Goal: Task Accomplishment & Management: Complete application form

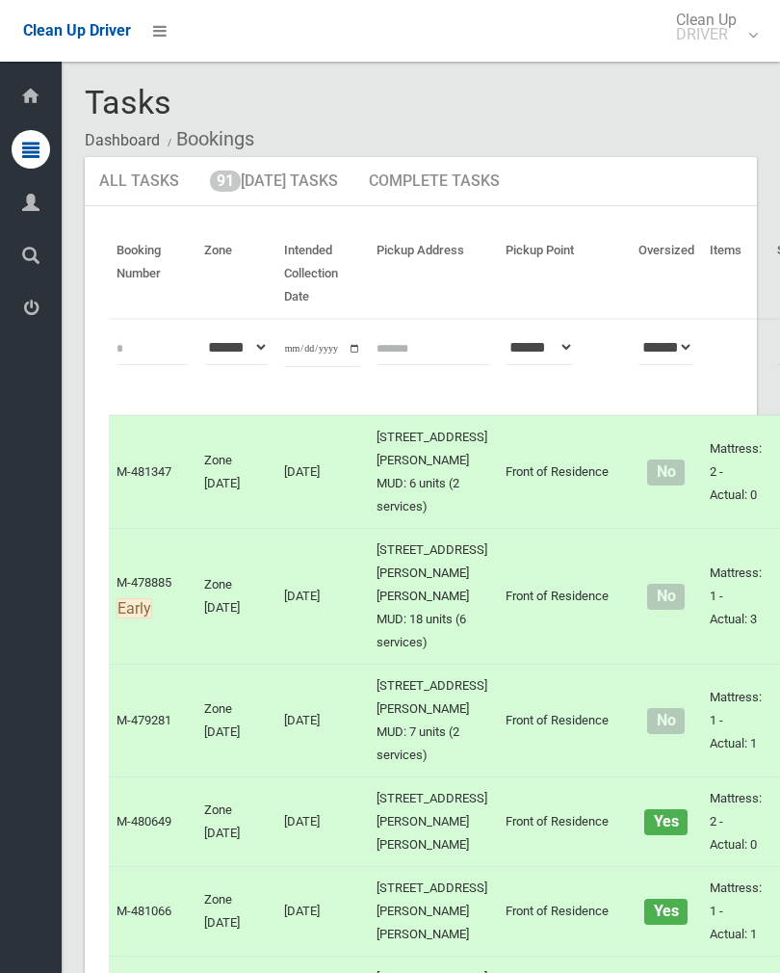
click at [311, 195] on link "91 Today's Tasks" at bounding box center [274, 182] width 157 height 50
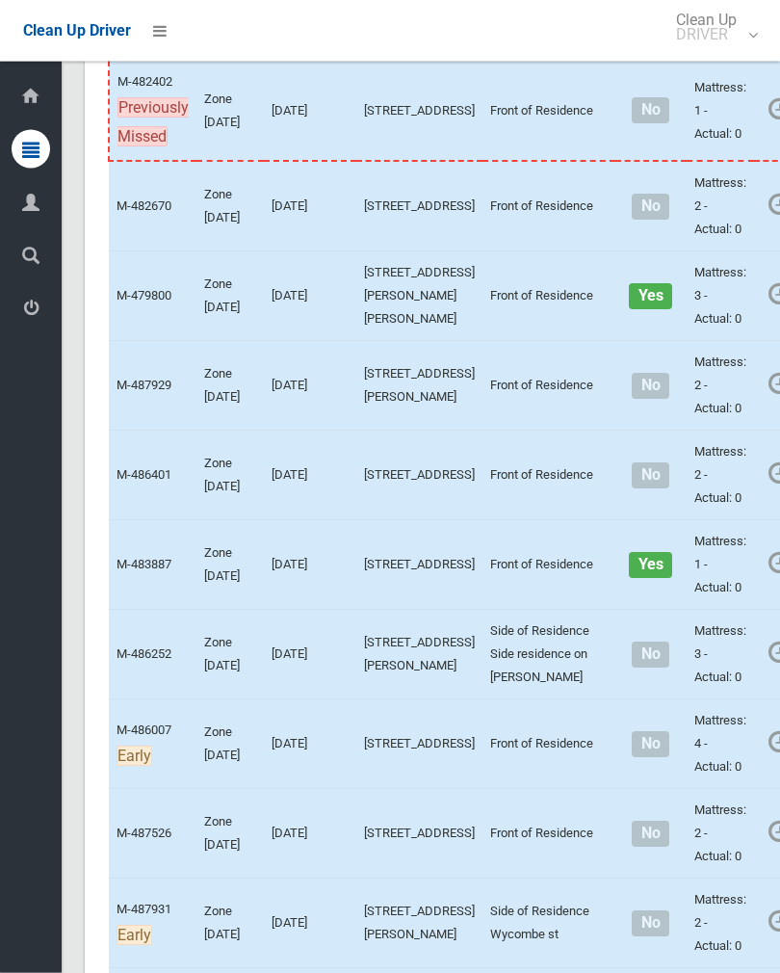
scroll to position [3032, 0]
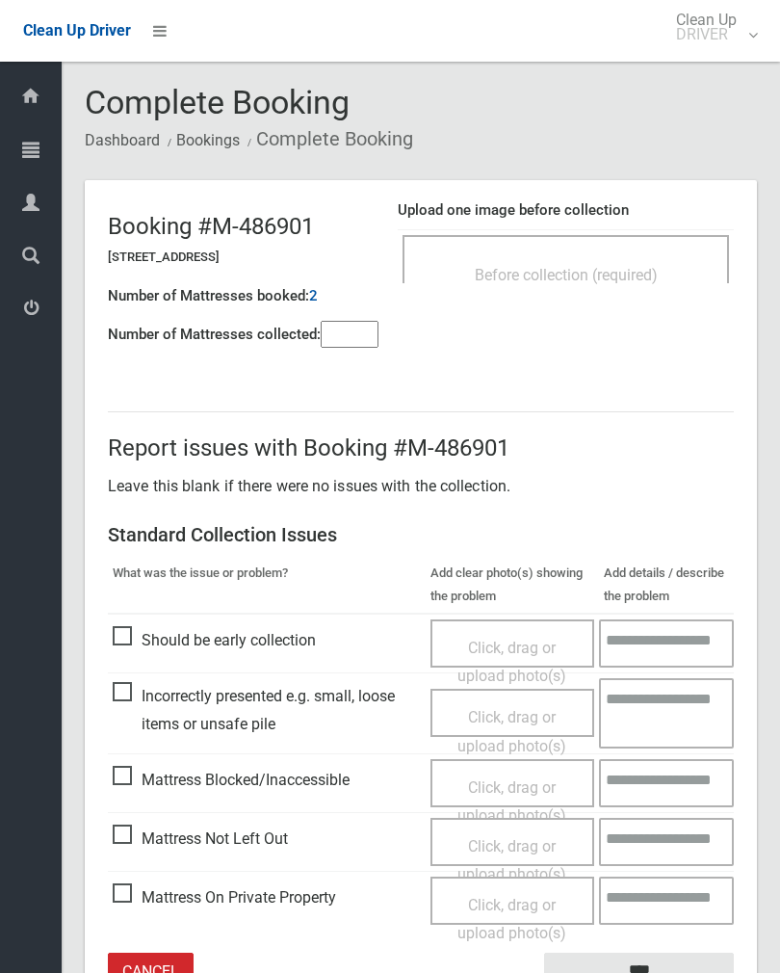
click at [621, 258] on div "Before collection (required)" at bounding box center [566, 274] width 284 height 36
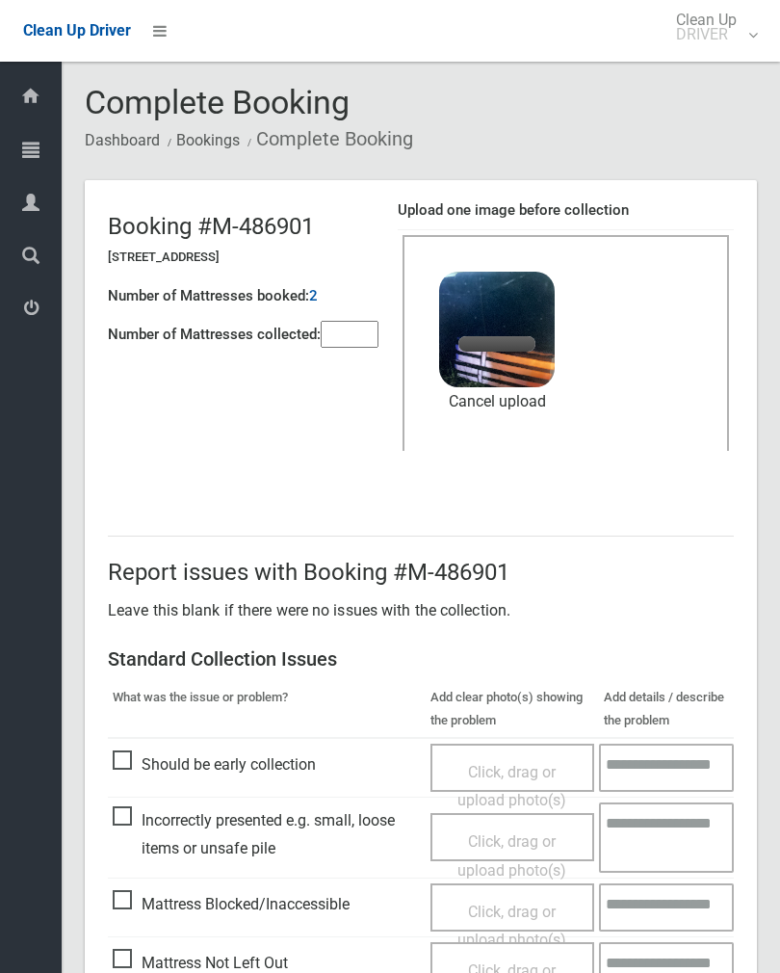
click at [330, 348] on input"] "number" at bounding box center [350, 334] width 58 height 27
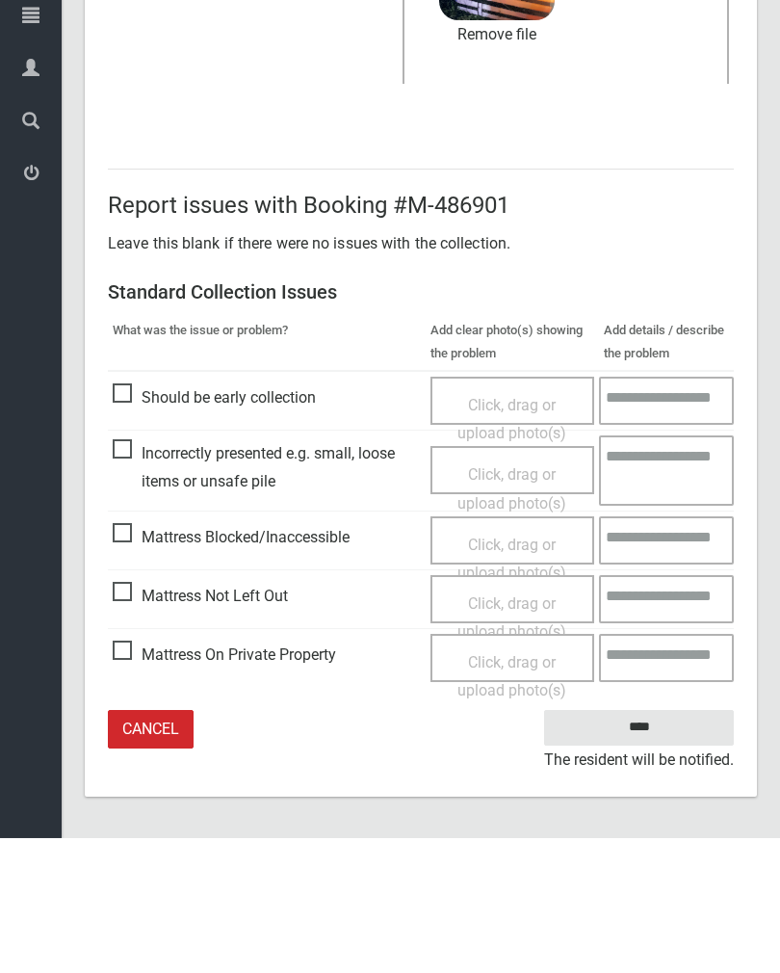
type input"] "*"
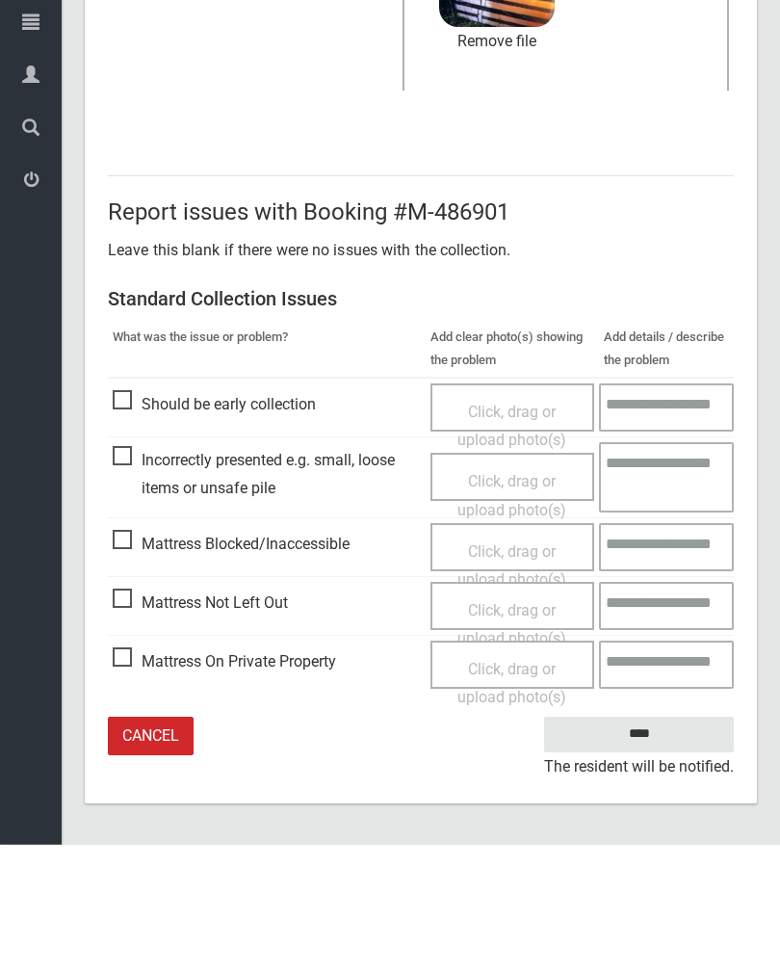
click at [638, 845] on input "****" at bounding box center [639, 863] width 190 height 36
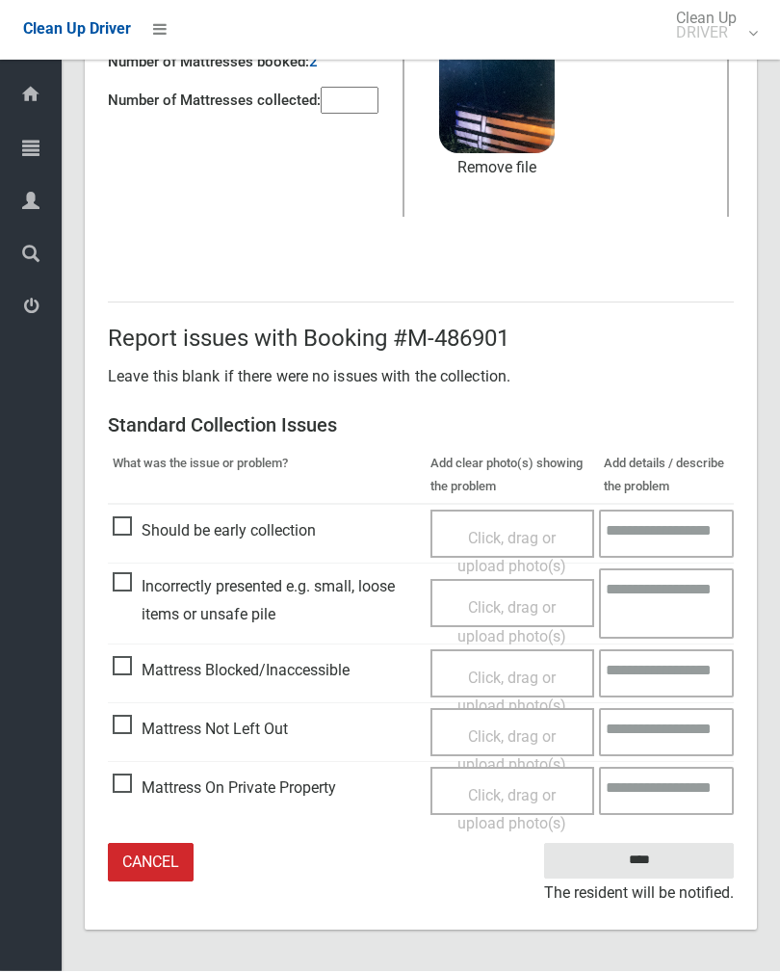
scroll to position [202, 0]
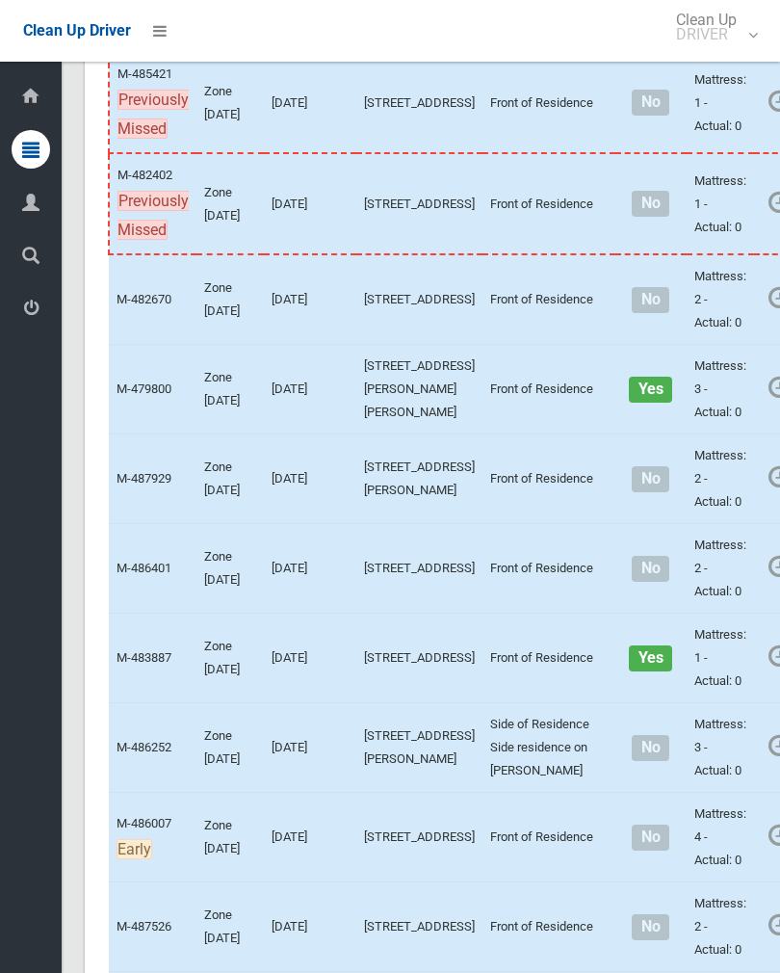
scroll to position [3210, 0]
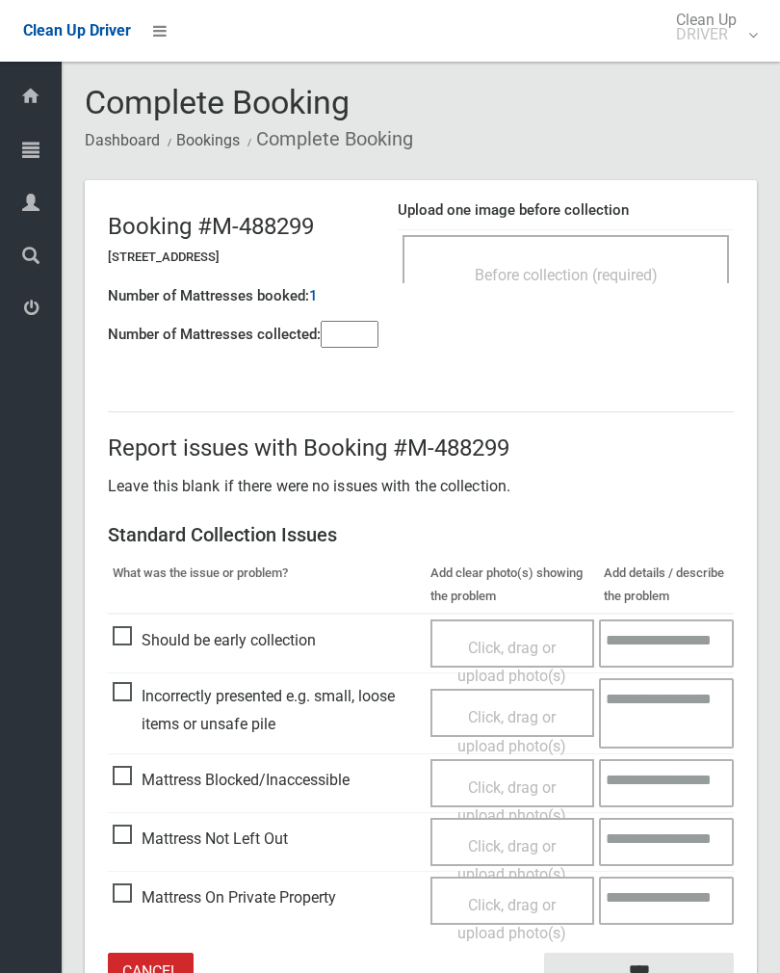
click at [343, 348] on input"] "number" at bounding box center [350, 334] width 58 height 27
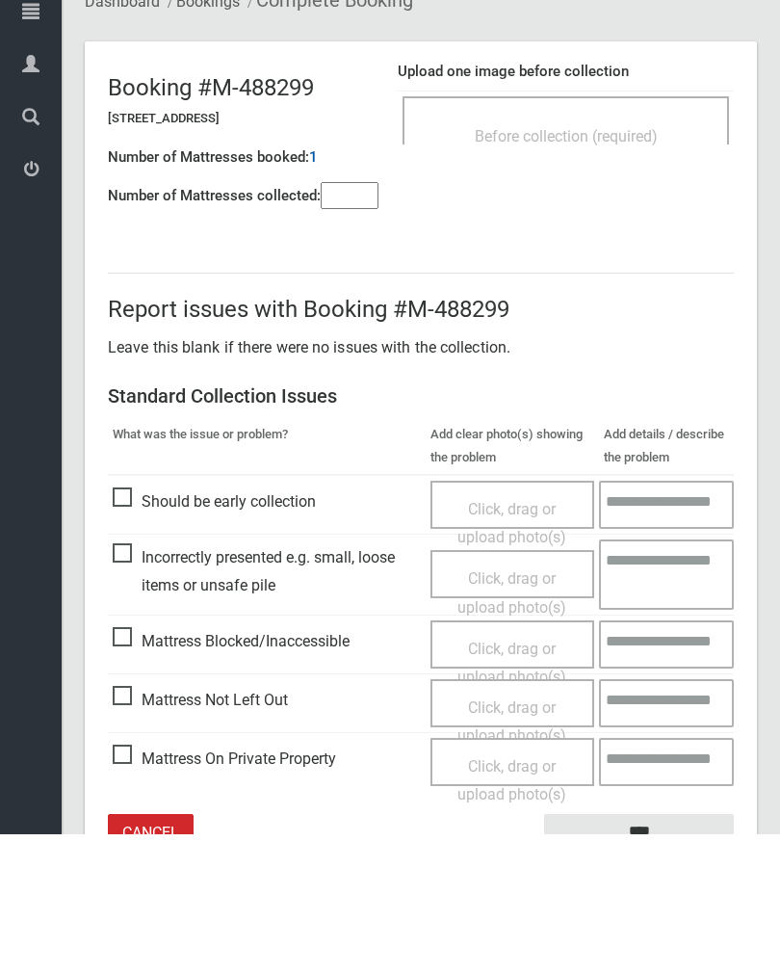
scroll to position [107, 0]
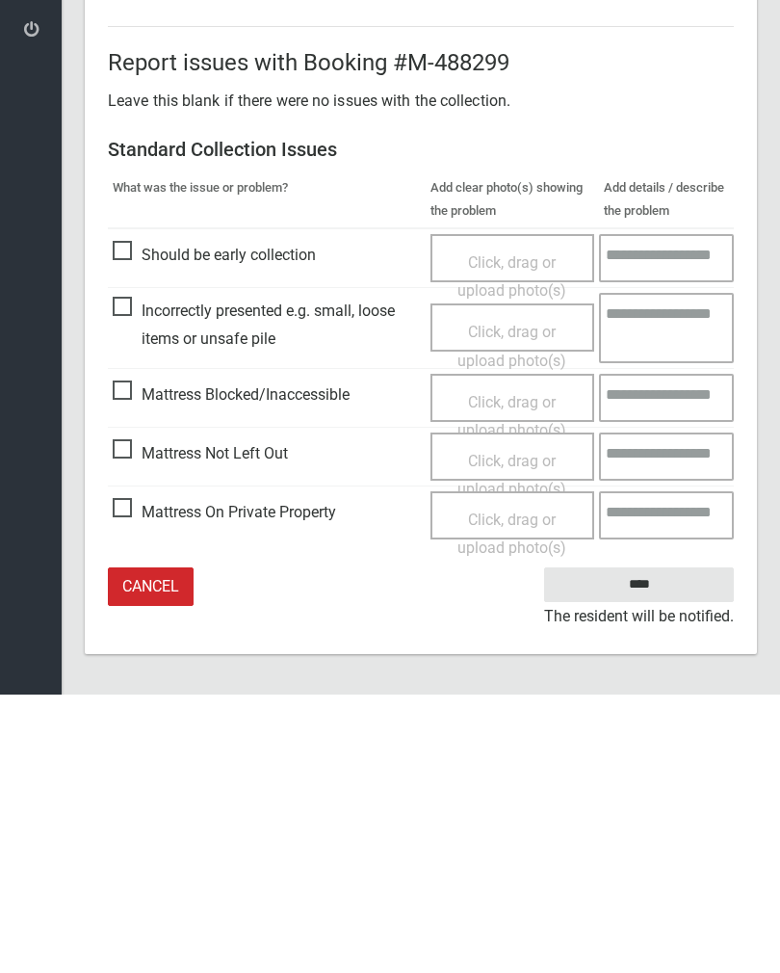
type input"] "*"
click at [518, 730] on span "Click, drag or upload photo(s)" at bounding box center [512, 753] width 109 height 47
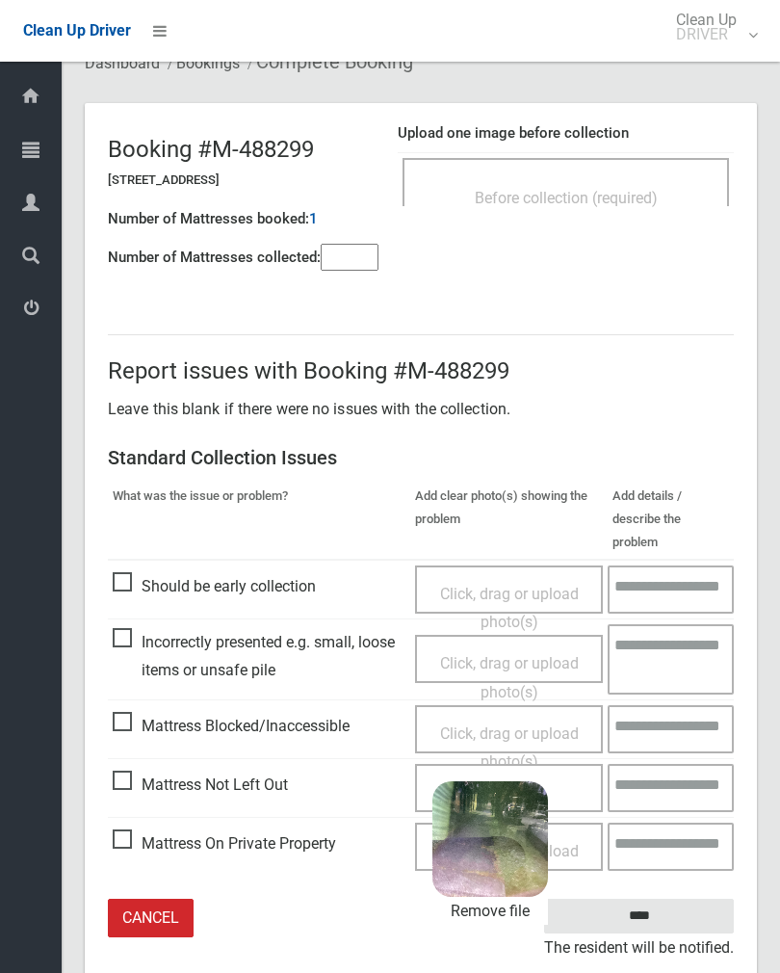
click at [696, 899] on input "****" at bounding box center [639, 917] width 190 height 36
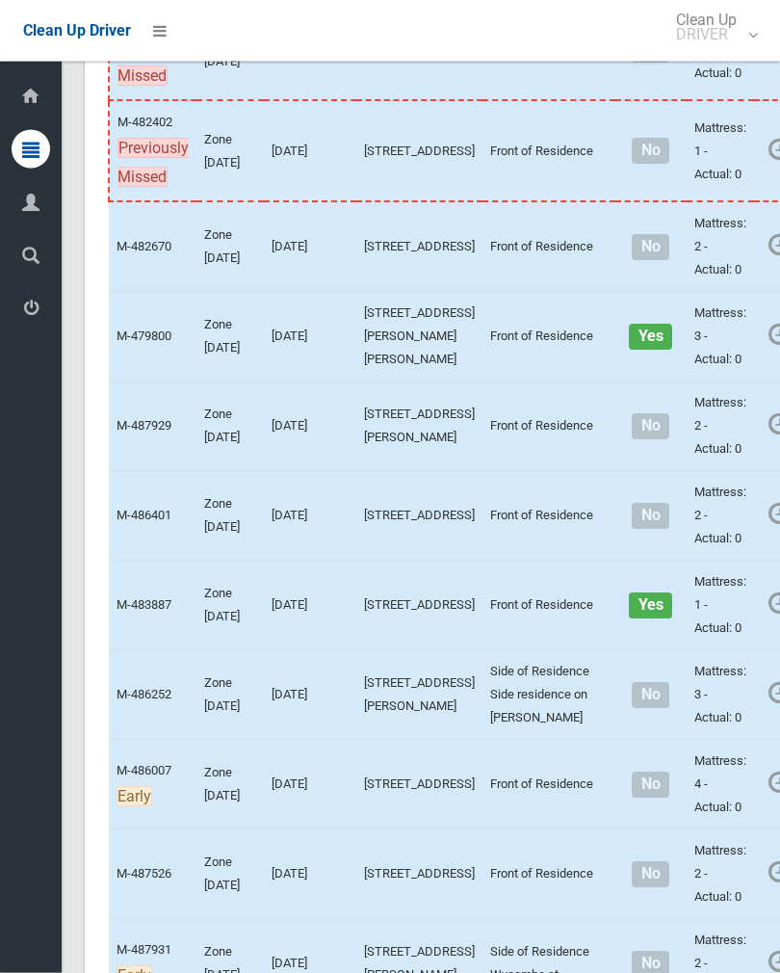
scroll to position [2987, 0]
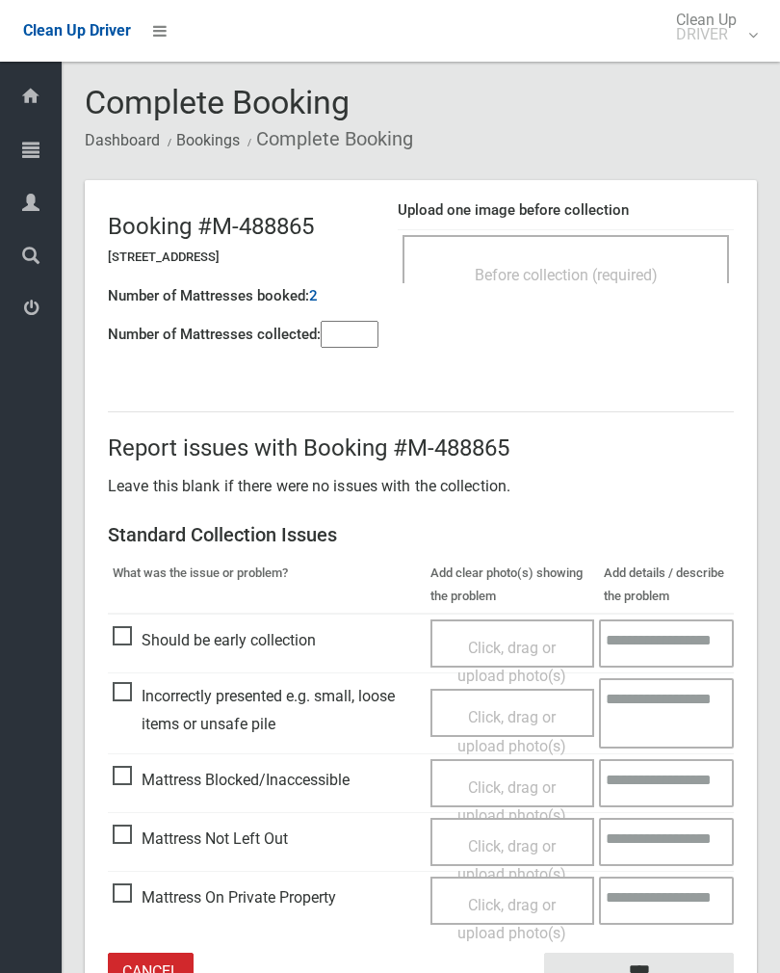
click at [642, 302] on div "Upload one image before collection Before collection (required)" at bounding box center [566, 251] width 336 height 121
click at [626, 262] on div "Before collection (required)" at bounding box center [566, 274] width 284 height 36
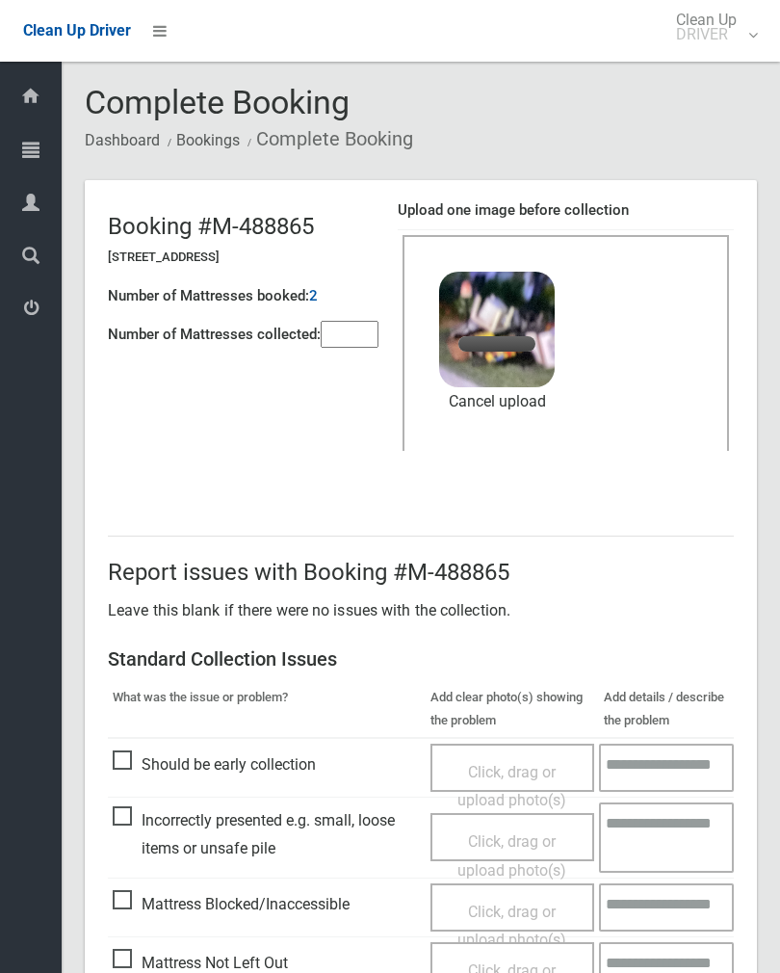
click at [351, 321] on input"] "number" at bounding box center [350, 334] width 58 height 27
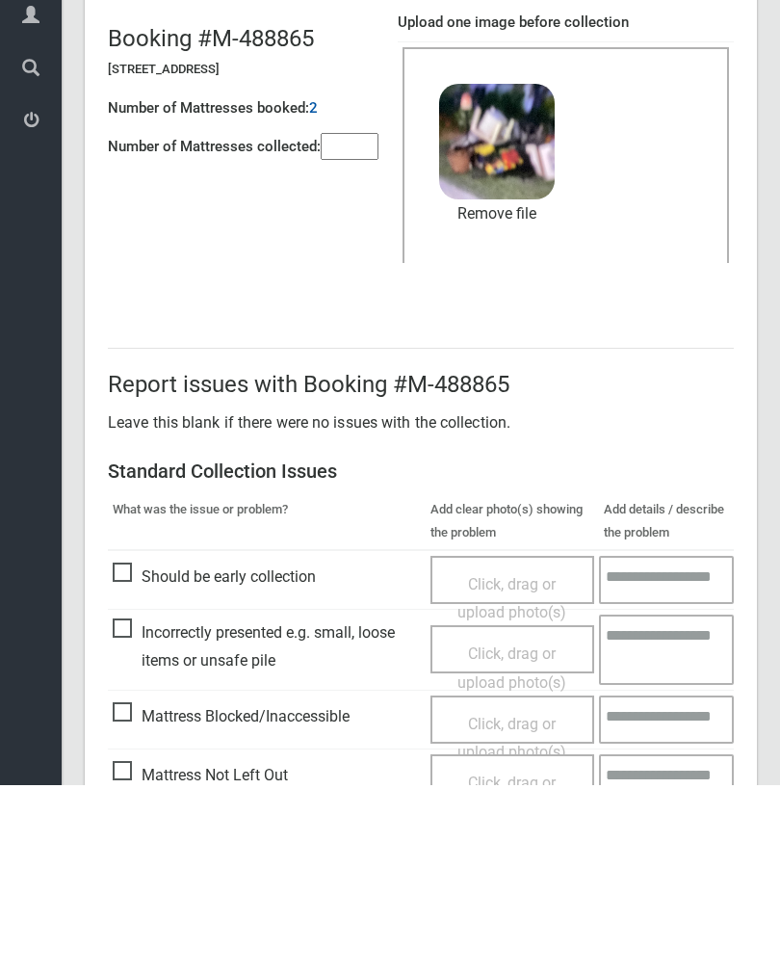
scroll to position [232, 0]
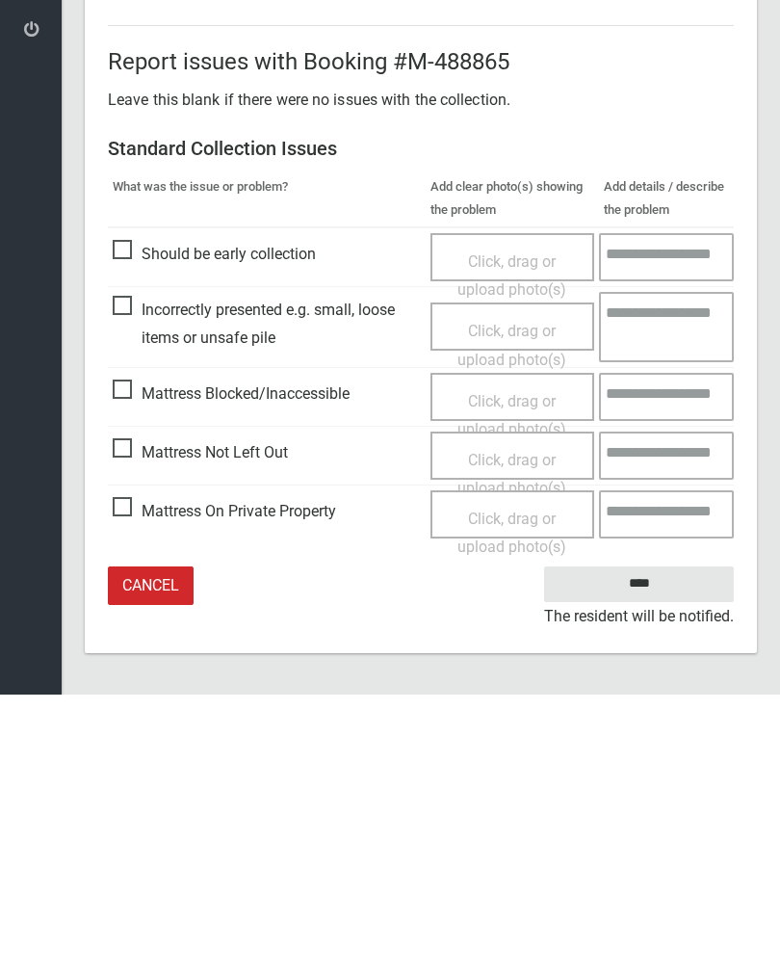
type input"] "*"
click at [652, 845] on input "****" at bounding box center [639, 863] width 190 height 36
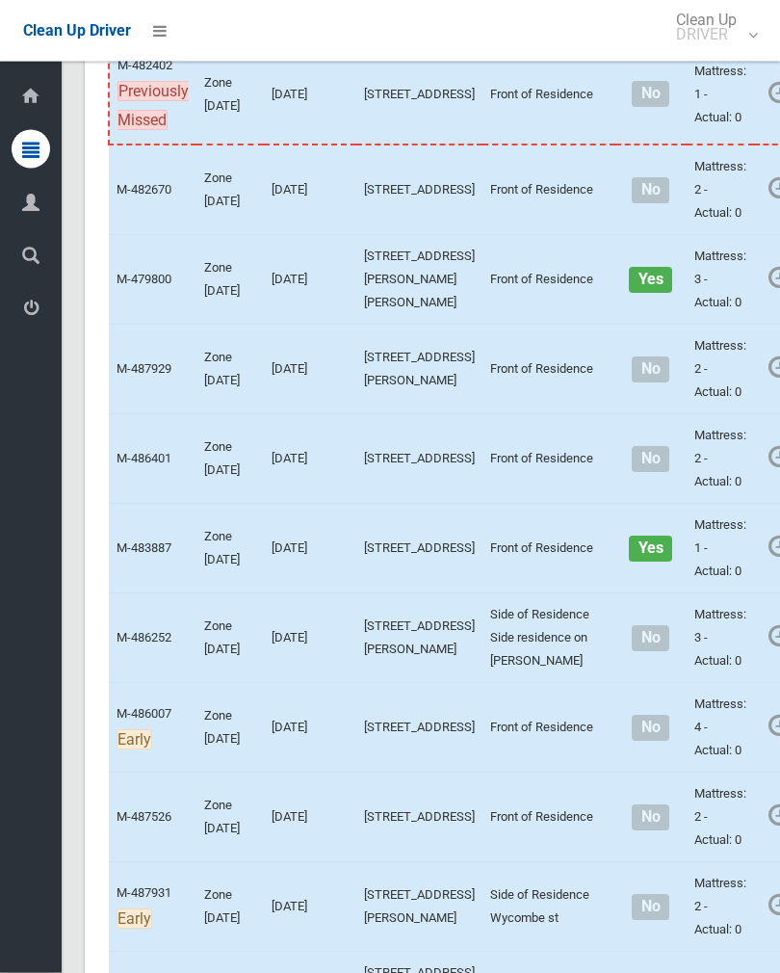
scroll to position [3126, 0]
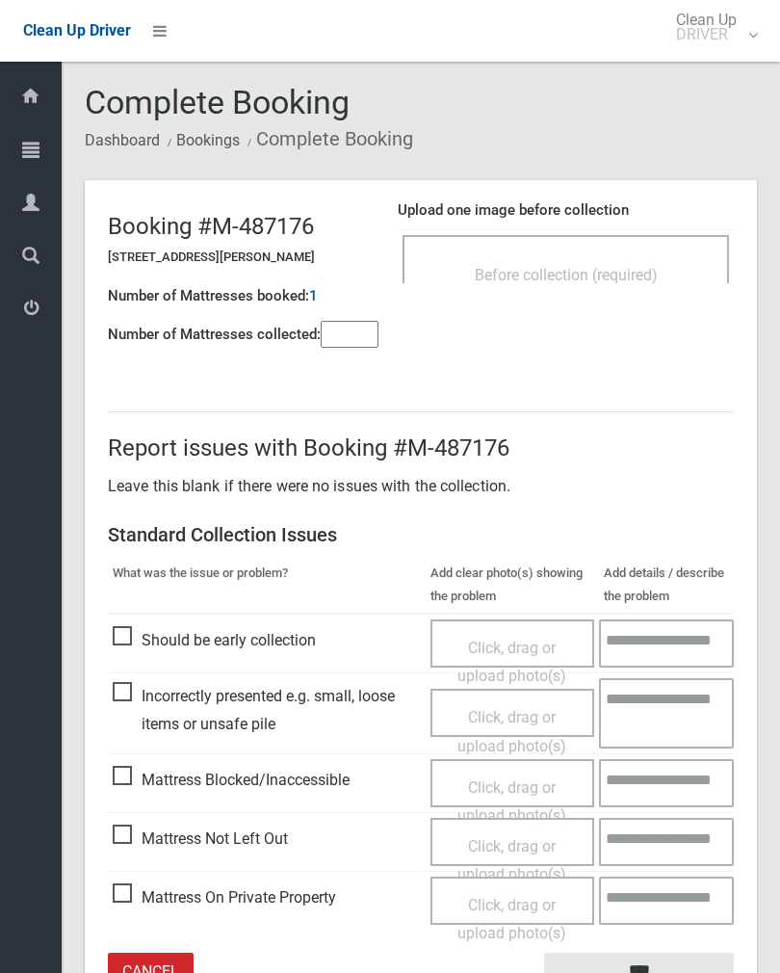
click at [617, 276] on span "Before collection (required)" at bounding box center [566, 275] width 183 height 18
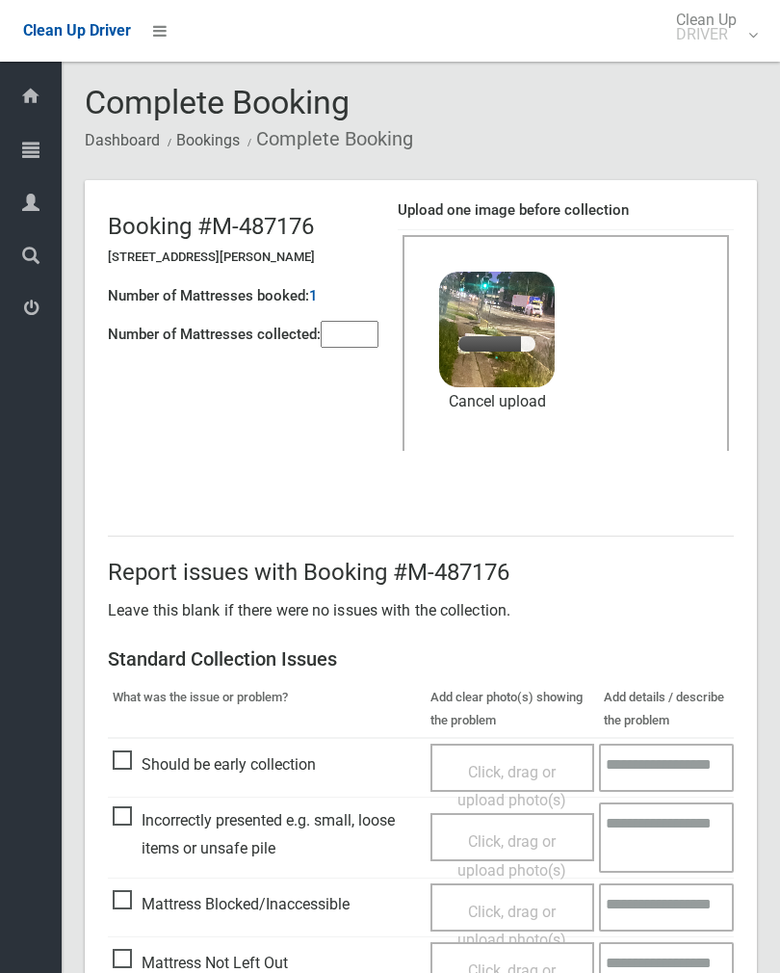
click at [369, 348] on input"] "number" at bounding box center [350, 334] width 58 height 27
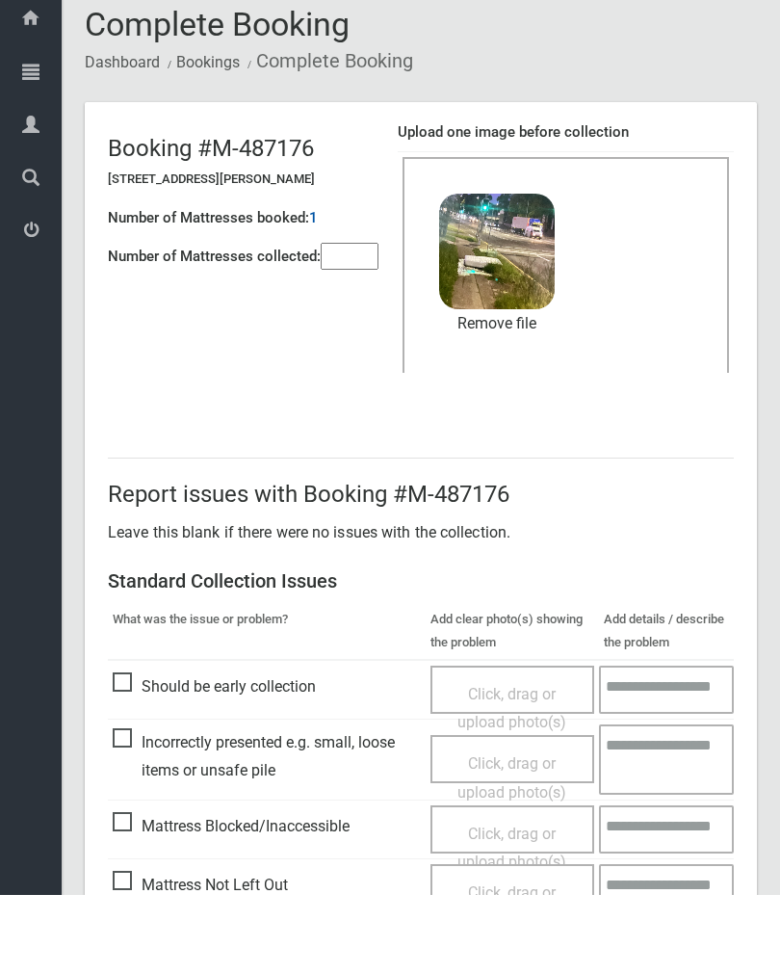
scroll to position [232, 0]
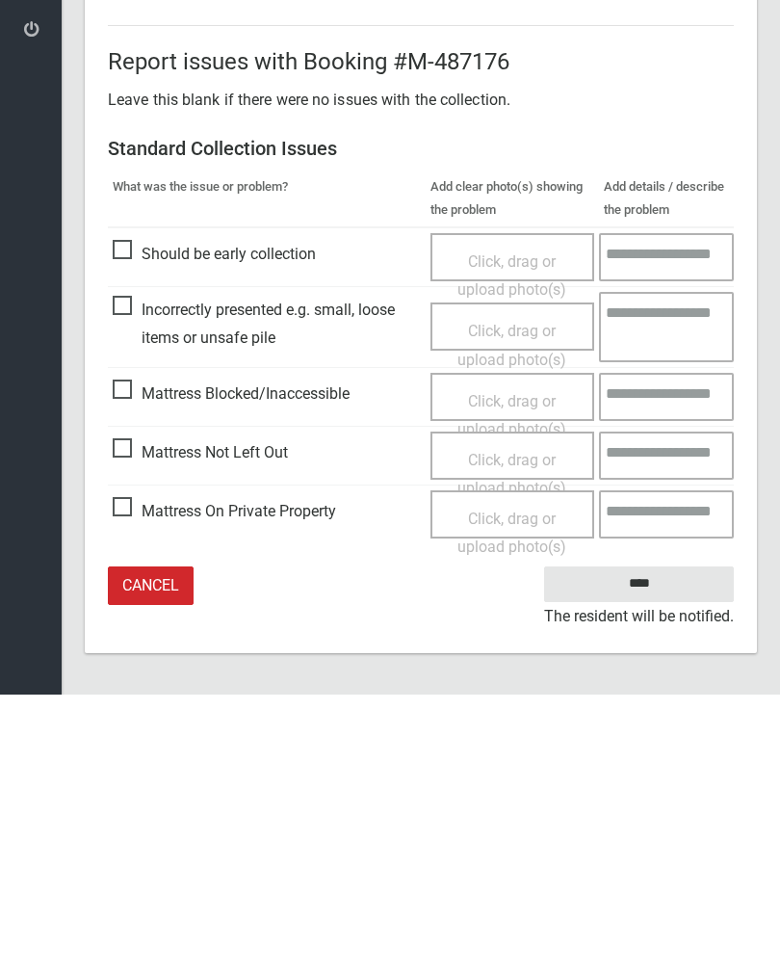
type input"] "*"
click at [646, 845] on input "****" at bounding box center [639, 863] width 190 height 36
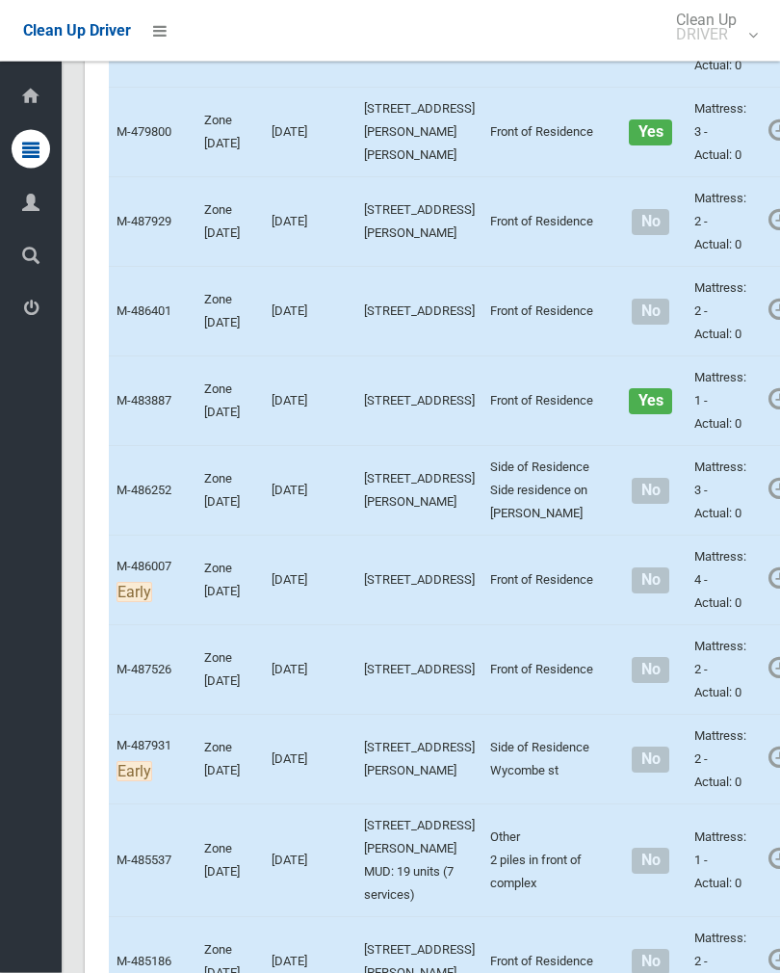
scroll to position [3191, 0]
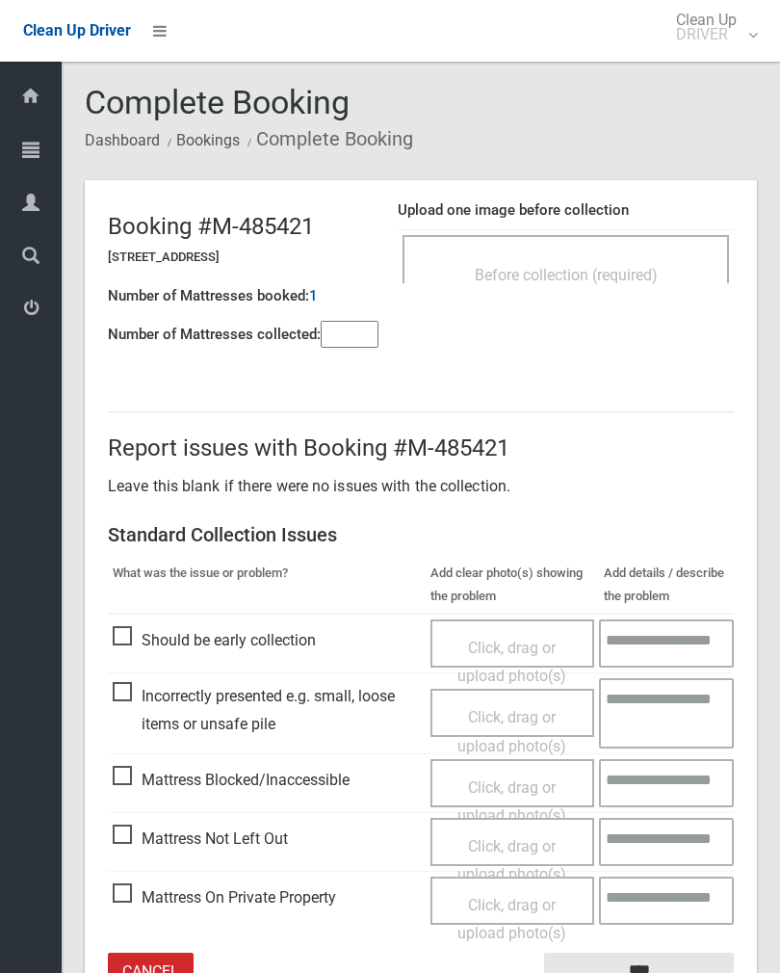
click at [349, 342] on input"] "number" at bounding box center [350, 334] width 58 height 27
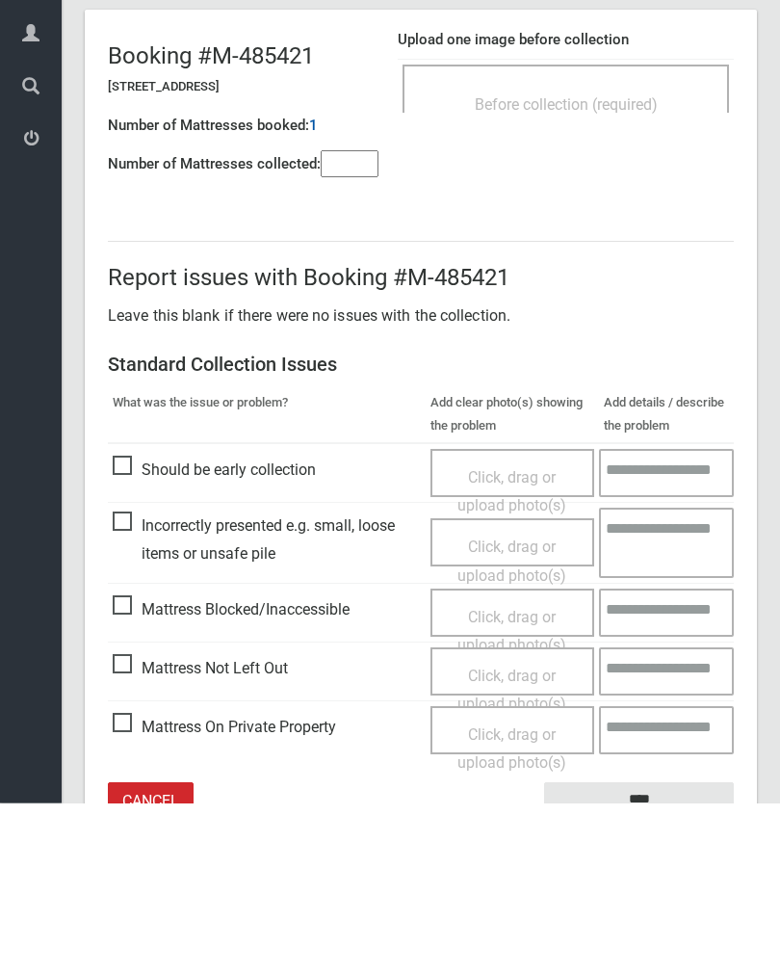
scroll to position [107, 0]
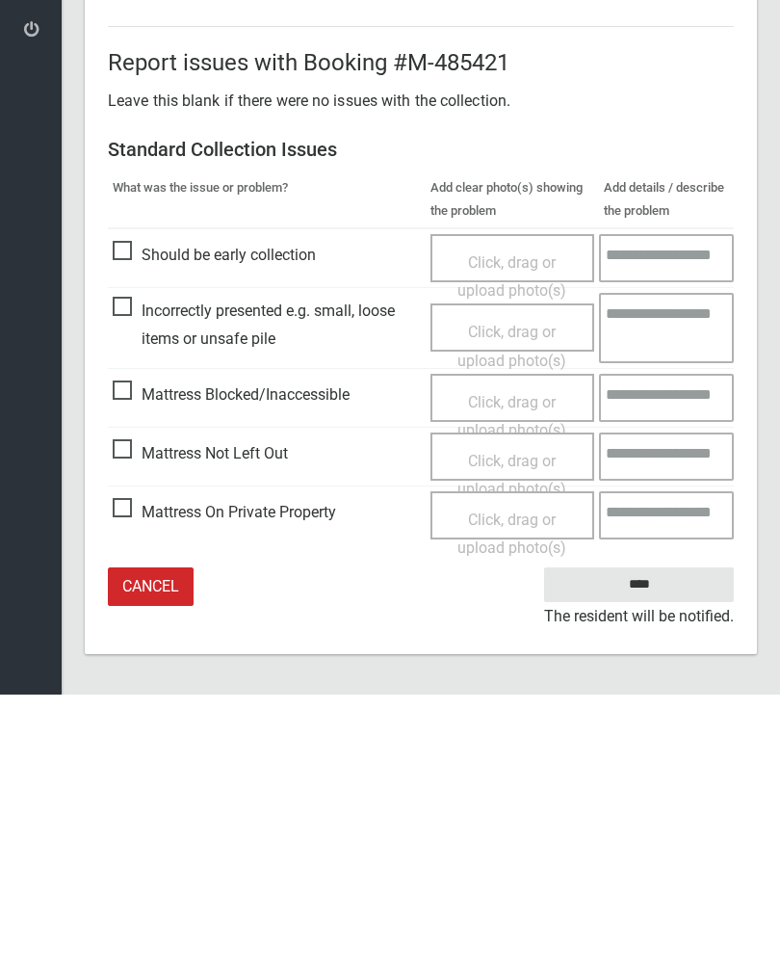
type input"] "*"
click at [505, 730] on span "Click, drag or upload photo(s)" at bounding box center [512, 753] width 109 height 47
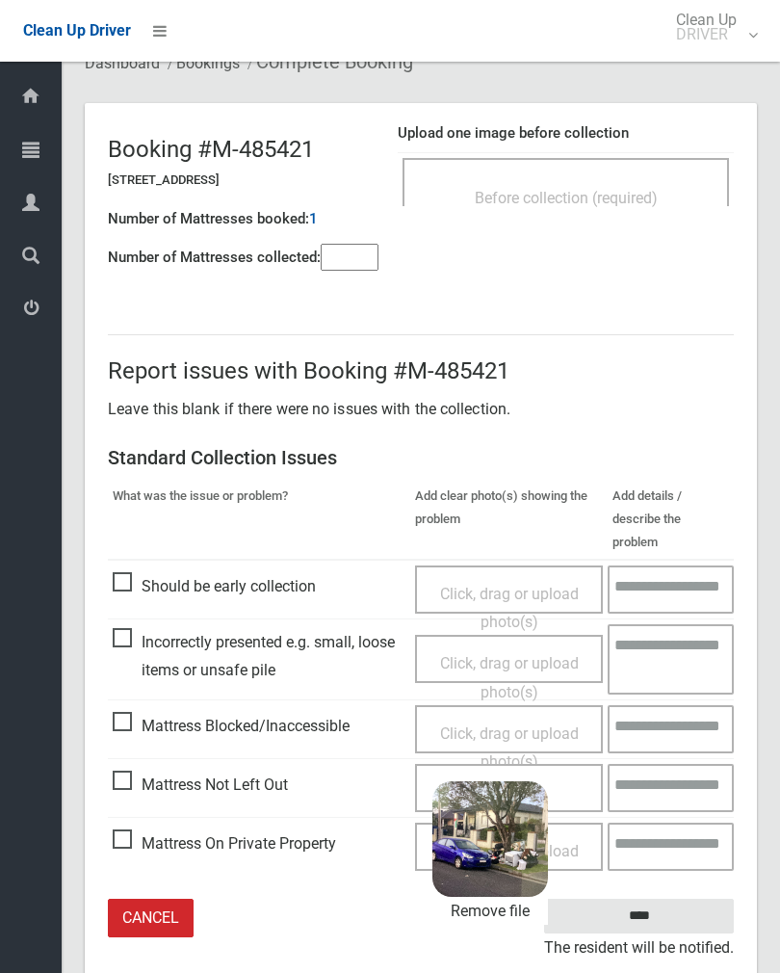
click at [677, 899] on input "****" at bounding box center [639, 917] width 190 height 36
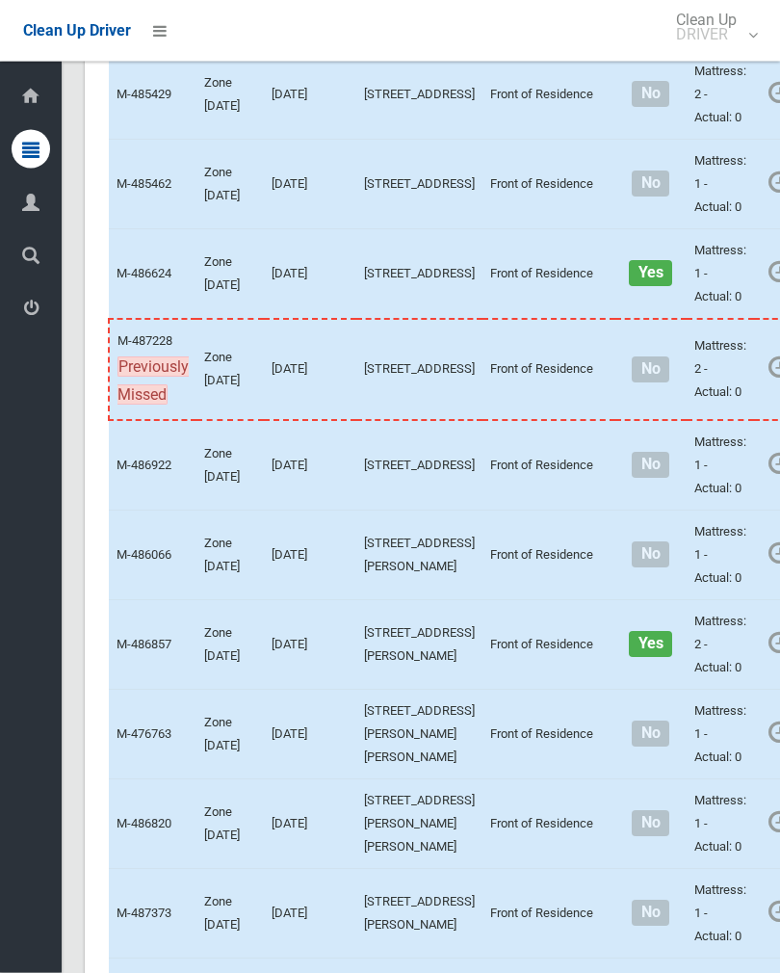
scroll to position [5206, 0]
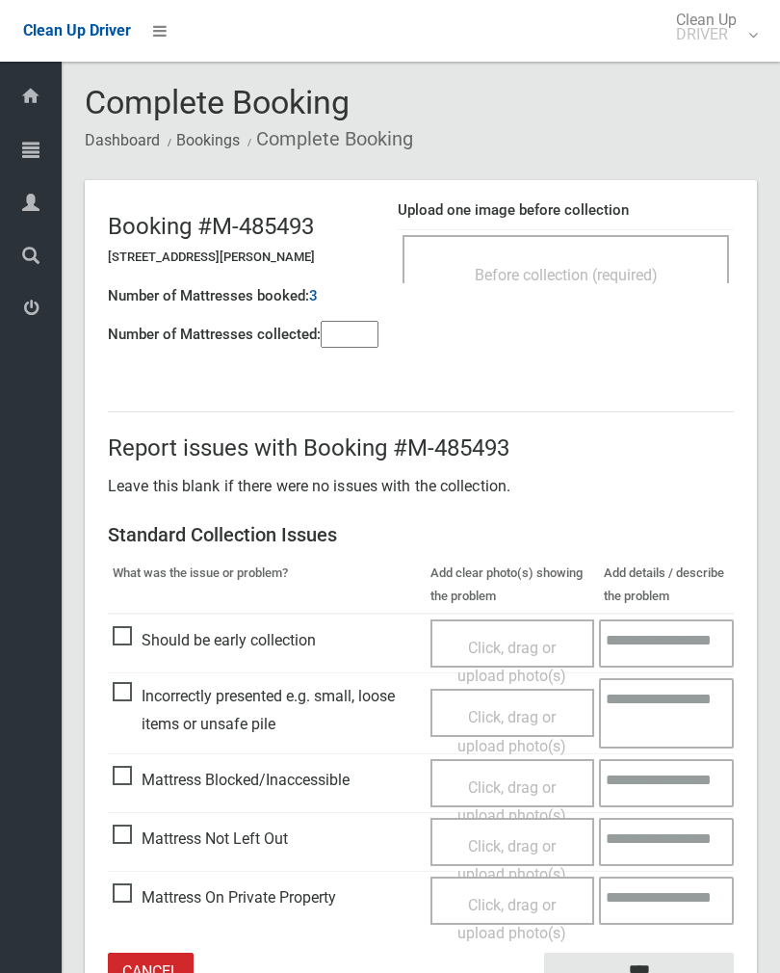
click at [630, 268] on span "Before collection (required)" at bounding box center [566, 275] width 183 height 18
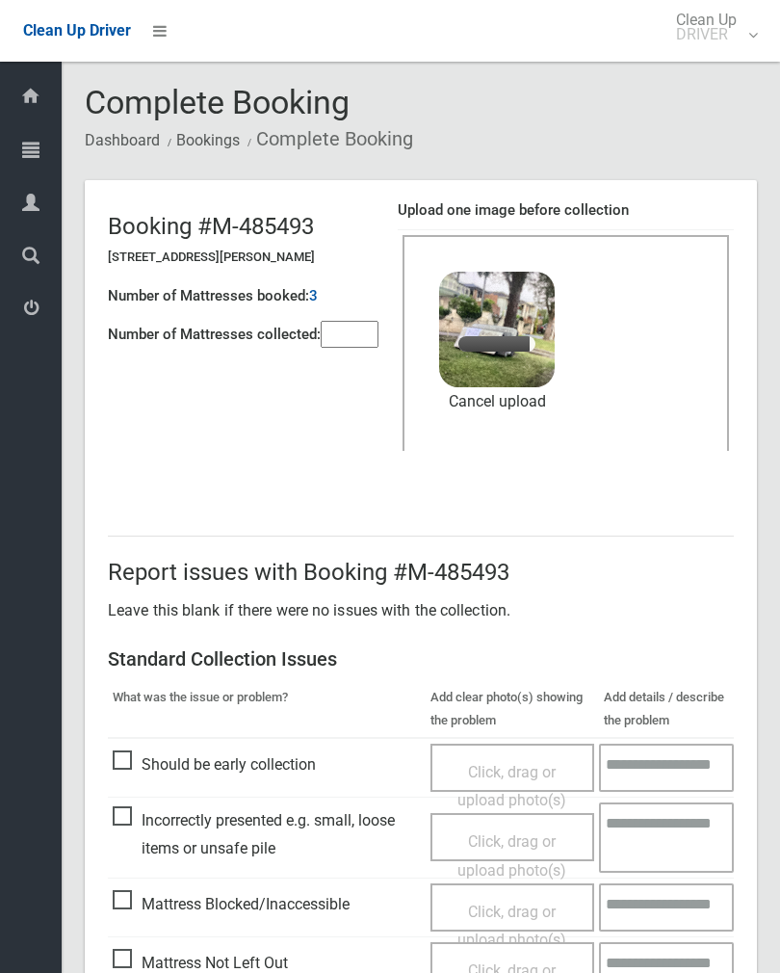
click at [364, 341] on input"] "number" at bounding box center [350, 334] width 58 height 27
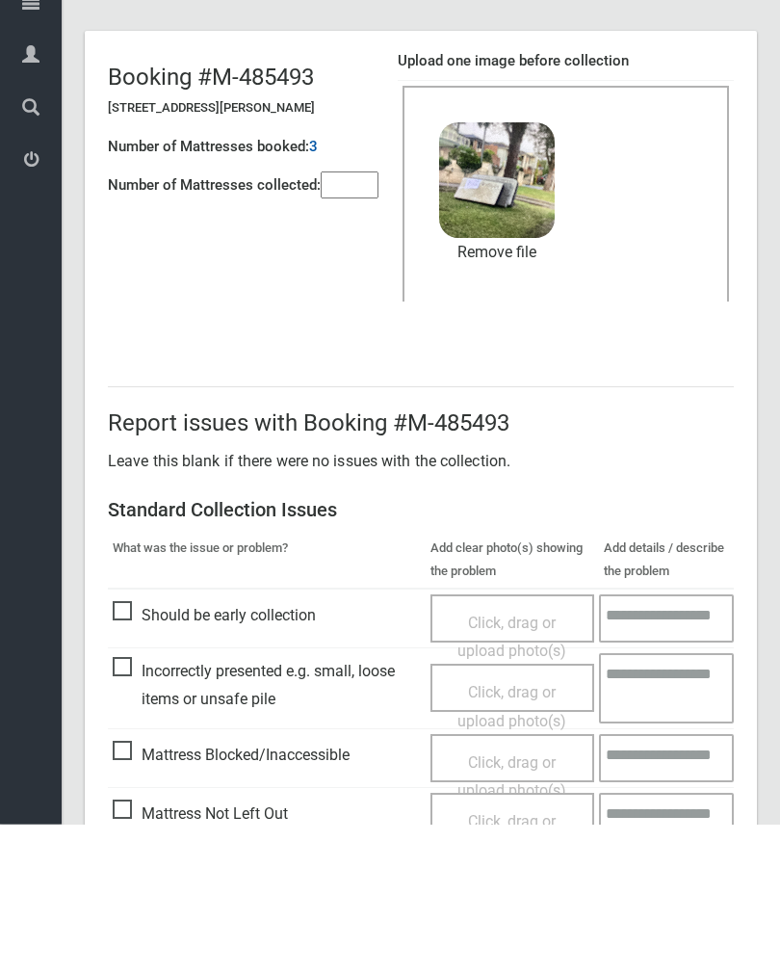
scroll to position [232, 0]
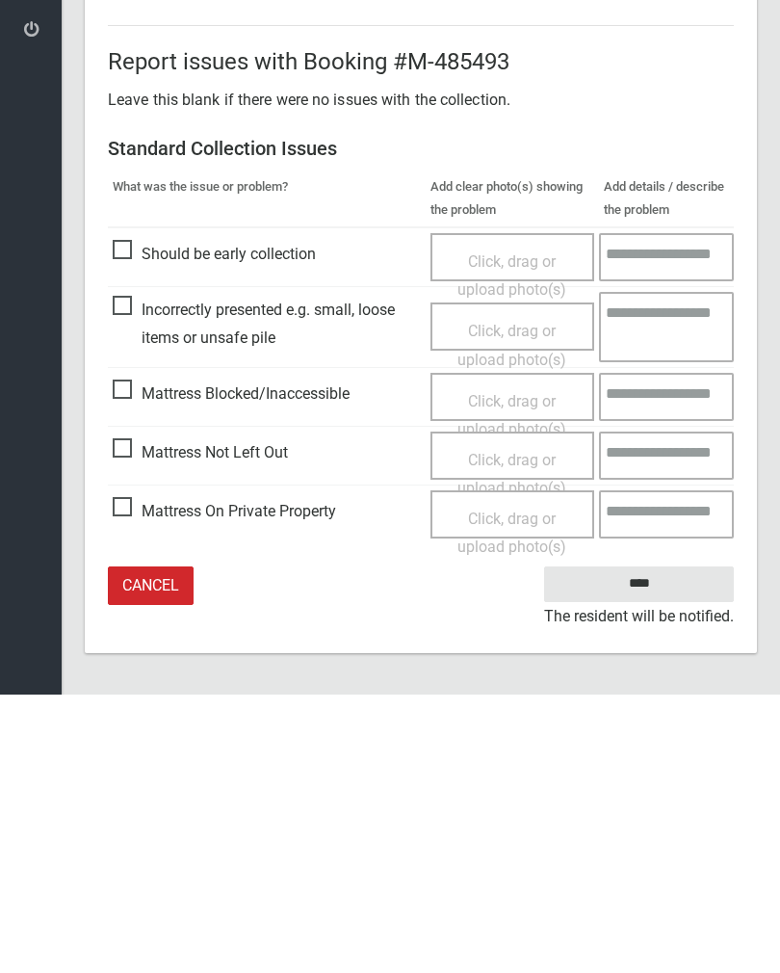
type input"] "*"
click at [653, 845] on input "****" at bounding box center [639, 863] width 190 height 36
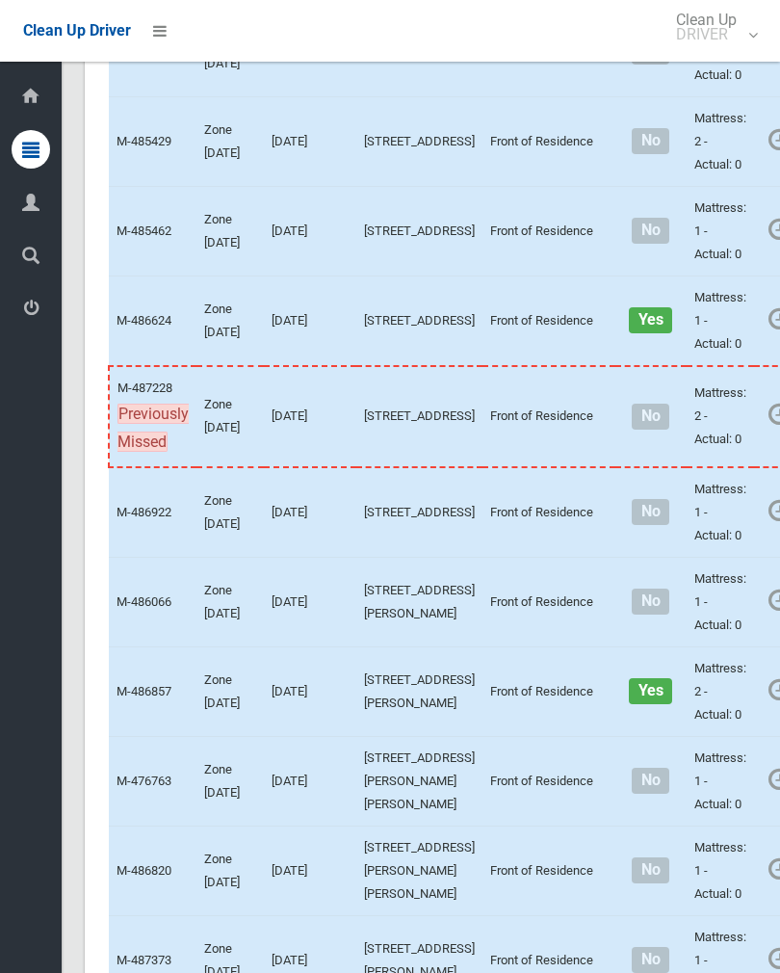
scroll to position [5216, 0]
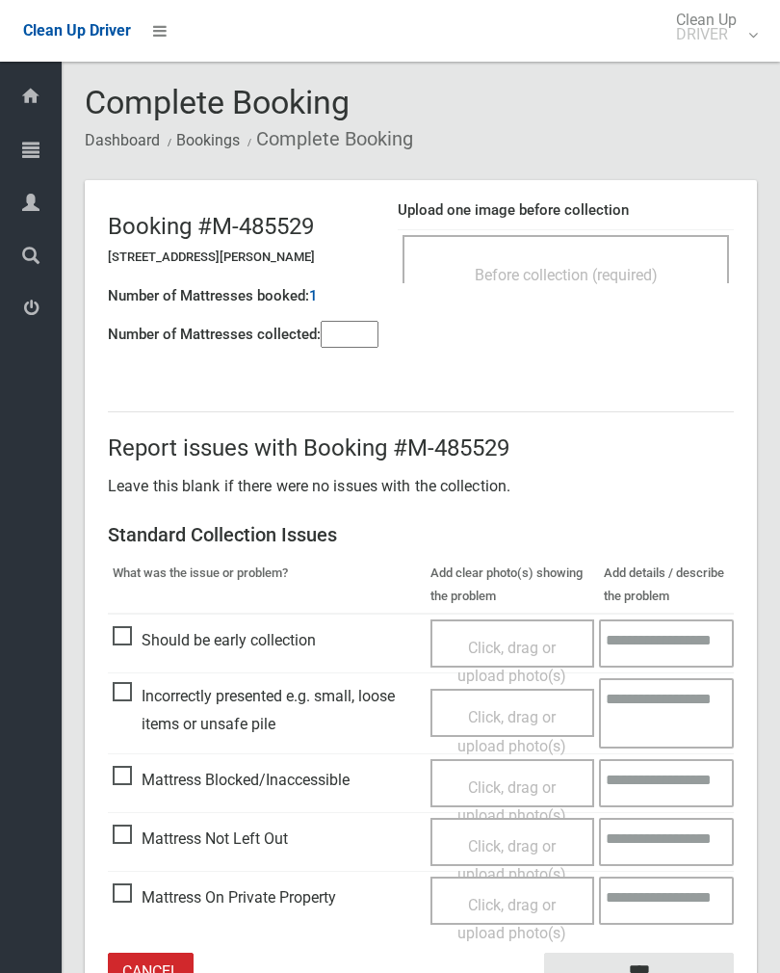
click at [622, 270] on span "Before collection (required)" at bounding box center [566, 275] width 183 height 18
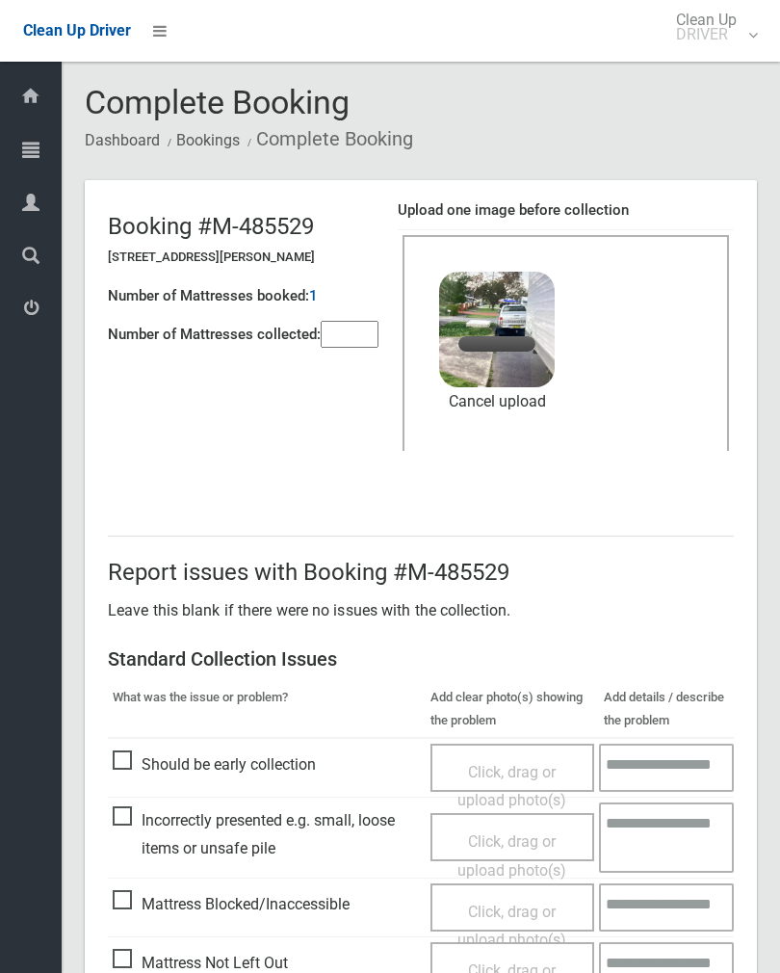
click at [341, 340] on input"] "number" at bounding box center [350, 334] width 58 height 27
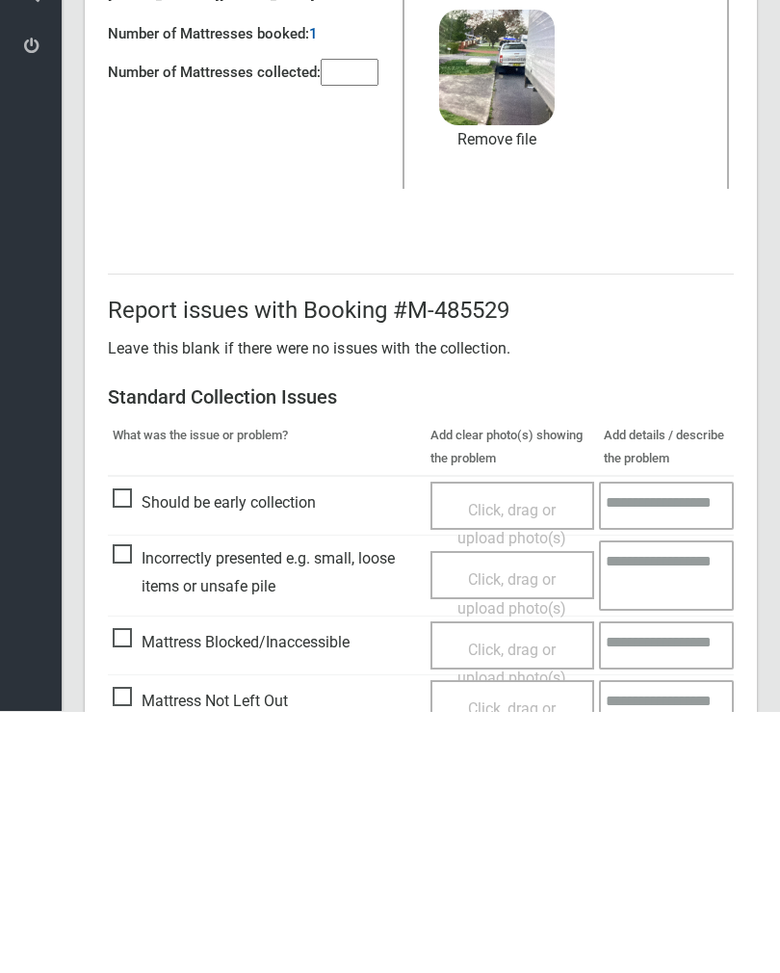
scroll to position [232, 0]
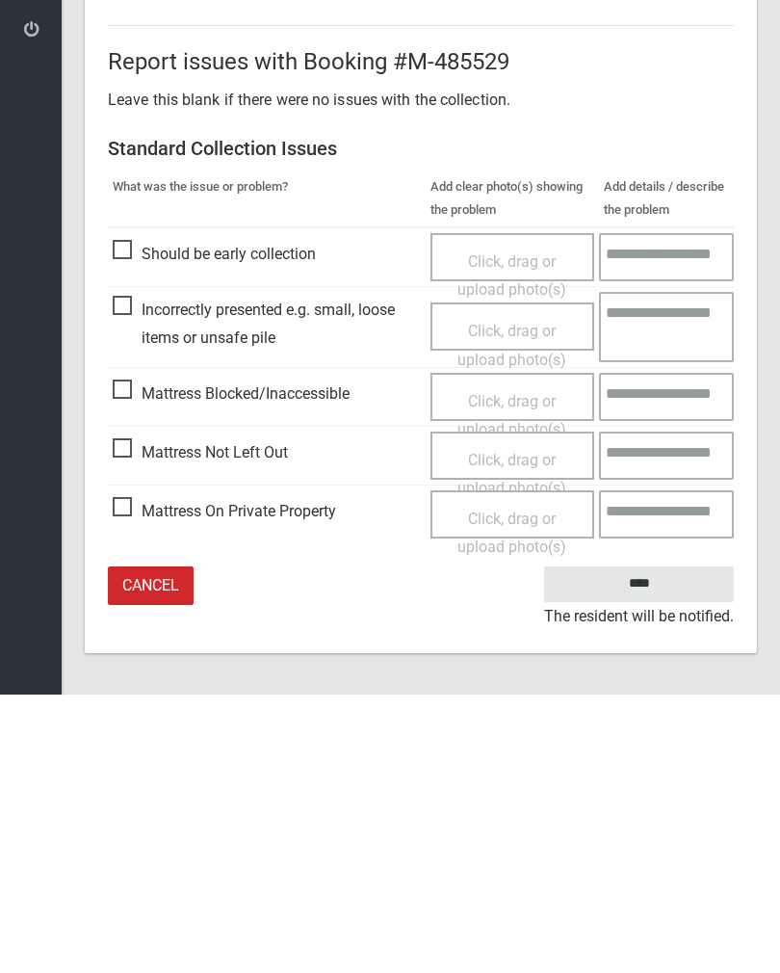
type input"] "*"
click at [661, 845] on input "****" at bounding box center [639, 863] width 190 height 36
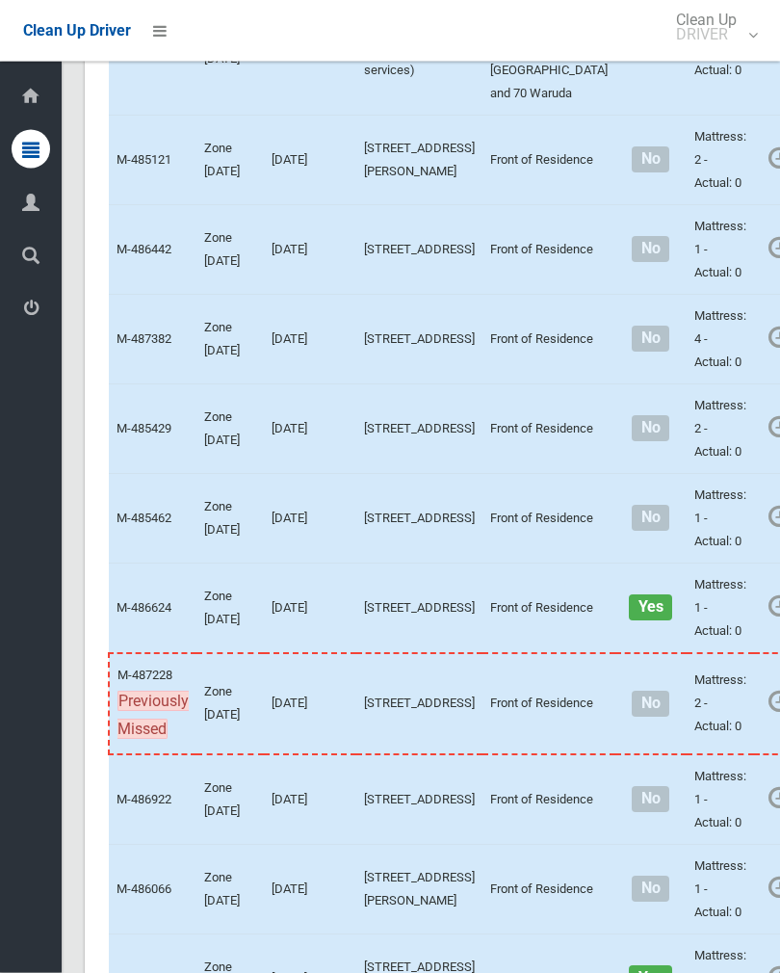
scroll to position [4872, 0]
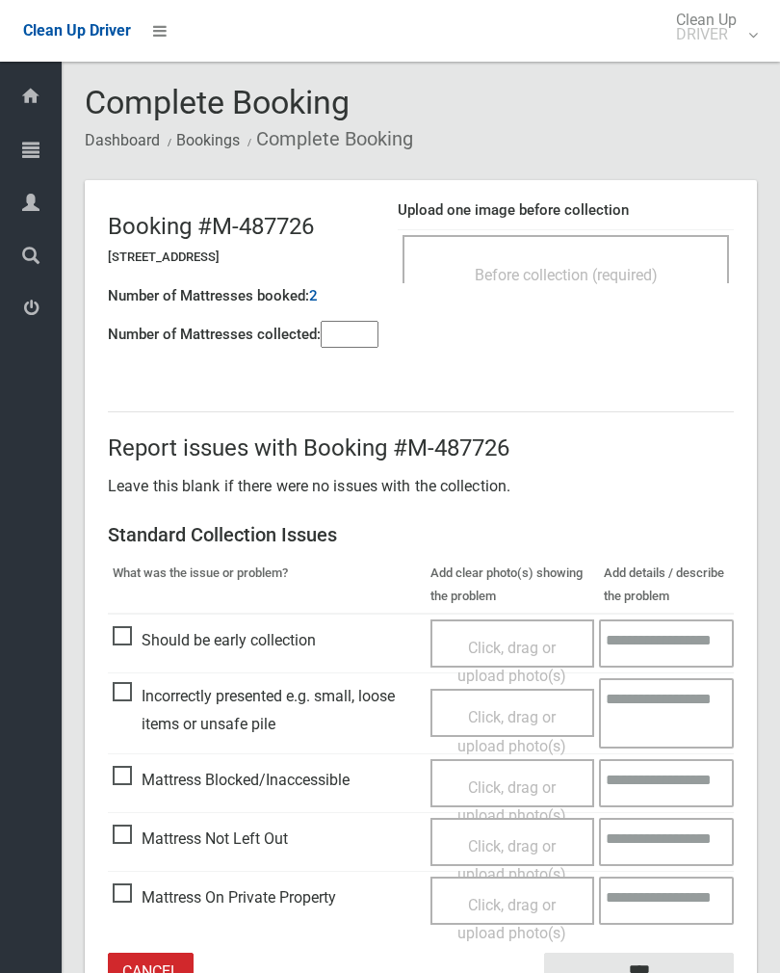
click at [668, 261] on div "Before collection (required)" at bounding box center [566, 274] width 284 height 36
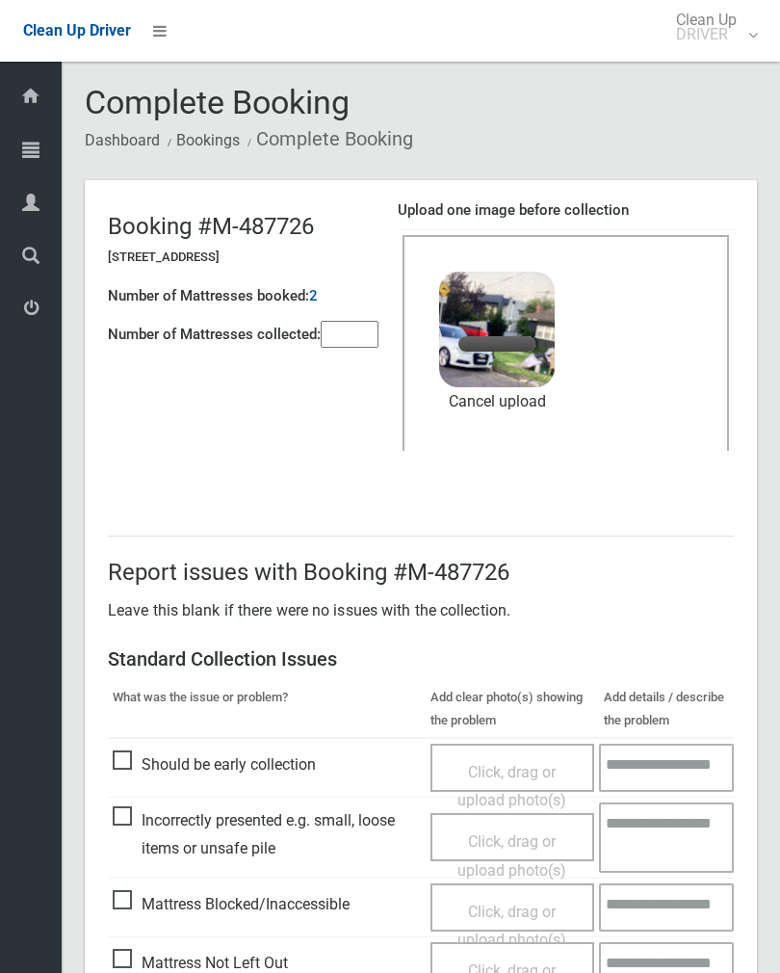
click at [366, 339] on input"] "number" at bounding box center [350, 334] width 58 height 27
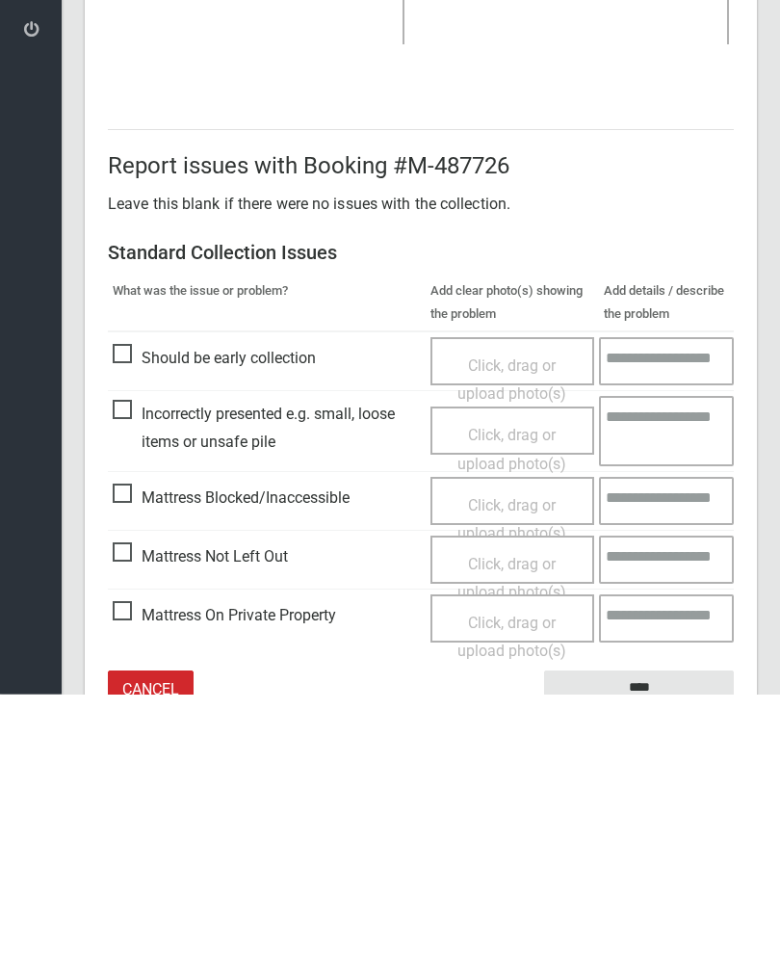
scroll to position [232, 0]
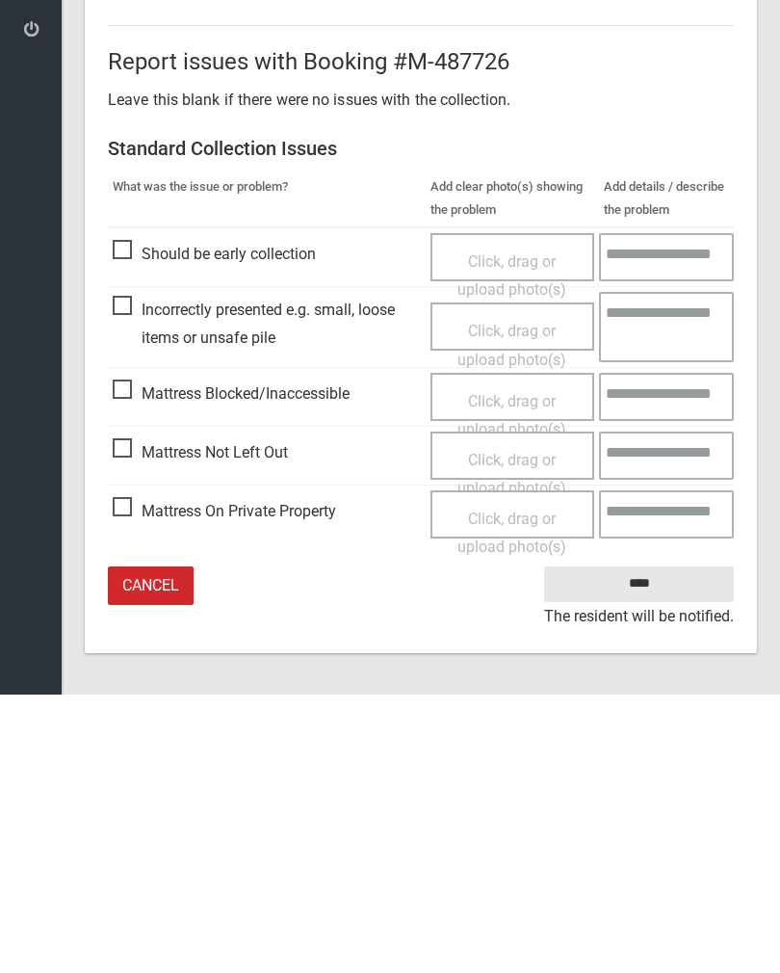
type input"] "*"
click at [637, 845] on input "****" at bounding box center [639, 863] width 190 height 36
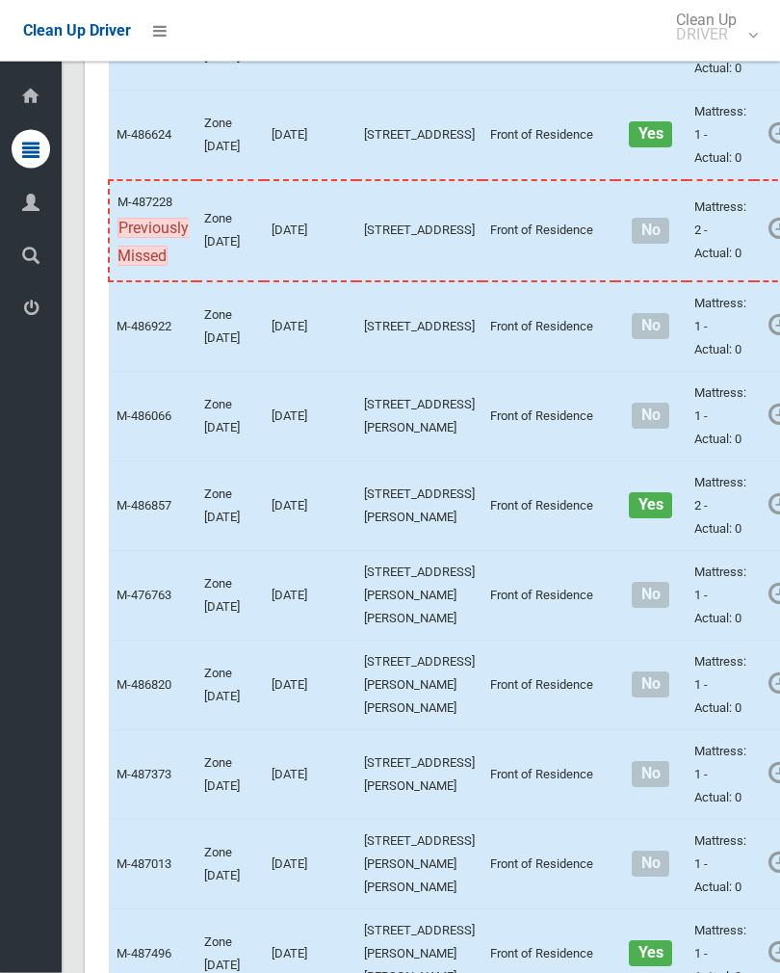
scroll to position [5291, 0]
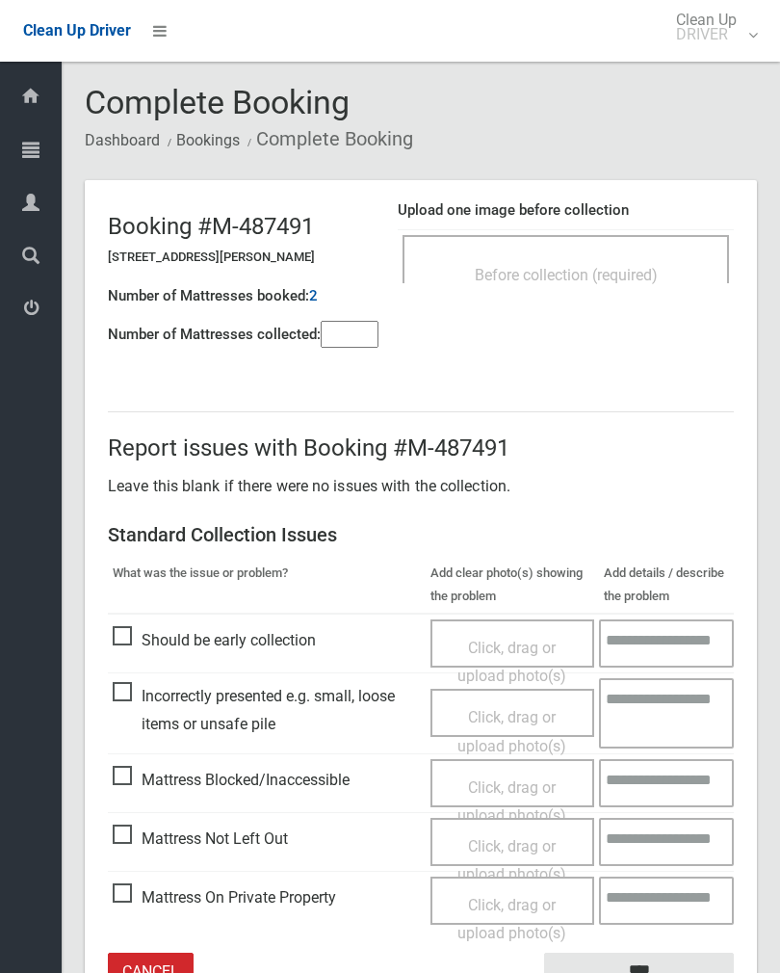
click at [355, 345] on input"] "number" at bounding box center [350, 334] width 58 height 27
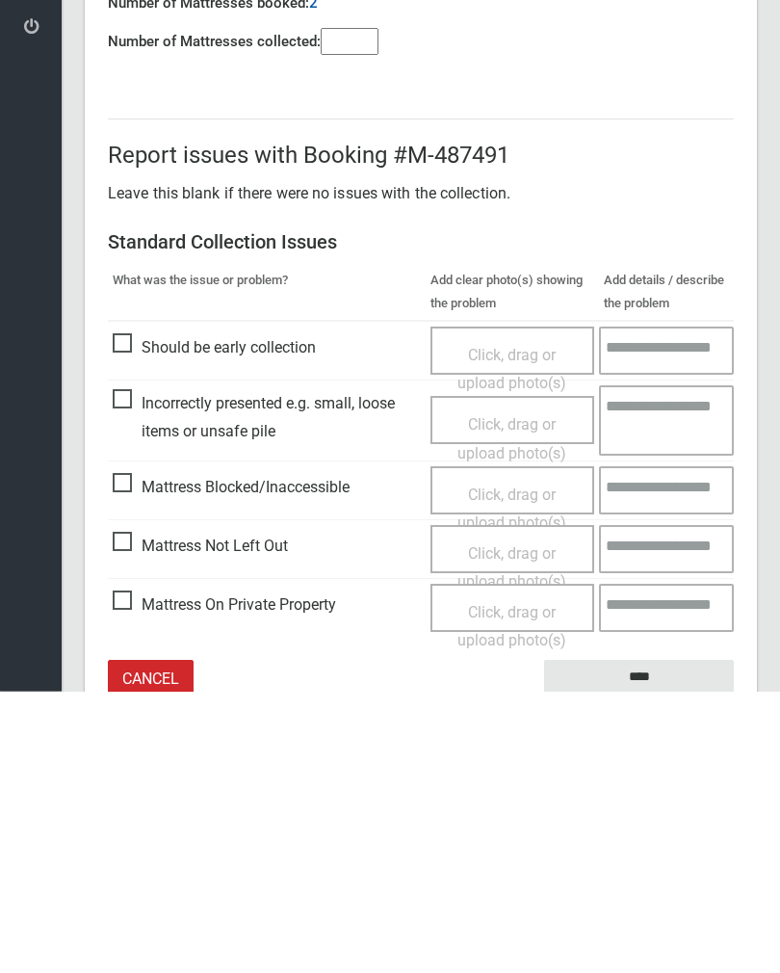
scroll to position [107, 0]
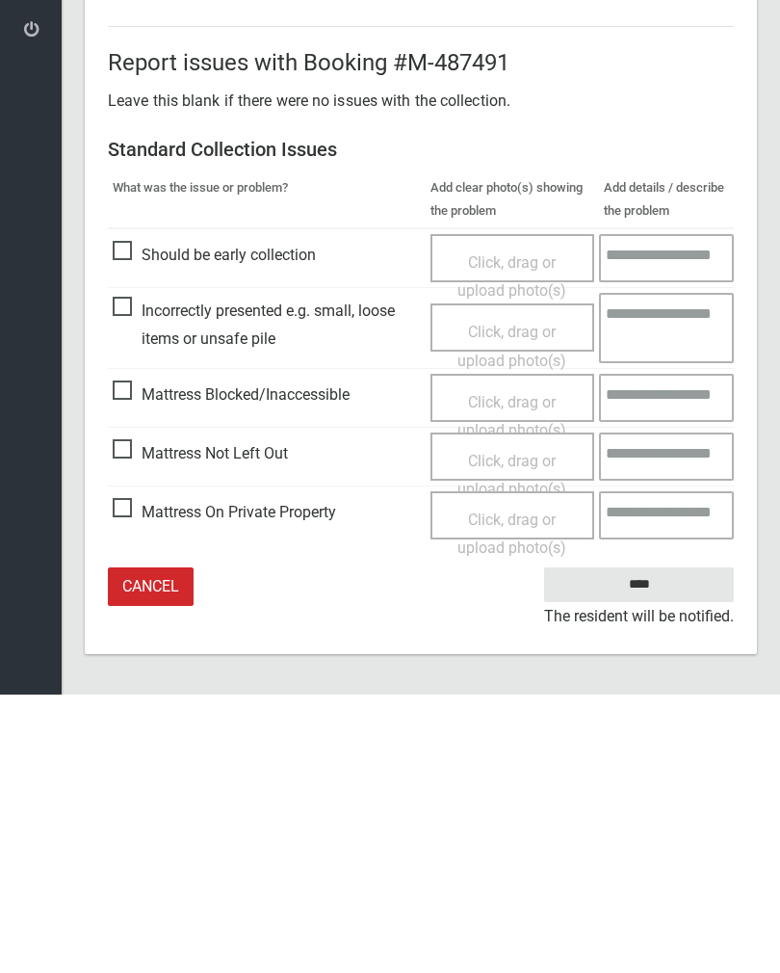
type input"] "*"
click at [507, 730] on span "Click, drag or upload photo(s)" at bounding box center [512, 753] width 109 height 47
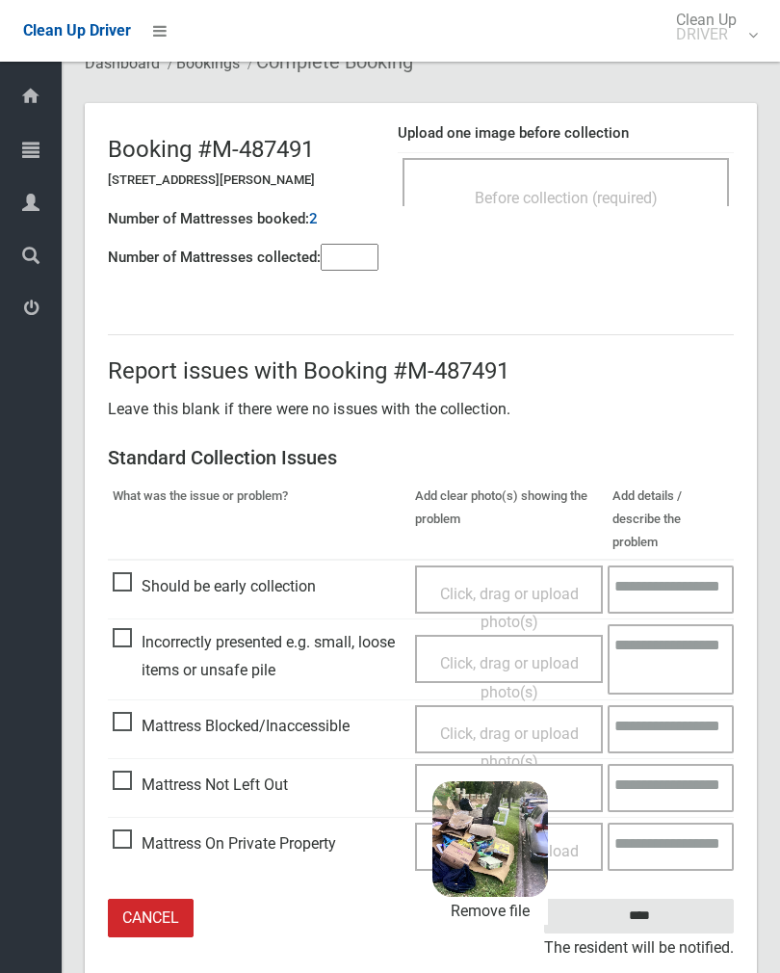
click at [684, 899] on input "****" at bounding box center [639, 917] width 190 height 36
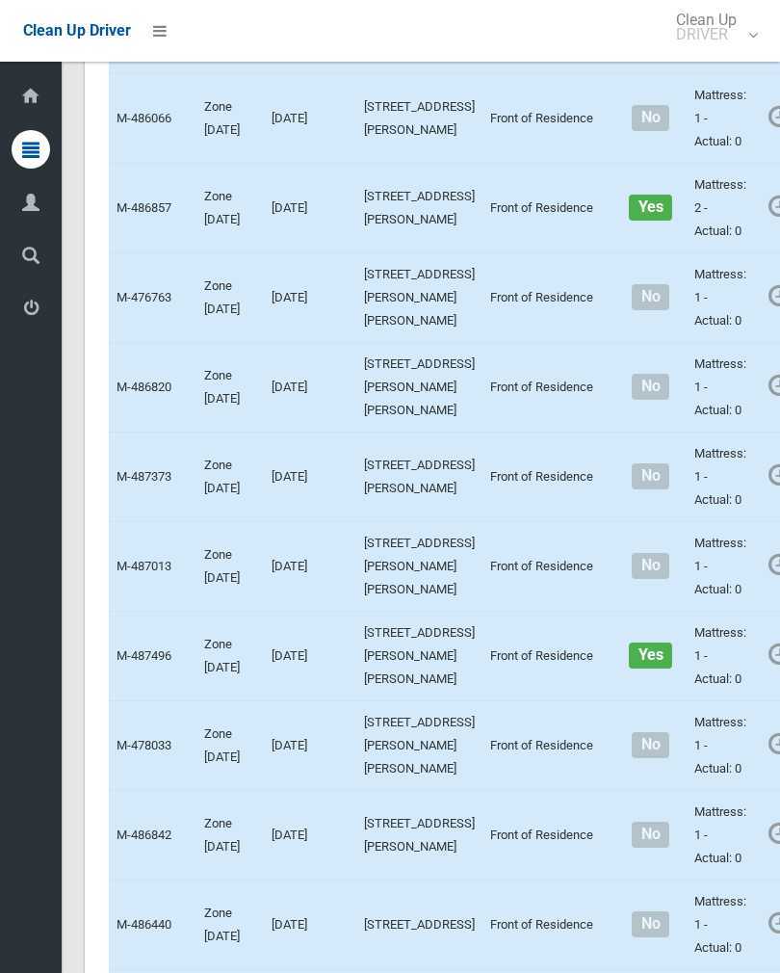
scroll to position [5506, 0]
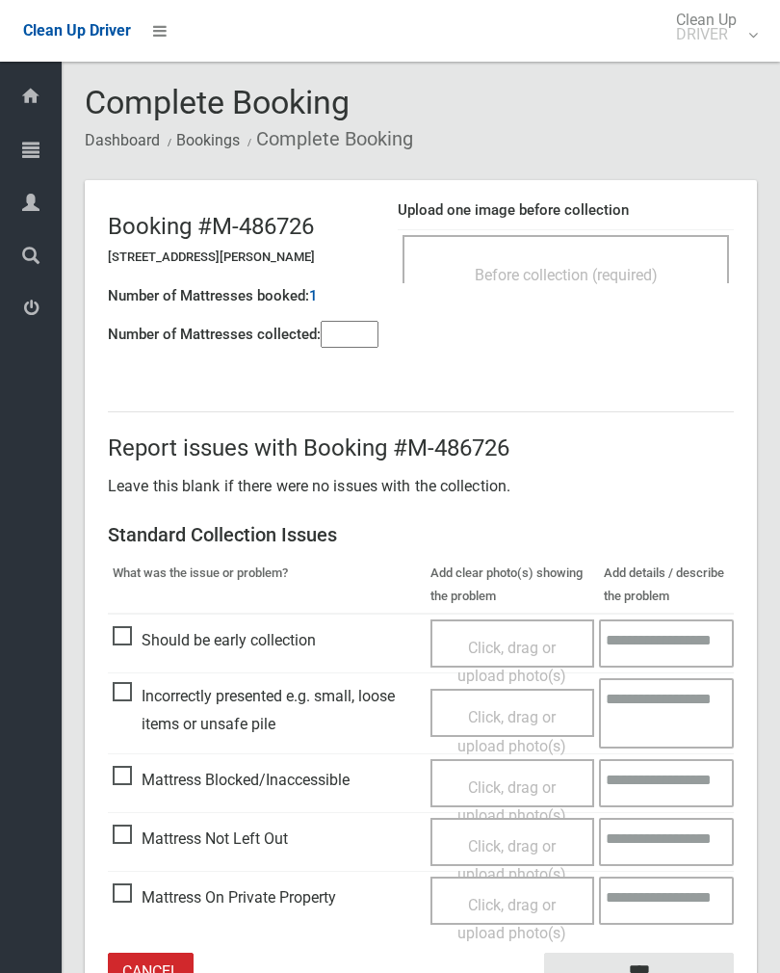
click at [602, 281] on span "Before collection (required)" at bounding box center [566, 275] width 183 height 18
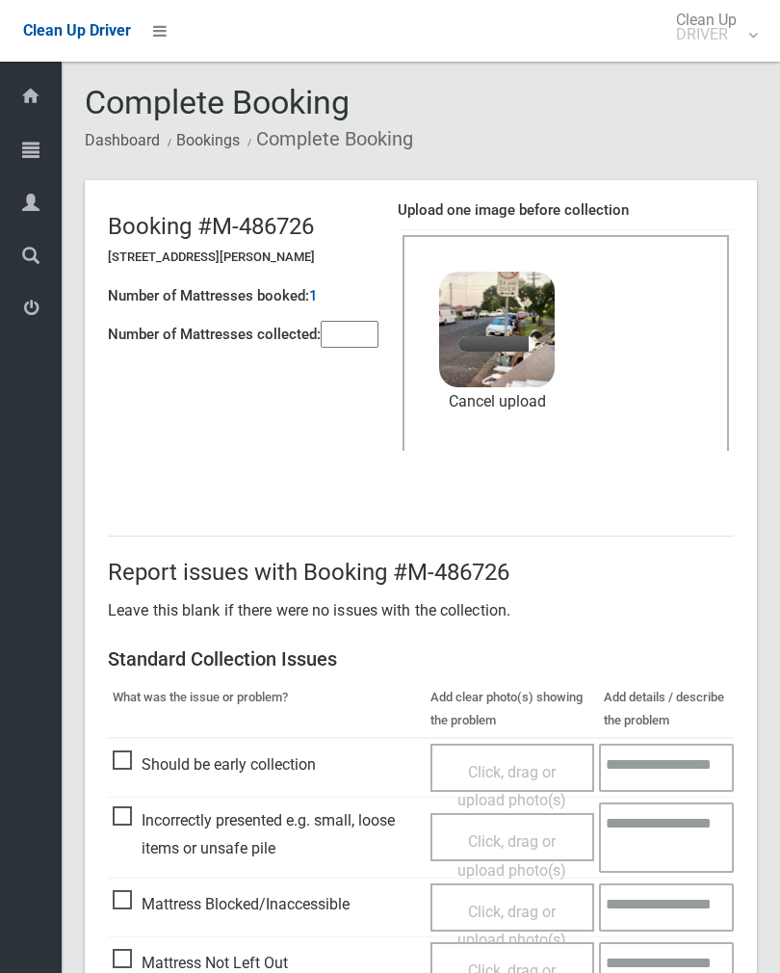
click at [368, 336] on input"] "number" at bounding box center [350, 334] width 58 height 27
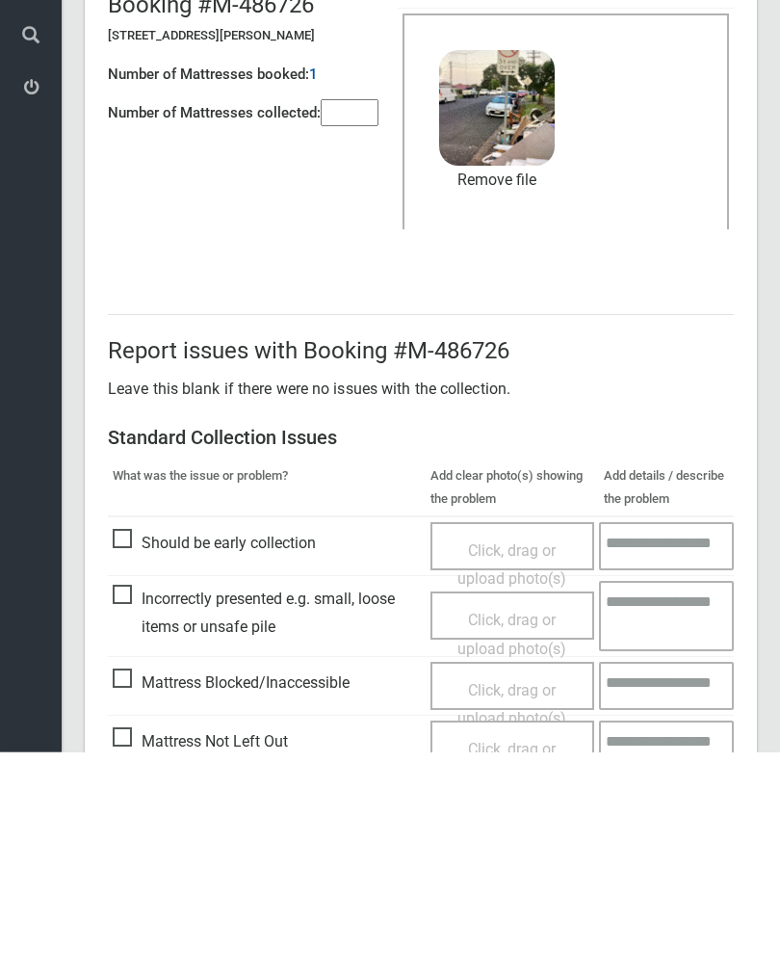
scroll to position [232, 0]
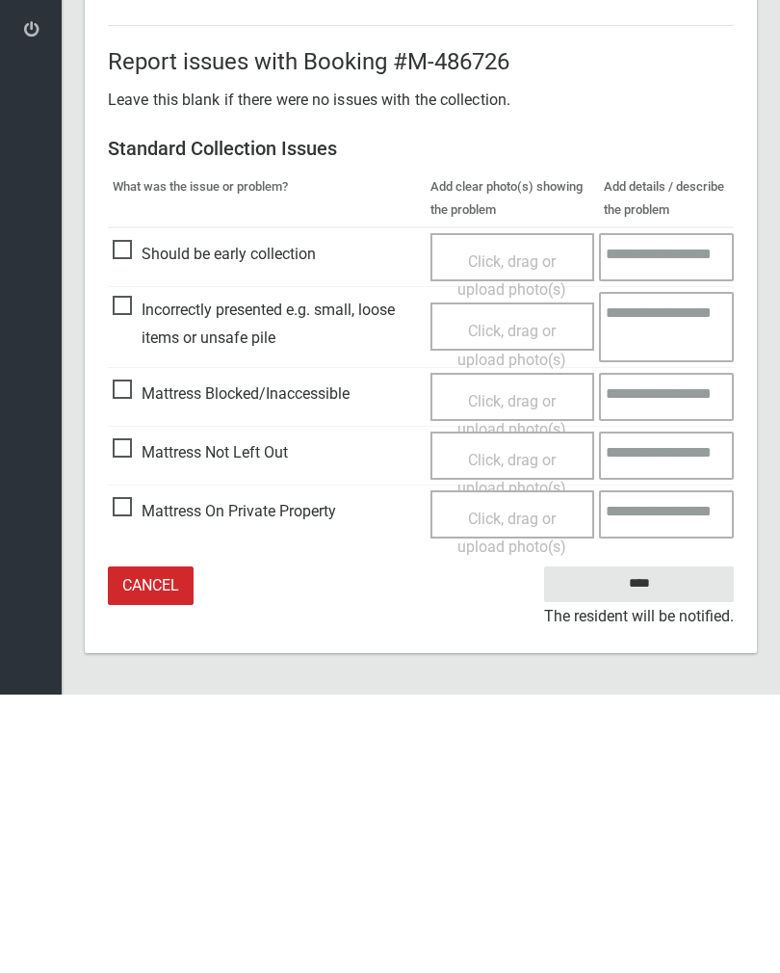
type input"] "*"
click at [653, 845] on input "****" at bounding box center [639, 863] width 190 height 36
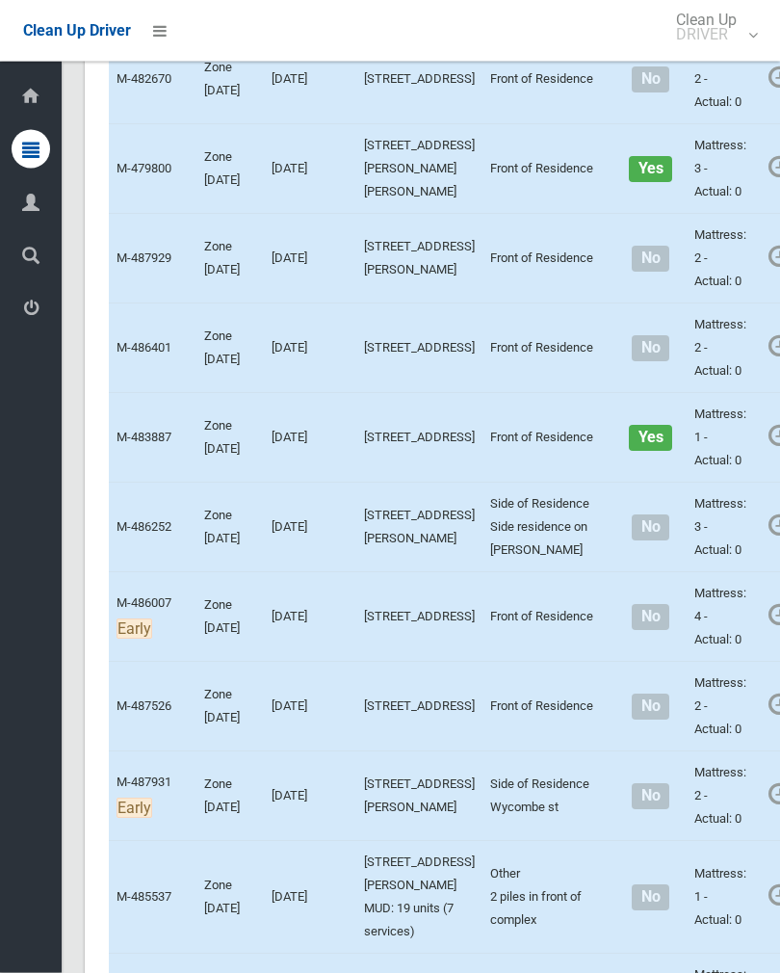
scroll to position [3155, 0]
click at [727, 45] on link "Complete Booking" at bounding box center [789, 26] width 229 height 39
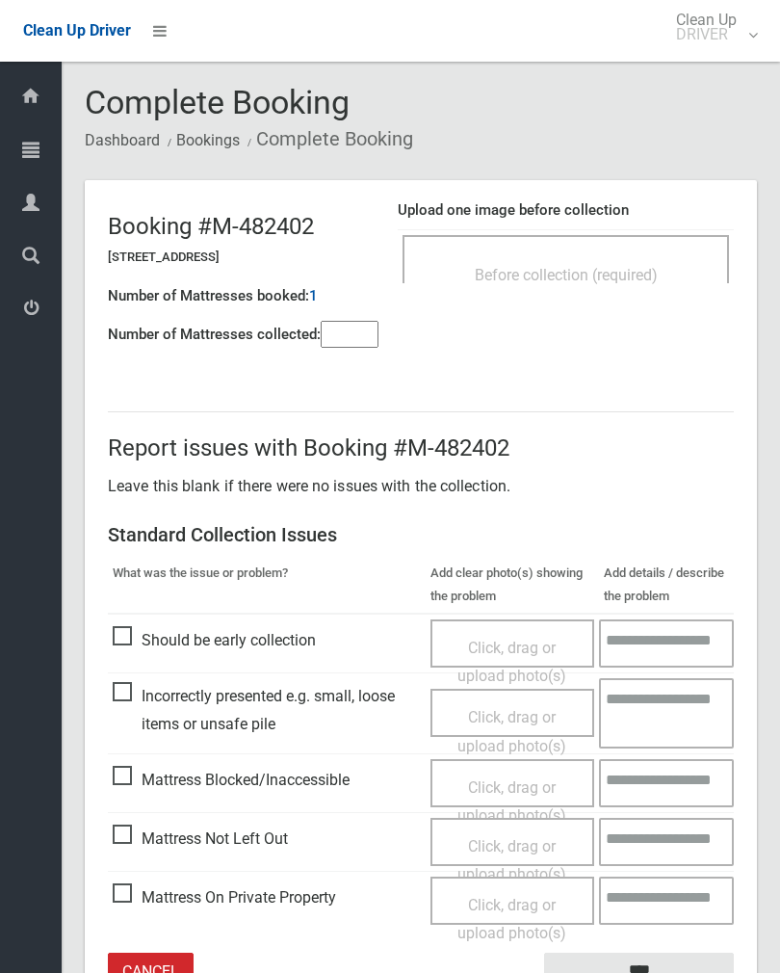
click at [663, 268] on div "Before collection (required)" at bounding box center [566, 274] width 284 height 36
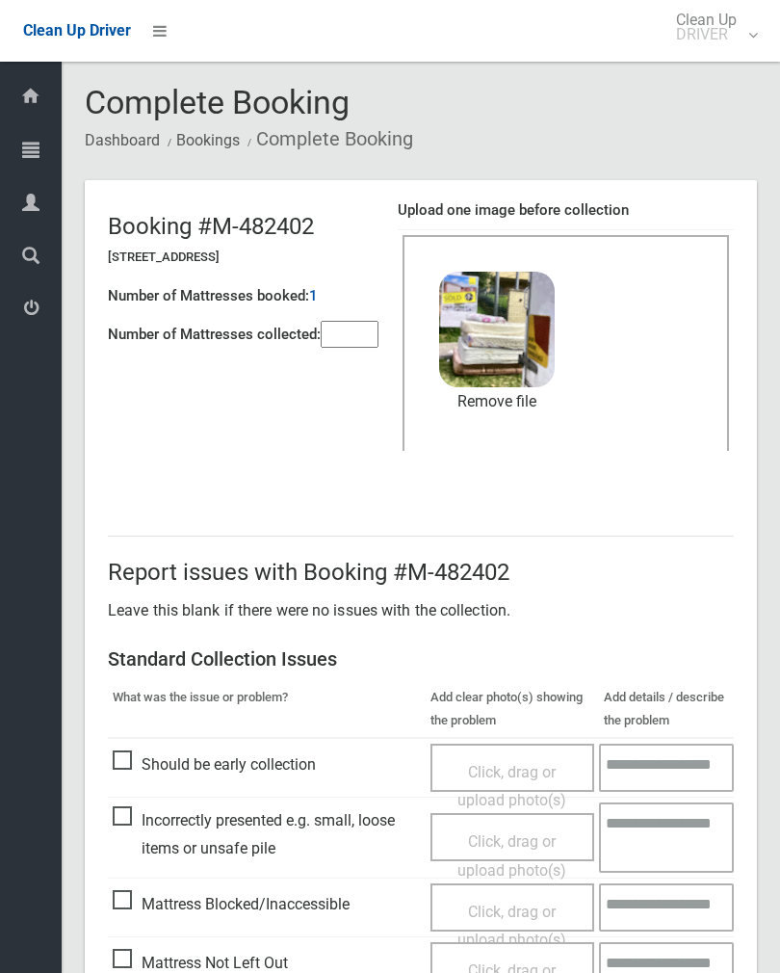
click at [357, 362] on header "Booking #M-482402 [STREET_ADDRESS] Number of Mattresses booked: 1 Number of Mat…" at bounding box center [421, 334] width 673 height 309
click at [341, 347] on input"] "number" at bounding box center [350, 334] width 58 height 27
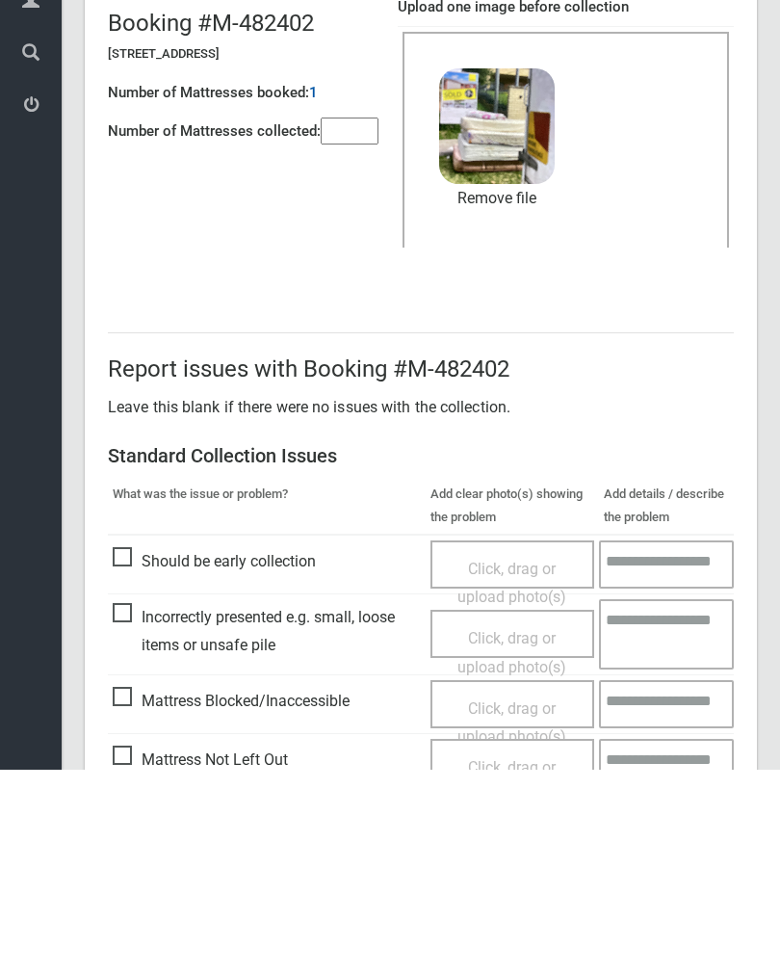
scroll to position [232, 0]
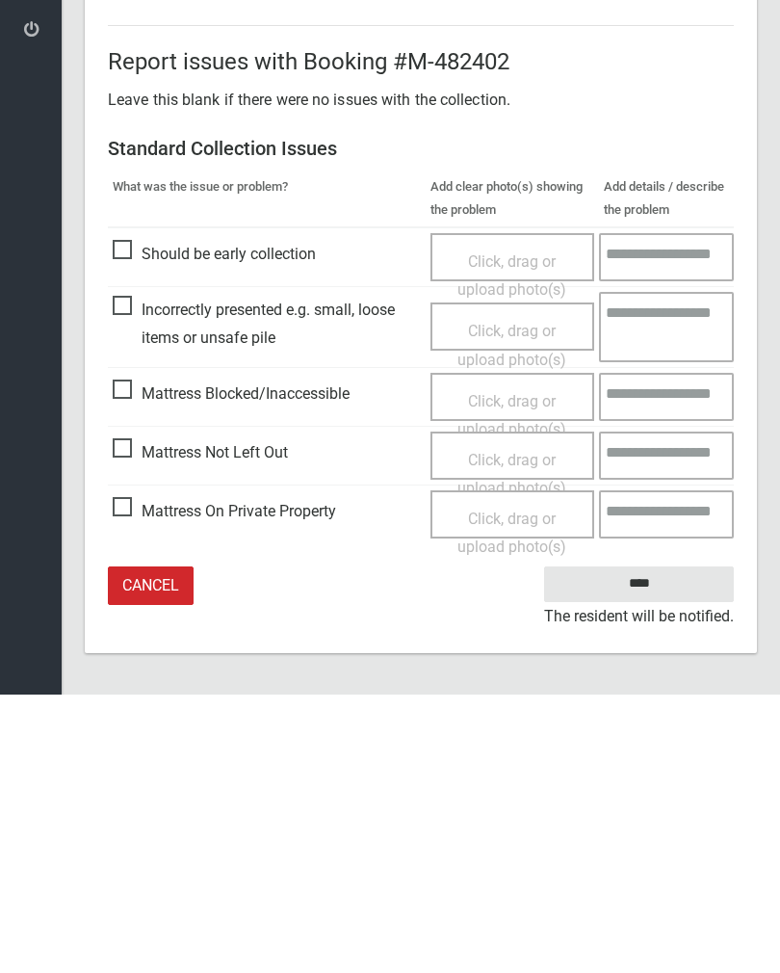
type input"] "*"
click at [658, 845] on input "****" at bounding box center [639, 863] width 190 height 36
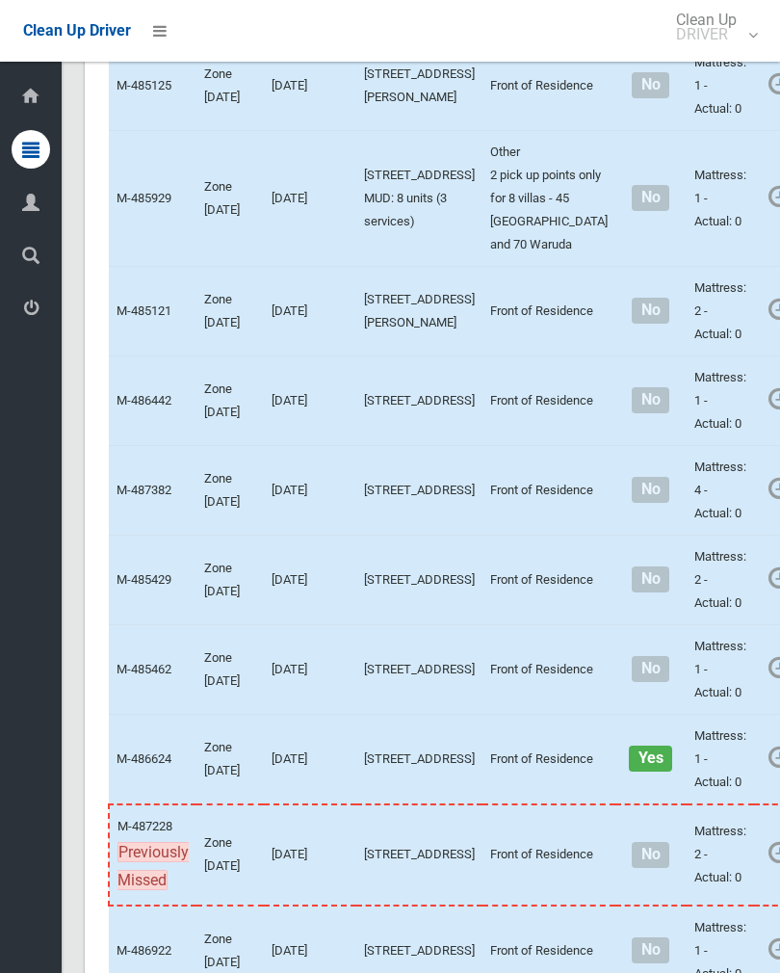
scroll to position [4647, 0]
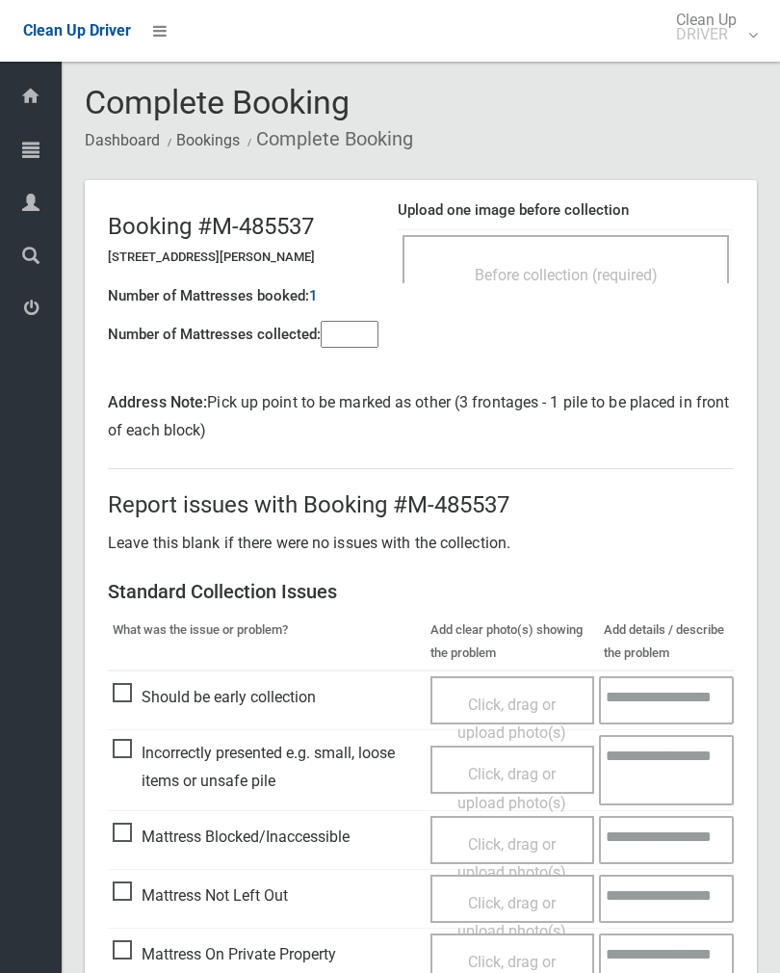
click at [630, 224] on div "Upload one image before collection Before collection (required)" at bounding box center [566, 251] width 336 height 121
click at [661, 286] on div "Before collection (required)" at bounding box center [566, 274] width 284 height 36
click at [681, 250] on div "Before collection (required)" at bounding box center [566, 259] width 327 height 48
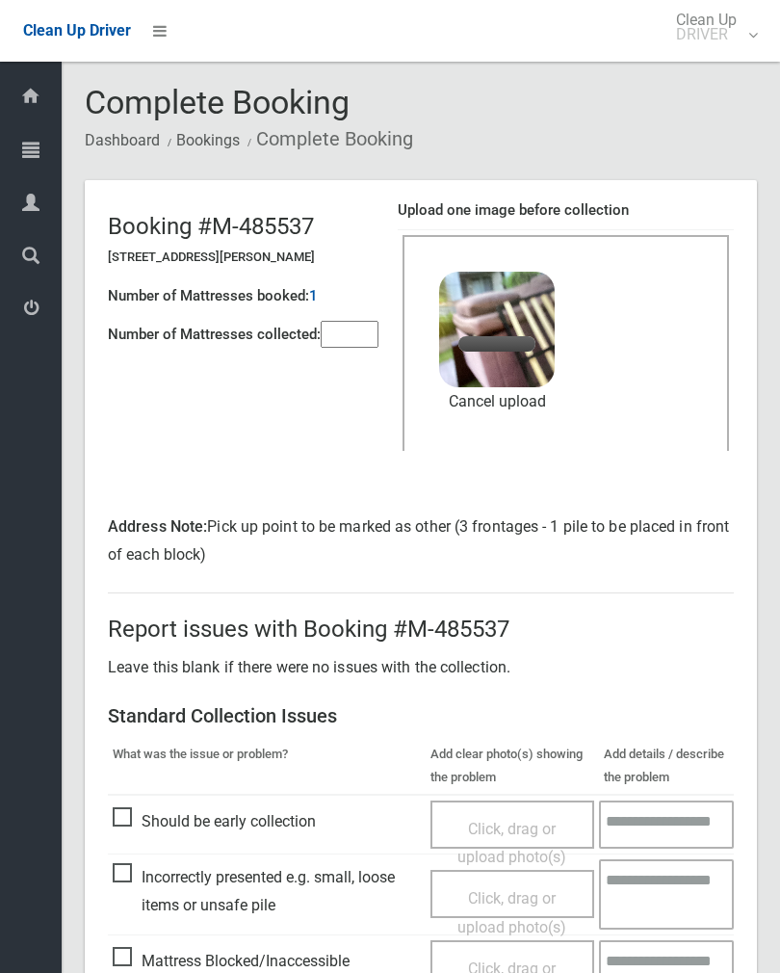
click at [347, 325] on input"] "number" at bounding box center [350, 334] width 58 height 27
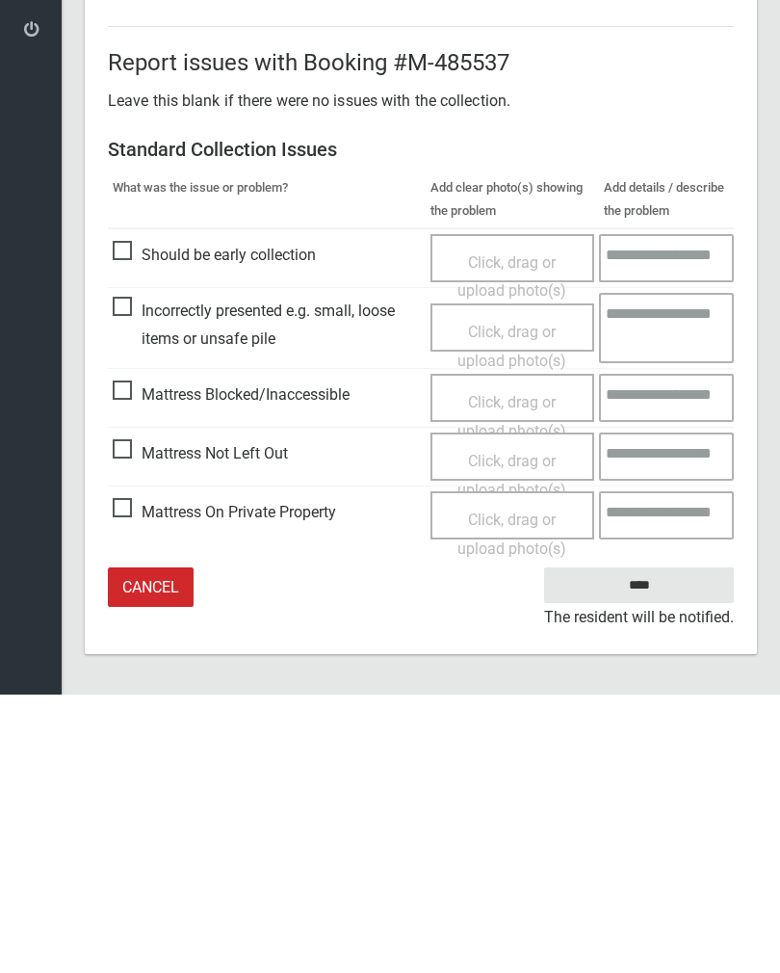
type input"] "*"
click at [654, 846] on input "****" at bounding box center [639, 864] width 190 height 36
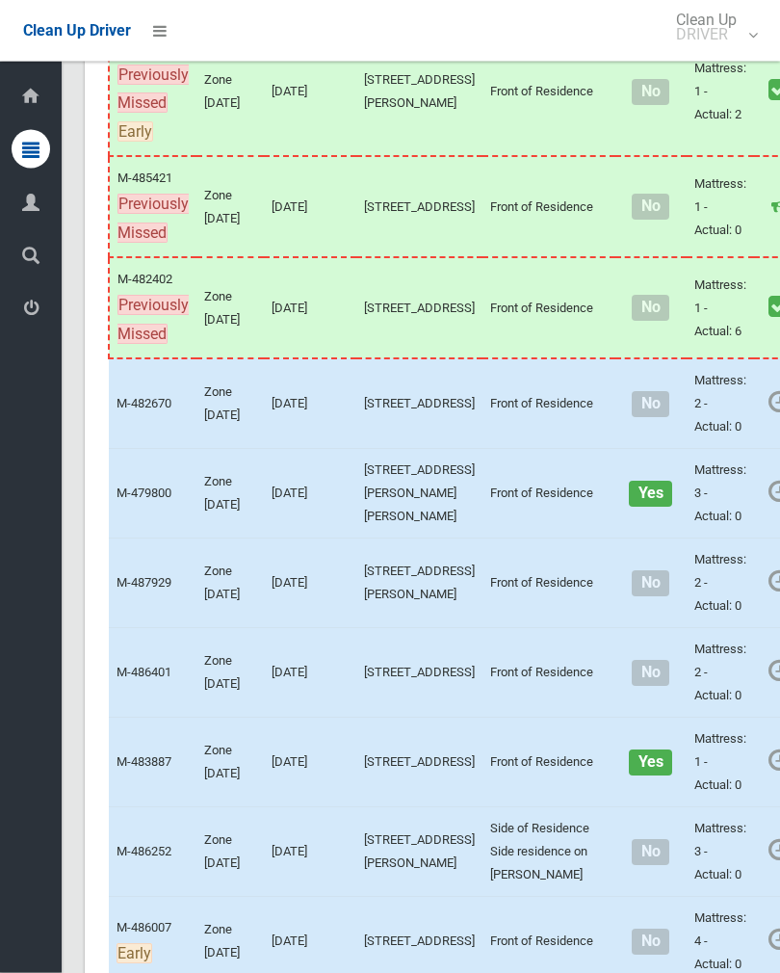
scroll to position [2830, 0]
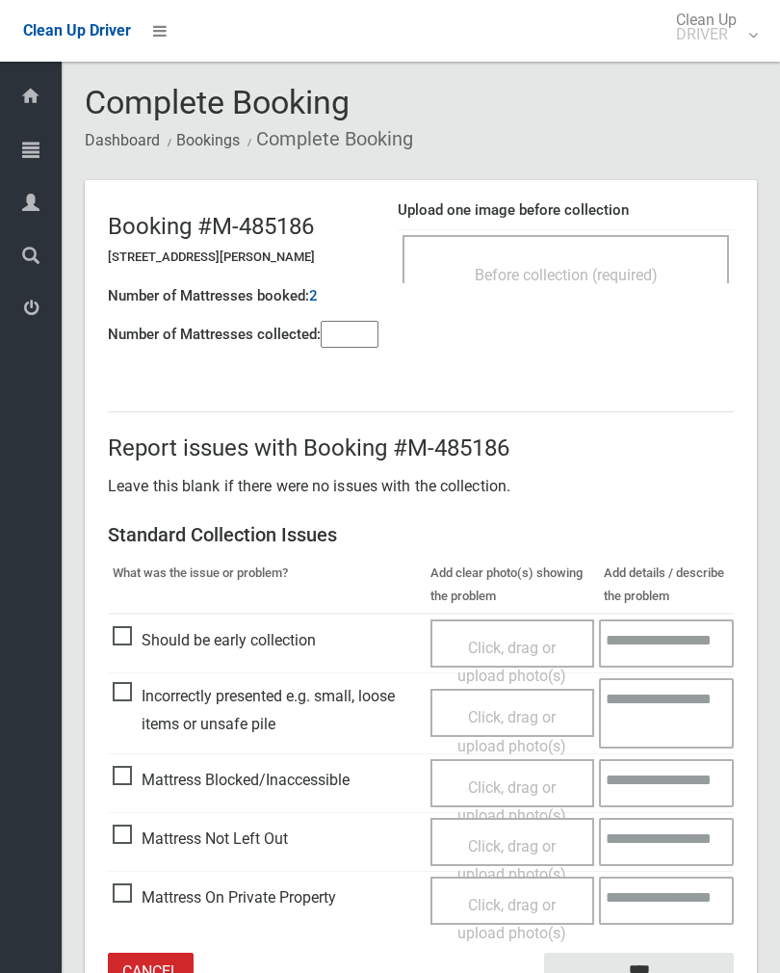
click at [646, 266] on span "Before collection (required)" at bounding box center [566, 275] width 183 height 18
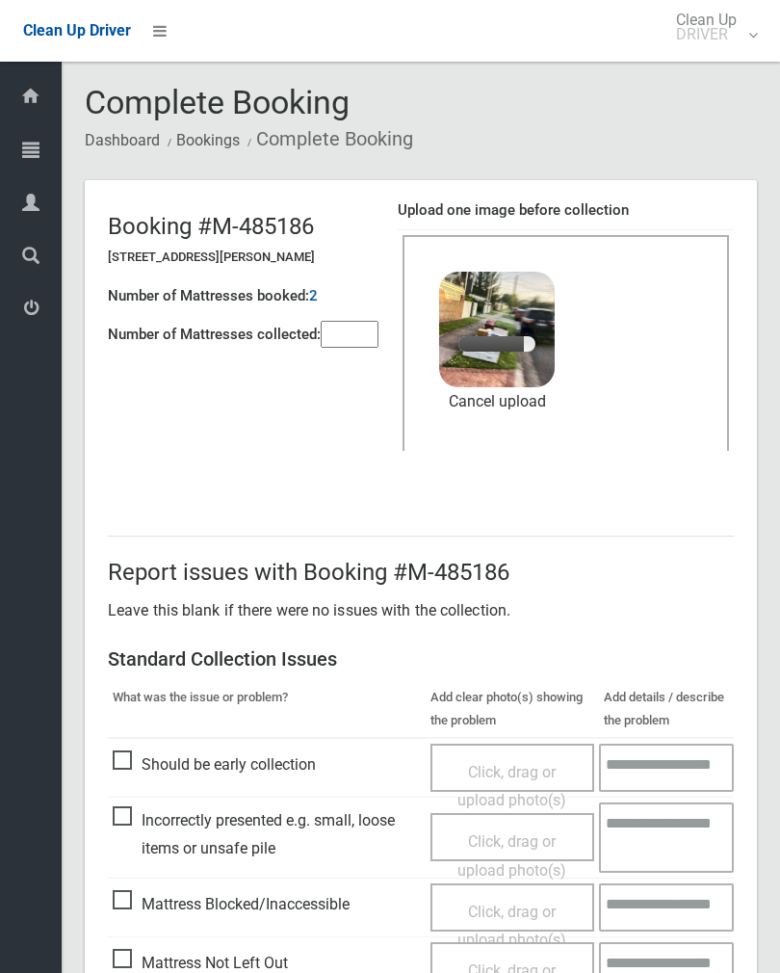
click at [339, 336] on input"] "number" at bounding box center [350, 334] width 58 height 27
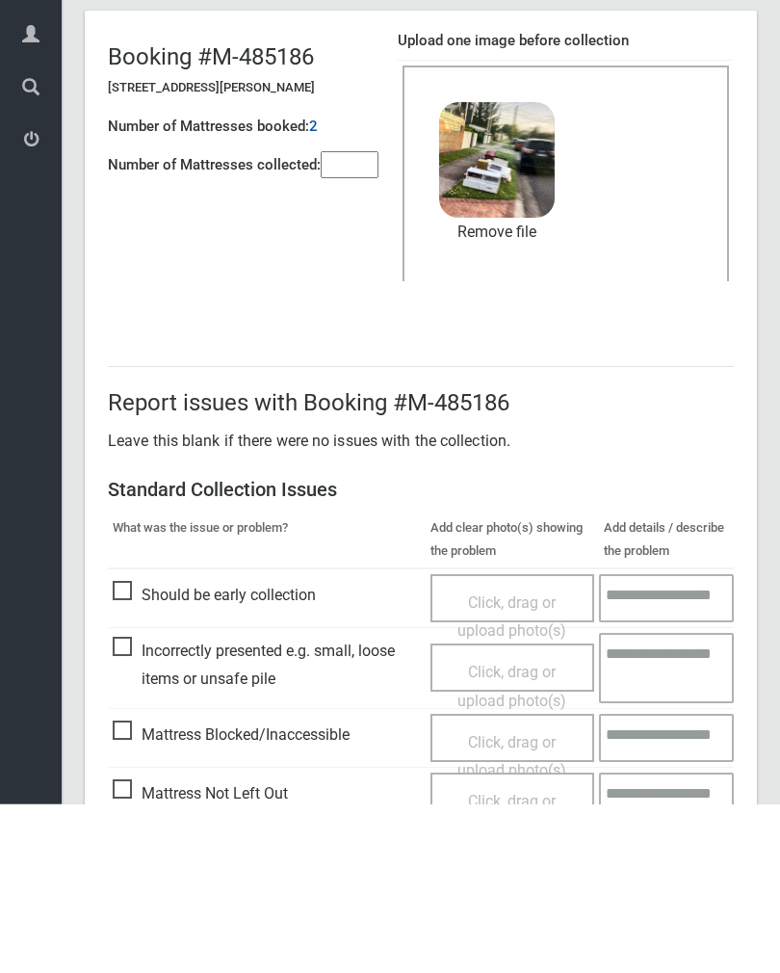
scroll to position [232, 0]
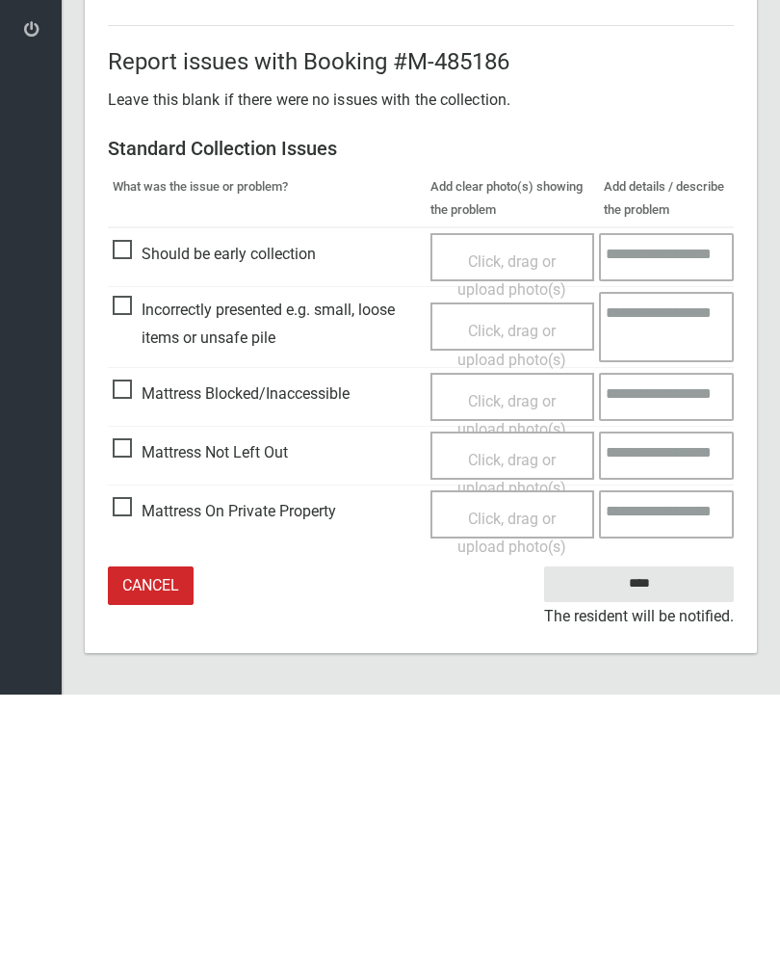
type input"] "*"
click at [656, 845] on input "****" at bounding box center [639, 863] width 190 height 36
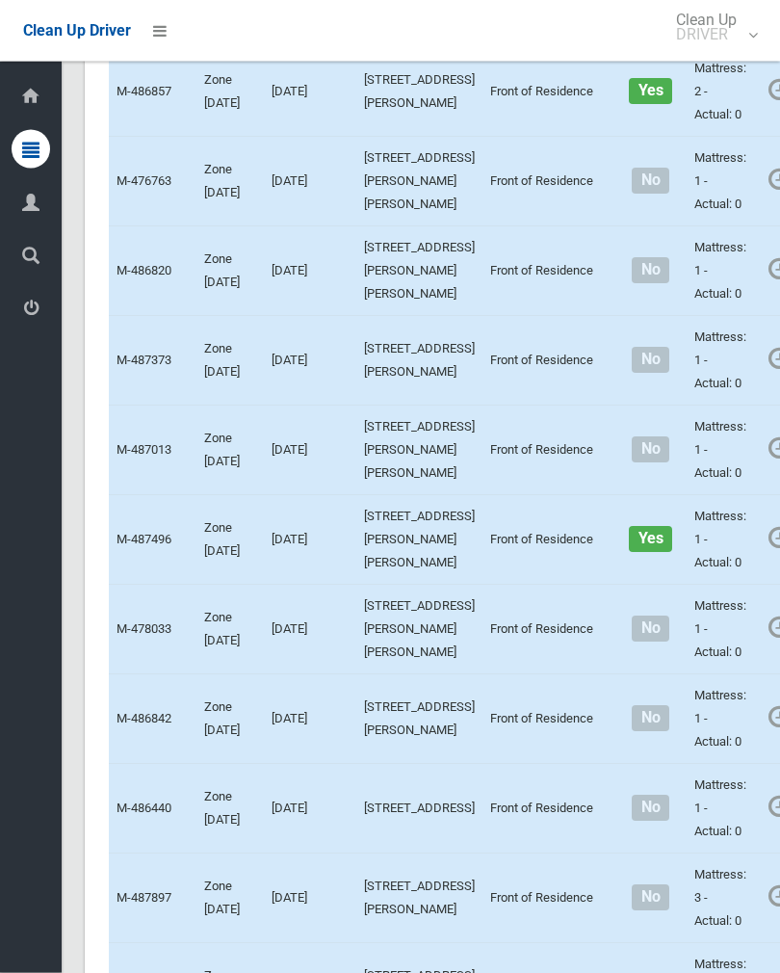
scroll to position [5771, 0]
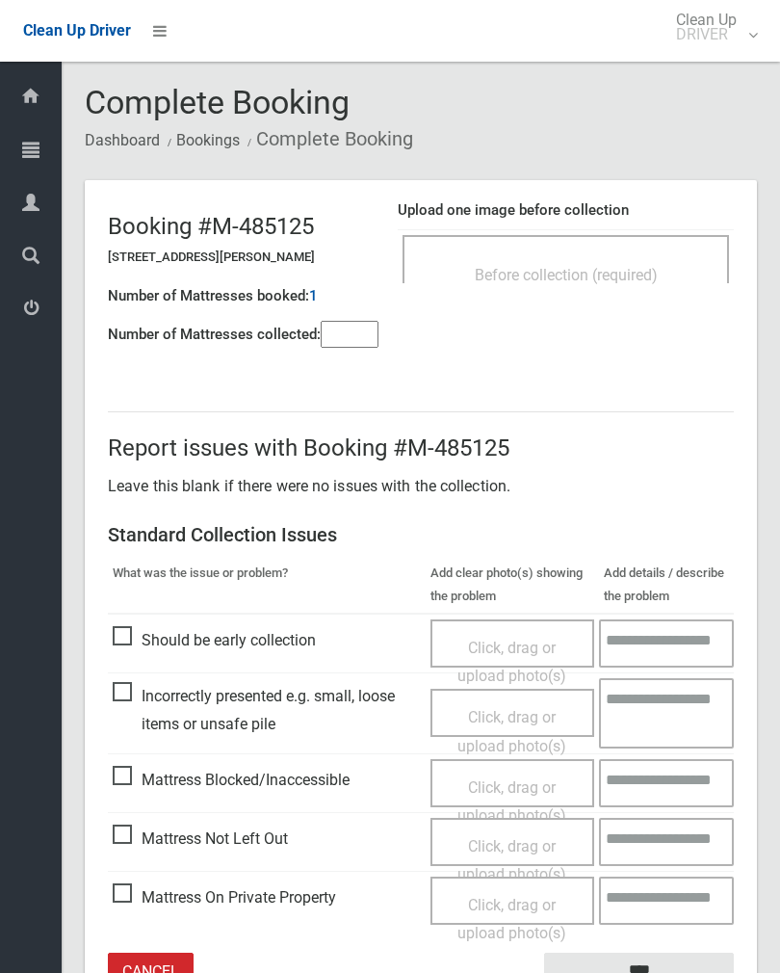
click at [357, 334] on input"] "number" at bounding box center [350, 334] width 58 height 27
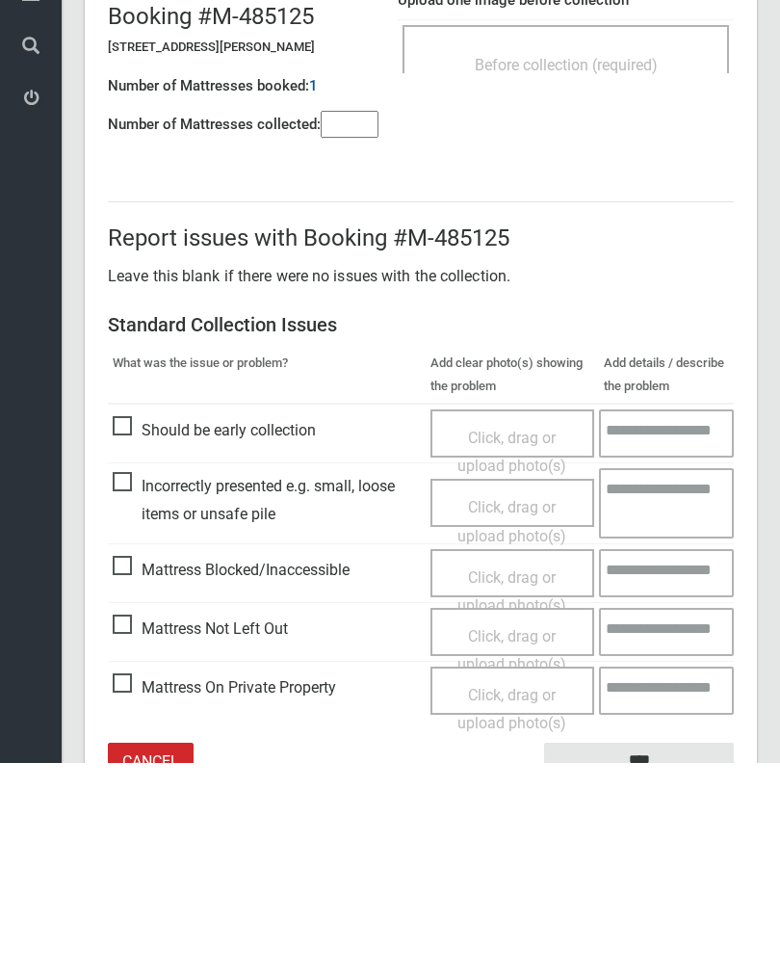
scroll to position [107, 0]
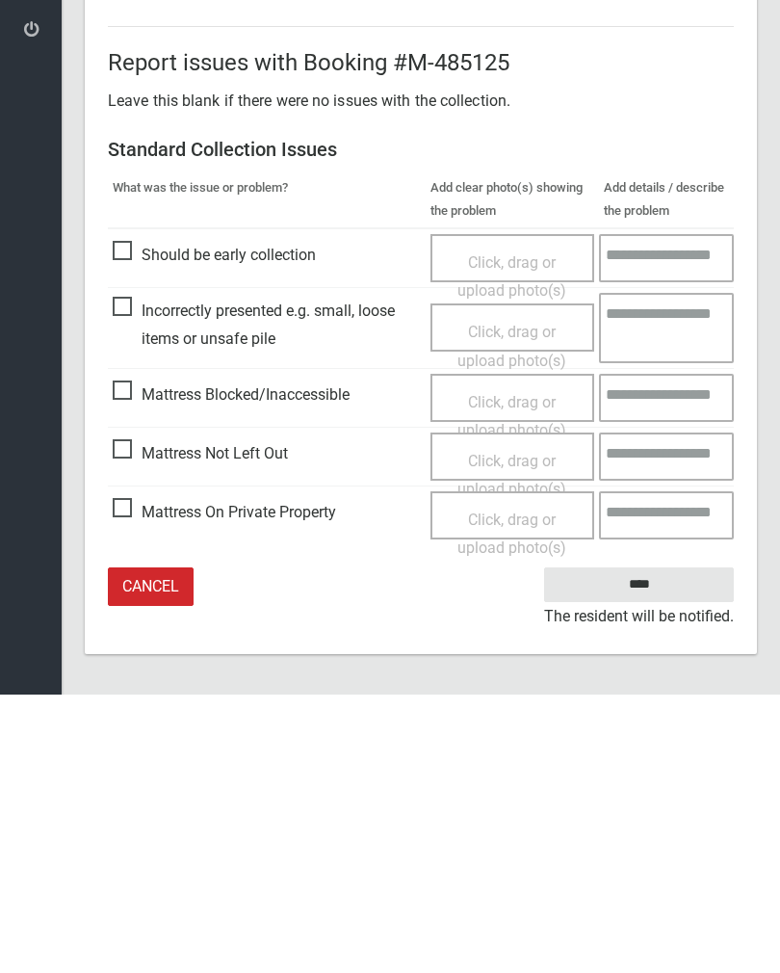
type input"] "*"
click at [522, 730] on span "Click, drag or upload photo(s)" at bounding box center [512, 753] width 109 height 47
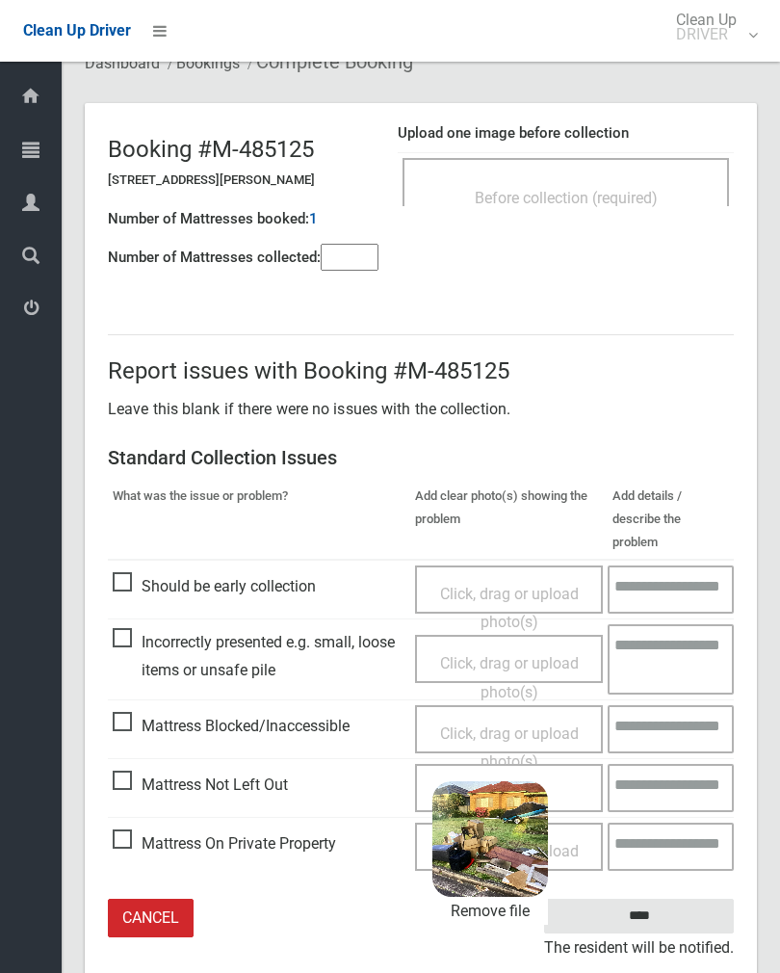
click at [701, 899] on input "****" at bounding box center [639, 917] width 190 height 36
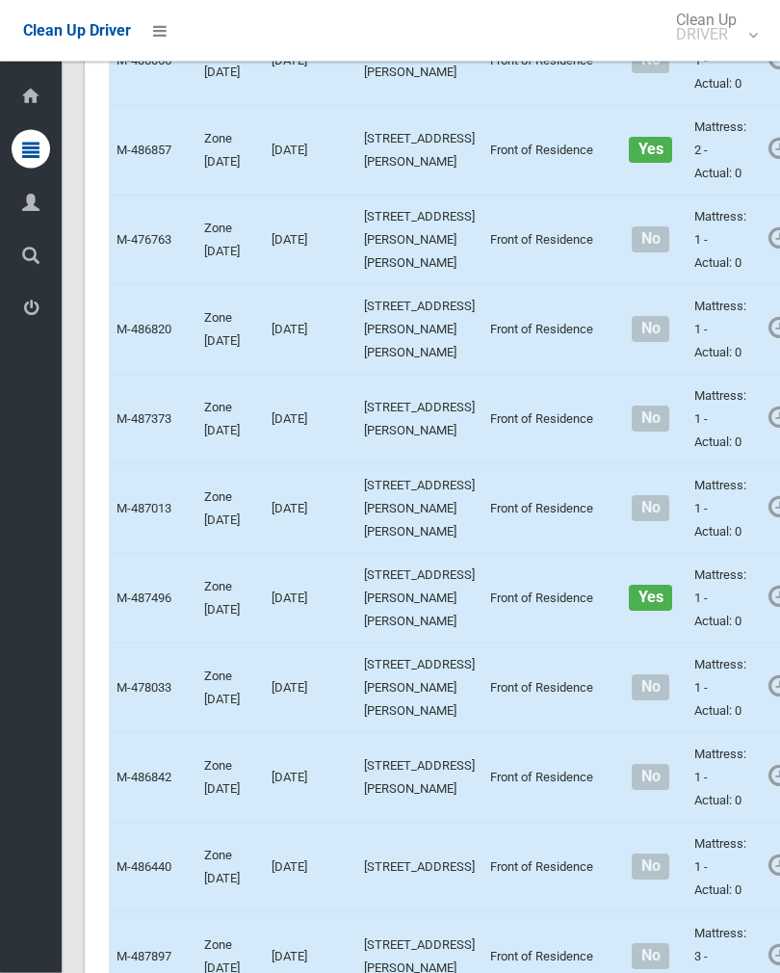
scroll to position [5700, 0]
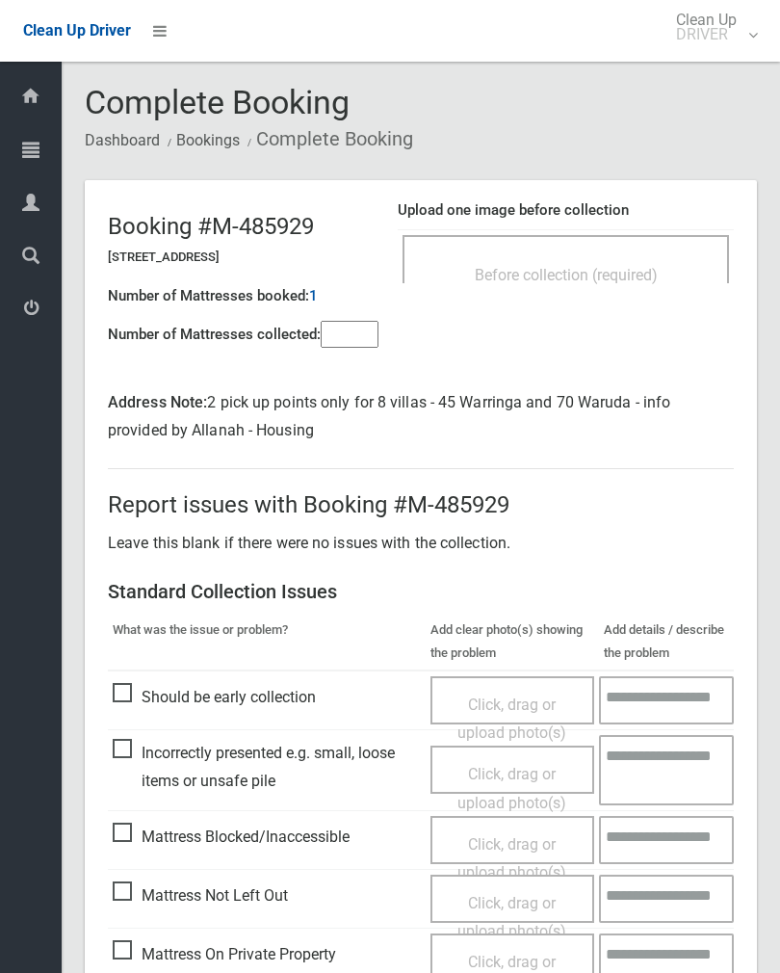
click at [362, 323] on input"] "number" at bounding box center [350, 334] width 58 height 27
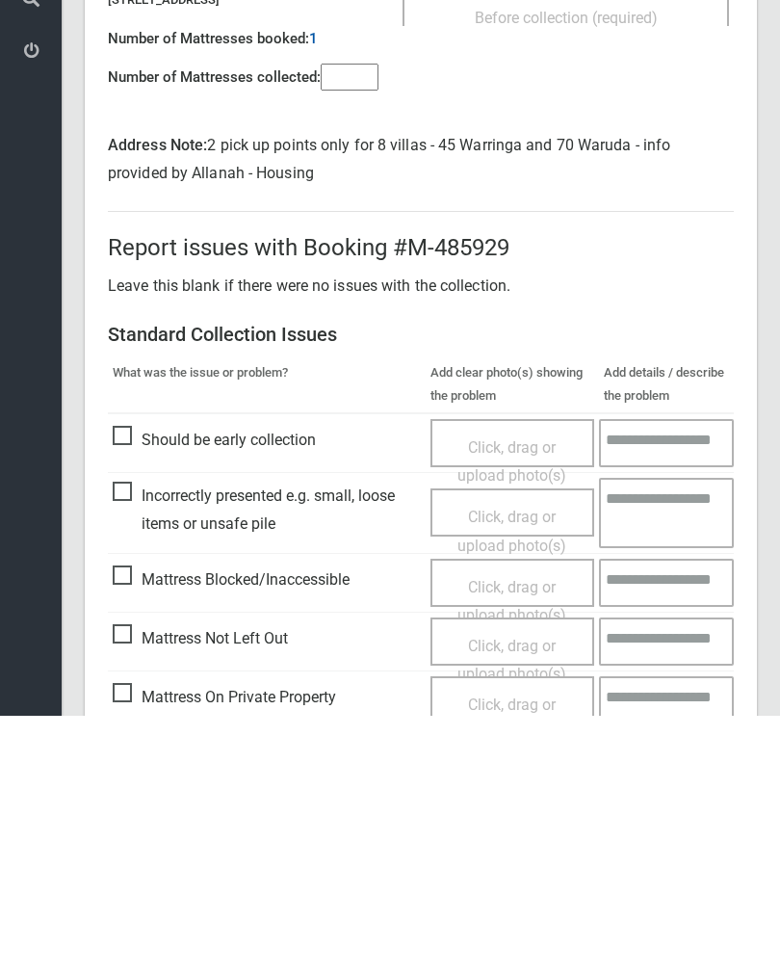
scroll to position [163, 0]
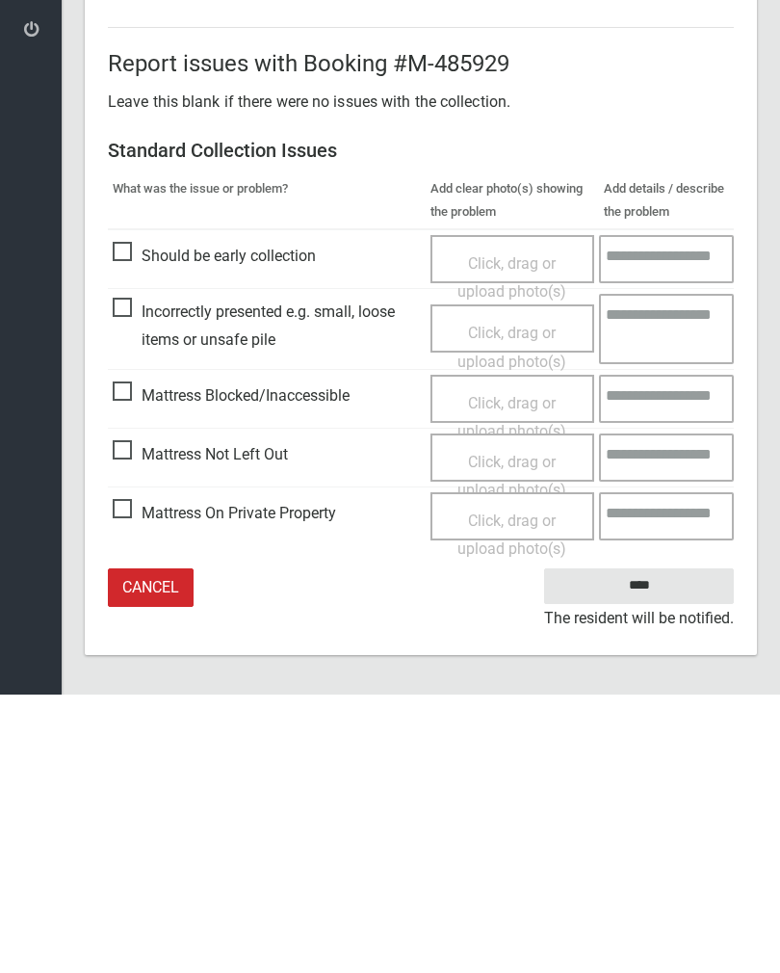
type input"] "*"
click at [515, 731] on span "Click, drag or upload photo(s)" at bounding box center [512, 754] width 109 height 47
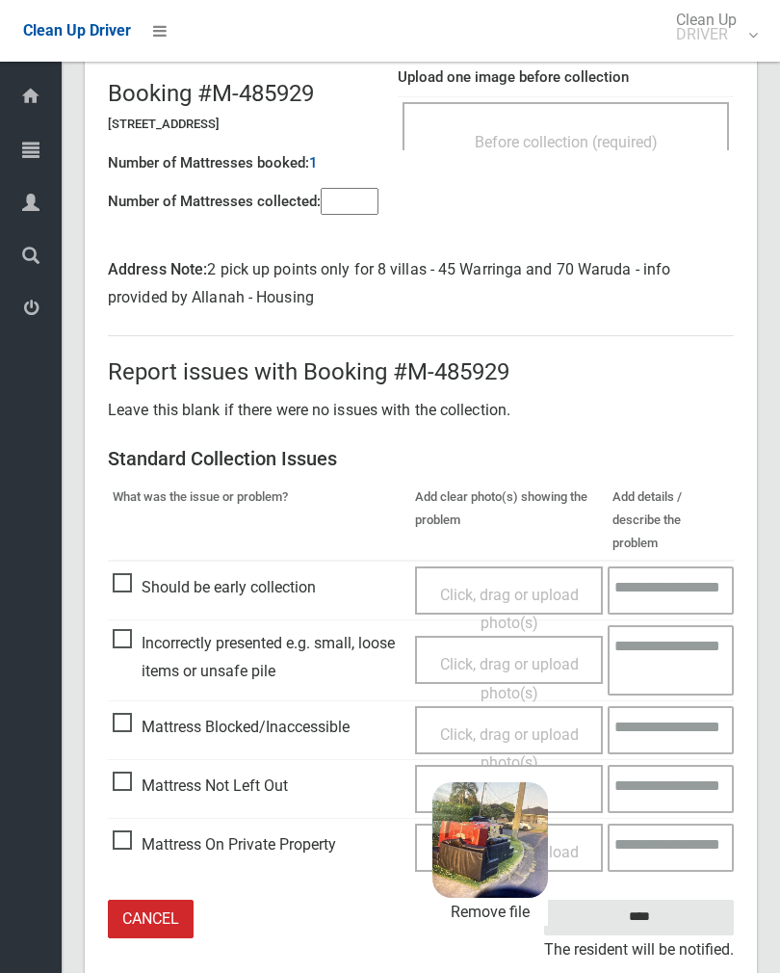
click at [681, 900] on input "****" at bounding box center [639, 918] width 190 height 36
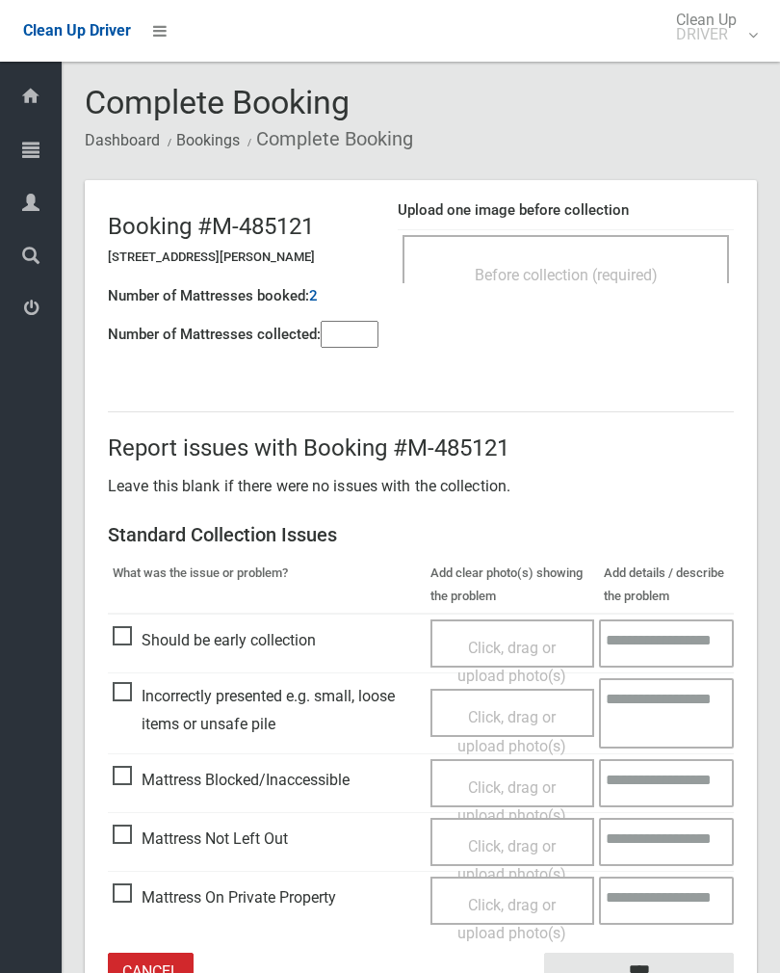
click at [678, 275] on div "Before collection (required)" at bounding box center [566, 274] width 284 height 36
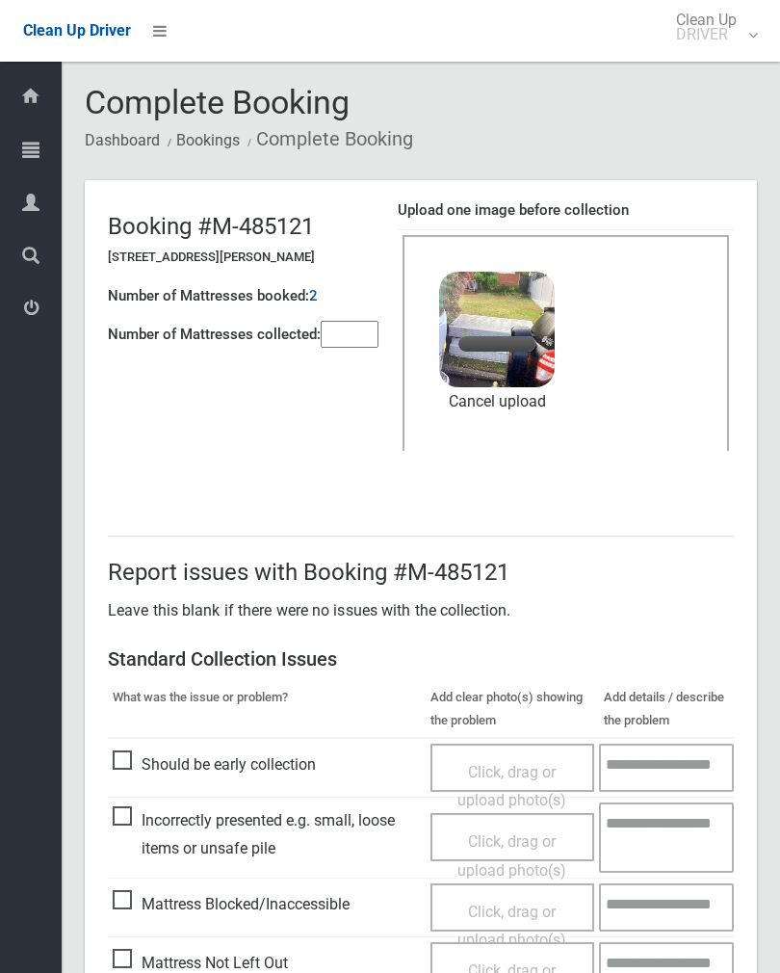
click at [360, 339] on input"] "number" at bounding box center [350, 334] width 58 height 27
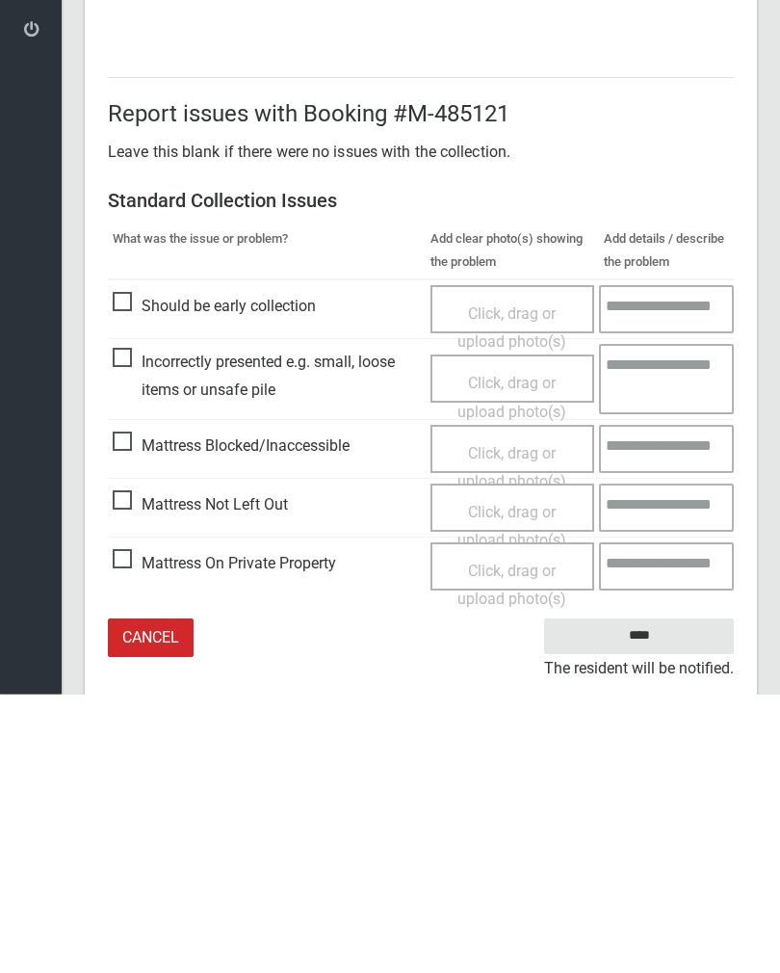
scroll to position [232, 0]
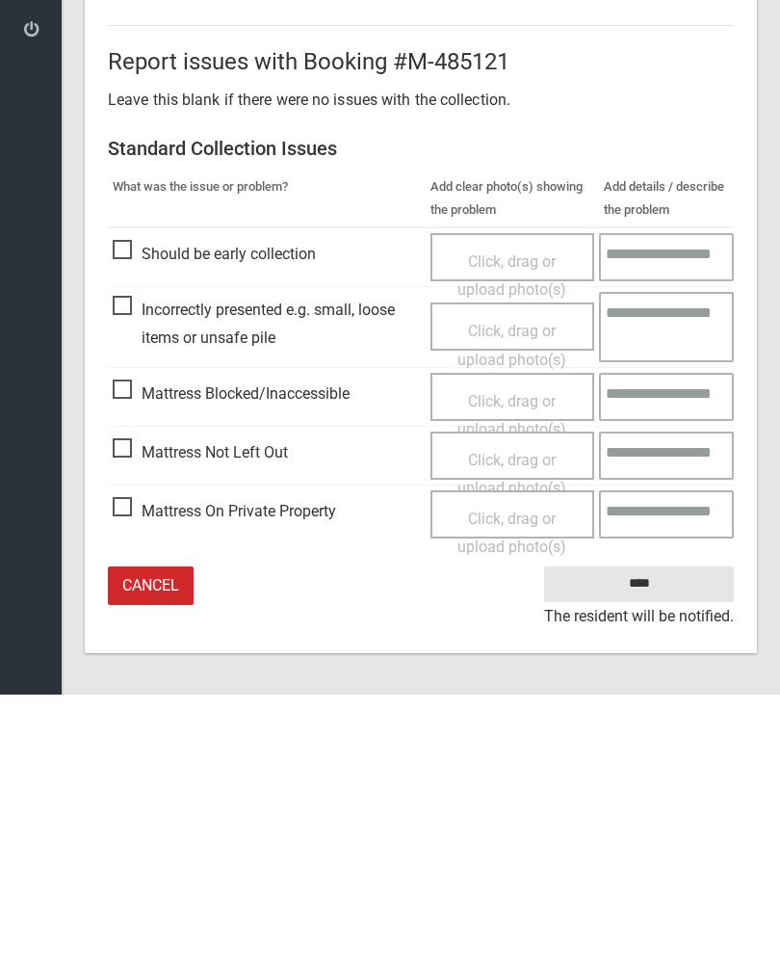
type input"] "*"
click at [665, 845] on input "****" at bounding box center [639, 863] width 190 height 36
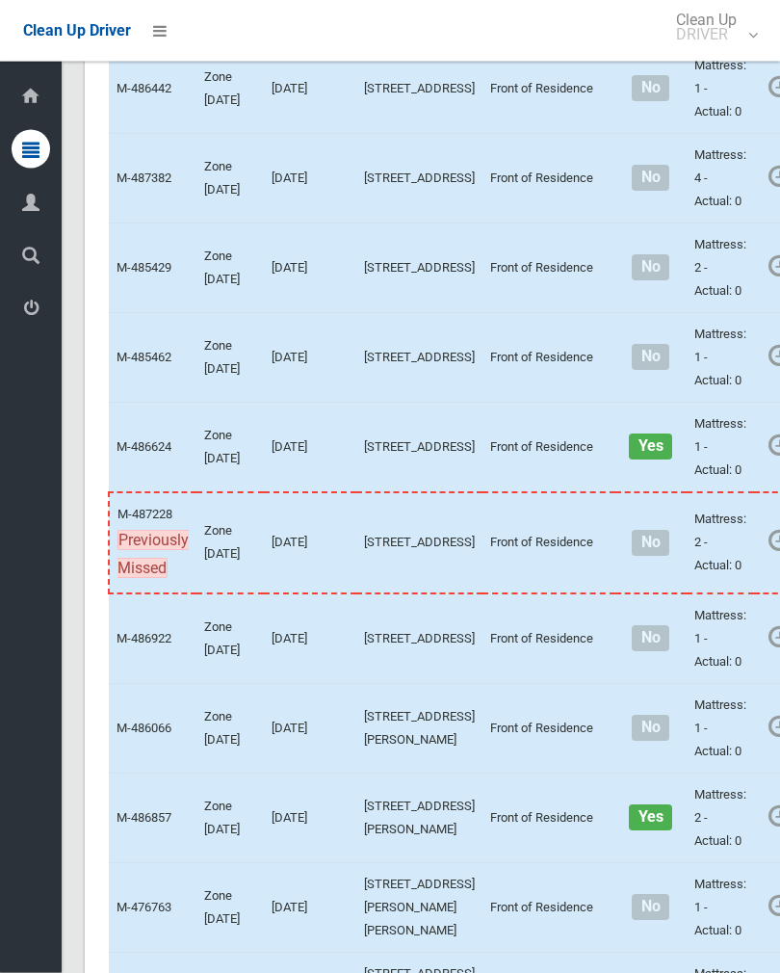
scroll to position [5145, 0]
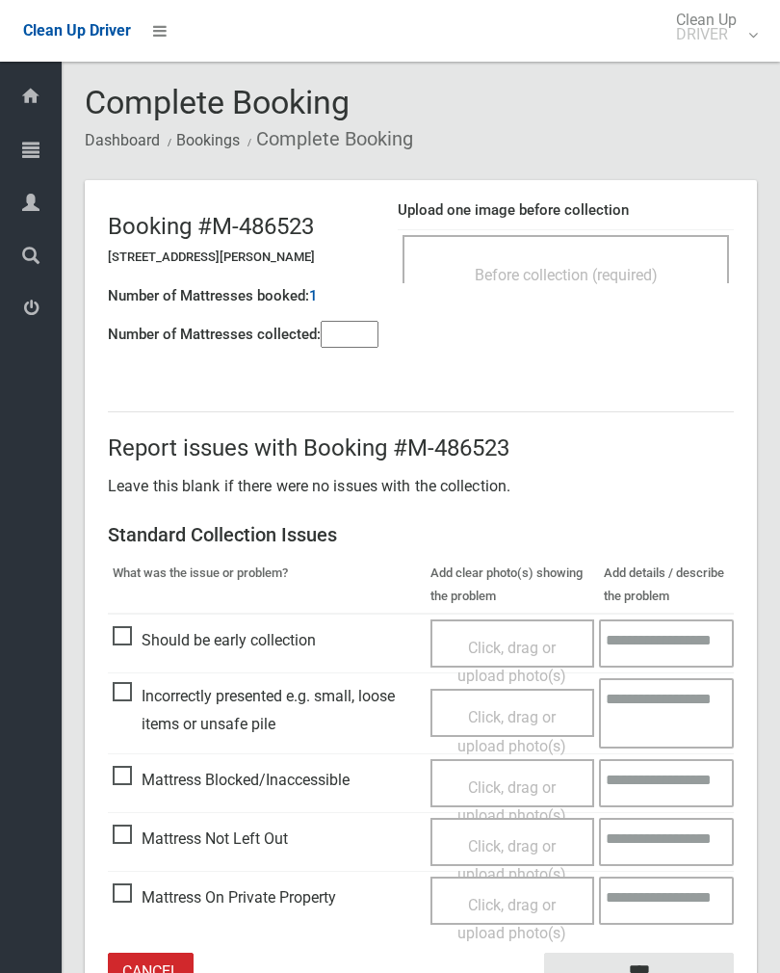
click at [652, 269] on span "Before collection (required)" at bounding box center [566, 275] width 183 height 18
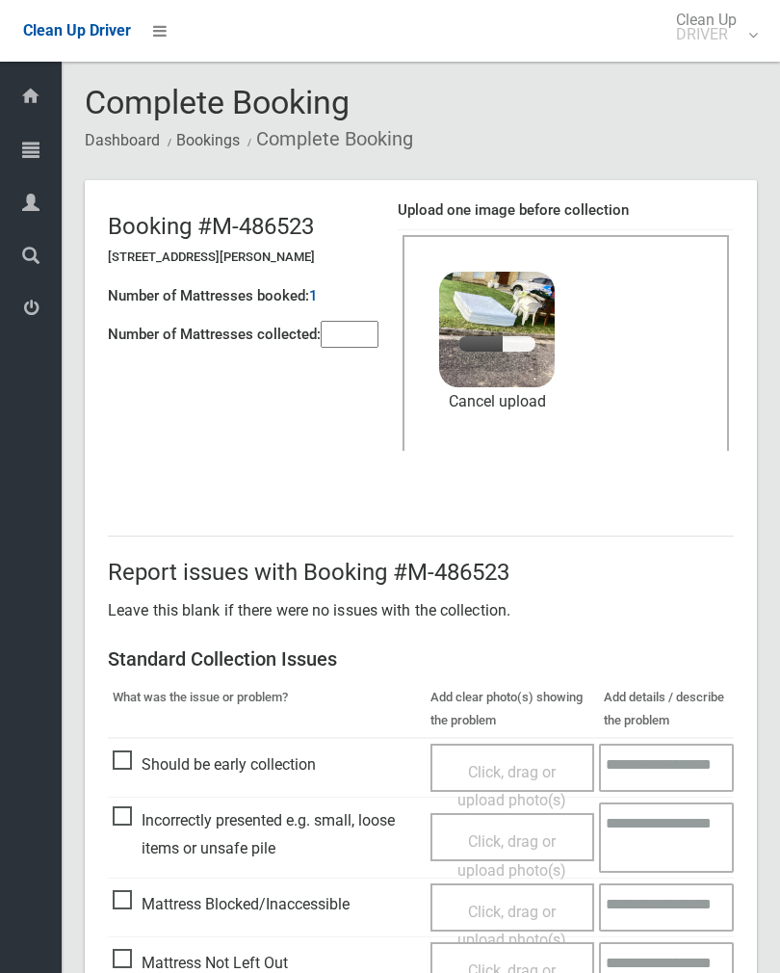
click at [356, 335] on input"] "number" at bounding box center [350, 334] width 58 height 27
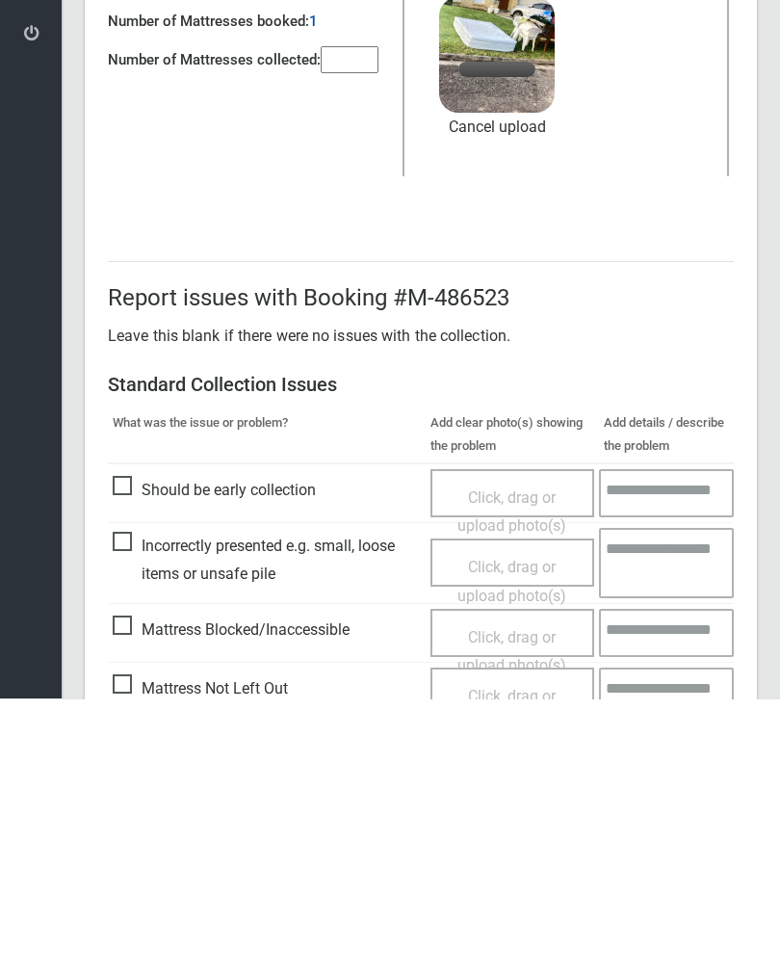
scroll to position [232, 0]
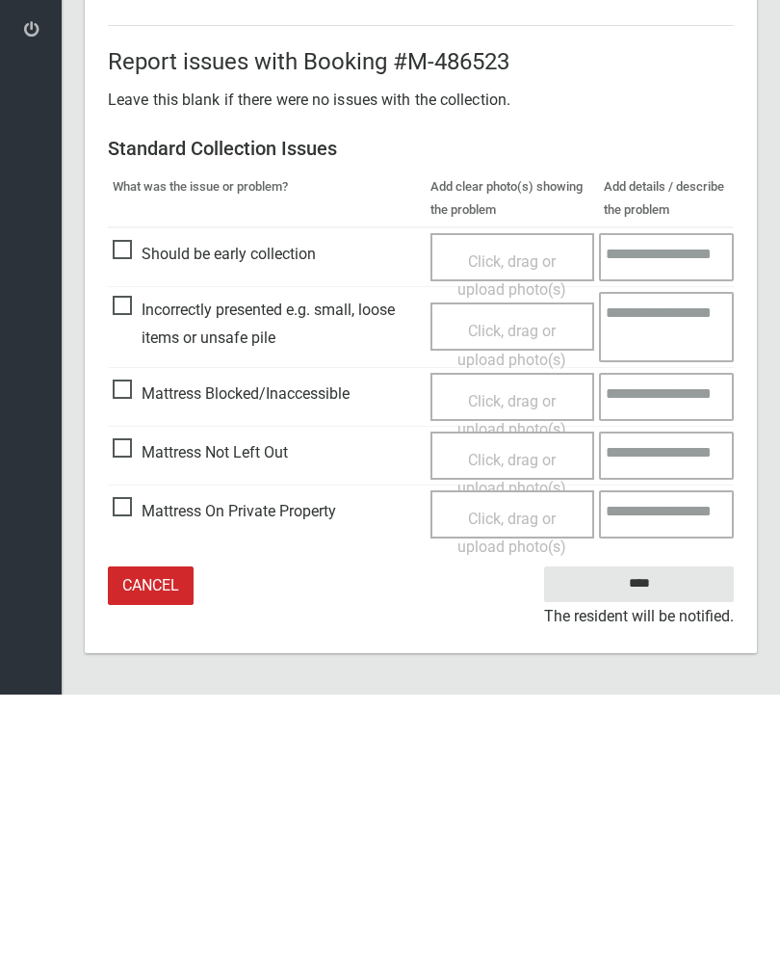
type input"] "*"
click at [661, 845] on input "****" at bounding box center [639, 863] width 190 height 36
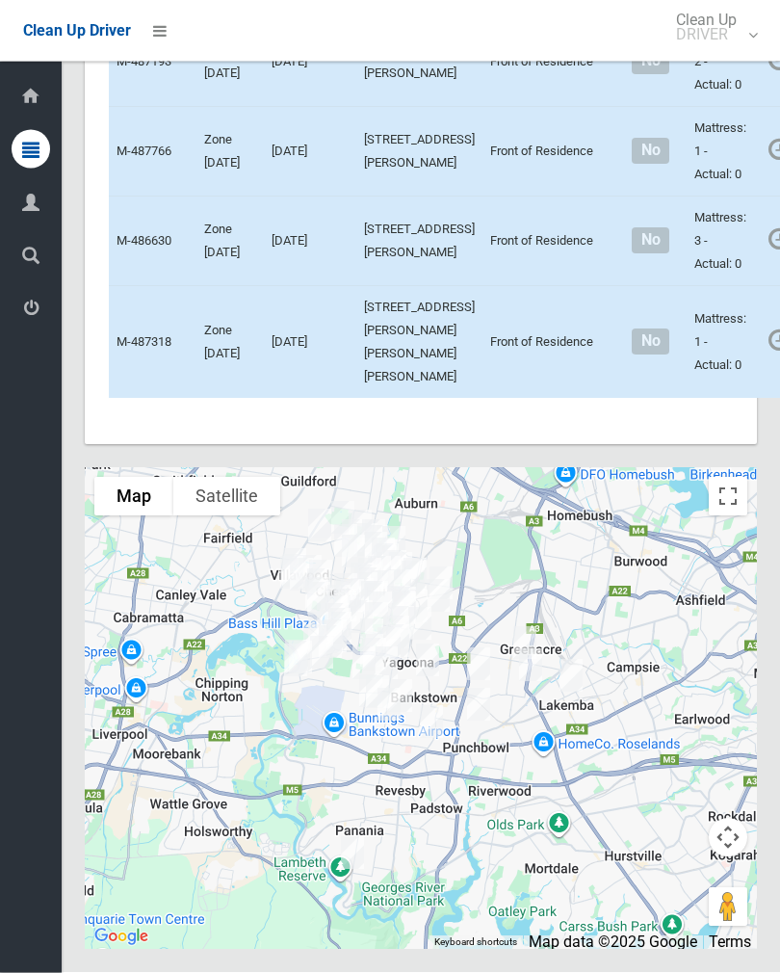
scroll to position [8985, 0]
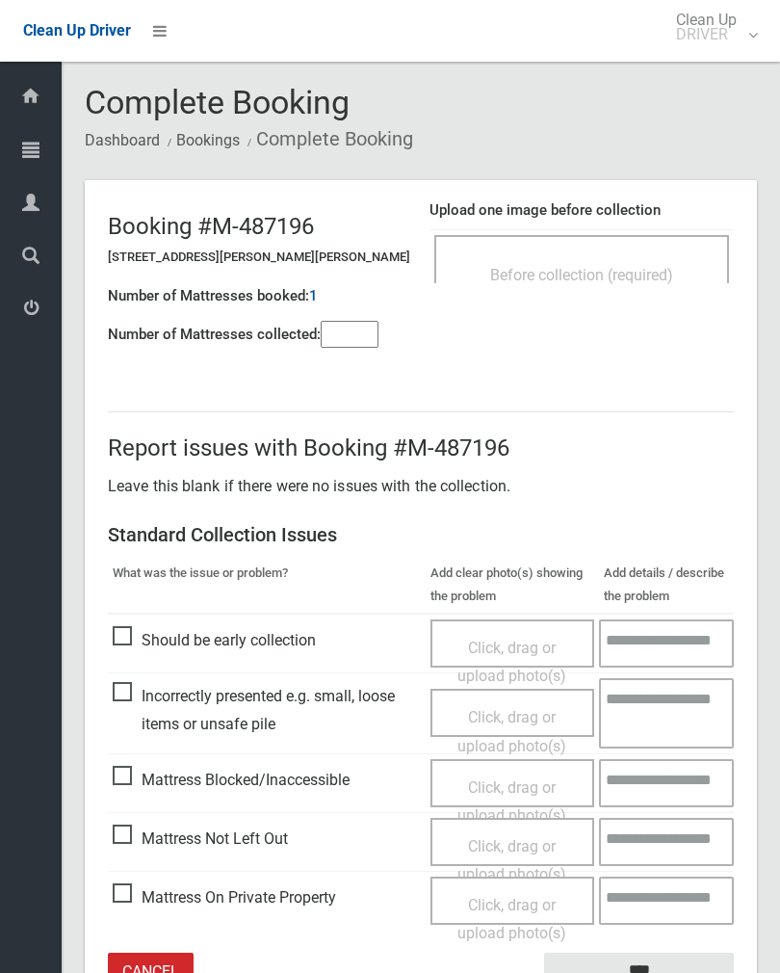
click at [624, 282] on span "Before collection (required)" at bounding box center [581, 275] width 183 height 18
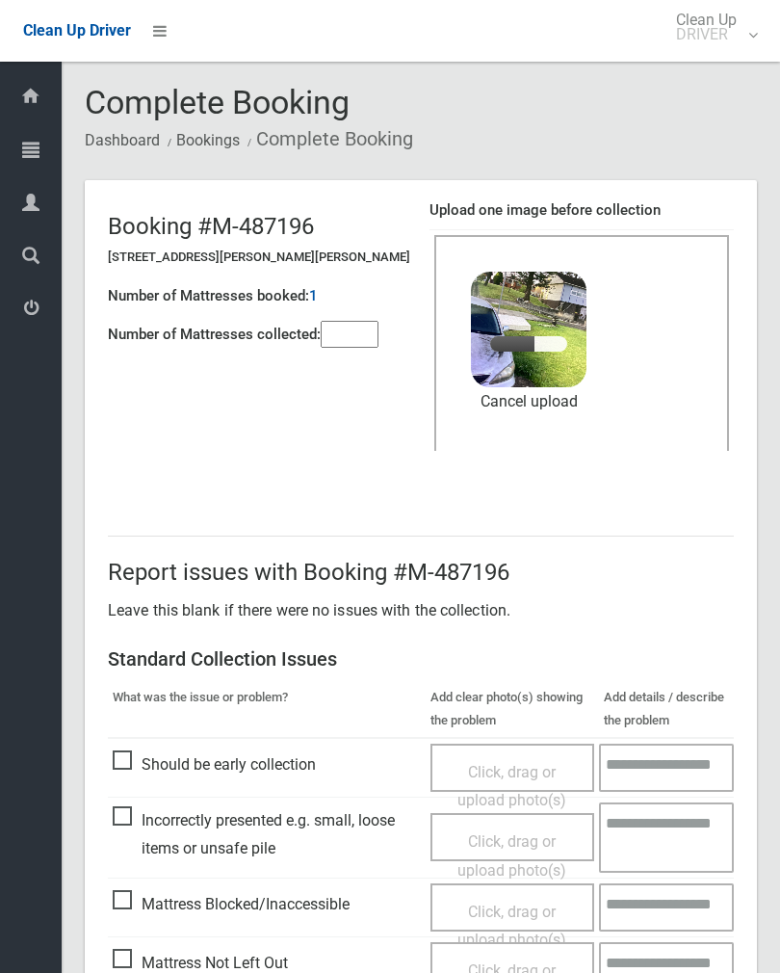
click at [352, 326] on input"] "number" at bounding box center [350, 334] width 58 height 27
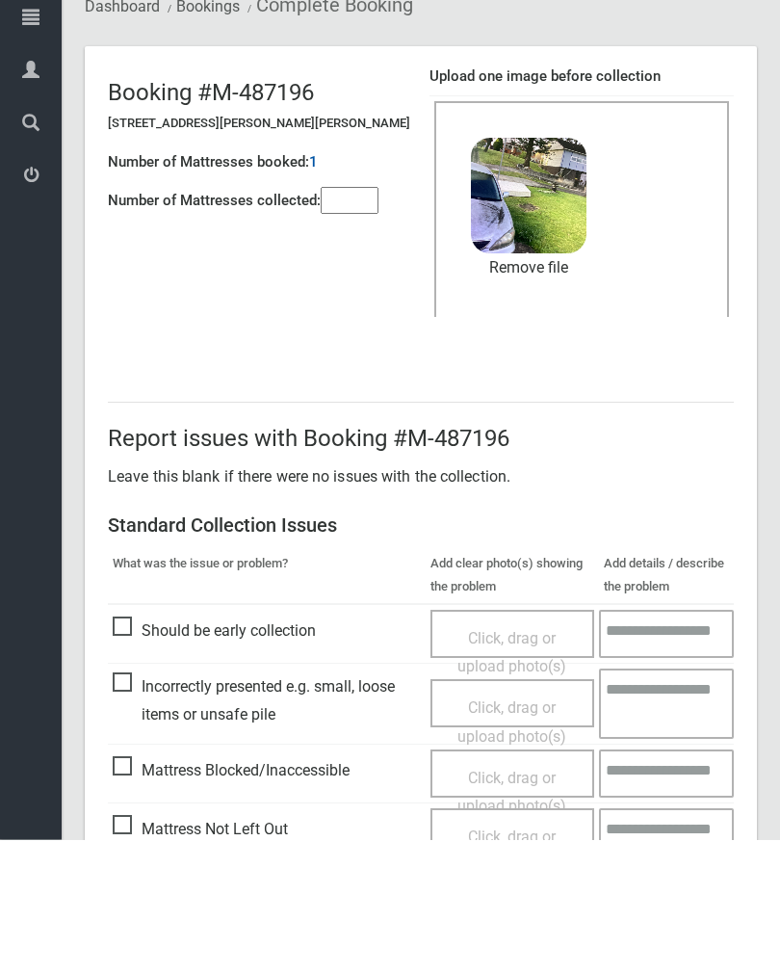
scroll to position [232, 0]
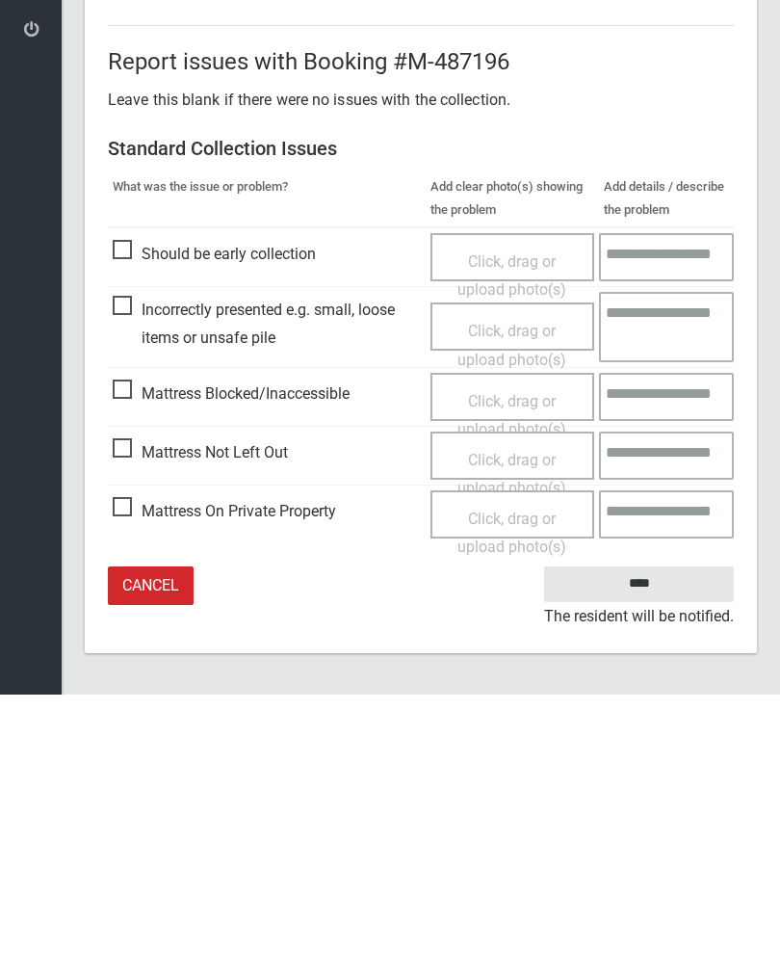
type input"] "*"
click at [660, 845] on input "****" at bounding box center [639, 863] width 190 height 36
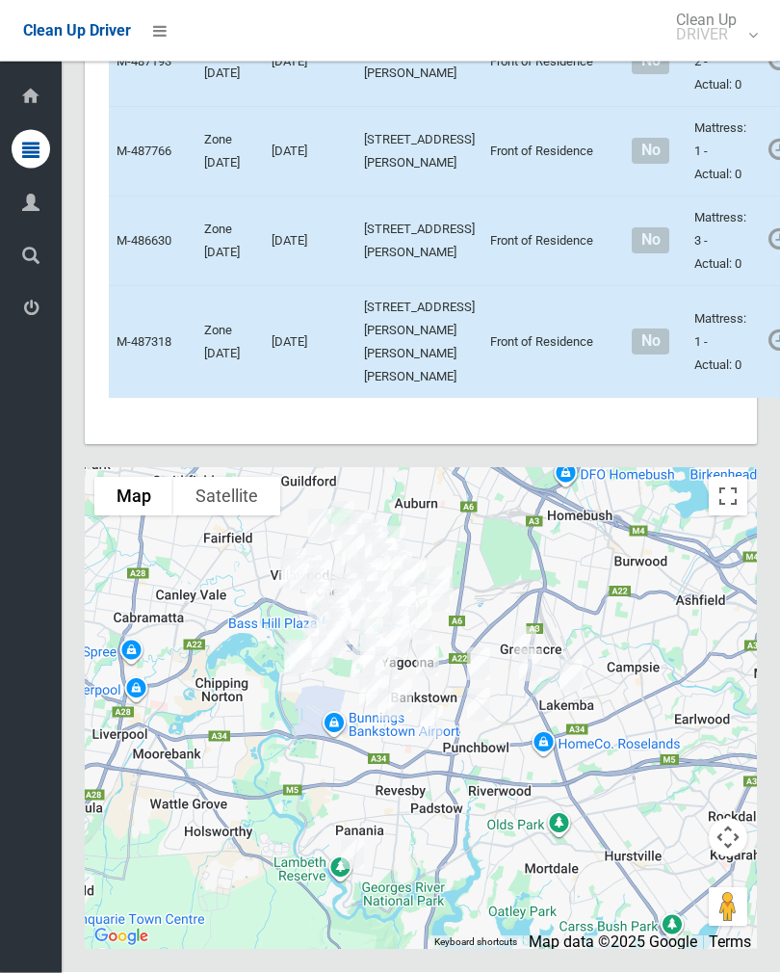
scroll to position [8770, 0]
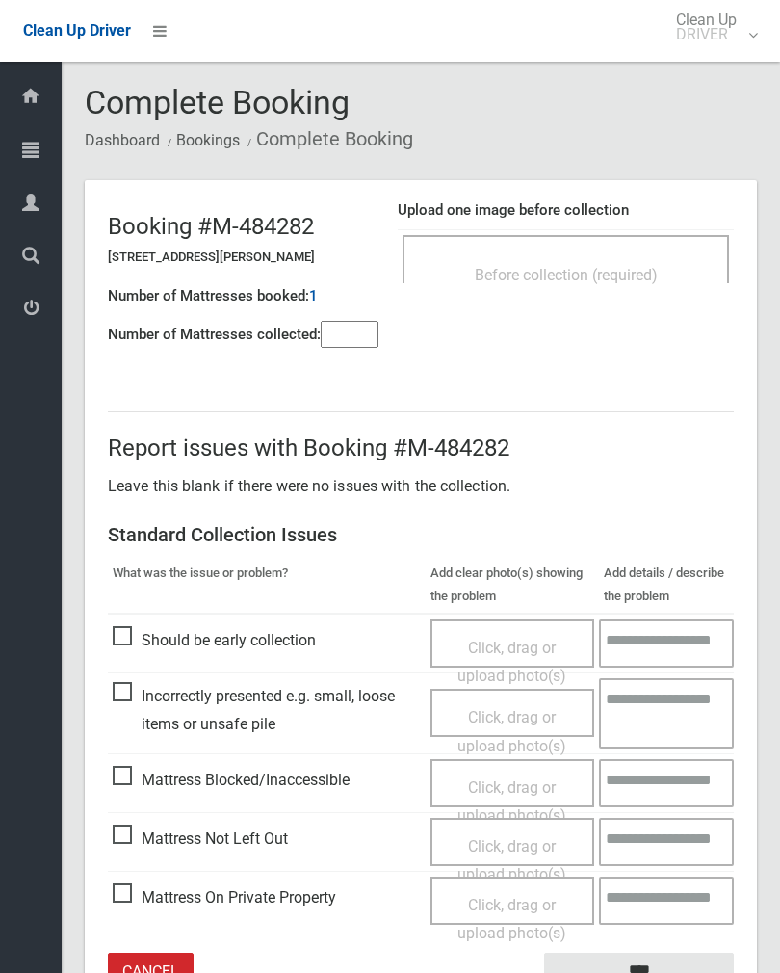
click at [342, 338] on input"] "number" at bounding box center [350, 334] width 58 height 27
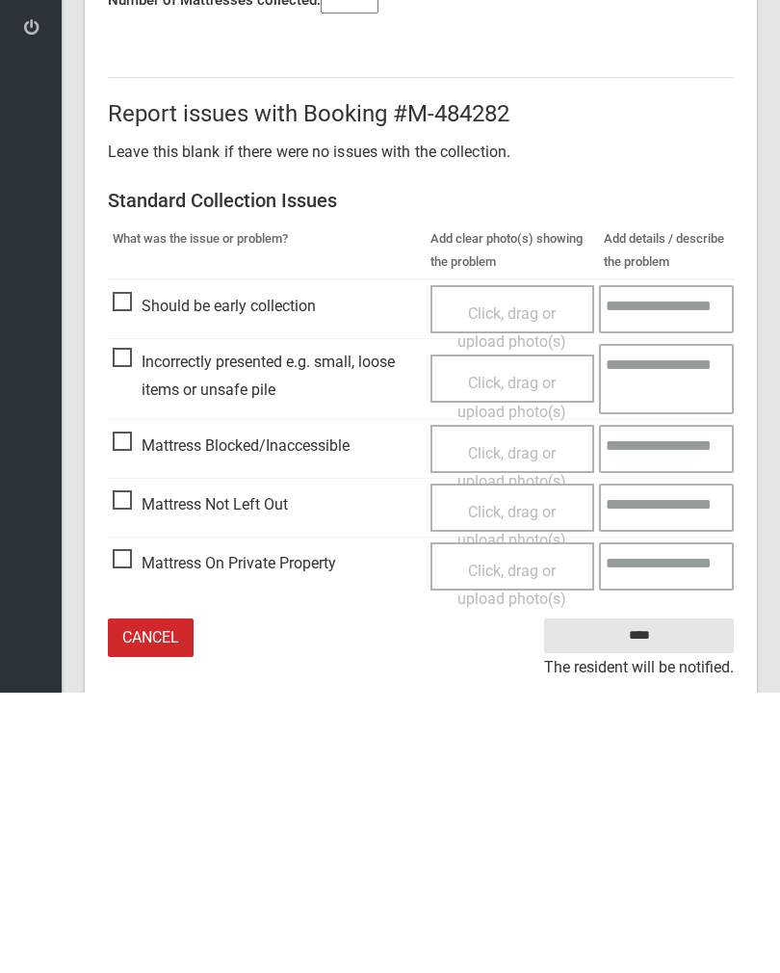
scroll to position [107, 0]
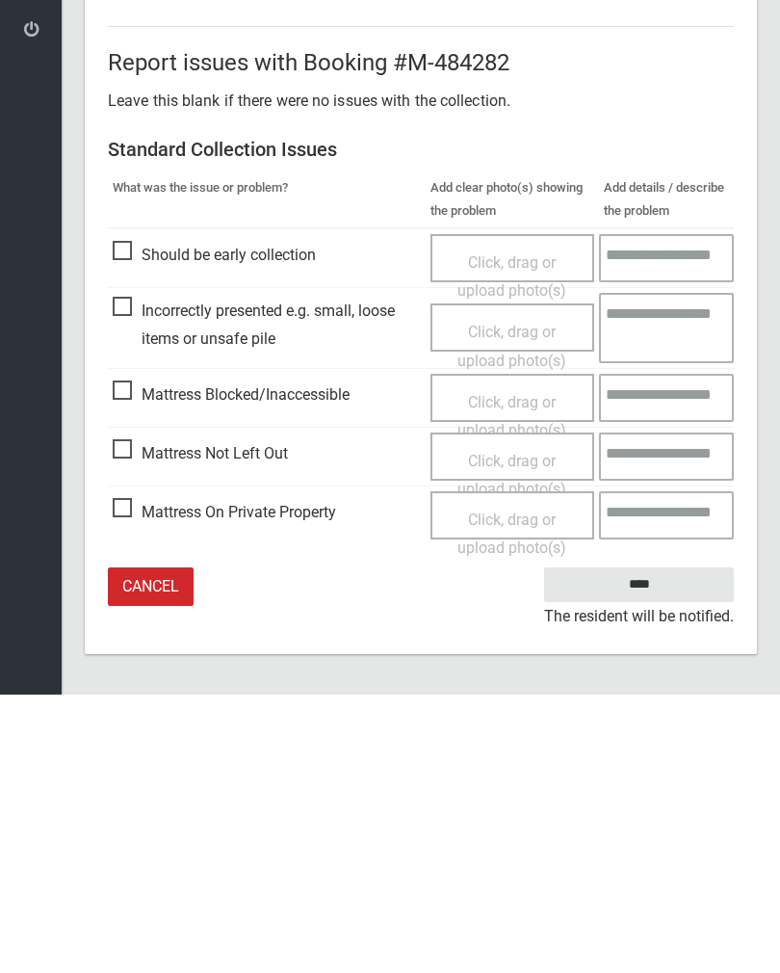
type input"] "*"
click at [524, 730] on span "Click, drag or upload photo(s)" at bounding box center [512, 753] width 109 height 47
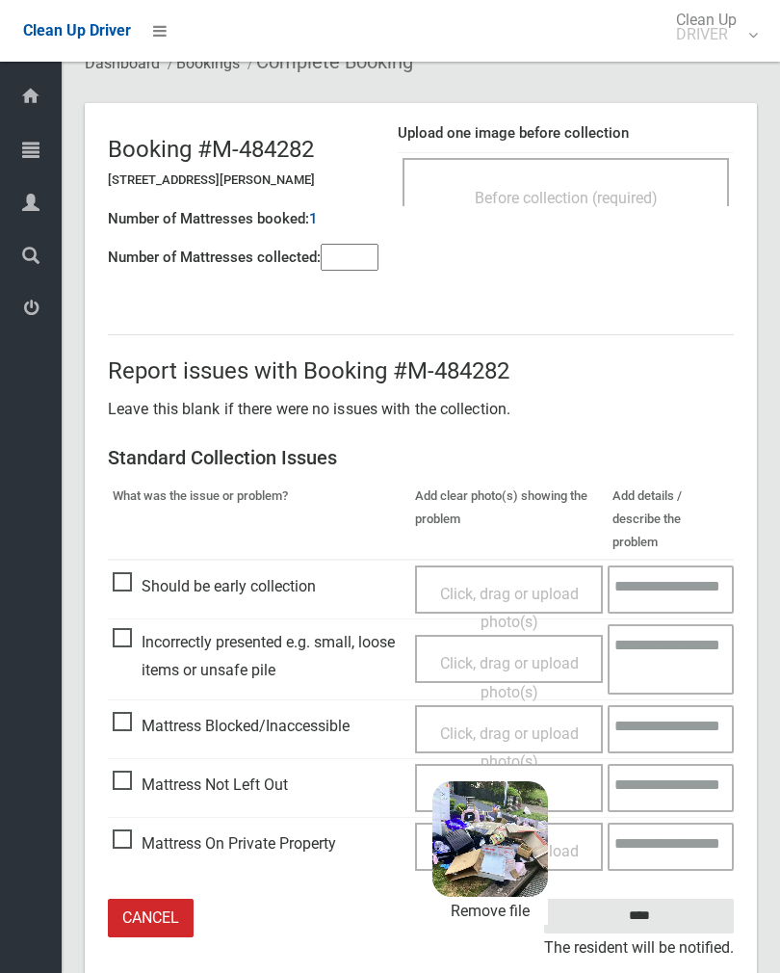
click at [708, 899] on input "****" at bounding box center [639, 917] width 190 height 36
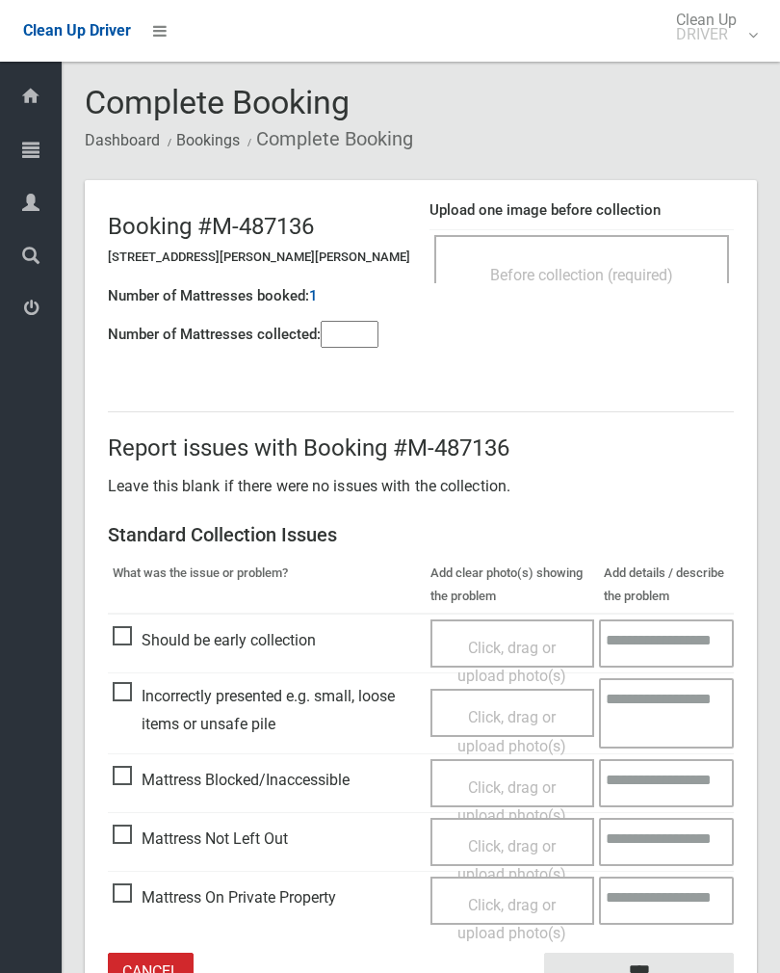
click at [631, 225] on div "Upload one image before collection Before collection (required)" at bounding box center [582, 251] width 304 height 121
click at [647, 277] on span "Before collection (required)" at bounding box center [581, 275] width 183 height 18
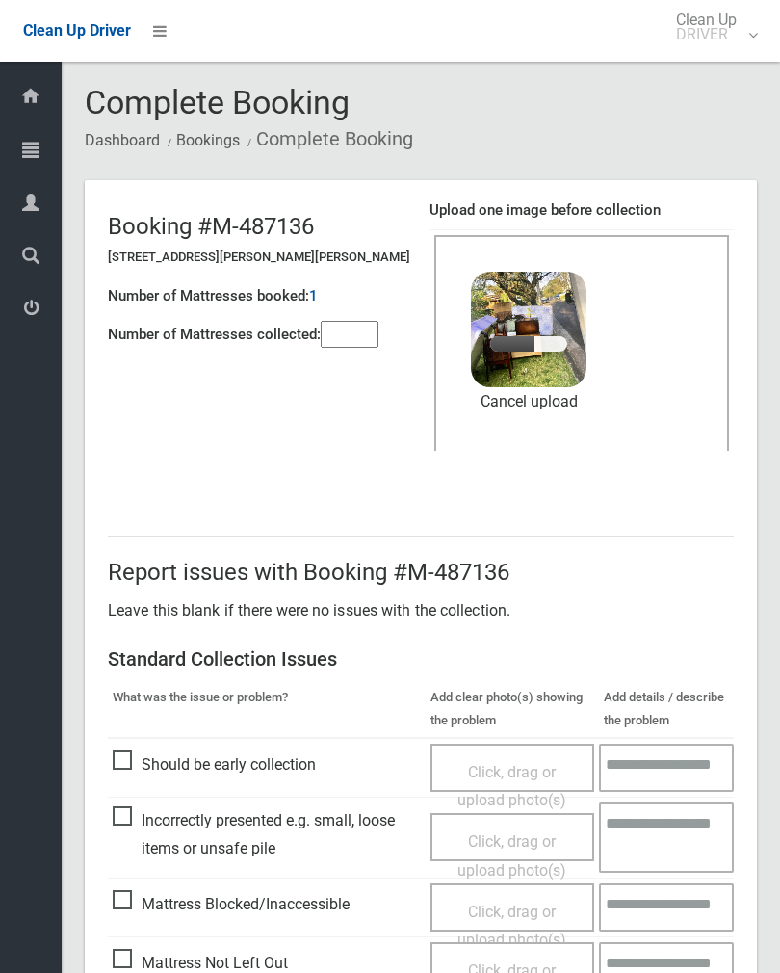
click at [354, 346] on input"] "number" at bounding box center [350, 334] width 58 height 27
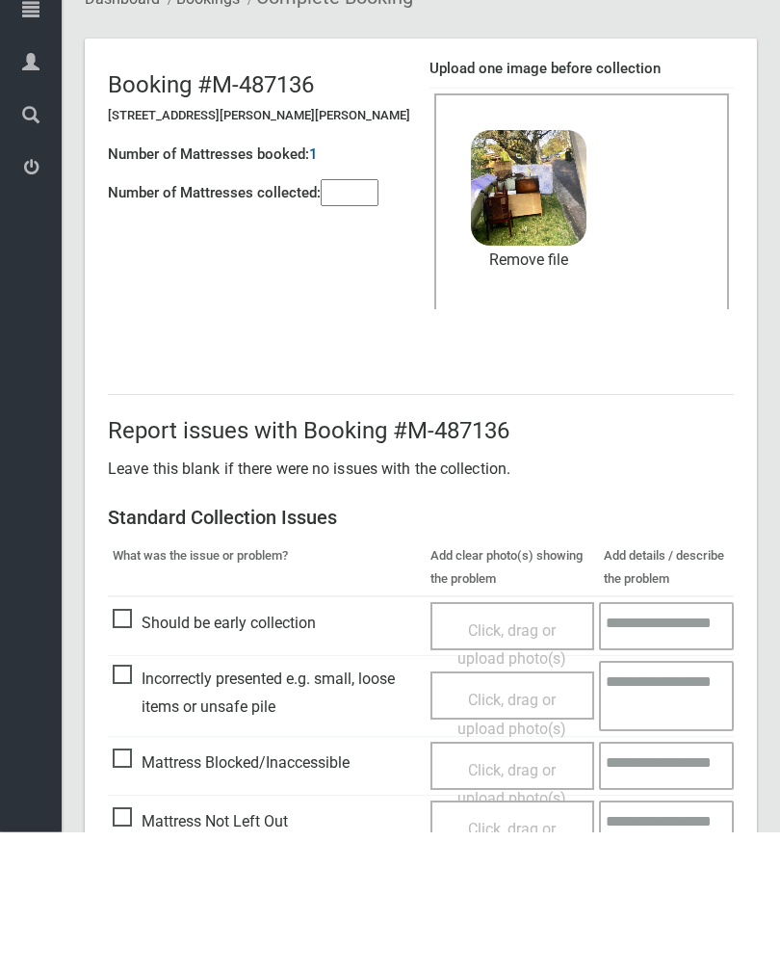
scroll to position [232, 0]
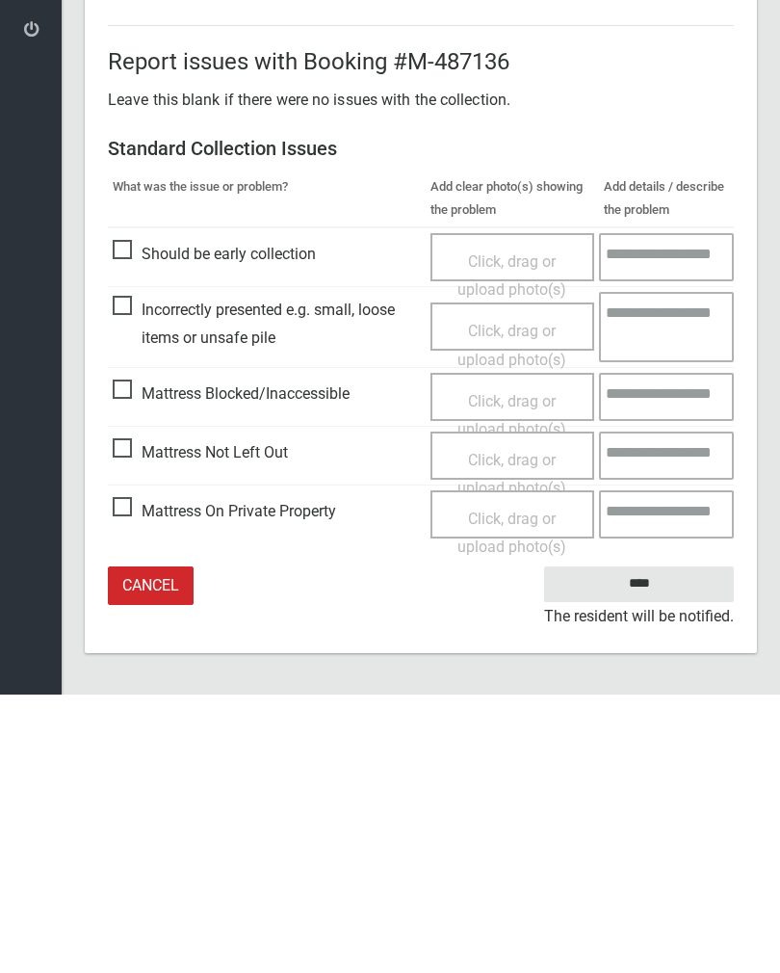
type input"] "*"
click at [668, 845] on input "****" at bounding box center [639, 863] width 190 height 36
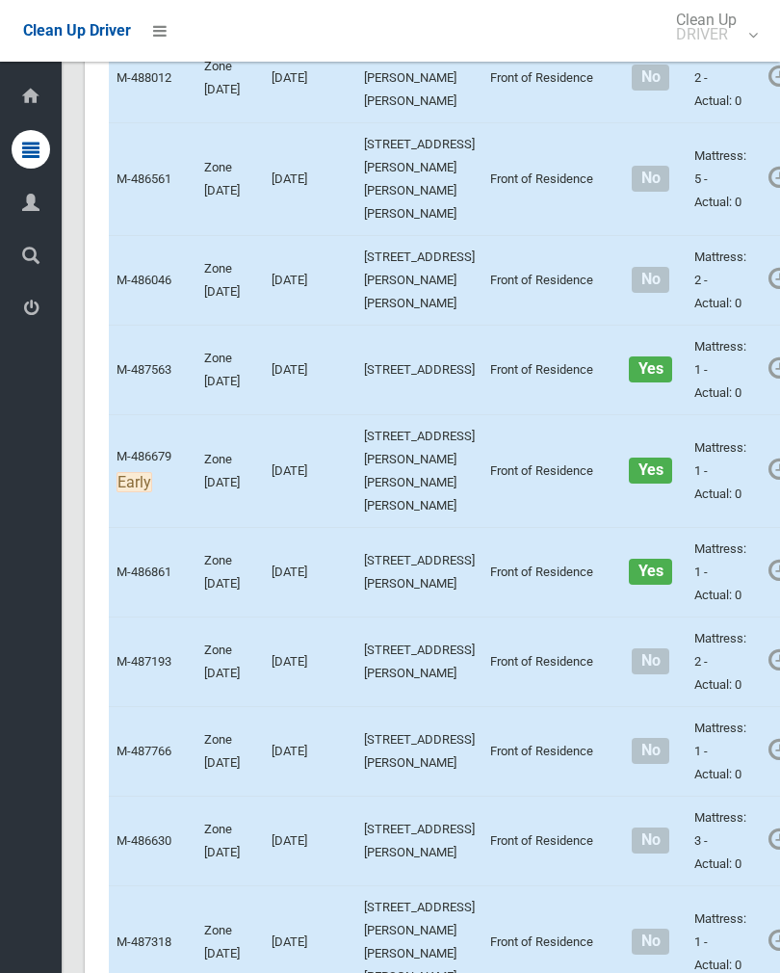
scroll to position [8100, 0]
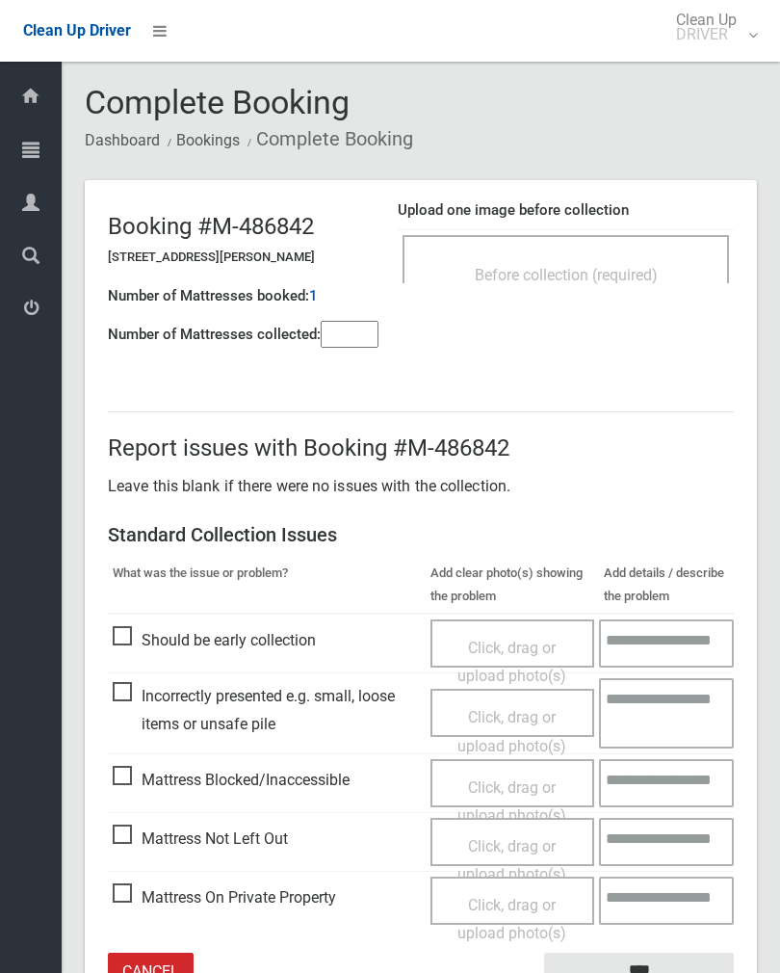
click at [651, 262] on div "Before collection (required)" at bounding box center [566, 274] width 284 height 36
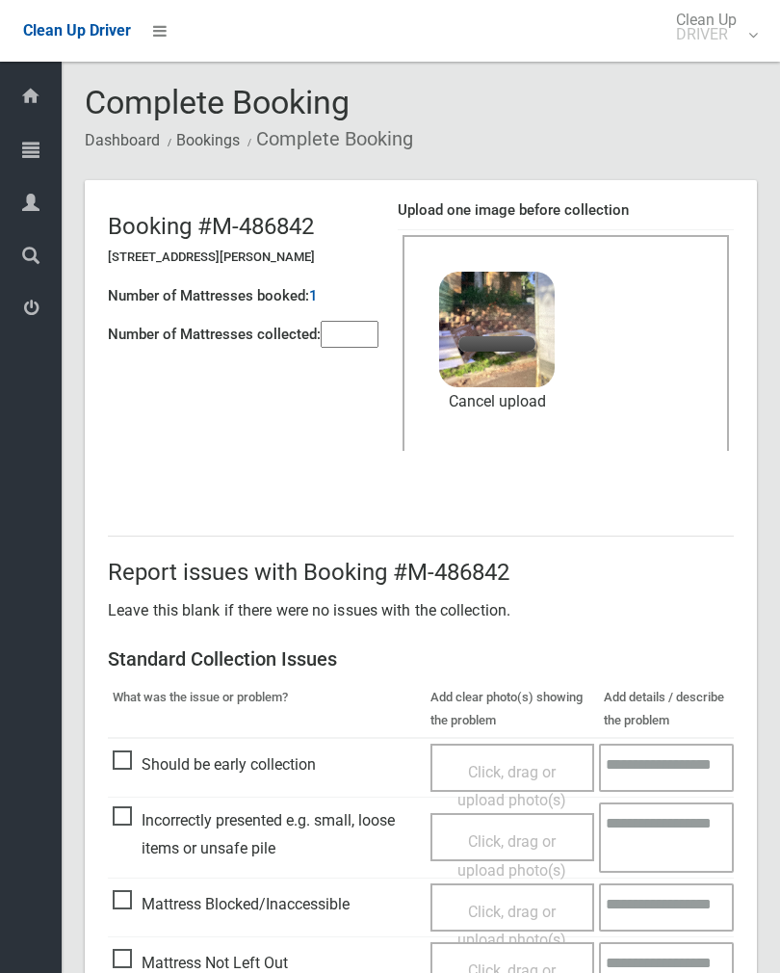
click at [368, 321] on input"] "number" at bounding box center [350, 334] width 58 height 27
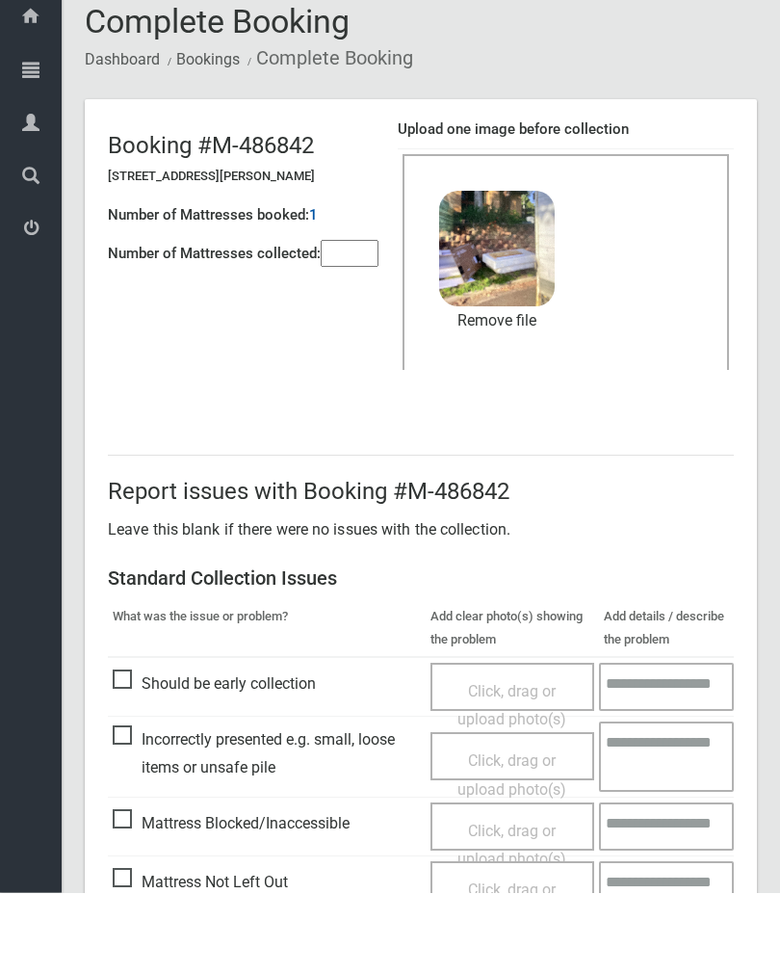
scroll to position [232, 0]
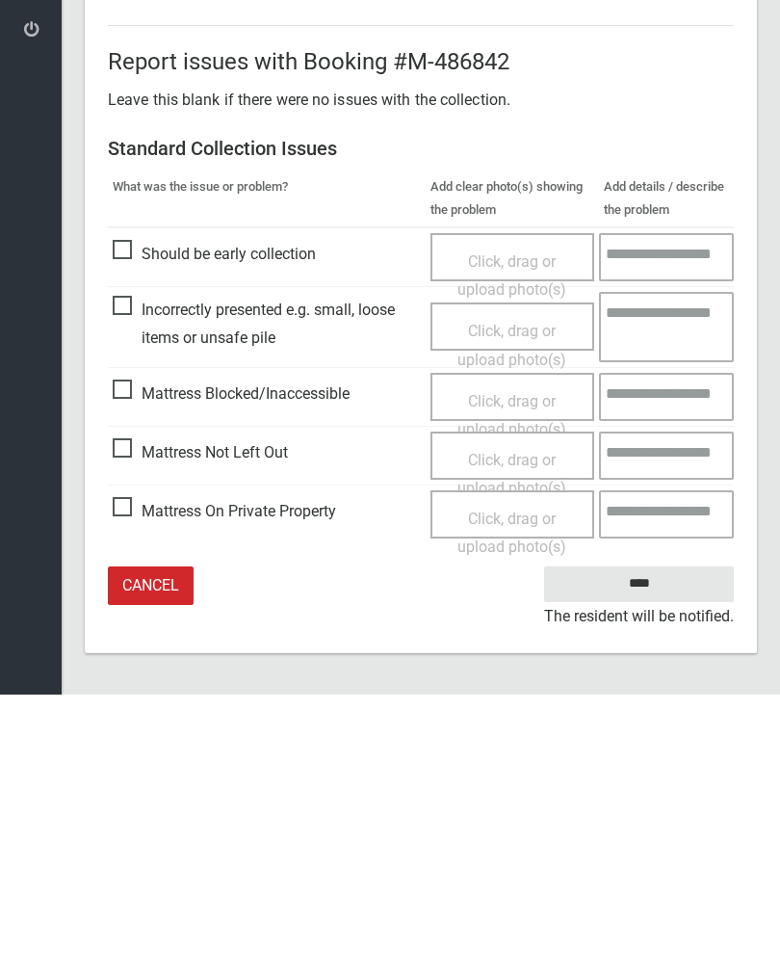
type input"] "*"
click at [645, 845] on input "****" at bounding box center [639, 863] width 190 height 36
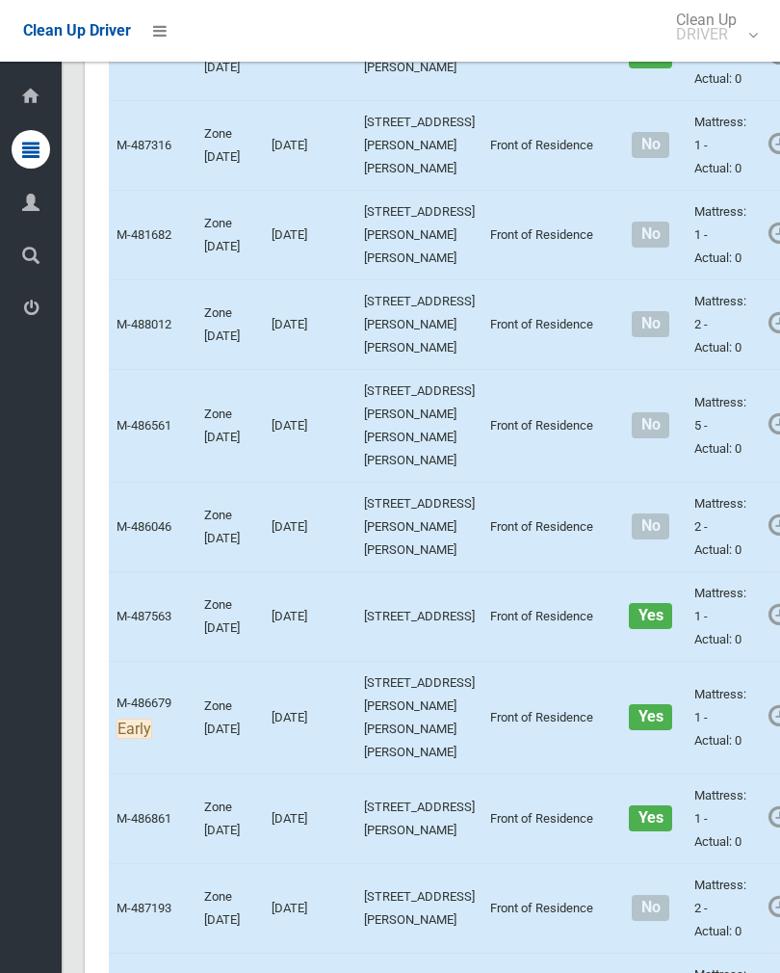
scroll to position [7855, 0]
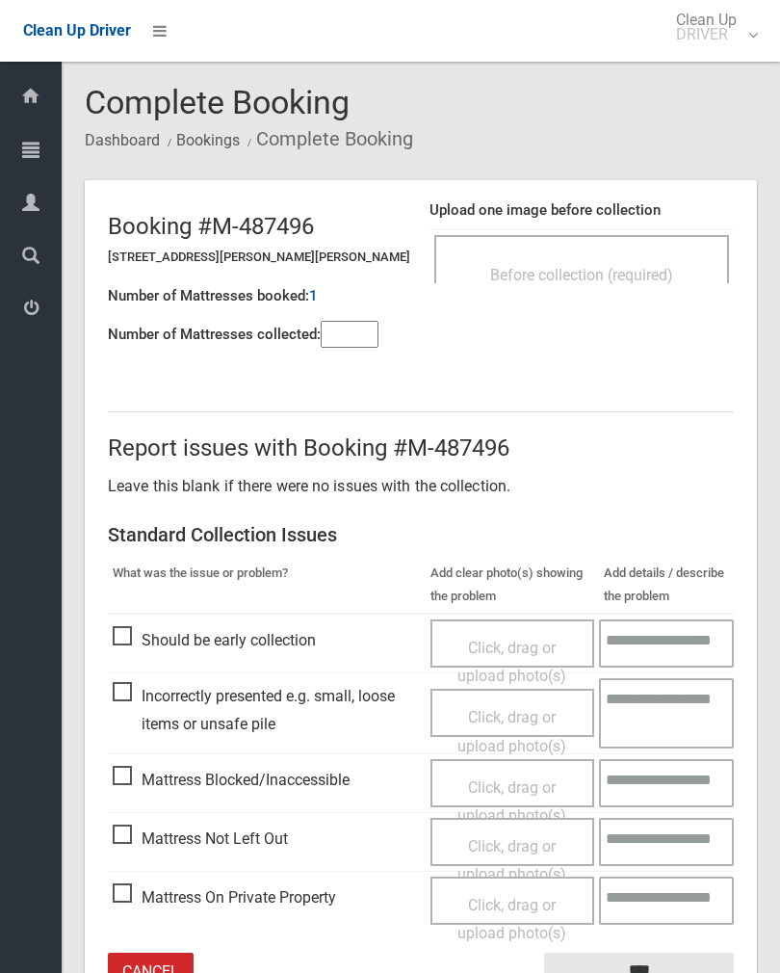
click at [364, 324] on input"] "number" at bounding box center [350, 334] width 58 height 27
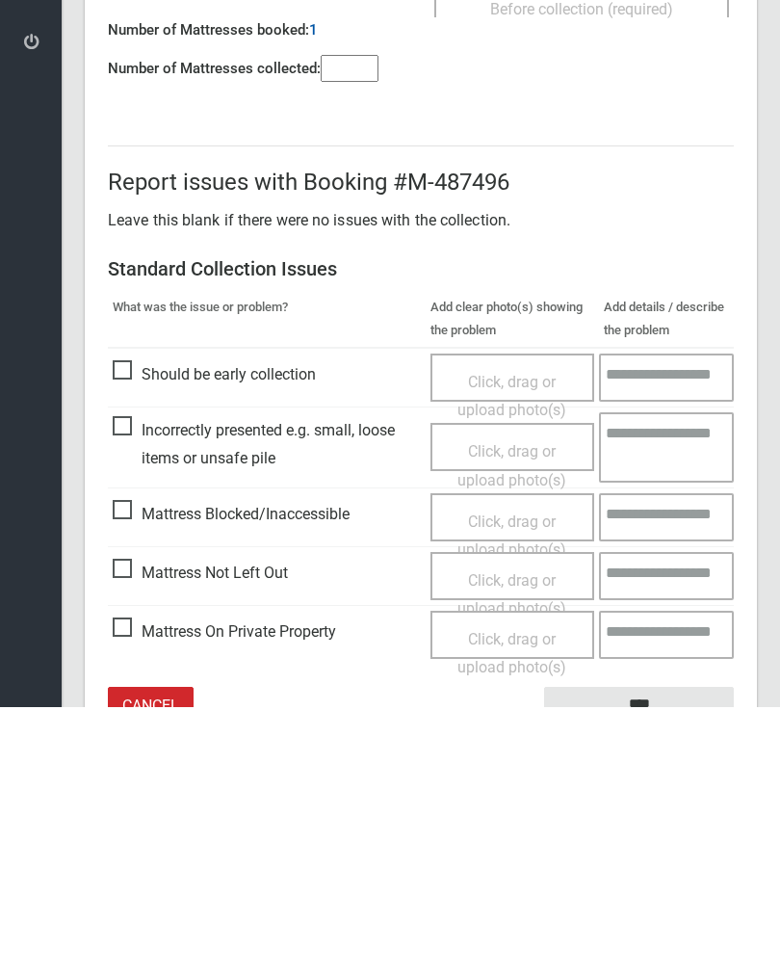
scroll to position [107, 0]
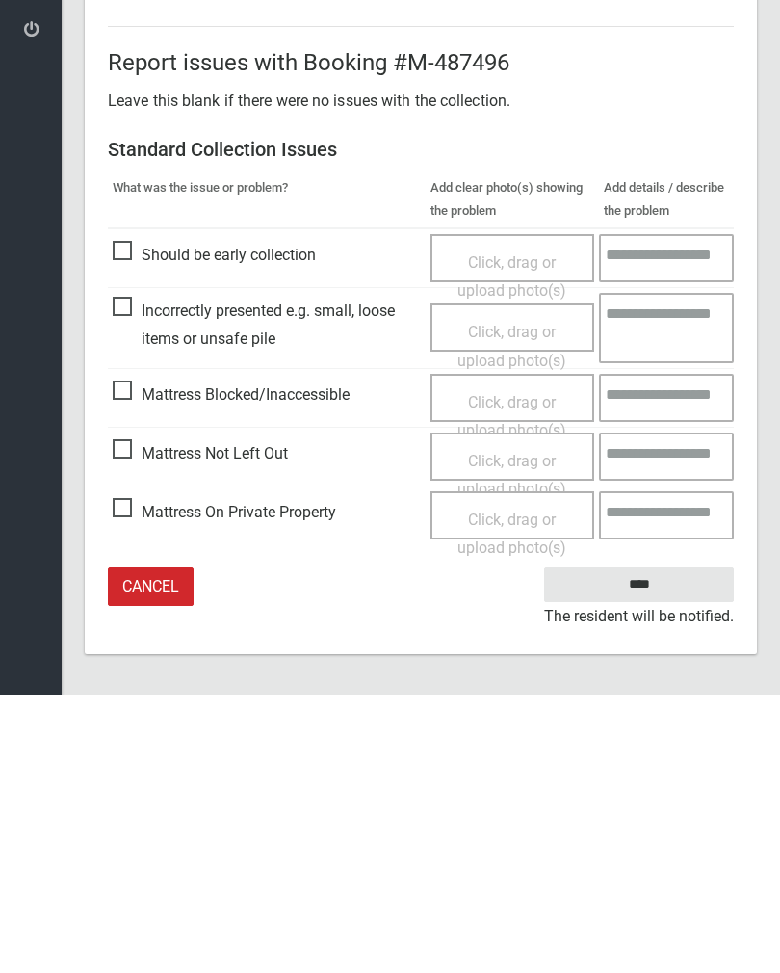
type input"] "*"
click at [523, 730] on span "Click, drag or upload photo(s)" at bounding box center [512, 753] width 109 height 47
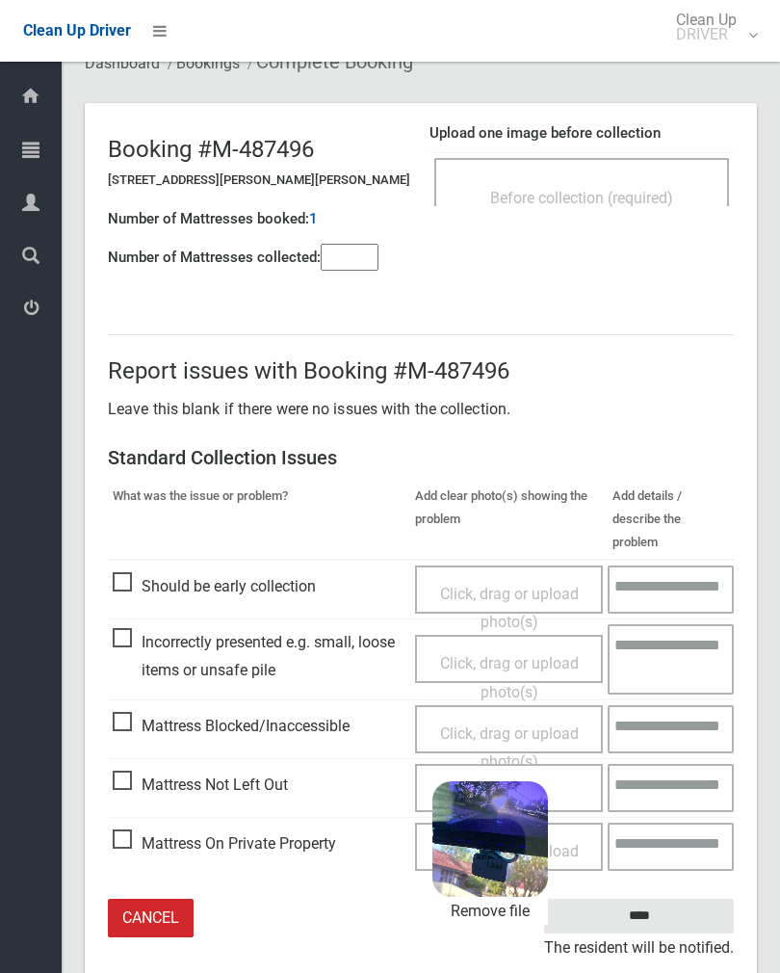
click at [679, 899] on input "****" at bounding box center [639, 917] width 190 height 36
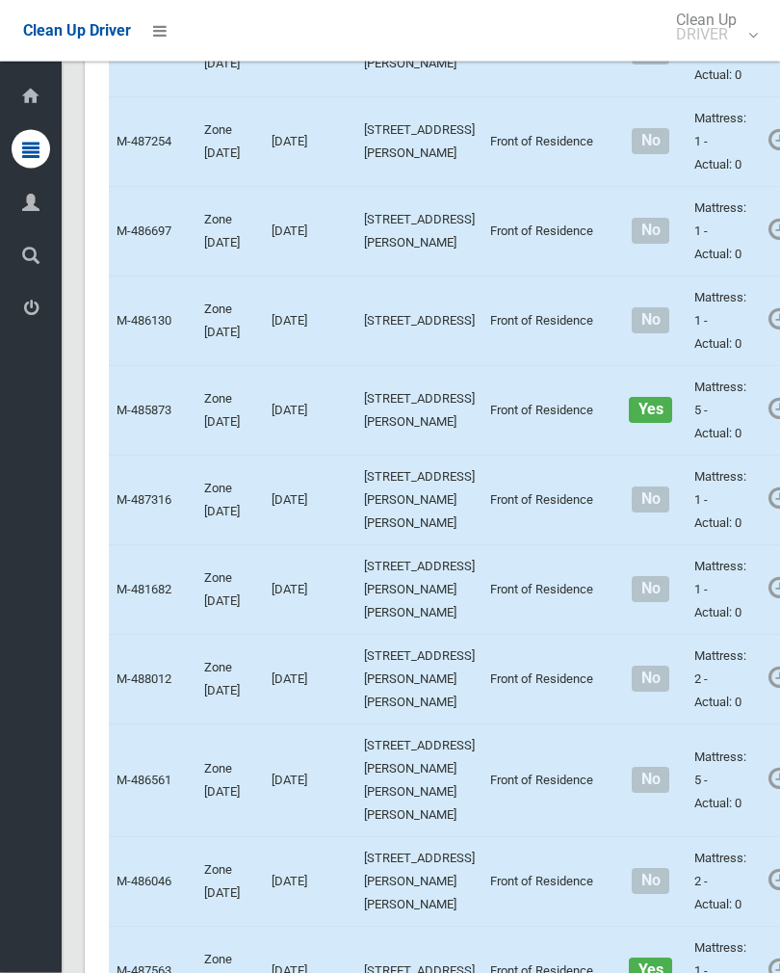
scroll to position [7502, 0]
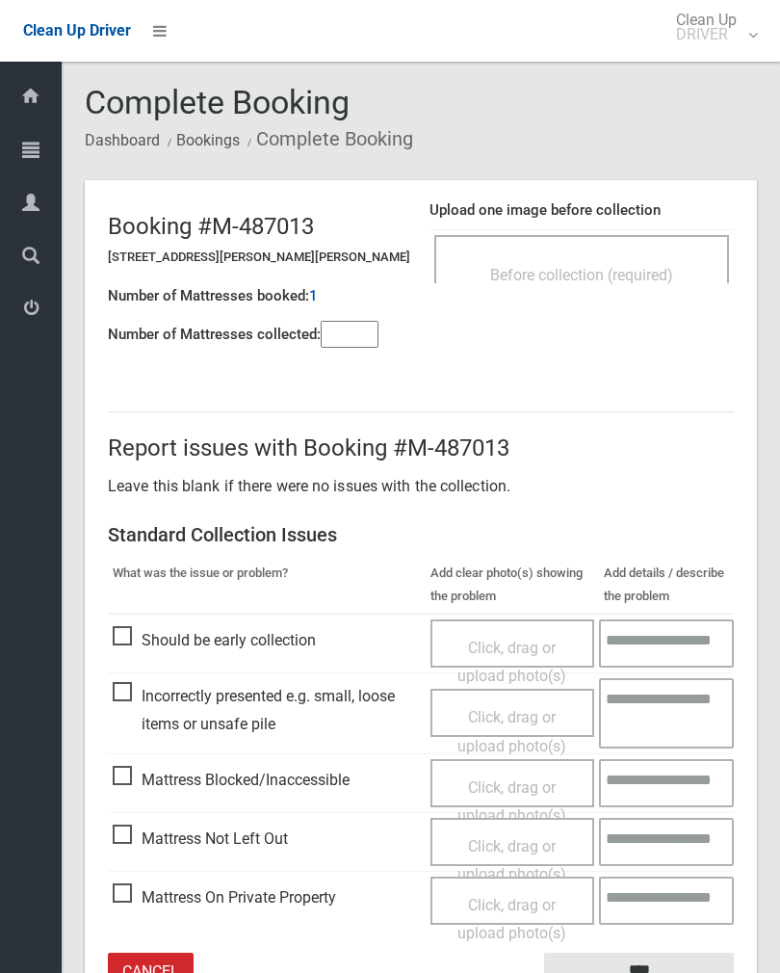
click at [339, 338] on input"] "number" at bounding box center [350, 334] width 58 height 27
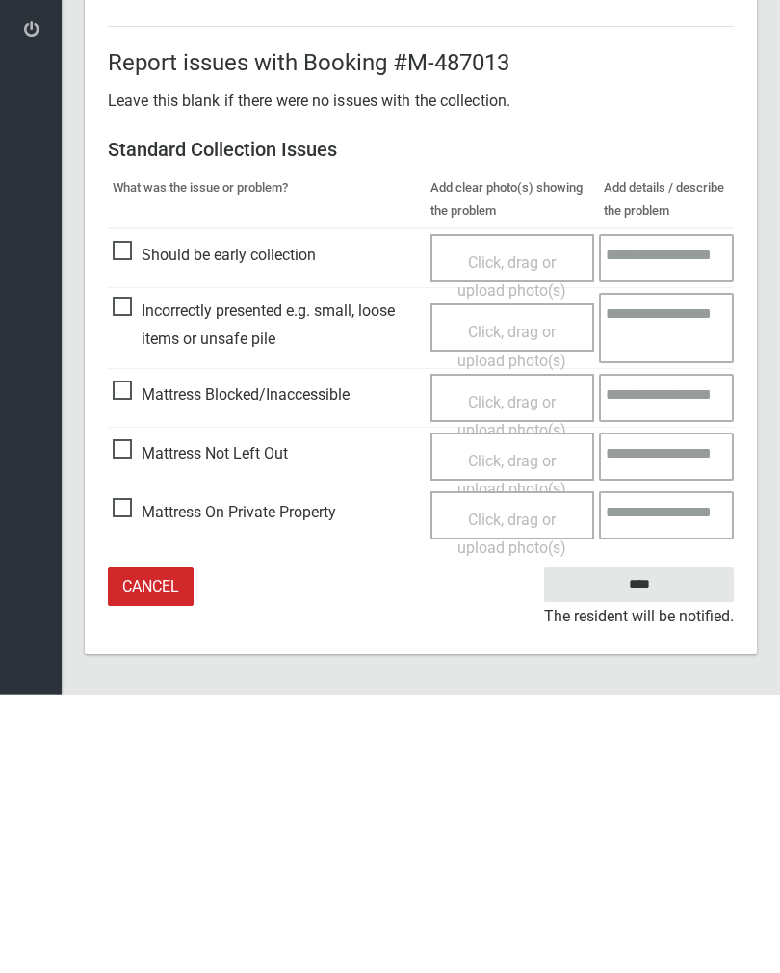
scroll to position [107, 0]
type input"] "*"
click at [511, 730] on span "Click, drag or upload photo(s)" at bounding box center [512, 753] width 109 height 47
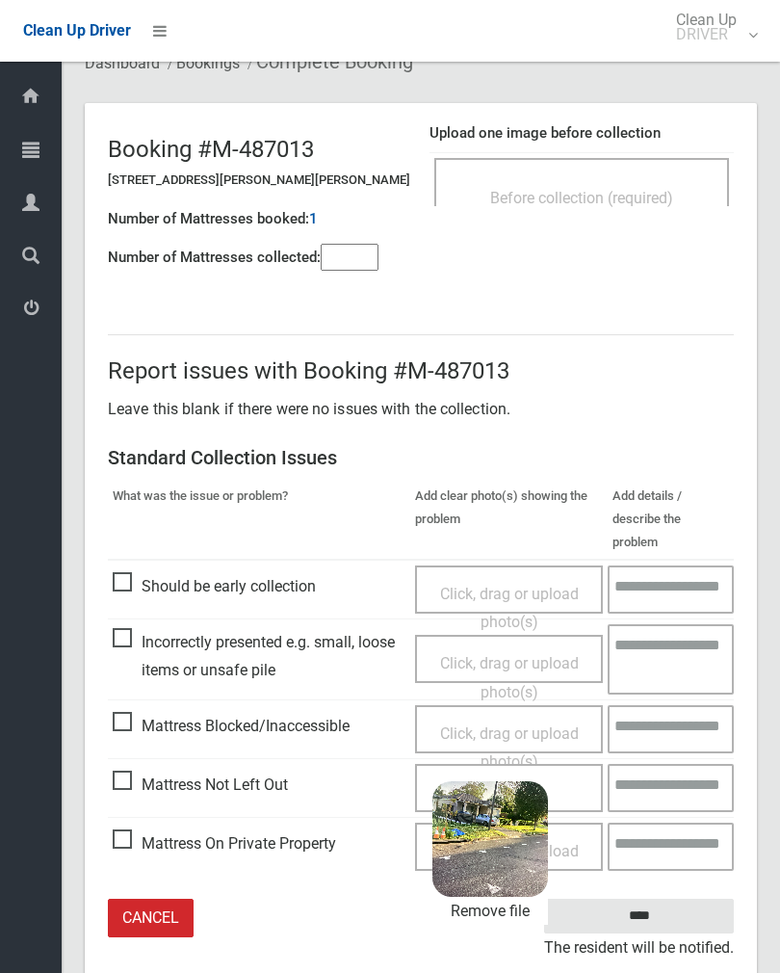
click at [691, 899] on input "****" at bounding box center [639, 917] width 190 height 36
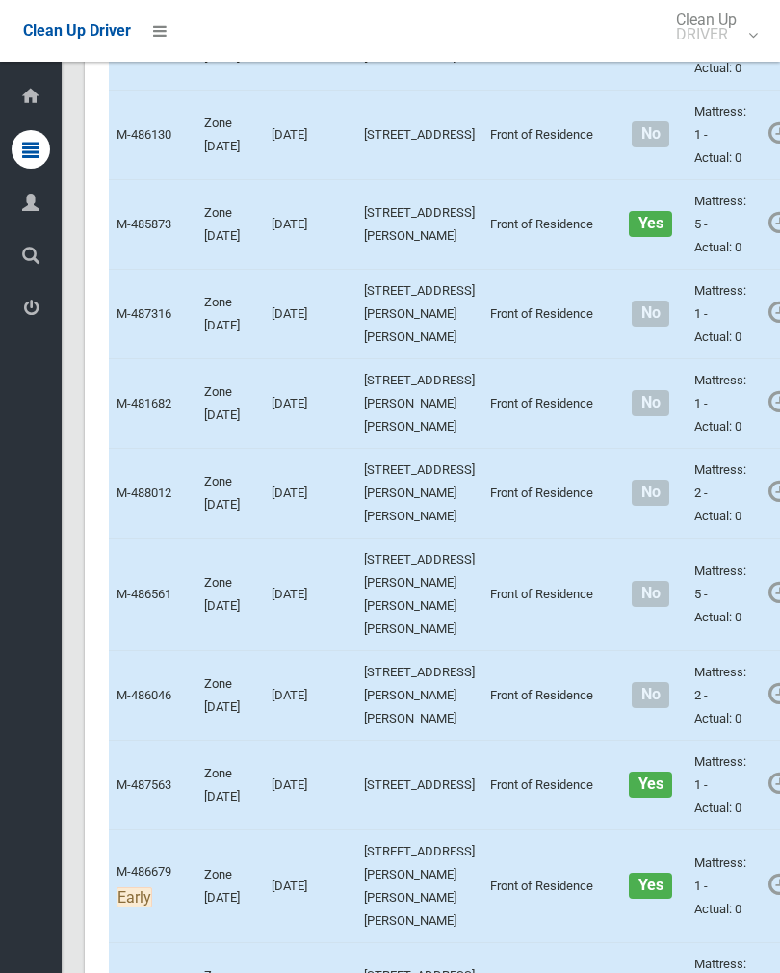
scroll to position [7736, 0]
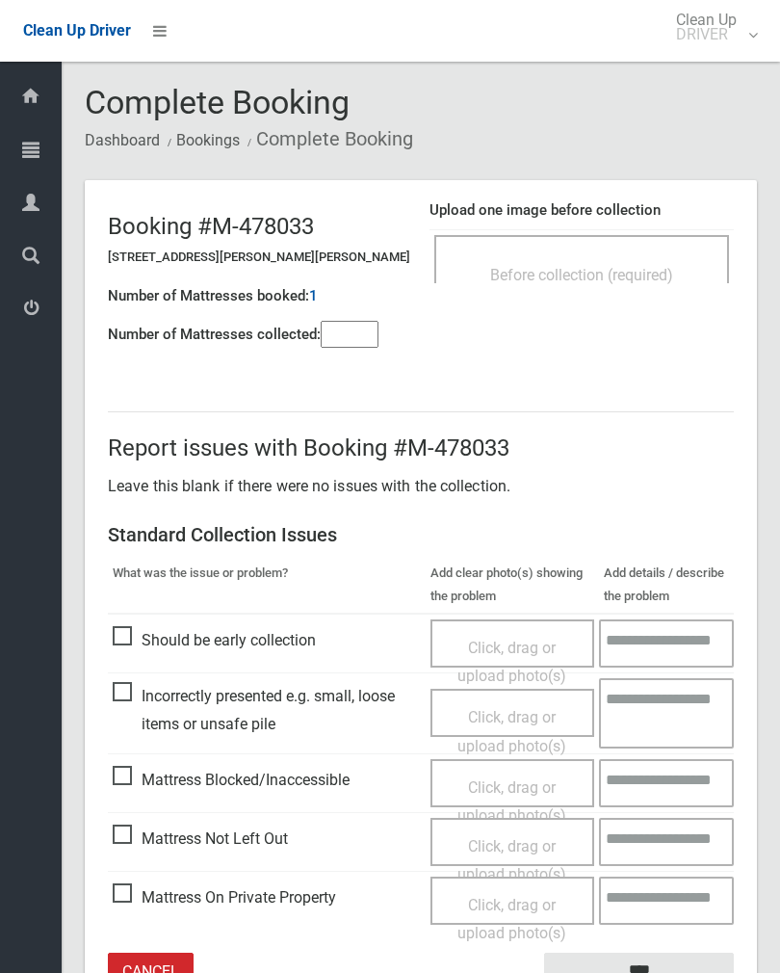
click at [378, 334] on input"] "number" at bounding box center [350, 334] width 58 height 27
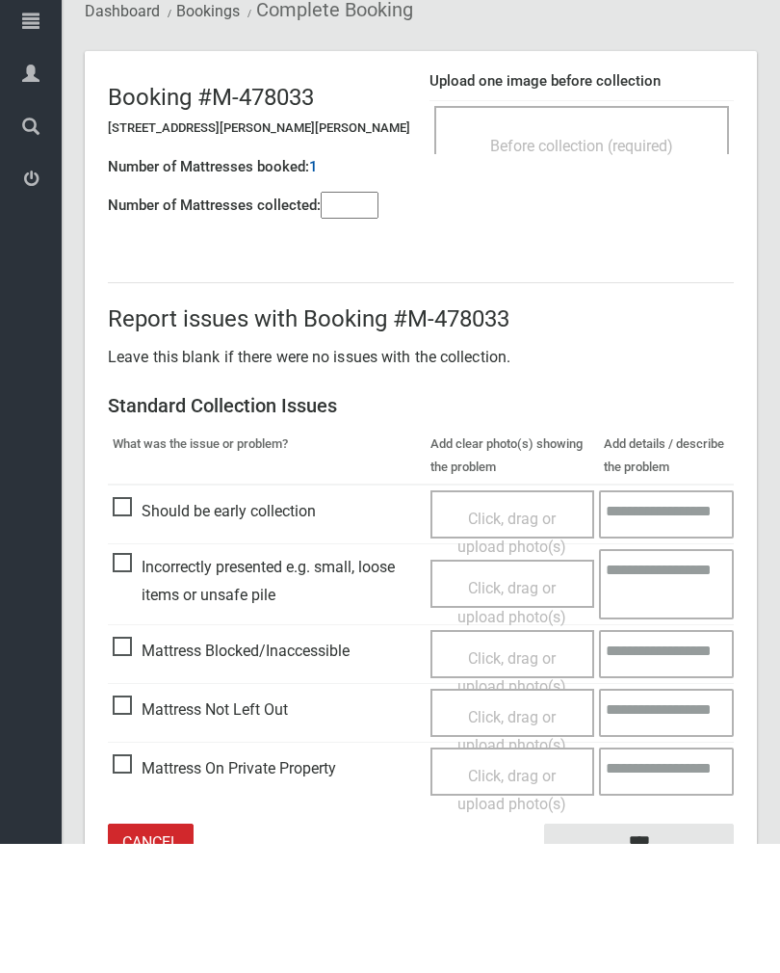
scroll to position [107, 0]
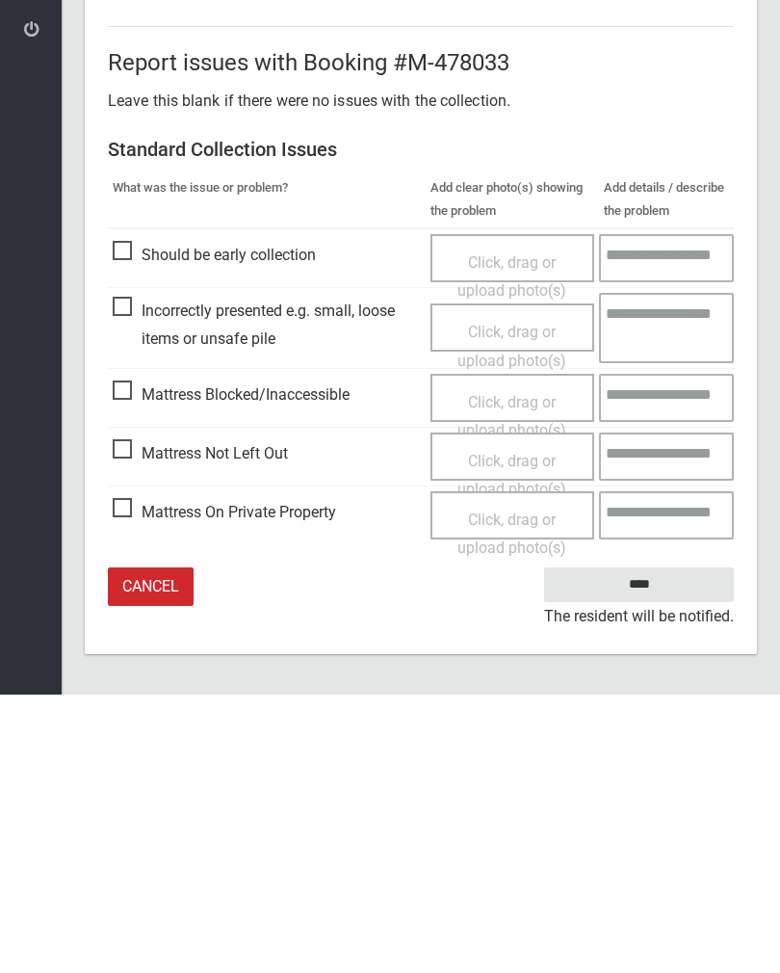
type input"] "*"
click at [501, 730] on span "Click, drag or upload photo(s)" at bounding box center [512, 753] width 109 height 47
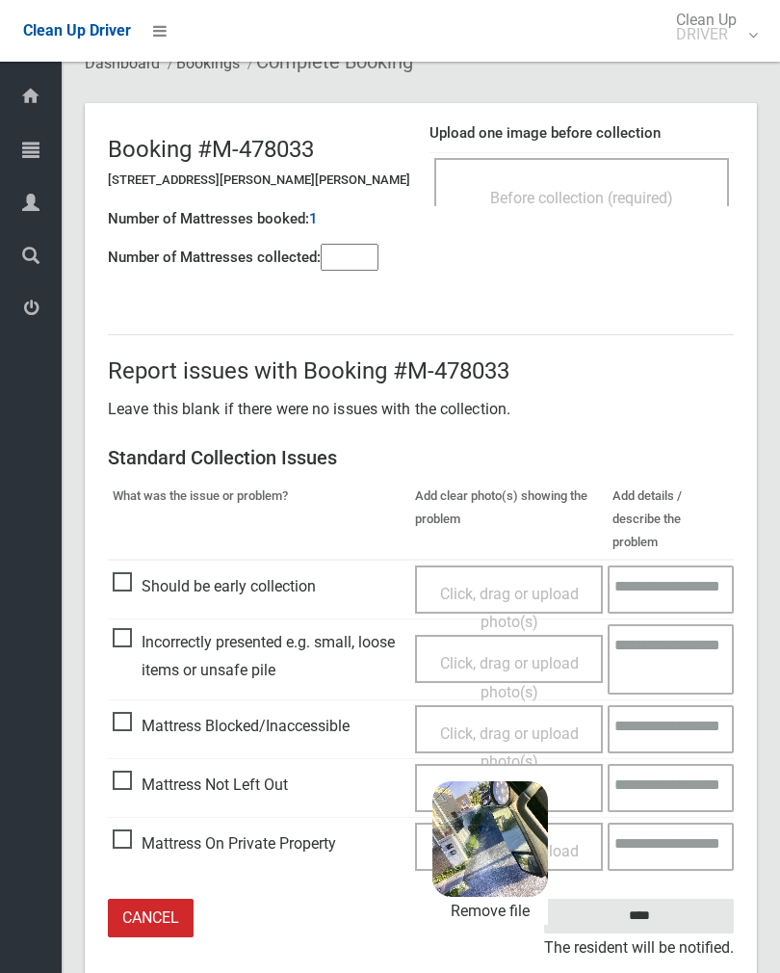
click at [686, 899] on input "****" at bounding box center [639, 917] width 190 height 36
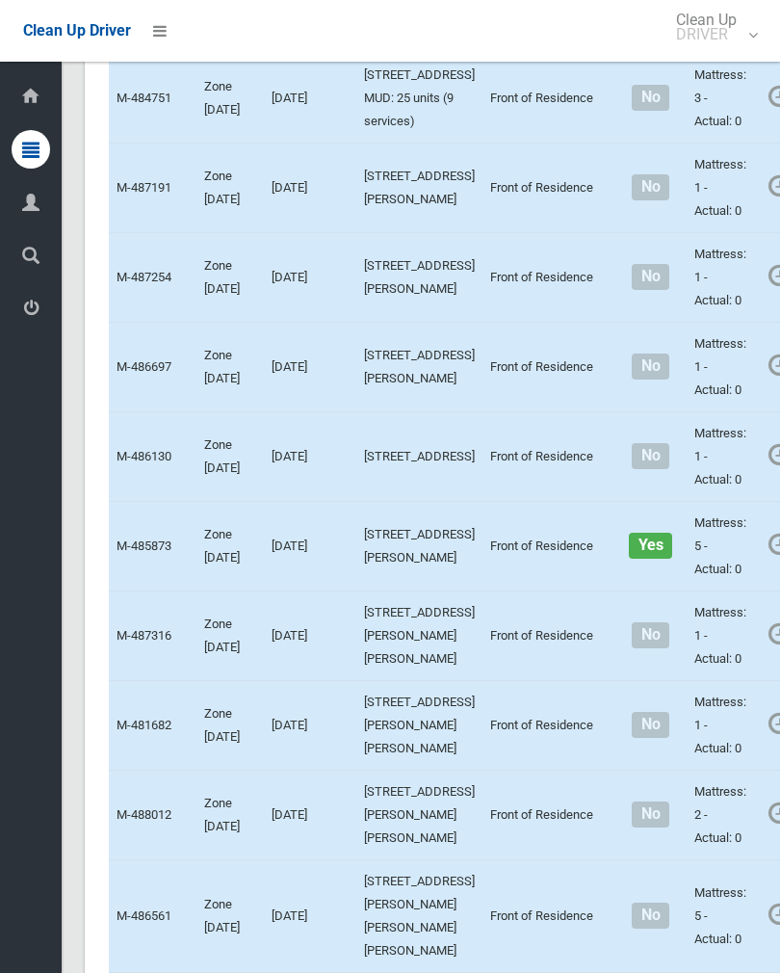
scroll to position [7375, 0]
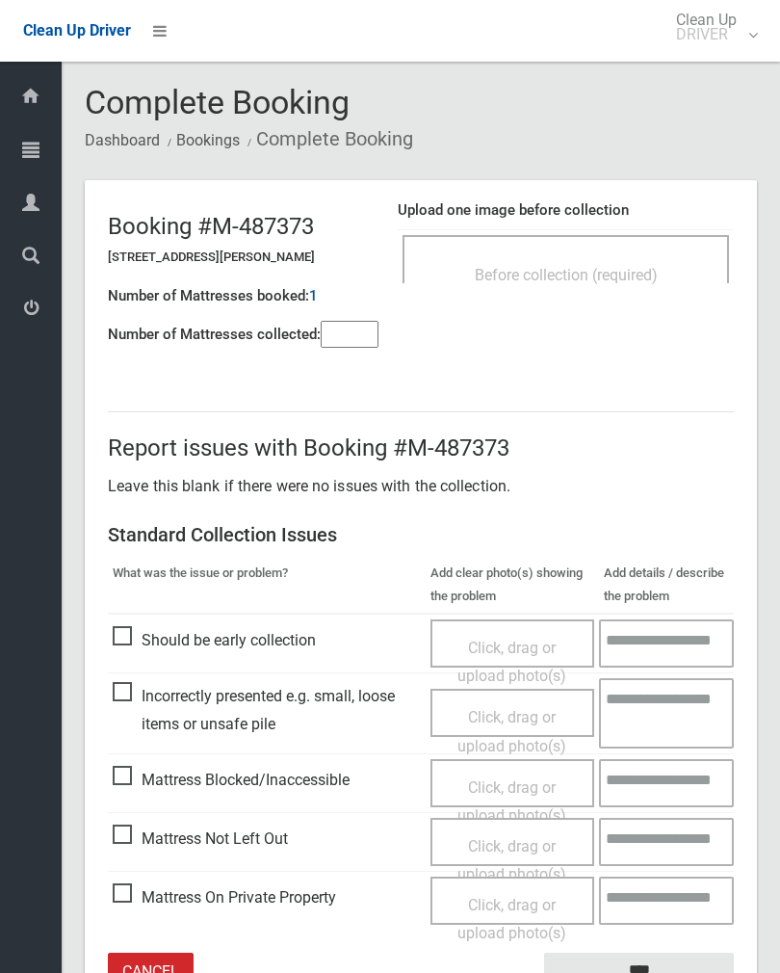
click at [647, 267] on span "Before collection (required)" at bounding box center [566, 275] width 183 height 18
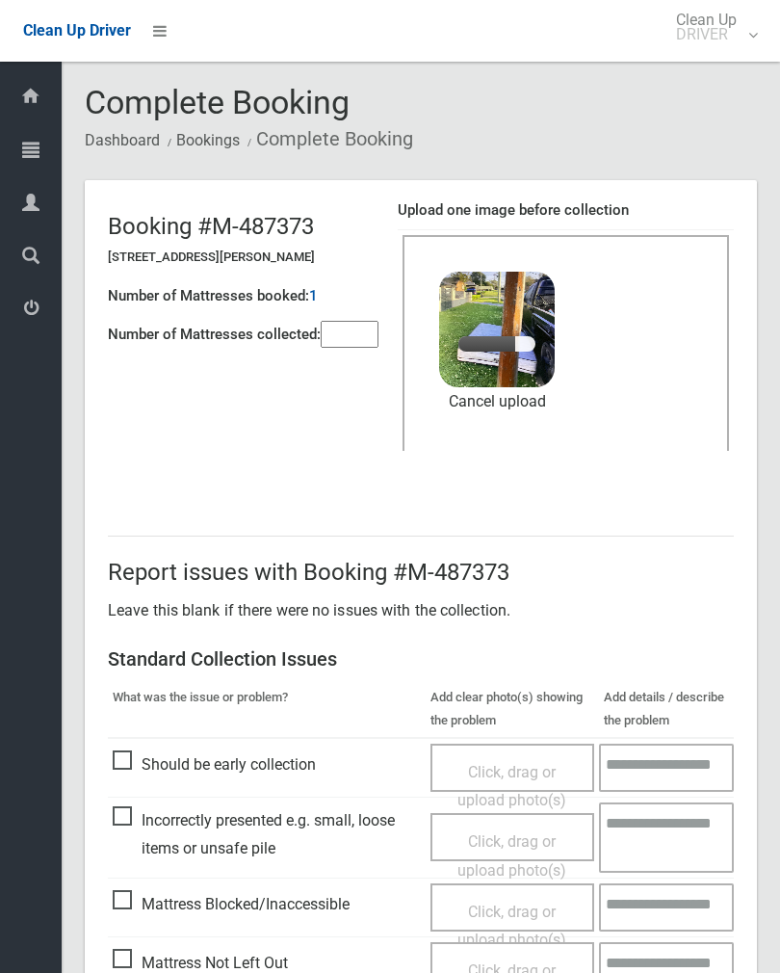
click at [366, 330] on input"] "number" at bounding box center [350, 334] width 58 height 27
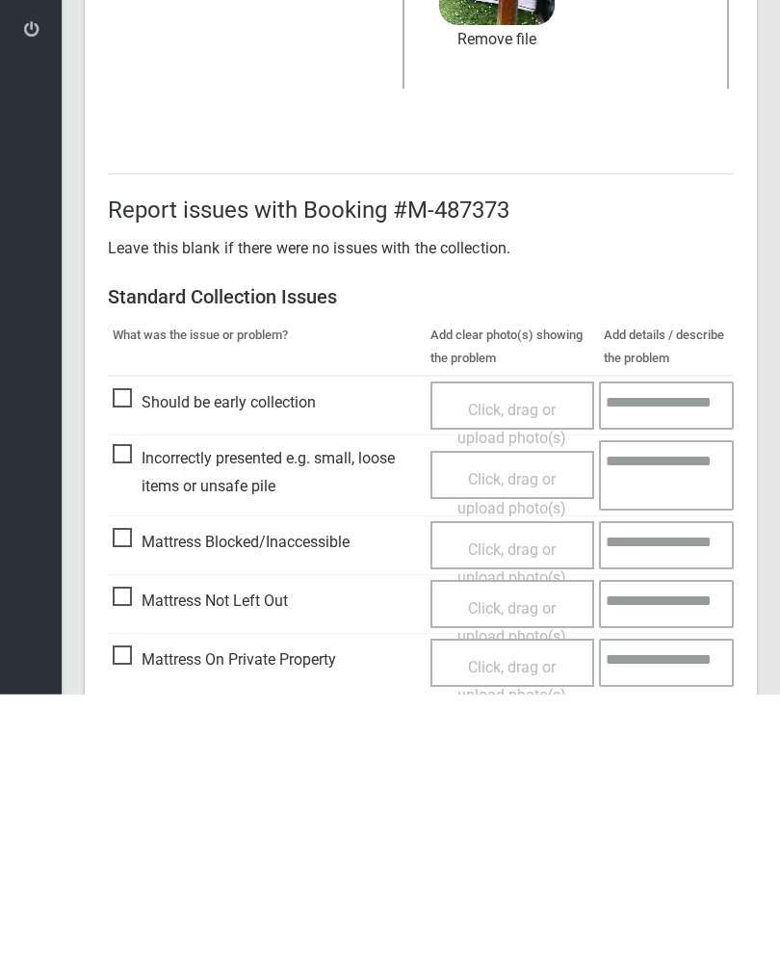
scroll to position [232, 0]
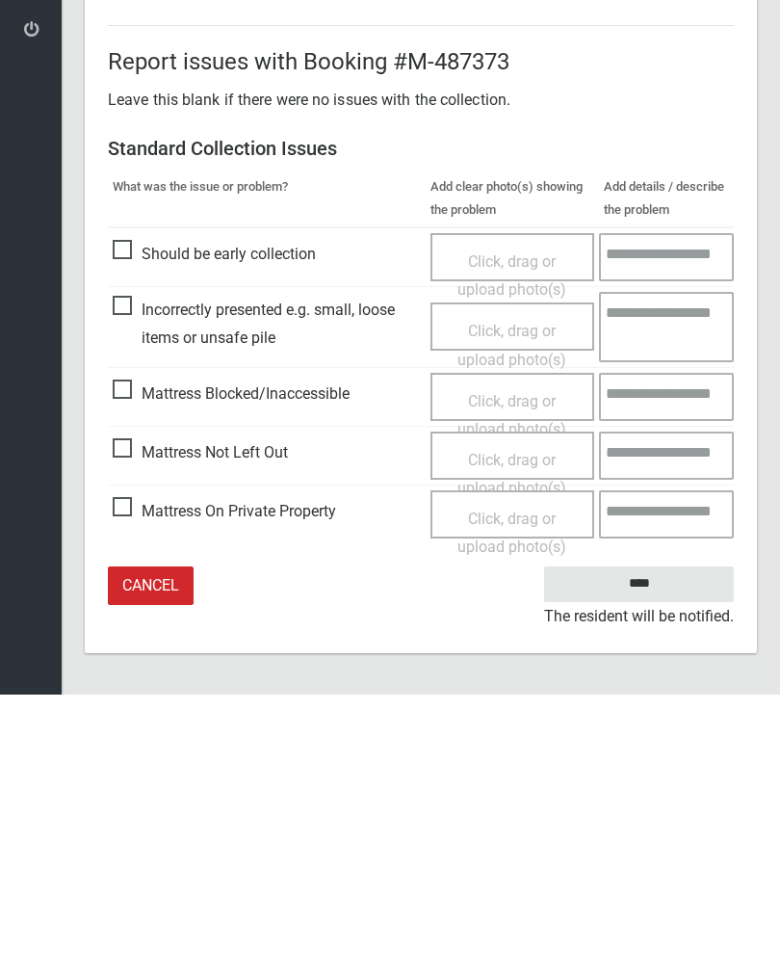
type input"] "*"
click at [655, 845] on input "****" at bounding box center [639, 863] width 190 height 36
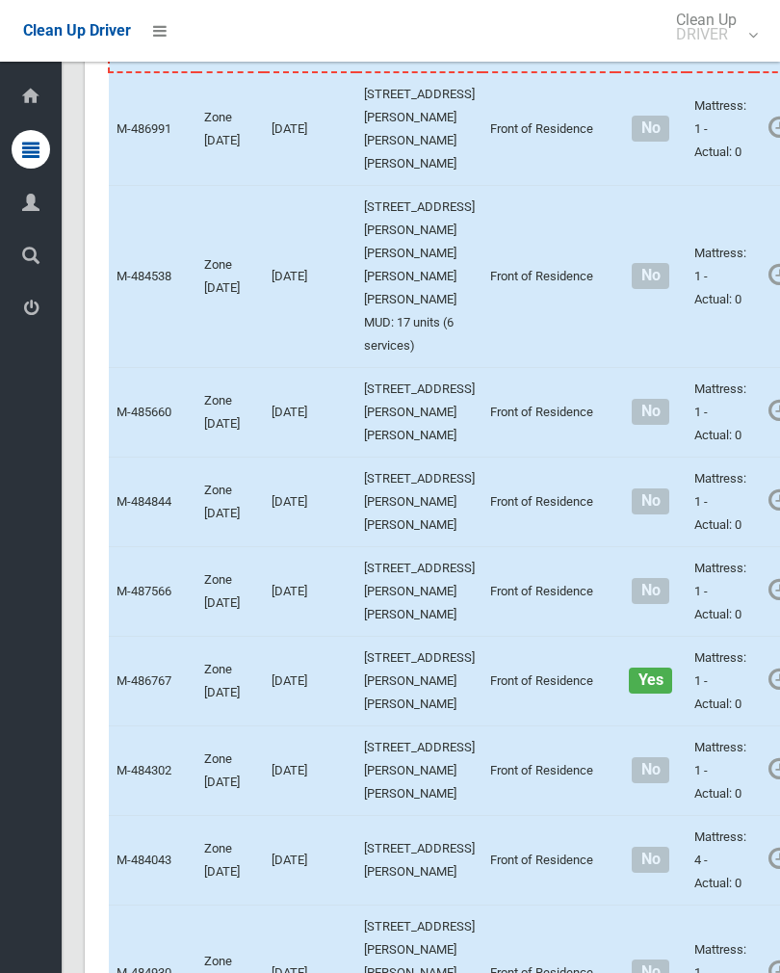
scroll to position [447, 0]
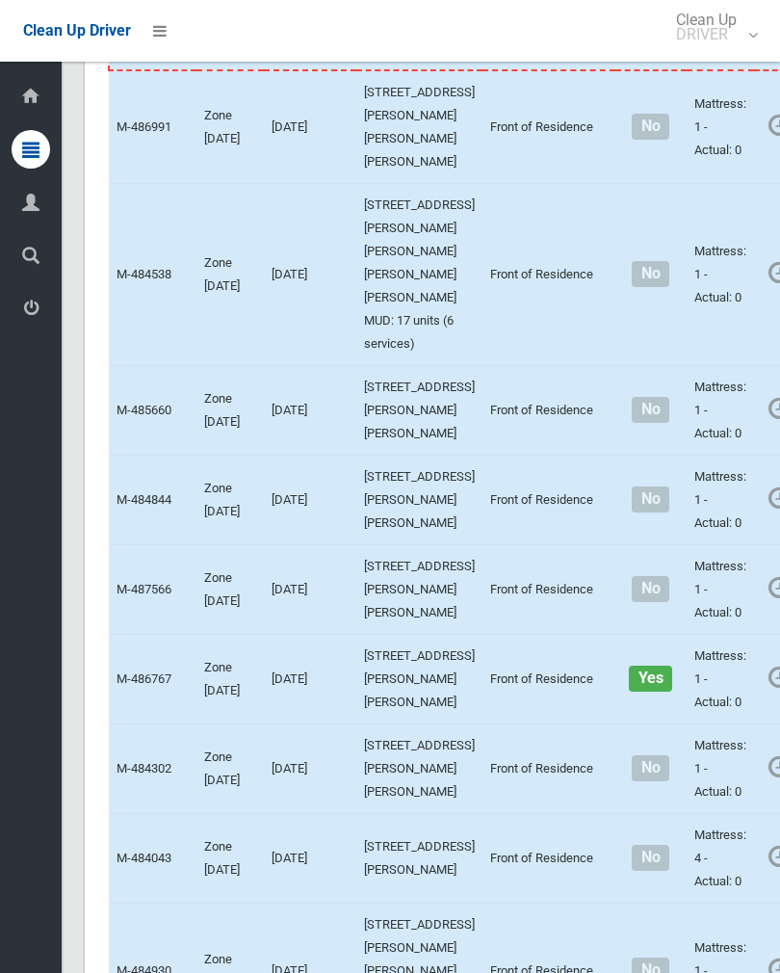
click at [729, 562] on link "Complete Booking" at bounding box center [789, 542] width 229 height 39
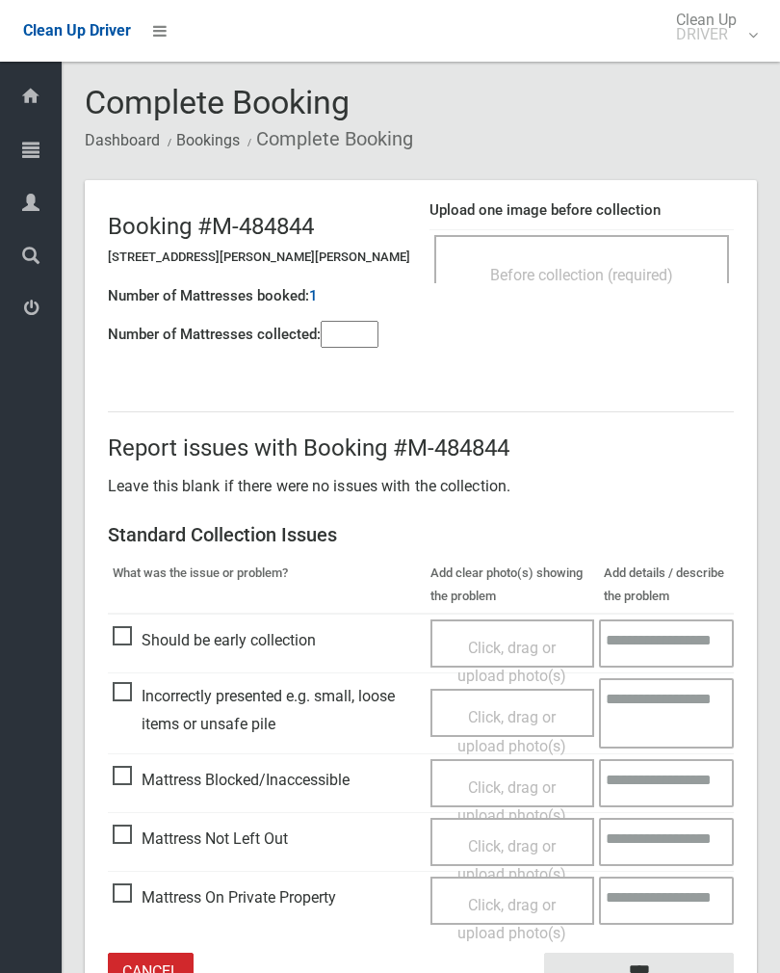
click at [647, 274] on span "Before collection (required)" at bounding box center [581, 275] width 183 height 18
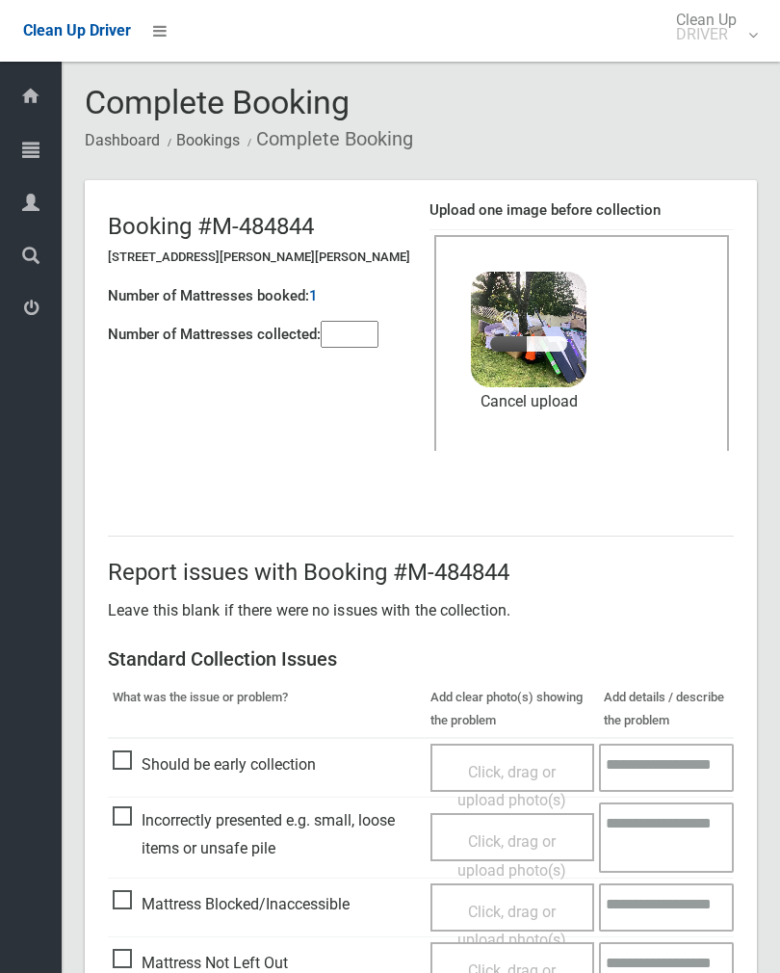
click at [370, 346] on input"] "number" at bounding box center [350, 334] width 58 height 27
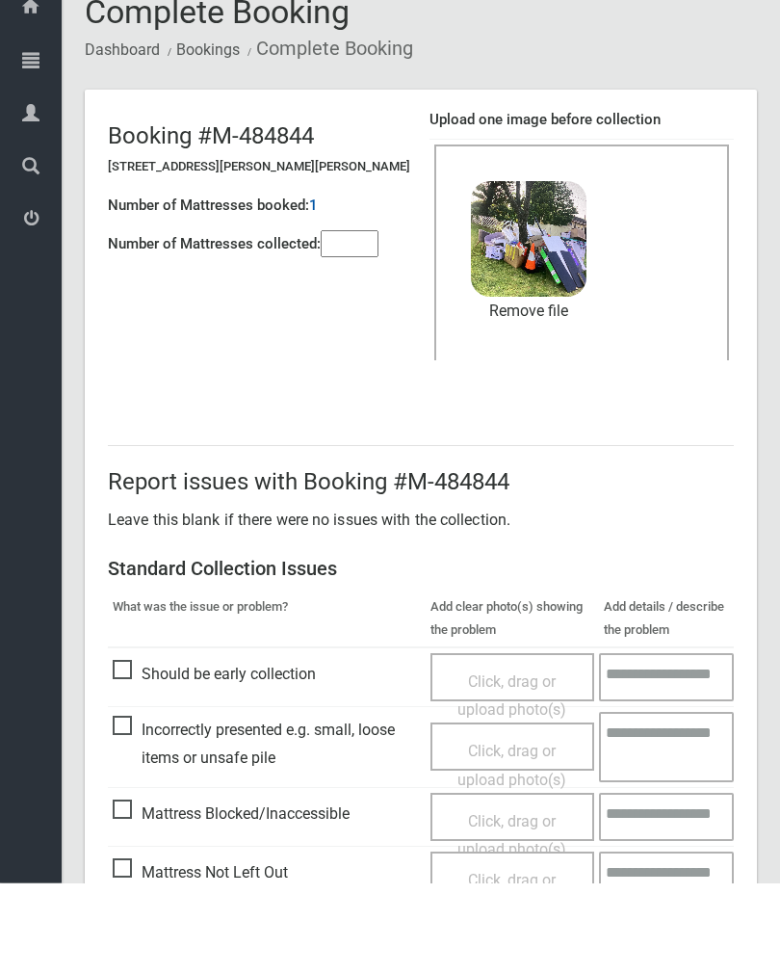
scroll to position [232, 0]
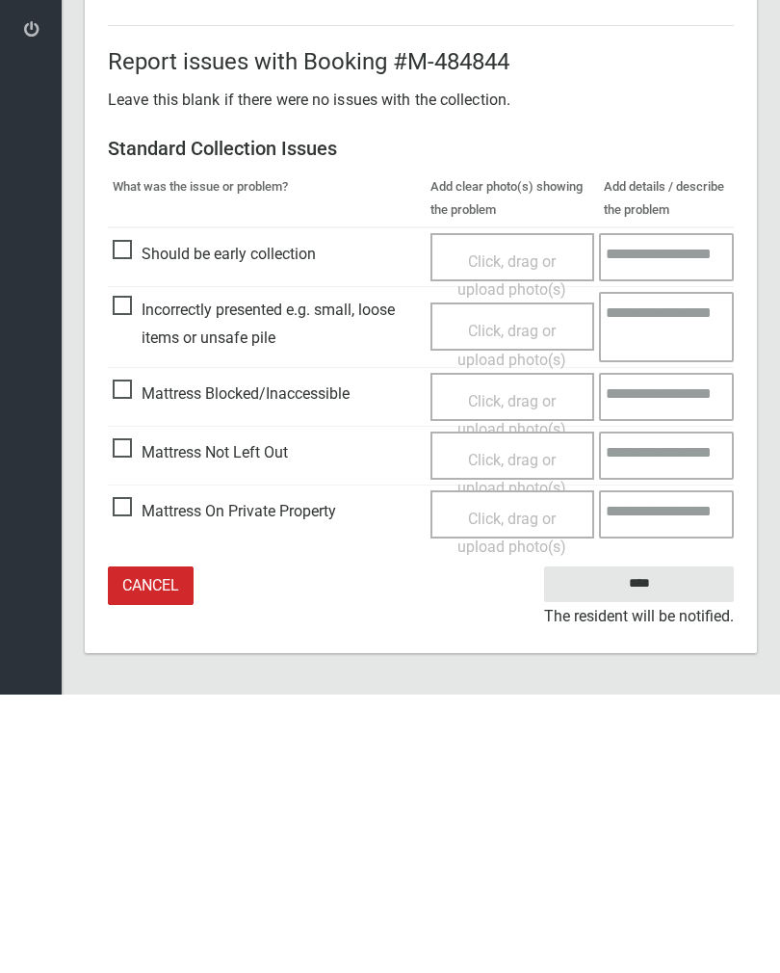
type input"] "*"
click at [662, 845] on input "****" at bounding box center [639, 863] width 190 height 36
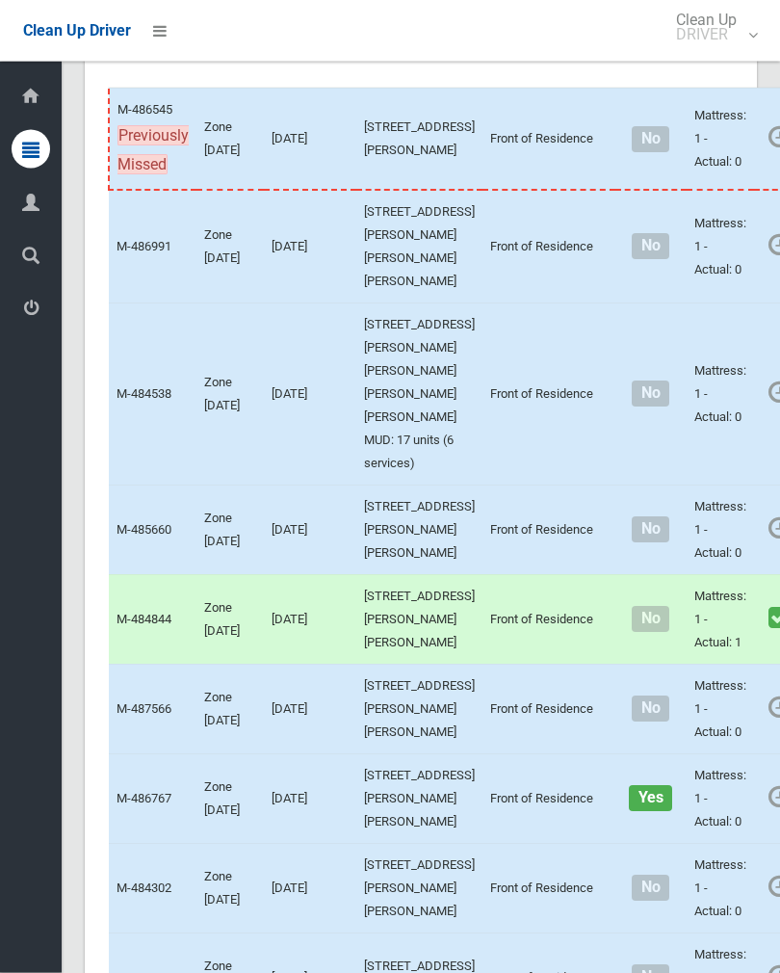
scroll to position [329, 0]
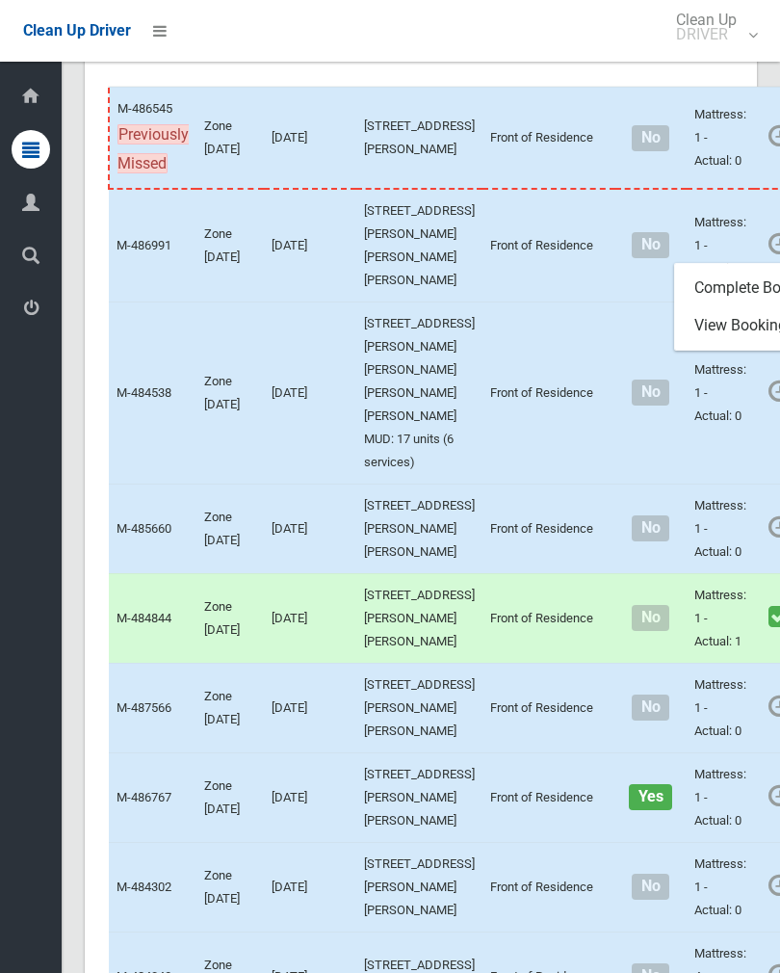
click at [715, 307] on link "Complete Booking" at bounding box center [789, 288] width 229 height 39
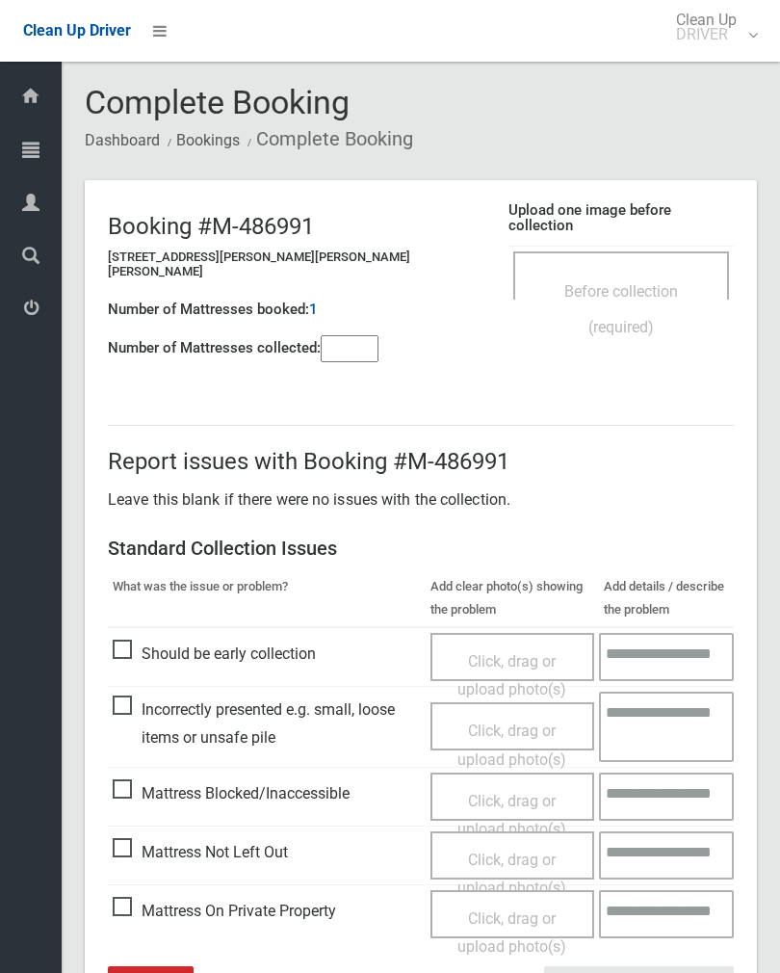
click at [645, 287] on div "Before collection (required)" at bounding box center [621, 308] width 173 height 71
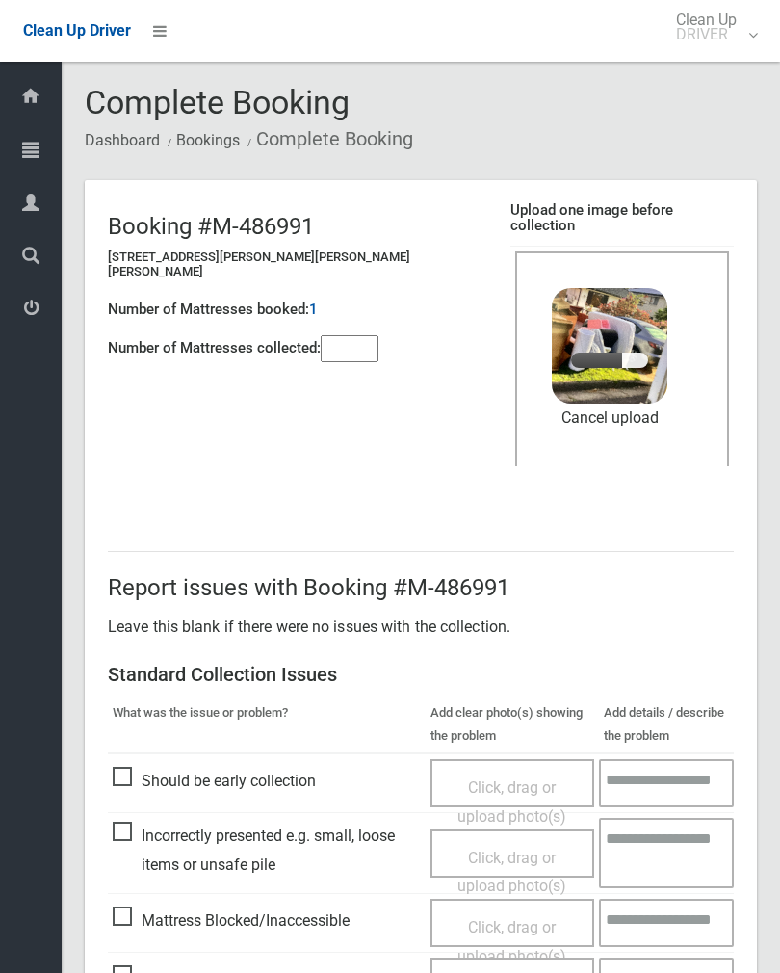
click at [352, 341] on input"] "number" at bounding box center [350, 348] width 58 height 27
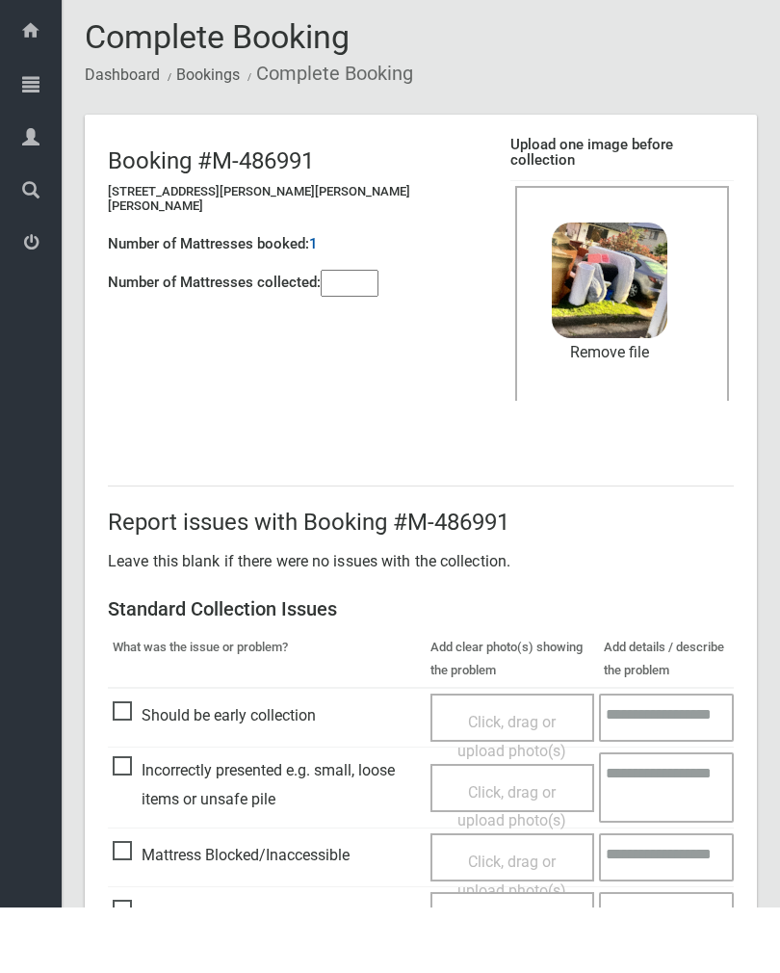
scroll to position [232, 0]
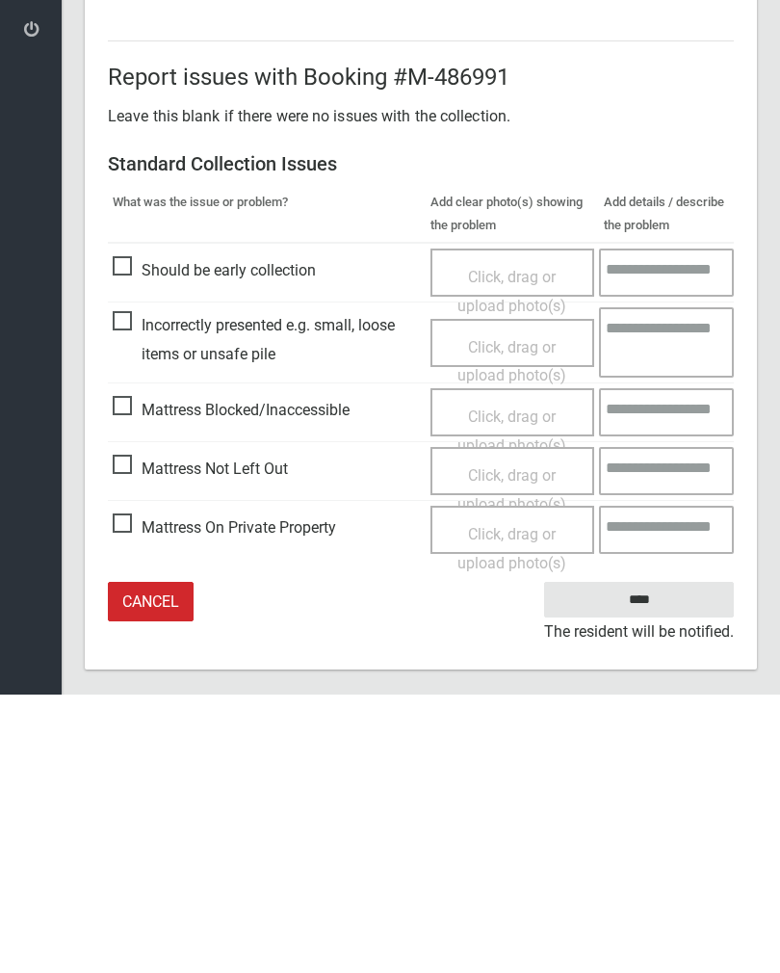
type input"] "*"
click at [657, 860] on input "****" at bounding box center [639, 878] width 190 height 36
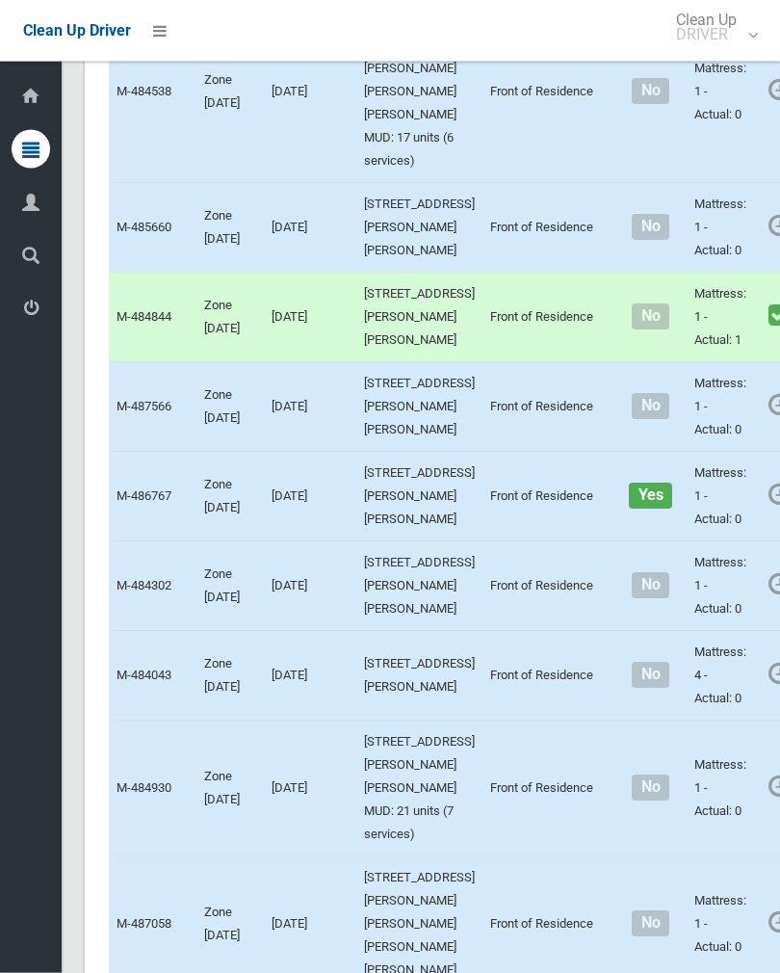
click at [737, 468] on link "Complete Booking" at bounding box center [789, 449] width 229 height 39
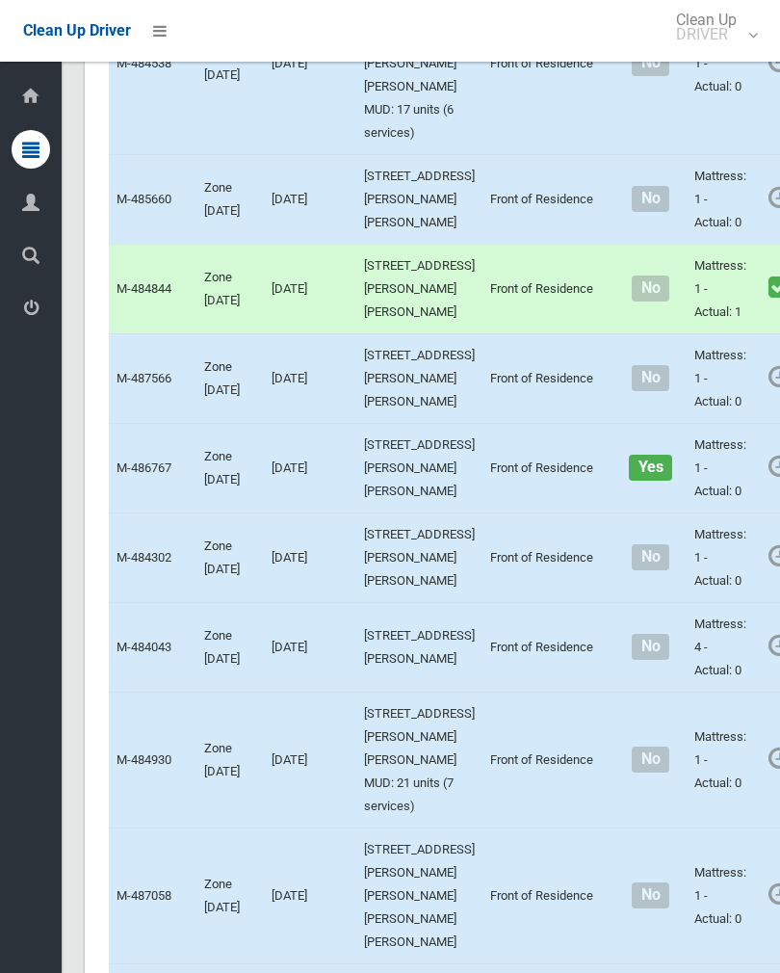
scroll to position [660, 0]
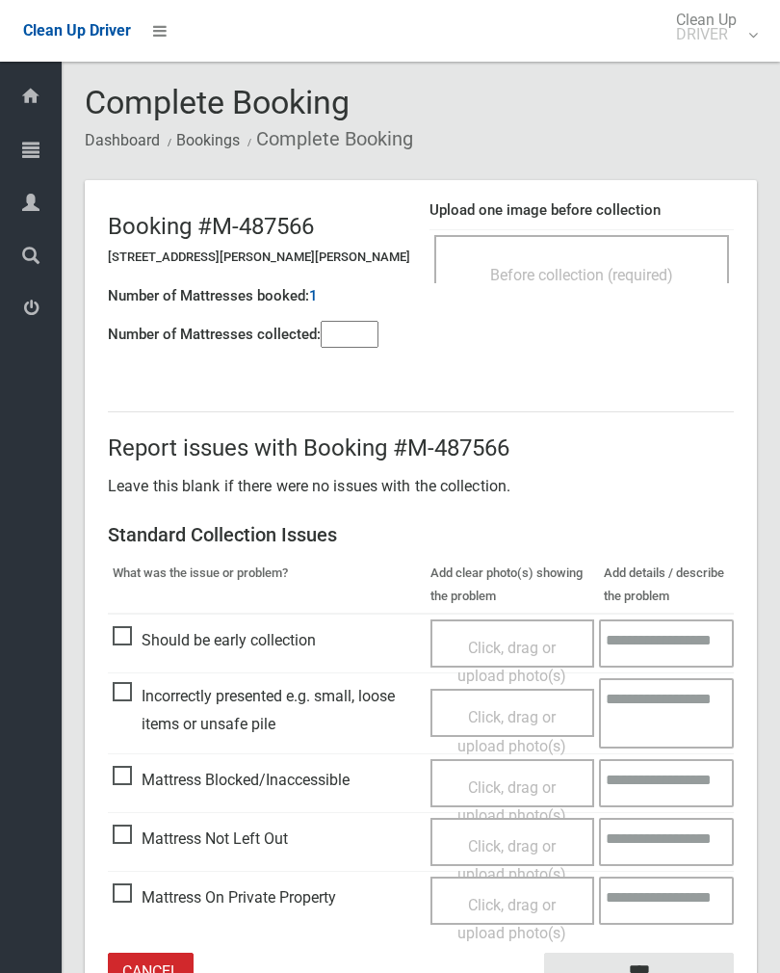
click at [355, 338] on input"] "number" at bounding box center [350, 334] width 58 height 27
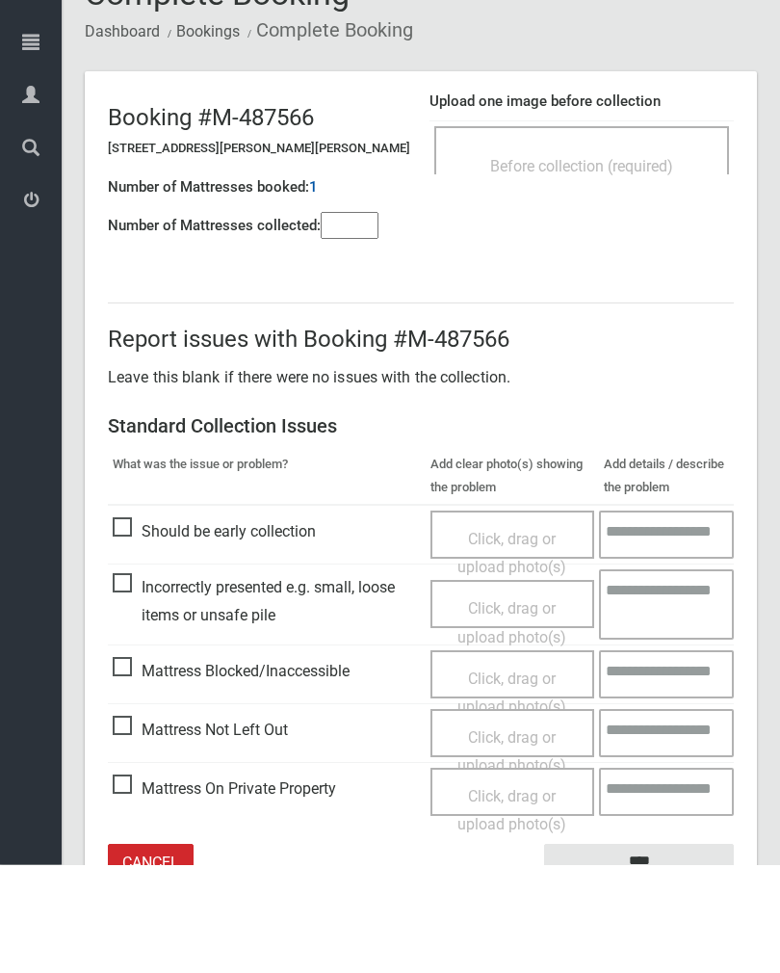
scroll to position [107, 0]
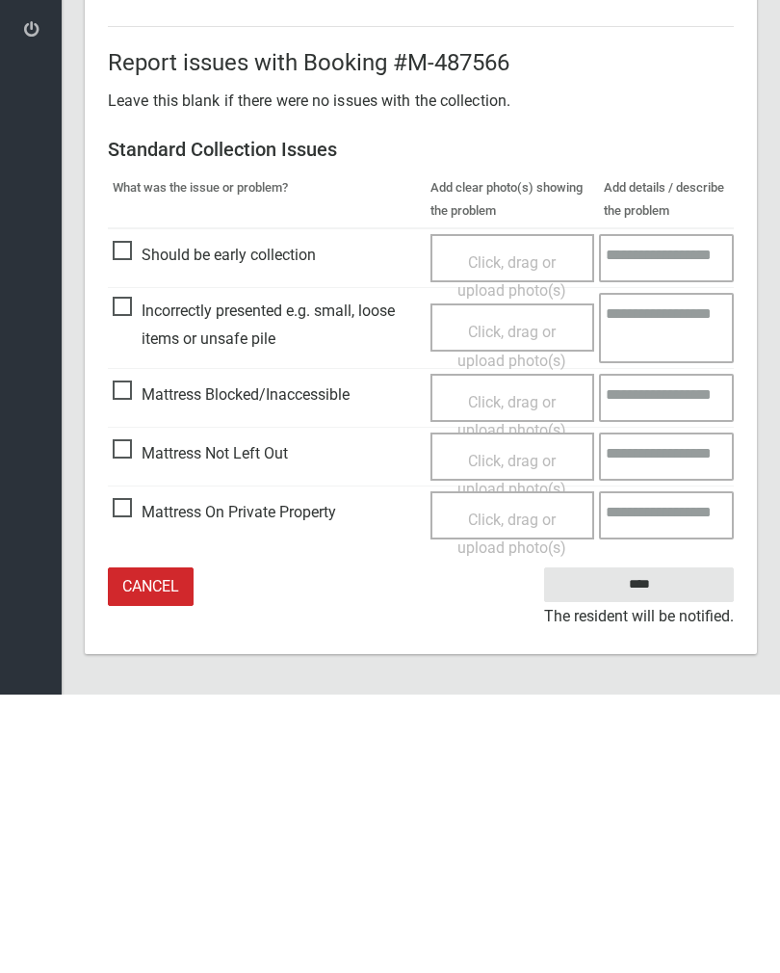
type input"] "*"
click at [523, 730] on span "Click, drag or upload photo(s)" at bounding box center [512, 753] width 109 height 47
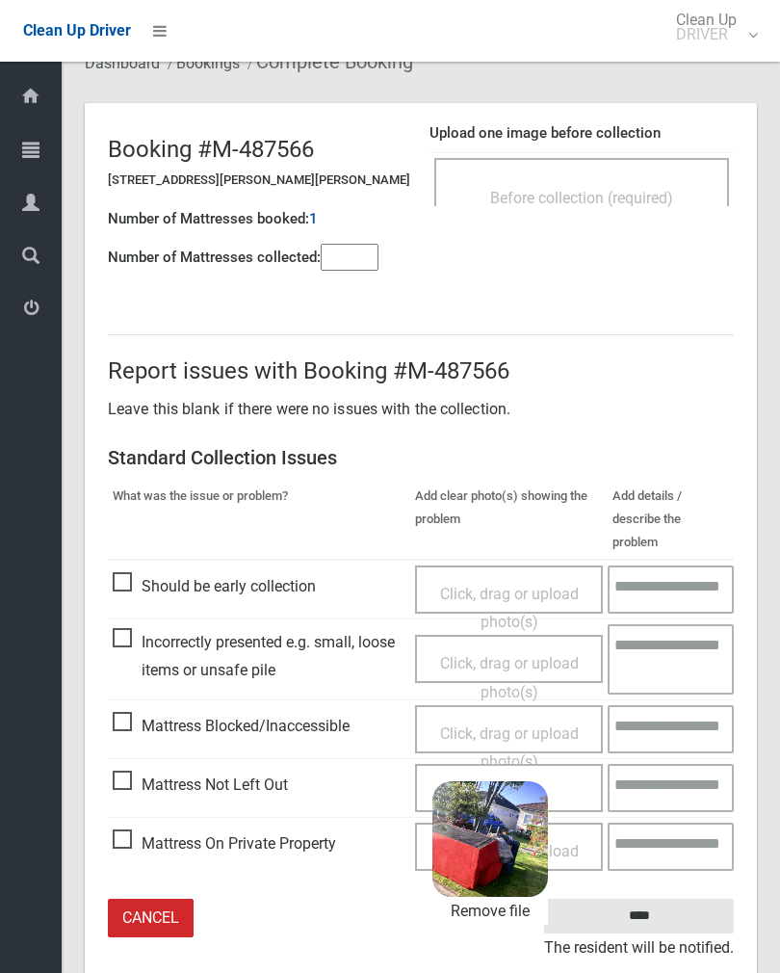
click at [704, 899] on input "****" at bounding box center [639, 917] width 190 height 36
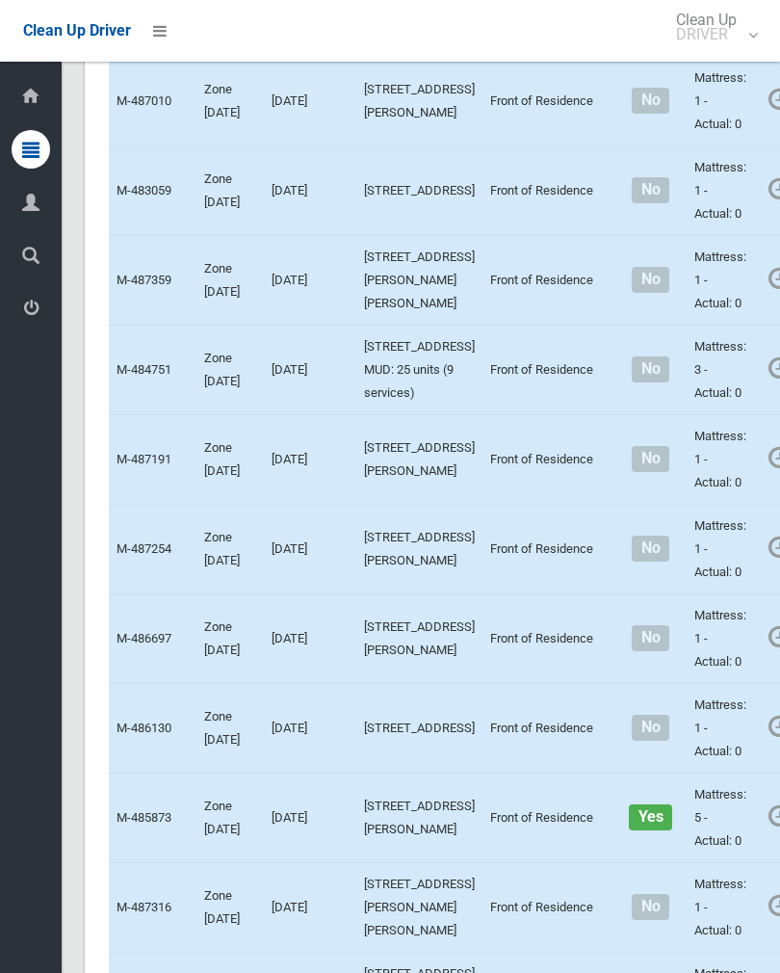
scroll to position [6914, 0]
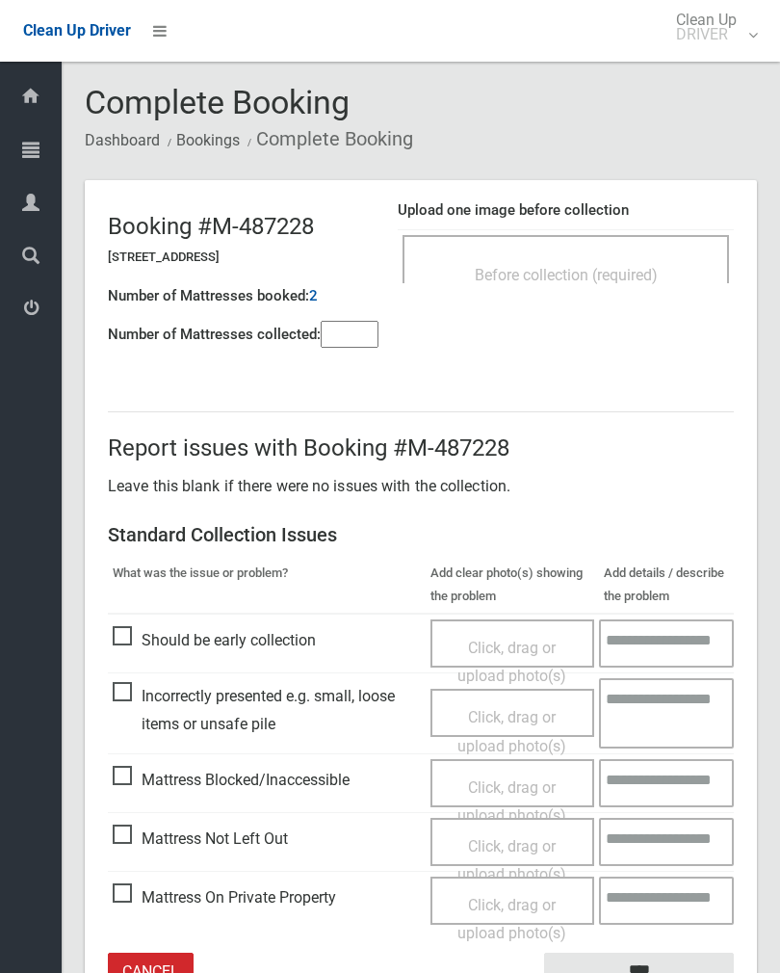
click at [642, 247] on div "Before collection (required)" at bounding box center [566, 259] width 327 height 48
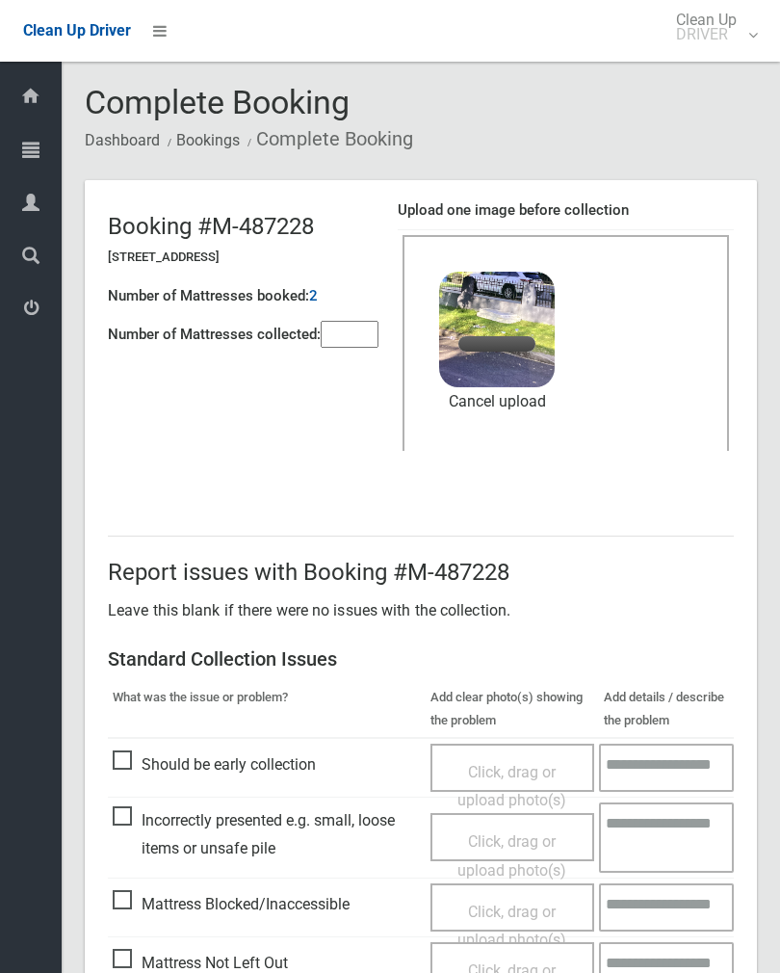
click at [362, 335] on input"] "number" at bounding box center [350, 334] width 58 height 27
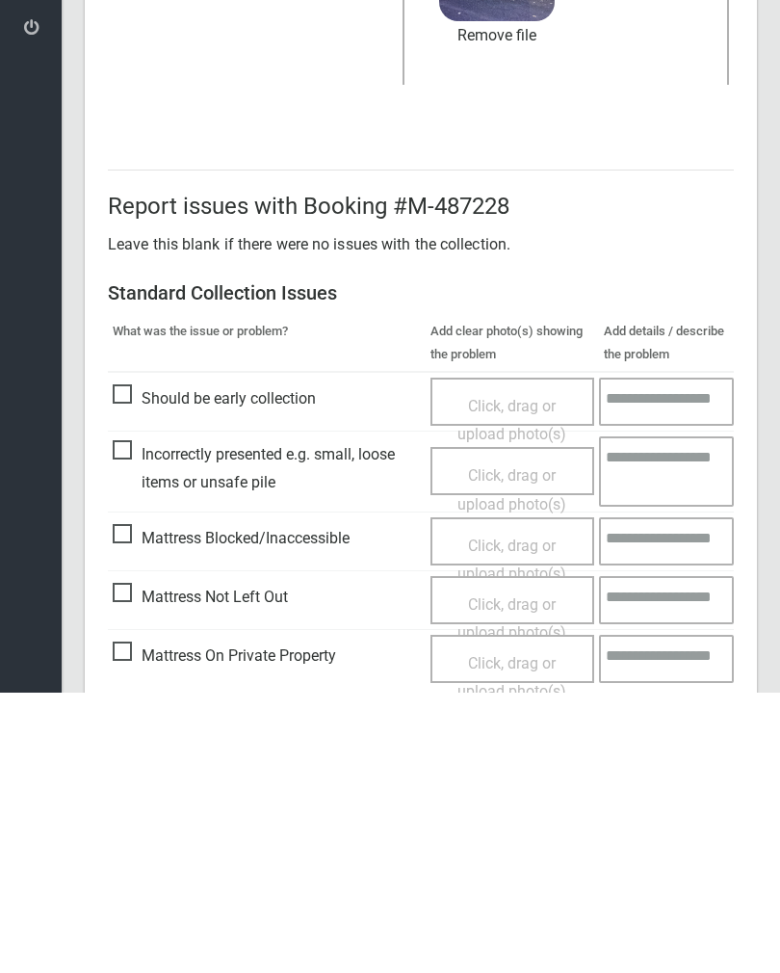
scroll to position [232, 0]
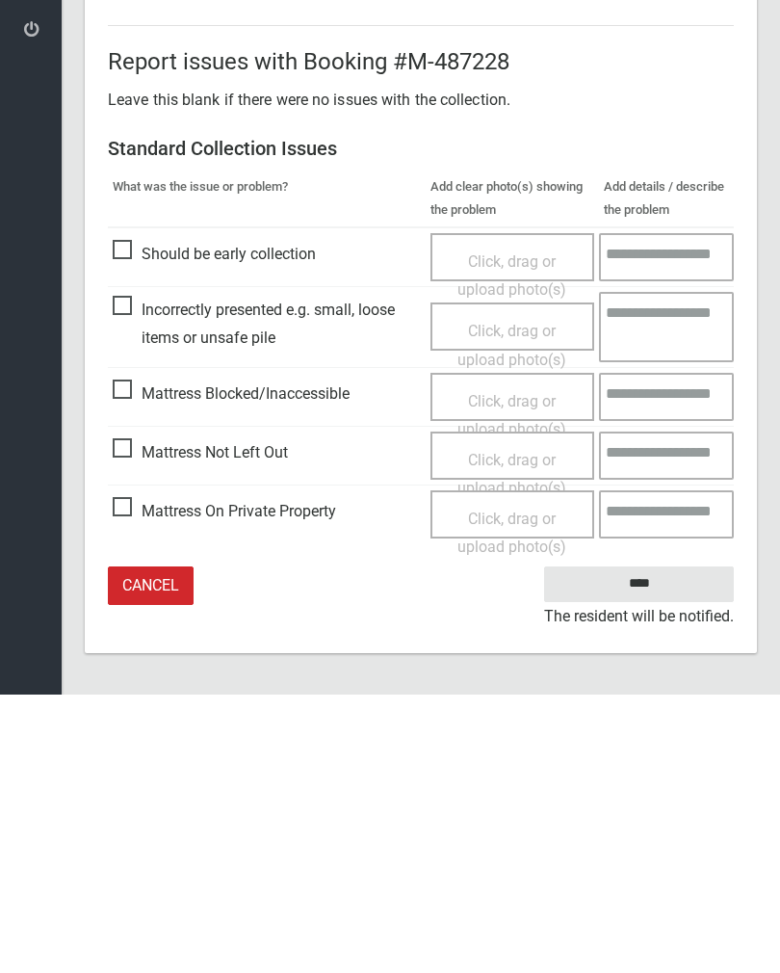
type input"] "*"
click at [670, 845] on input "****" at bounding box center [639, 863] width 190 height 36
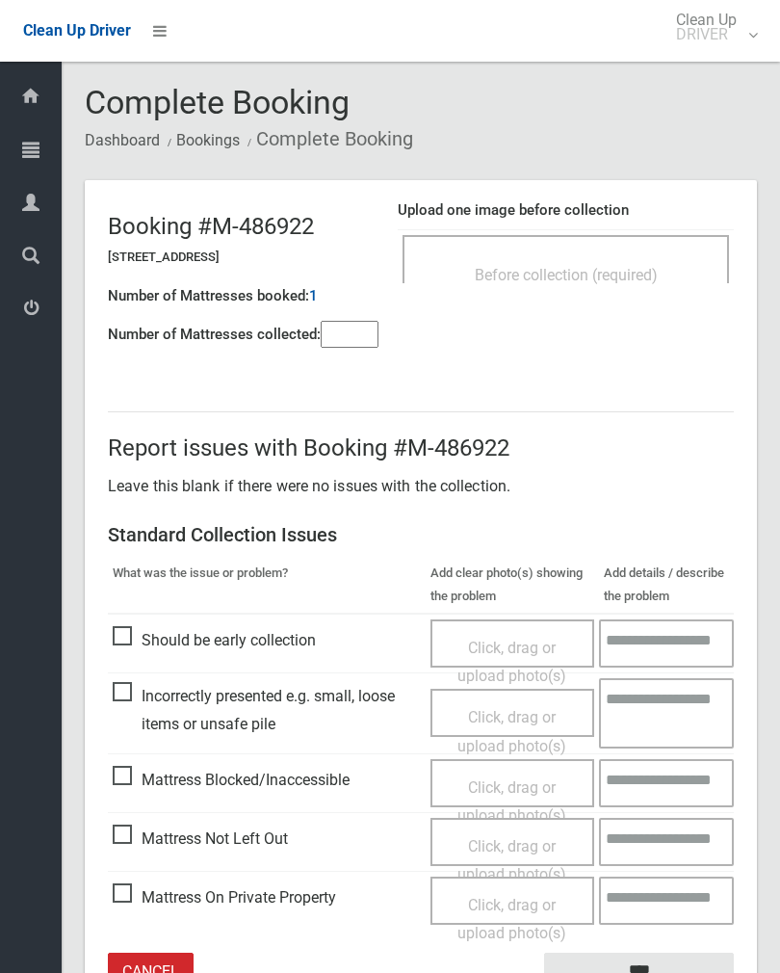
click at [622, 230] on td "Before collection (required)" at bounding box center [566, 259] width 336 height 59
click at [687, 247] on div "Before collection (required)" at bounding box center [566, 259] width 327 height 48
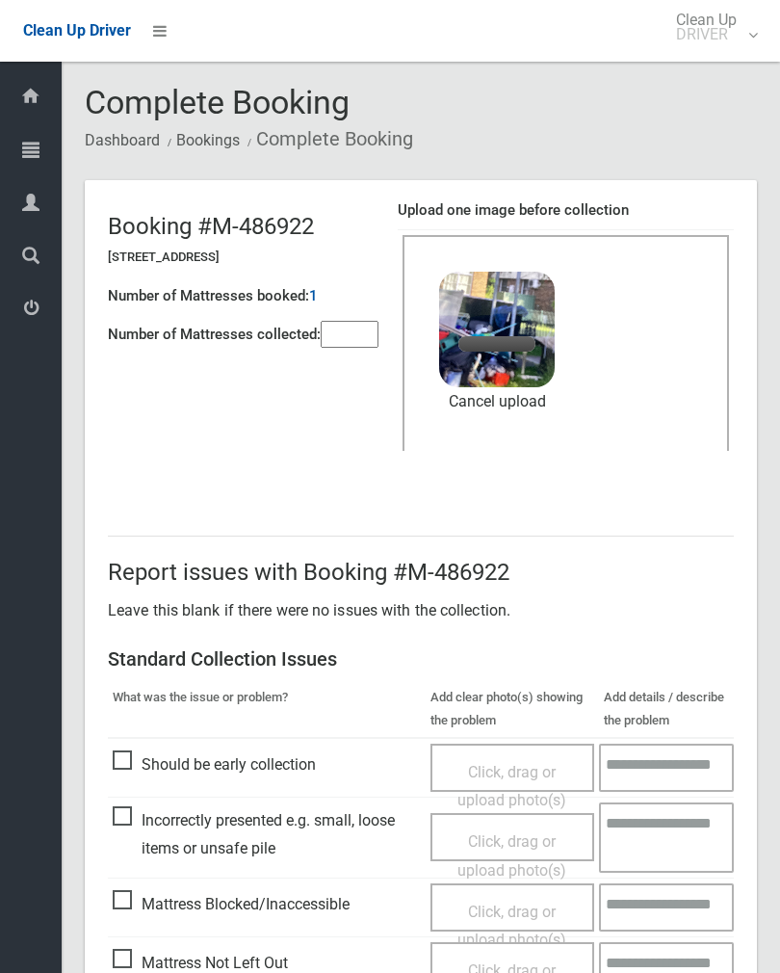
click at [362, 324] on input"] "number" at bounding box center [350, 334] width 58 height 27
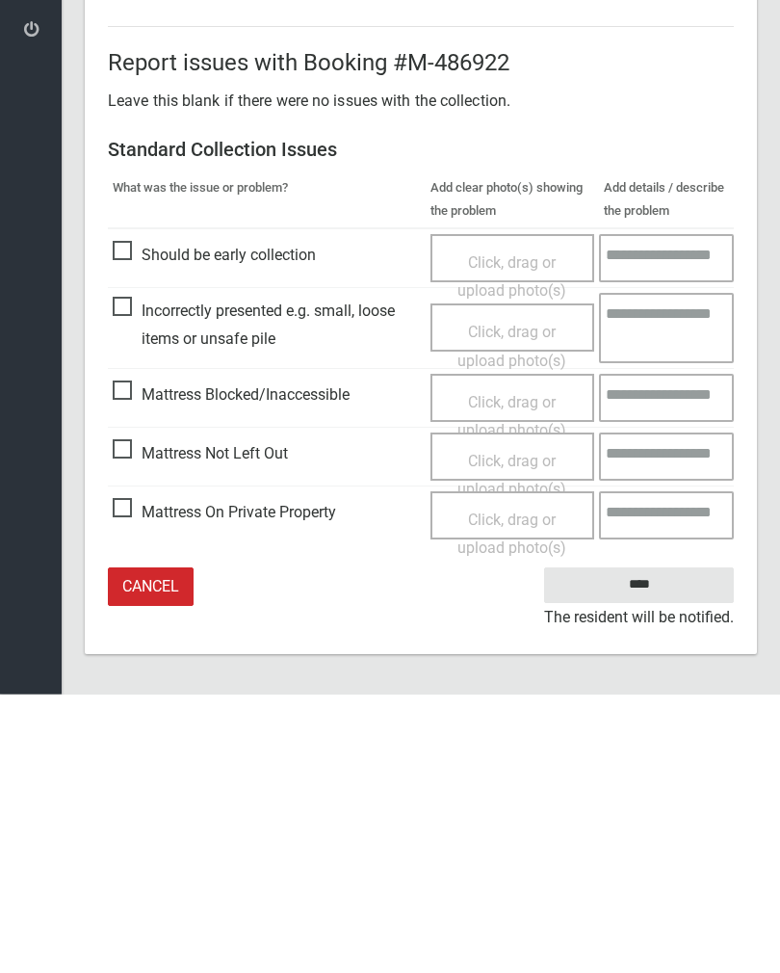
scroll to position [232, 0]
type input"] "*"
click at [654, 845] on input "****" at bounding box center [639, 863] width 190 height 36
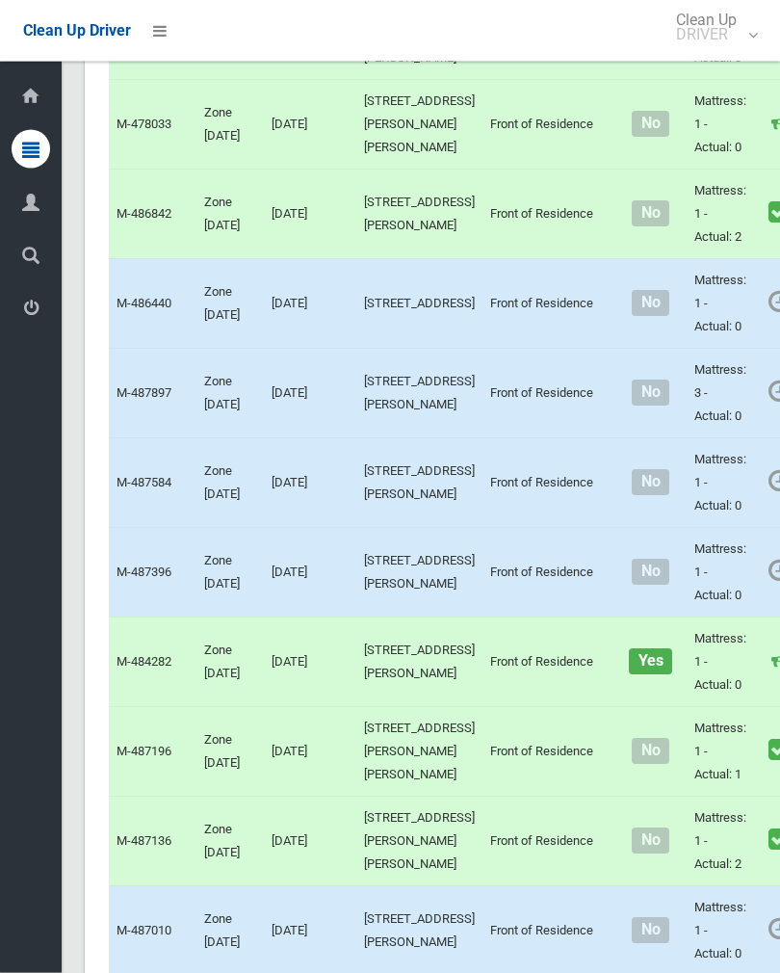
scroll to position [6264, 0]
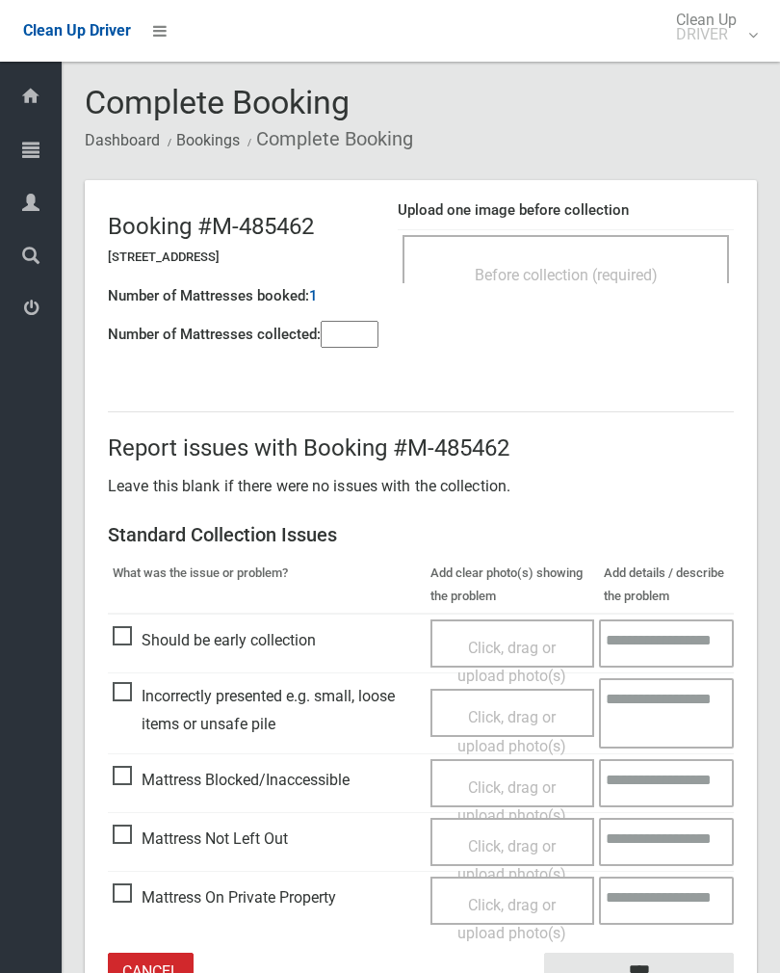
click at [635, 266] on span "Before collection (required)" at bounding box center [566, 275] width 183 height 18
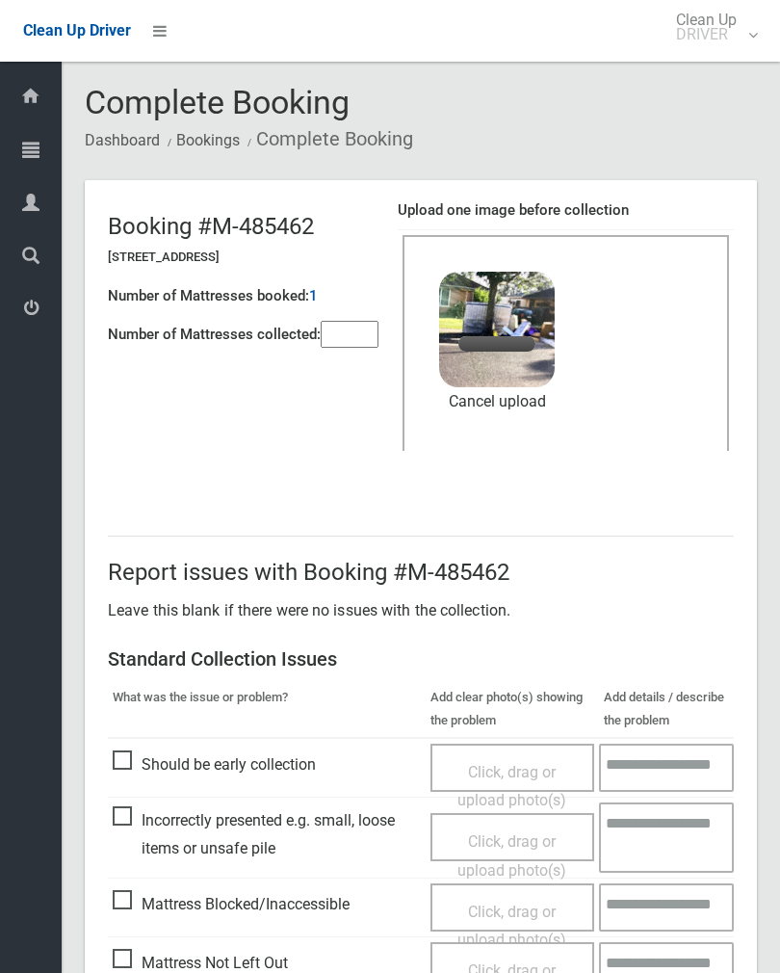
click at [358, 340] on input"] "number" at bounding box center [350, 334] width 58 height 27
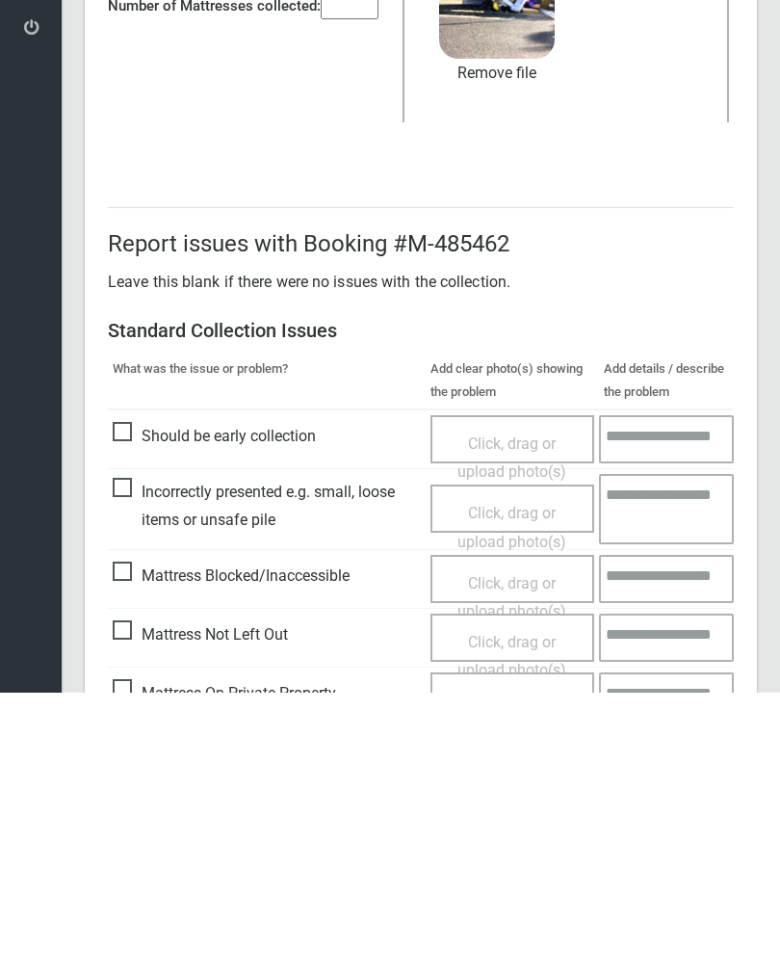
scroll to position [232, 0]
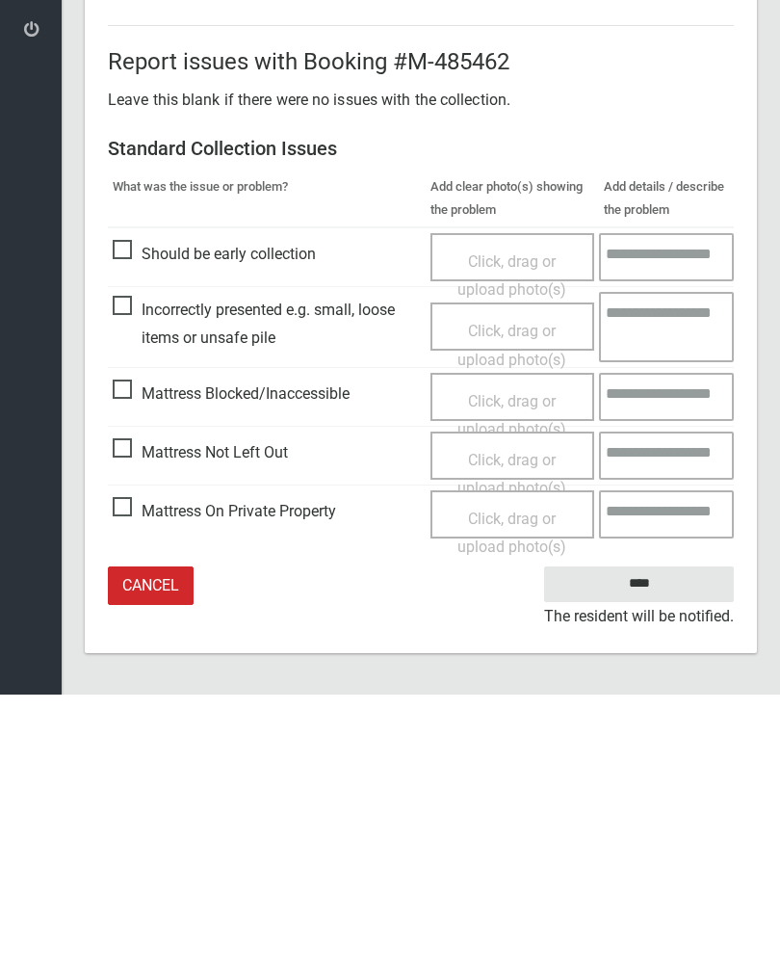
type input"] "*"
click at [675, 845] on input "****" at bounding box center [639, 863] width 190 height 36
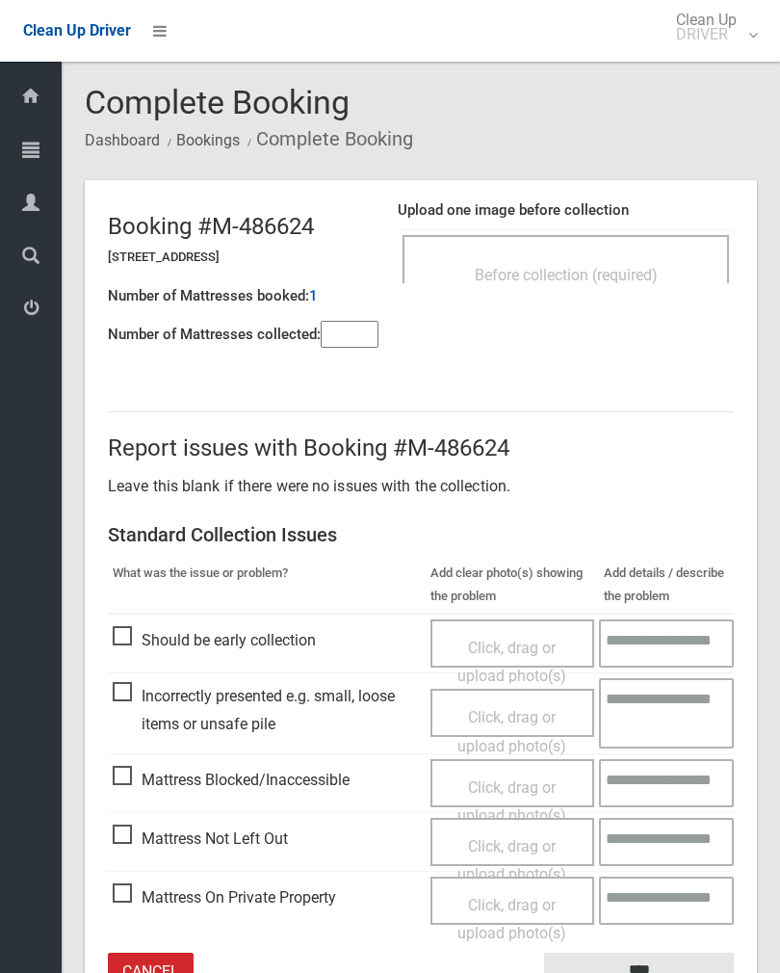
click at [619, 269] on span "Before collection (required)" at bounding box center [566, 275] width 183 height 18
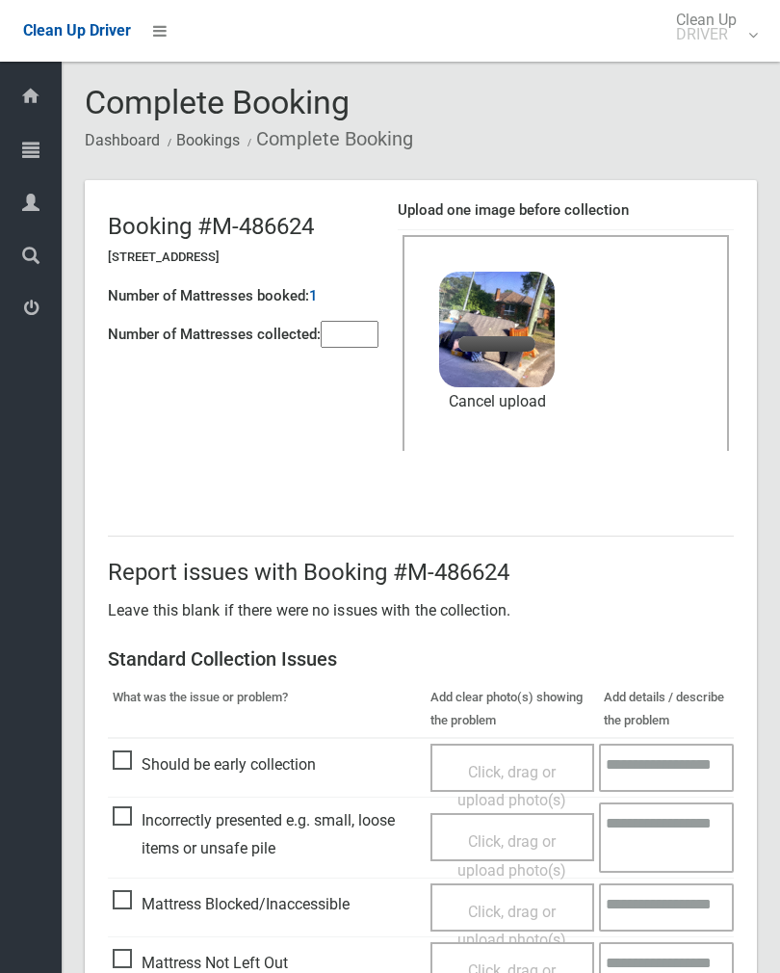
click at [358, 338] on input"] "number" at bounding box center [350, 334] width 58 height 27
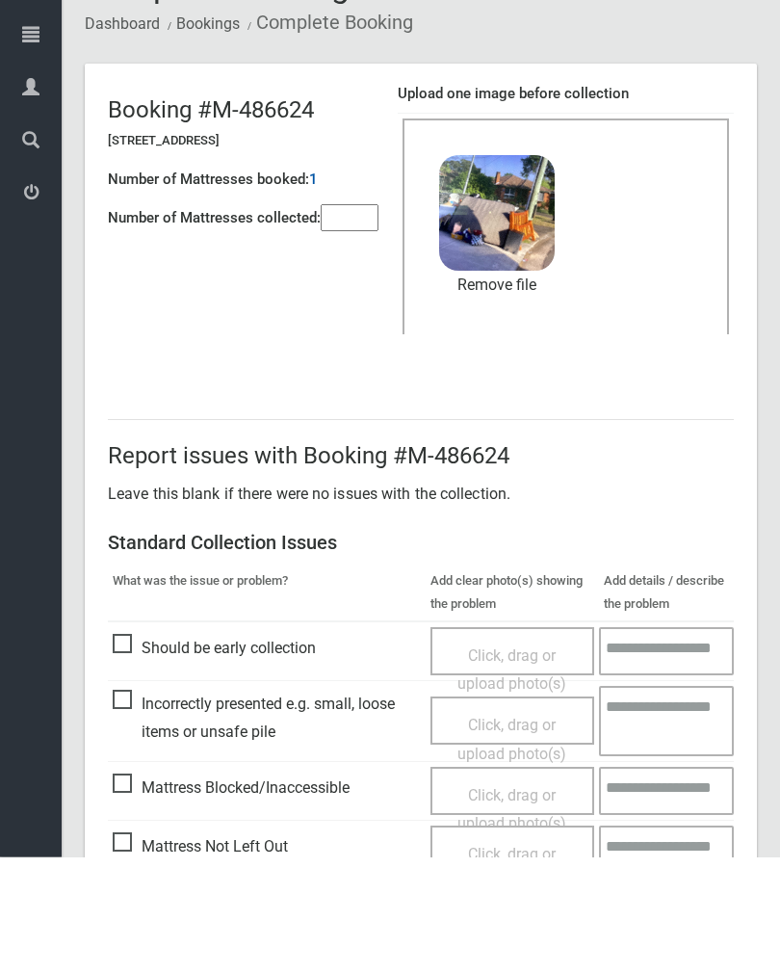
scroll to position [232, 0]
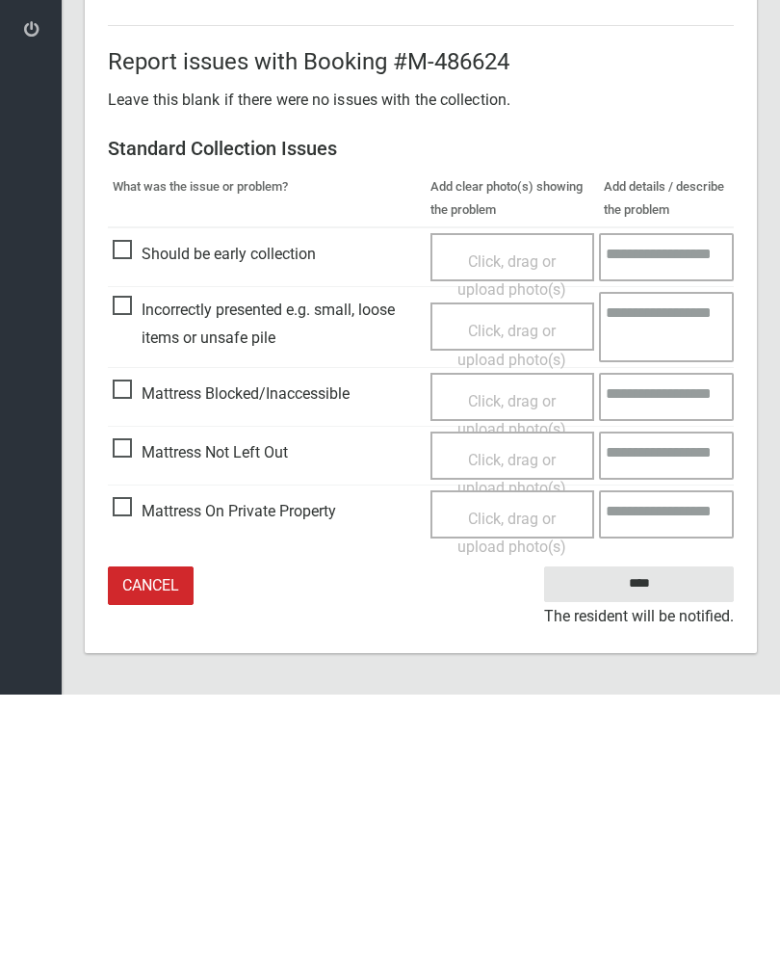
type input"] "*"
click at [663, 845] on input "****" at bounding box center [639, 863] width 190 height 36
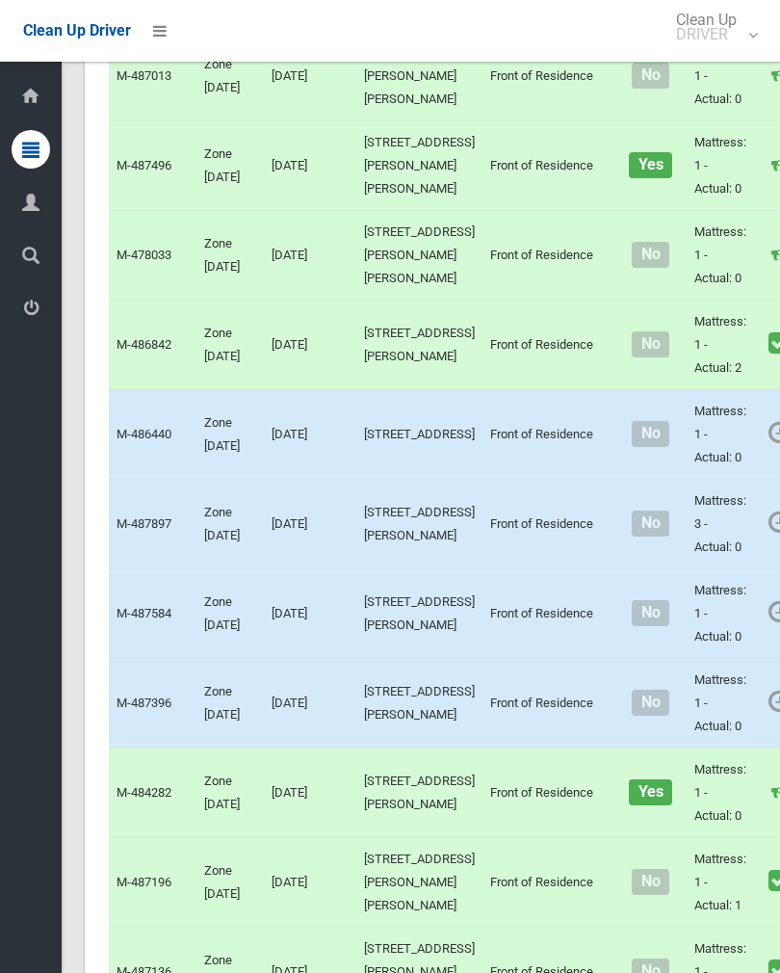
scroll to position [6138, 0]
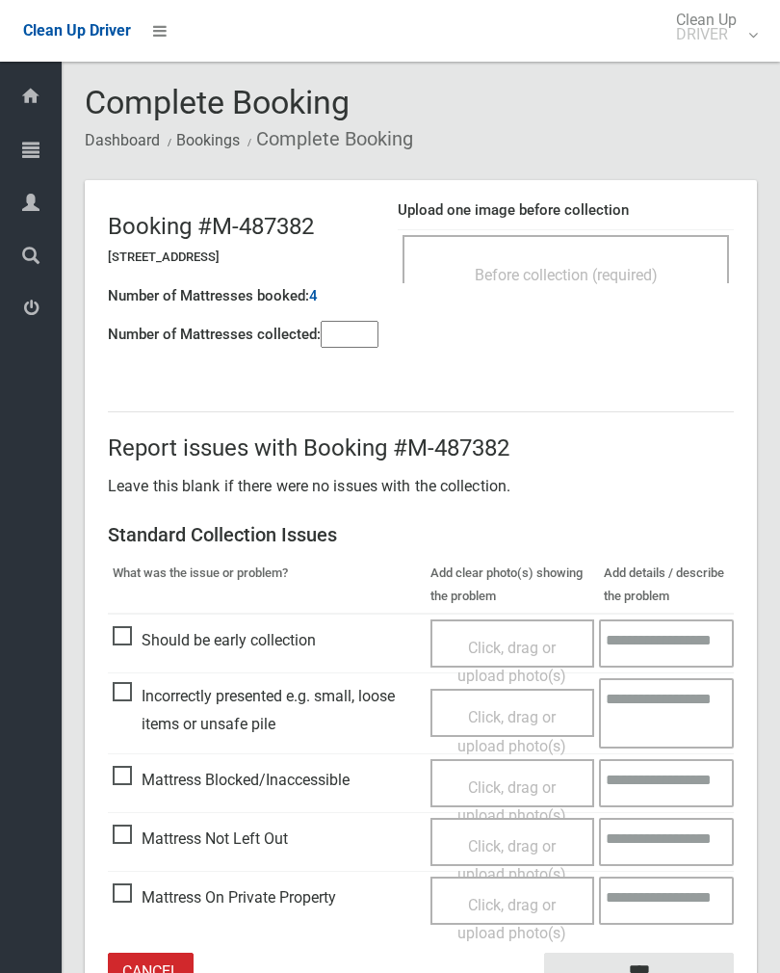
click at [658, 247] on div "Before collection (required)" at bounding box center [566, 259] width 327 height 48
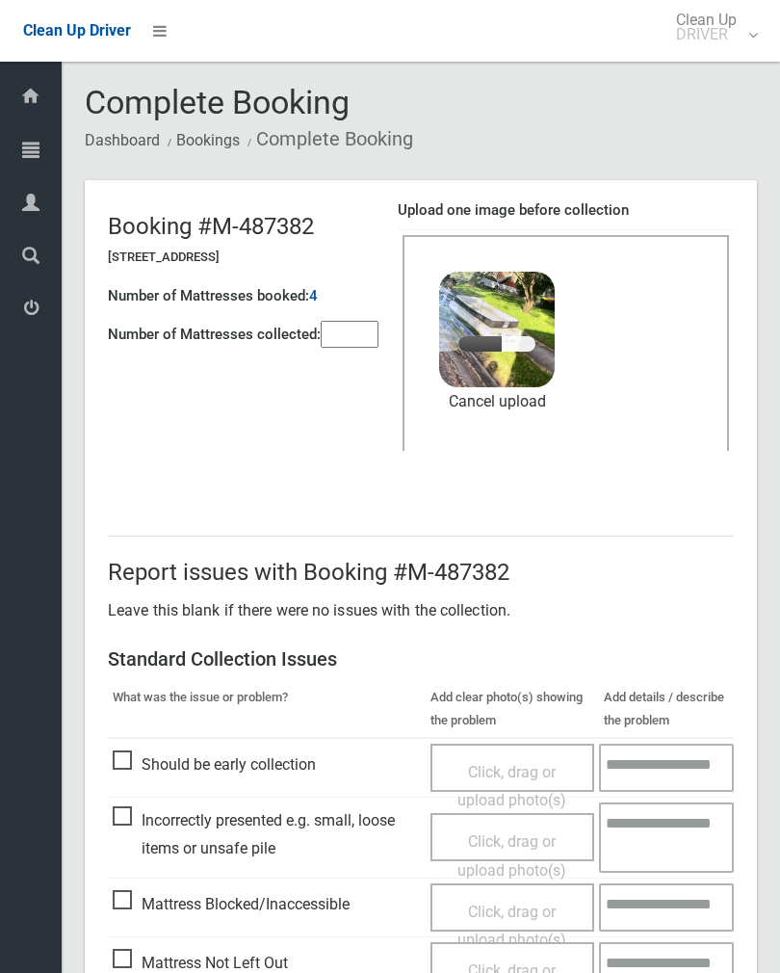
click at [367, 337] on input"] "number" at bounding box center [350, 334] width 58 height 27
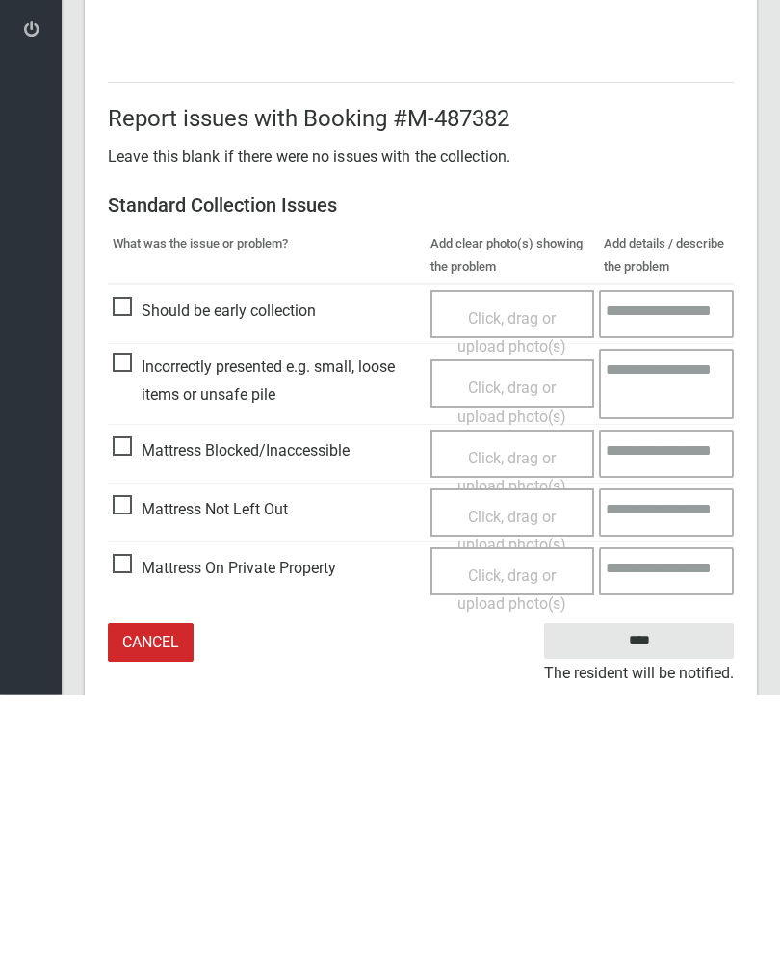
scroll to position [232, 0]
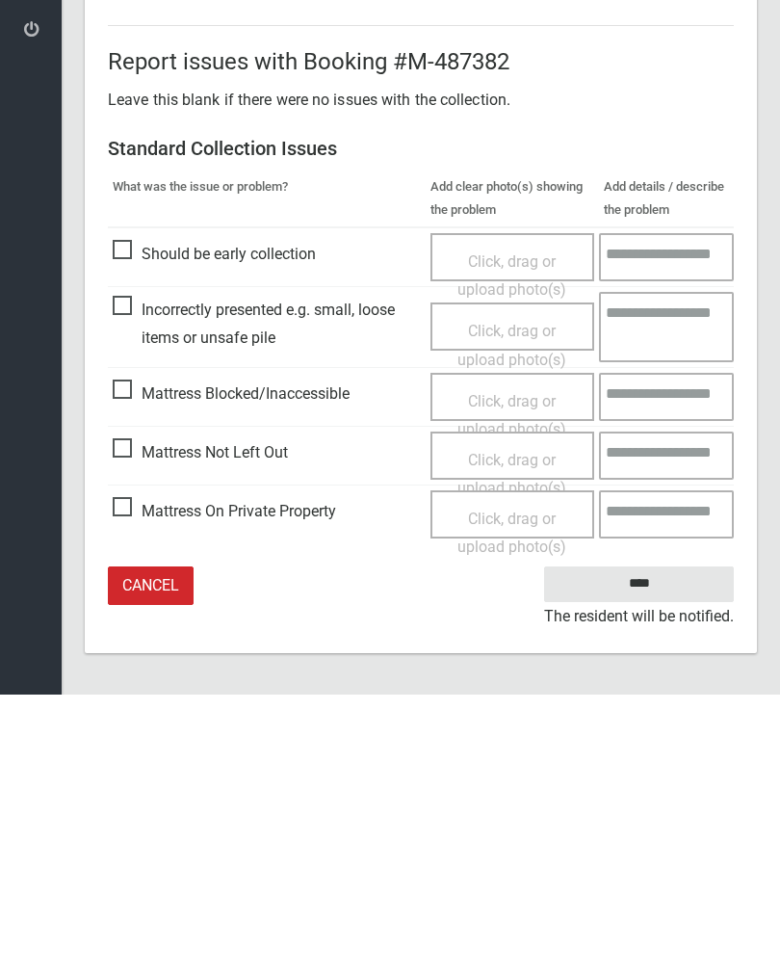
type input"] "*"
click at [665, 845] on input "****" at bounding box center [639, 863] width 190 height 36
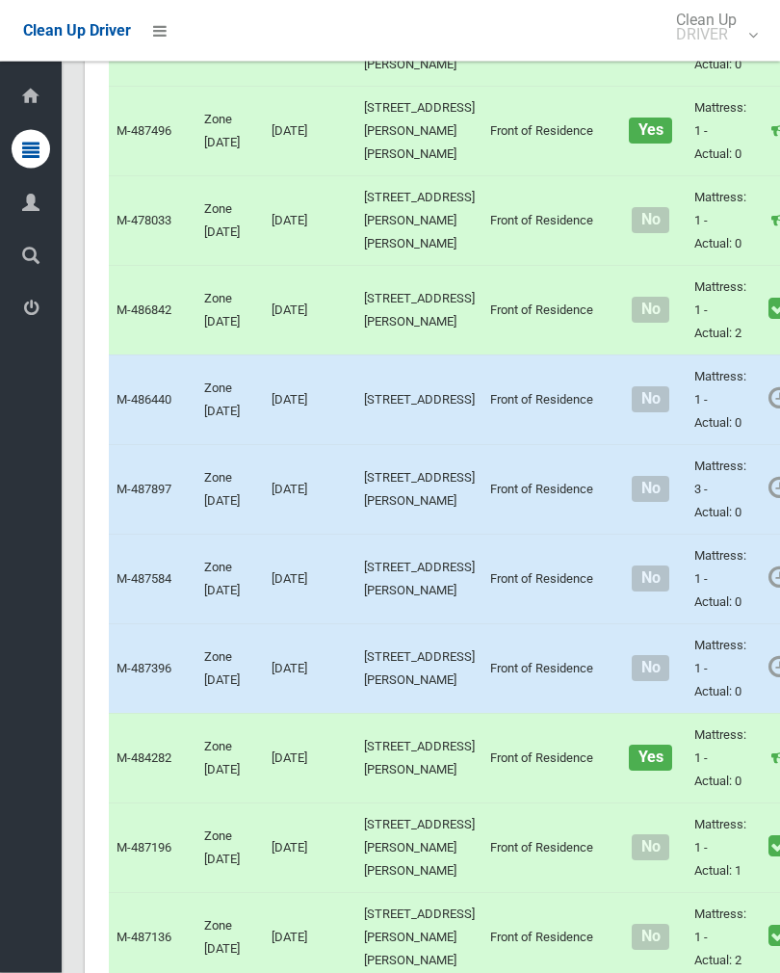
scroll to position [6169, 0]
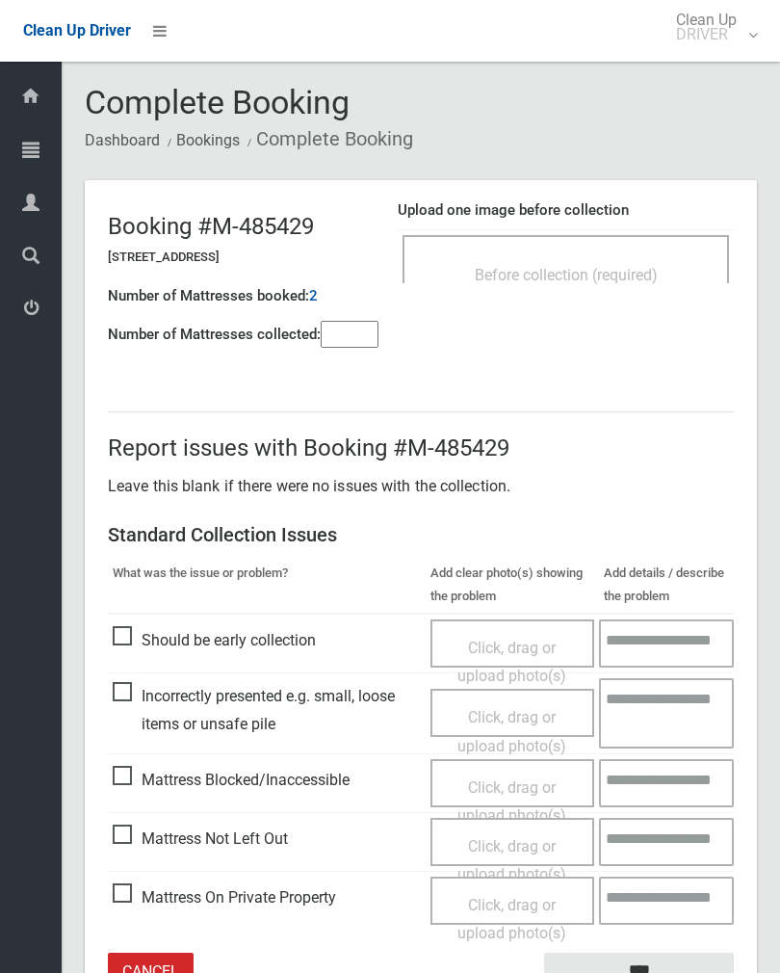
click at [630, 274] on span "Before collection (required)" at bounding box center [566, 275] width 183 height 18
click at [645, 266] on span "Before collection (required)" at bounding box center [566, 275] width 183 height 18
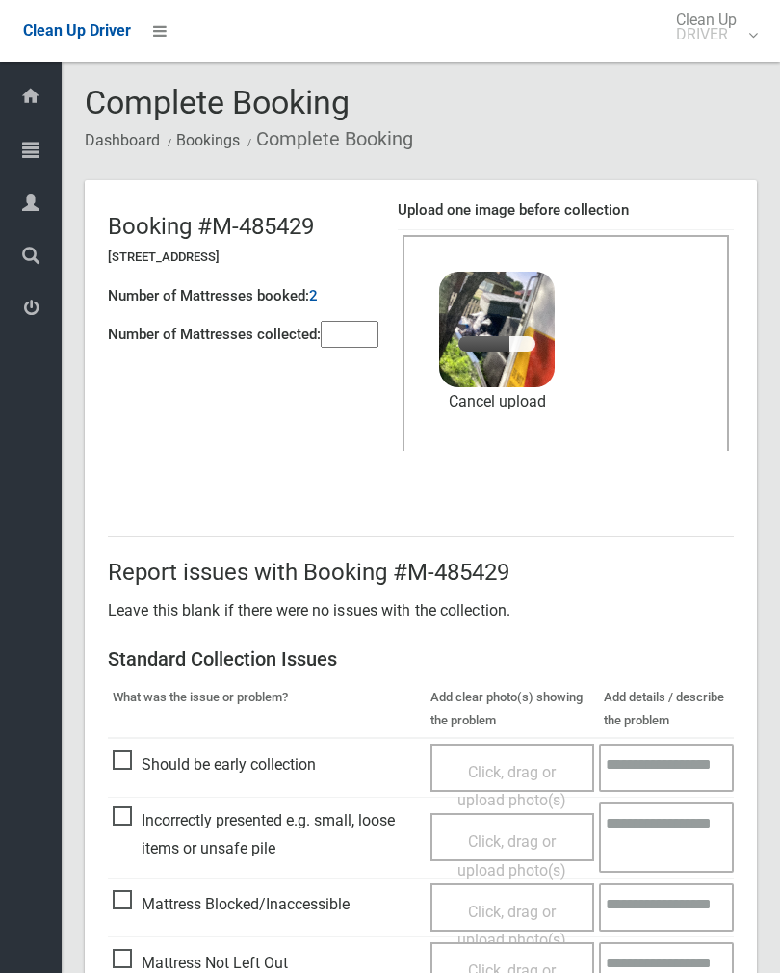
click at [349, 333] on input"] "number" at bounding box center [350, 334] width 58 height 27
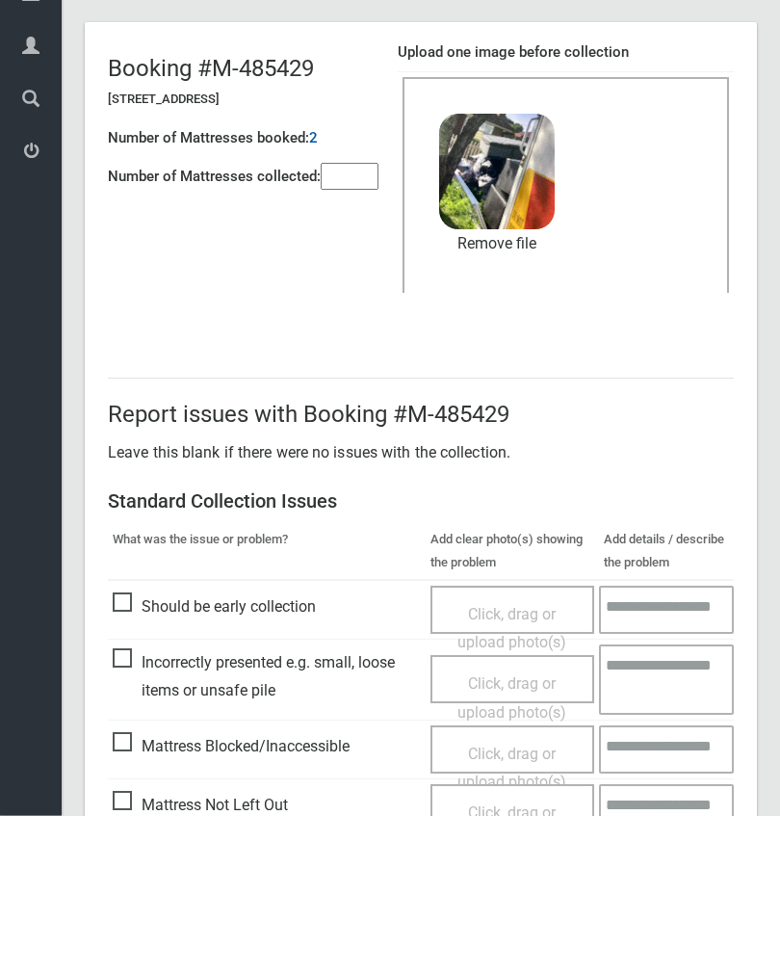
scroll to position [232, 0]
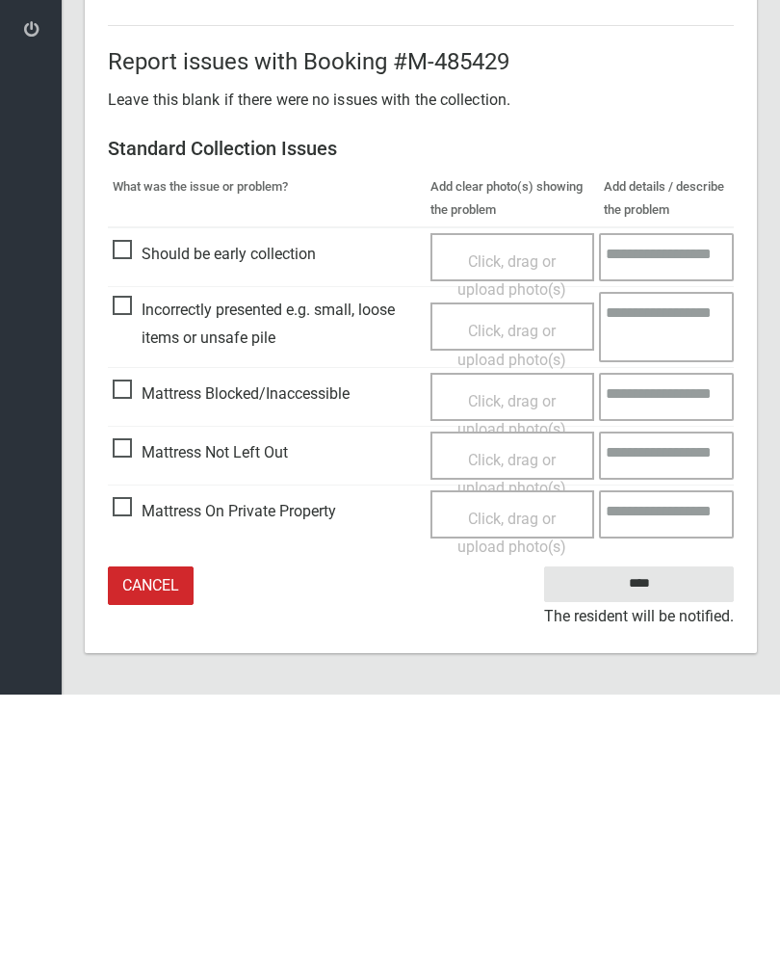
type input"] "*"
click at [675, 845] on input "****" at bounding box center [639, 863] width 190 height 36
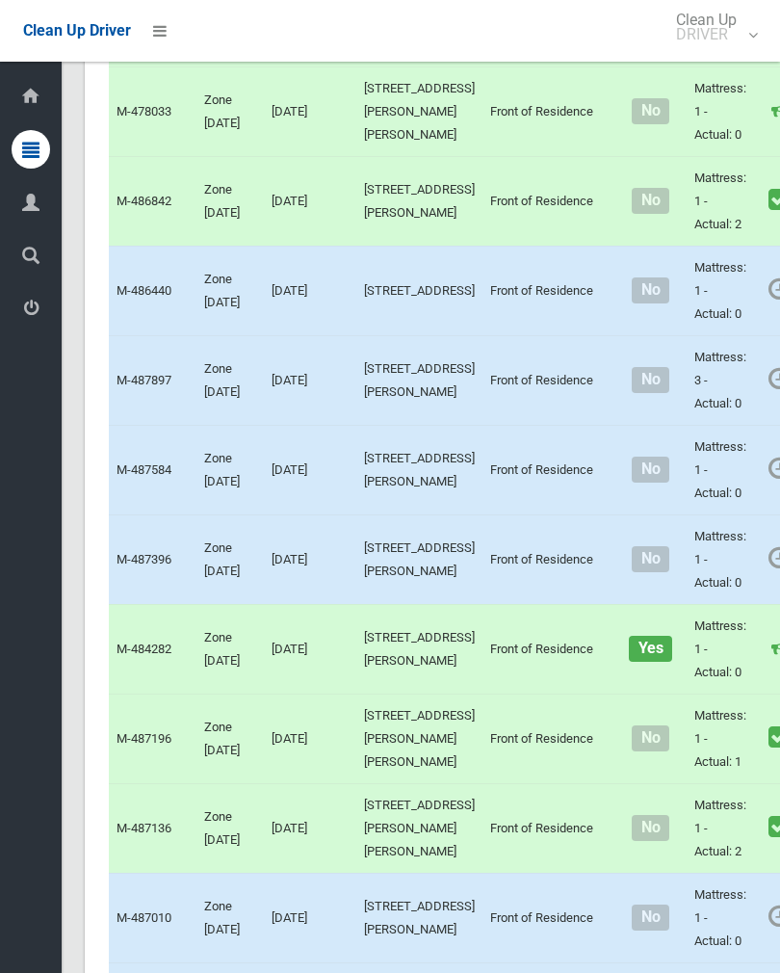
scroll to position [6259, 0]
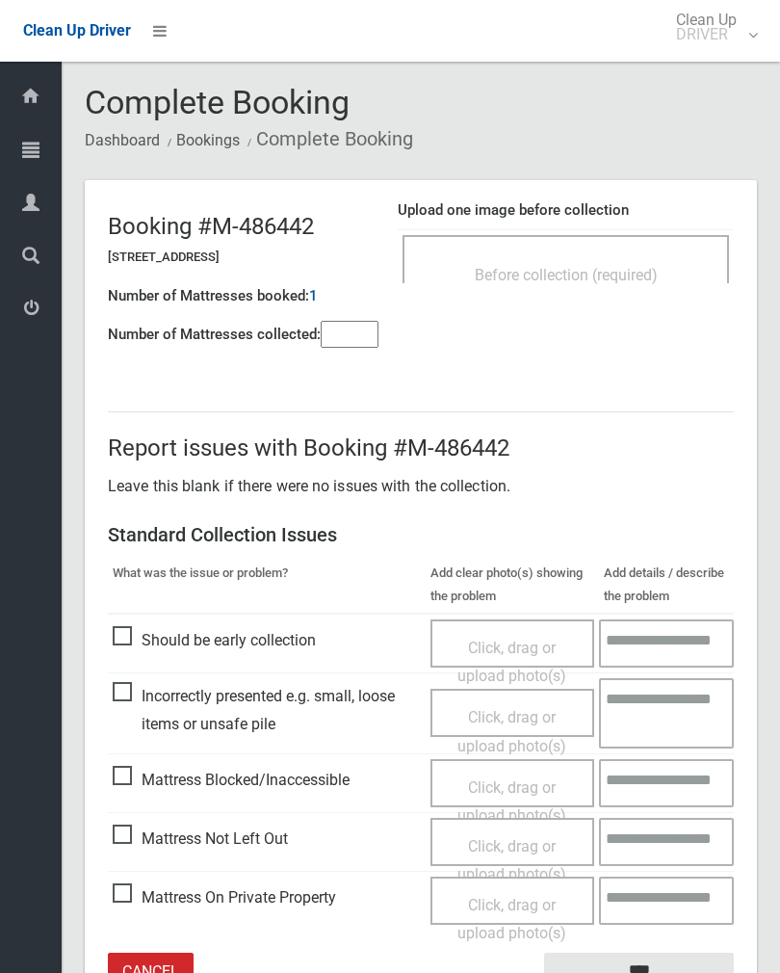
click at [649, 256] on div "Before collection (required)" at bounding box center [566, 274] width 284 height 36
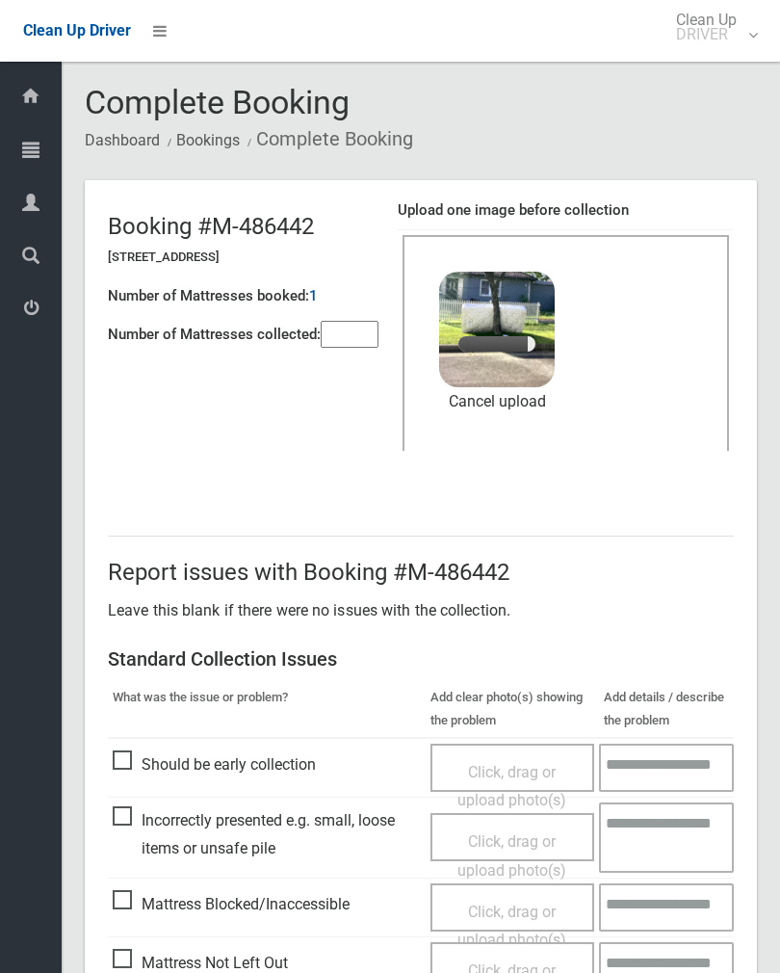
click at [357, 345] on input"] "number" at bounding box center [350, 334] width 58 height 27
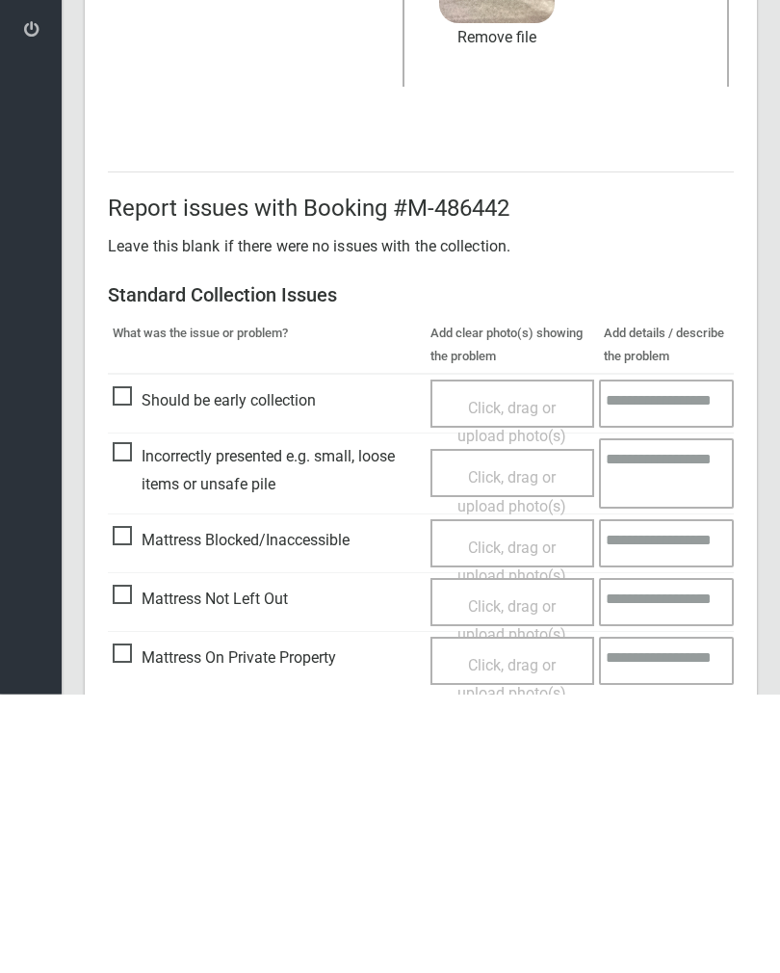
scroll to position [232, 0]
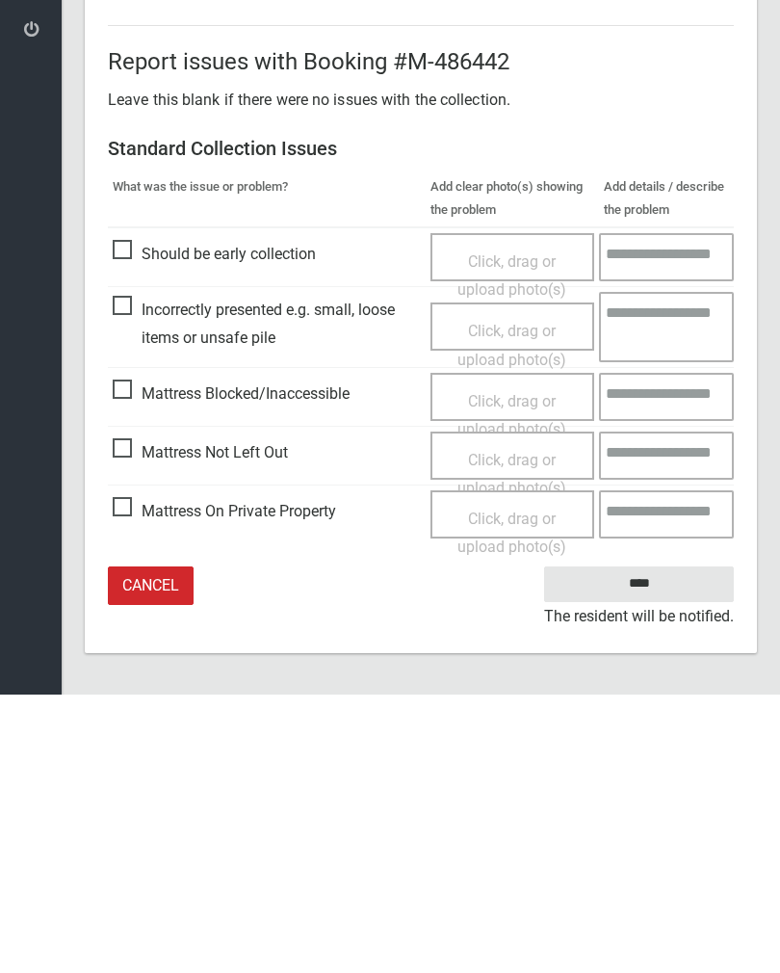
type input"] "*"
click at [697, 845] on input "****" at bounding box center [639, 863] width 190 height 36
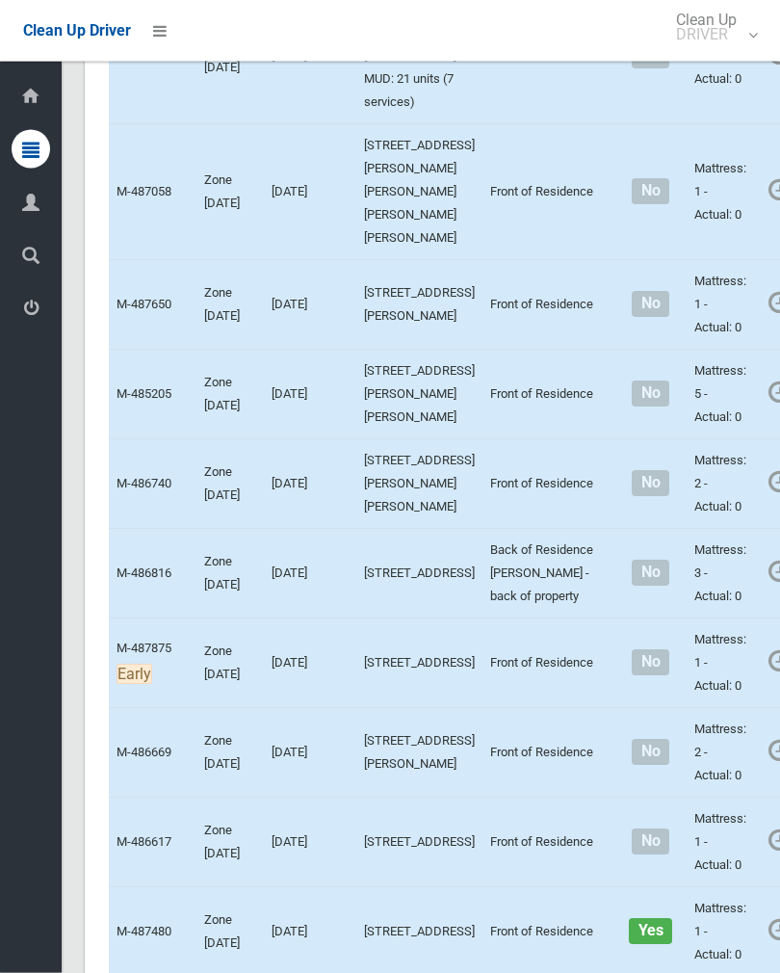
click at [701, 253] on link "Complete Booking" at bounding box center [789, 234] width 229 height 39
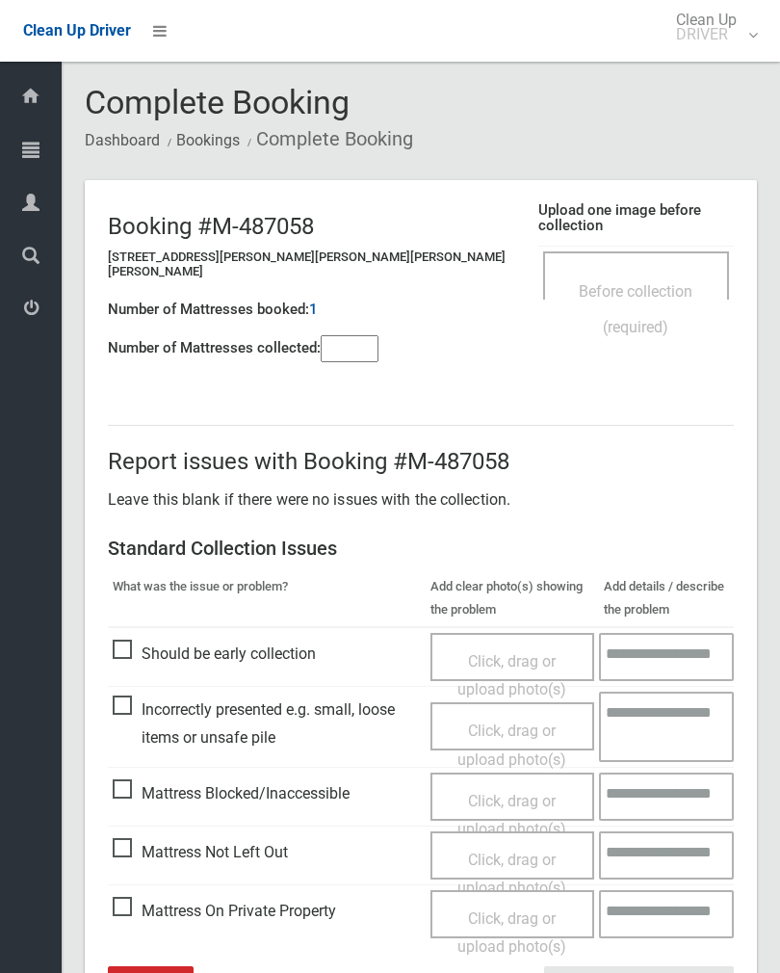
click at [629, 273] on div "Before collection (required)" at bounding box center [637, 308] width 144 height 71
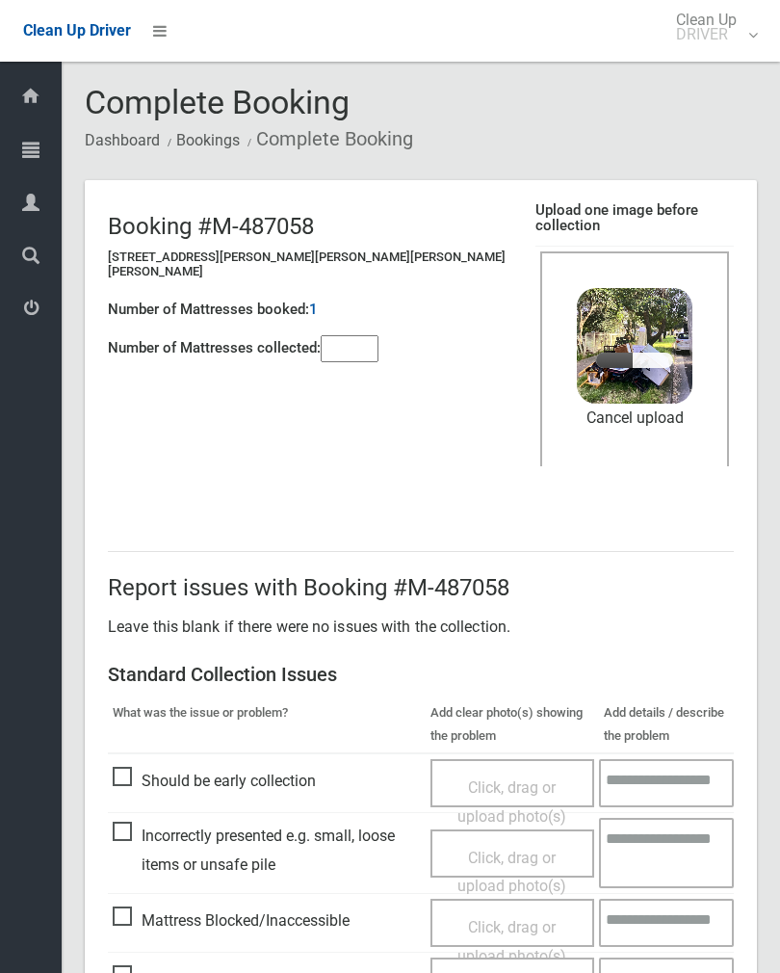
click at [351, 348] on input"] "number" at bounding box center [350, 348] width 58 height 27
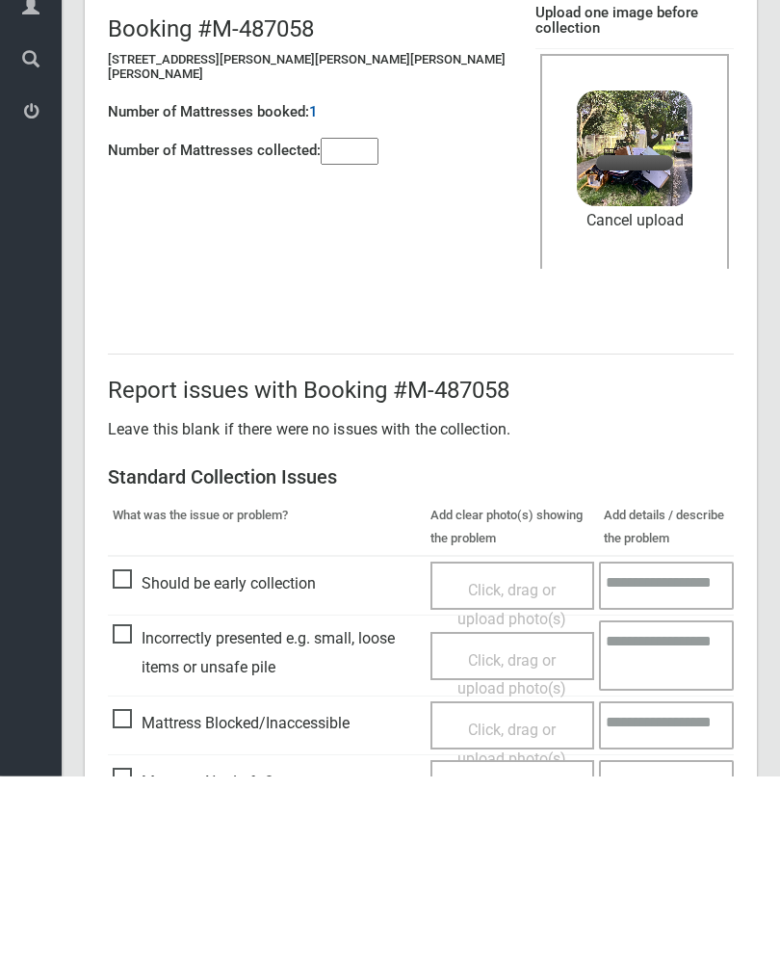
scroll to position [232, 0]
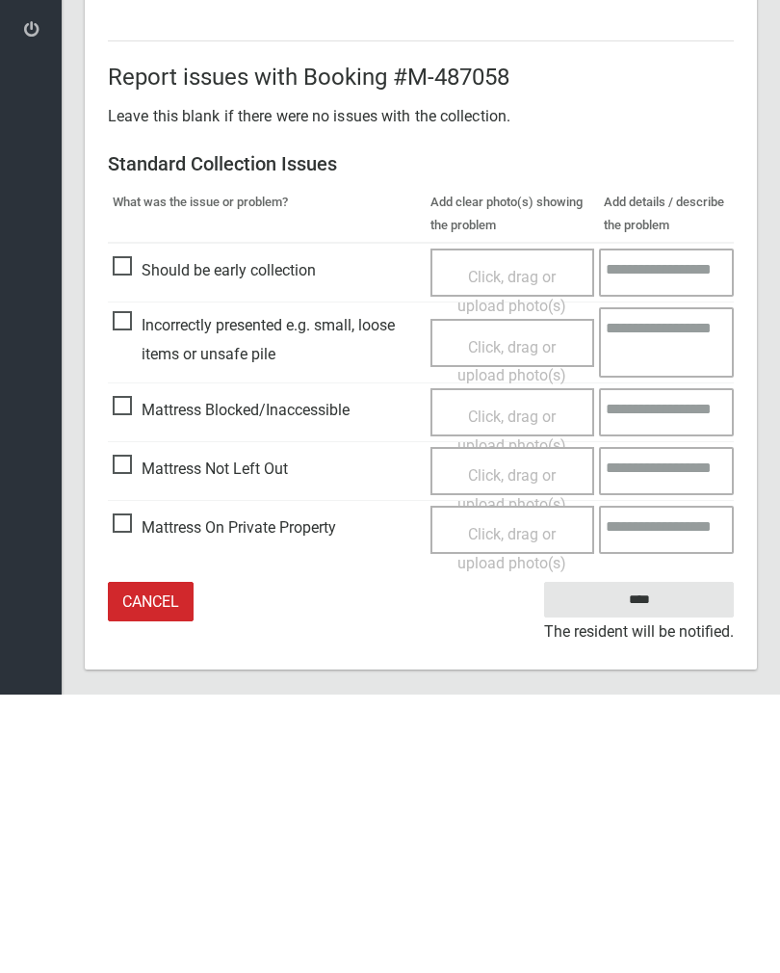
type input"] "*"
click at [648, 860] on input "****" at bounding box center [639, 878] width 190 height 36
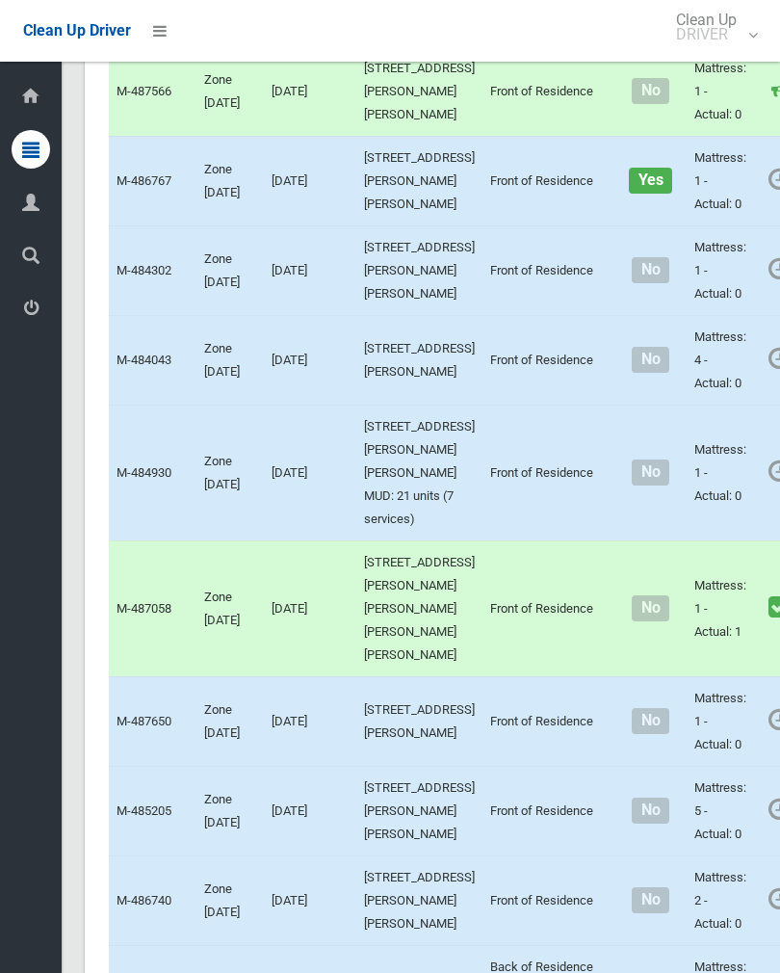
scroll to position [966, 0]
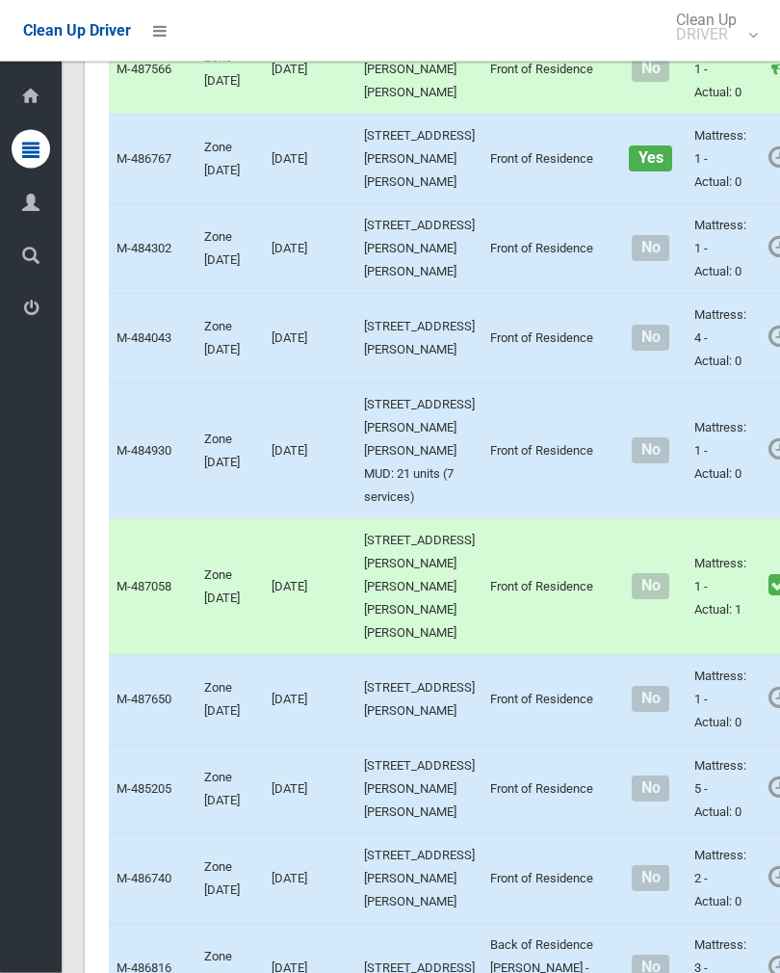
click at [721, 513] on link "Complete Booking" at bounding box center [789, 493] width 229 height 39
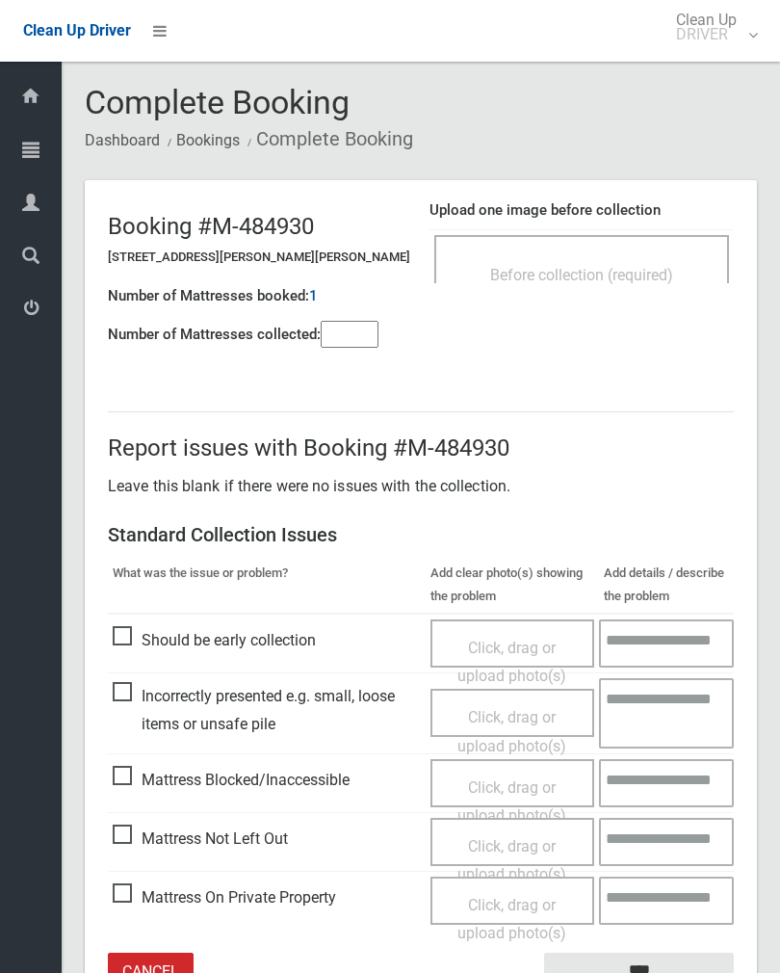
click at [359, 331] on input"] "number" at bounding box center [350, 334] width 58 height 27
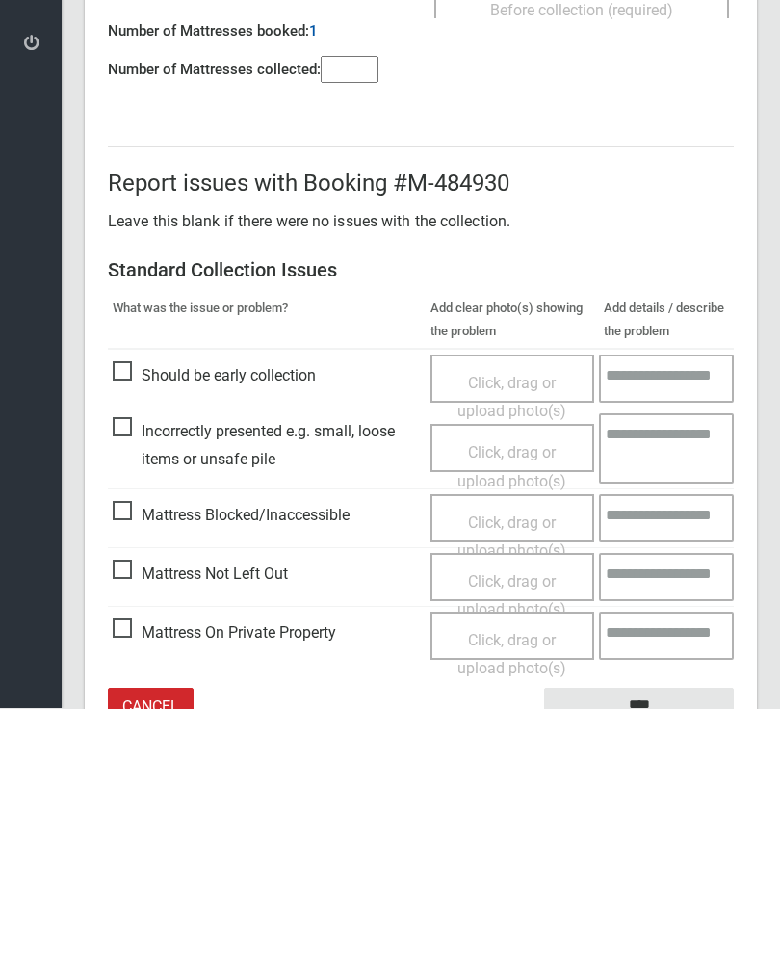
scroll to position [107, 0]
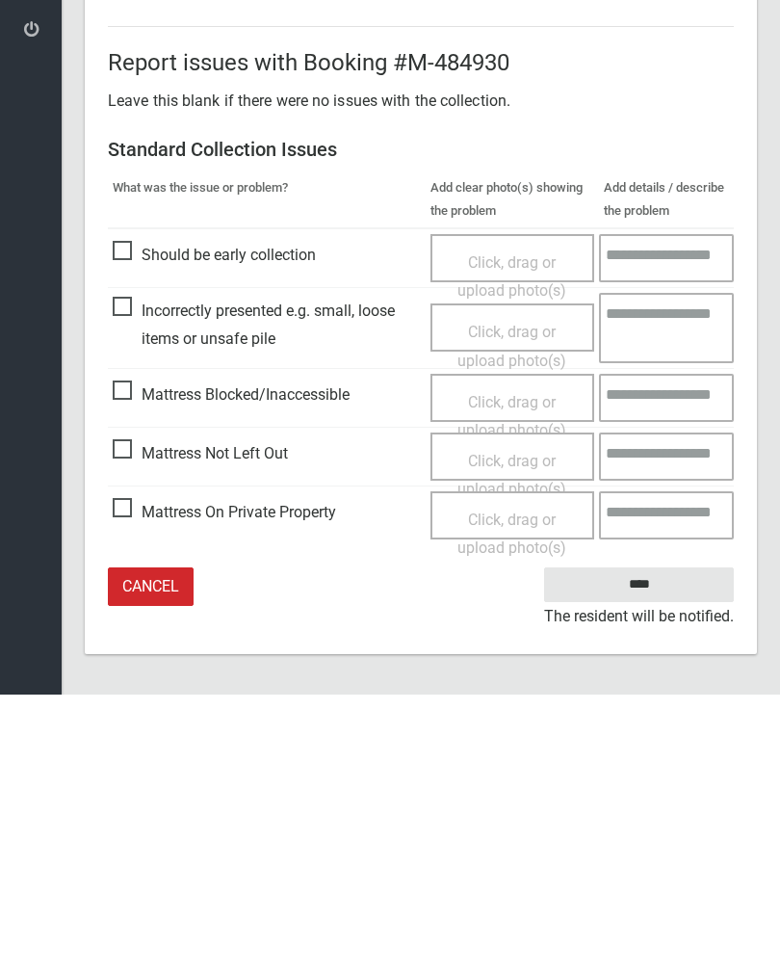
type input"] "*"
click at [527, 730] on span "Click, drag or upload photo(s)" at bounding box center [512, 753] width 109 height 47
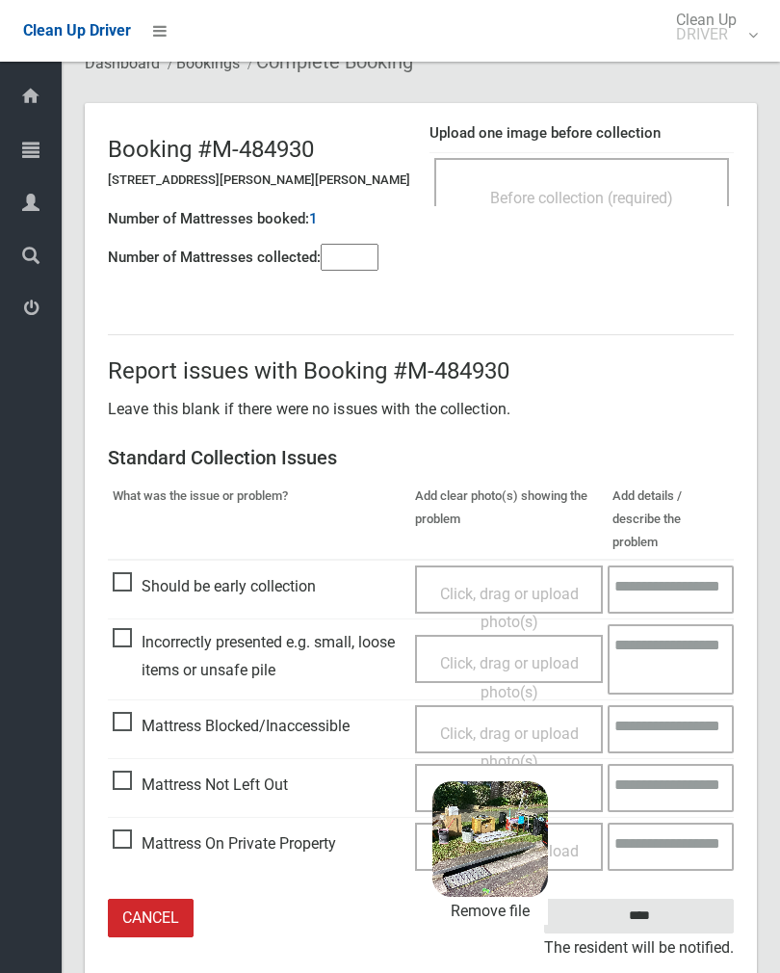
click at [704, 899] on input "****" at bounding box center [639, 917] width 190 height 36
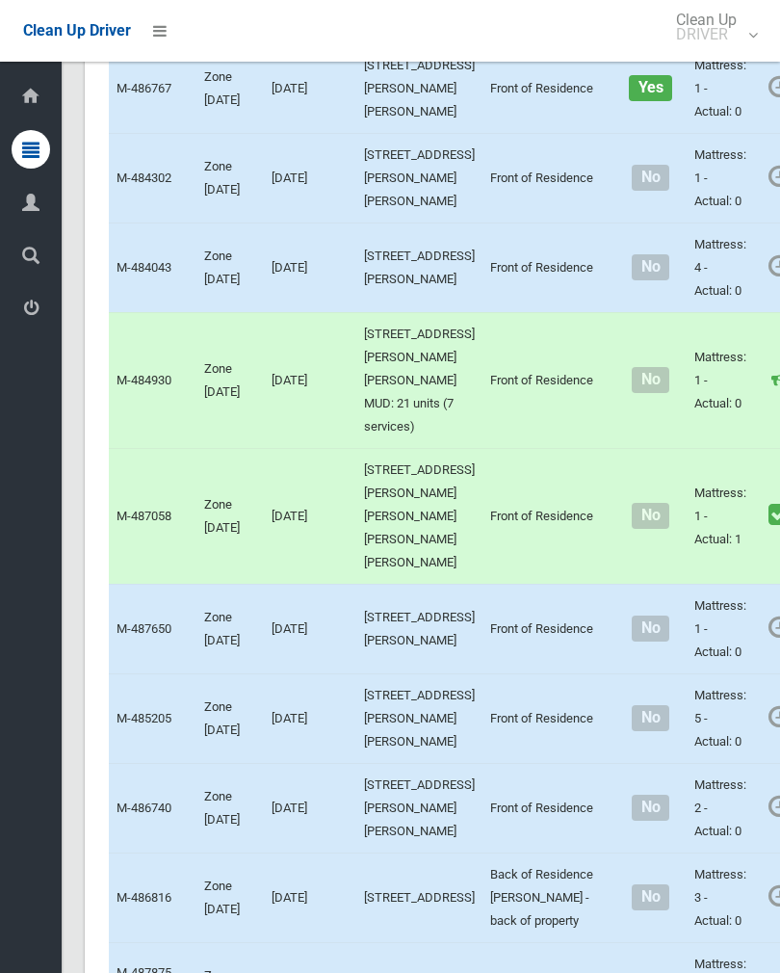
scroll to position [1182, 0]
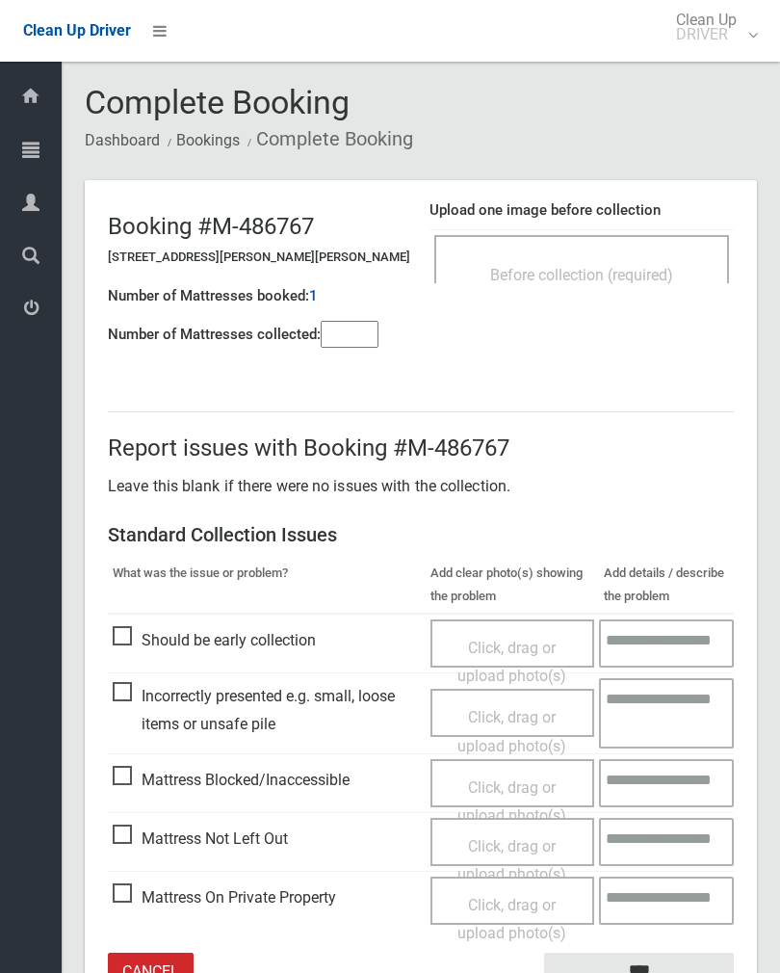
click at [635, 266] on span "Before collection (required)" at bounding box center [581, 275] width 183 height 18
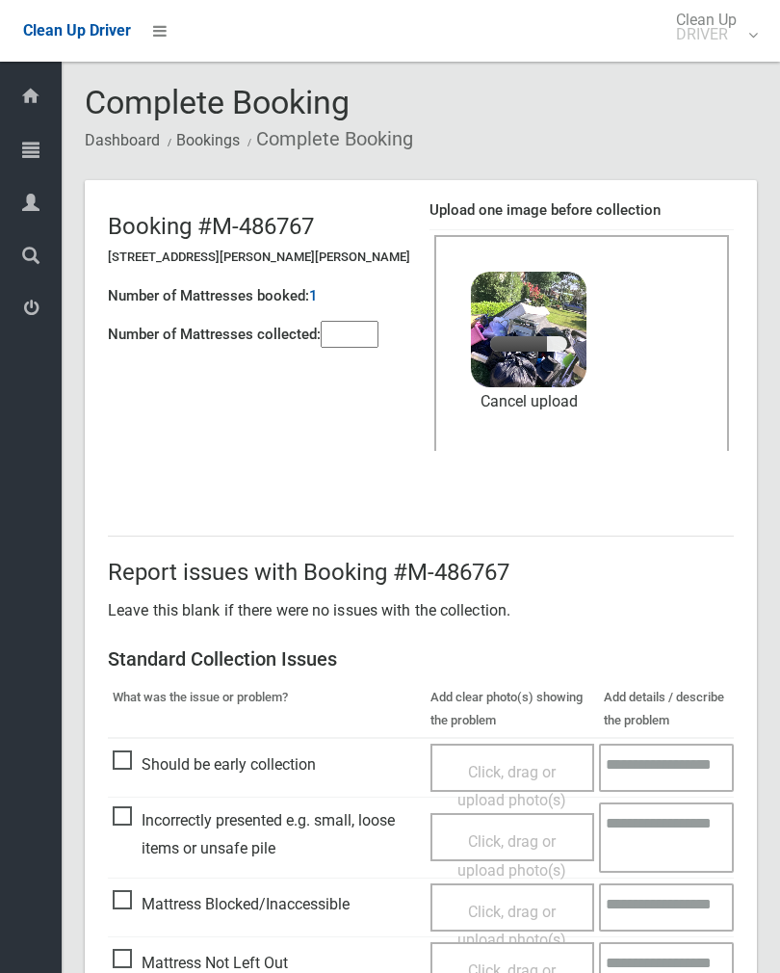
click at [353, 340] on input"] "number" at bounding box center [350, 334] width 58 height 27
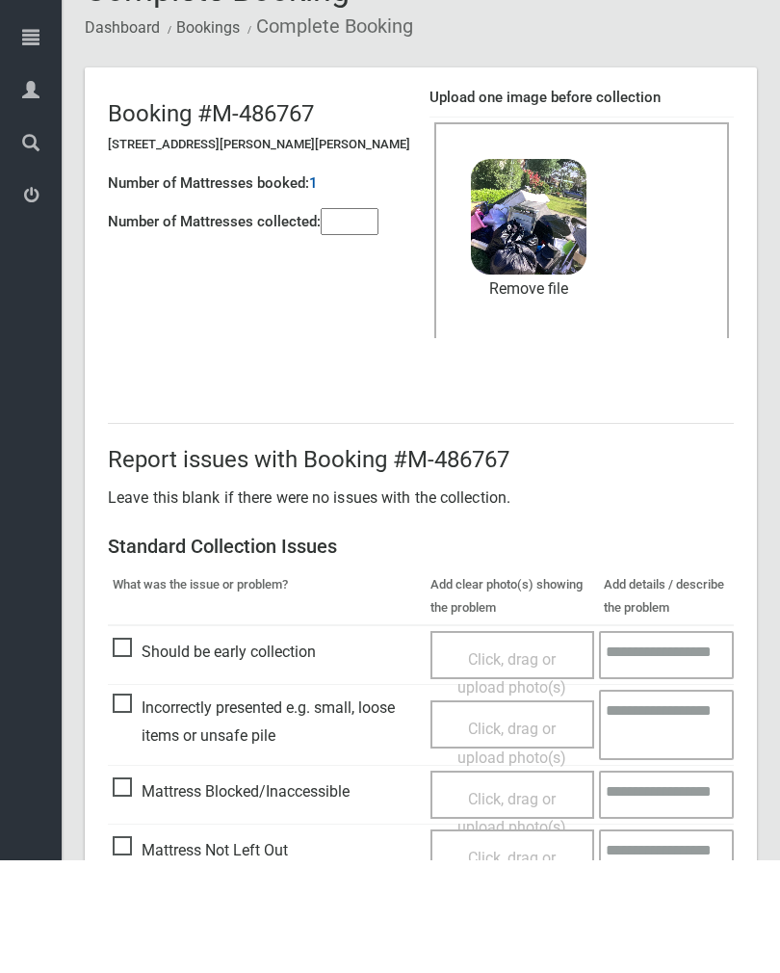
scroll to position [232, 0]
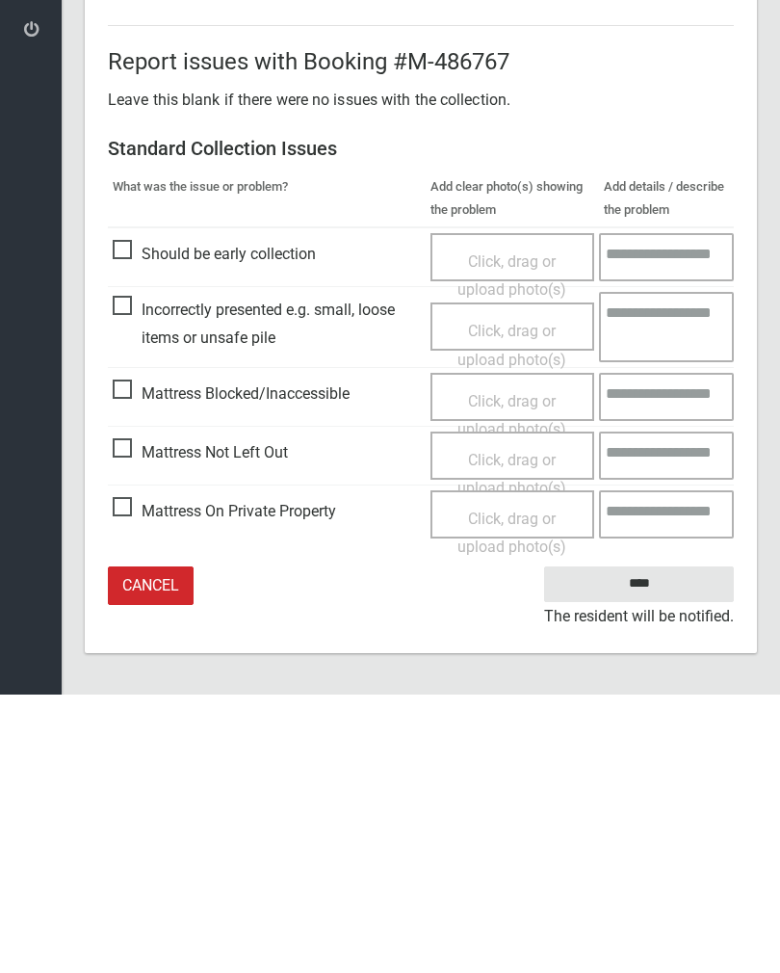
type input"] "*"
click at [678, 845] on input "****" at bounding box center [639, 863] width 190 height 36
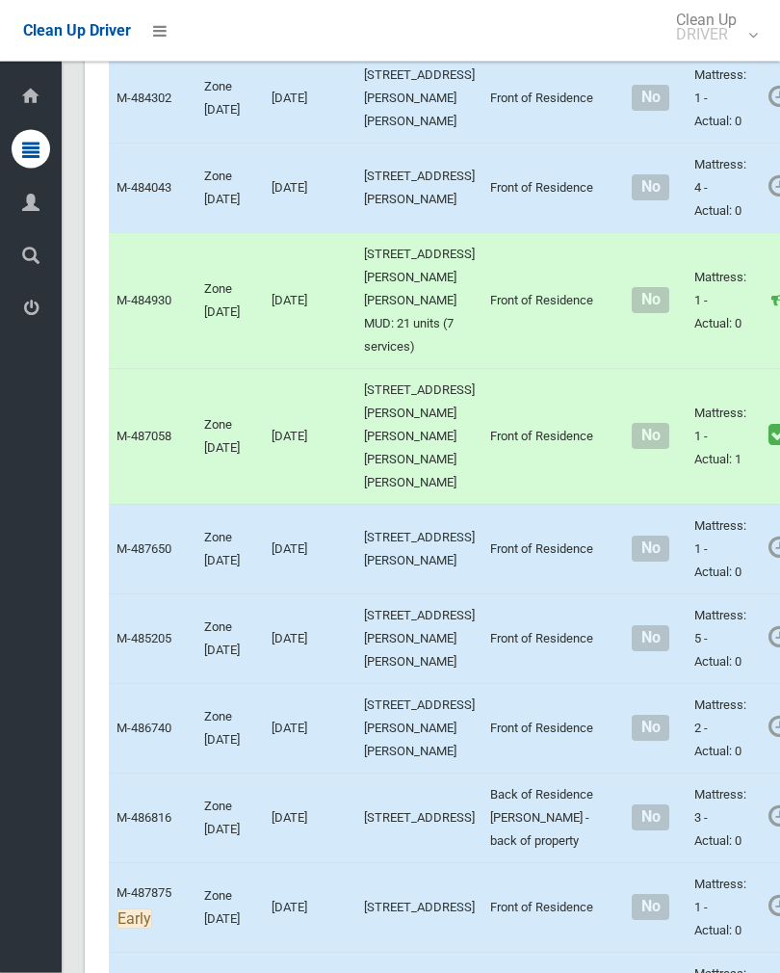
click at [691, 160] on link "Complete Booking" at bounding box center [789, 140] width 229 height 39
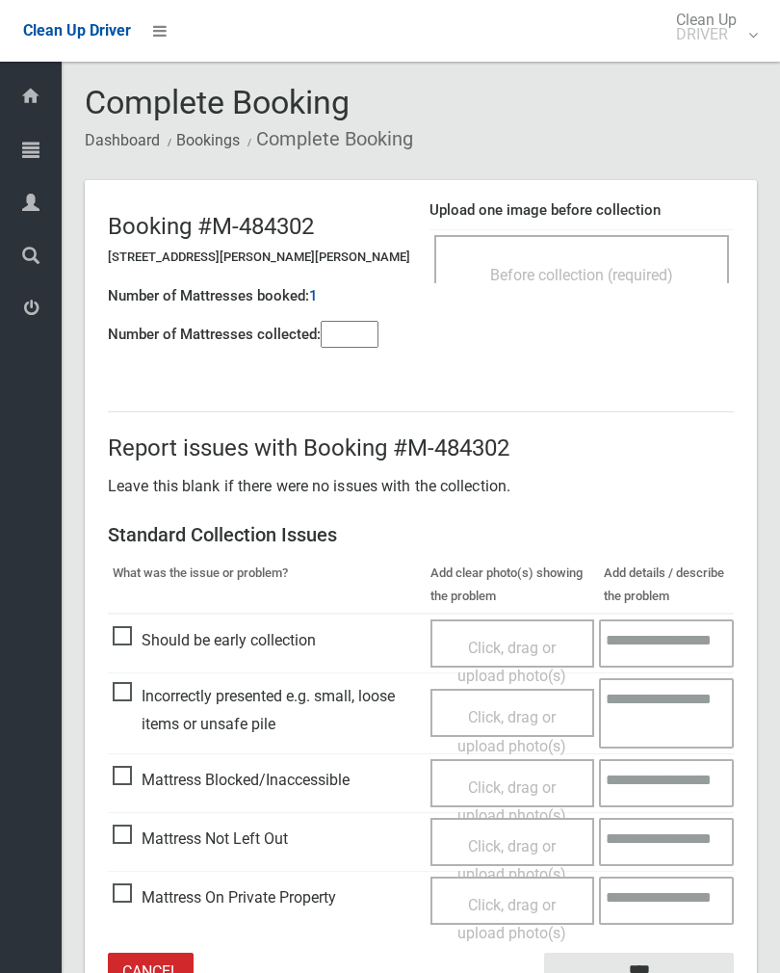
click at [625, 264] on div "Before collection (required)" at bounding box center [582, 274] width 252 height 36
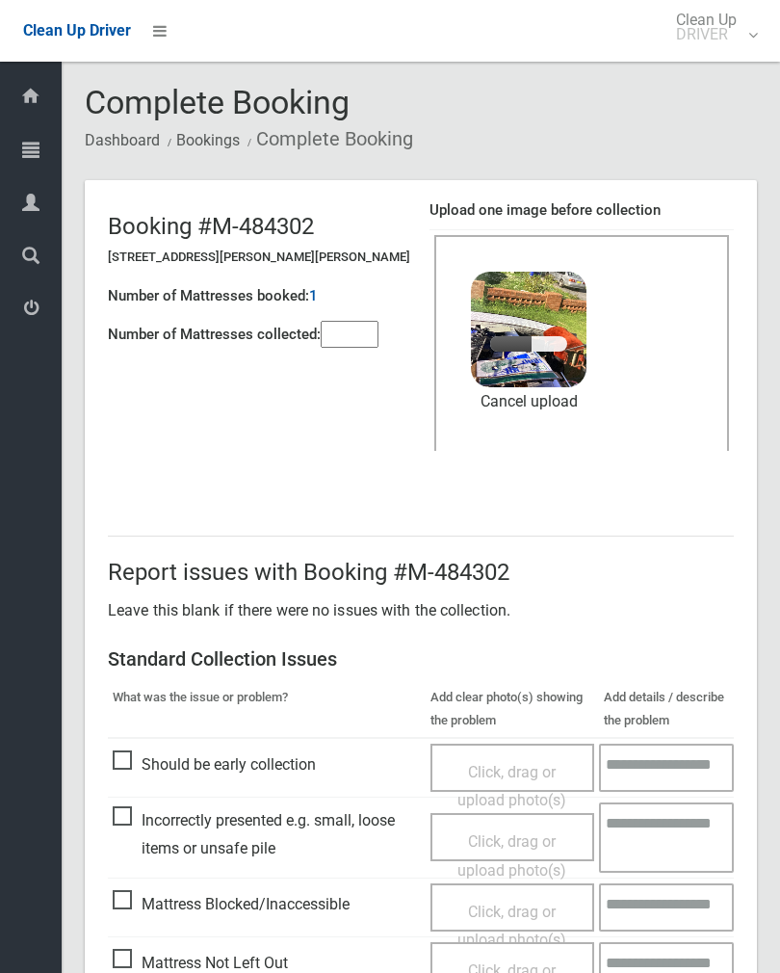
click at [361, 346] on input"] "number" at bounding box center [350, 334] width 58 height 27
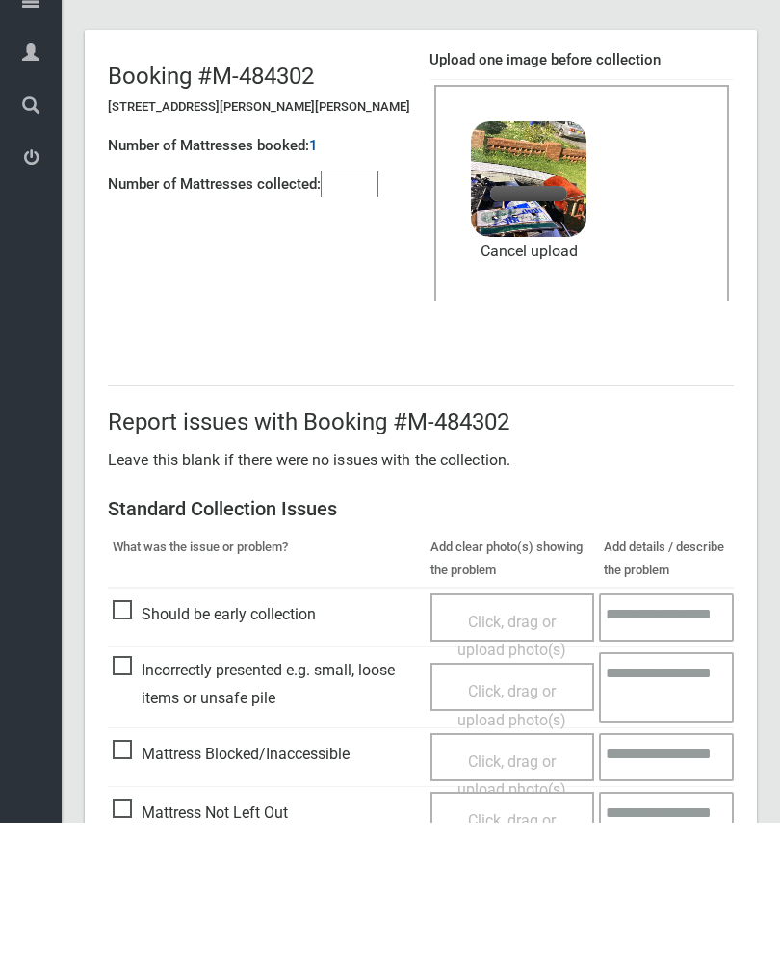
scroll to position [232, 0]
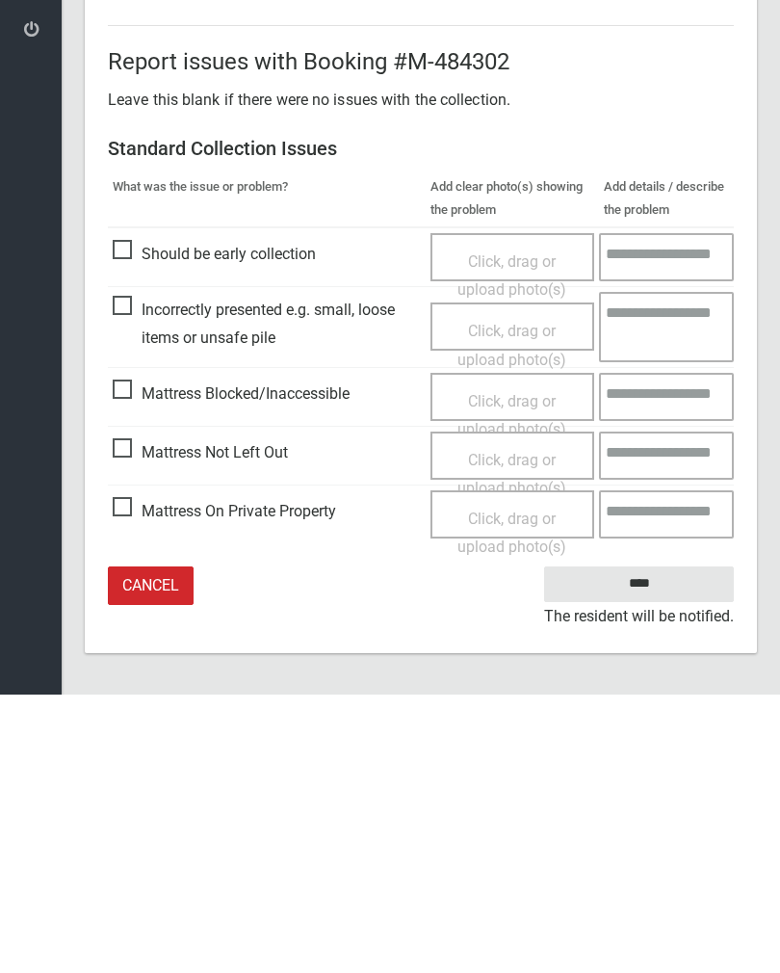
type input"] "*"
click at [680, 845] on input "****" at bounding box center [639, 863] width 190 height 36
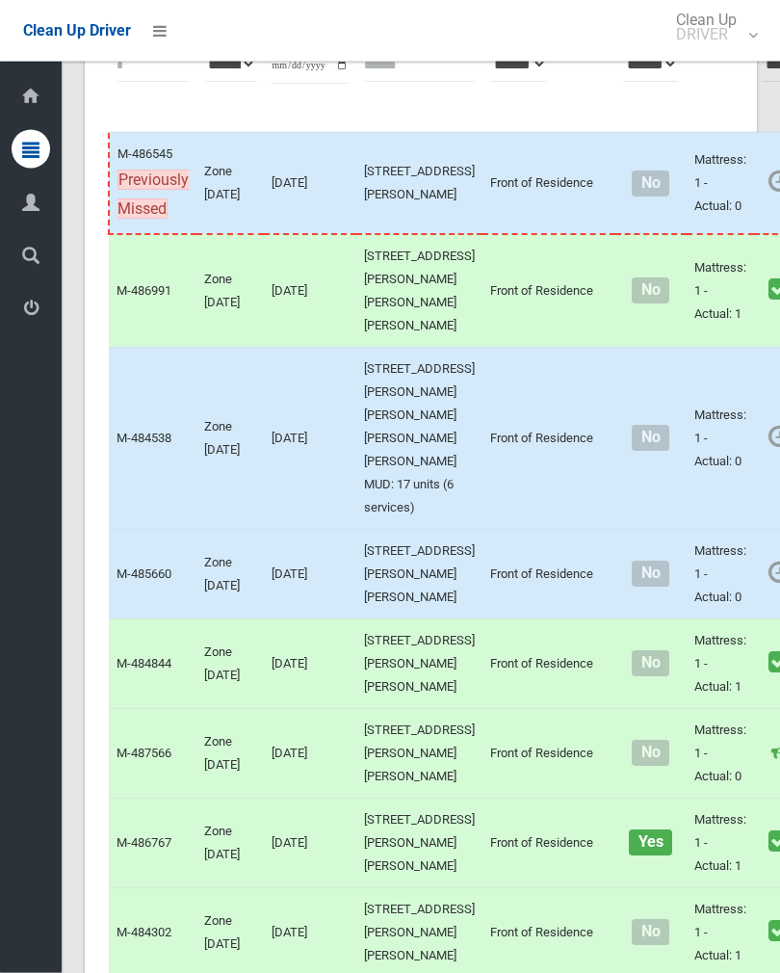
click at [741, 636] on link "Complete Booking" at bounding box center [789, 616] width 229 height 39
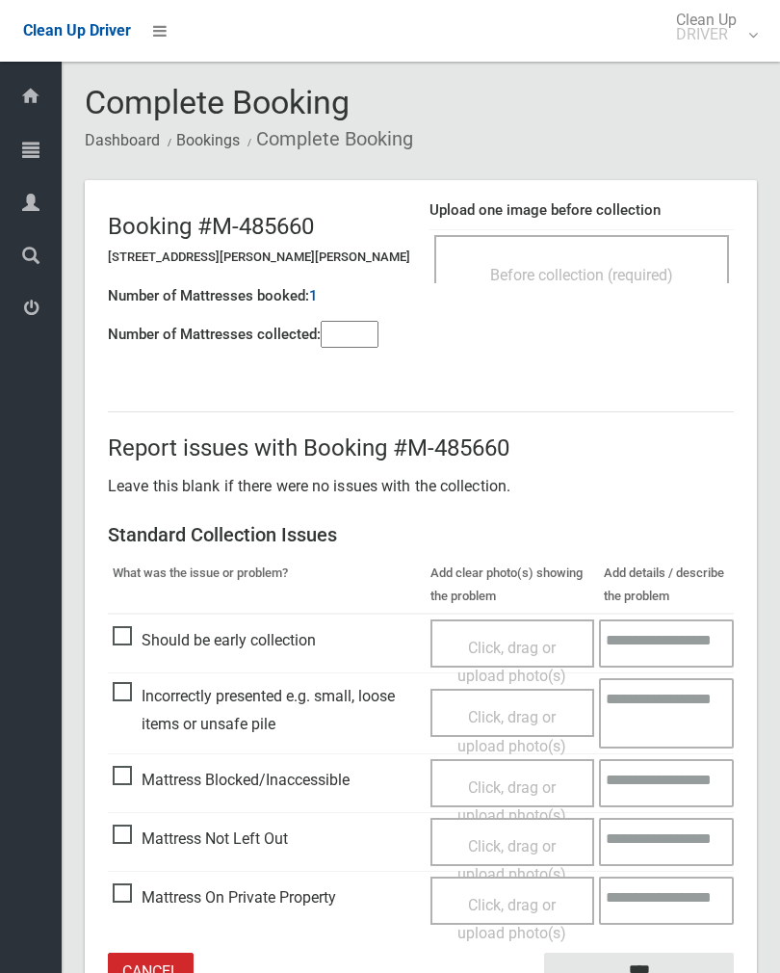
click at [656, 249] on div "Before collection (required)" at bounding box center [582, 259] width 295 height 48
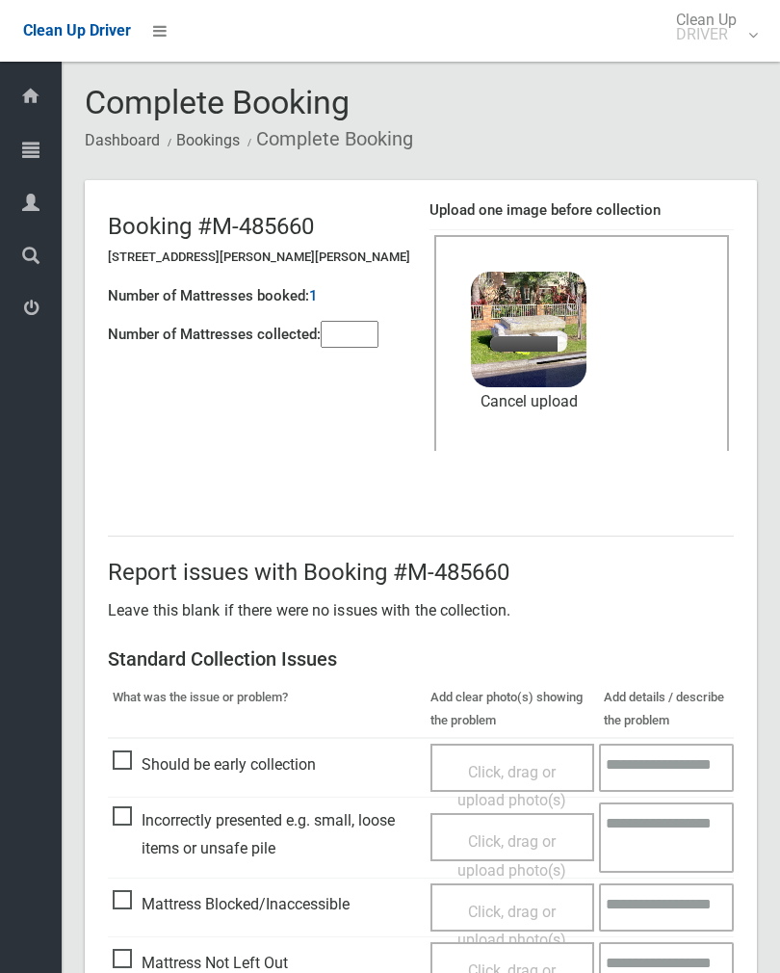
click at [373, 333] on input"] "number" at bounding box center [350, 334] width 58 height 27
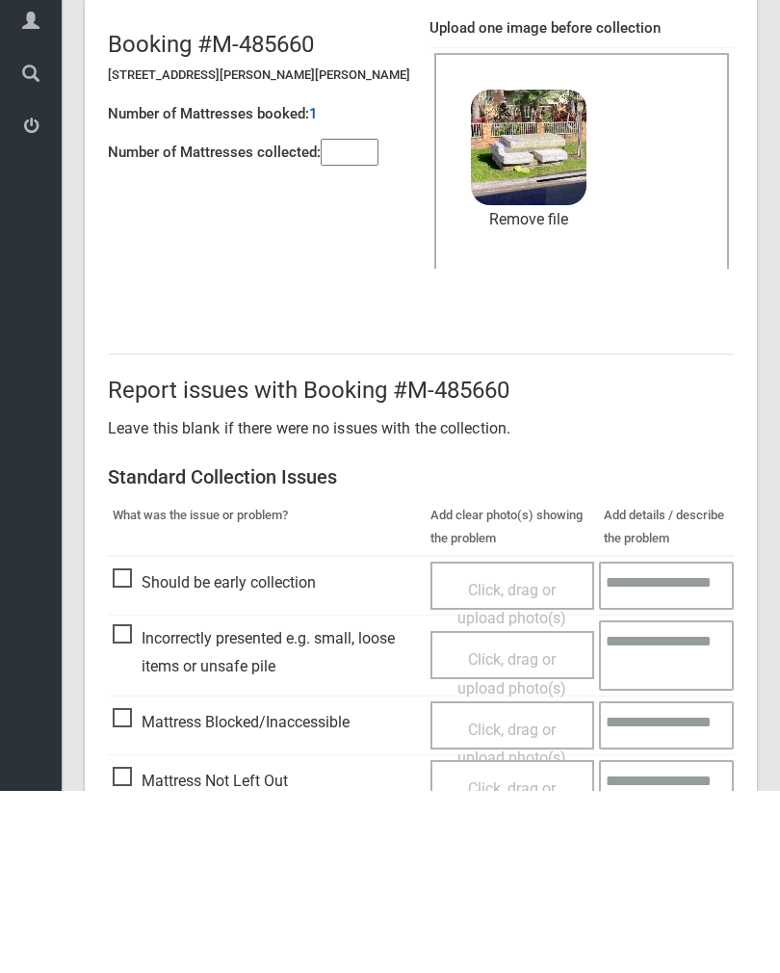
scroll to position [232, 0]
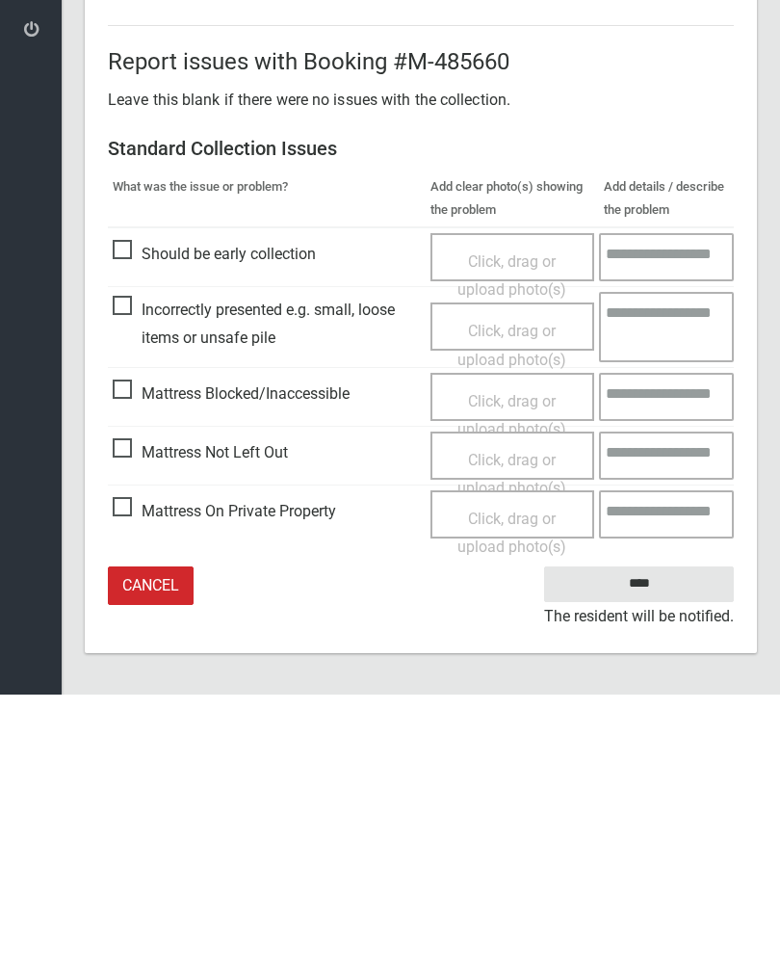
type input"] "*"
click at [639, 845] on input "****" at bounding box center [639, 863] width 190 height 36
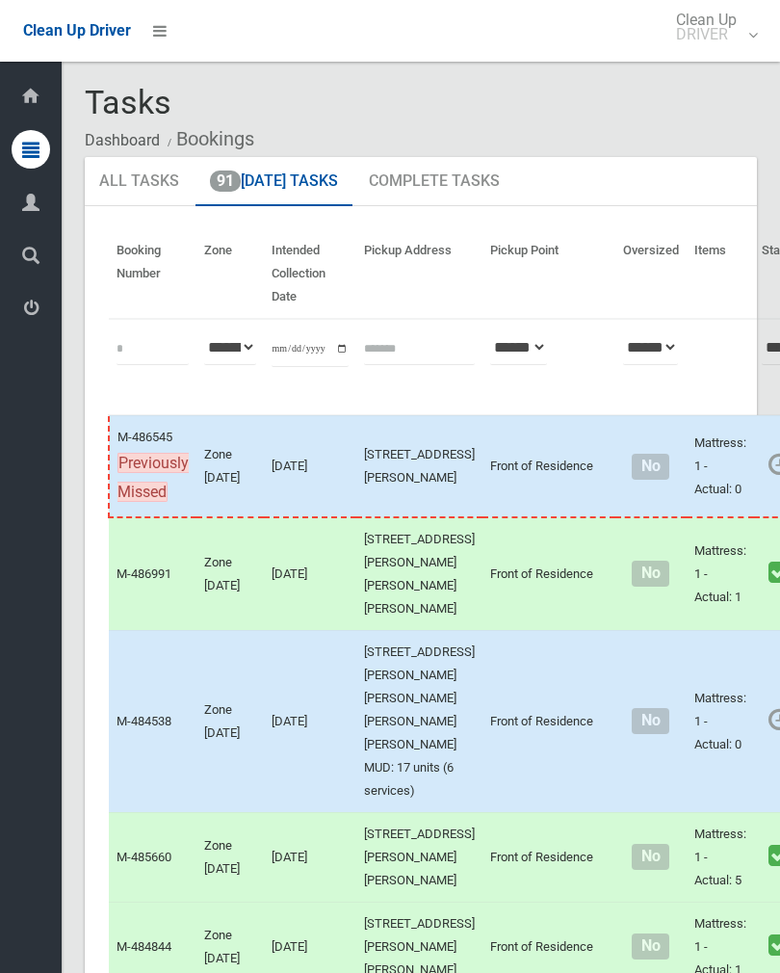
scroll to position [39, 0]
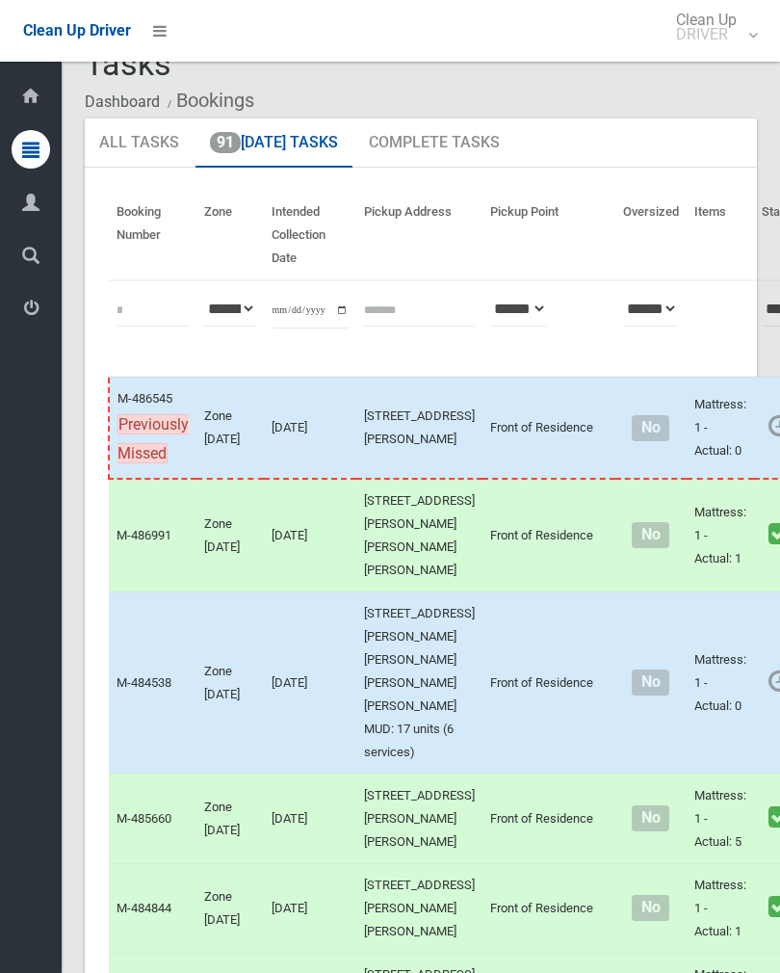
click at [719, 745] on link "Complete Booking" at bounding box center [789, 725] width 229 height 39
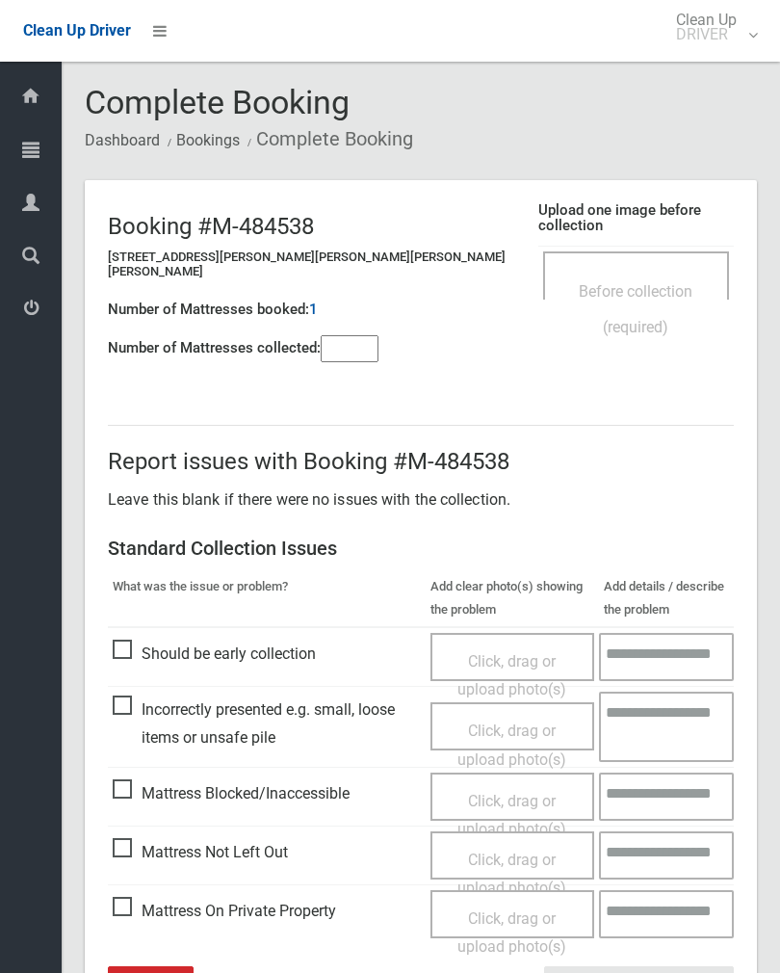
click at [580, 282] on span "Before collection (required)" at bounding box center [636, 309] width 114 height 54
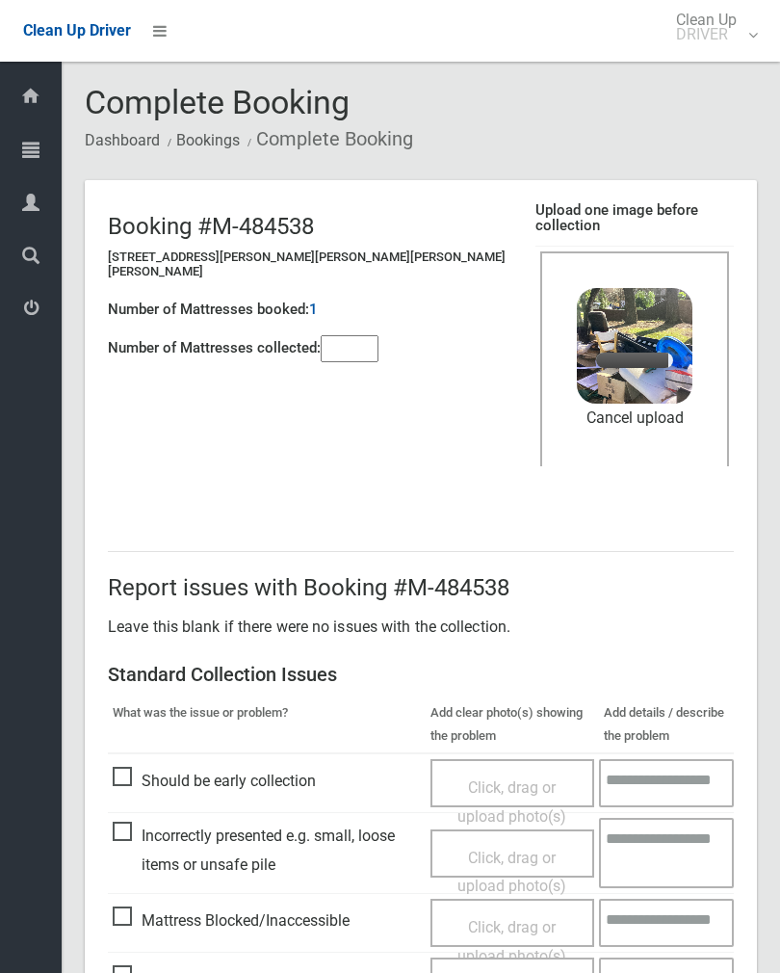
click at [369, 348] on input"] "number" at bounding box center [350, 348] width 58 height 27
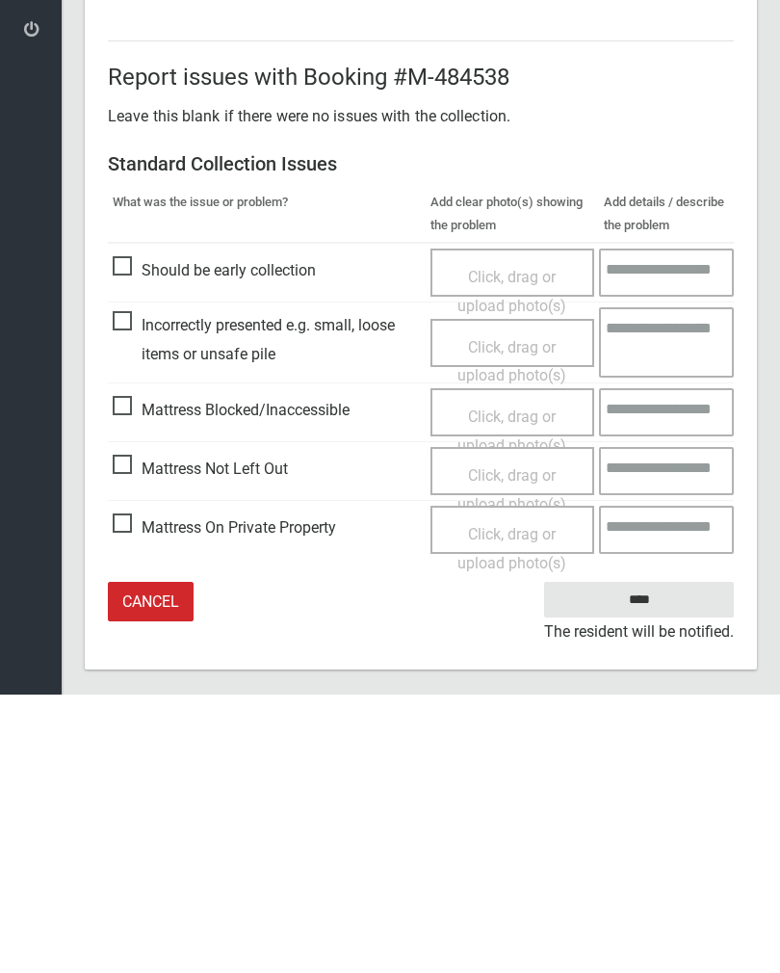
type input"] "*"
click at [663, 860] on input "****" at bounding box center [639, 878] width 190 height 36
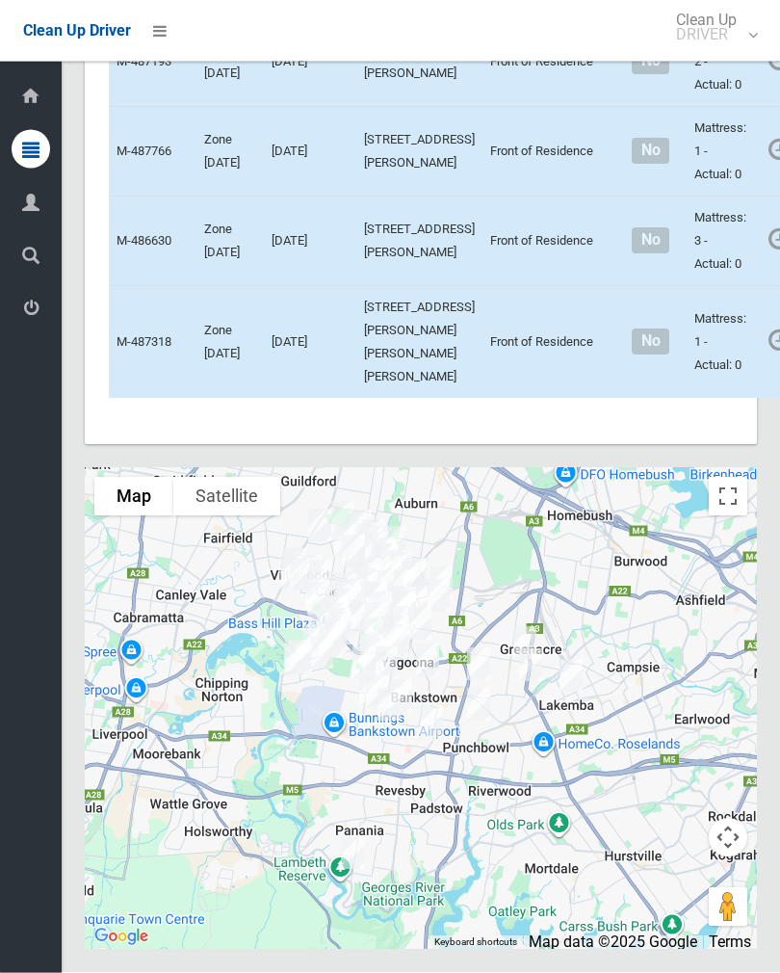
scroll to position [11261, 0]
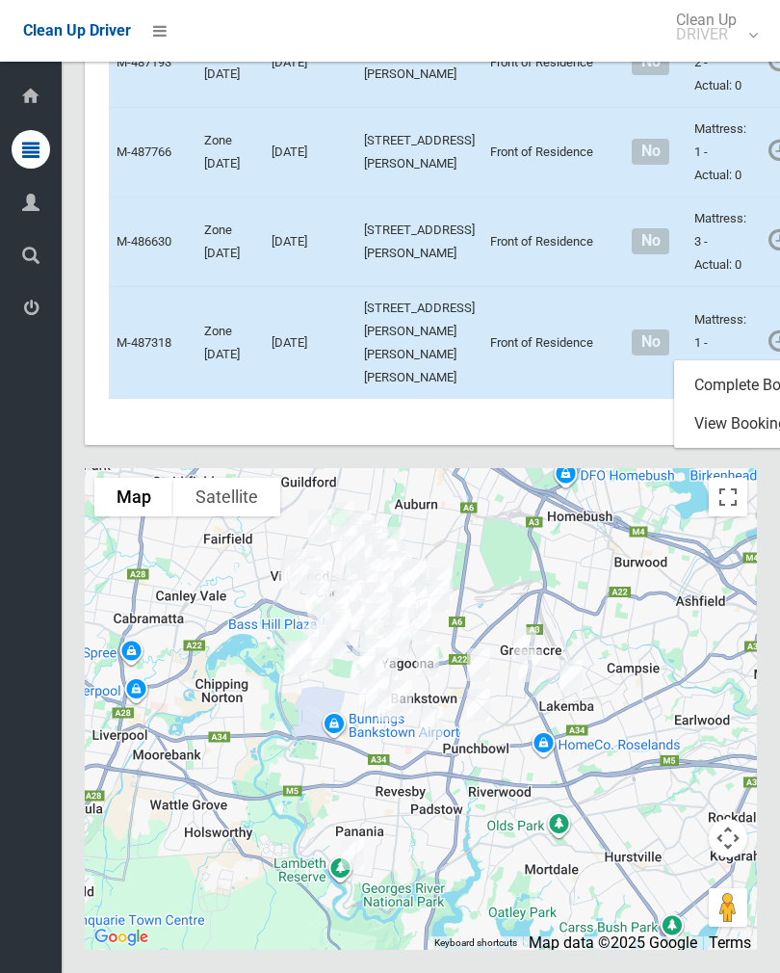
click at [721, 405] on link "Complete Booking" at bounding box center [789, 385] width 229 height 39
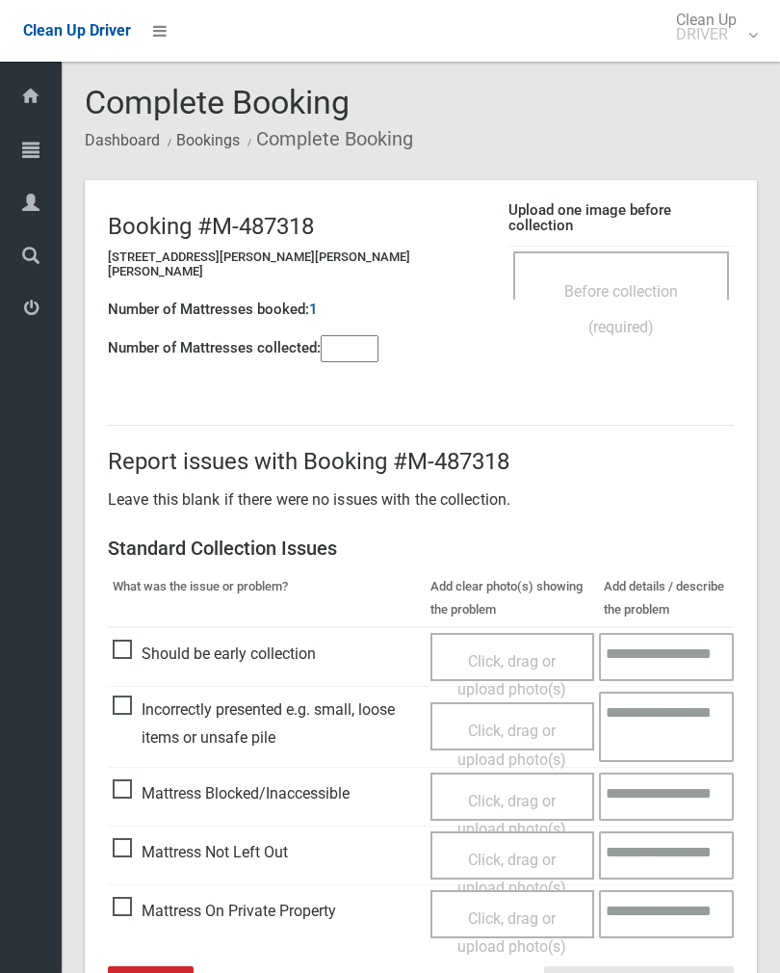
click at [345, 341] on input"] "number" at bounding box center [350, 348] width 58 height 27
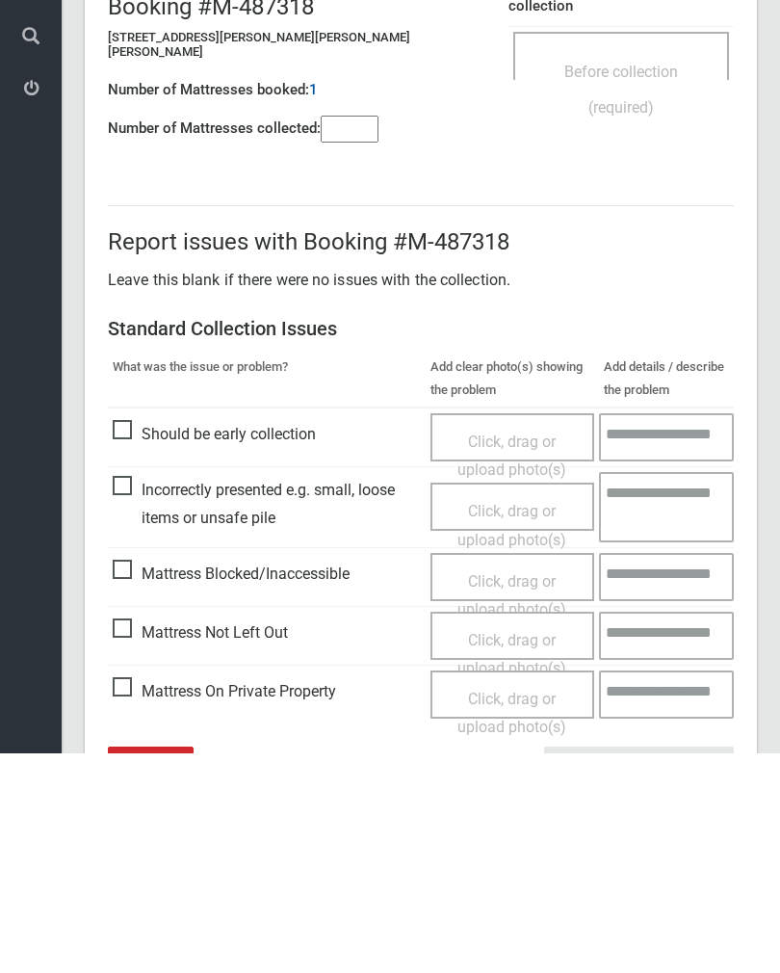
scroll to position [107, 0]
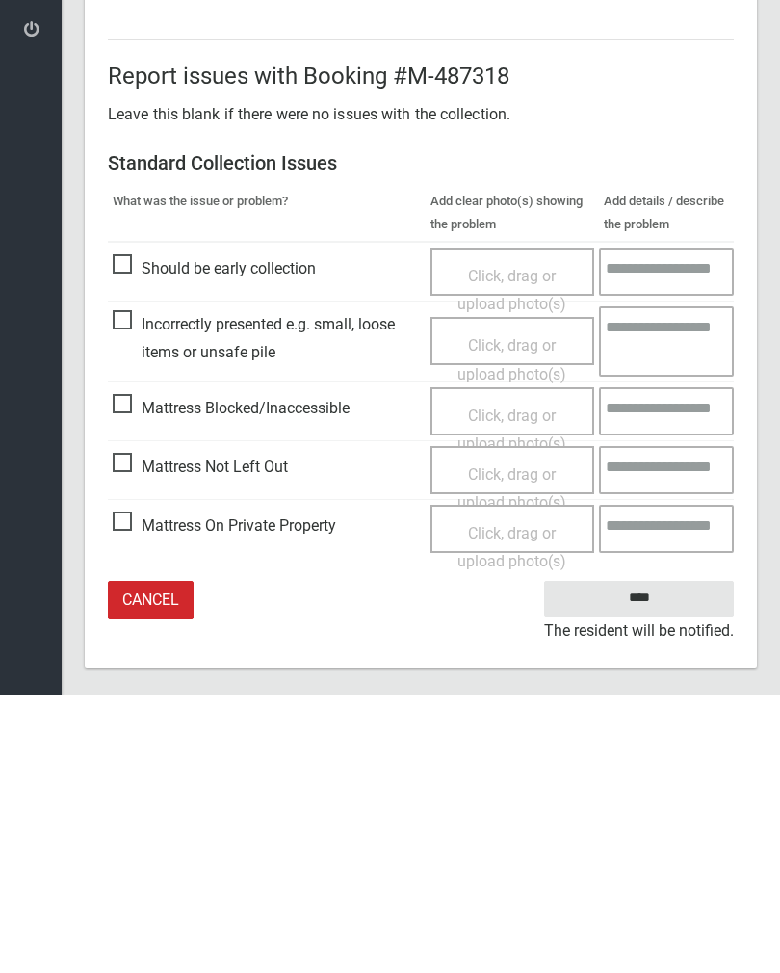
type input"] "*"
click at [124, 731] on span "Mattress Not Left Out" at bounding box center [200, 745] width 175 height 29
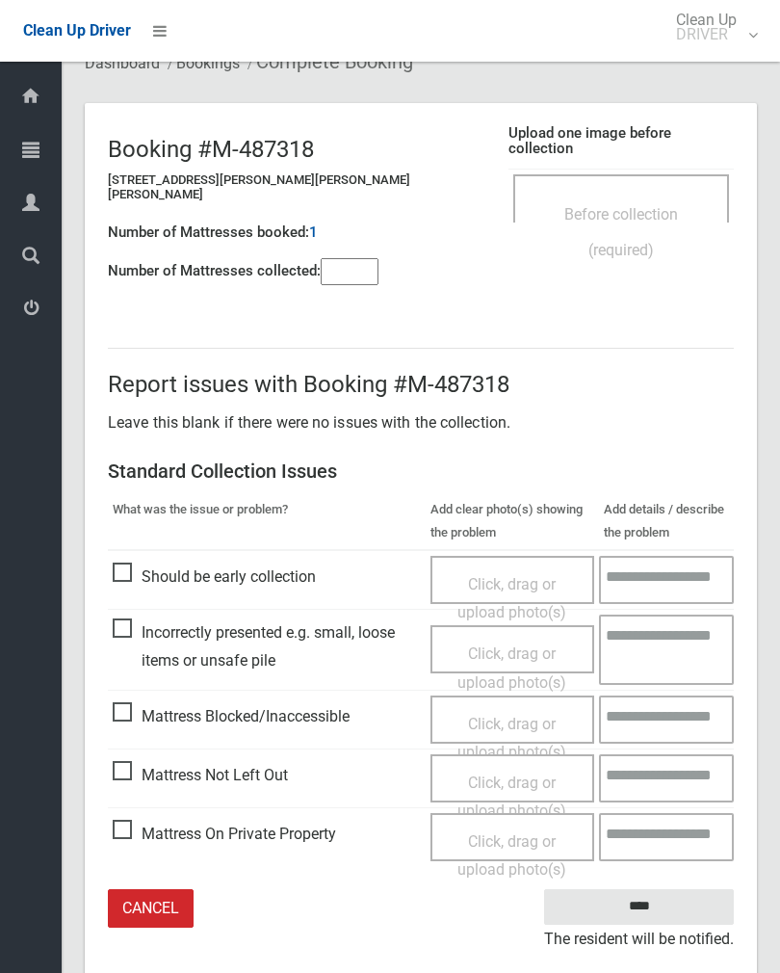
click at [543, 774] on span "Click, drag or upload photo(s)" at bounding box center [512, 797] width 109 height 47
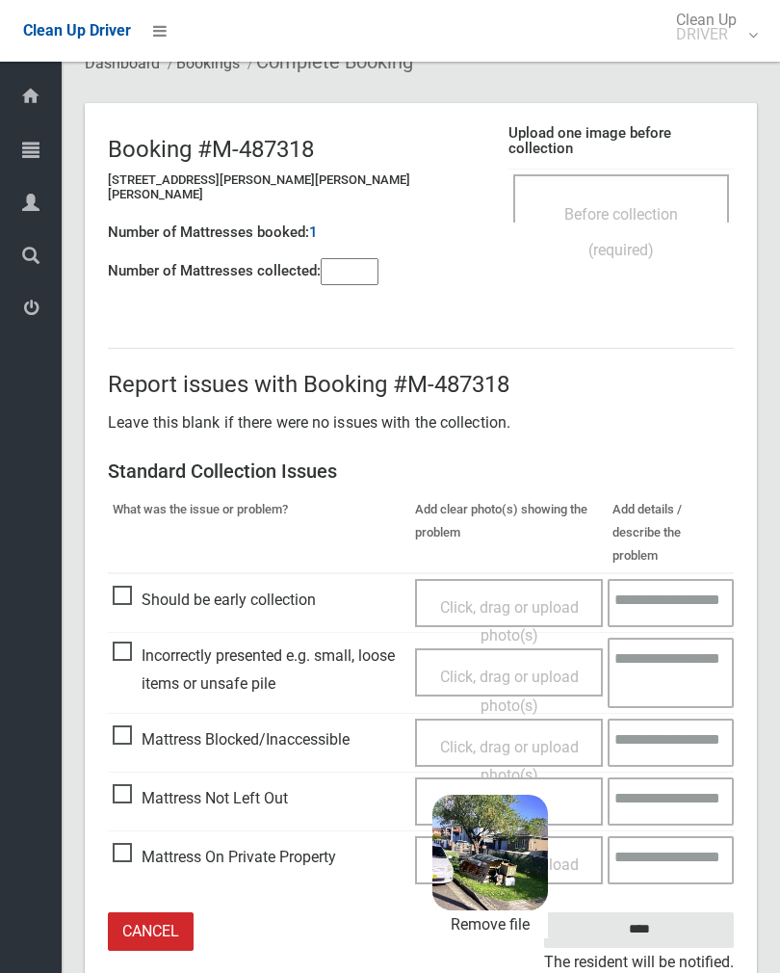
click at [693, 912] on input "****" at bounding box center [639, 930] width 190 height 36
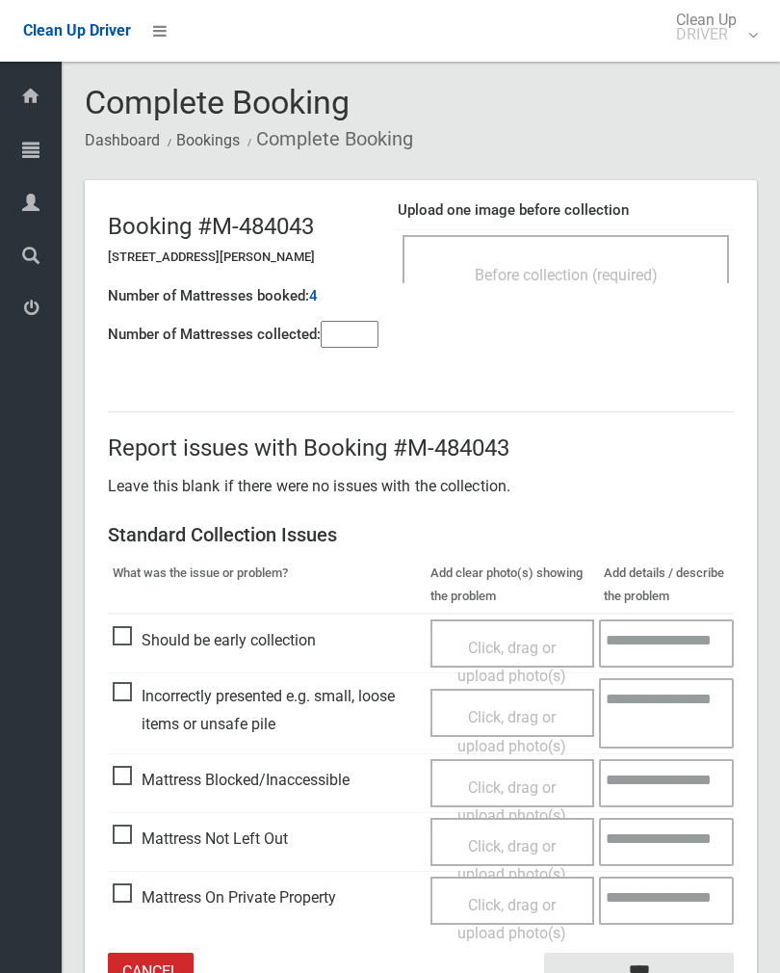
click at [345, 330] on input"] "number" at bounding box center [350, 334] width 58 height 27
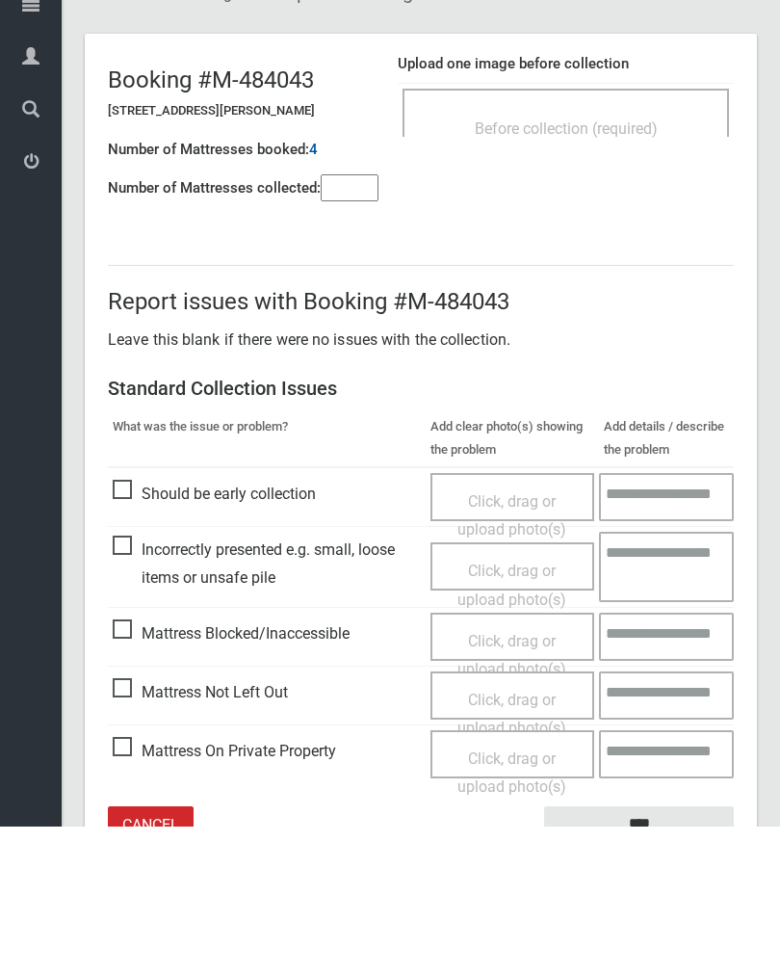
scroll to position [107, 0]
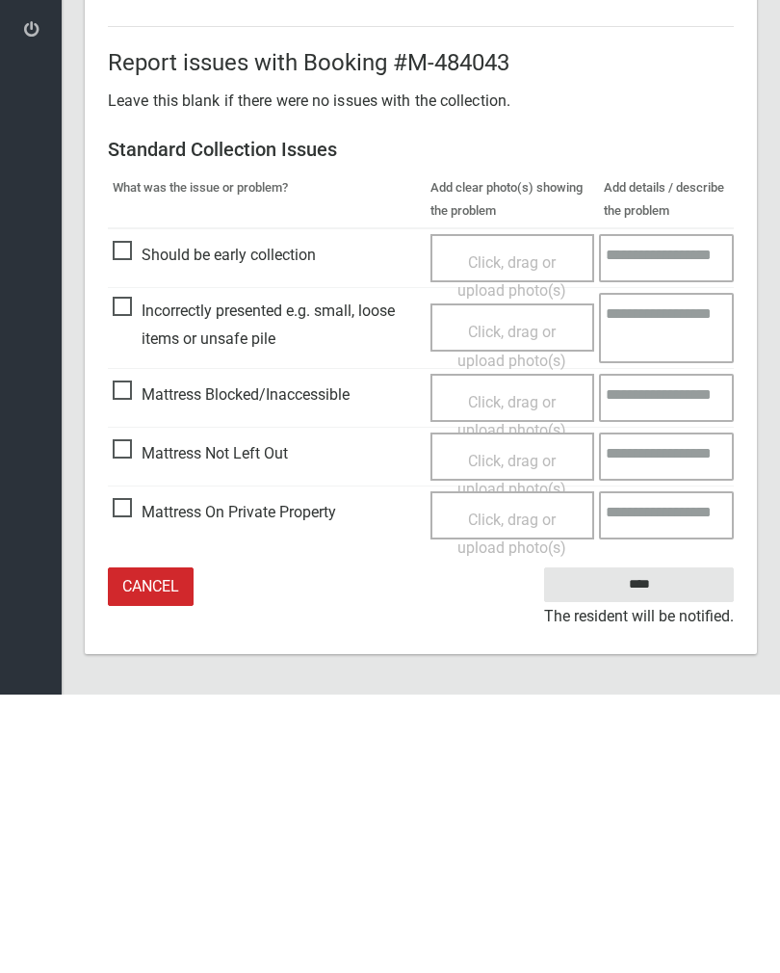
type input"] "*"
click at [534, 730] on span "Click, drag or upload photo(s)" at bounding box center [512, 753] width 109 height 47
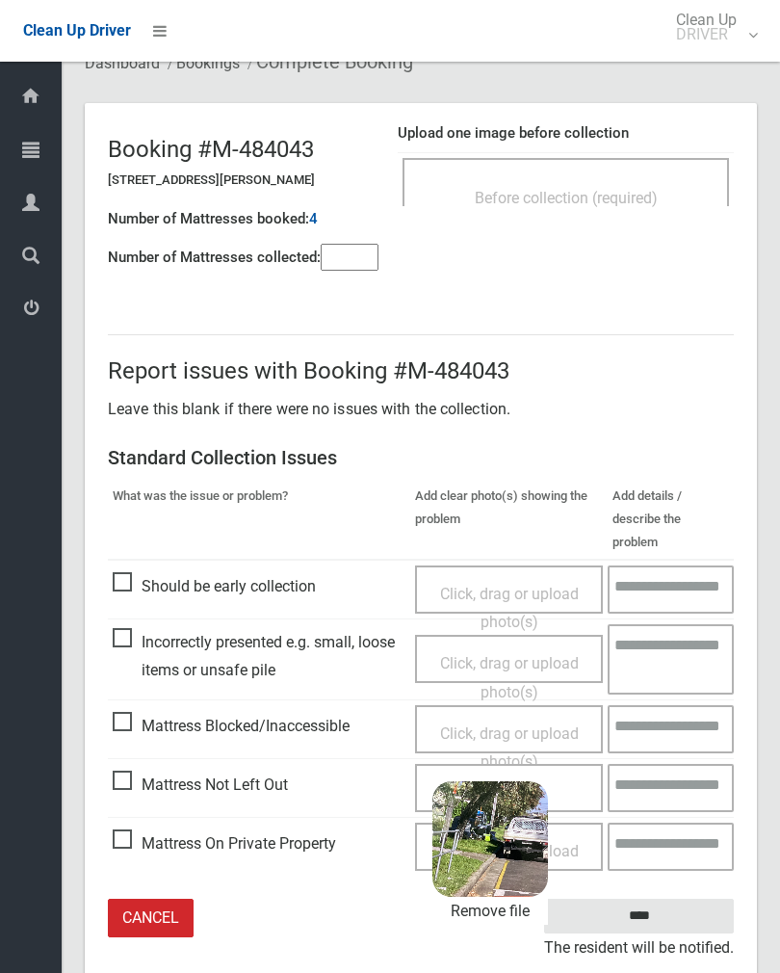
click at [696, 899] on input "****" at bounding box center [639, 917] width 190 height 36
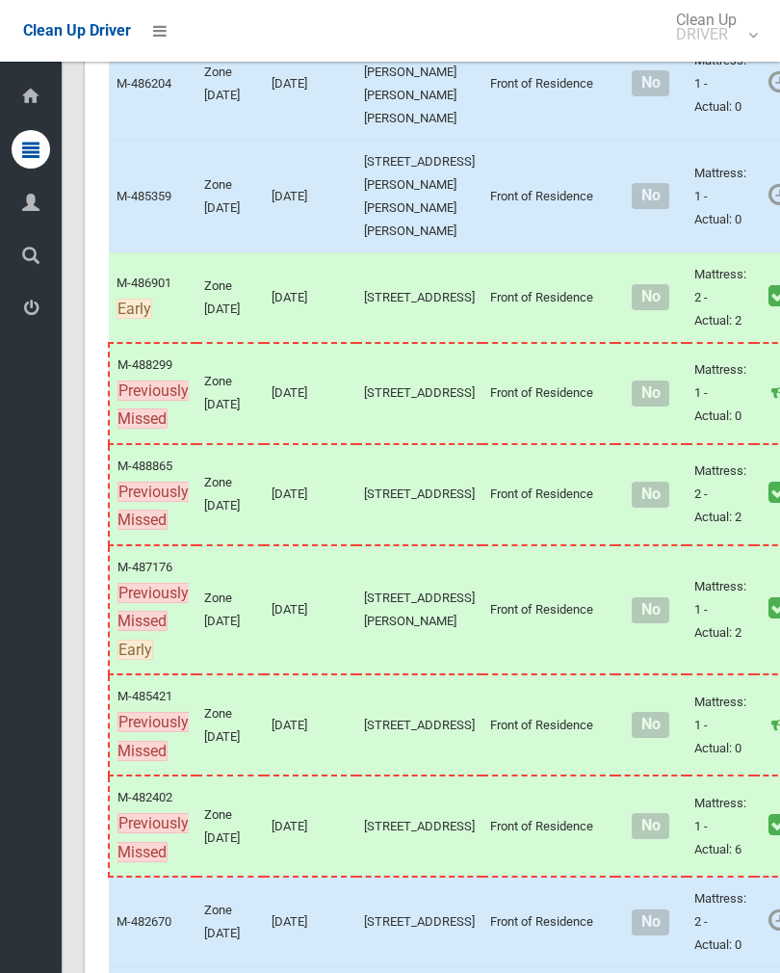
scroll to position [2319, 0]
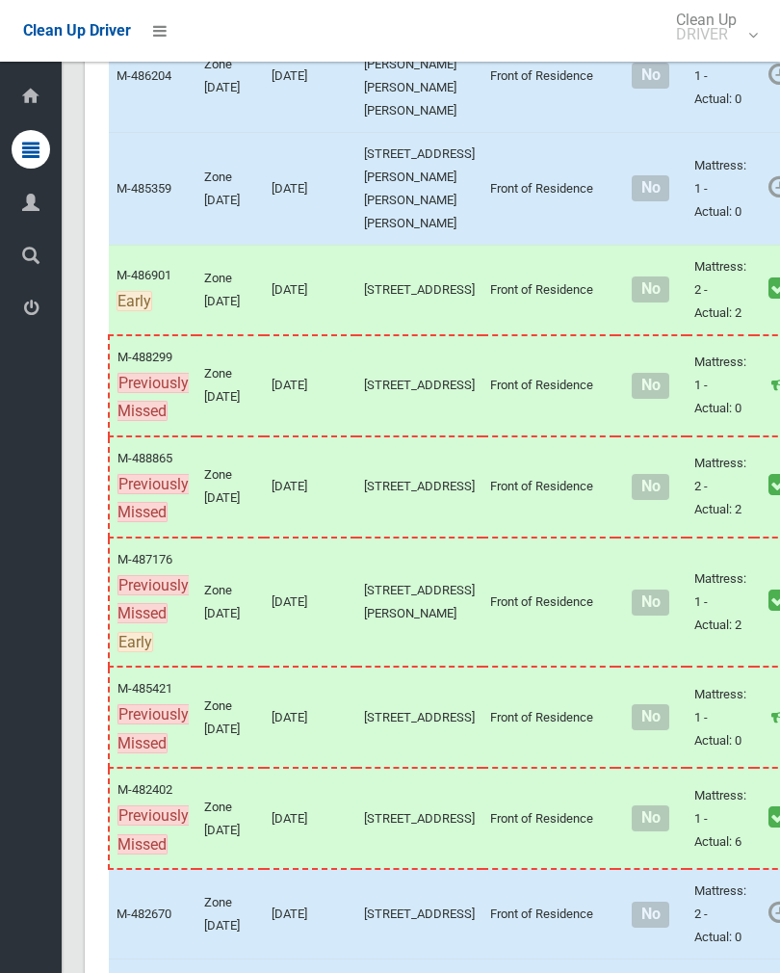
click at [738, 37] on link "Complete Booking" at bounding box center [789, 17] width 229 height 39
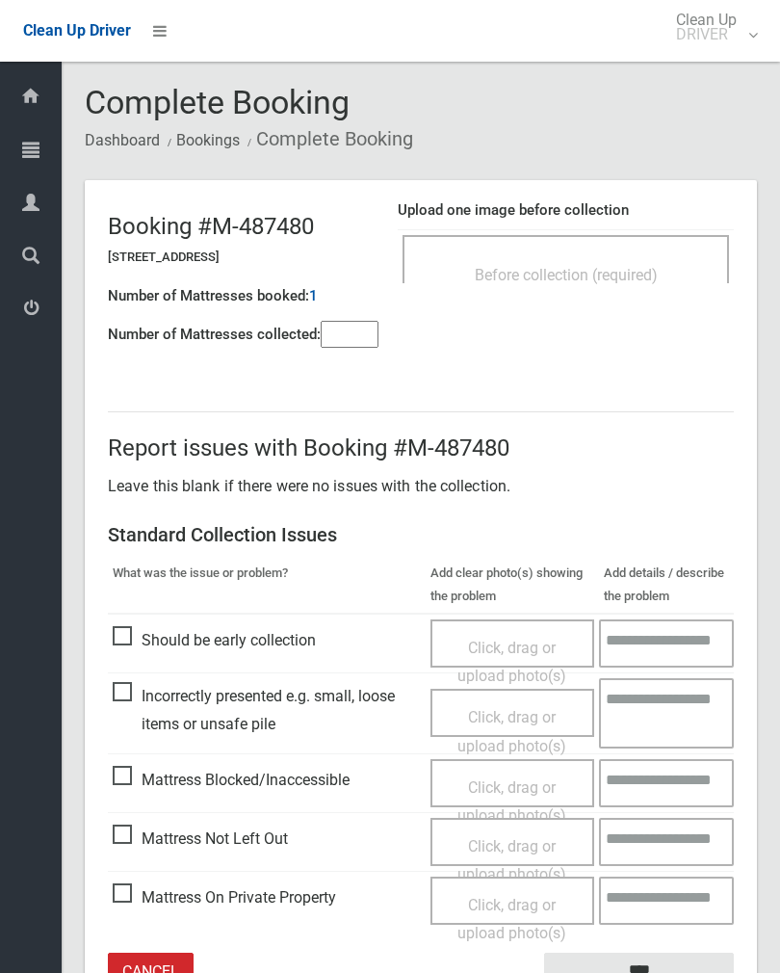
click at [638, 258] on div "Before collection (required)" at bounding box center [566, 274] width 284 height 36
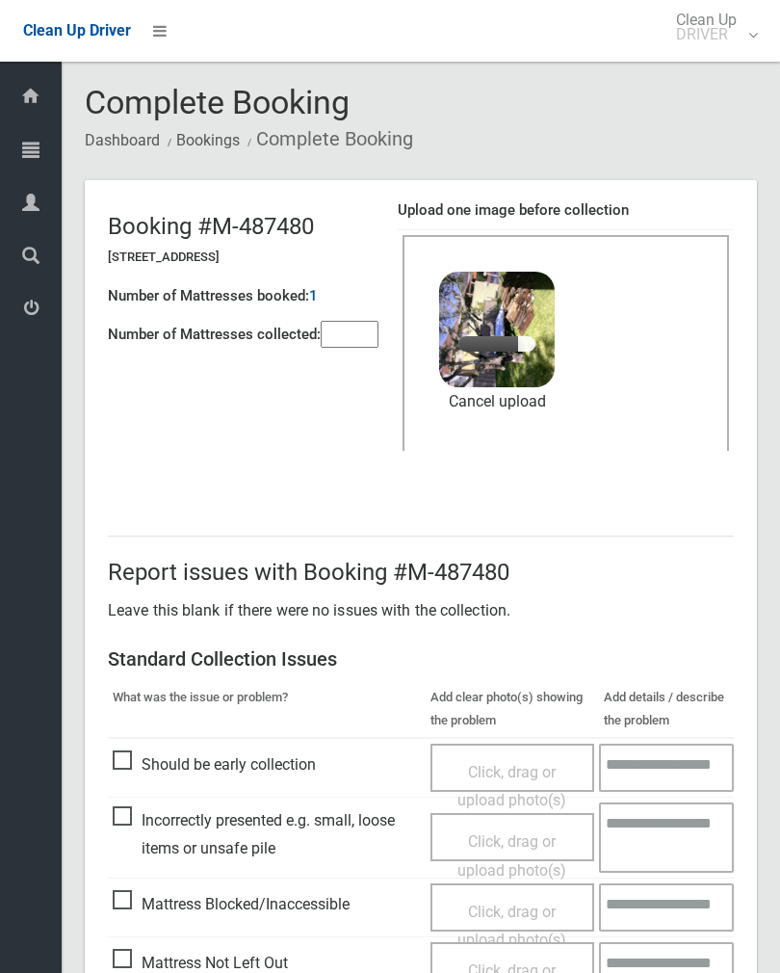
click at [365, 330] on input"] "number" at bounding box center [350, 334] width 58 height 27
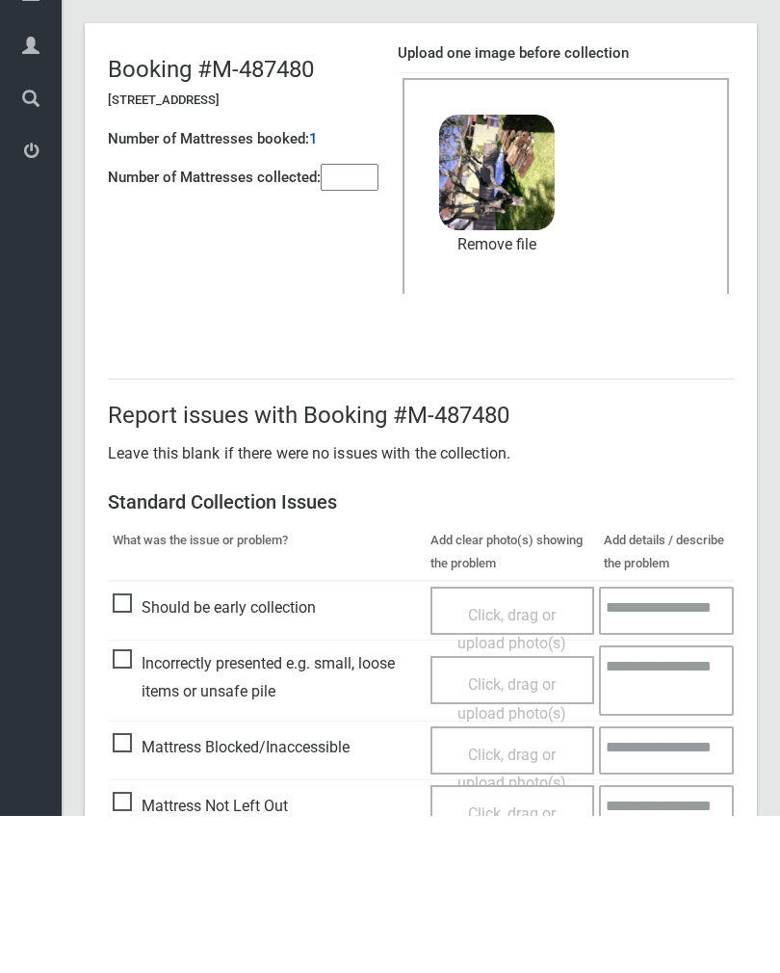
scroll to position [232, 0]
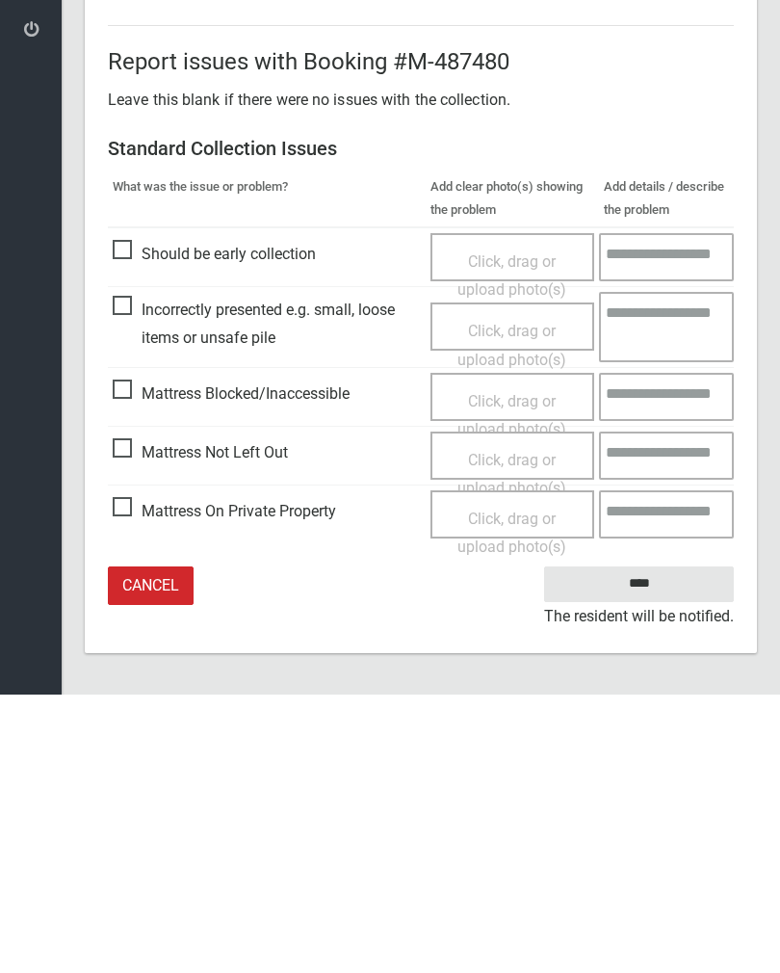
type input"] "*"
click at [642, 845] on input "****" at bounding box center [639, 863] width 190 height 36
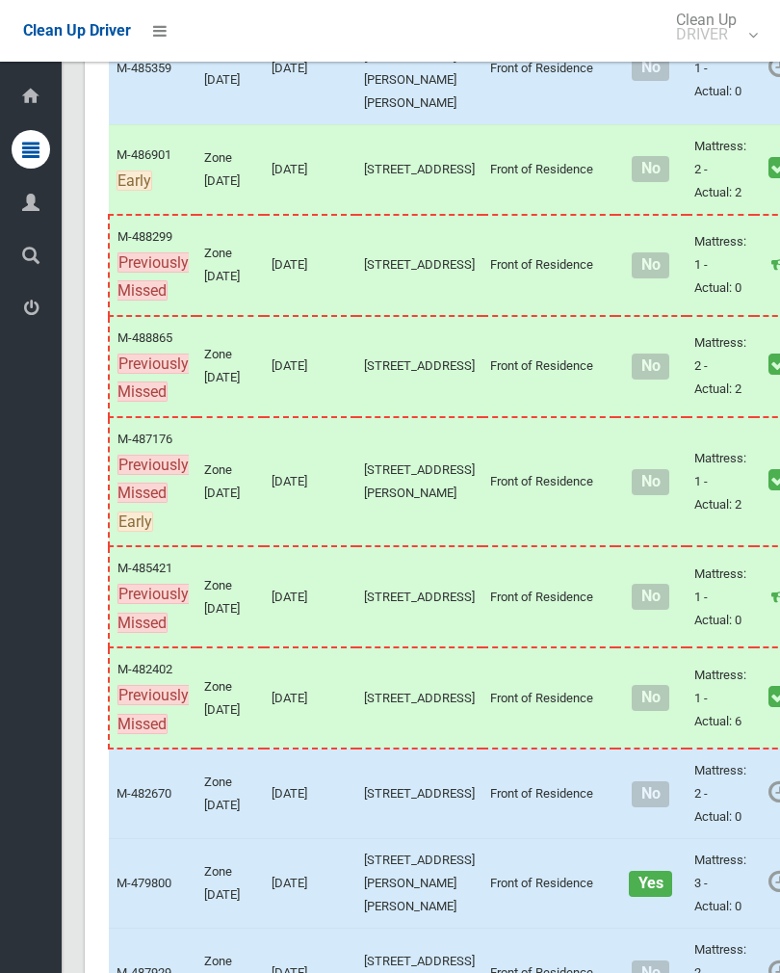
scroll to position [2441, 0]
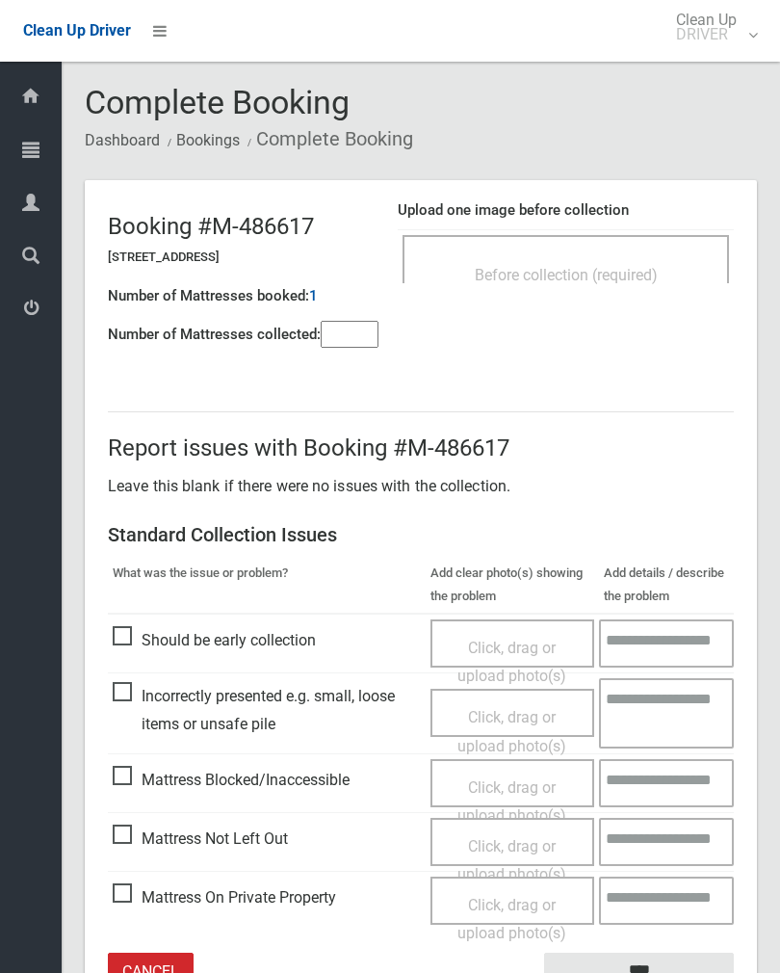
click at [627, 262] on div "Before collection (required)" at bounding box center [566, 274] width 284 height 36
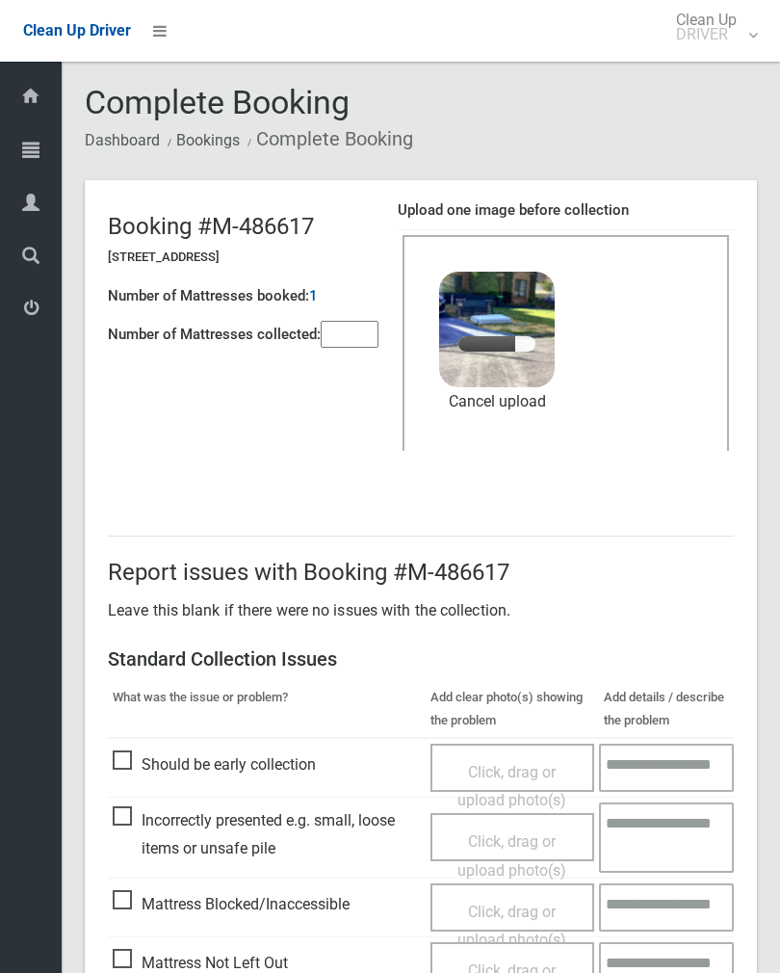
click at [338, 339] on input"] "number" at bounding box center [350, 334] width 58 height 27
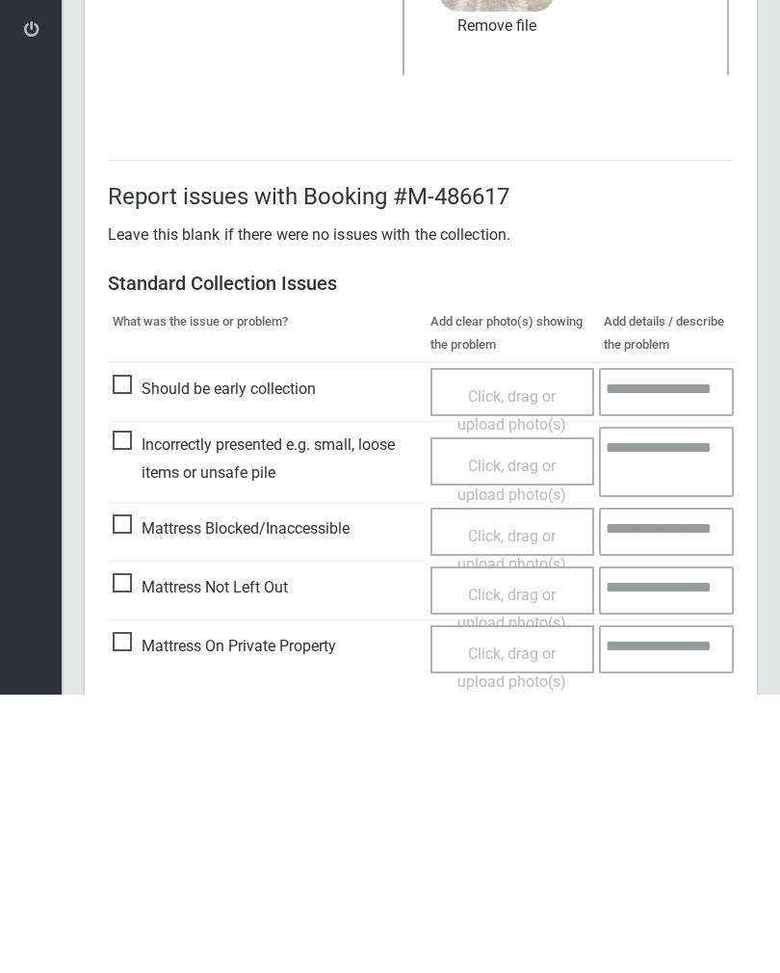
scroll to position [232, 0]
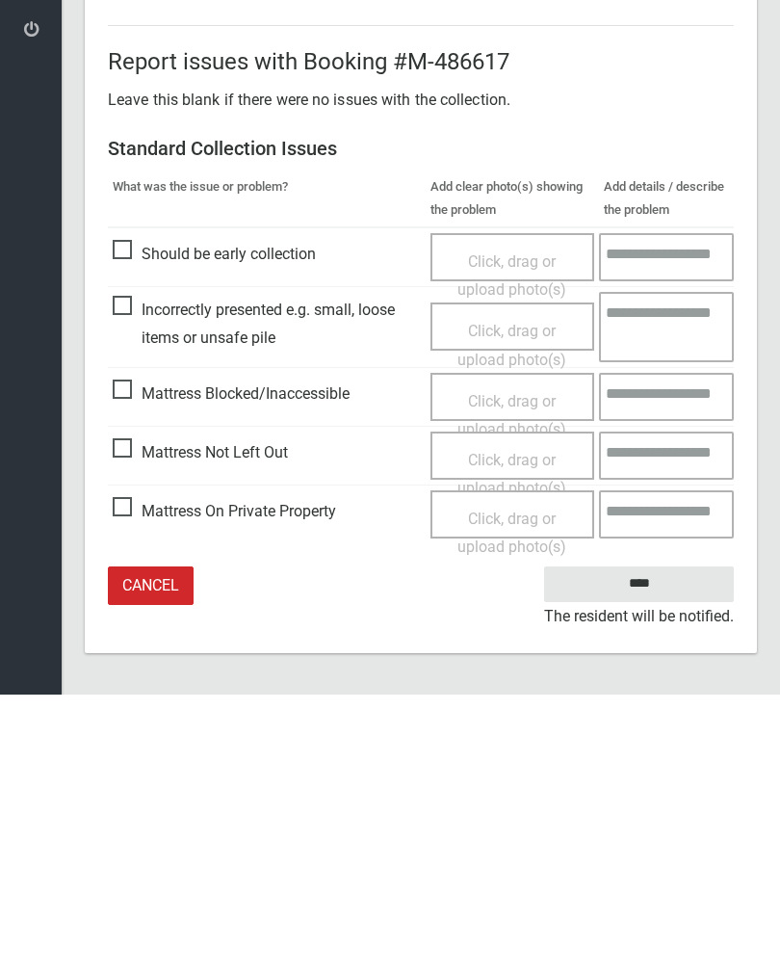
type input"] "*"
click at [672, 845] on input "****" at bounding box center [639, 863] width 190 height 36
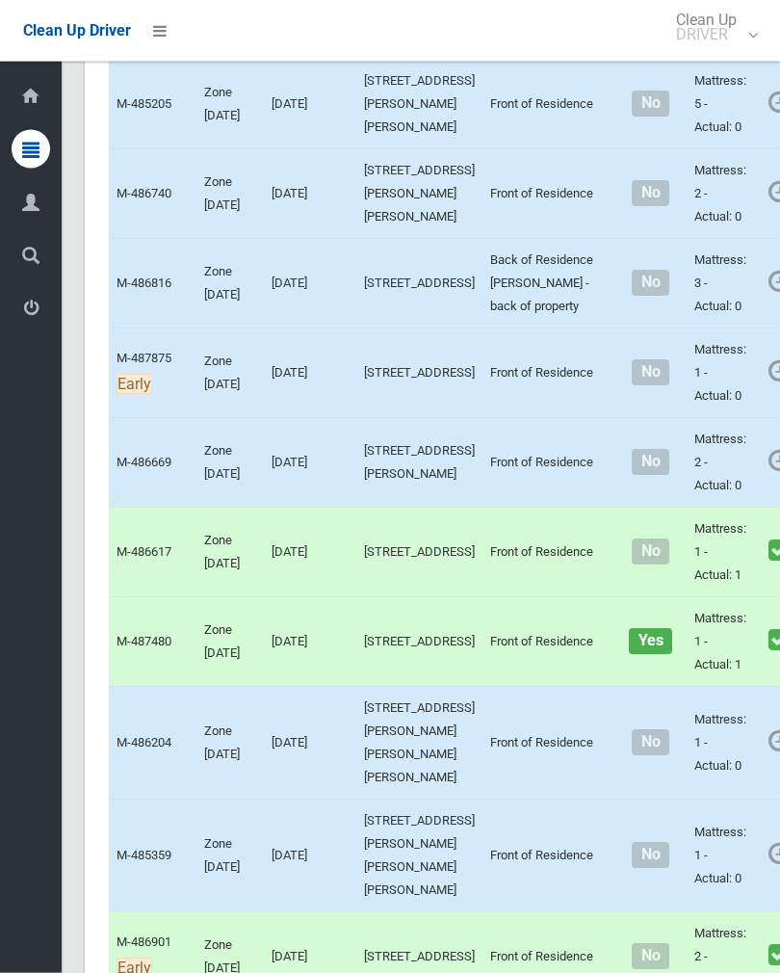
scroll to position [1652, 0]
click at [699, 166] on link "Complete Booking" at bounding box center [789, 146] width 229 height 39
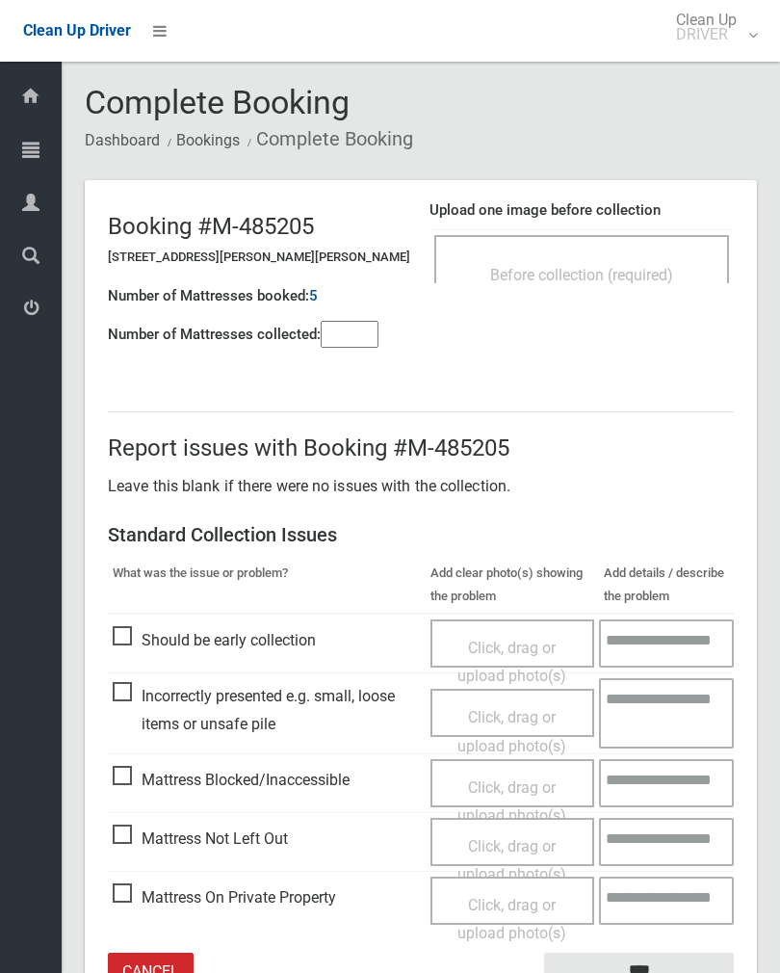
click at [649, 273] on span "Before collection (required)" at bounding box center [581, 275] width 183 height 18
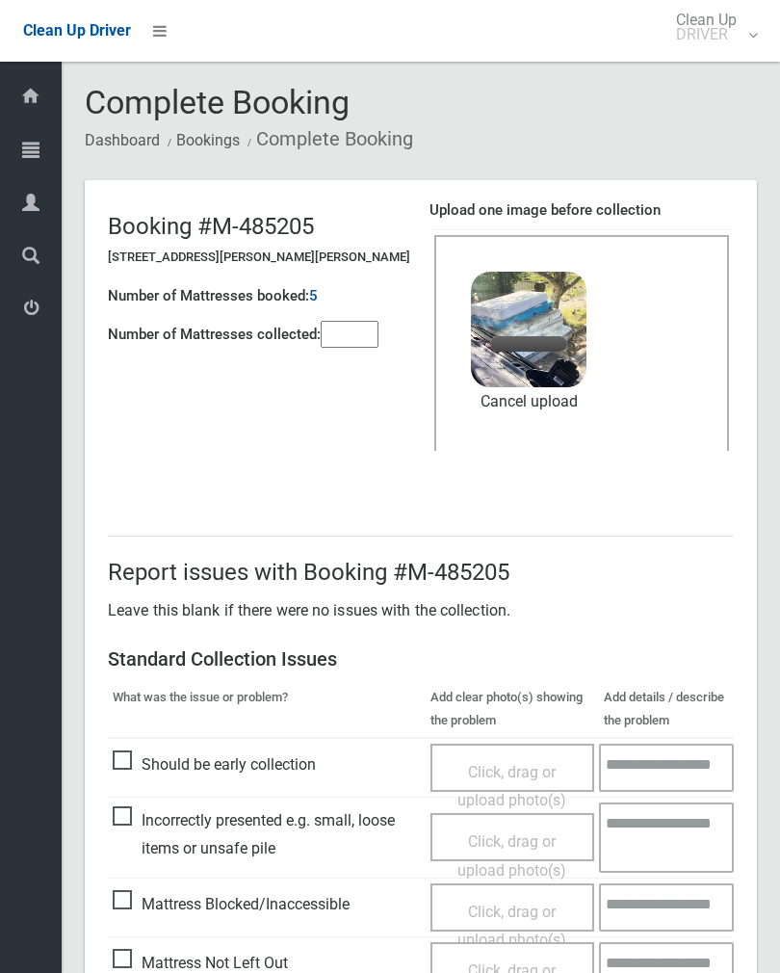
click at [353, 321] on input"] "number" at bounding box center [350, 334] width 58 height 27
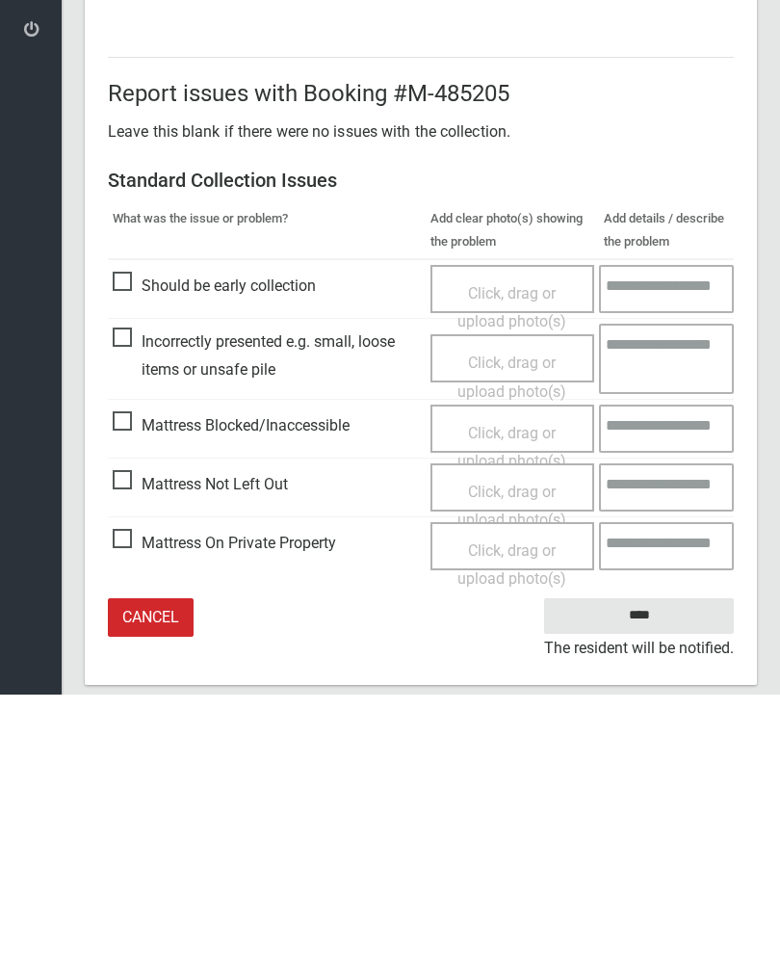
scroll to position [232, 0]
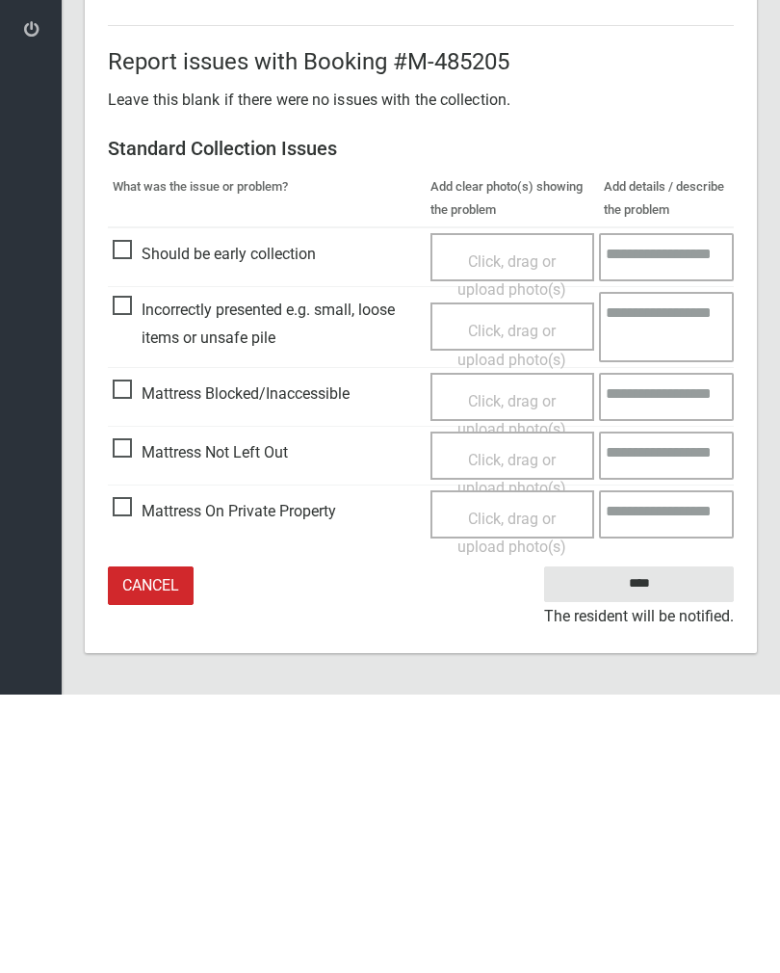
type input"] "*"
click at [656, 845] on input "****" at bounding box center [639, 863] width 190 height 36
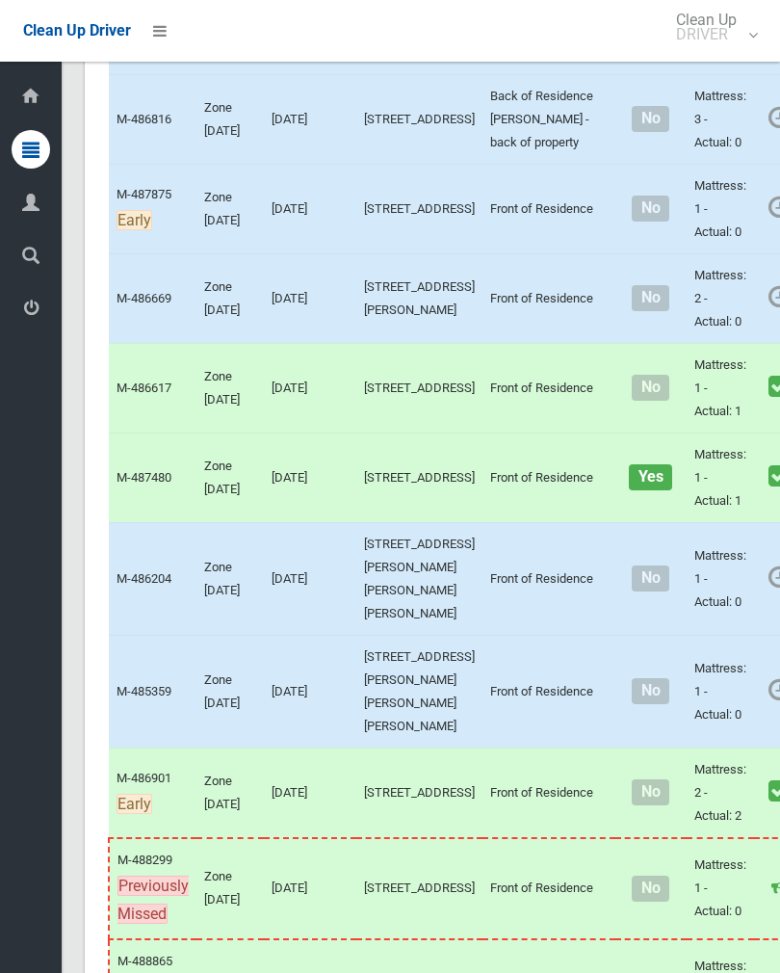
scroll to position [1844, 0]
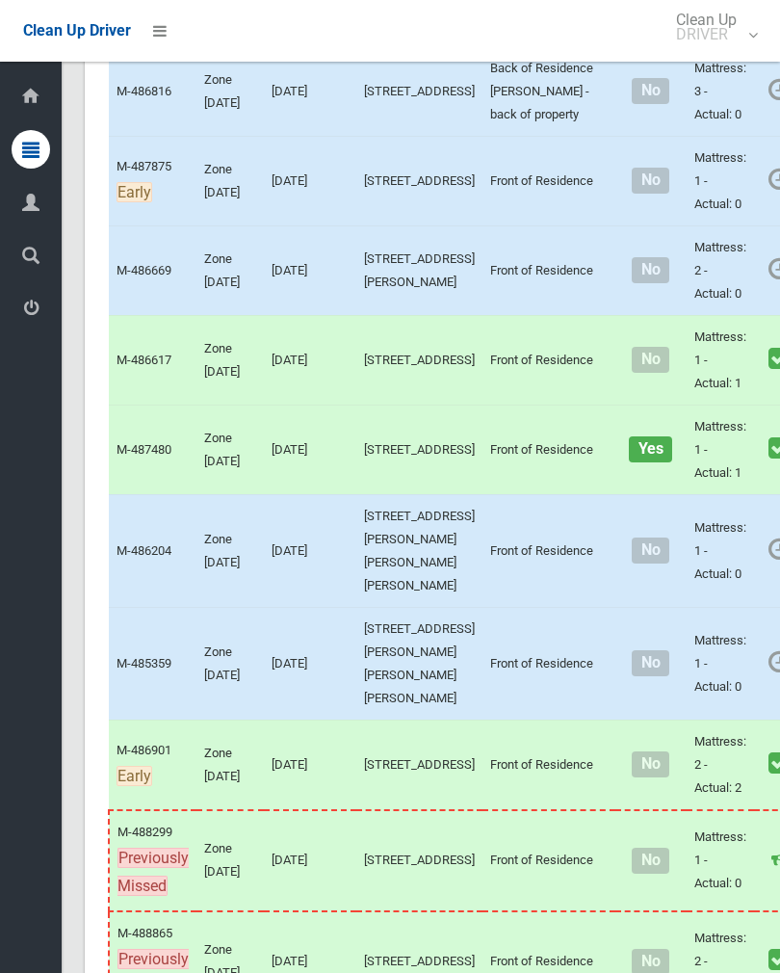
click at [723, 64] on link "Complete Booking" at bounding box center [789, 44] width 229 height 39
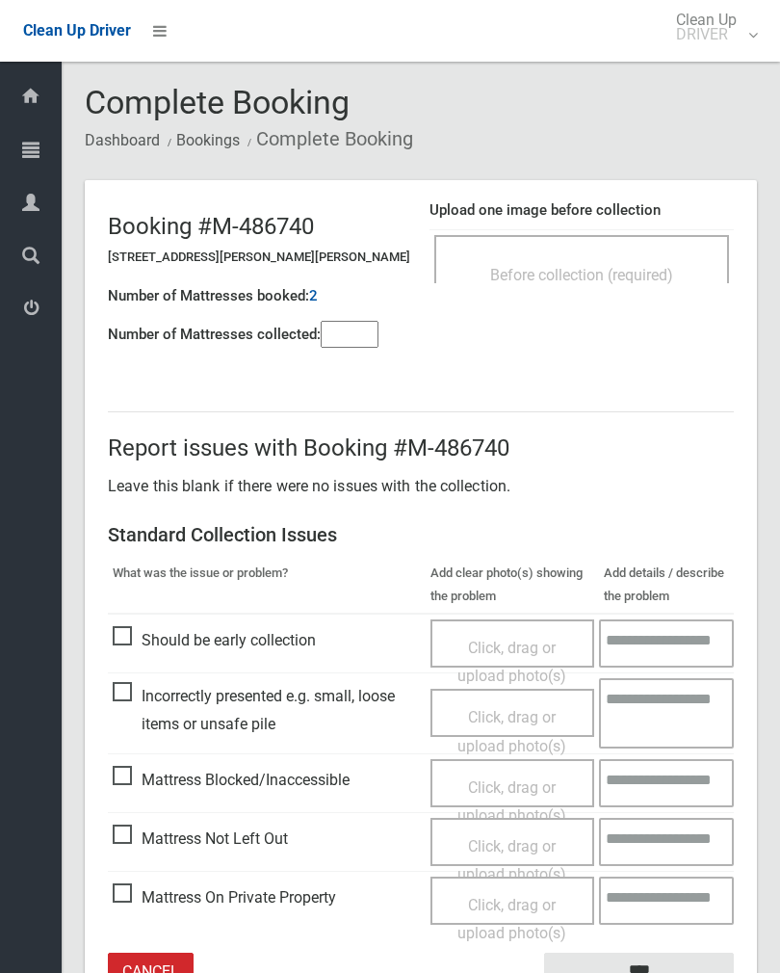
click at [643, 271] on span "Before collection (required)" at bounding box center [581, 275] width 183 height 18
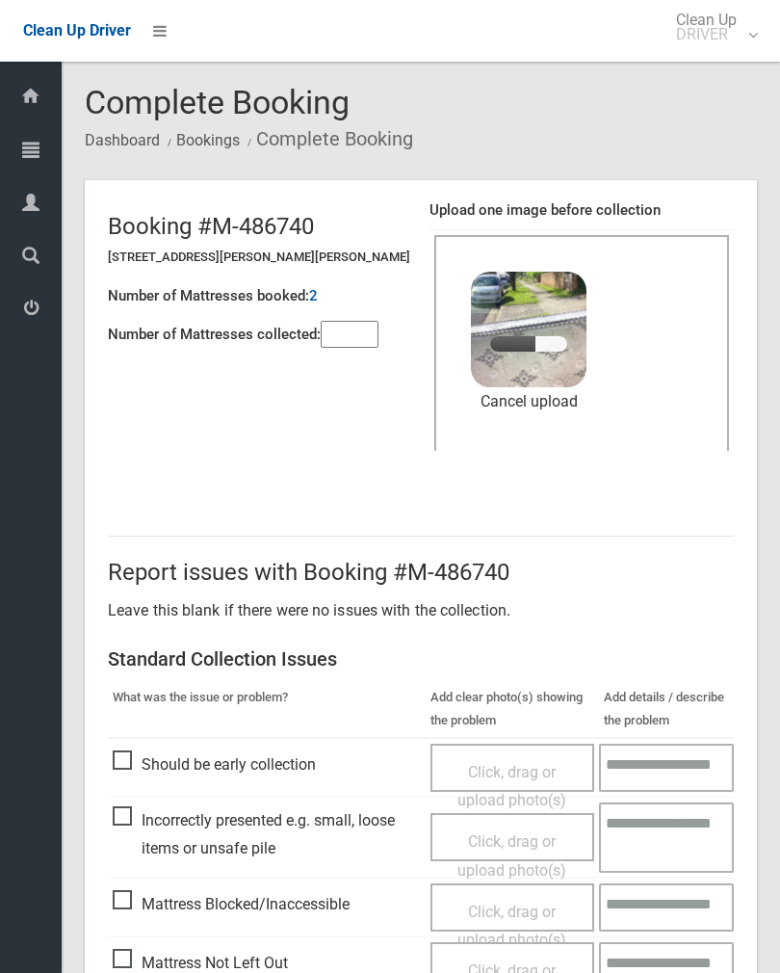
click at [355, 339] on input"] "number" at bounding box center [350, 334] width 58 height 27
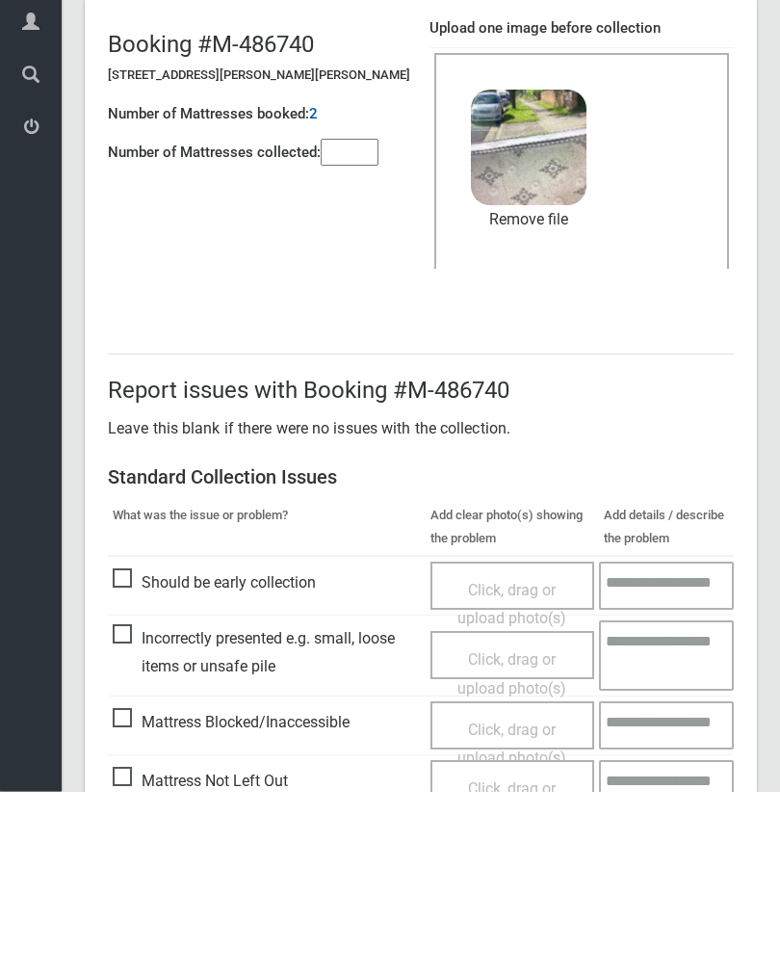
scroll to position [232, 0]
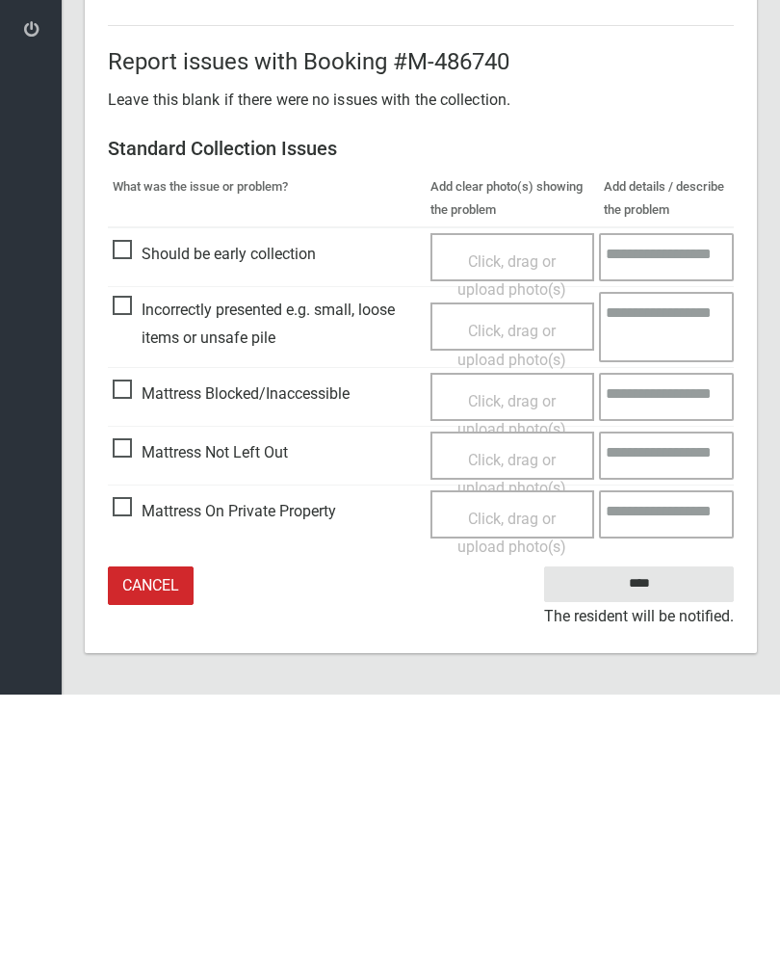
type input"] "*"
click at [666, 845] on input "****" at bounding box center [639, 863] width 190 height 36
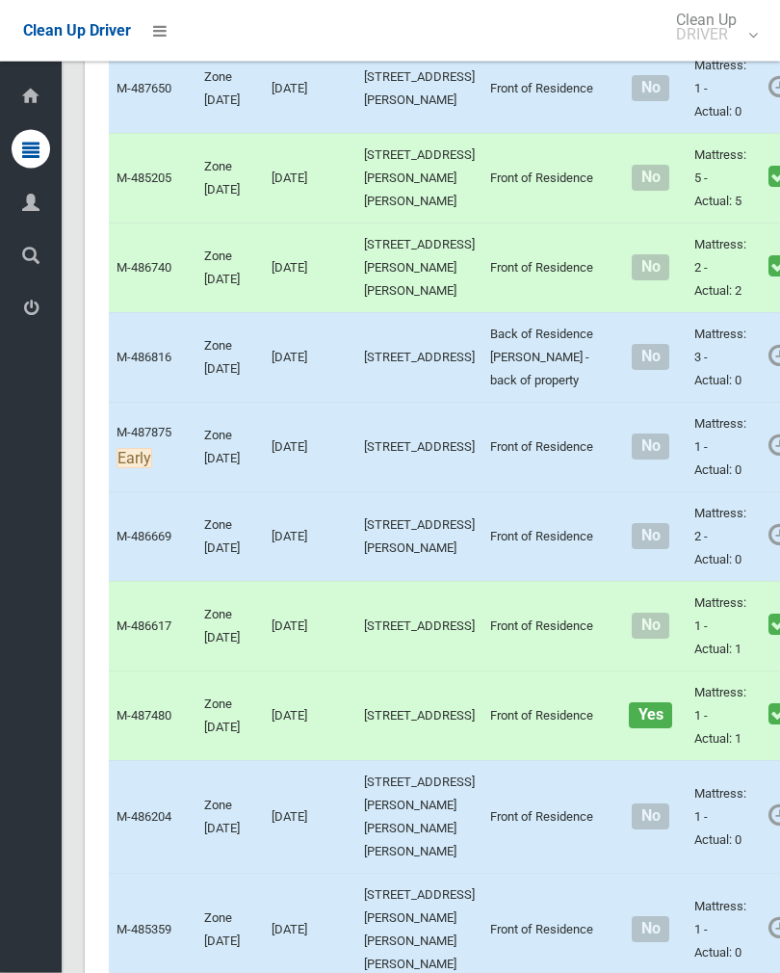
scroll to position [1578, 0]
click at [748, 474] on div at bounding box center [390, 486] width 780 height 973
click at [707, 150] on link "Complete Booking" at bounding box center [789, 131] width 229 height 39
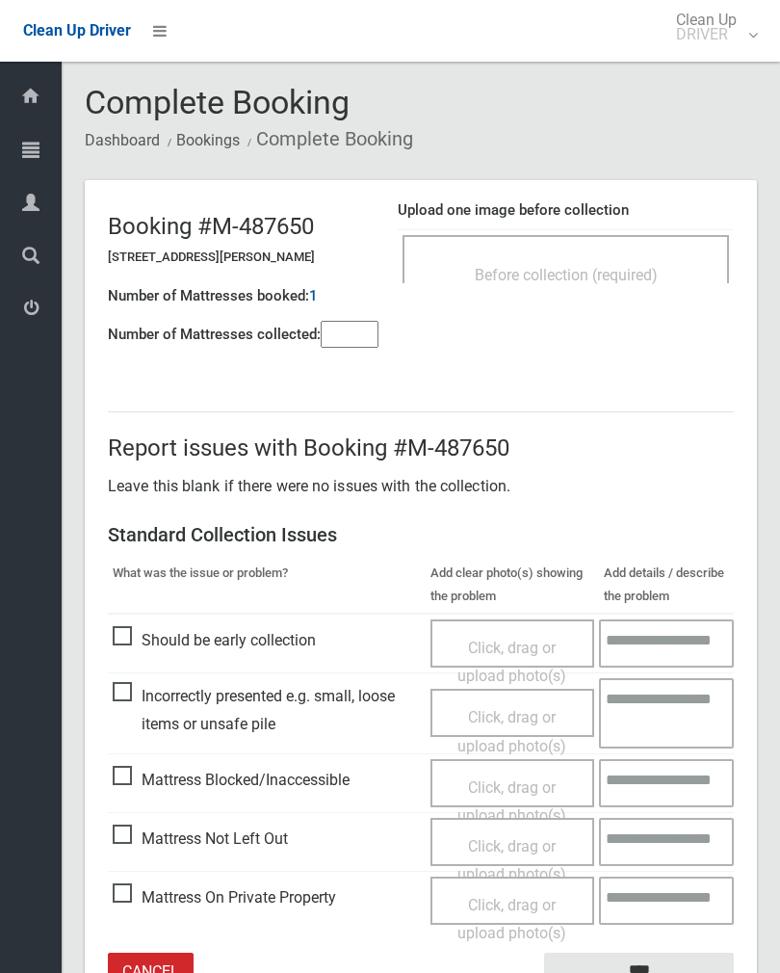
click at [655, 266] on span "Before collection (required)" at bounding box center [566, 275] width 183 height 18
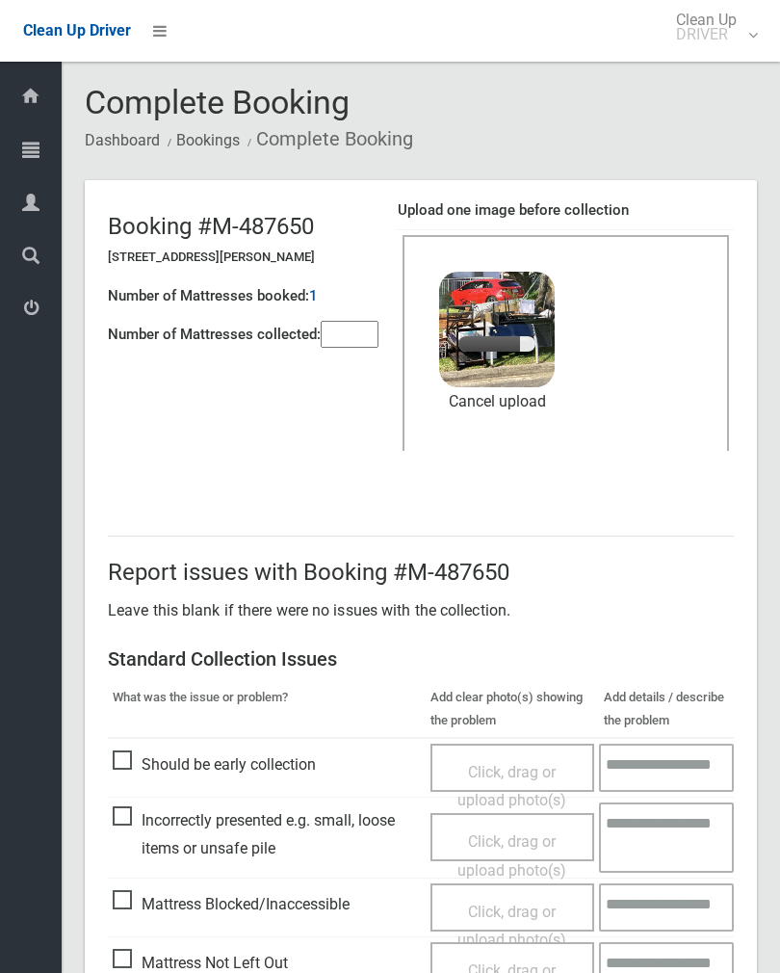
click at [352, 334] on input"] "number" at bounding box center [350, 334] width 58 height 27
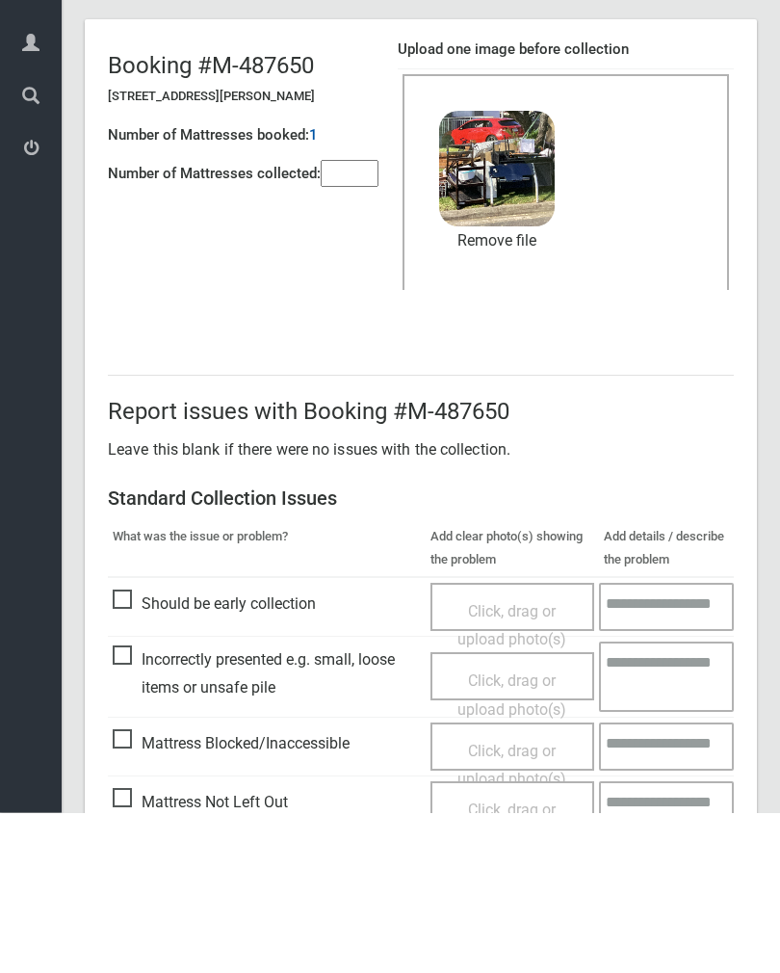
scroll to position [232, 0]
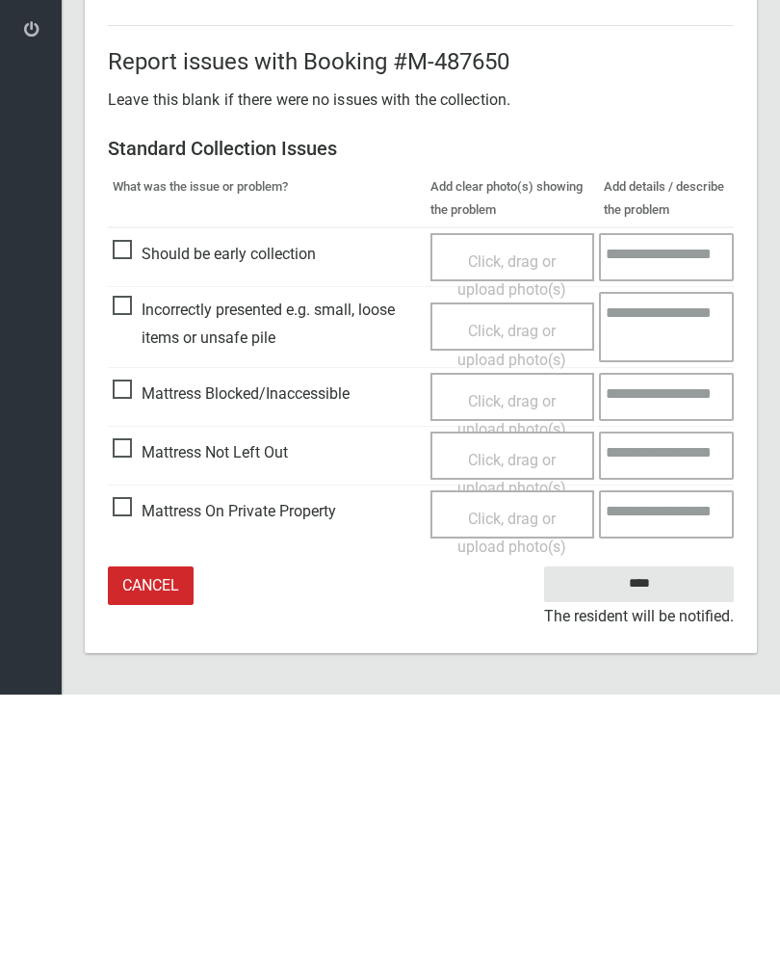
type input"] "*"
click at [661, 845] on input "****" at bounding box center [639, 863] width 190 height 36
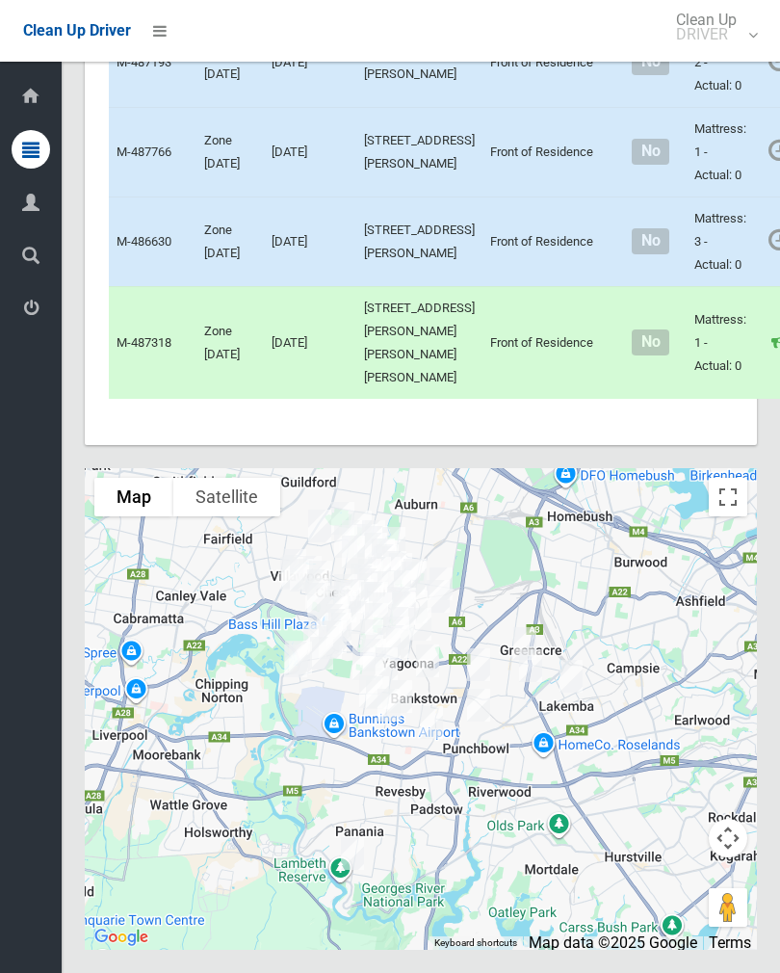
scroll to position [11458, 0]
click at [721, 304] on link "Complete Booking" at bounding box center [789, 284] width 229 height 39
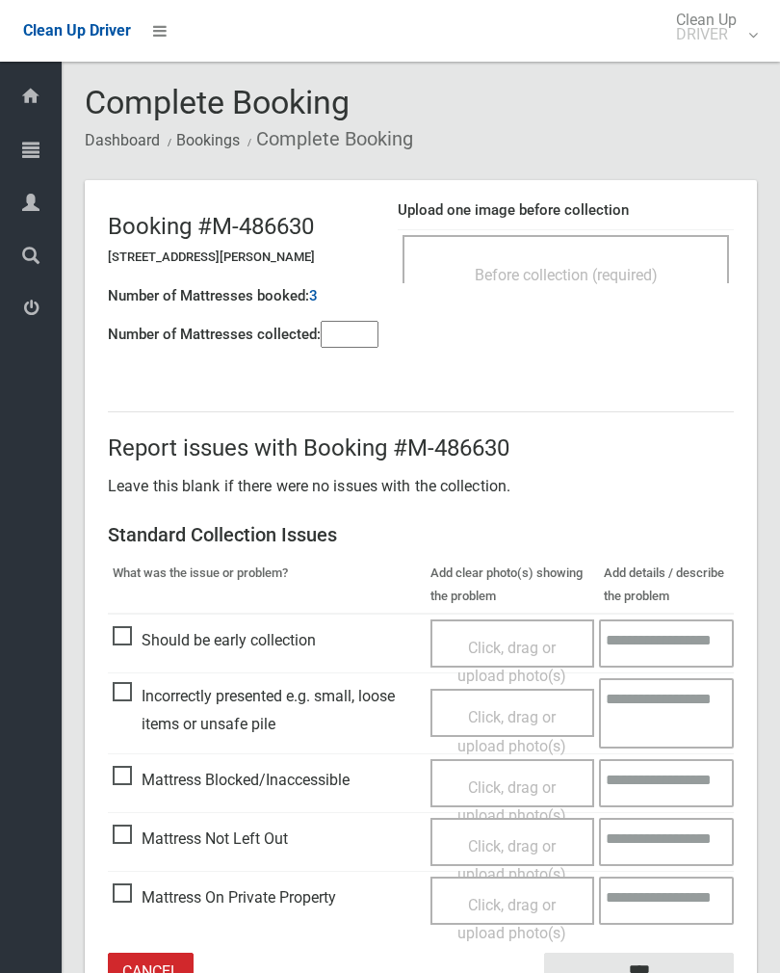
click at [642, 257] on div "Before collection (required)" at bounding box center [566, 274] width 284 height 36
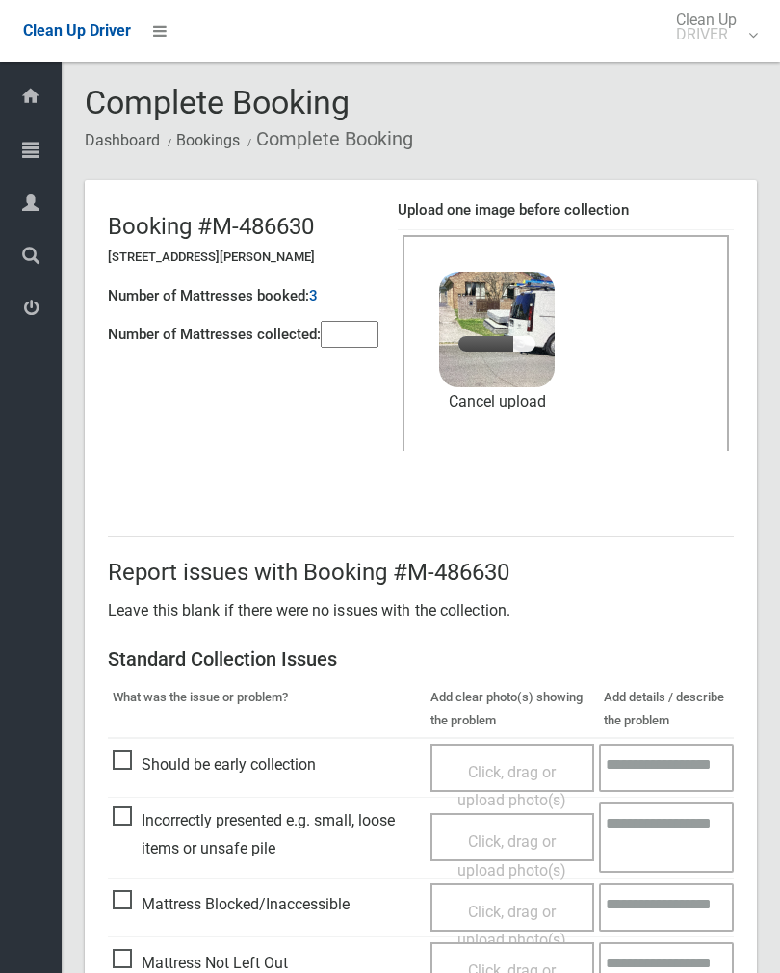
click at [356, 331] on input"] "number" at bounding box center [350, 334] width 58 height 27
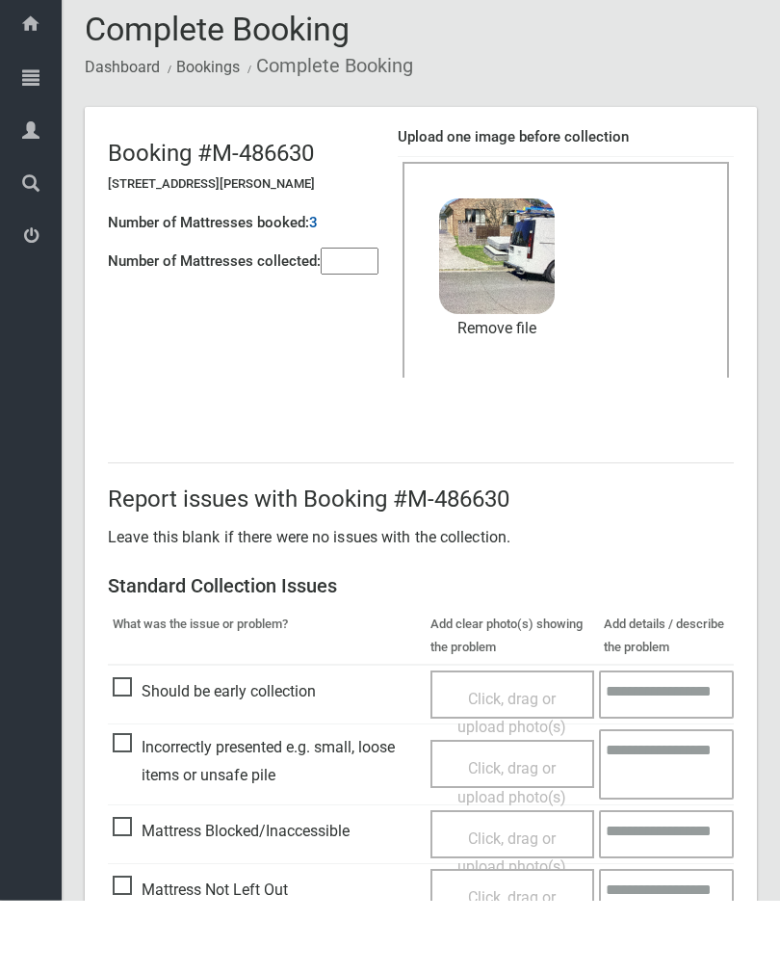
scroll to position [232, 0]
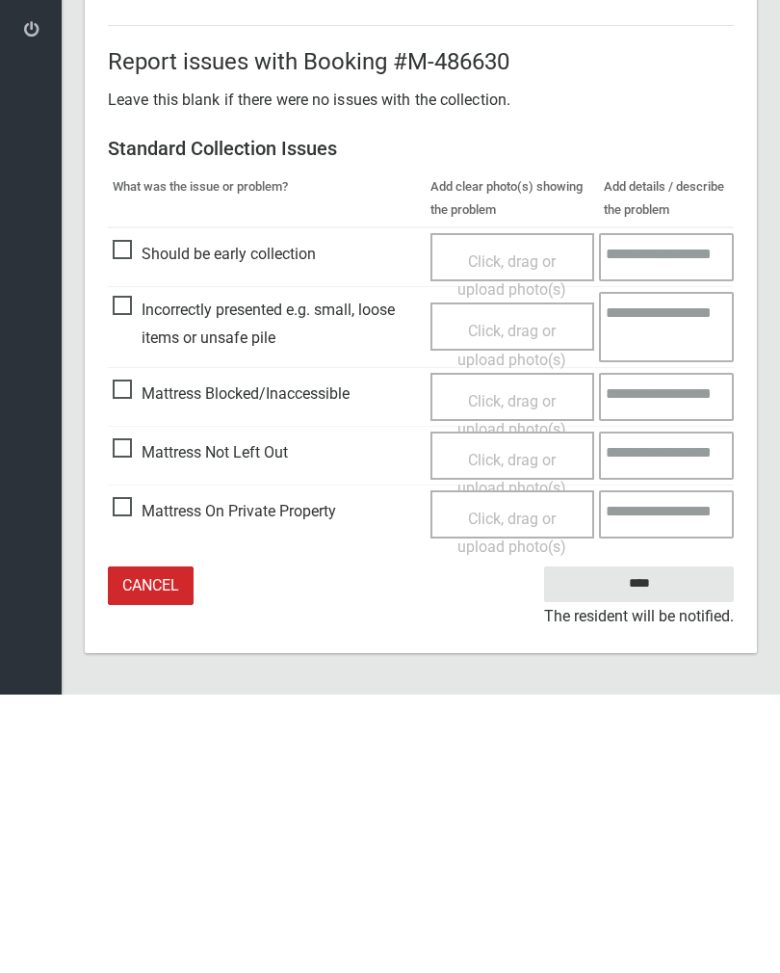
type input"] "*"
click at [662, 845] on input "****" at bounding box center [639, 863] width 190 height 36
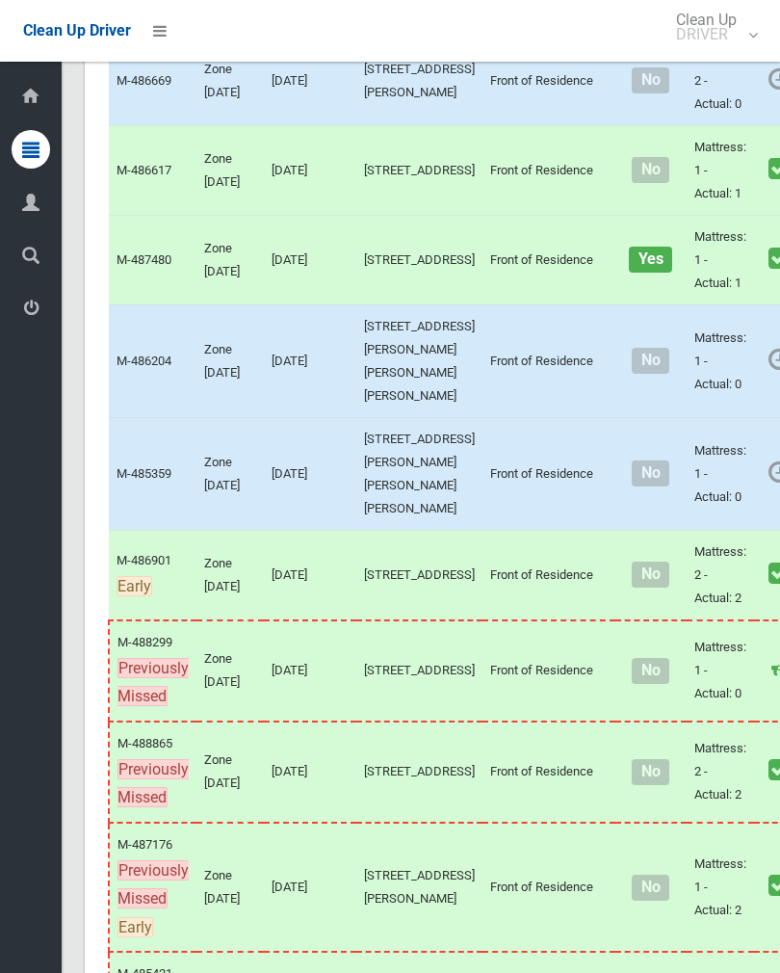
scroll to position [2249, 0]
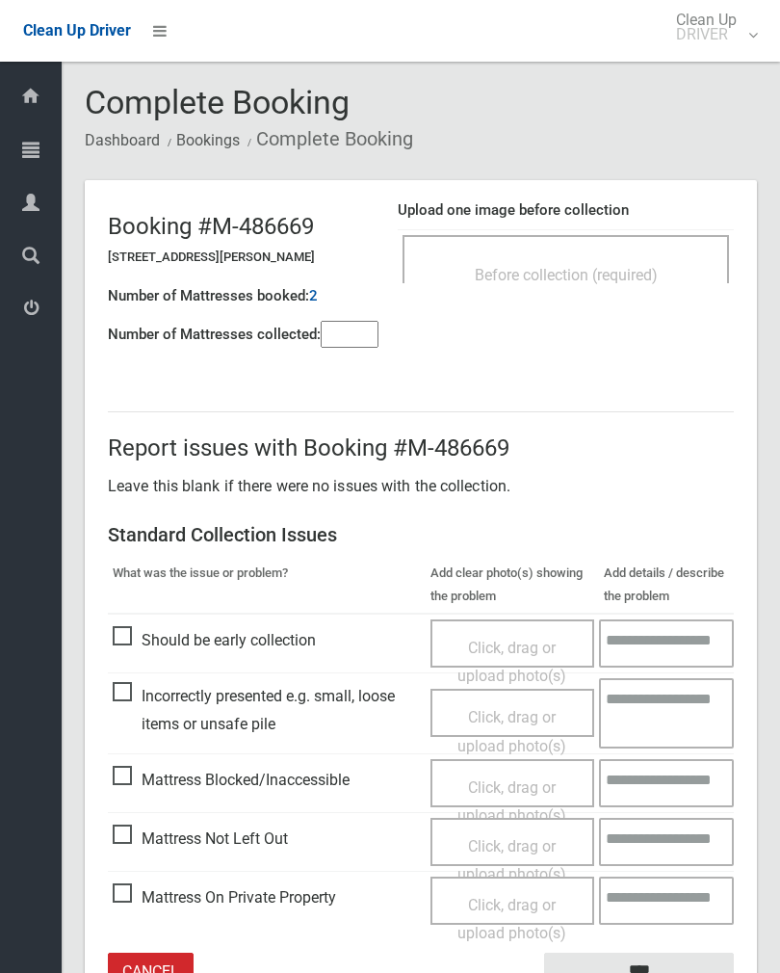
click at [339, 340] on input"] "number" at bounding box center [350, 334] width 58 height 27
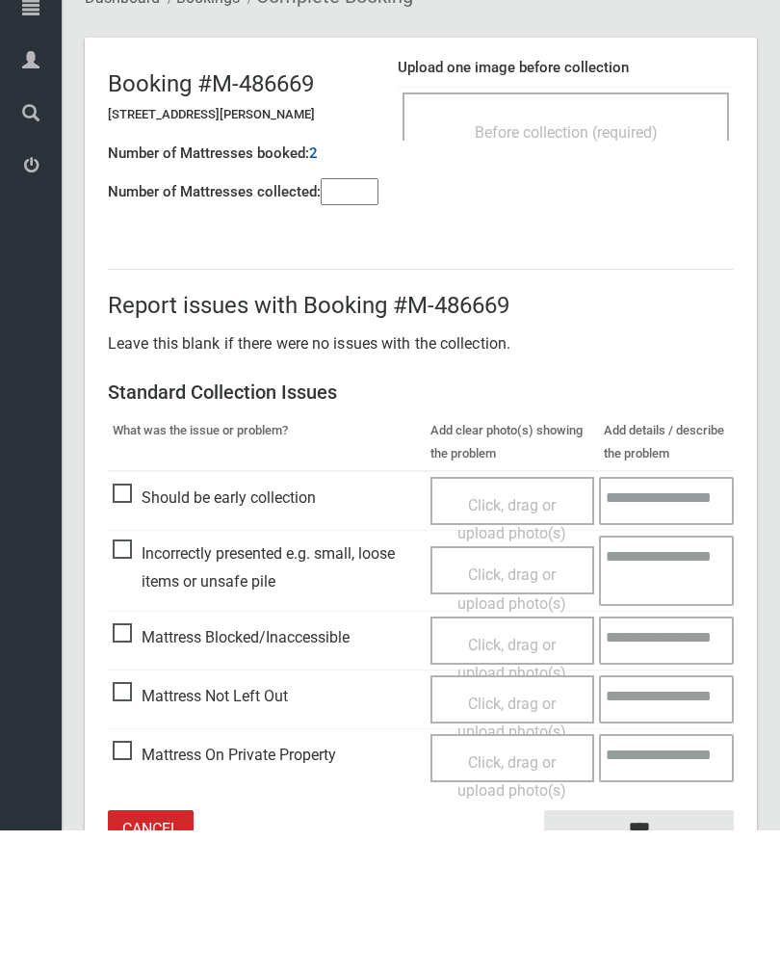
scroll to position [107, 0]
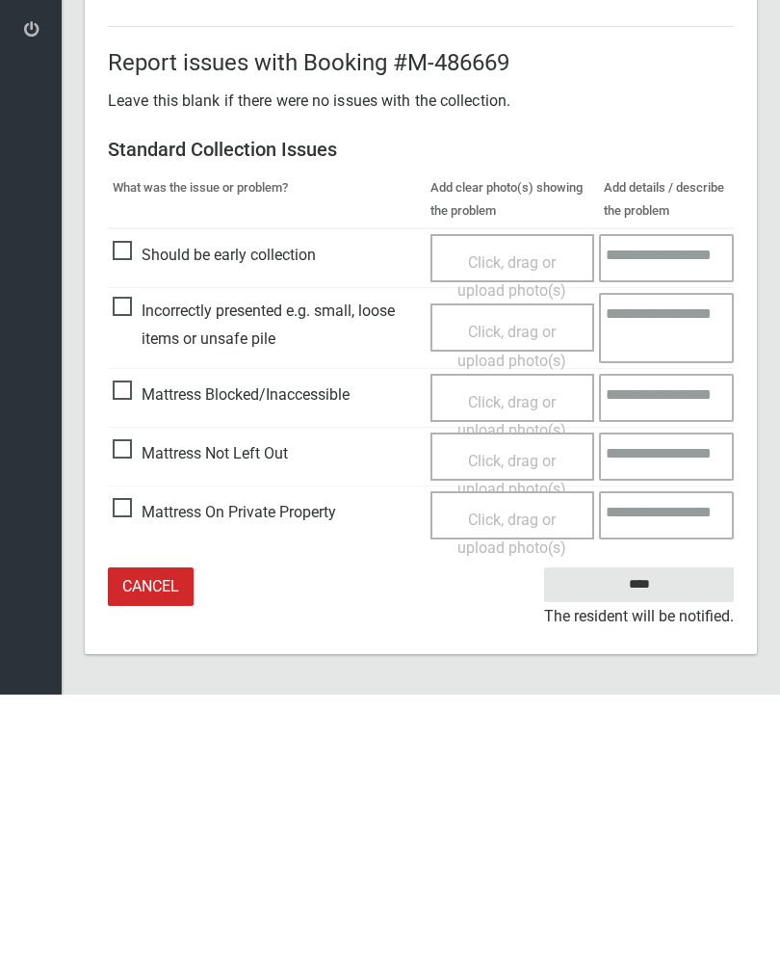
type input"] "*"
click at [514, 730] on span "Click, drag or upload photo(s)" at bounding box center [512, 753] width 109 height 47
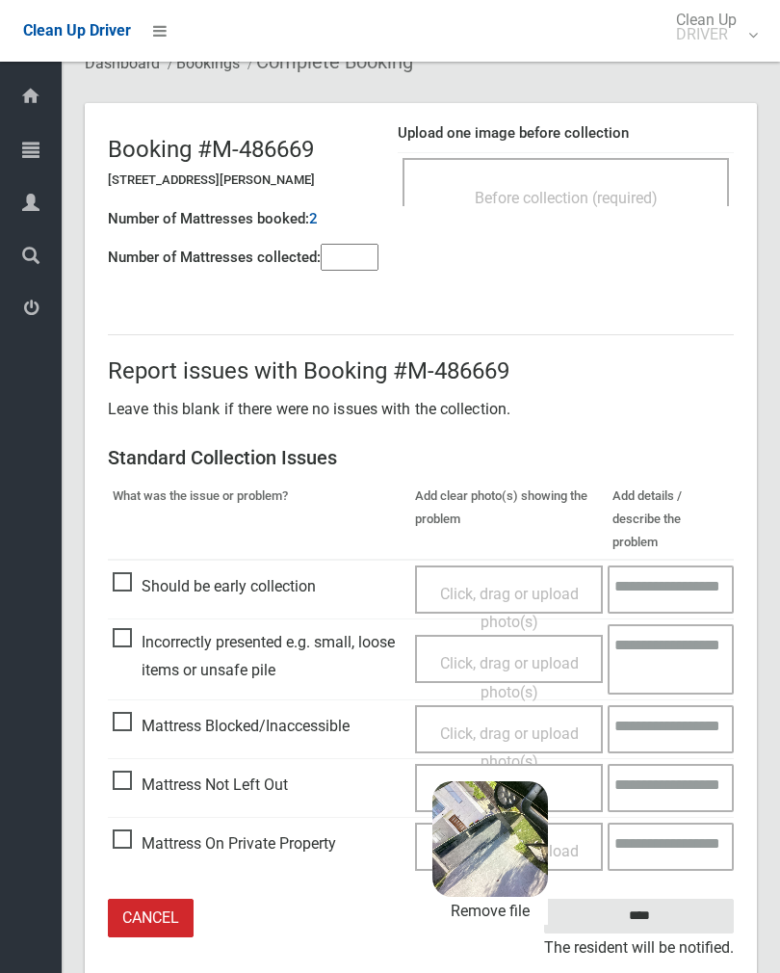
click at [713, 899] on input "****" at bounding box center [639, 917] width 190 height 36
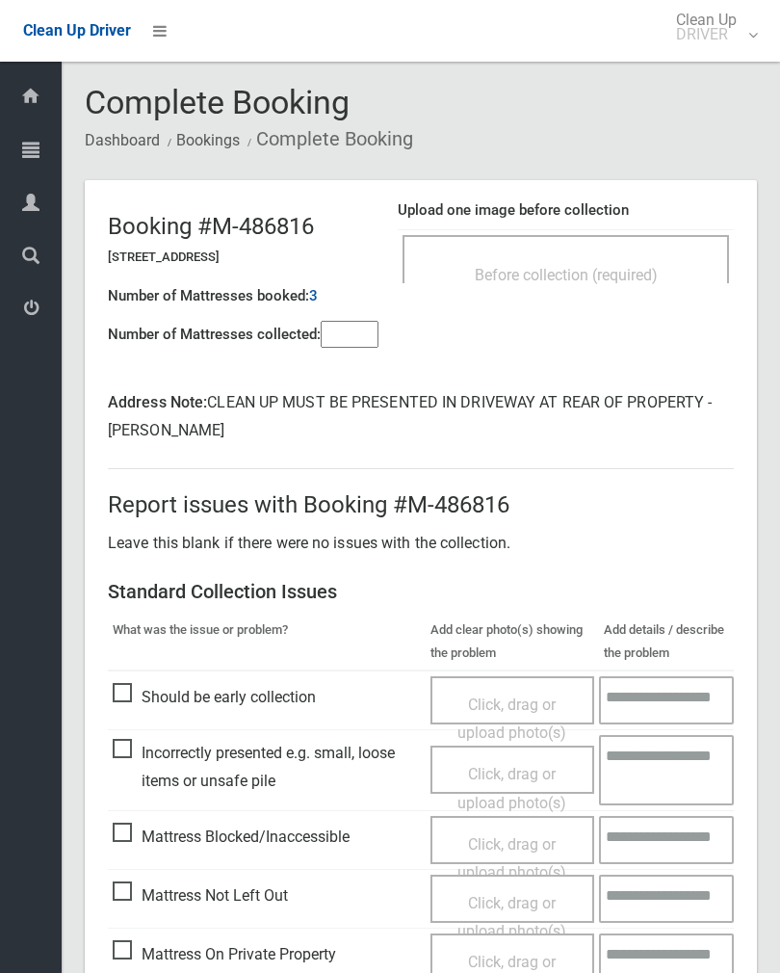
click at [362, 348] on input"] "number" at bounding box center [350, 334] width 58 height 27
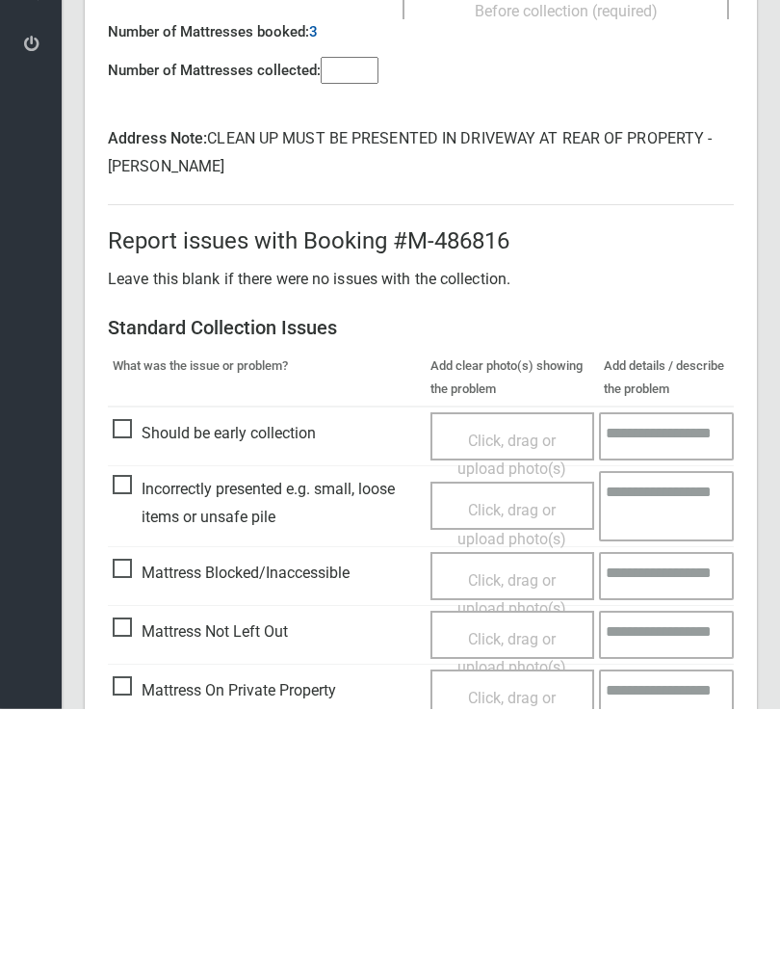
scroll to position [163, 0]
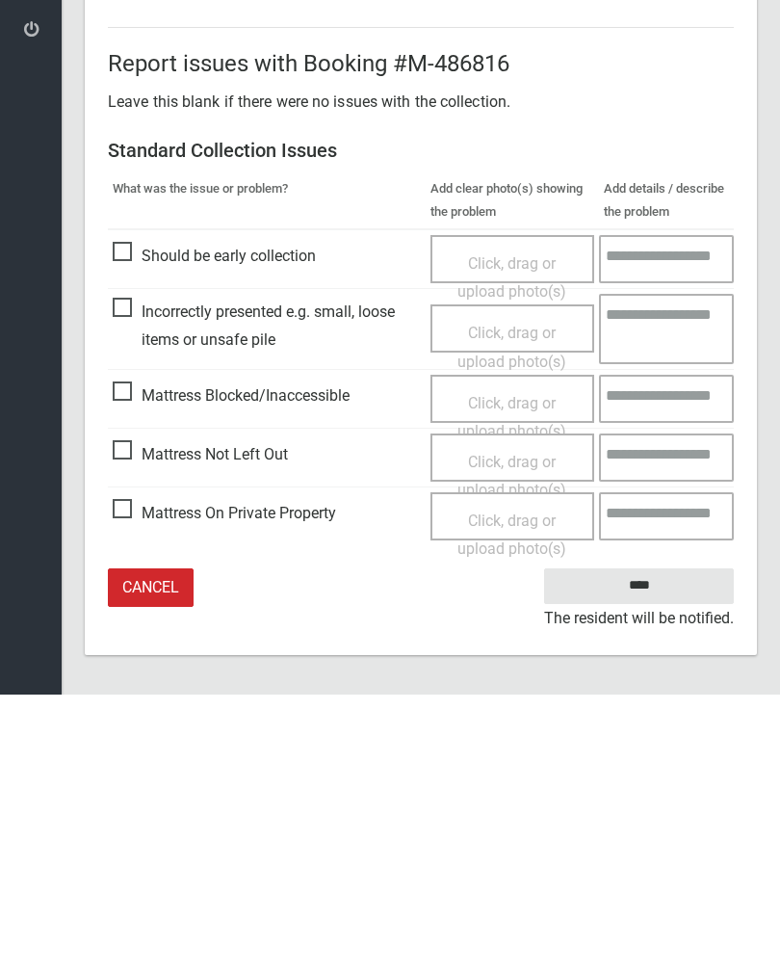
type input"] "*"
click at [536, 731] on span "Click, drag or upload photo(s)" at bounding box center [512, 754] width 109 height 47
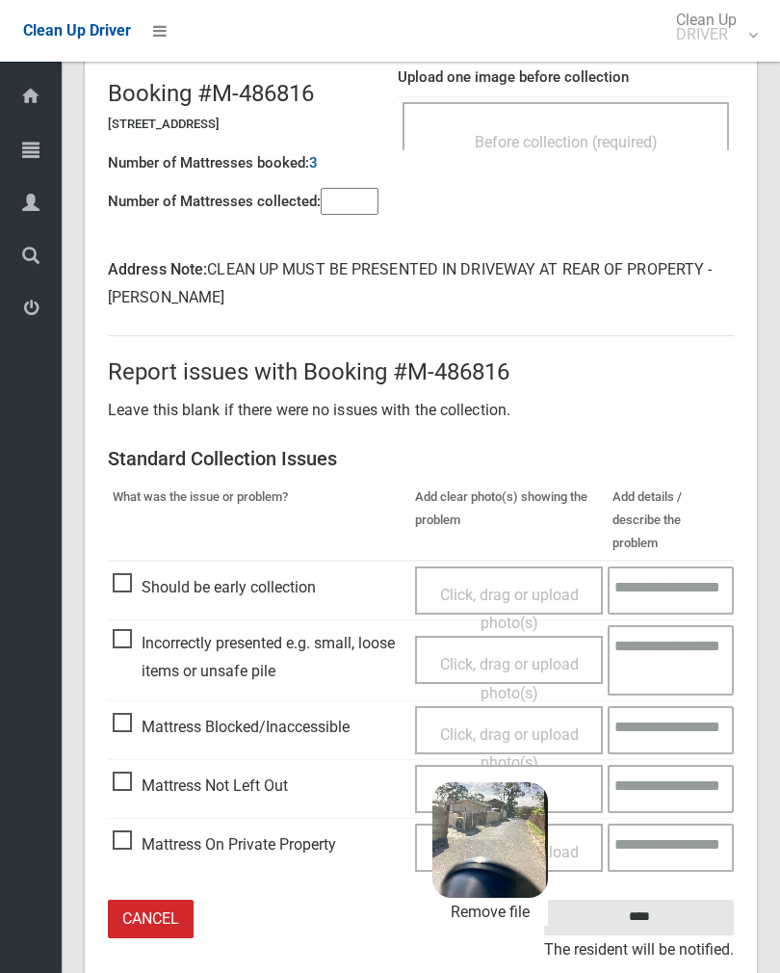
click at [676, 900] on input "****" at bounding box center [639, 918] width 190 height 36
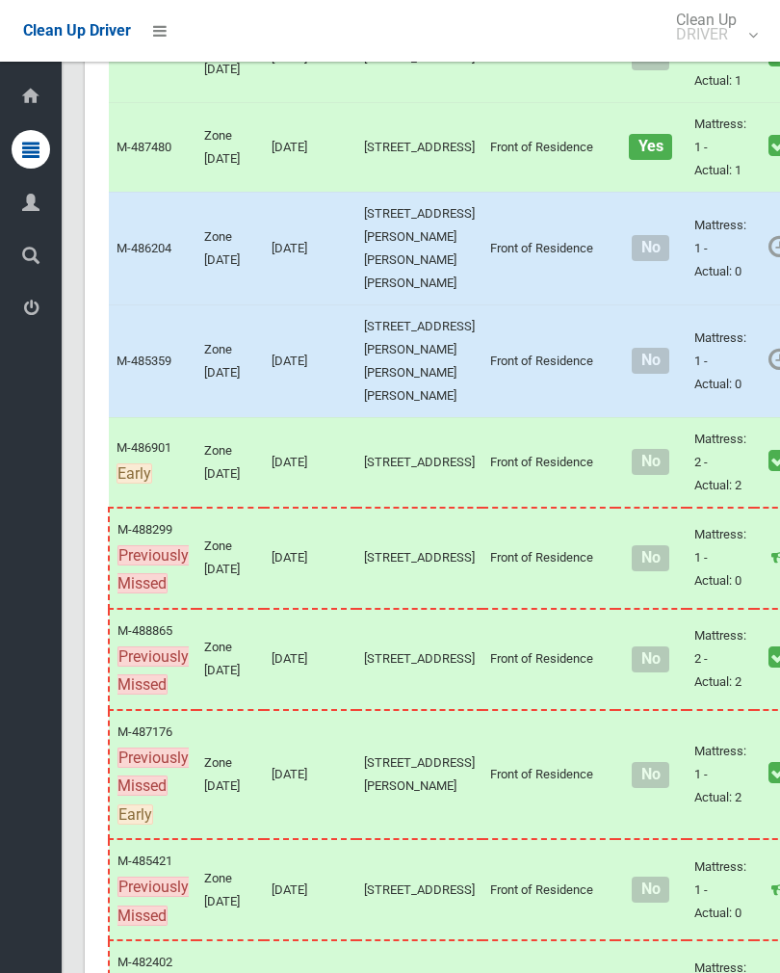
scroll to position [2349, 0]
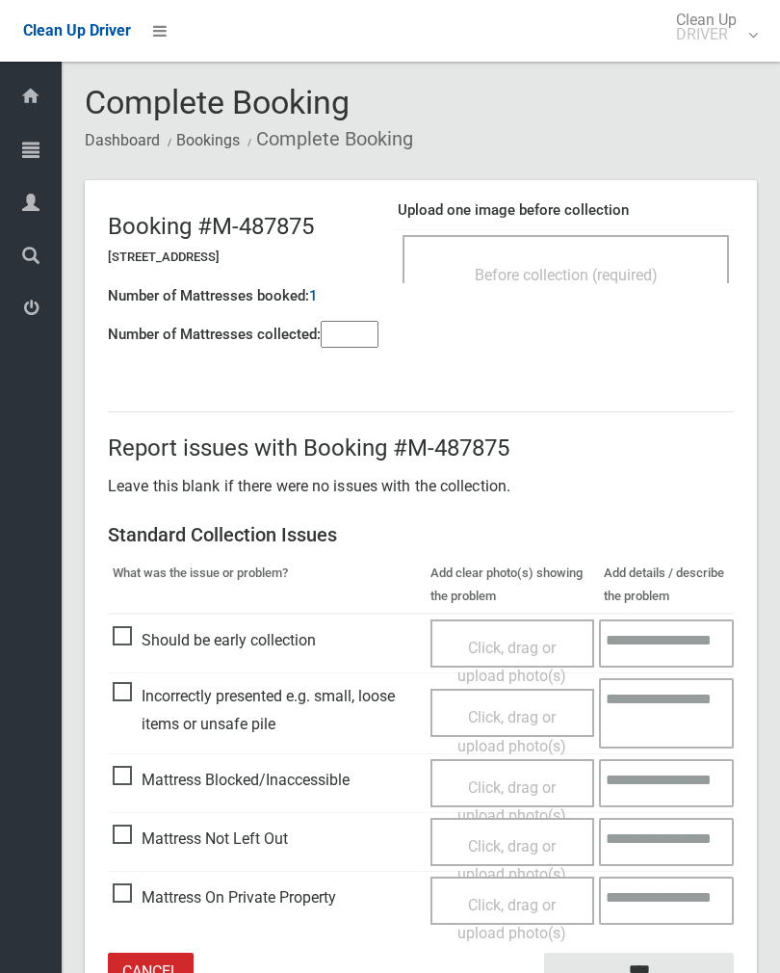
click at [351, 335] on input"] "number" at bounding box center [350, 334] width 58 height 27
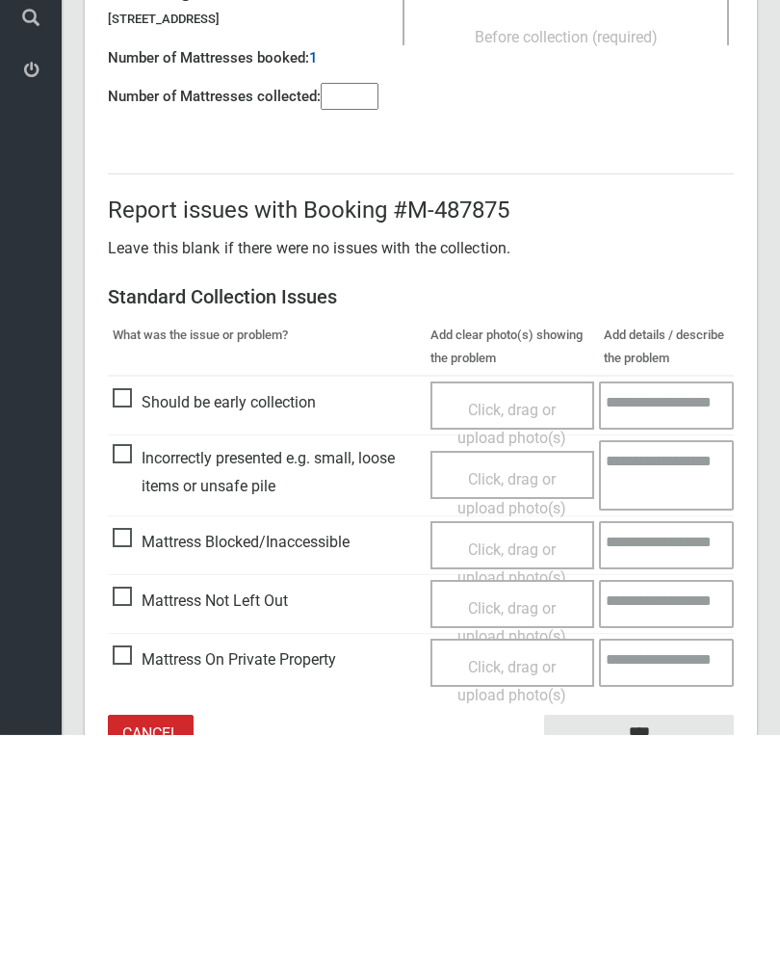
scroll to position [107, 0]
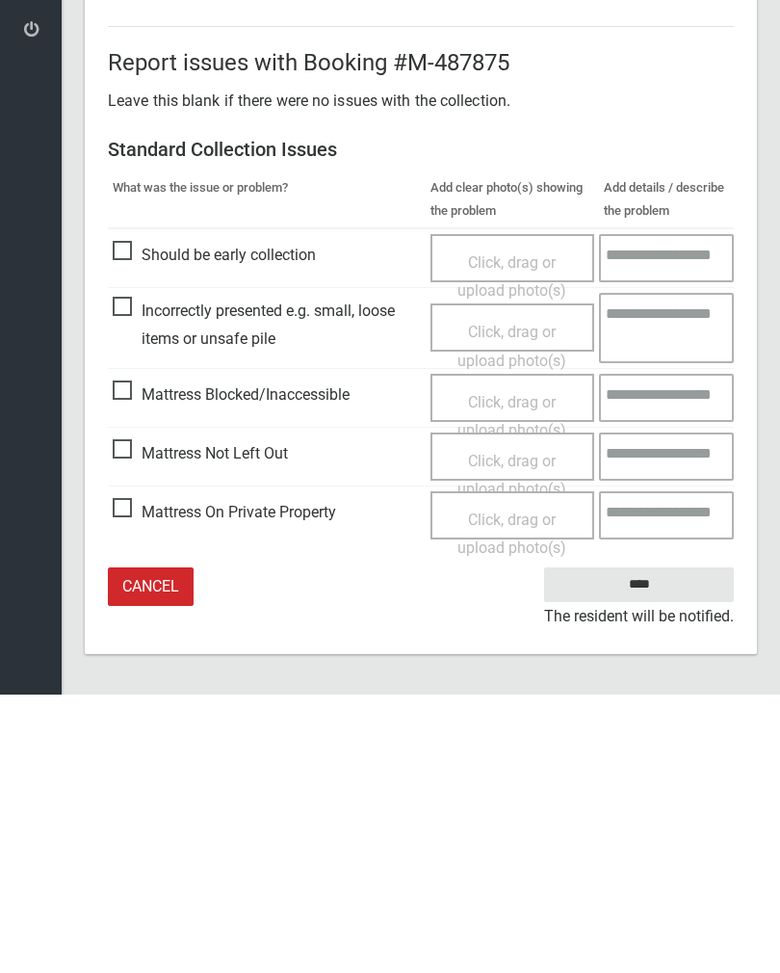
type input"] "*"
click at [527, 730] on span "Click, drag or upload photo(s)" at bounding box center [512, 753] width 109 height 47
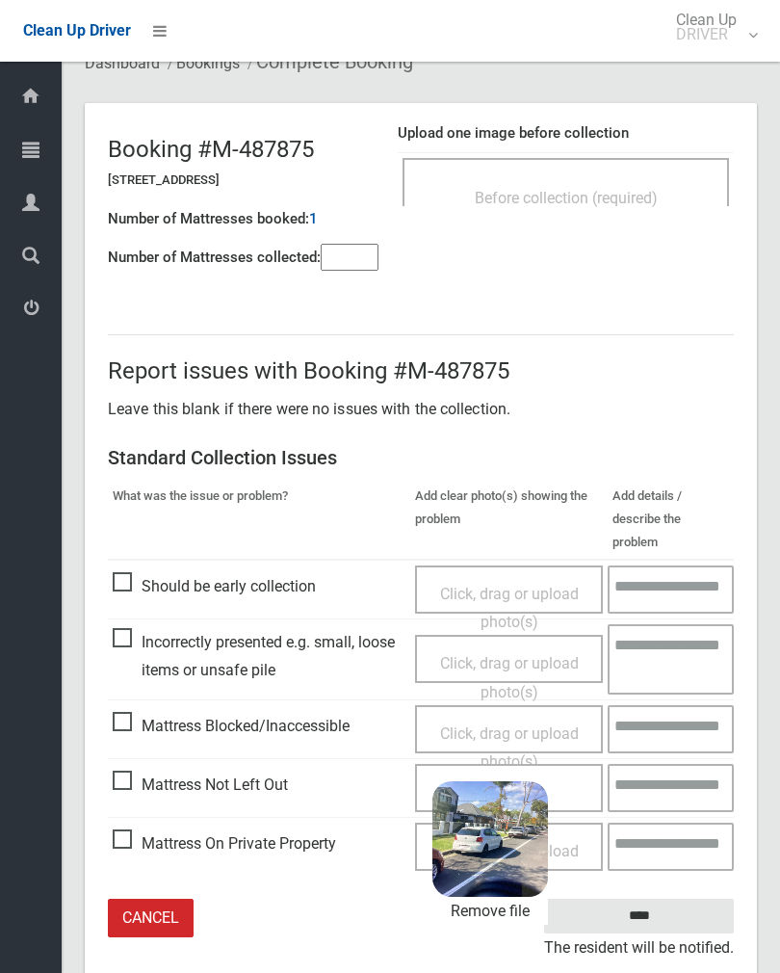
click at [676, 899] on input "****" at bounding box center [639, 917] width 190 height 36
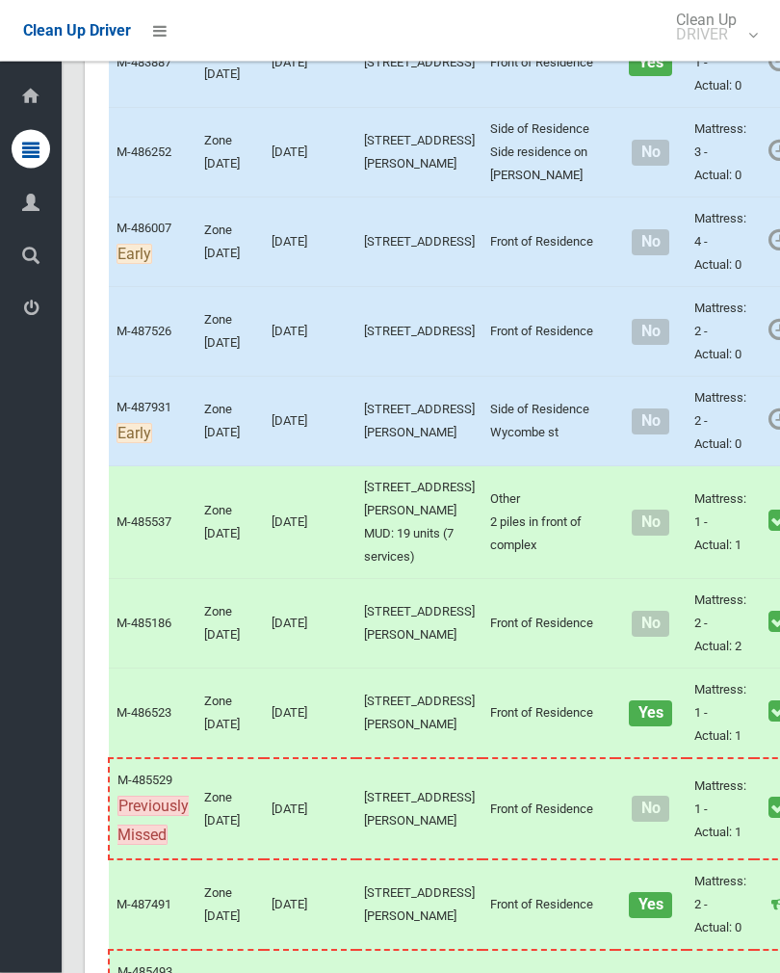
scroll to position [3529, 0]
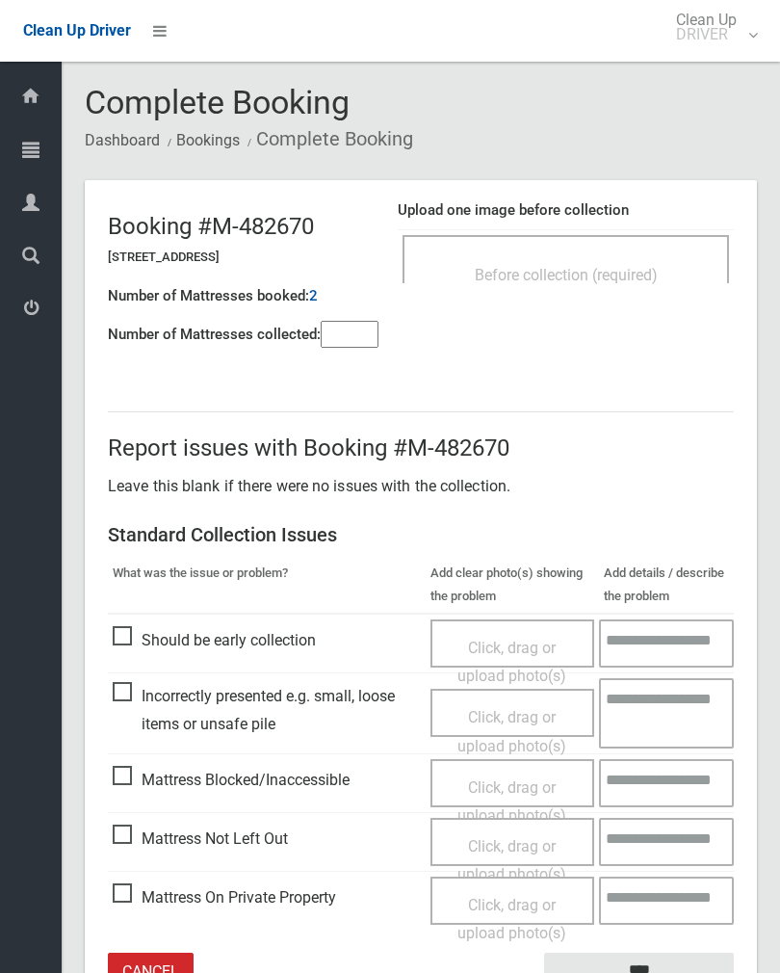
click at [634, 257] on div "Before collection (required)" at bounding box center [566, 274] width 284 height 36
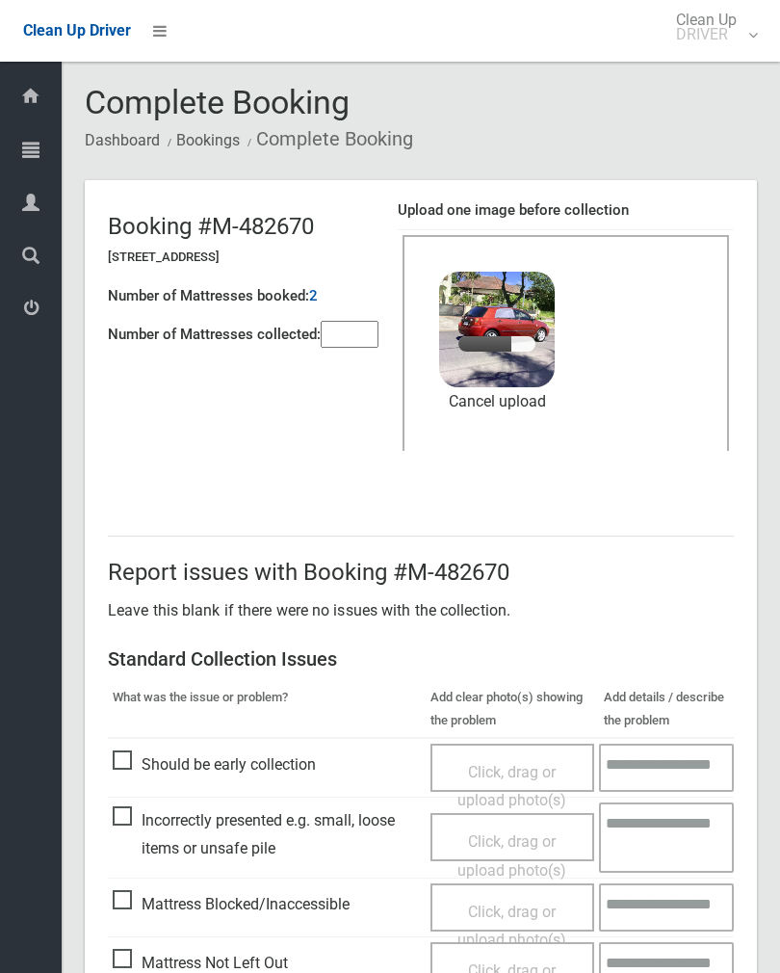
click at [357, 322] on input"] "number" at bounding box center [350, 334] width 58 height 27
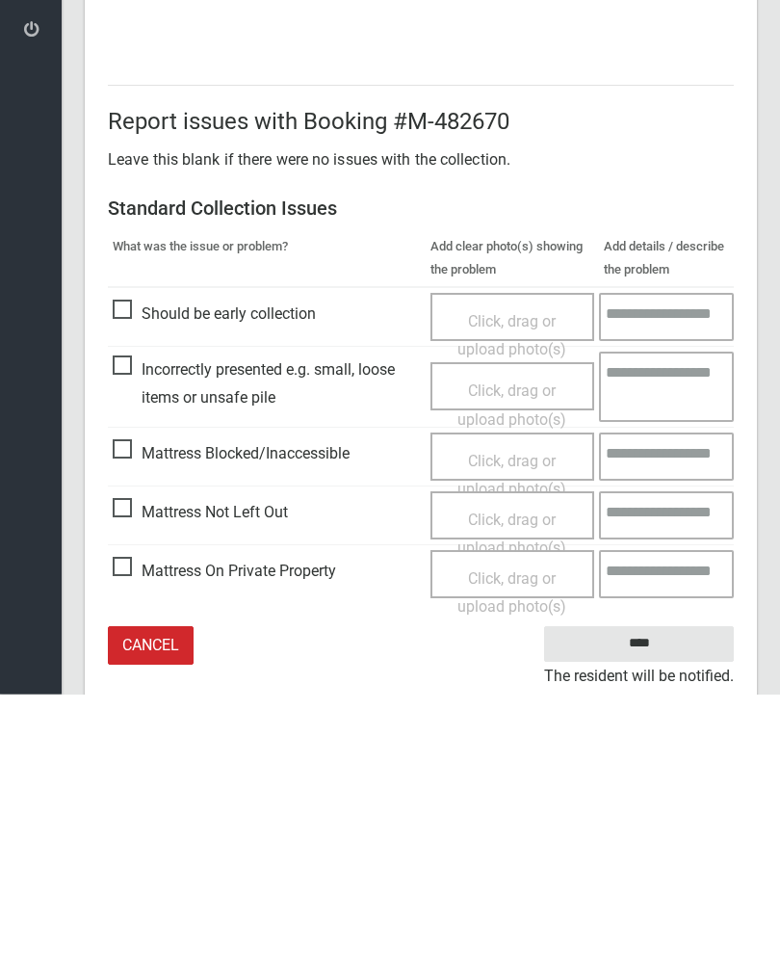
scroll to position [232, 0]
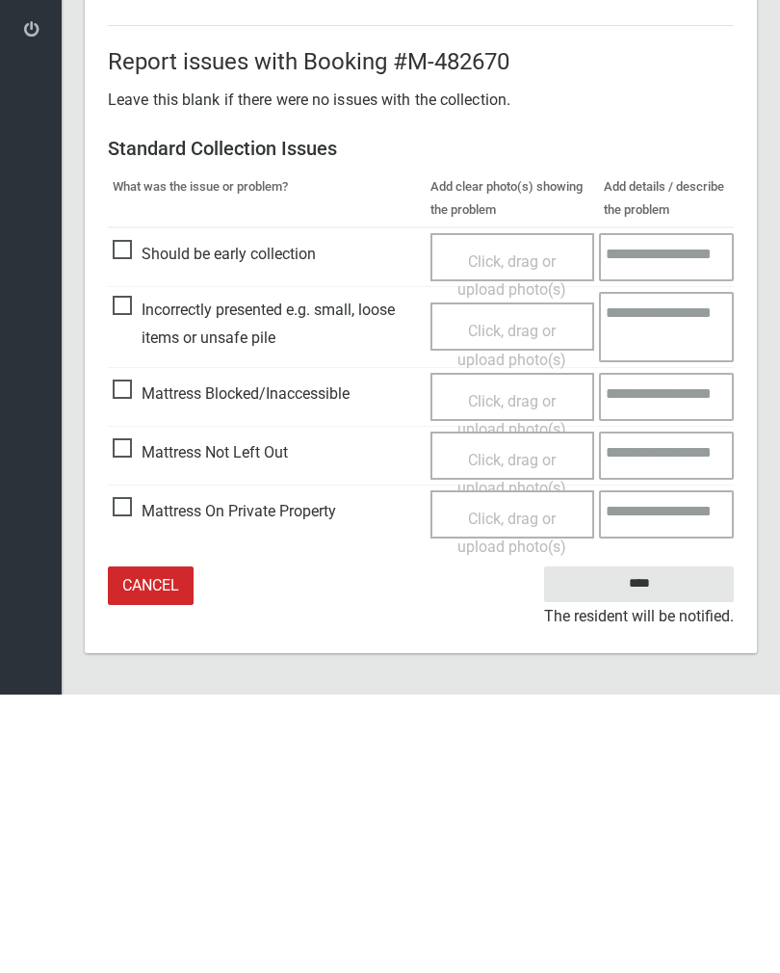
type input"] "*"
click at [653, 845] on input "****" at bounding box center [639, 863] width 190 height 36
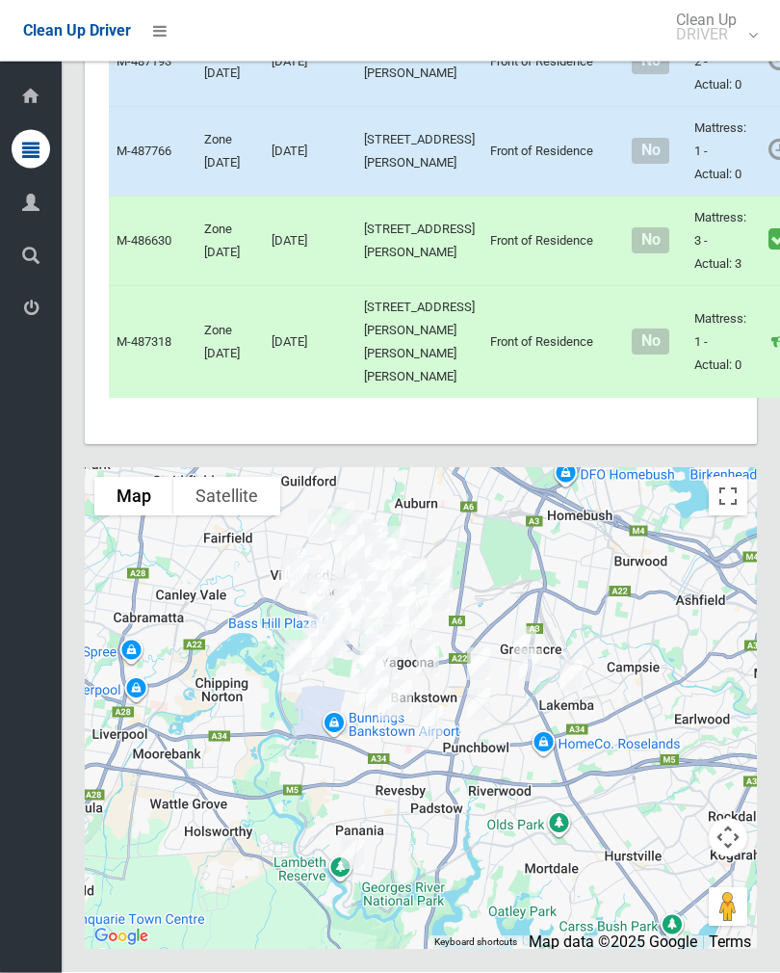
scroll to position [10702, 0]
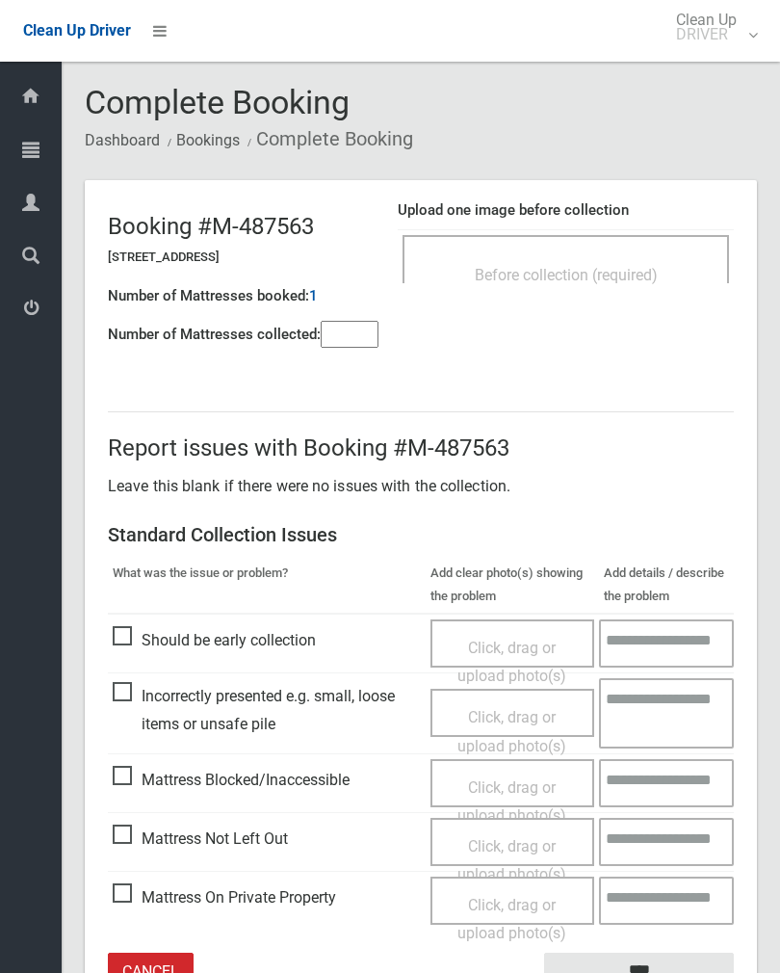
click at [624, 262] on div "Before collection (required)" at bounding box center [566, 274] width 284 height 36
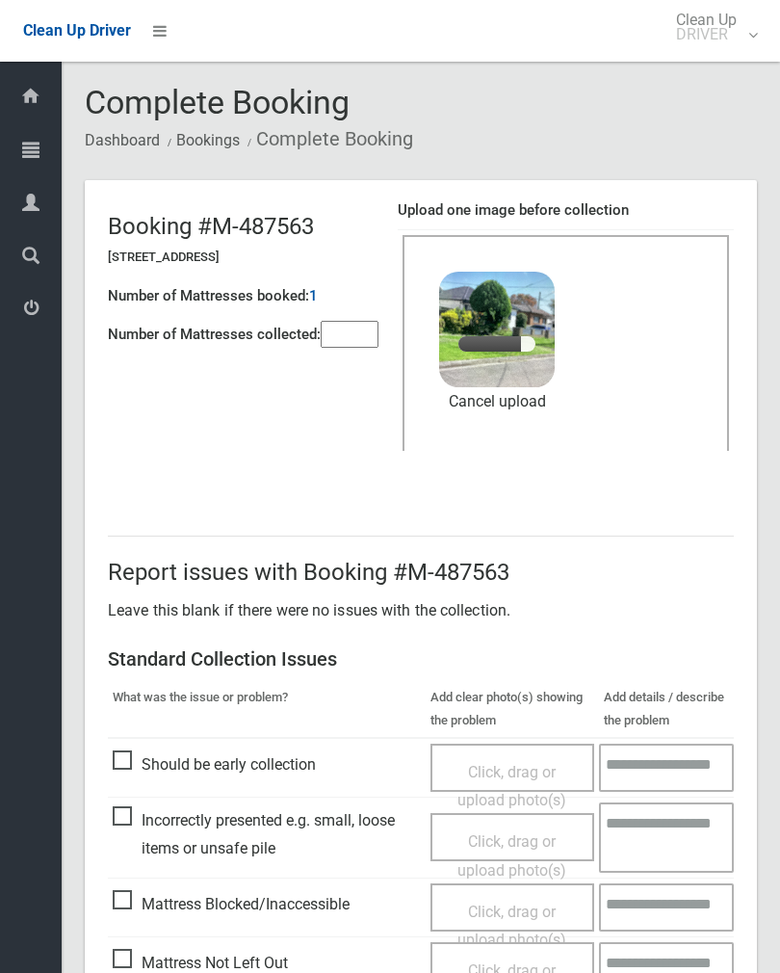
click at [349, 321] on input"] "number" at bounding box center [350, 334] width 58 height 27
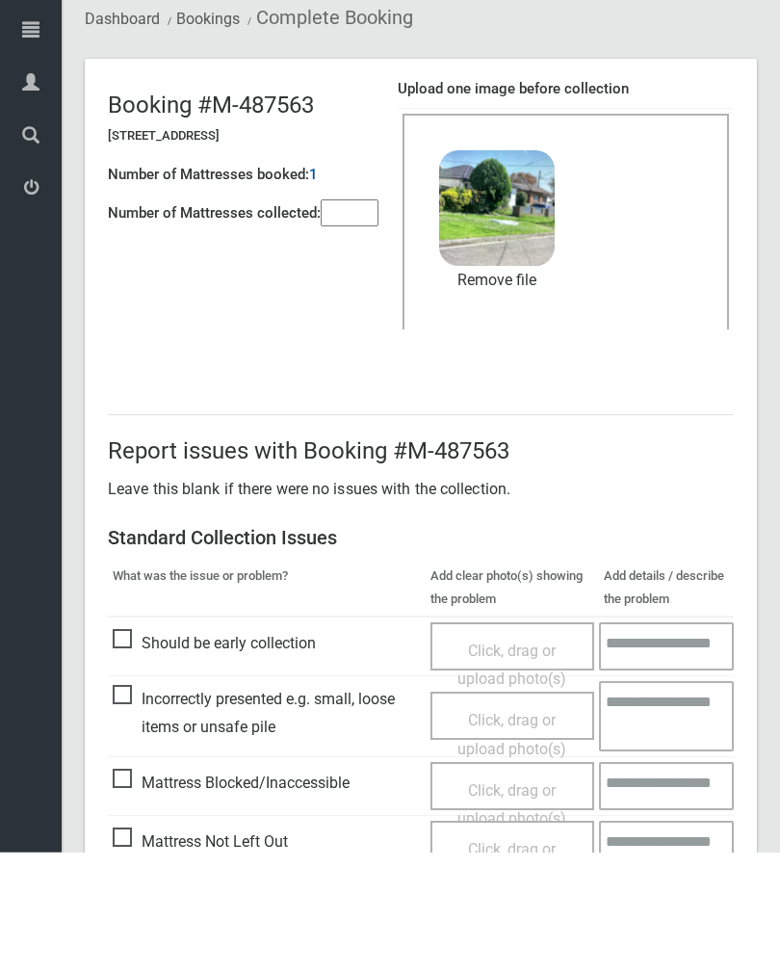
scroll to position [232, 0]
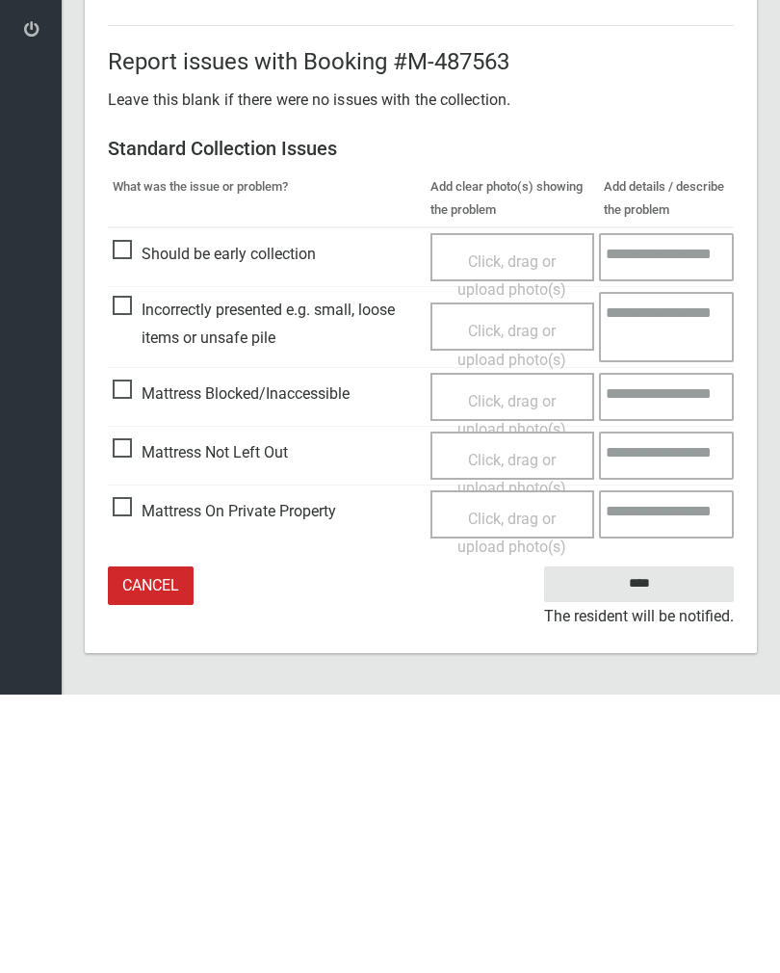
type input"] "*"
click at [676, 845] on input "****" at bounding box center [639, 863] width 190 height 36
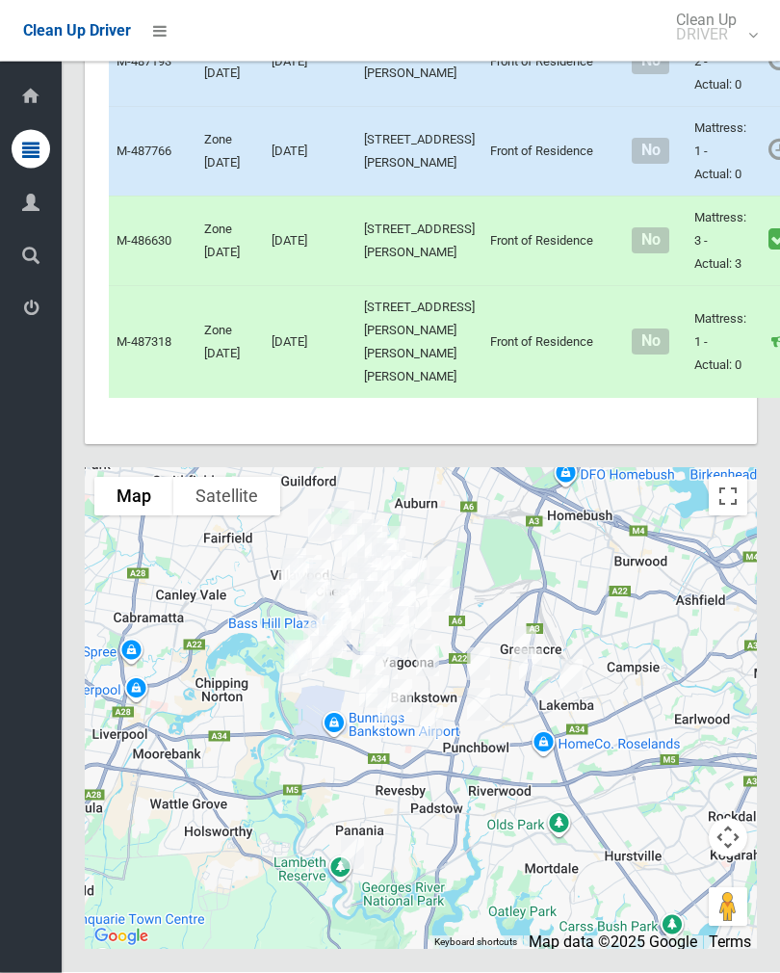
scroll to position [10865, 0]
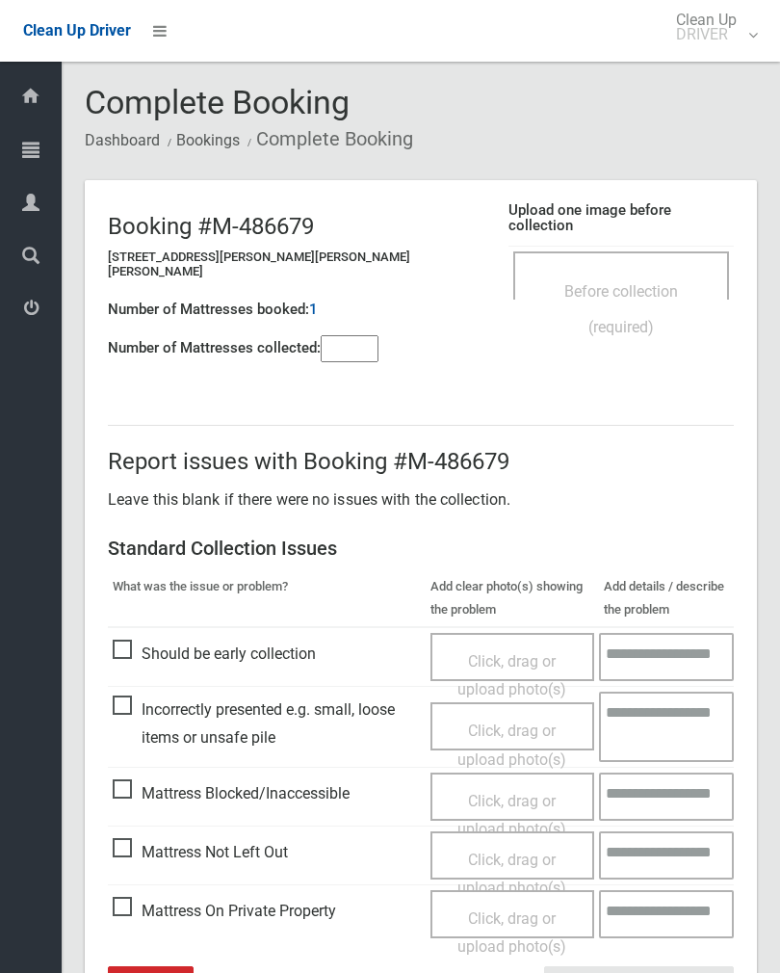
click at [356, 335] on input"] "number" at bounding box center [350, 348] width 58 height 27
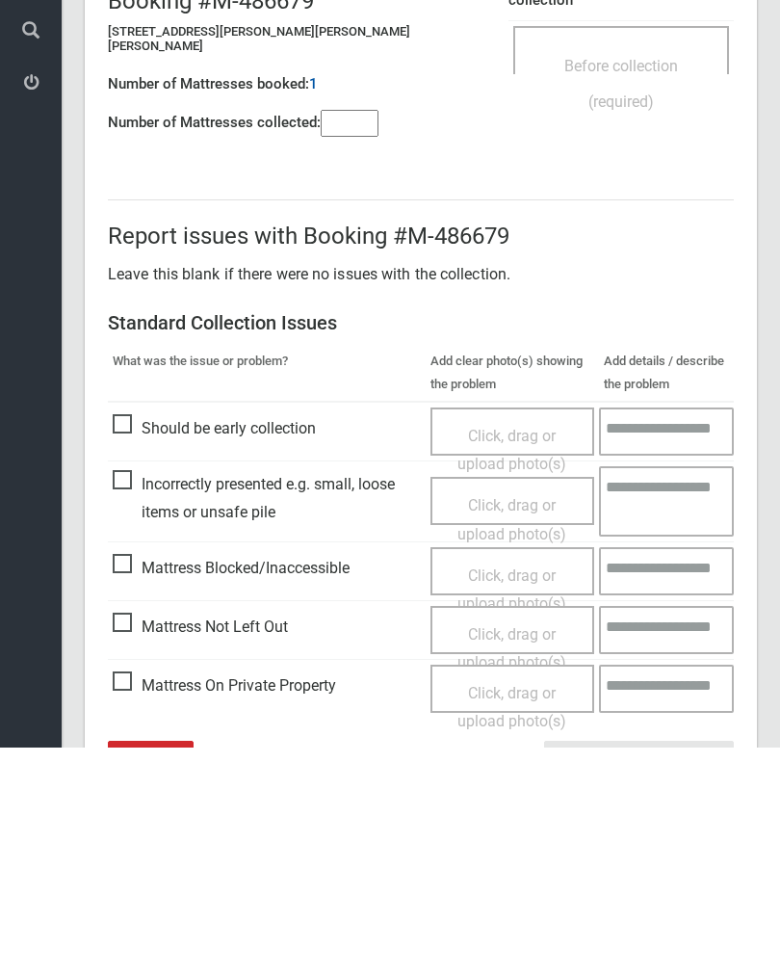
scroll to position [107, 0]
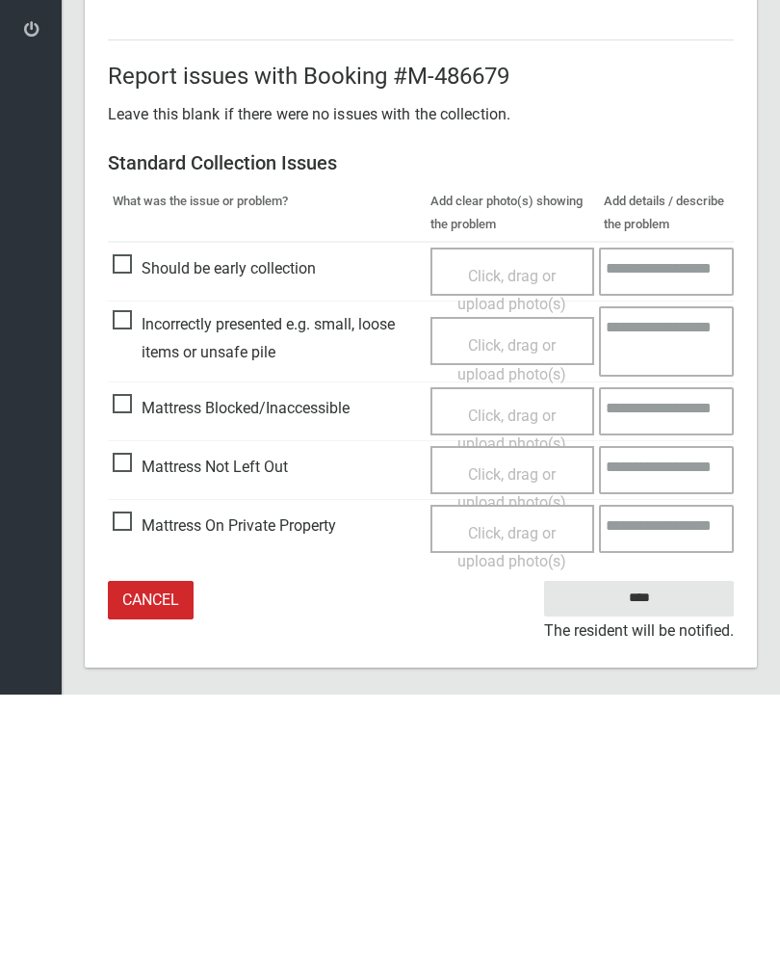
type input"] "*"
click at [529, 744] on span "Click, drag or upload photo(s)" at bounding box center [512, 767] width 109 height 47
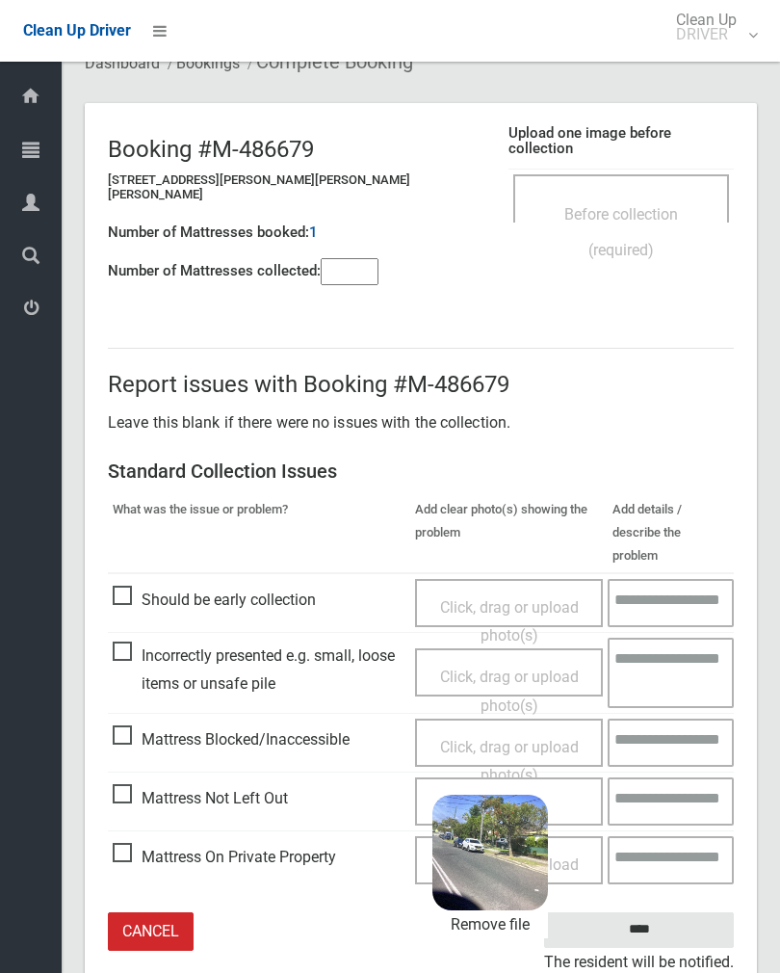
click at [712, 912] on input "****" at bounding box center [639, 930] width 190 height 36
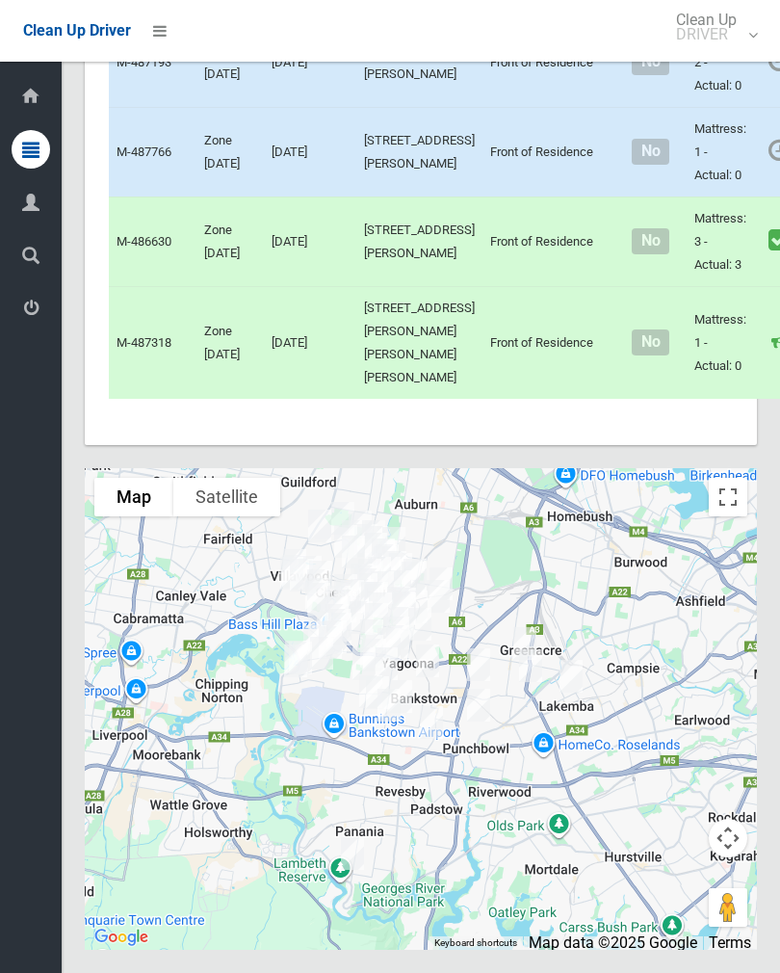
scroll to position [11444, 0]
click at [705, 35] on link "Complete Booking" at bounding box center [789, 15] width 229 height 39
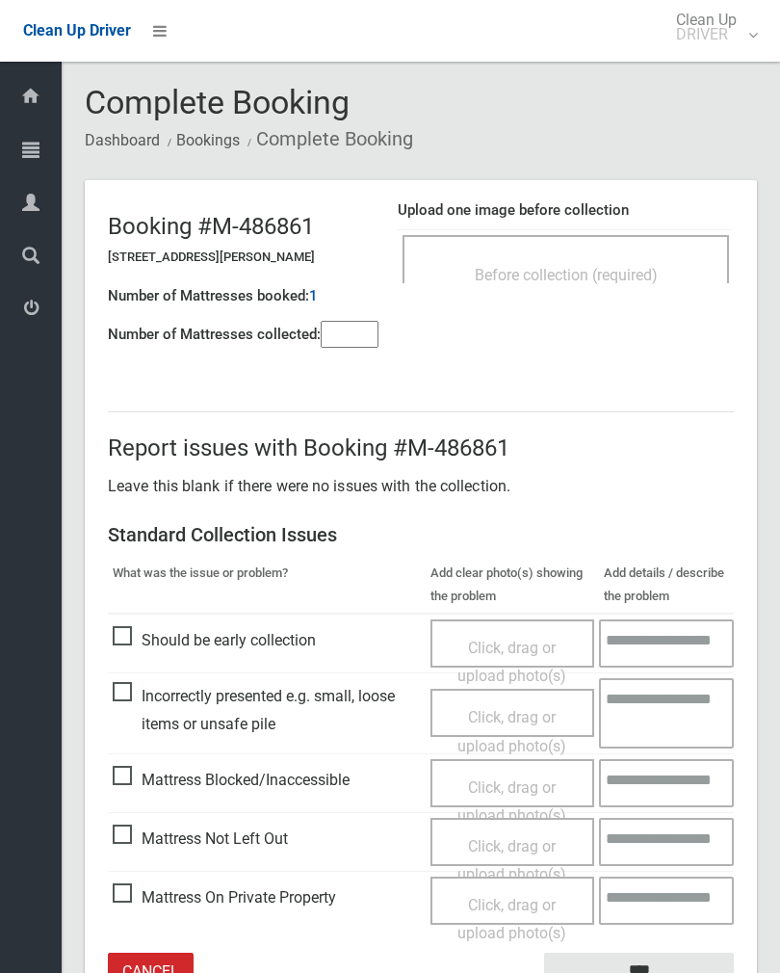
click at [653, 258] on div "Before collection (required)" at bounding box center [566, 274] width 284 height 36
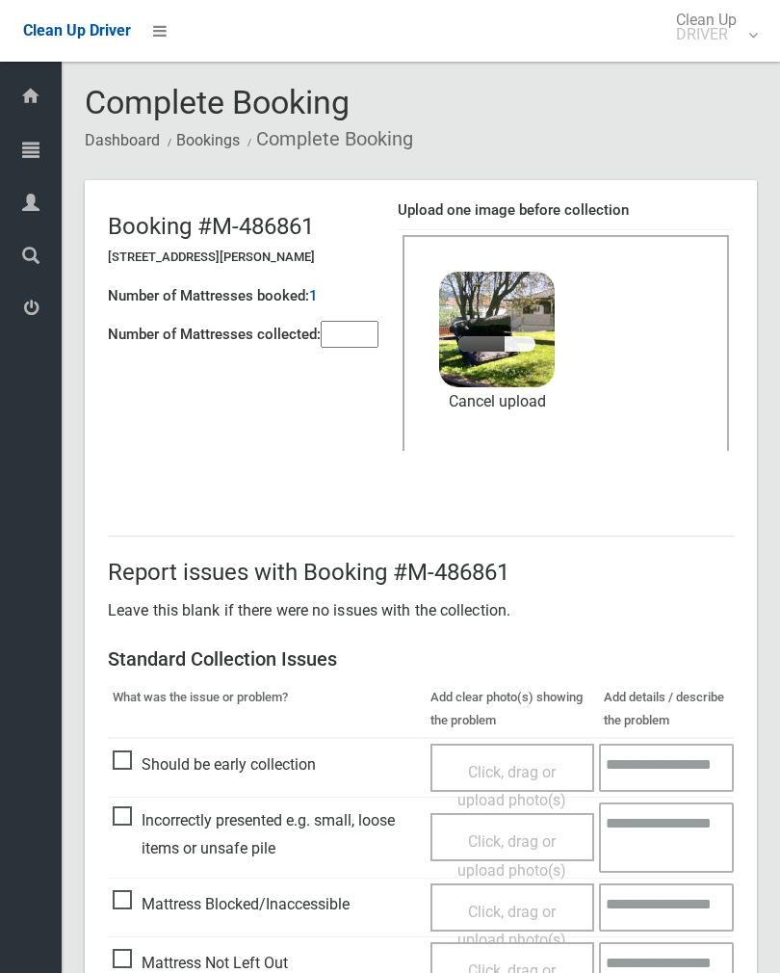
click at [354, 326] on input"] "number" at bounding box center [350, 334] width 58 height 27
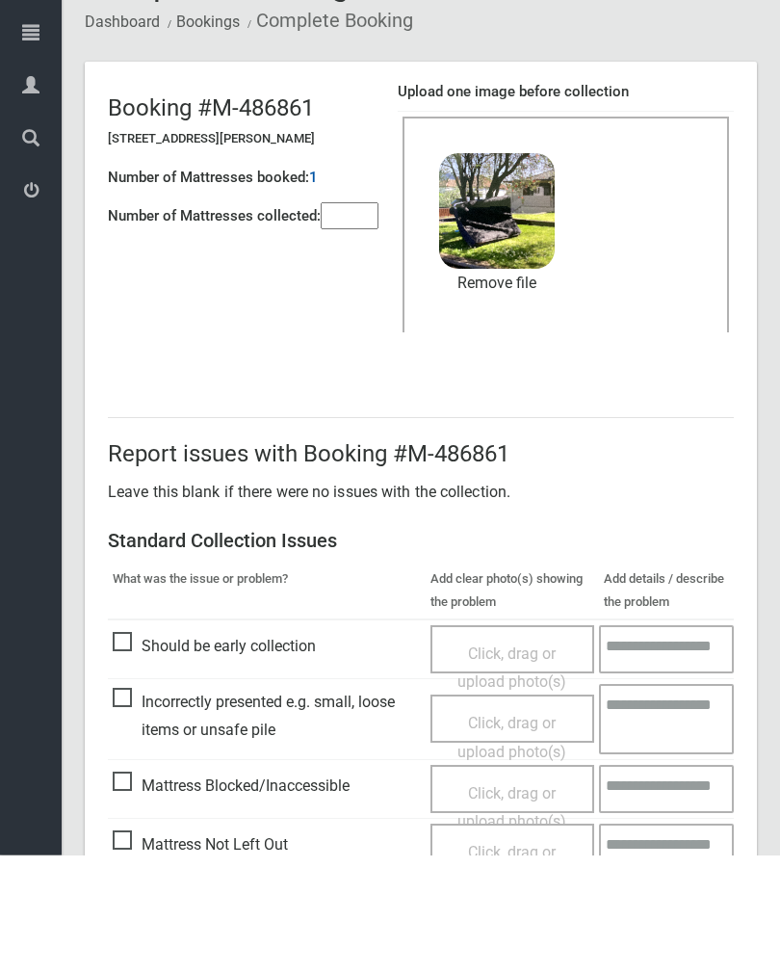
scroll to position [232, 0]
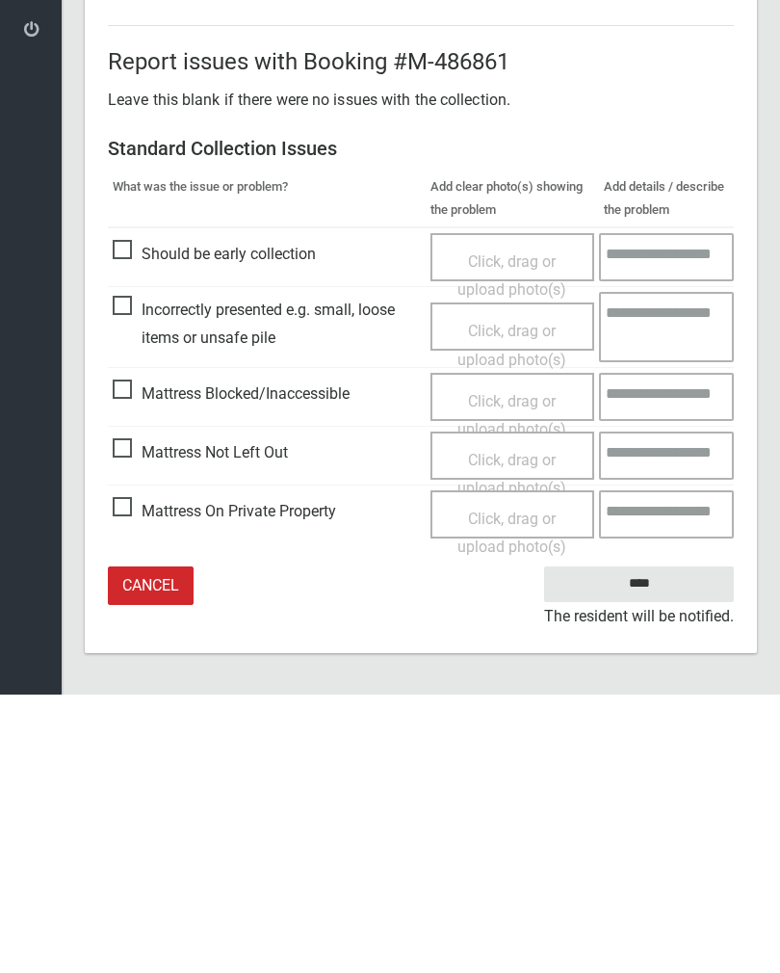
type input"] "*"
click at [657, 845] on input "****" at bounding box center [639, 863] width 190 height 36
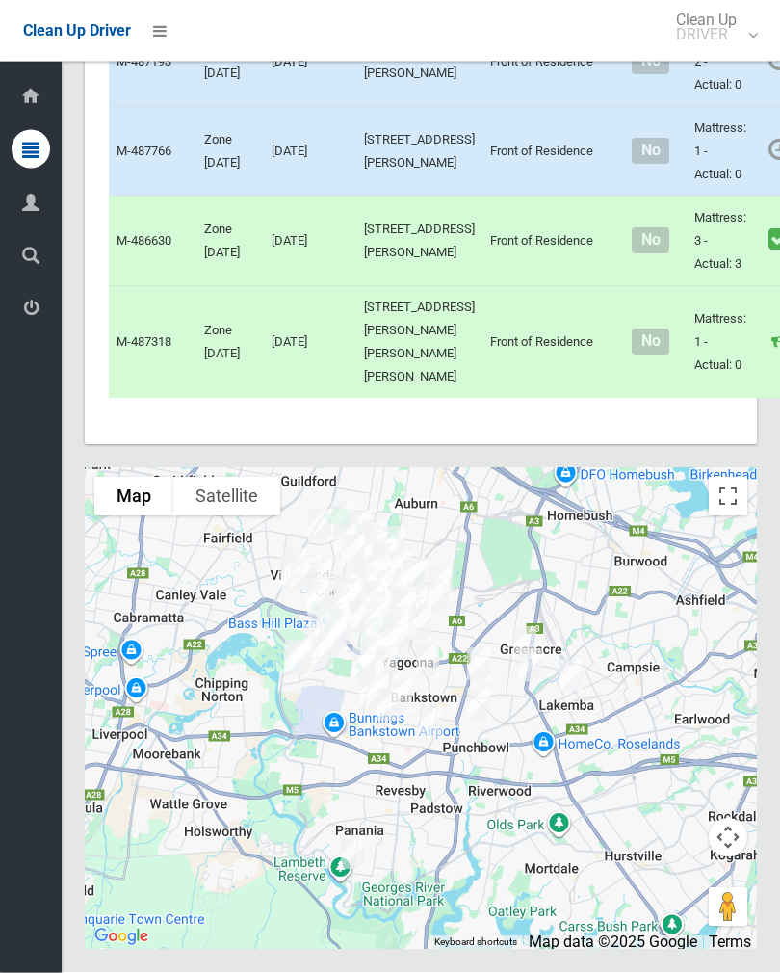
scroll to position [11423, 0]
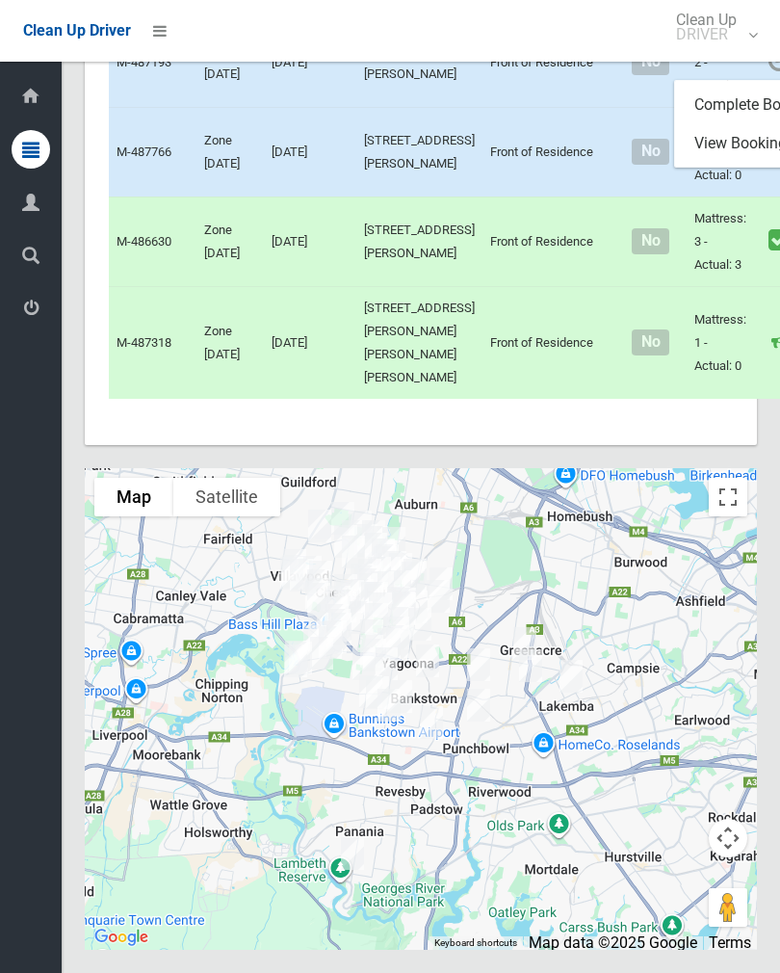
click at [709, 124] on link "Complete Booking" at bounding box center [789, 105] width 229 height 39
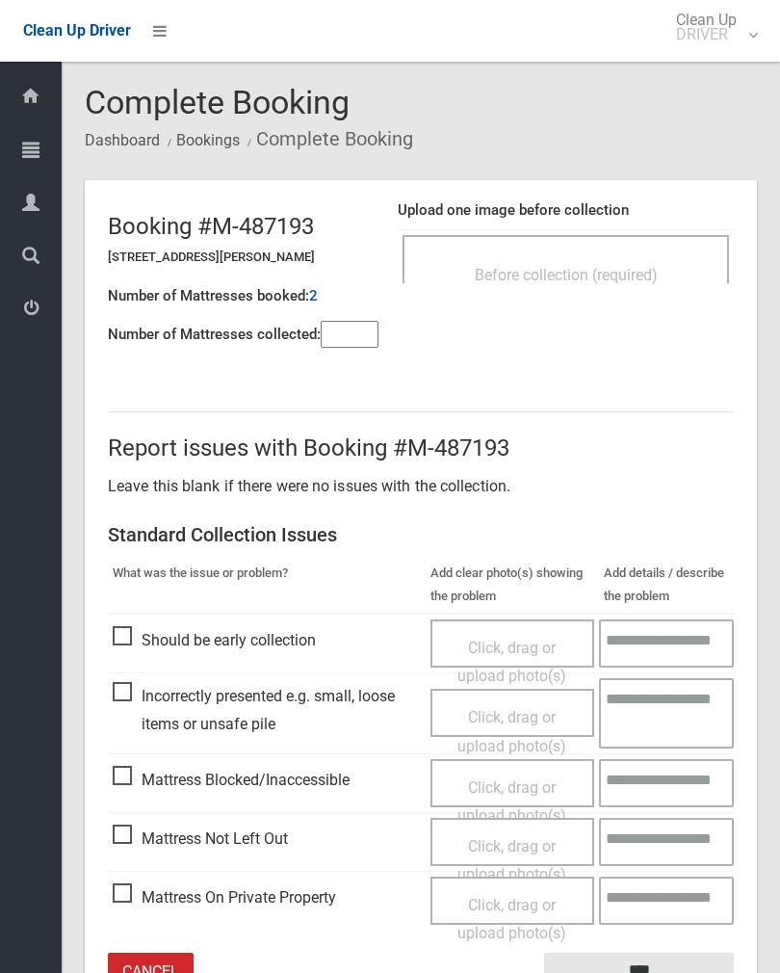
click at [354, 348] on input"] "number" at bounding box center [350, 334] width 58 height 27
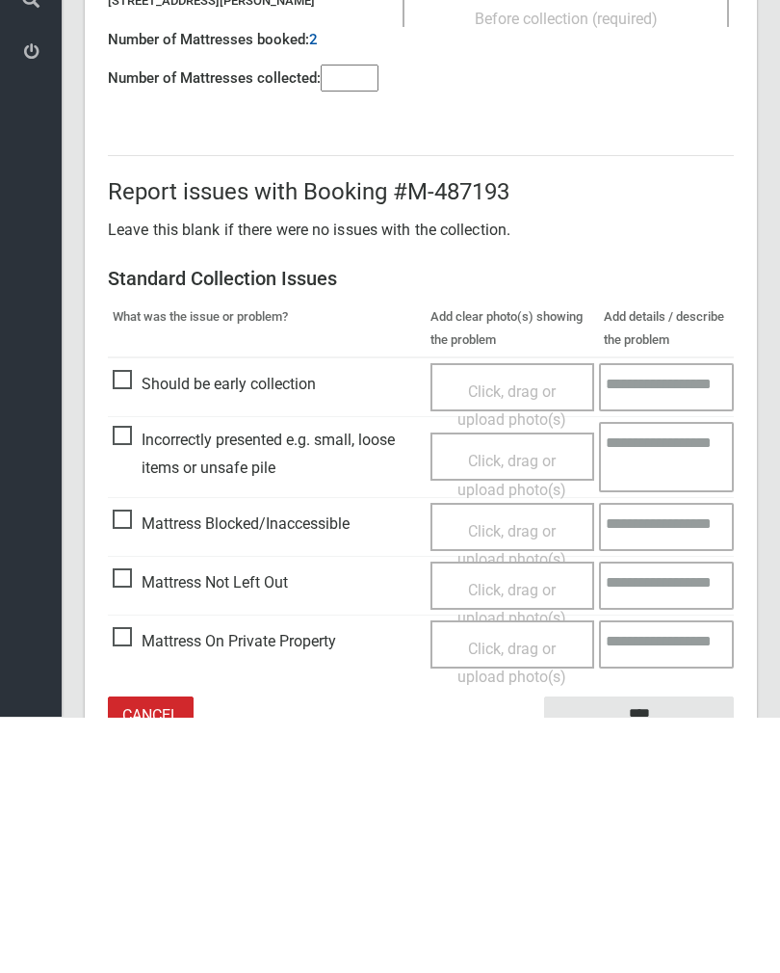
scroll to position [107, 0]
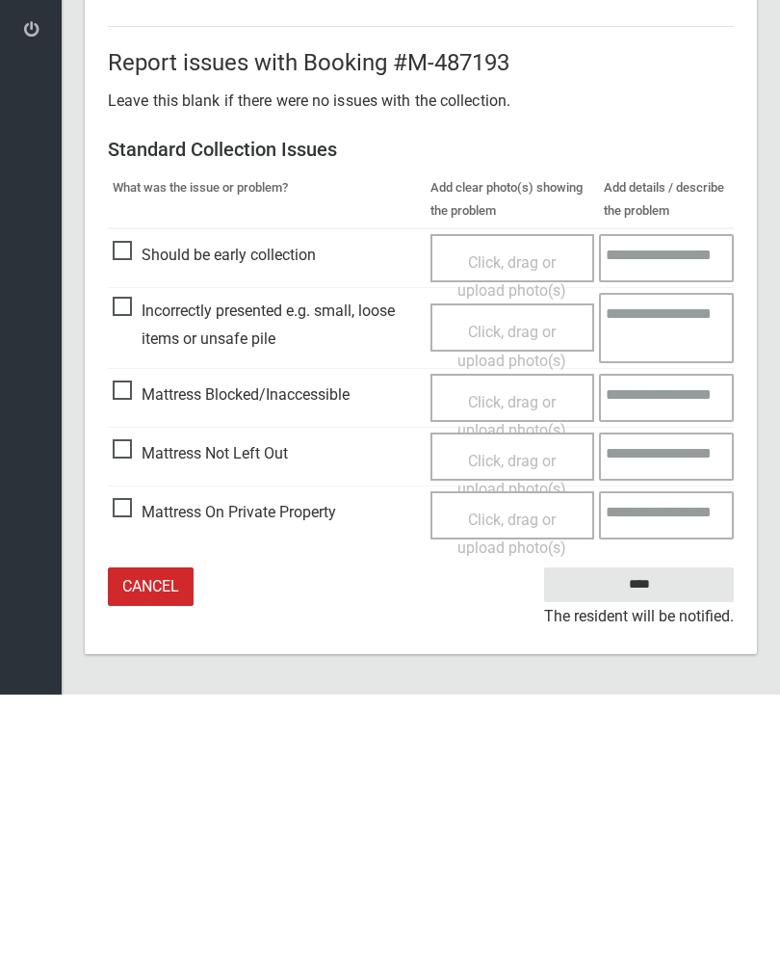
type input"] "*"
click at [524, 730] on span "Click, drag or upload photo(s)" at bounding box center [512, 753] width 109 height 47
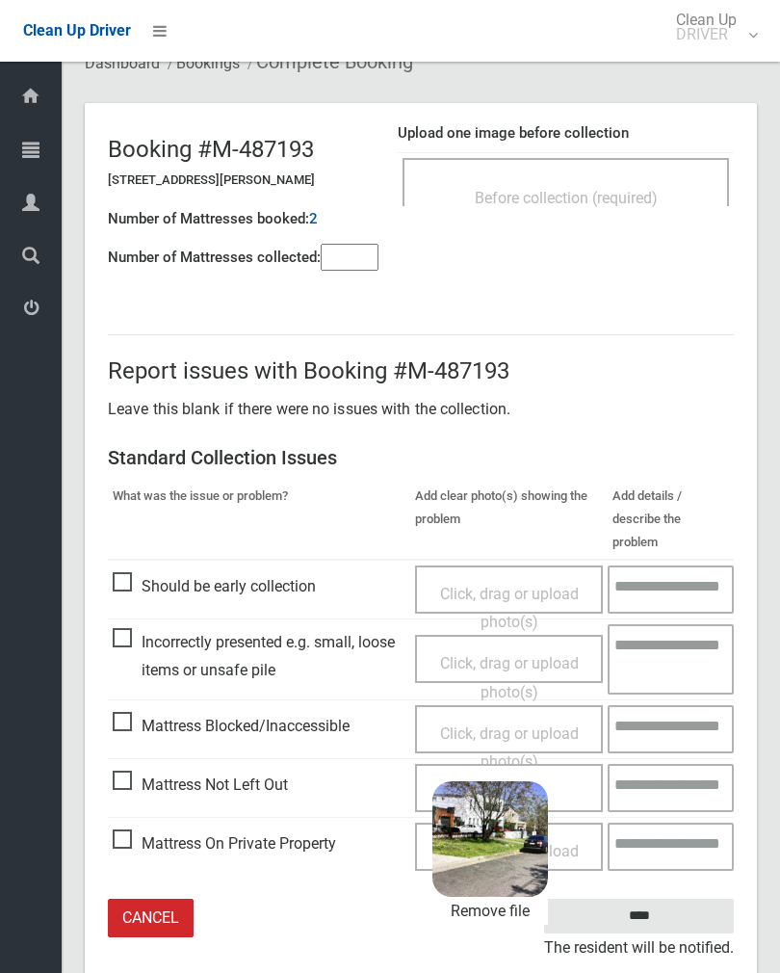
click at [679, 899] on input "****" at bounding box center [639, 917] width 190 height 36
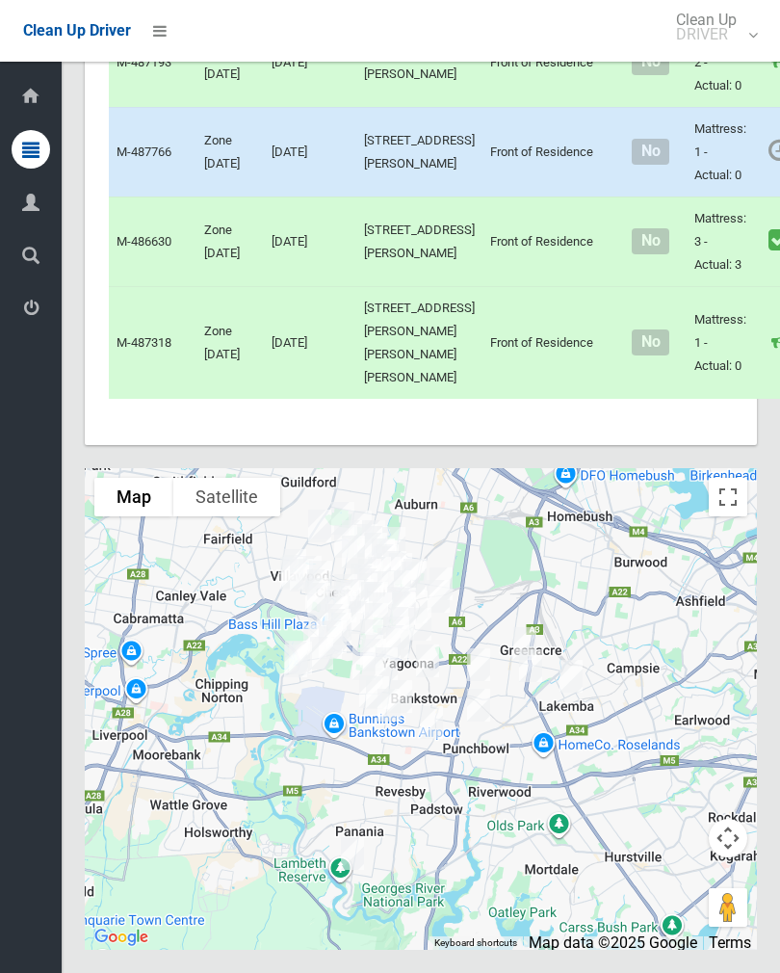
scroll to position [10580, 0]
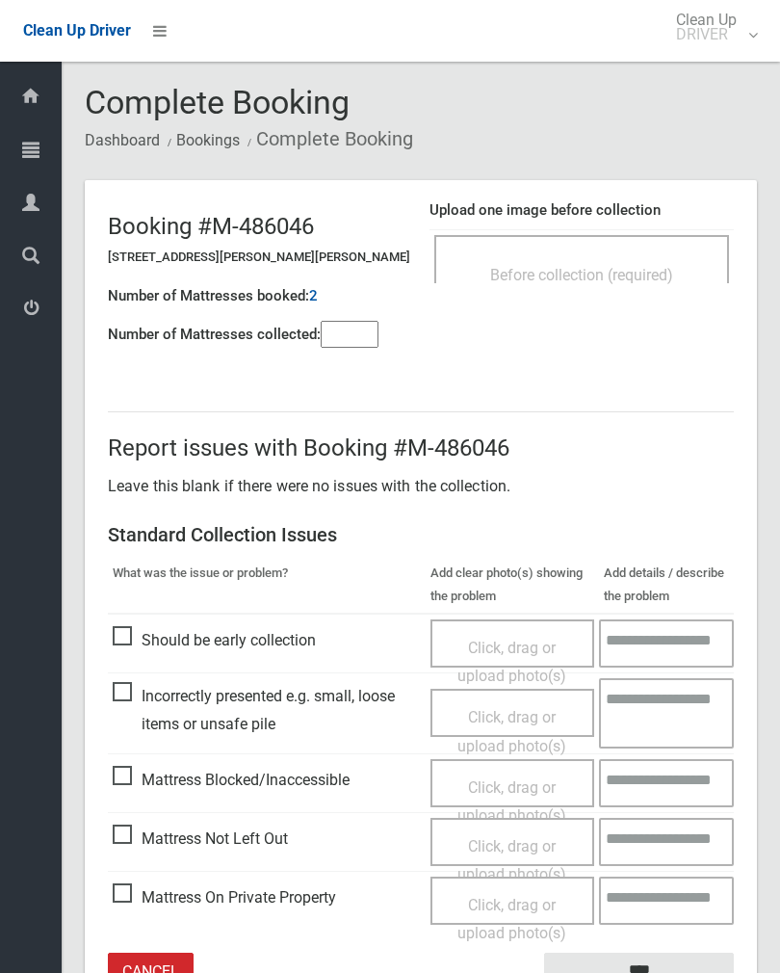
click at [362, 331] on input"] "number" at bounding box center [350, 334] width 58 height 27
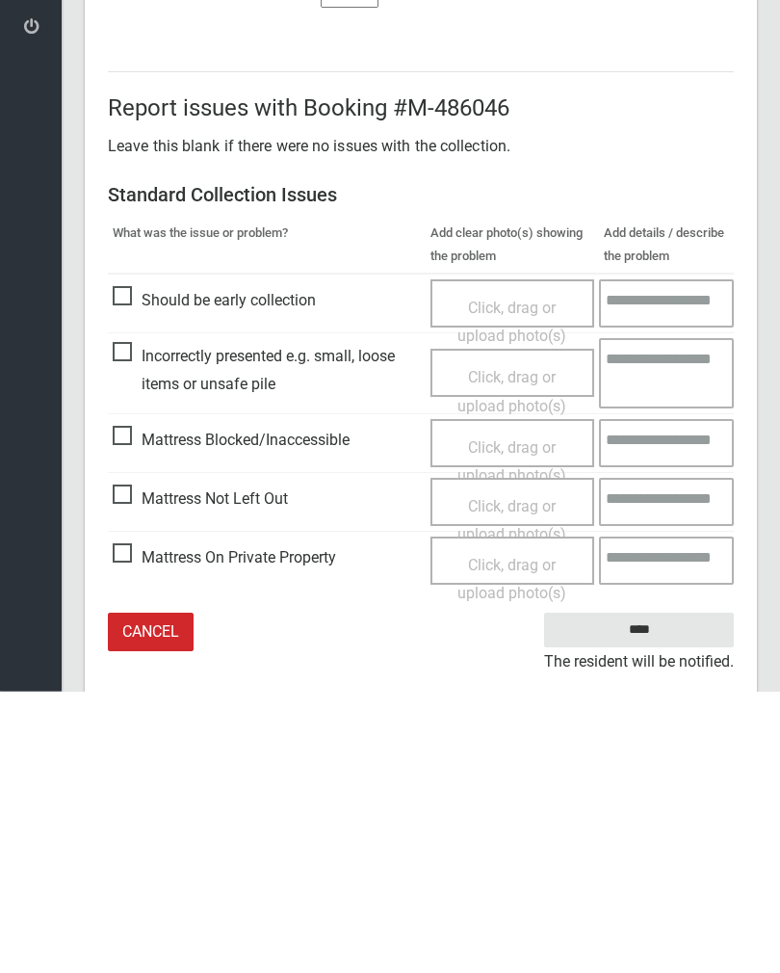
scroll to position [107, 0]
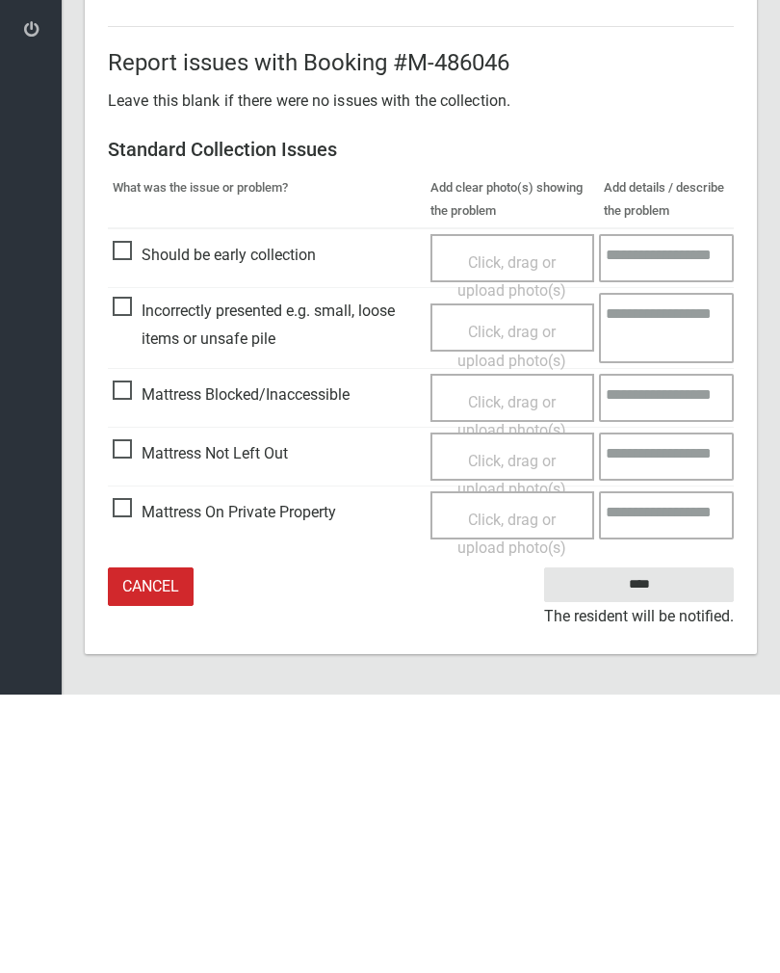
type input"] "*"
click at [525, 730] on span "Click, drag or upload photo(s)" at bounding box center [512, 753] width 109 height 47
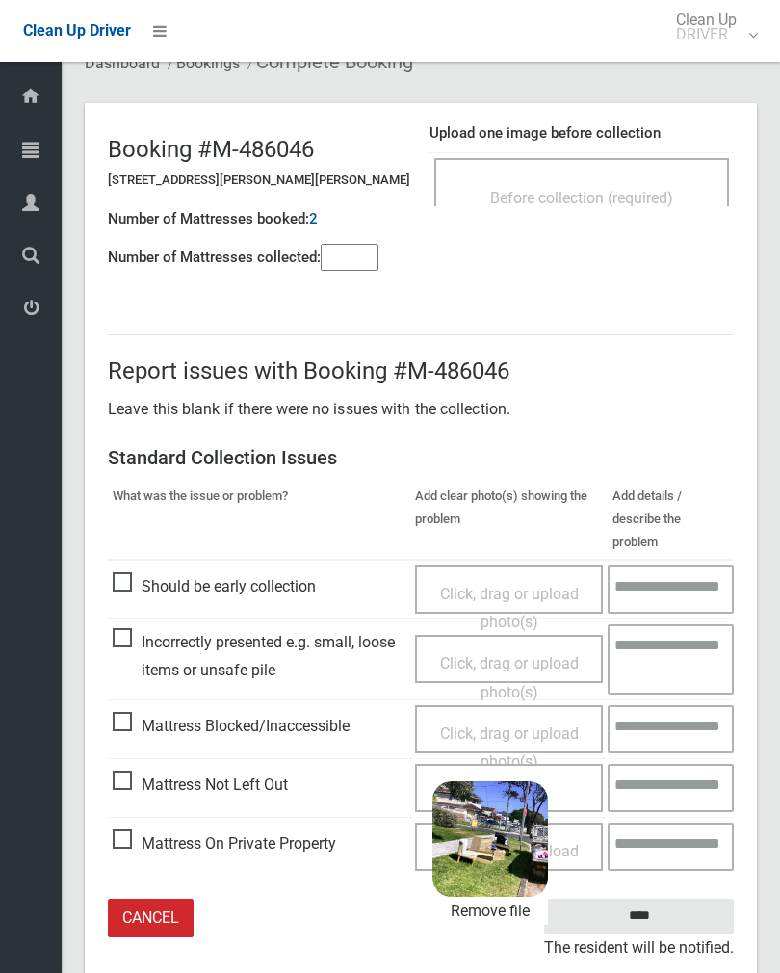
click at [683, 903] on input "****" at bounding box center [639, 917] width 190 height 36
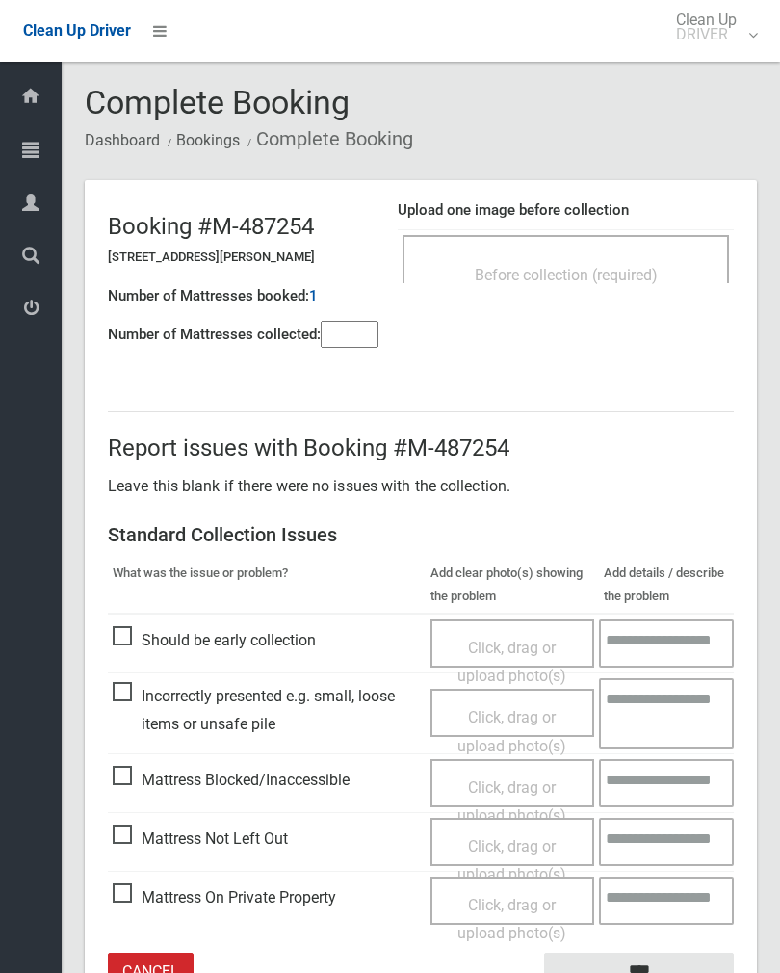
click at [621, 275] on span "Before collection (required)" at bounding box center [566, 275] width 183 height 18
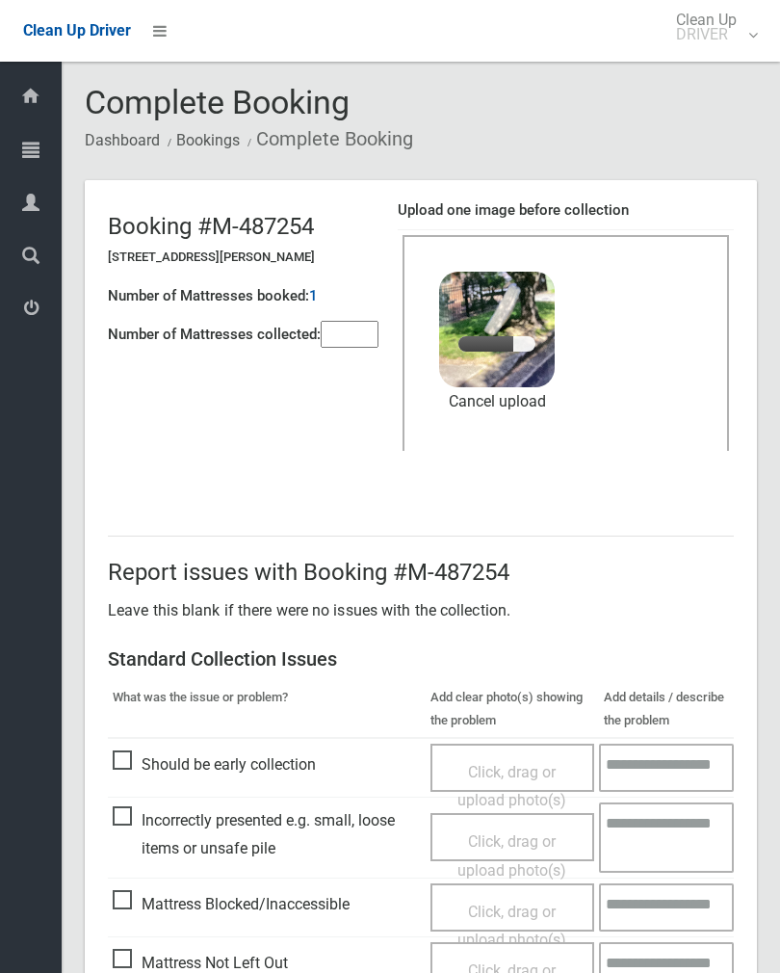
click at [374, 329] on input"] "number" at bounding box center [350, 334] width 58 height 27
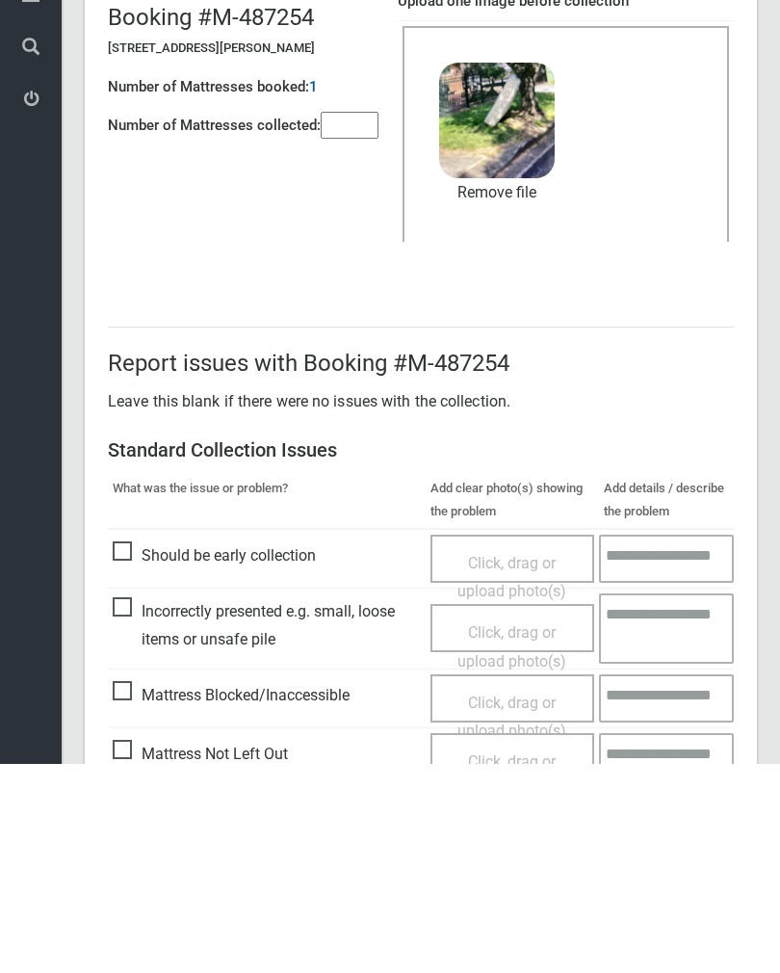
scroll to position [232, 0]
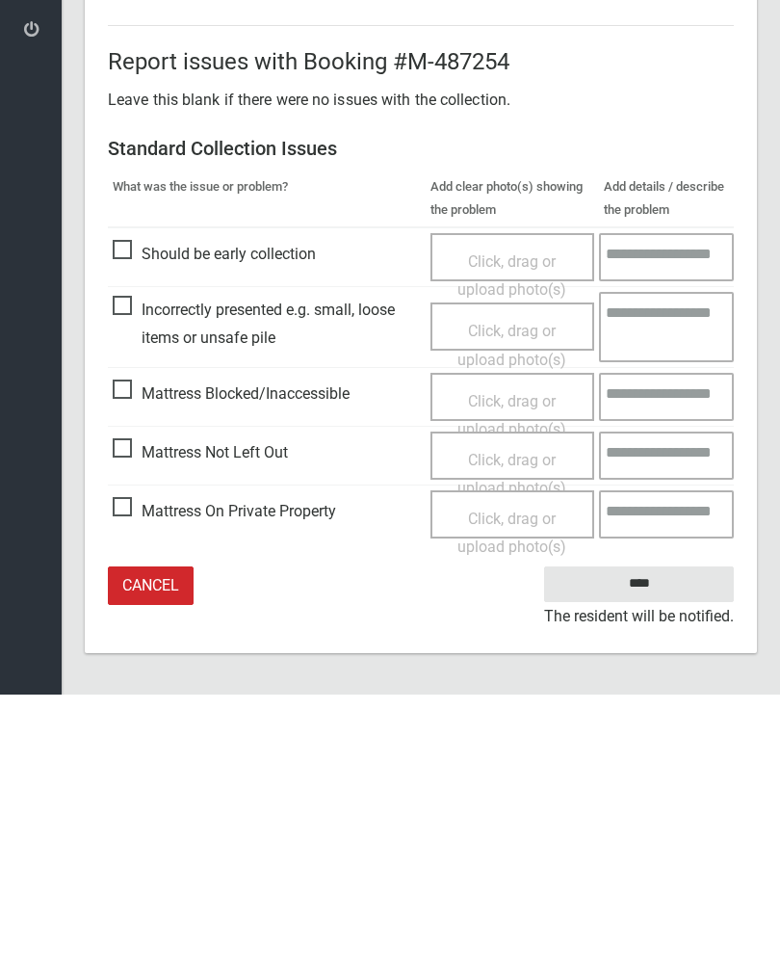
type input"] "*"
click at [668, 845] on input "****" at bounding box center [639, 863] width 190 height 36
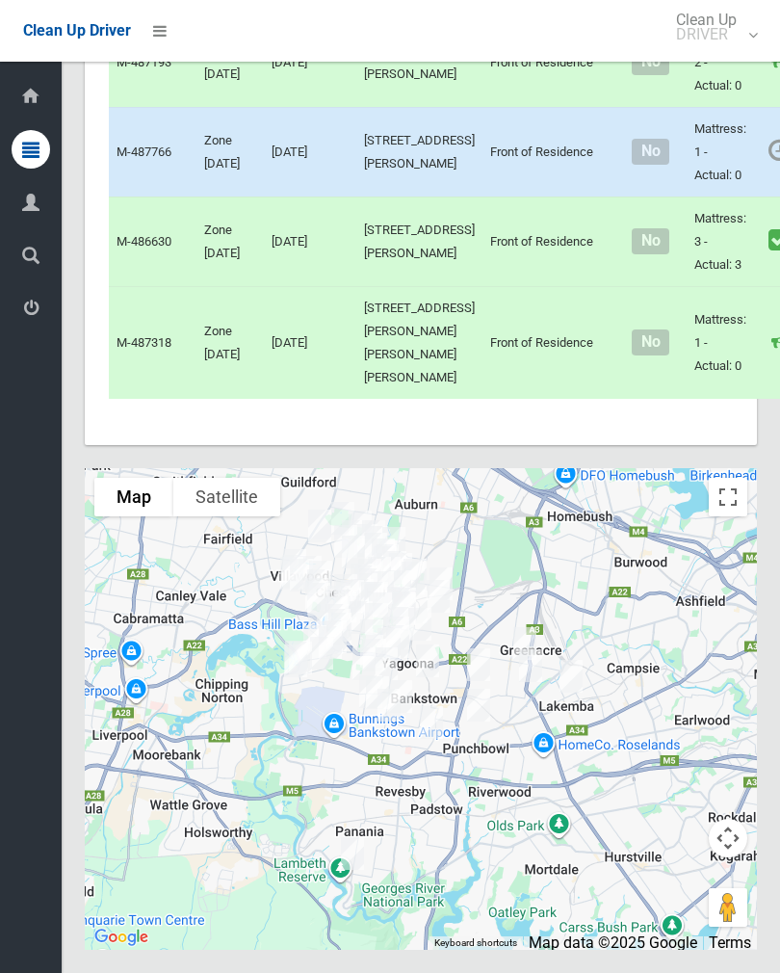
scroll to position [10137, 0]
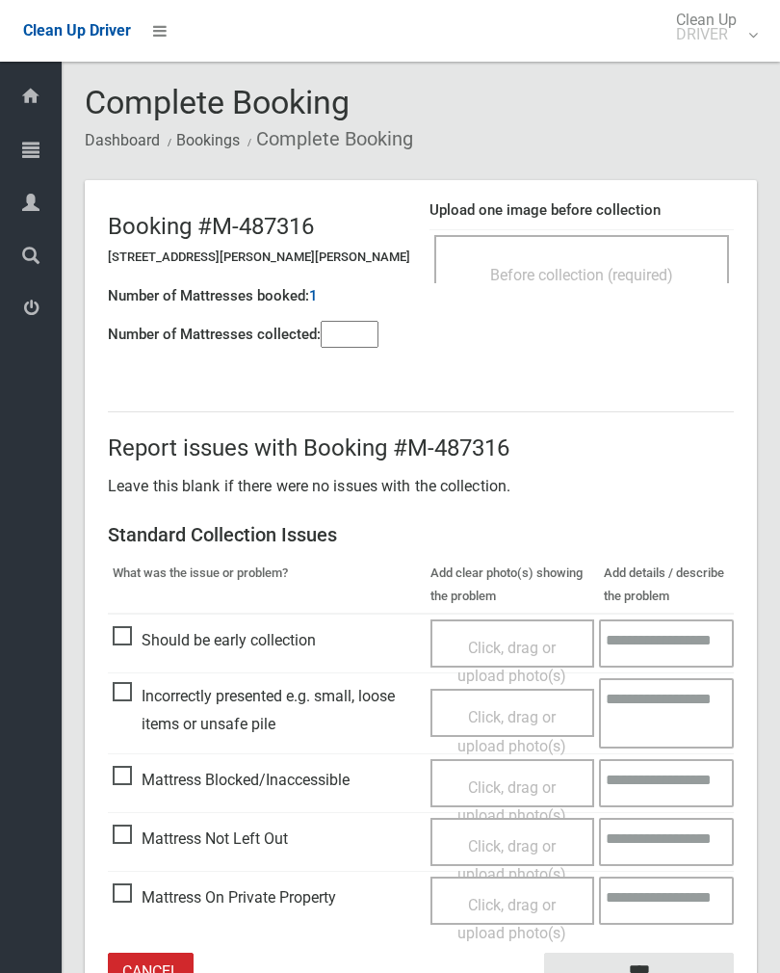
click at [618, 282] on span "Before collection (required)" at bounding box center [581, 275] width 183 height 18
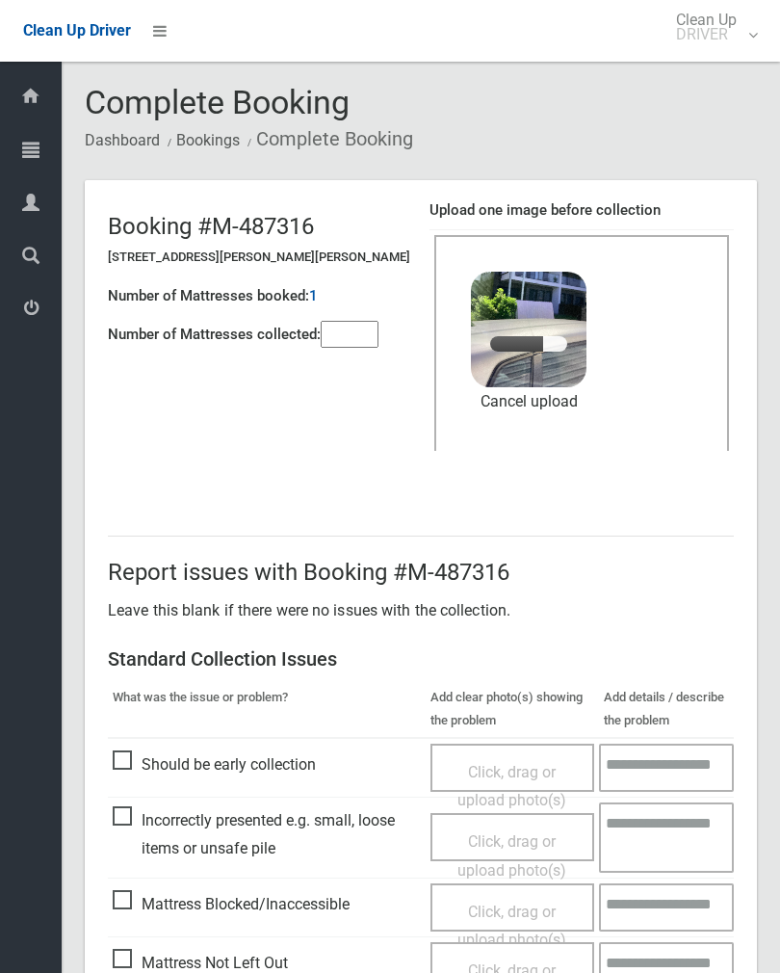
click at [370, 347] on input"] "number" at bounding box center [350, 334] width 58 height 27
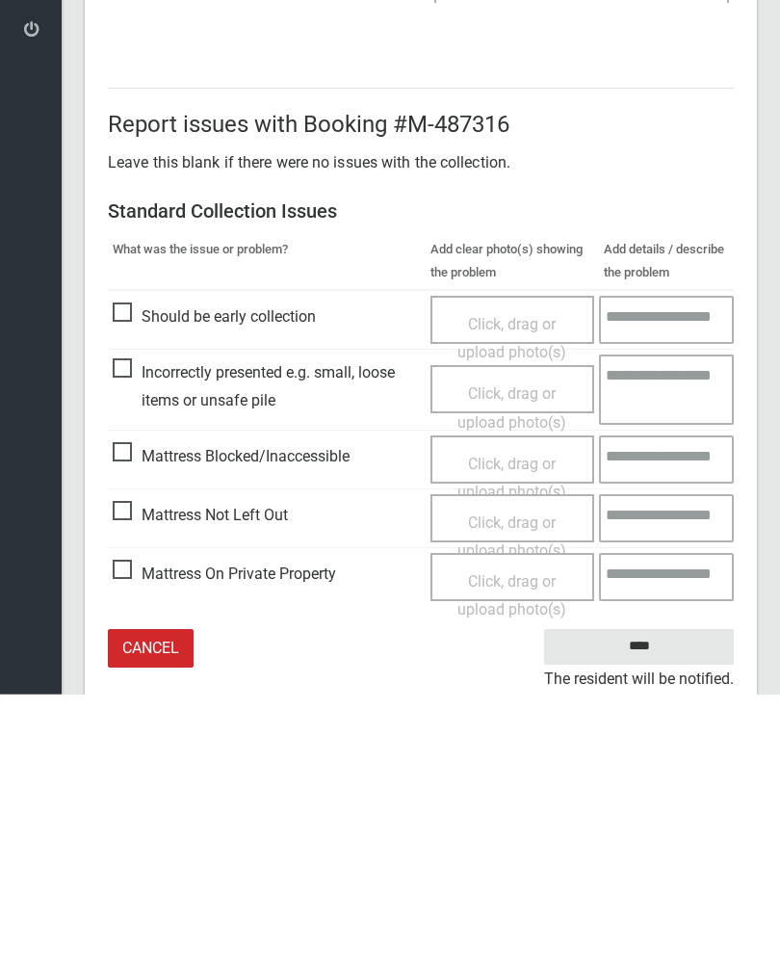
scroll to position [232, 0]
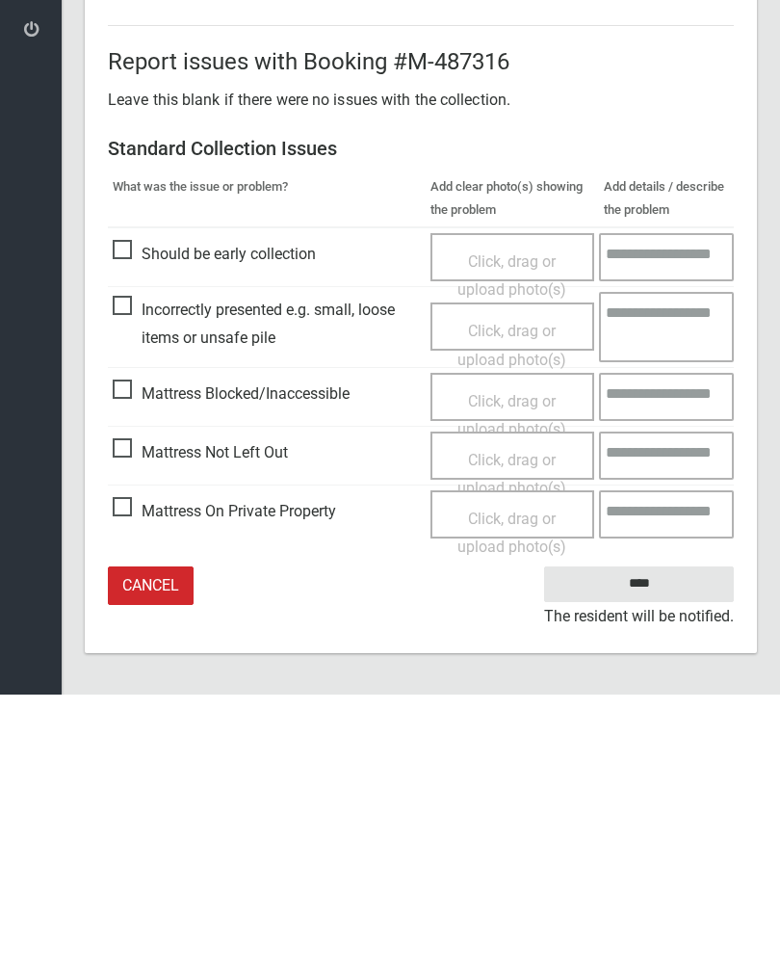
type input"] "*"
click at [669, 845] on input "****" at bounding box center [639, 863] width 190 height 36
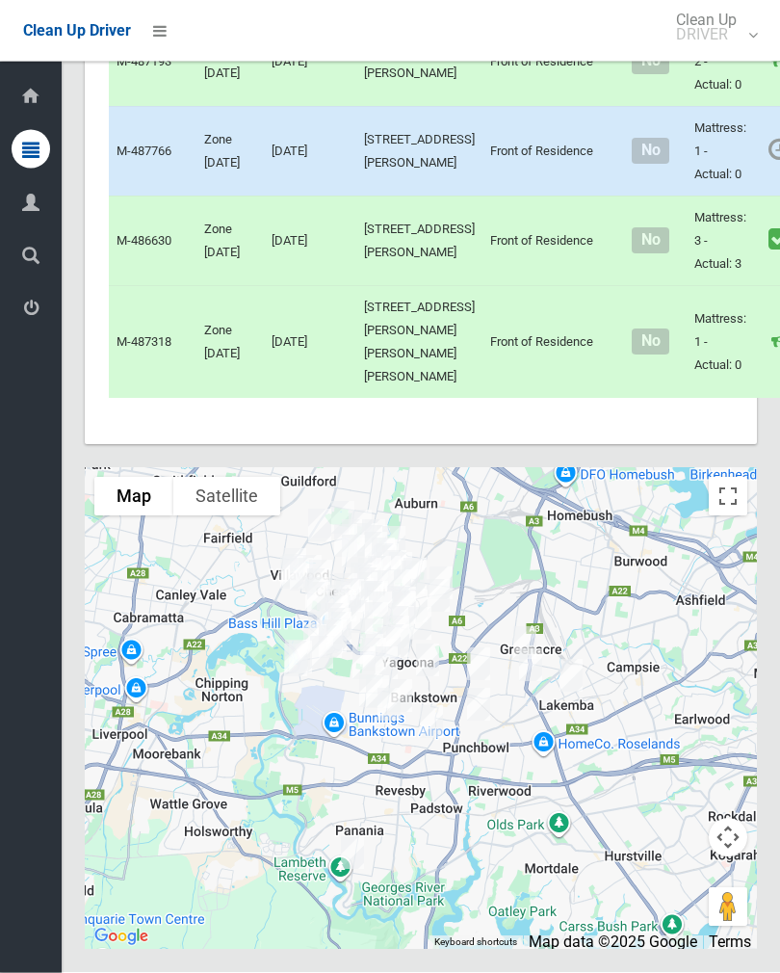
scroll to position [10307, 0]
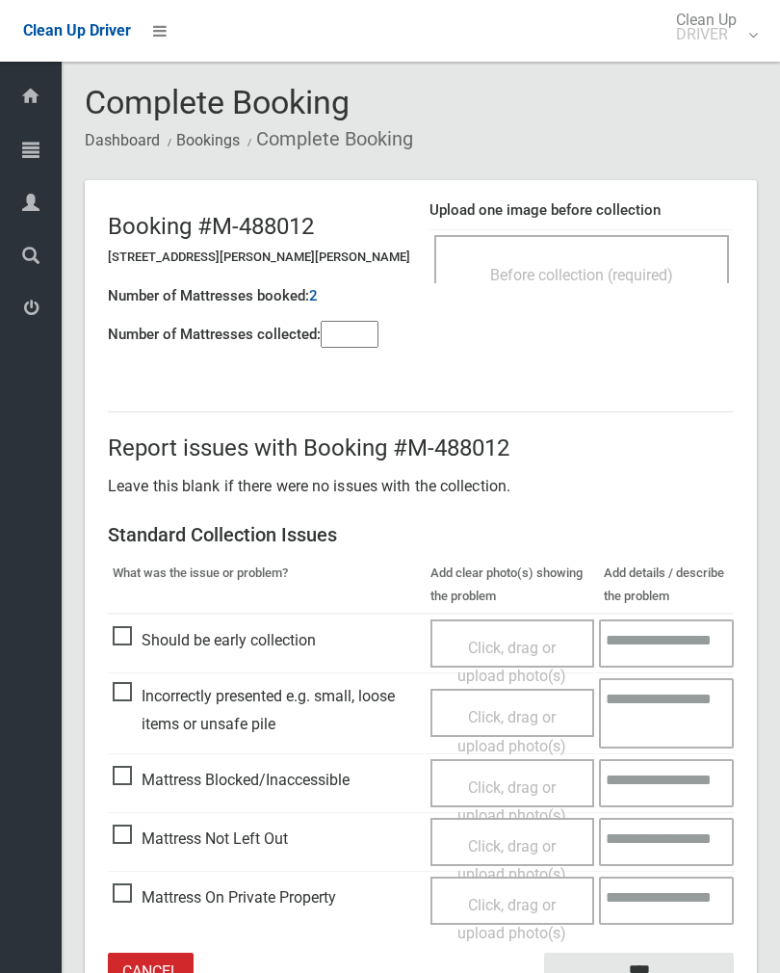
click at [649, 267] on span "Before collection (required)" at bounding box center [581, 275] width 183 height 18
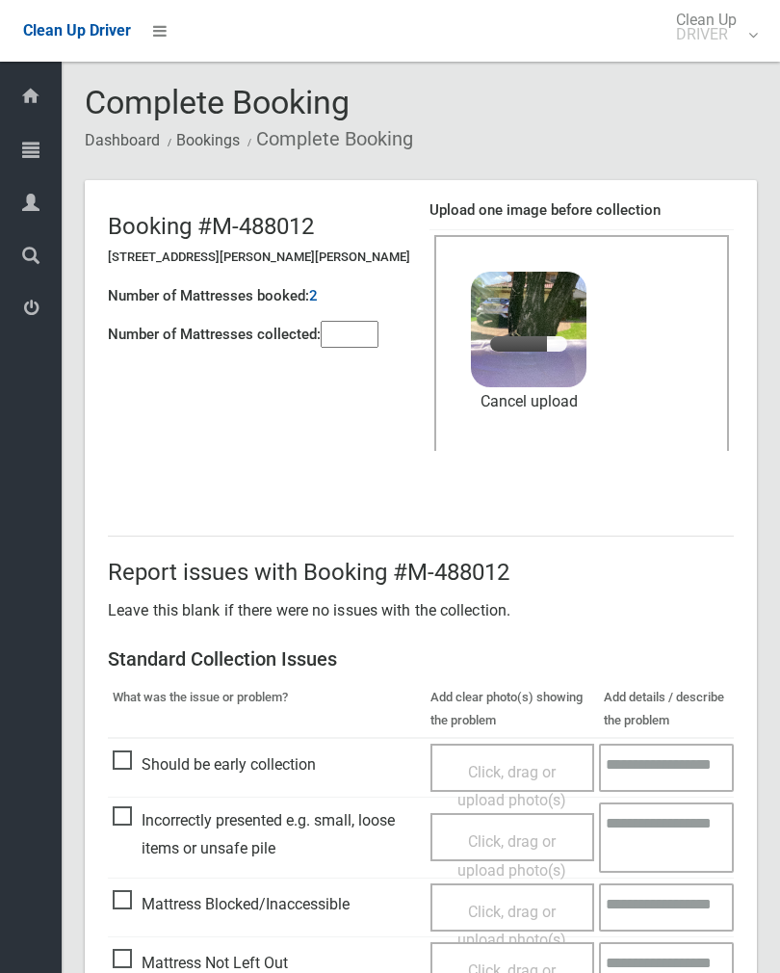
click at [354, 346] on input"] "number" at bounding box center [350, 334] width 58 height 27
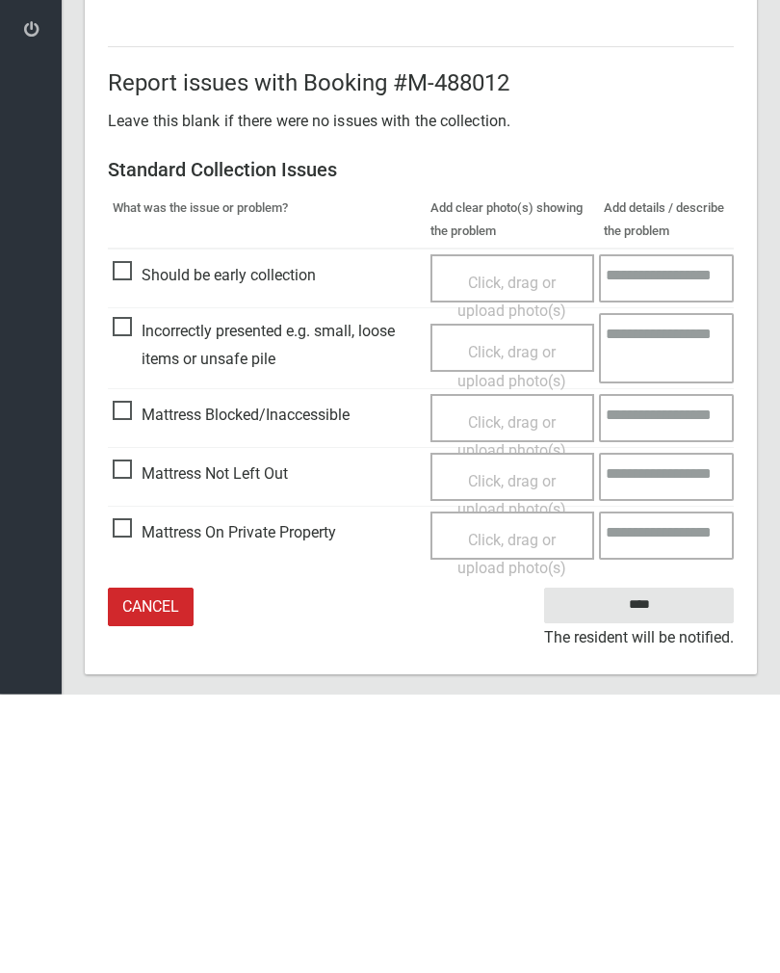
scroll to position [232, 0]
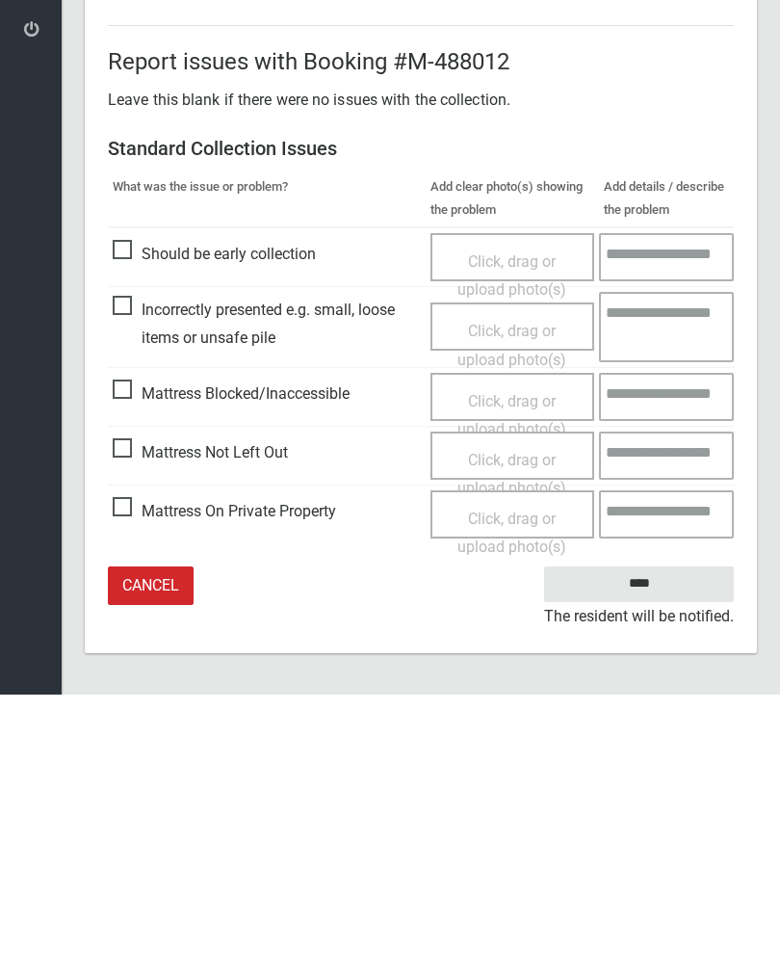
type input"] "*"
click at [684, 845] on input "****" at bounding box center [639, 863] width 190 height 36
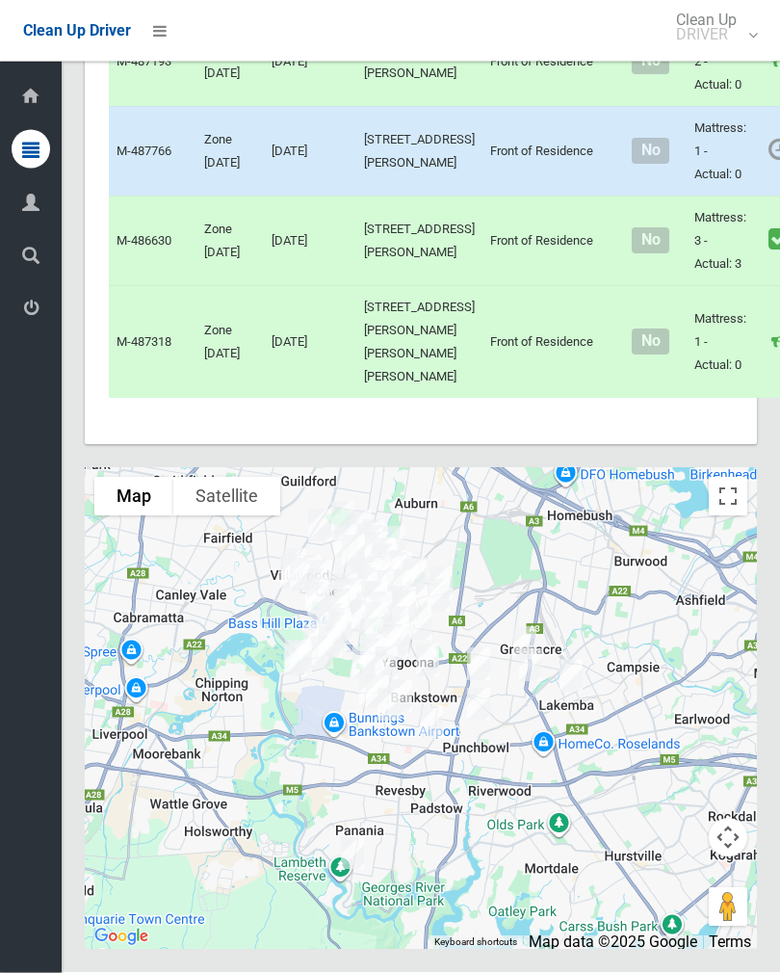
scroll to position [10465, 0]
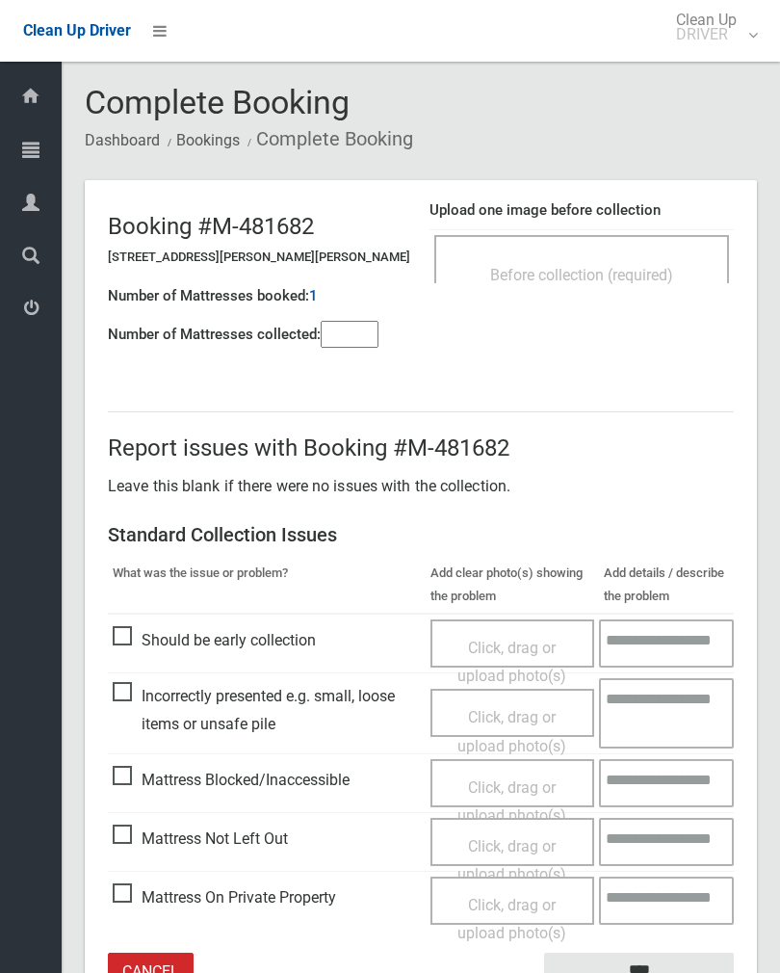
click at [554, 279] on span "Before collection (required)" at bounding box center [581, 275] width 183 height 18
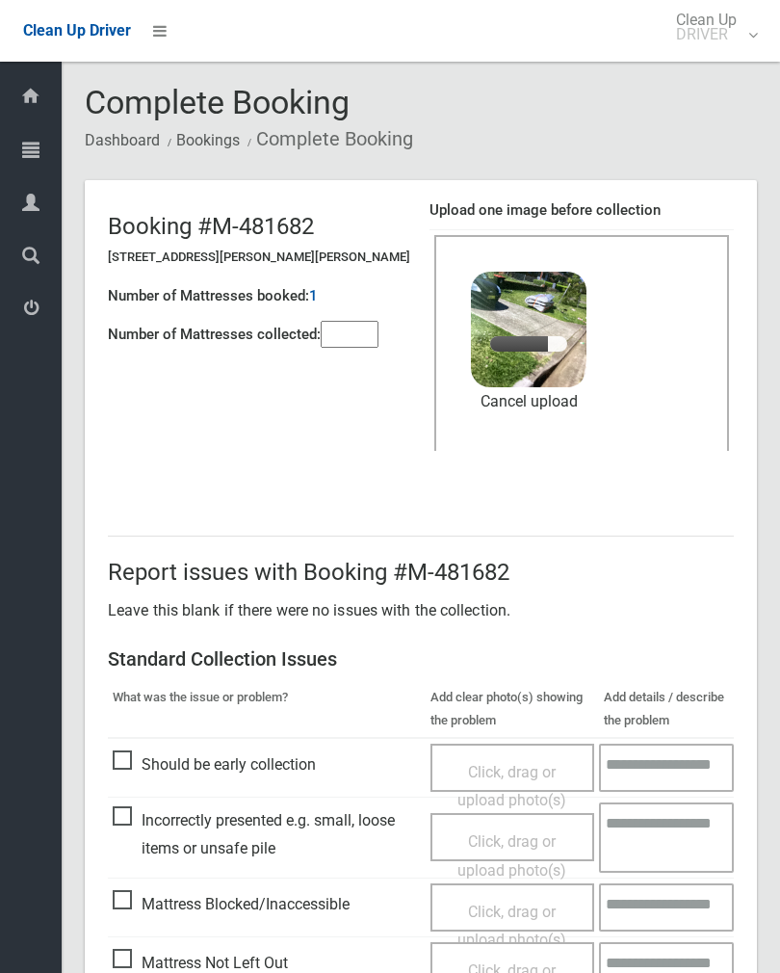
click at [370, 341] on input"] "number" at bounding box center [350, 334] width 58 height 27
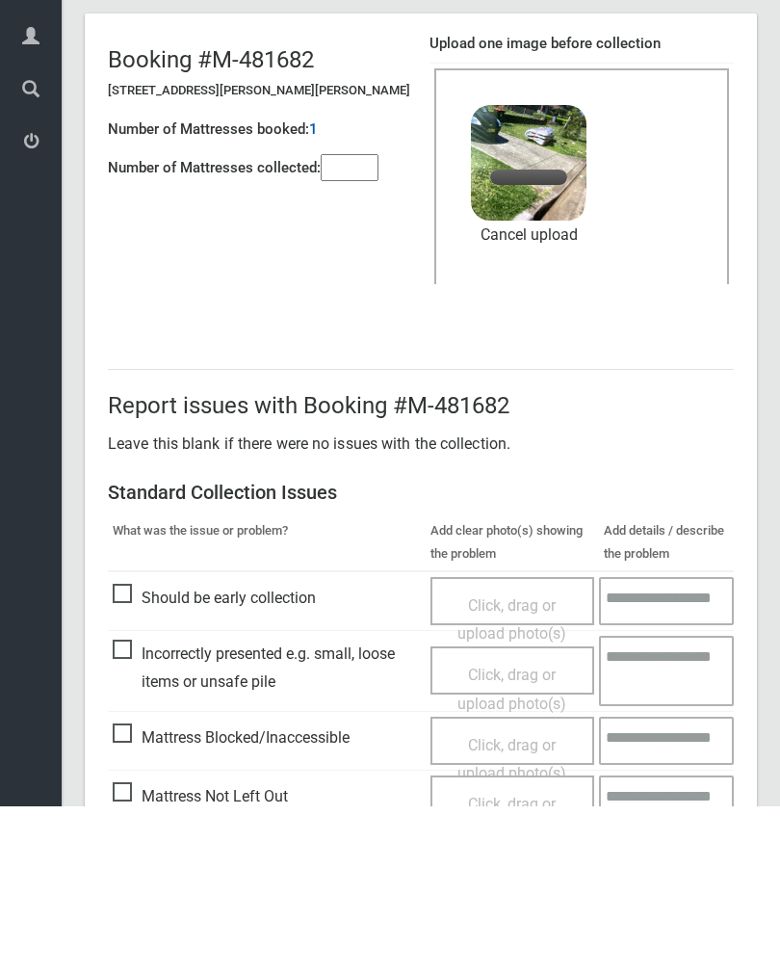
scroll to position [232, 0]
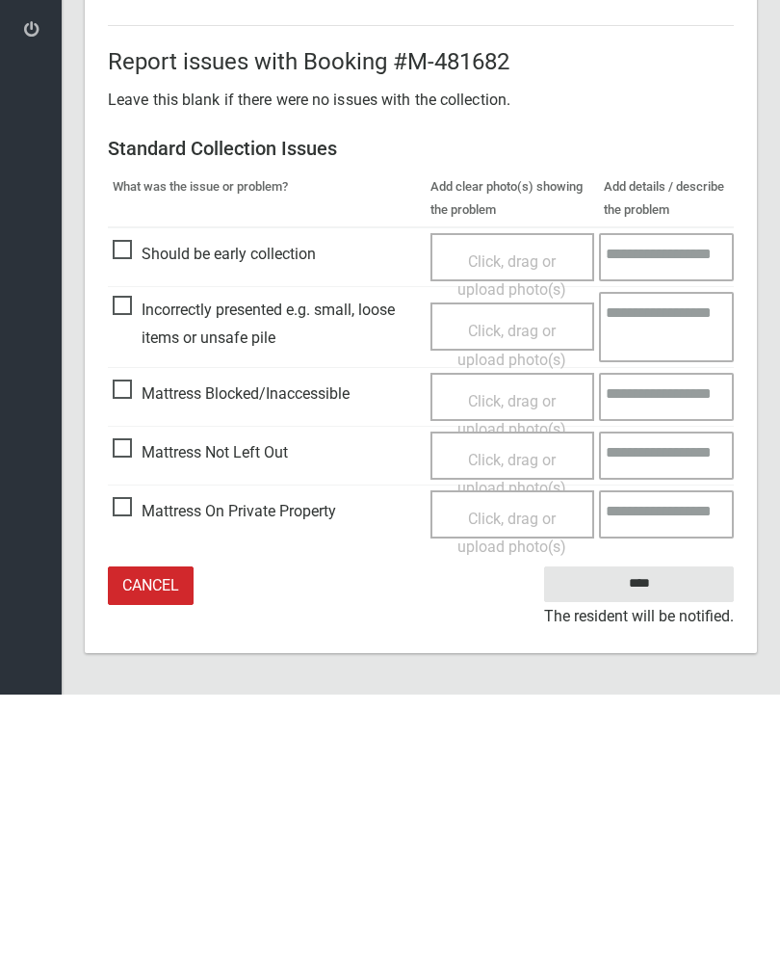
type input"] "*"
click at [672, 845] on input "****" at bounding box center [639, 863] width 190 height 36
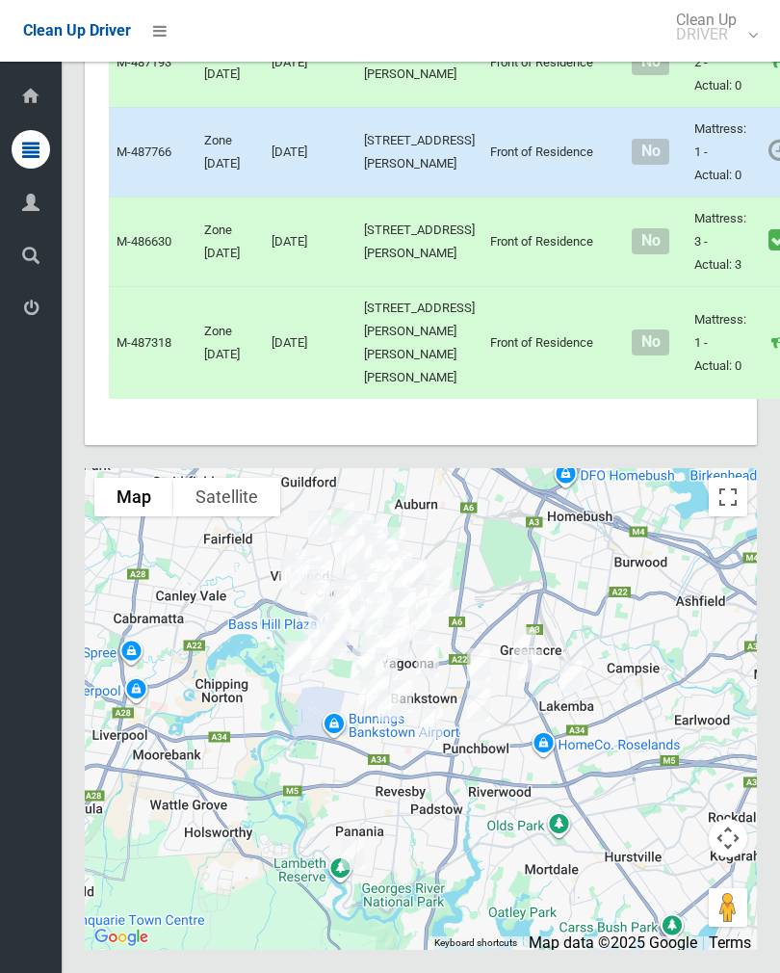
scroll to position [10594, 0]
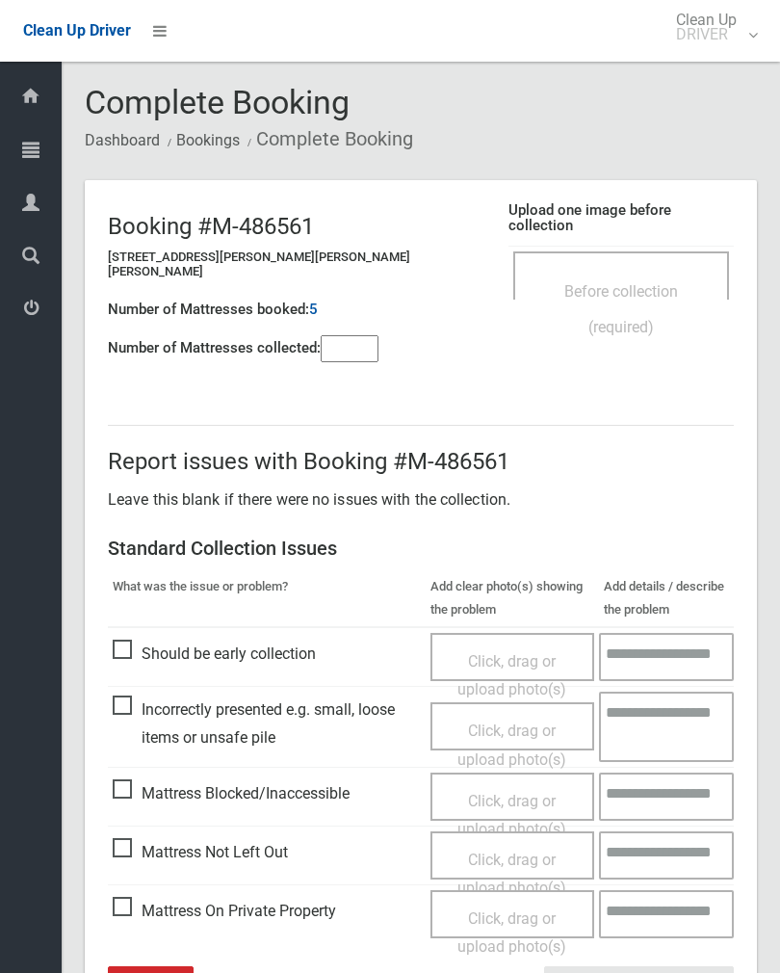
click at [649, 273] on div "Before collection (required)" at bounding box center [621, 308] width 173 height 71
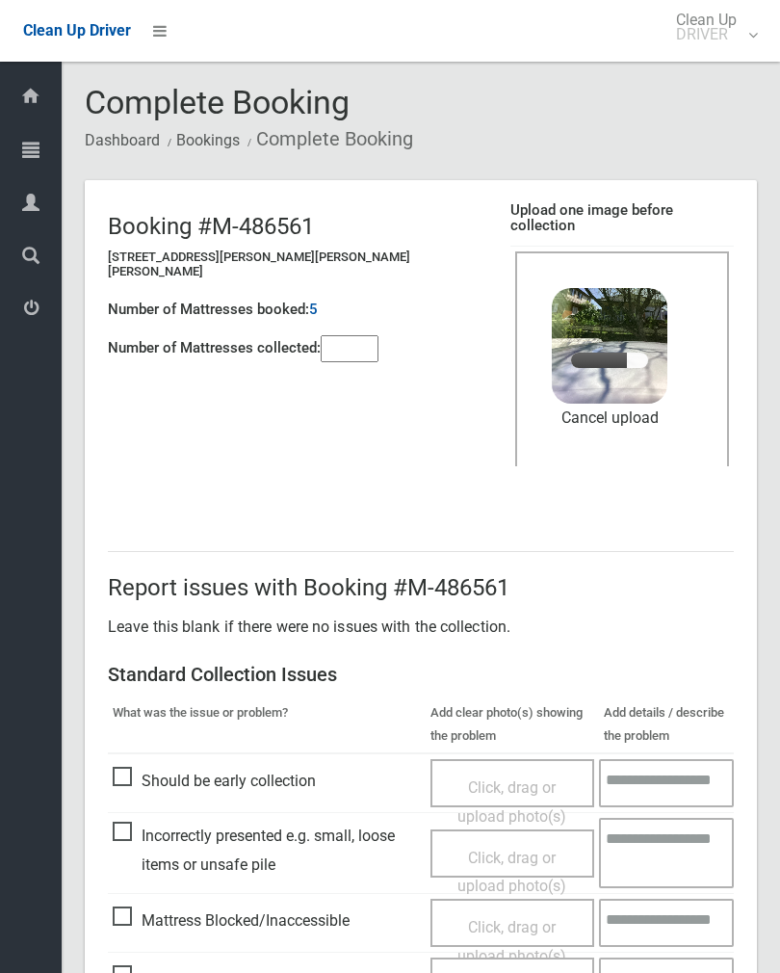
click at [358, 335] on input"] "number" at bounding box center [350, 348] width 58 height 27
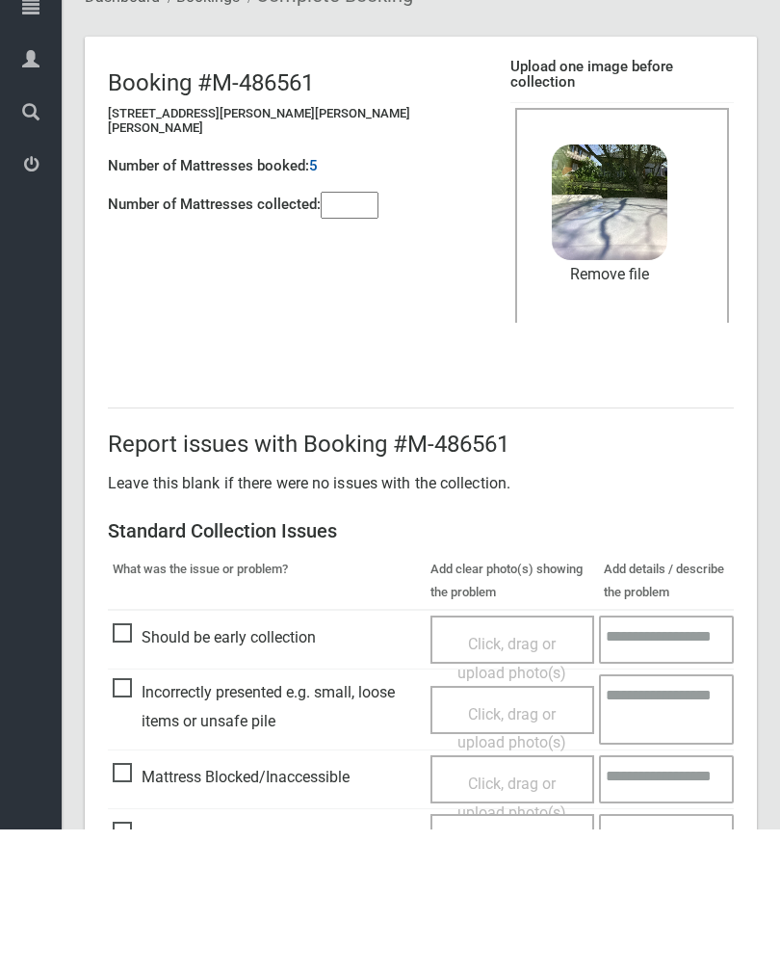
scroll to position [232, 0]
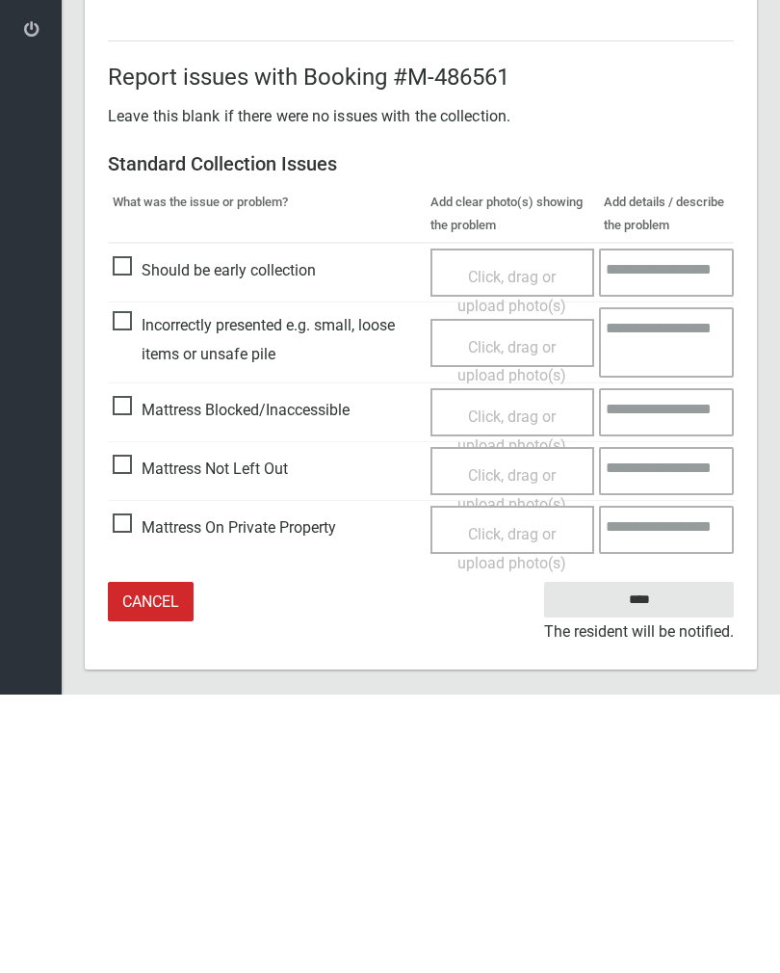
type input"] "*"
click at [647, 860] on input "****" at bounding box center [639, 878] width 190 height 36
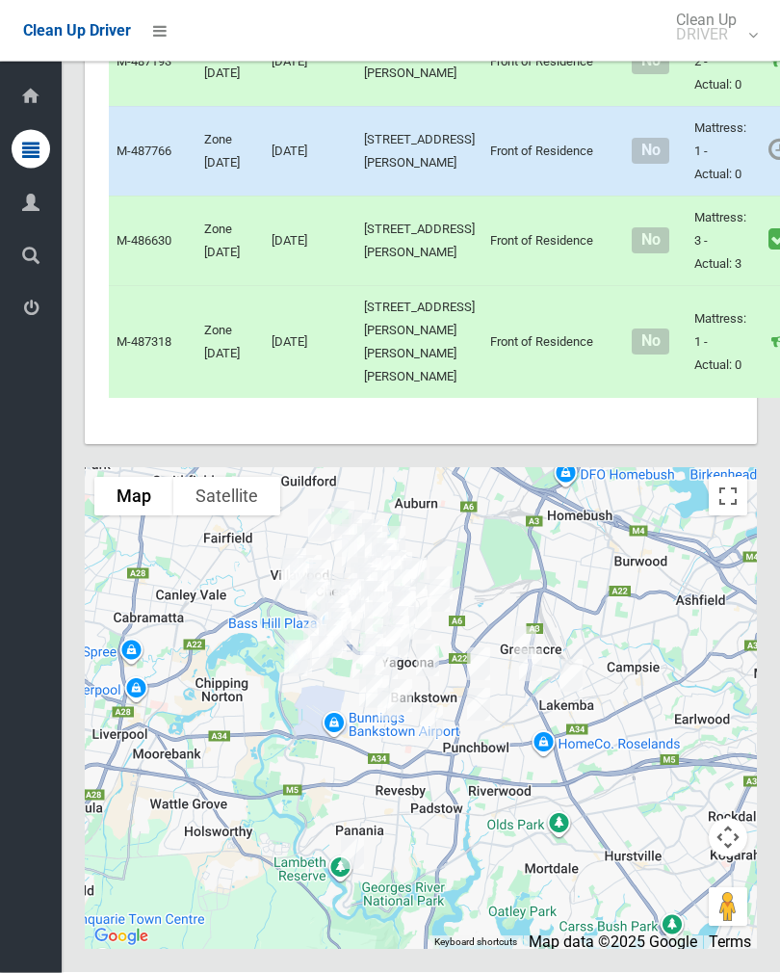
scroll to position [9450, 0]
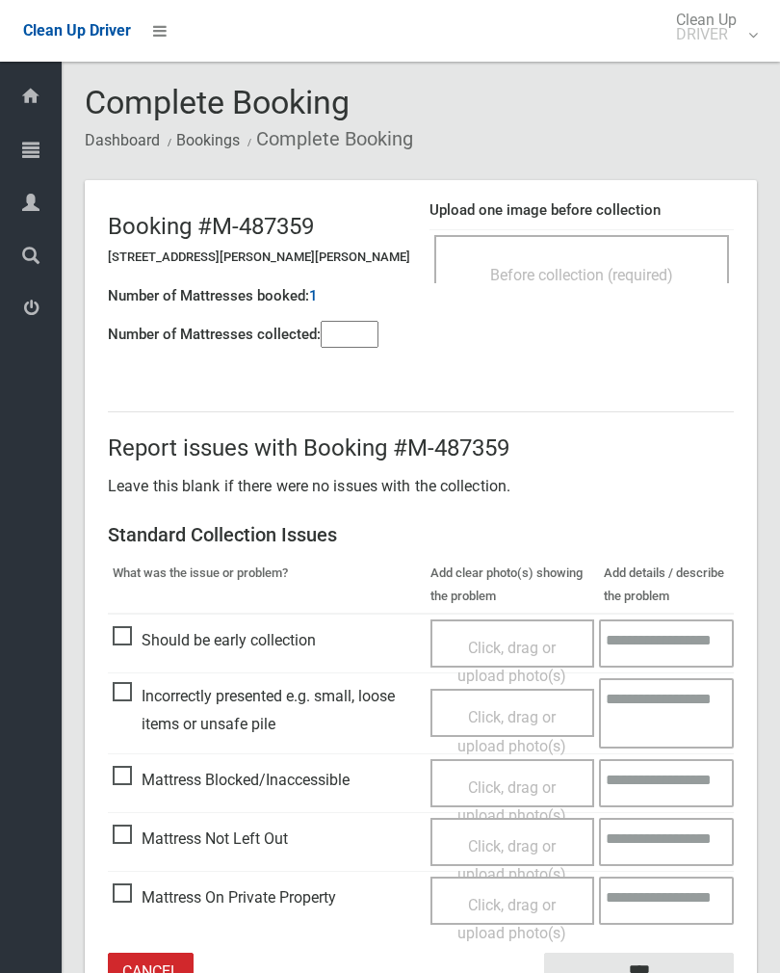
click at [630, 256] on div "Before collection (required)" at bounding box center [582, 274] width 252 height 36
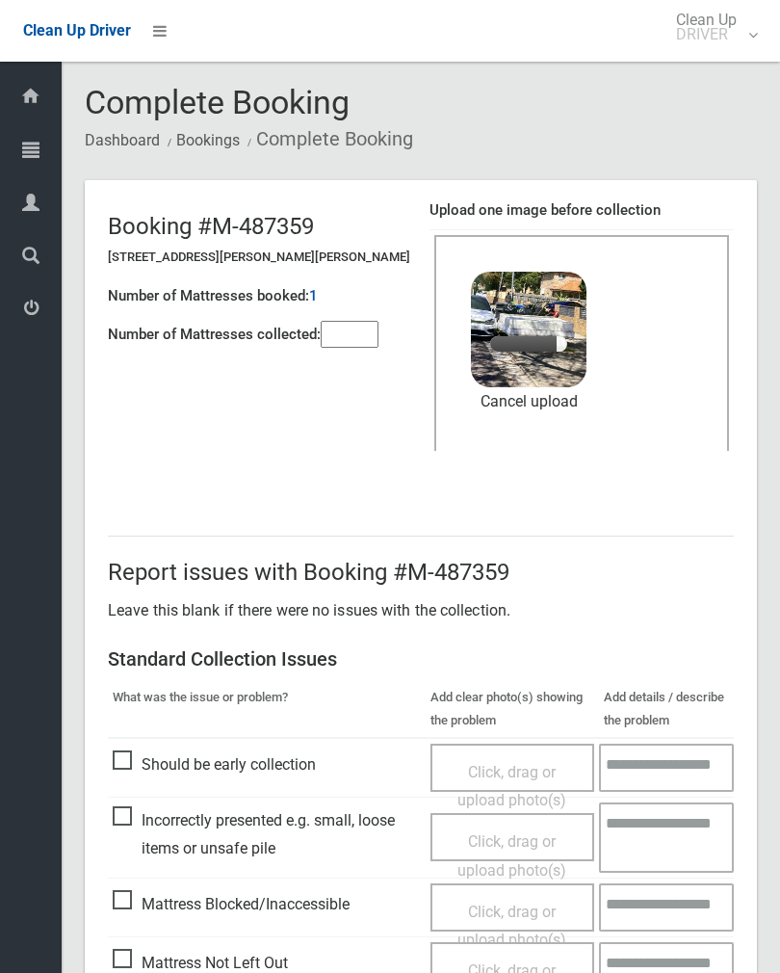
click at [362, 331] on input"] "number" at bounding box center [350, 334] width 58 height 27
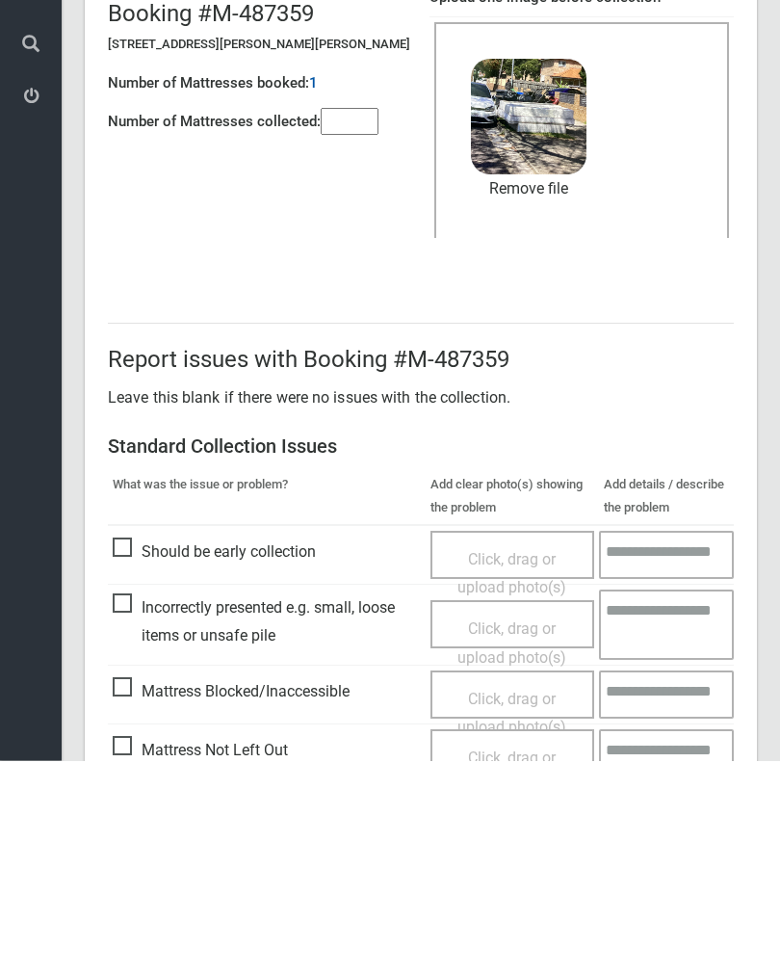
scroll to position [232, 0]
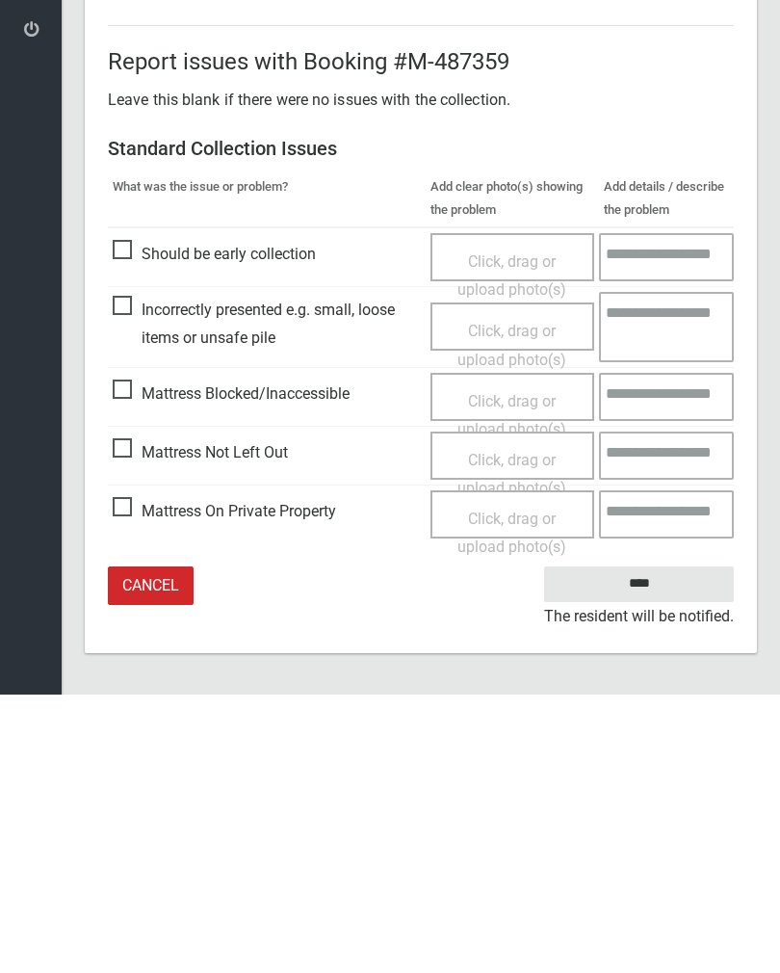
type input"] "*"
click at [664, 845] on input "****" at bounding box center [639, 863] width 190 height 36
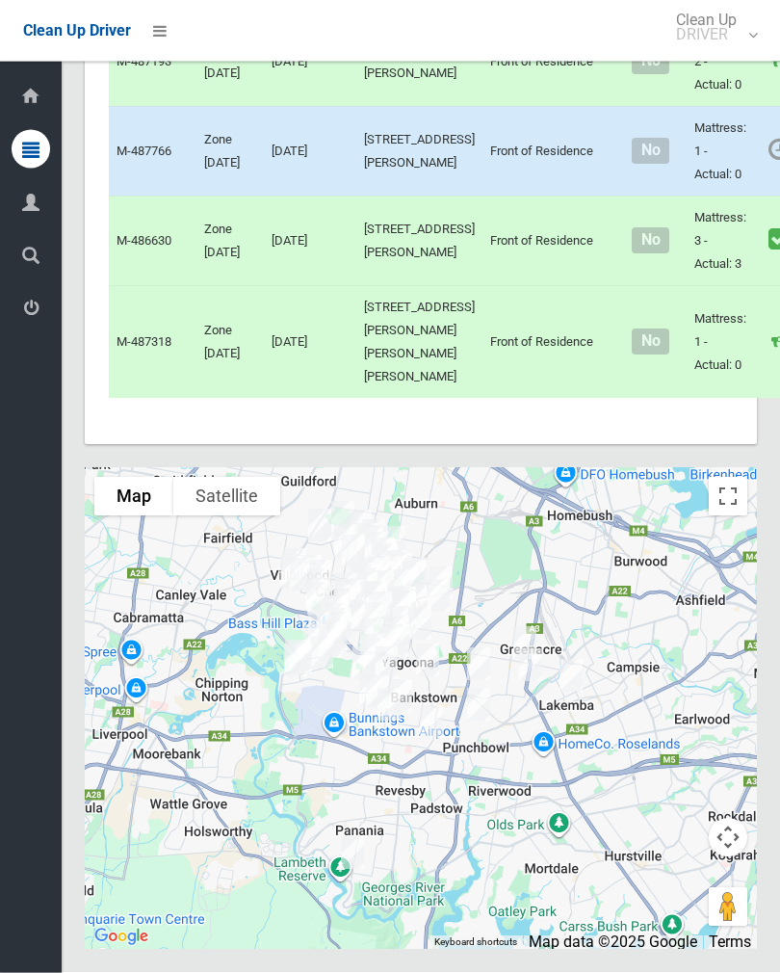
scroll to position [9413, 0]
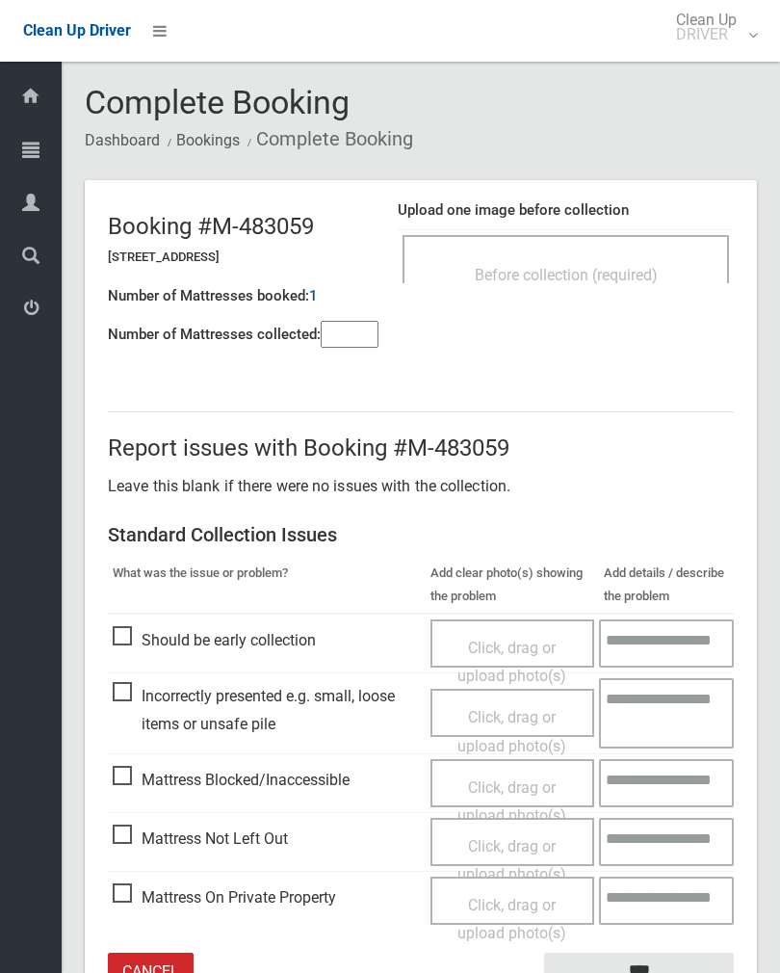
click at [650, 261] on div "Before collection (required)" at bounding box center [566, 274] width 284 height 36
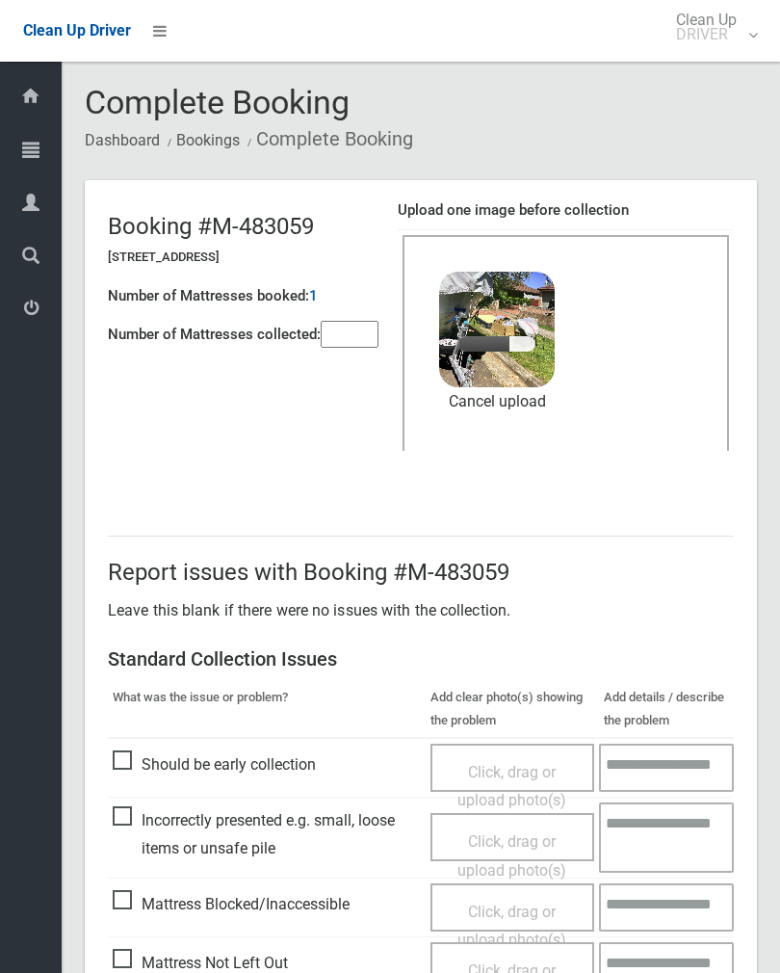
click at [351, 332] on input"] "number" at bounding box center [350, 334] width 58 height 27
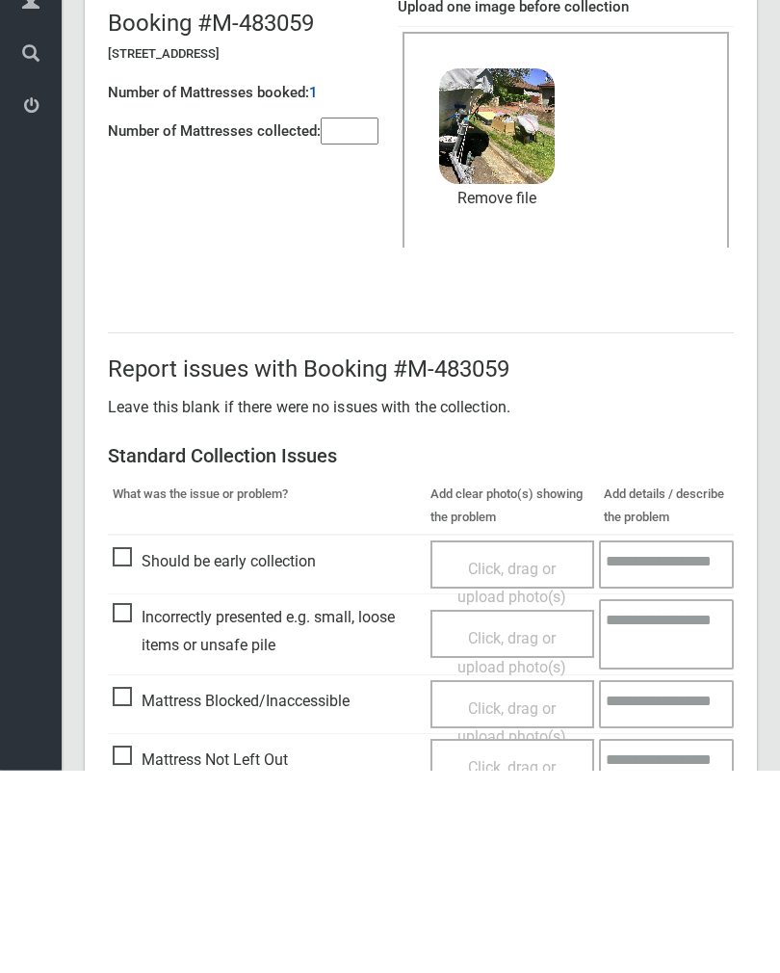
scroll to position [232, 0]
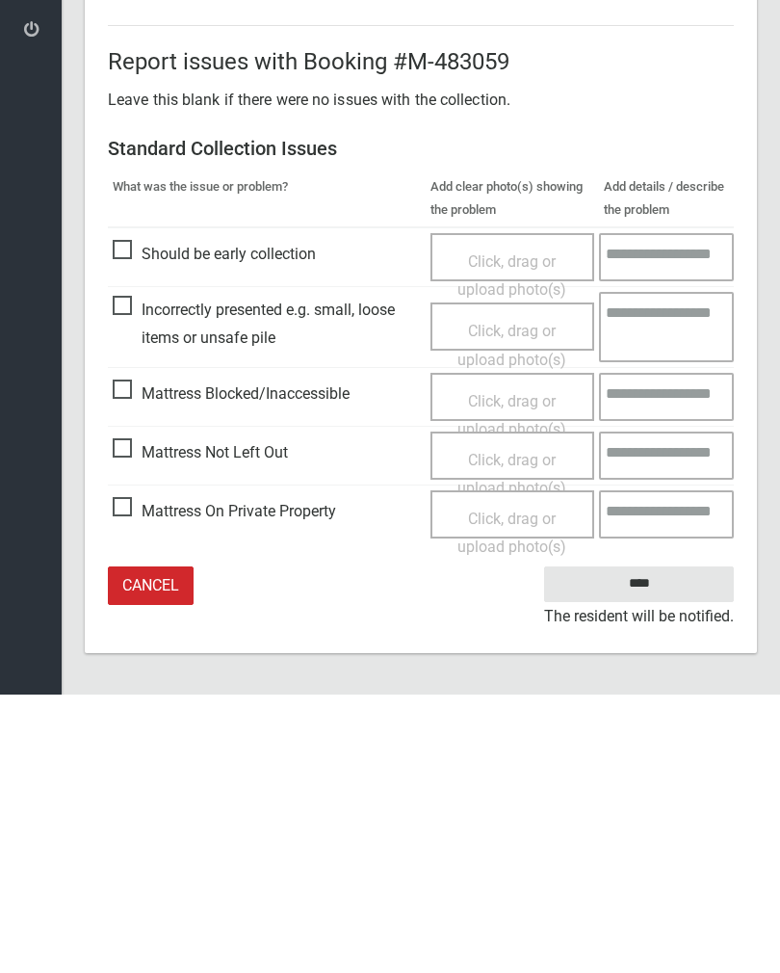
type input"] "*"
click at [647, 845] on input "****" at bounding box center [639, 863] width 190 height 36
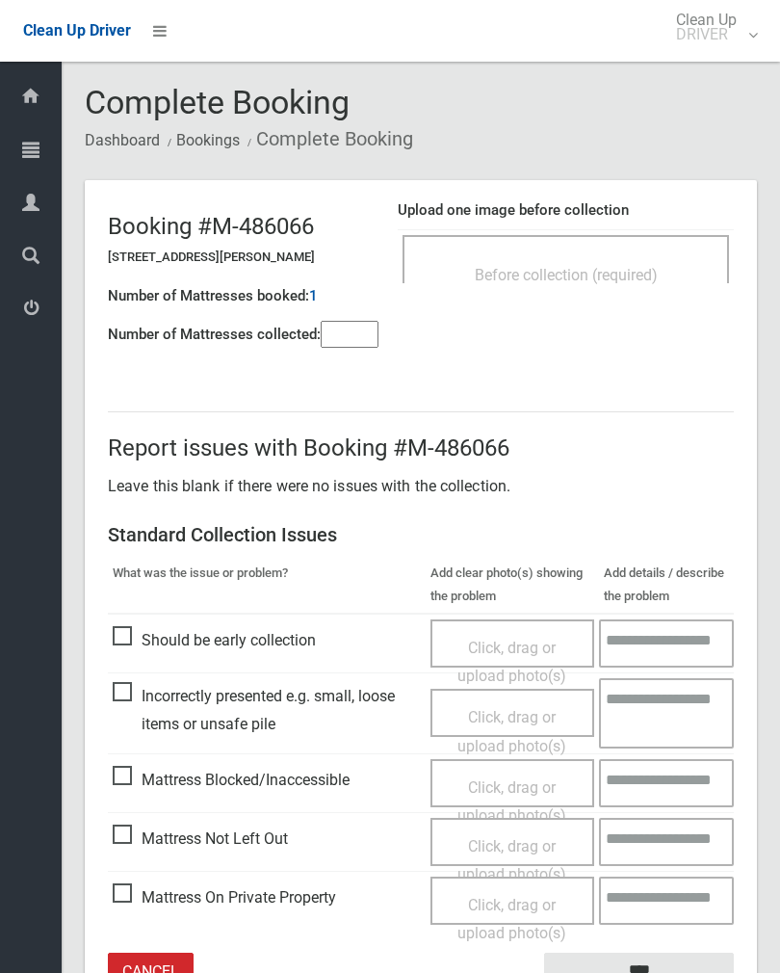
click at [597, 266] on span "Before collection (required)" at bounding box center [566, 275] width 183 height 18
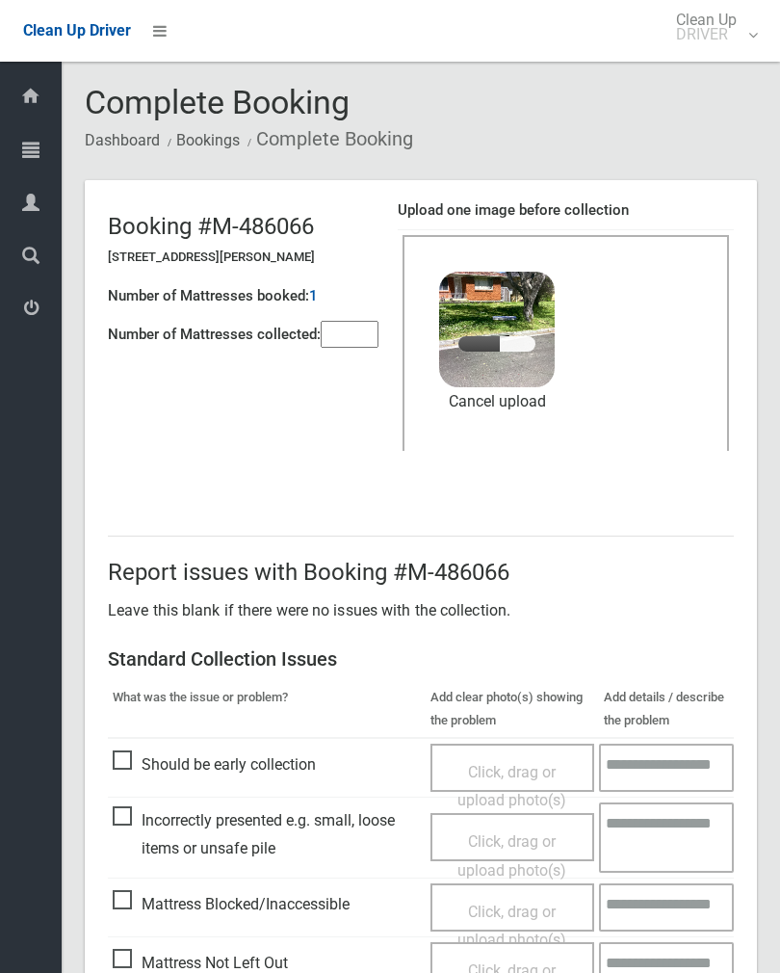
click at [351, 321] on input"] "number" at bounding box center [350, 334] width 58 height 27
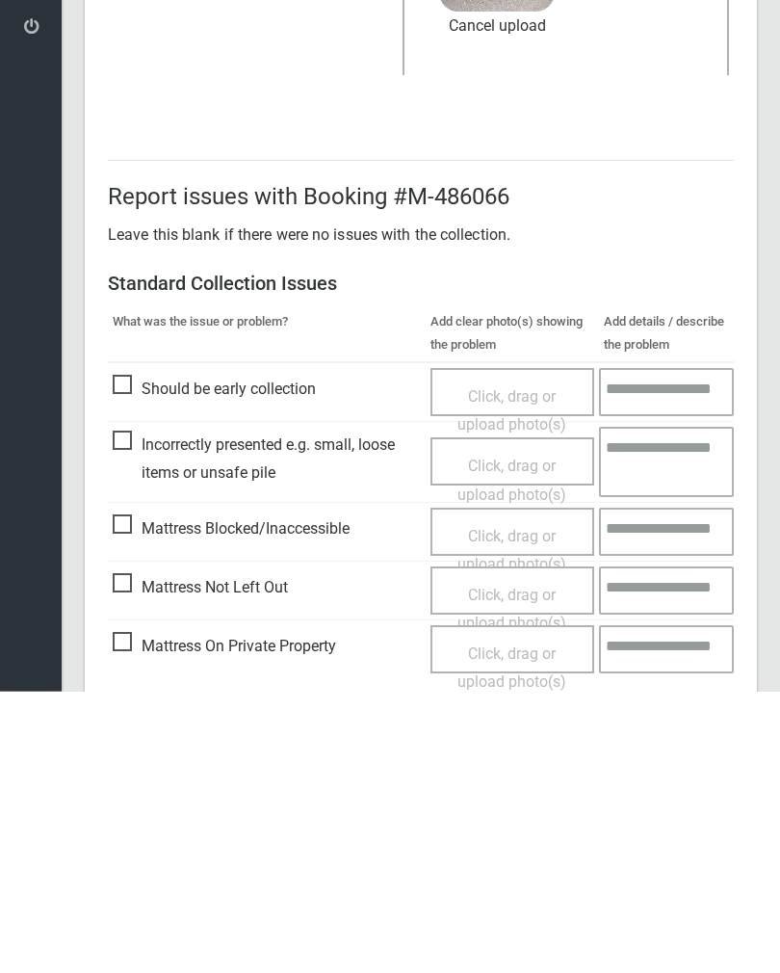
scroll to position [232, 0]
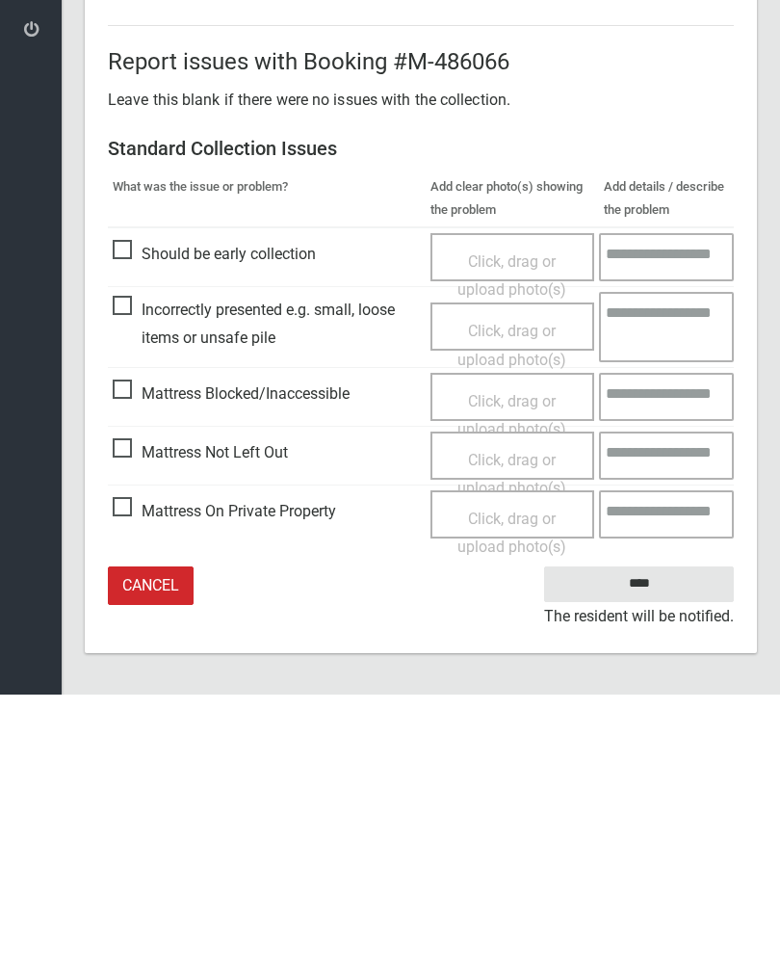
type input"] "*"
click at [656, 845] on input "****" at bounding box center [639, 863] width 190 height 36
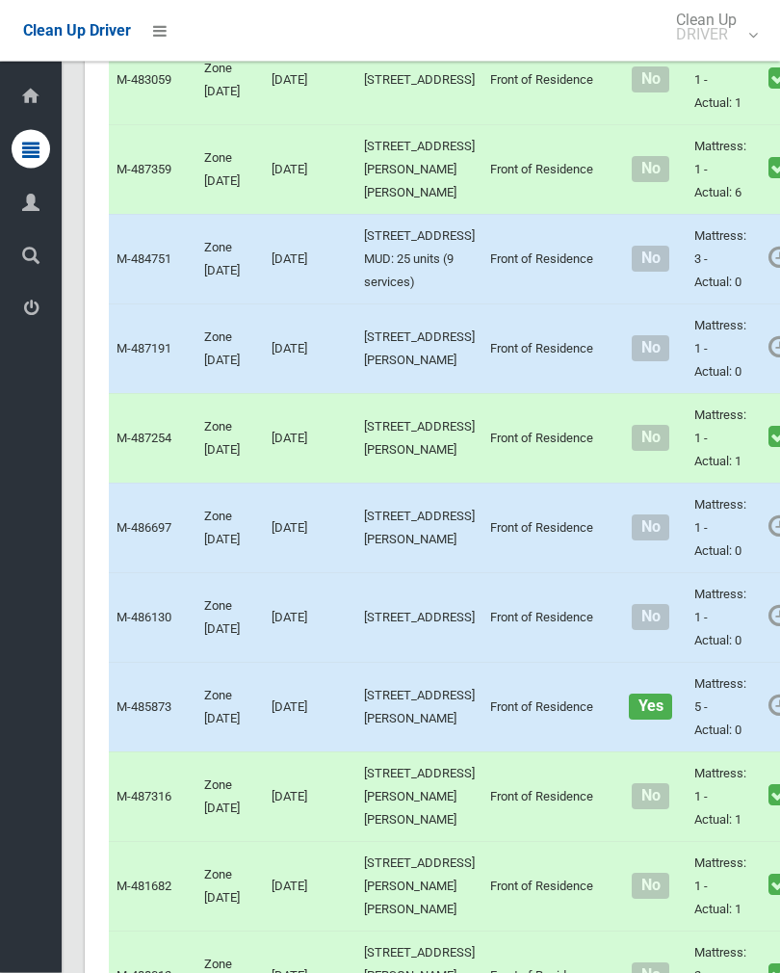
scroll to position [7438, 0]
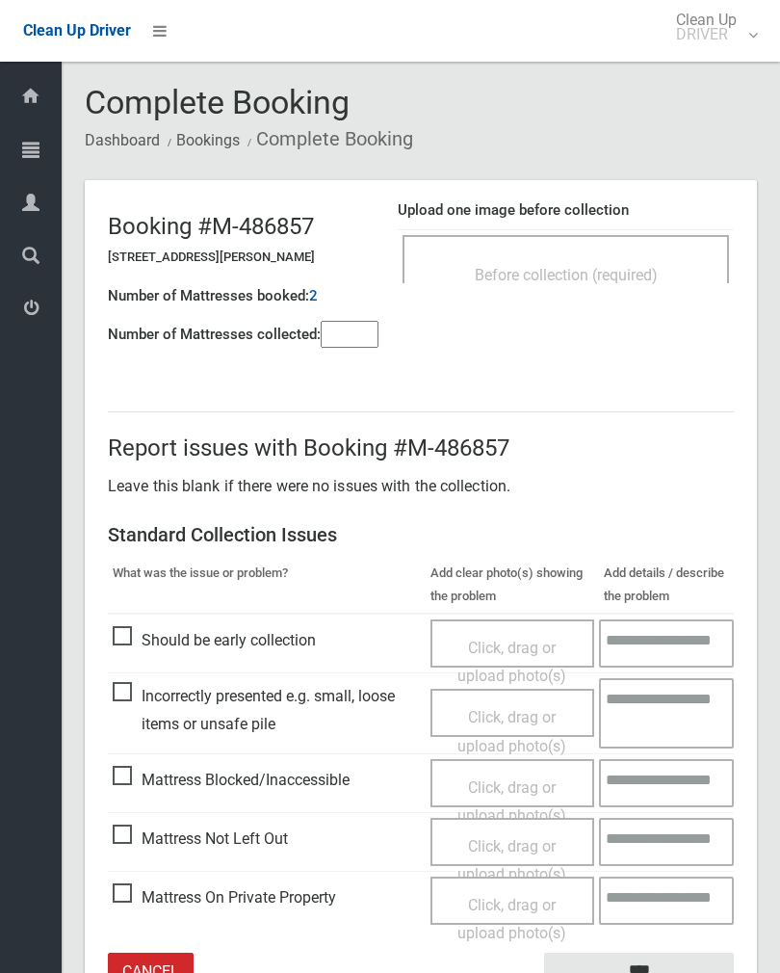
click at [643, 279] on span "Before collection (required)" at bounding box center [566, 275] width 183 height 18
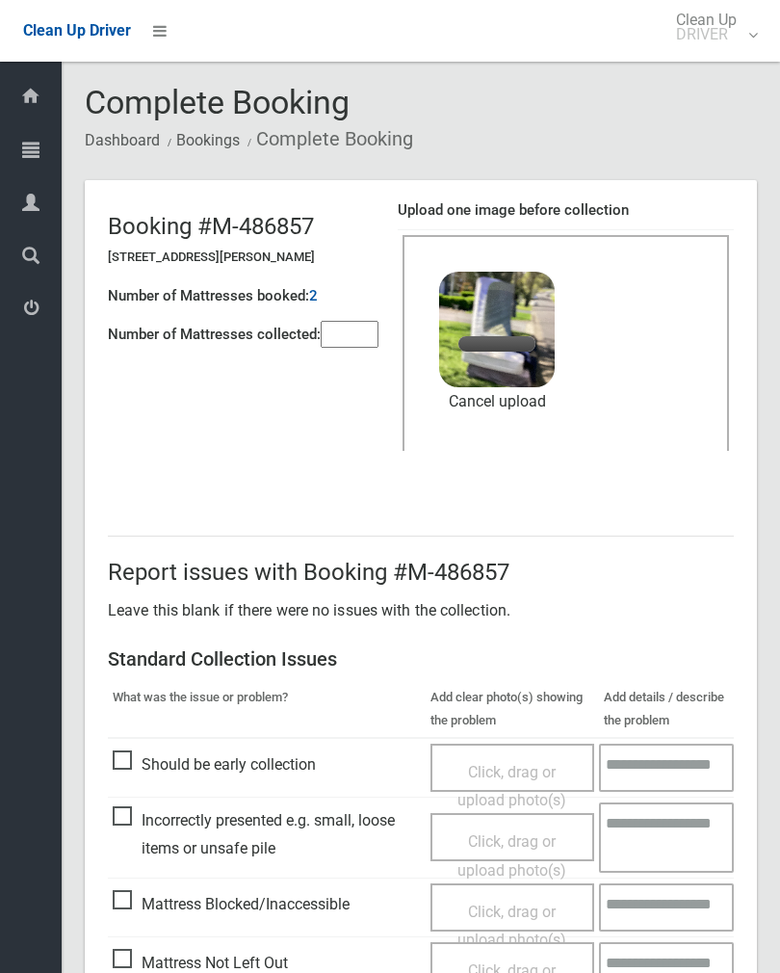
click at [349, 335] on input"] "number" at bounding box center [350, 334] width 58 height 27
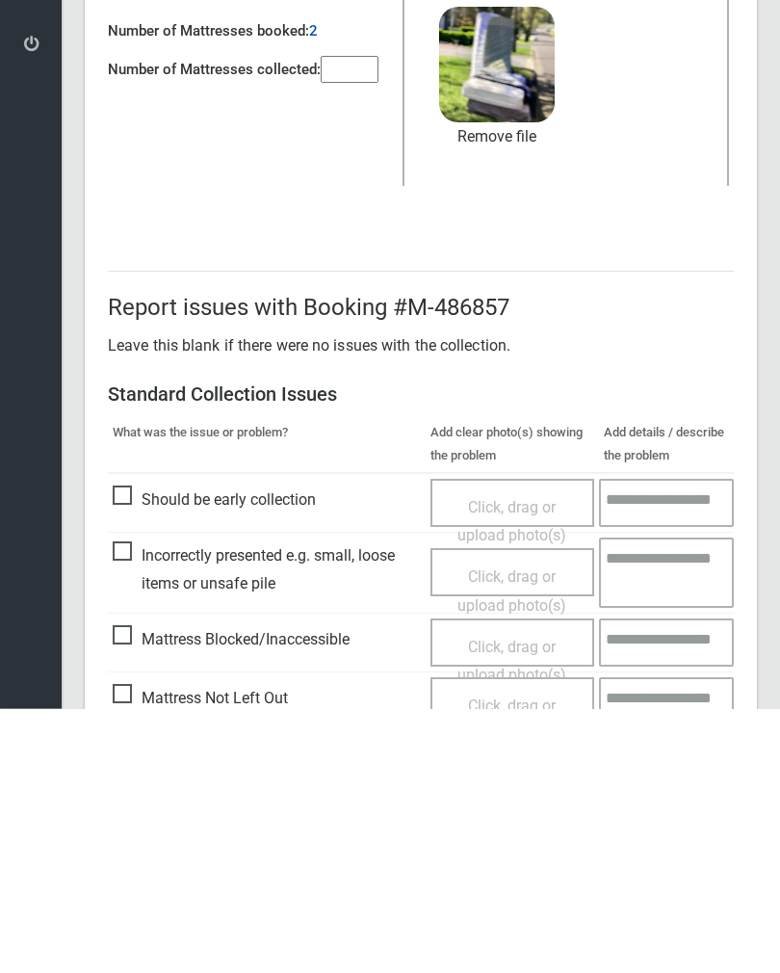
scroll to position [232, 0]
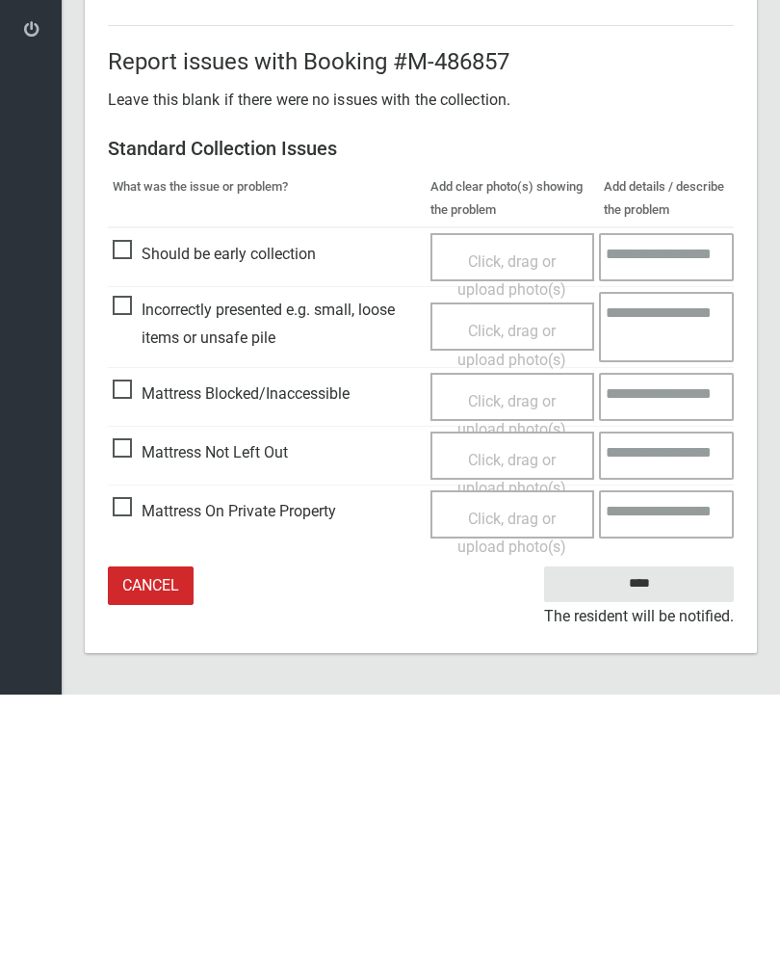
type input"] "*"
click at [656, 845] on input "****" at bounding box center [639, 863] width 190 height 36
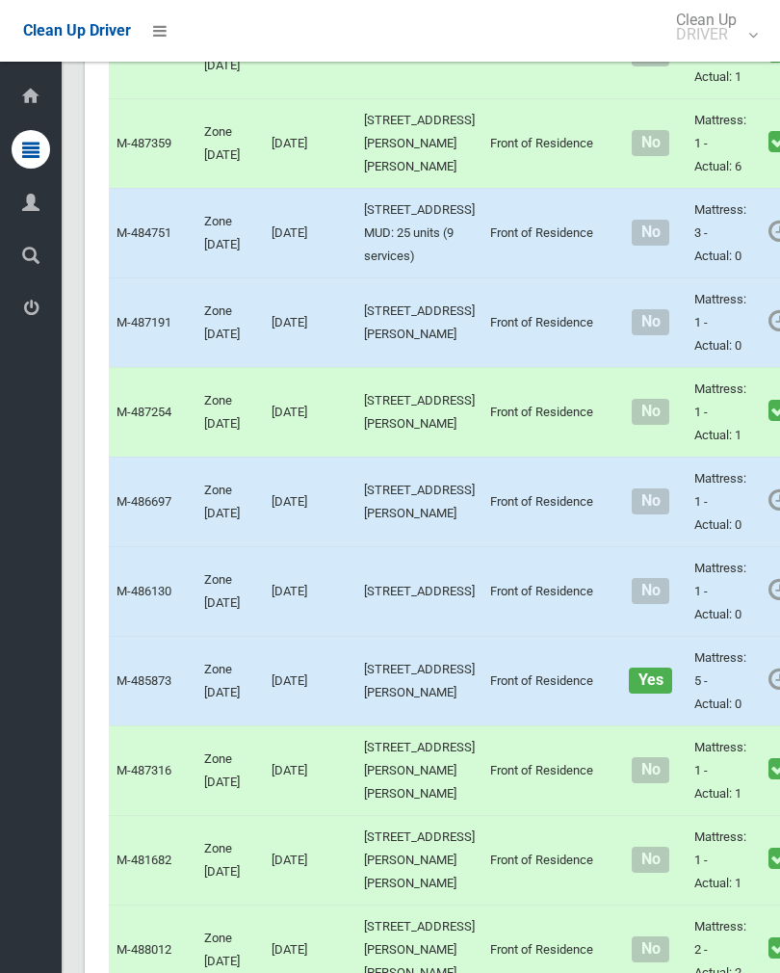
scroll to position [7343, 0]
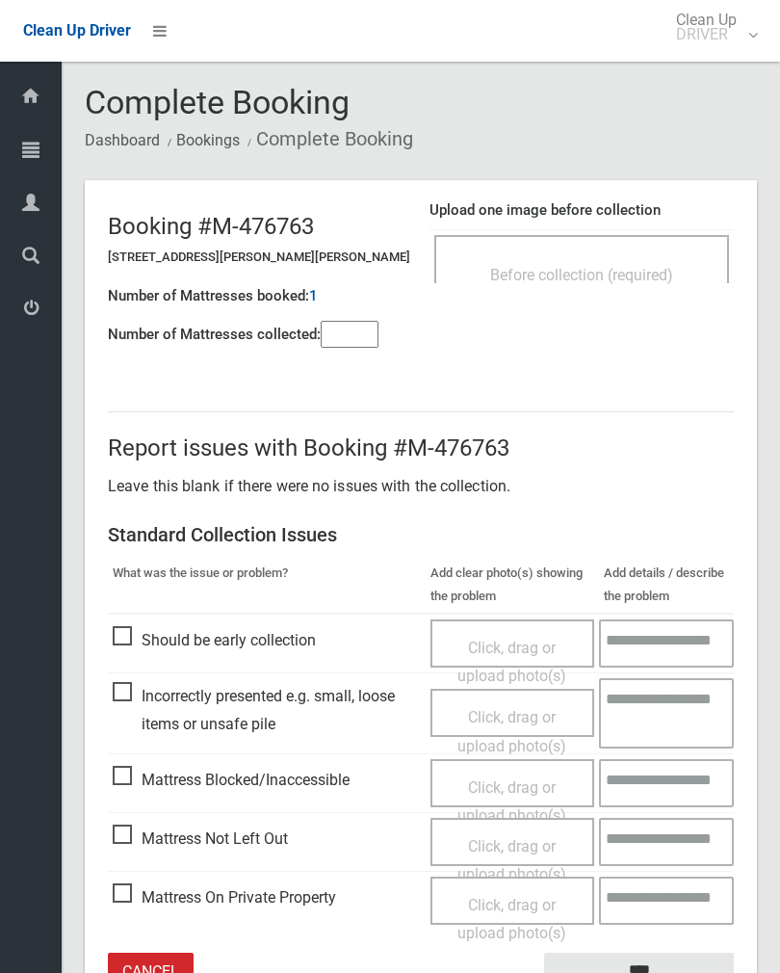
click at [341, 322] on input"] "number" at bounding box center [350, 334] width 58 height 27
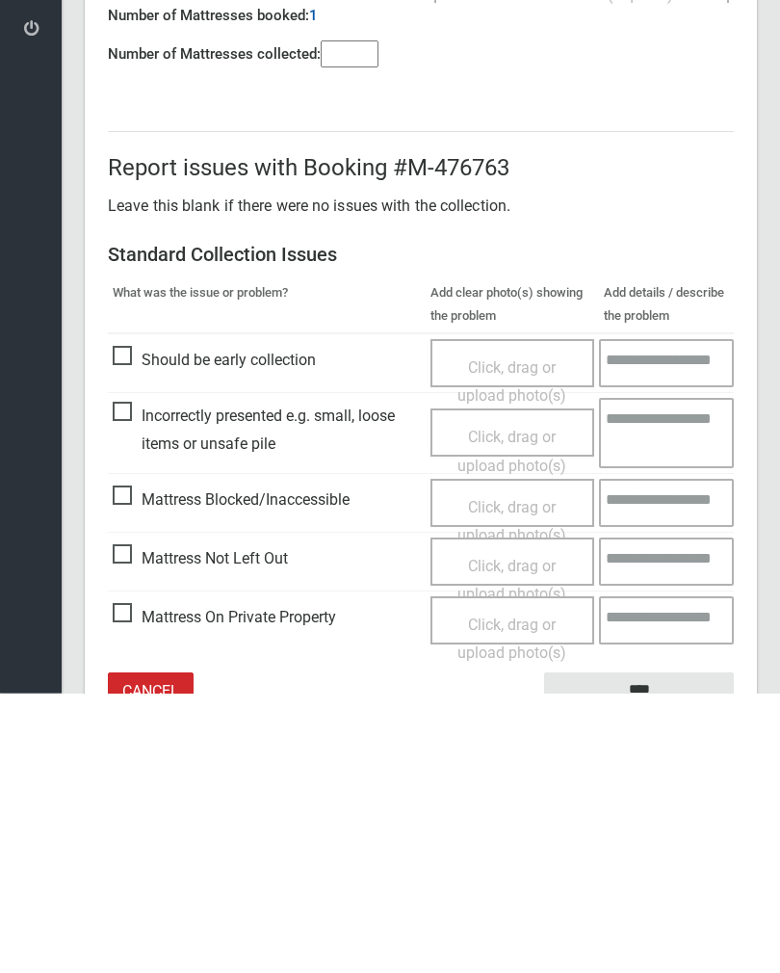
scroll to position [107, 0]
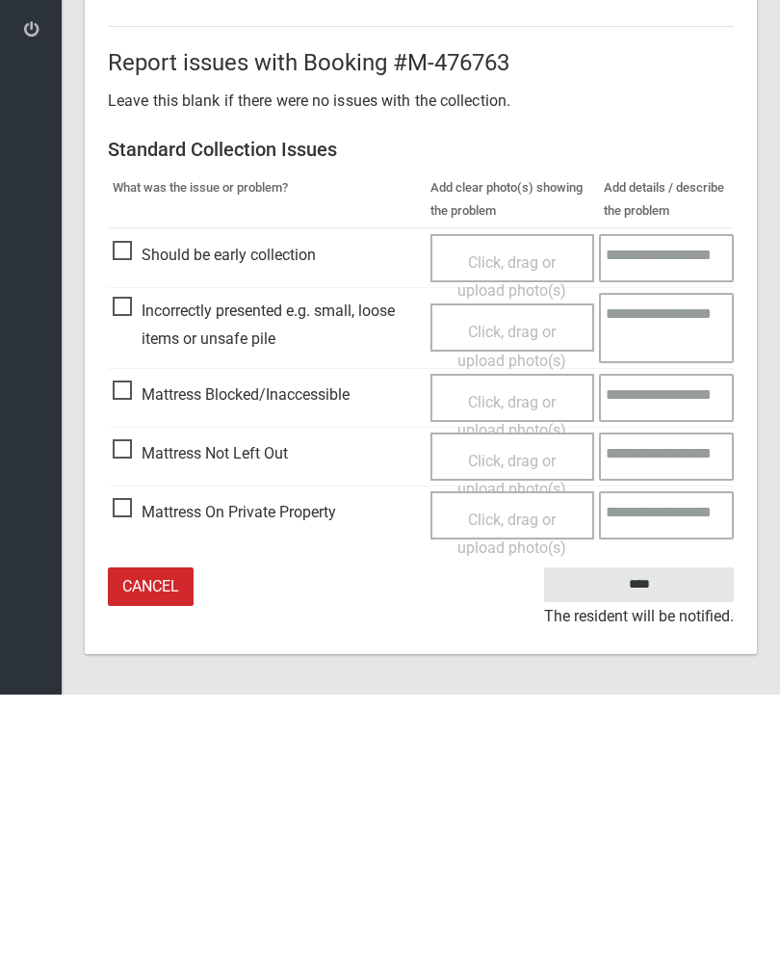
type input"] "*"
click at [530, 730] on span "Click, drag or upload photo(s)" at bounding box center [512, 753] width 109 height 47
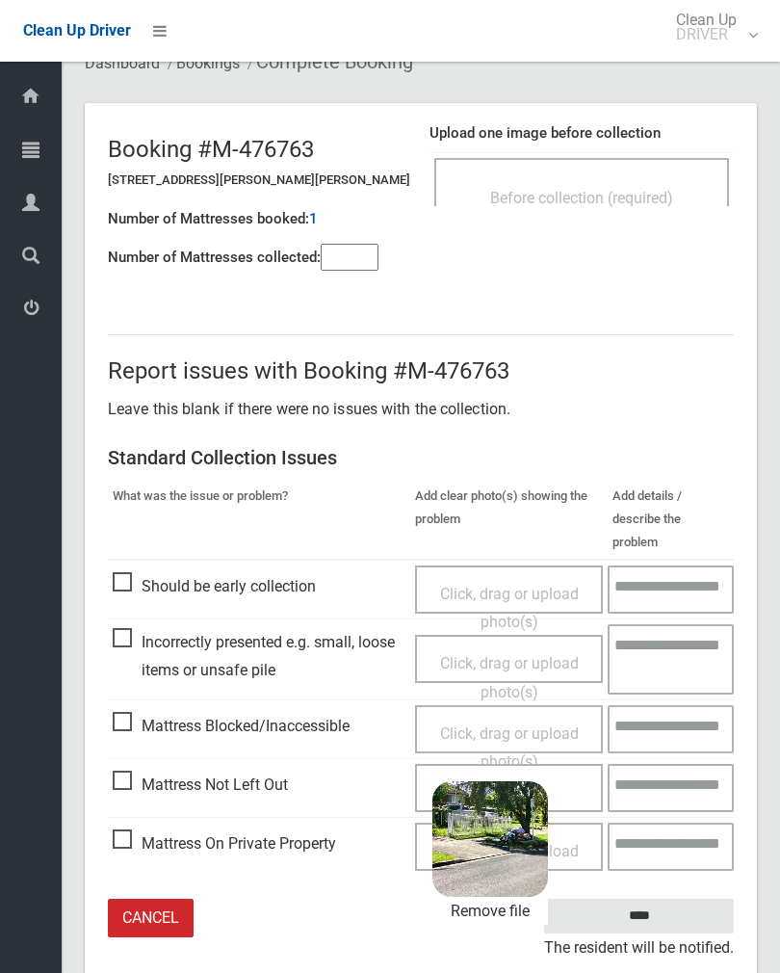
click at [668, 899] on input "****" at bounding box center [639, 917] width 190 height 36
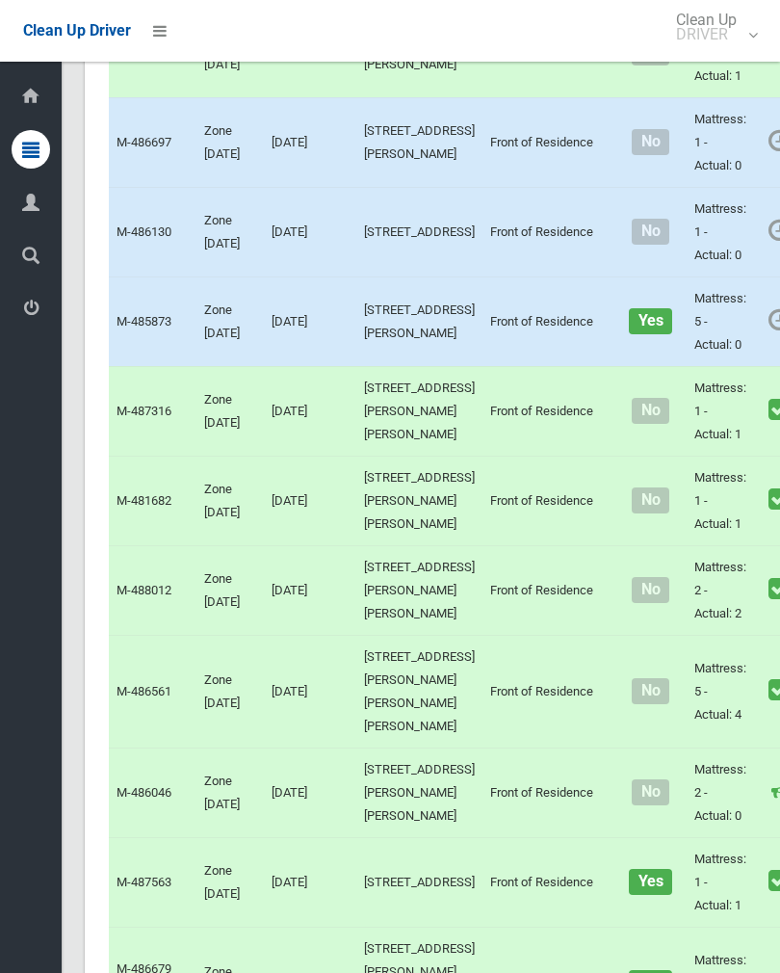
scroll to position [7589, 0]
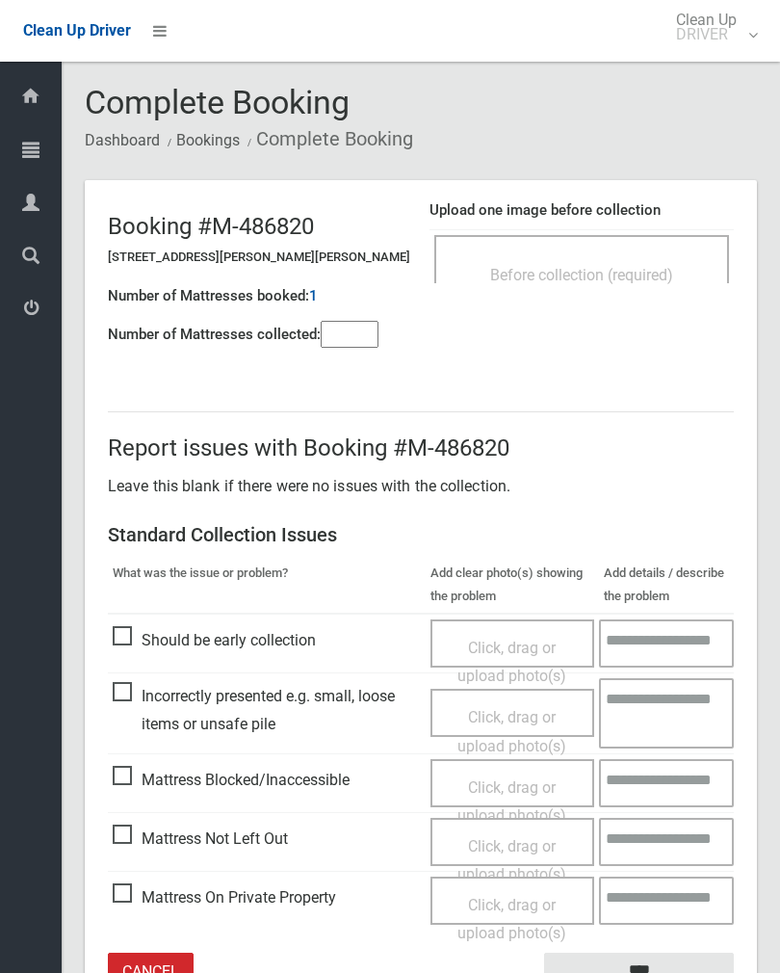
click at [643, 260] on div "Before collection (required)" at bounding box center [582, 274] width 252 height 36
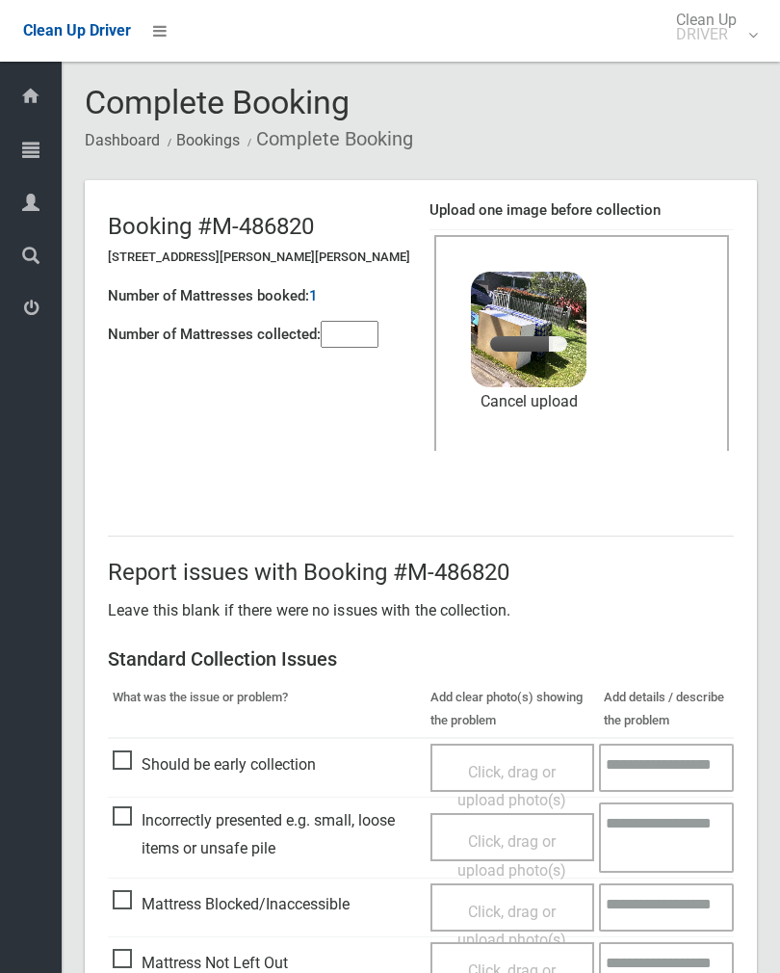
click at [358, 342] on input"] "number" at bounding box center [350, 334] width 58 height 27
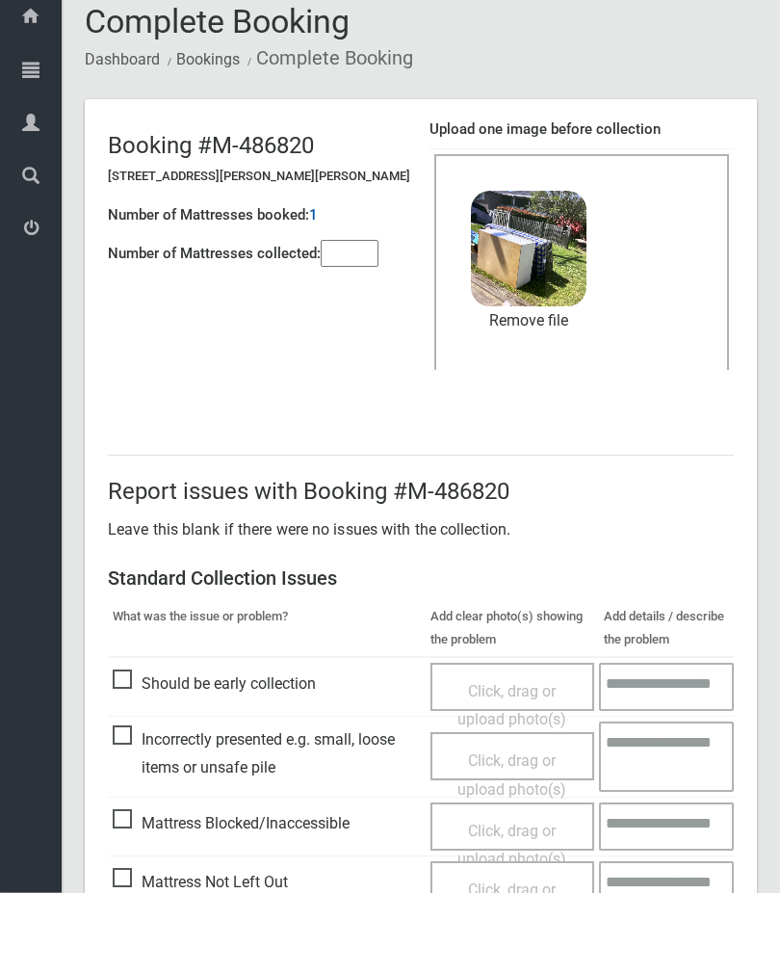
scroll to position [232, 0]
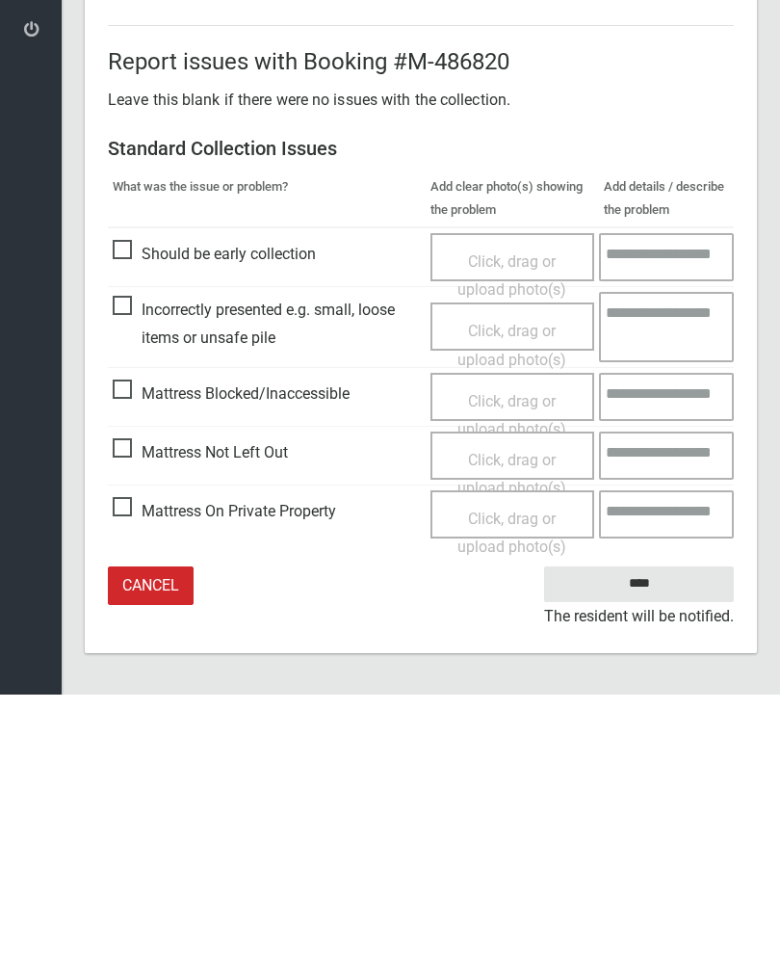
type input"] "*"
click at [648, 845] on input "****" at bounding box center [639, 863] width 190 height 36
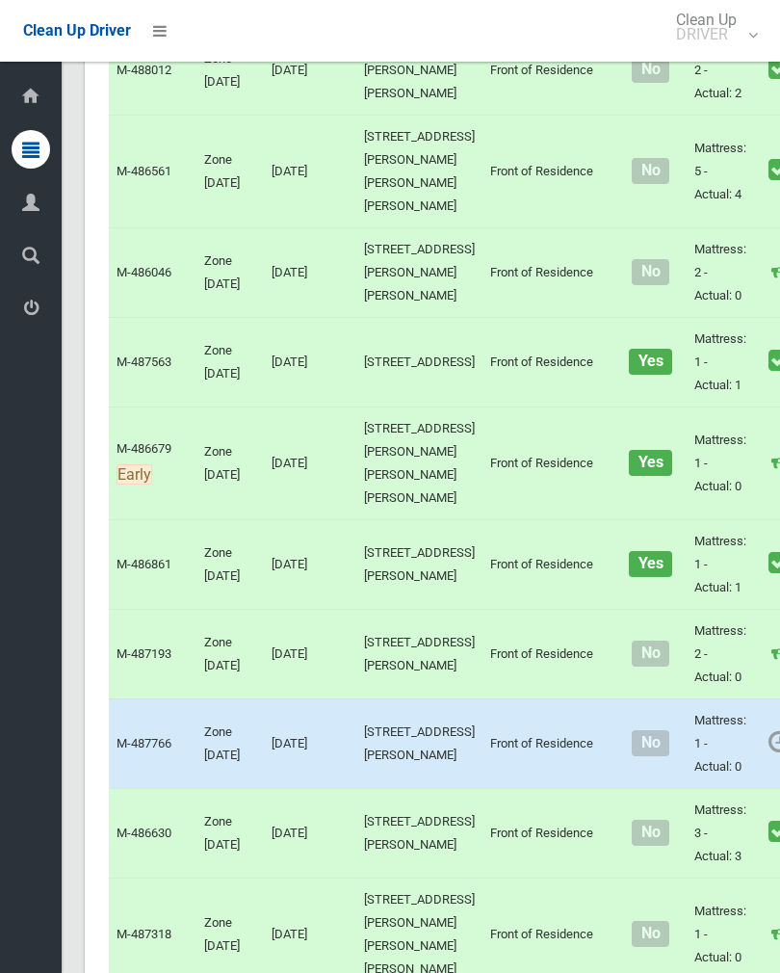
scroll to position [8124, 0]
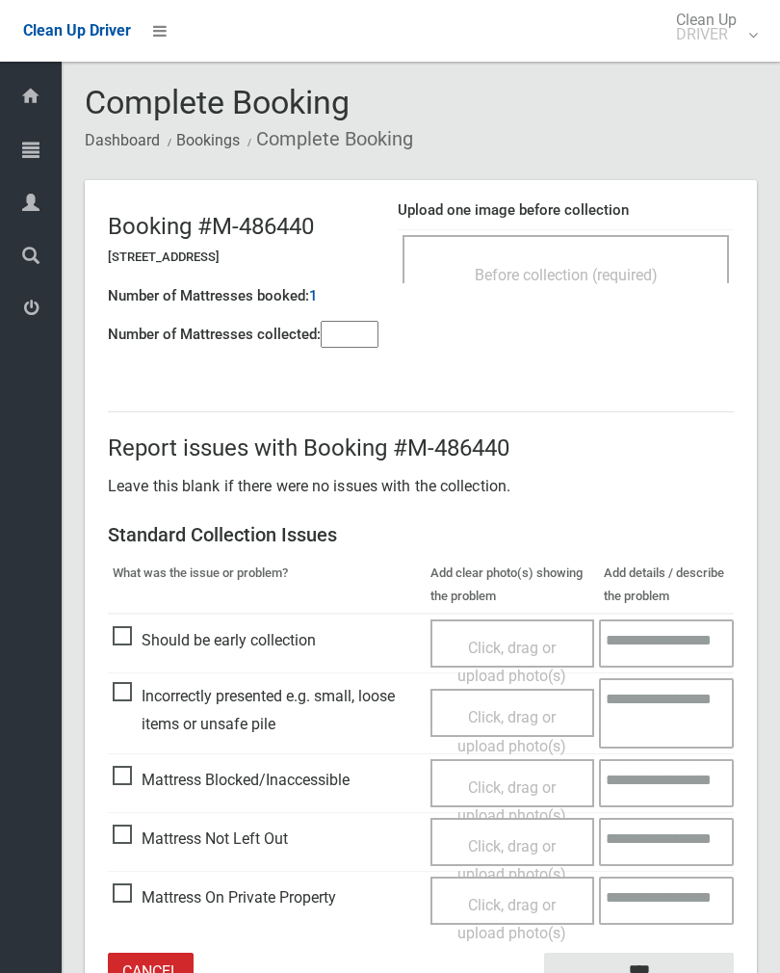
click at [635, 260] on div "Before collection (required)" at bounding box center [566, 274] width 284 height 36
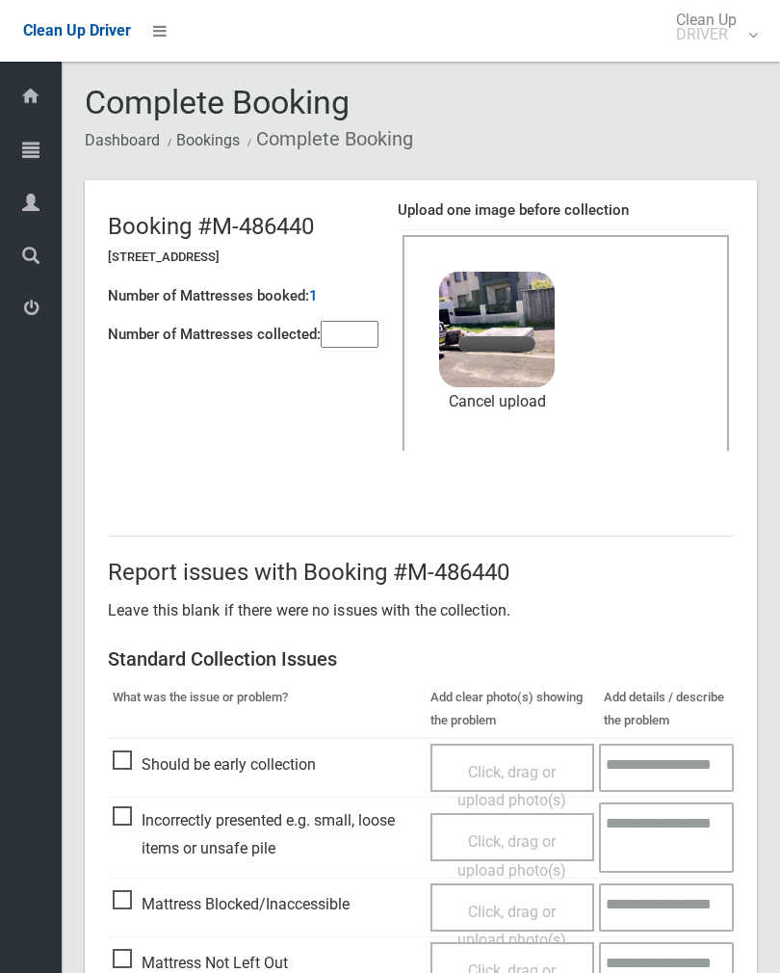
click at [364, 333] on input"] "number" at bounding box center [350, 334] width 58 height 27
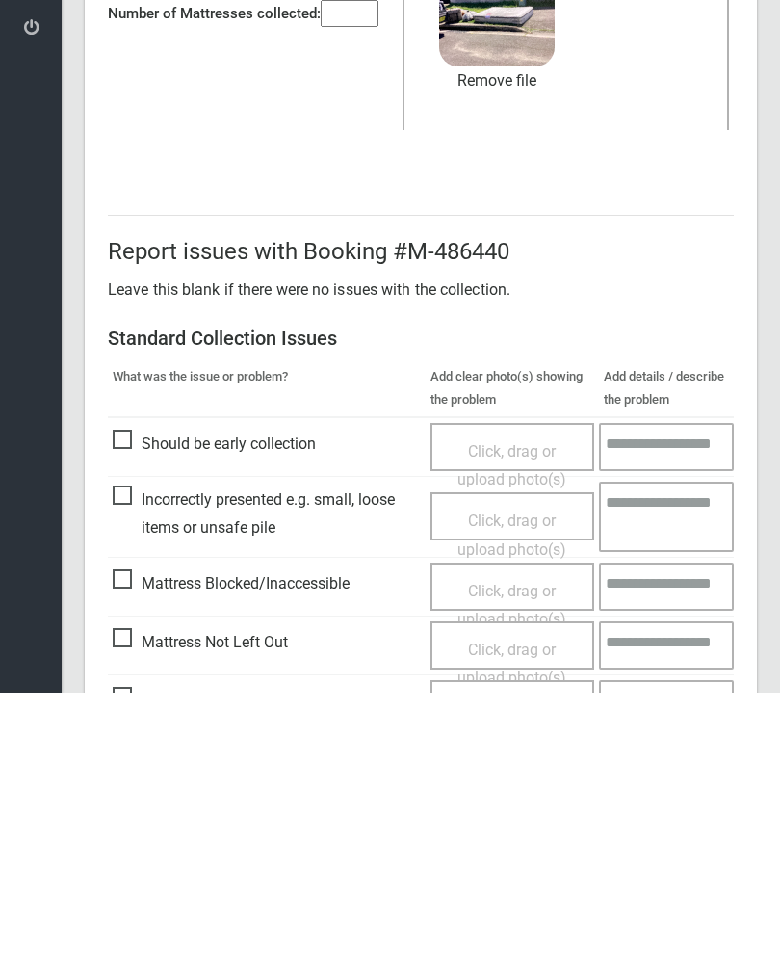
scroll to position [232, 0]
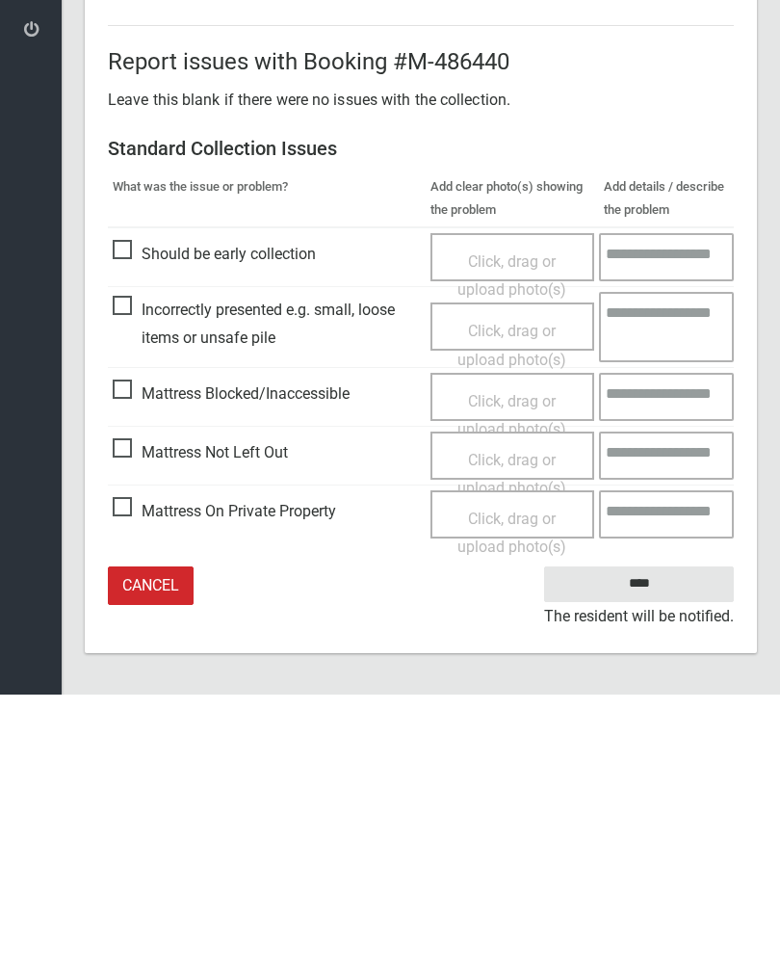
type input"] "*"
click at [664, 845] on input "****" at bounding box center [639, 863] width 190 height 36
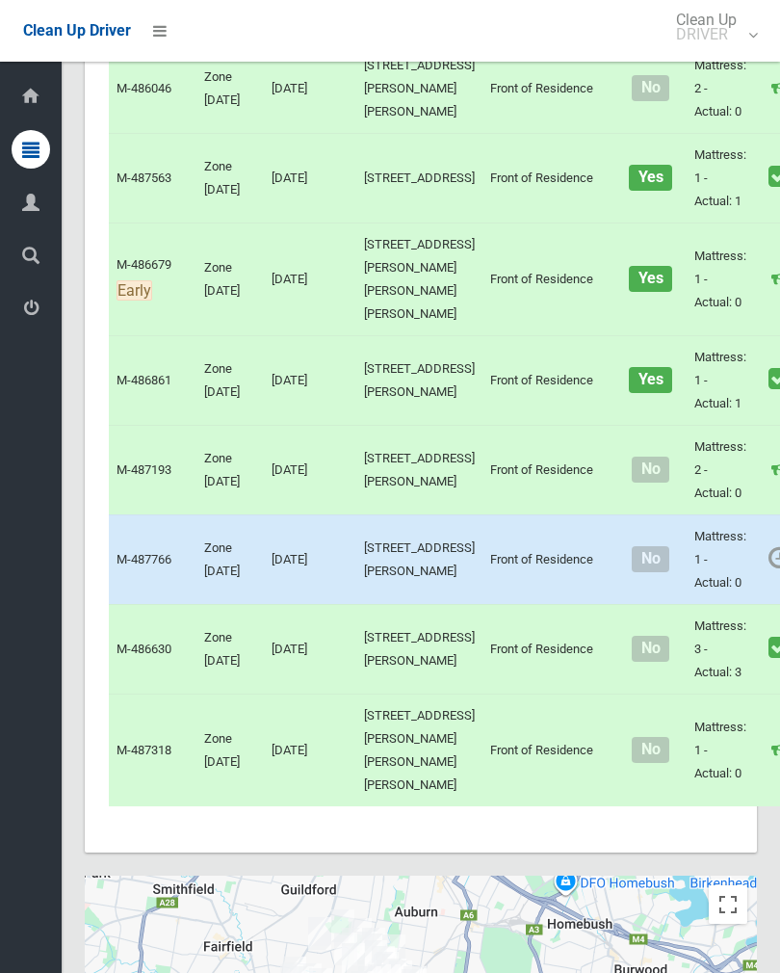
scroll to position [8292, 0]
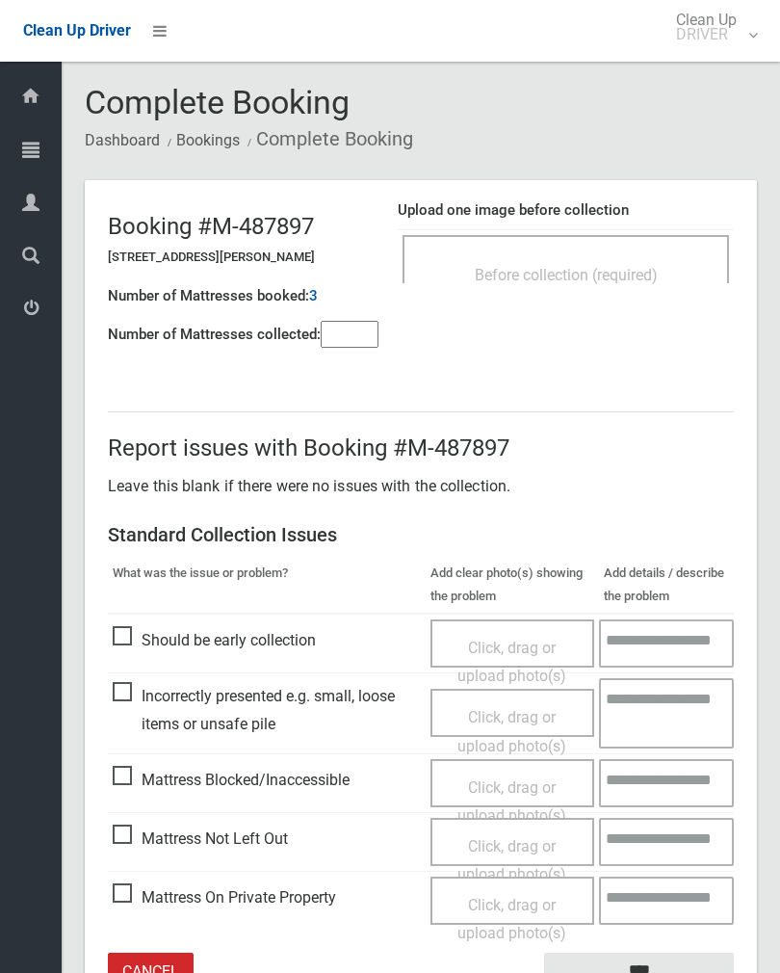
click at [602, 272] on span "Before collection (required)" at bounding box center [566, 275] width 183 height 18
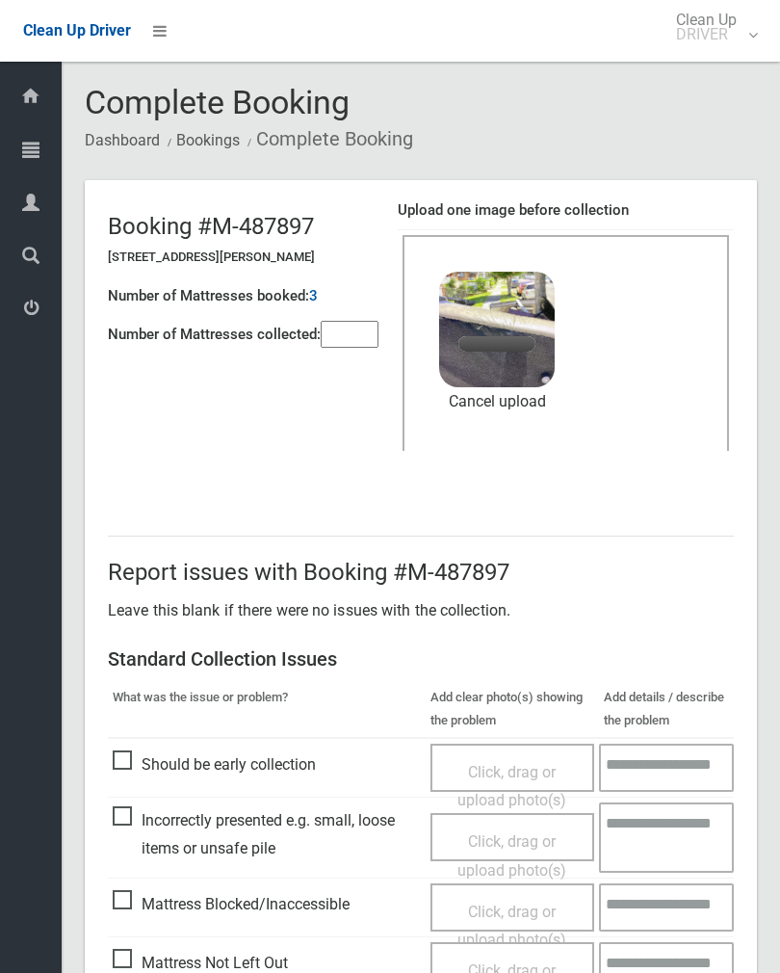
click at [348, 348] on input"] "number" at bounding box center [350, 334] width 58 height 27
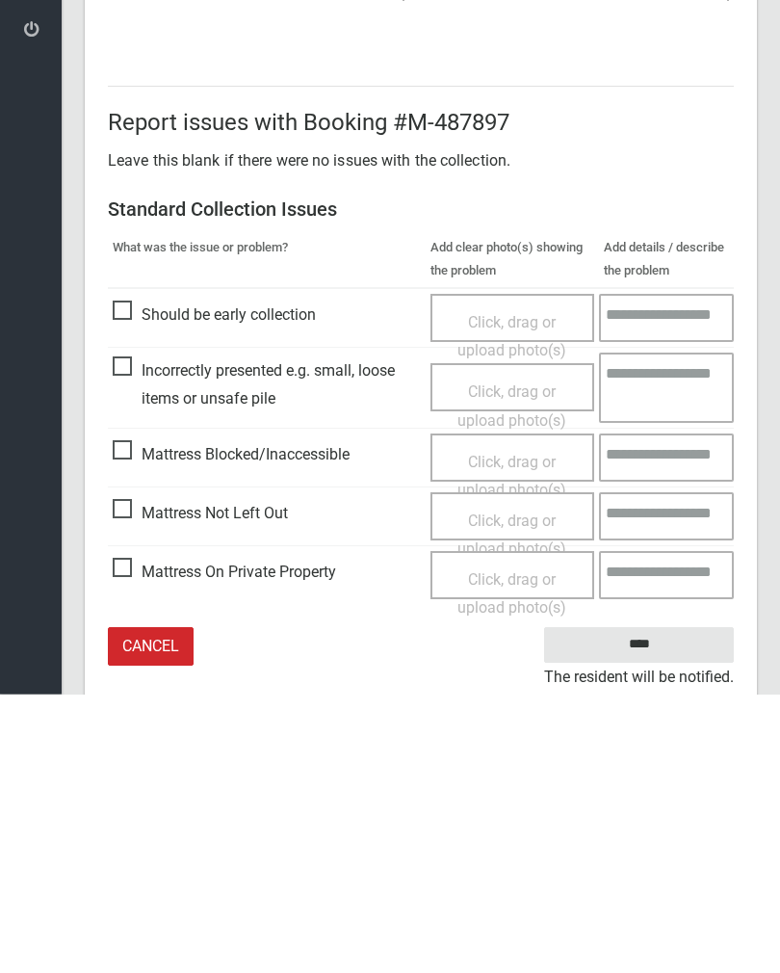
scroll to position [232, 0]
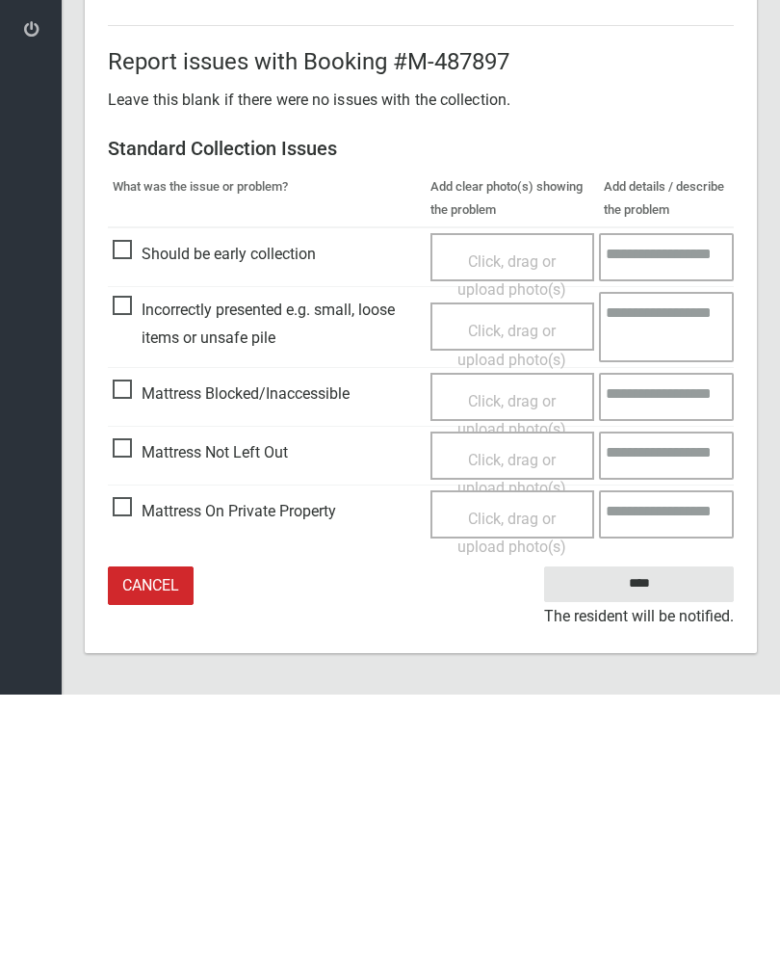
type input"] "*"
click at [670, 845] on input "****" at bounding box center [639, 863] width 190 height 36
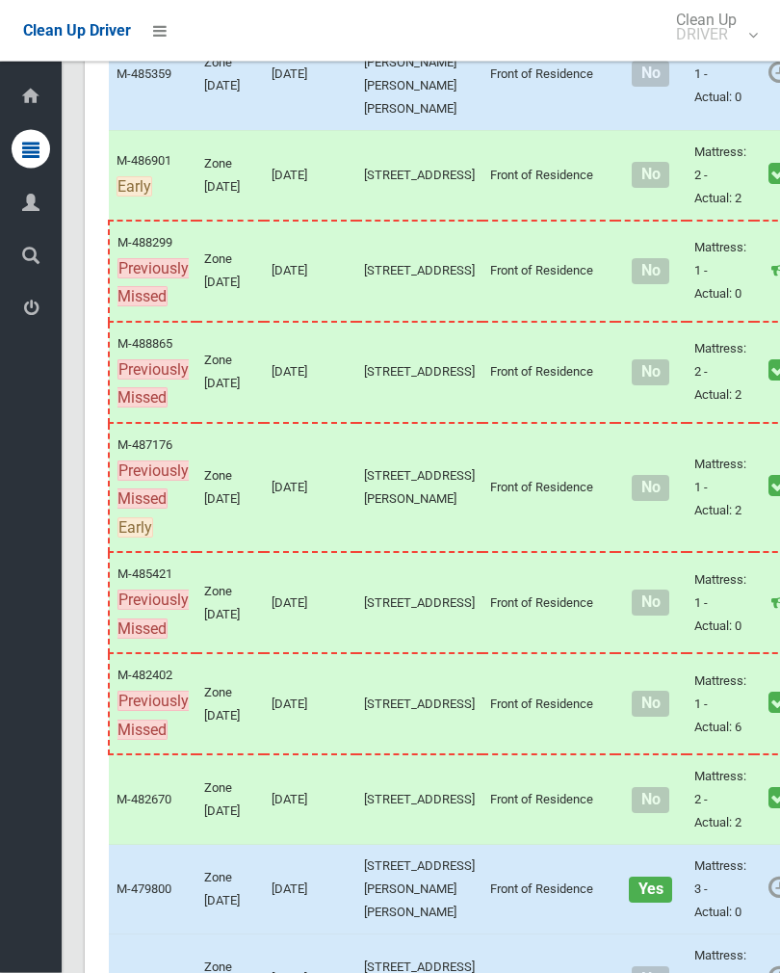
scroll to position [2607, 0]
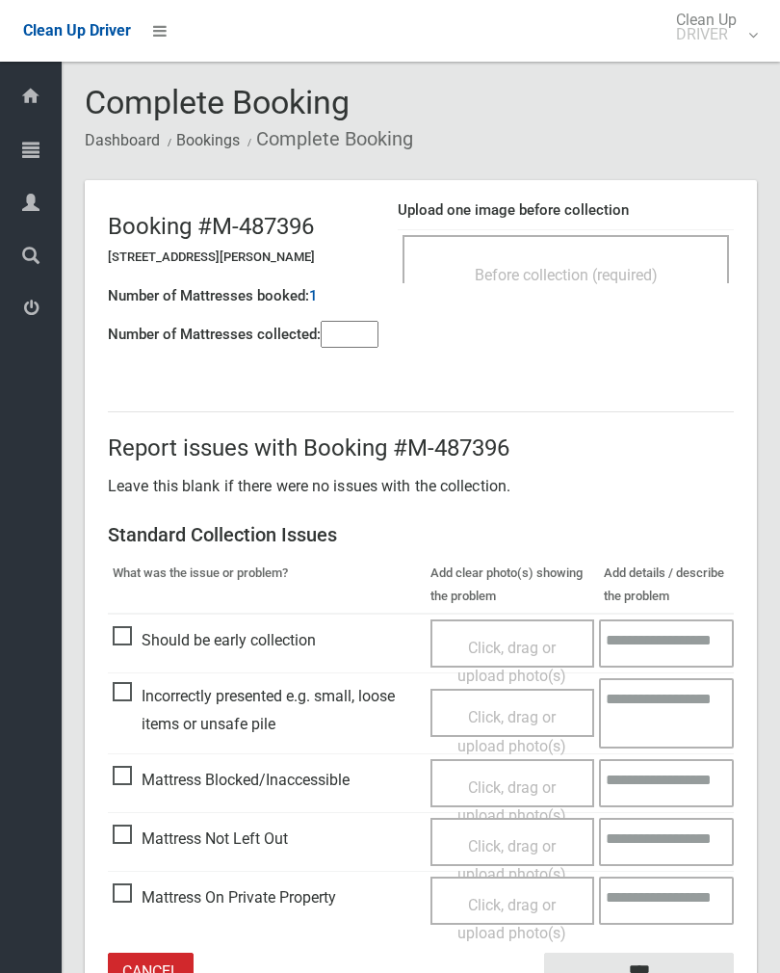
click at [627, 247] on div "Before collection (required)" at bounding box center [566, 259] width 327 height 48
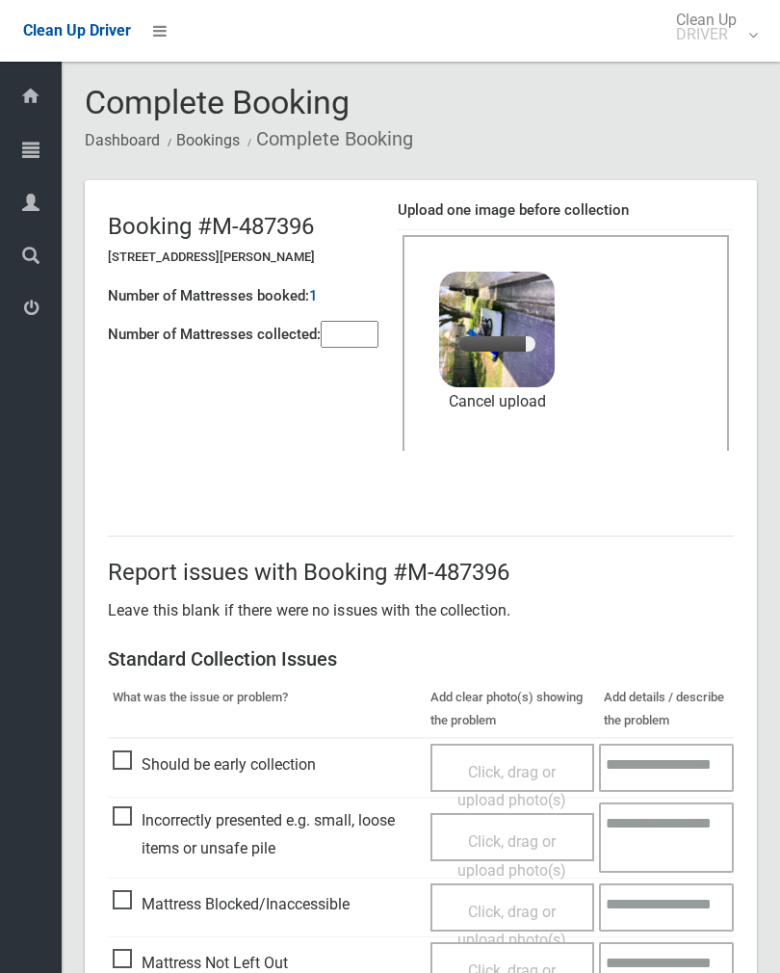
click at [370, 342] on input"] "number" at bounding box center [350, 334] width 58 height 27
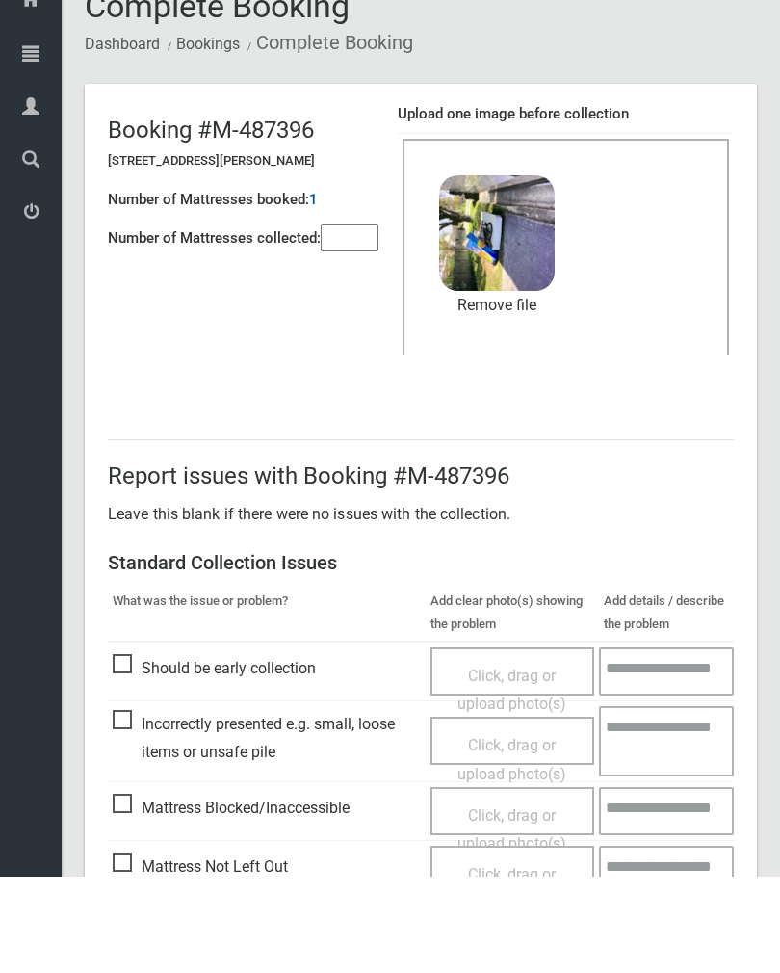
scroll to position [232, 0]
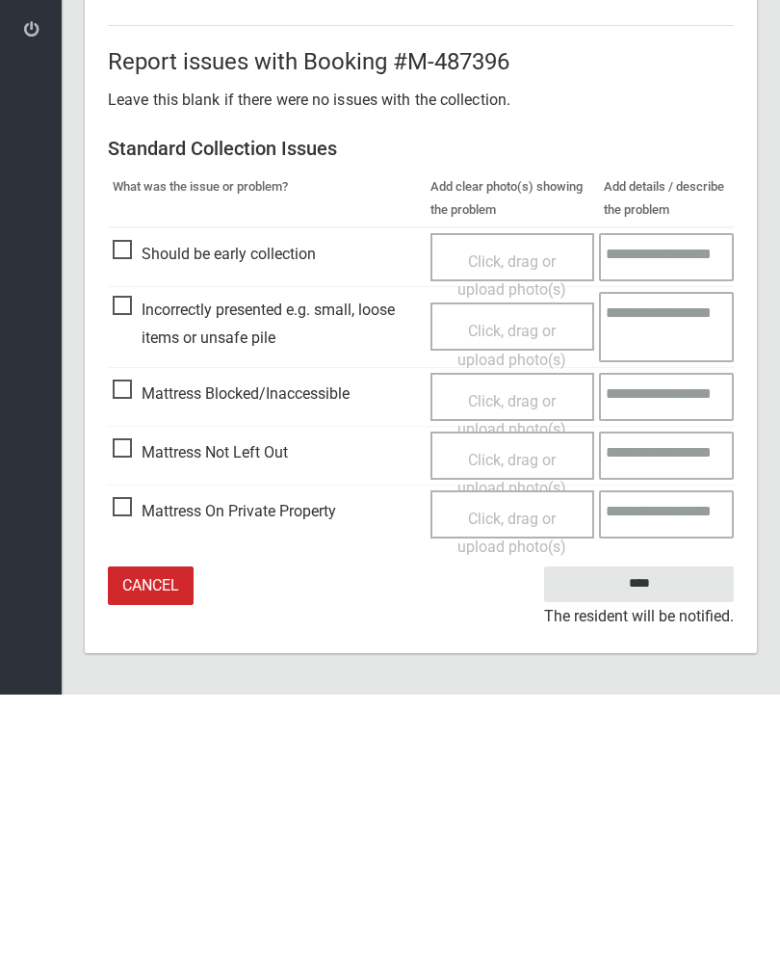
type input"] "*"
click at [644, 845] on input "****" at bounding box center [639, 863] width 190 height 36
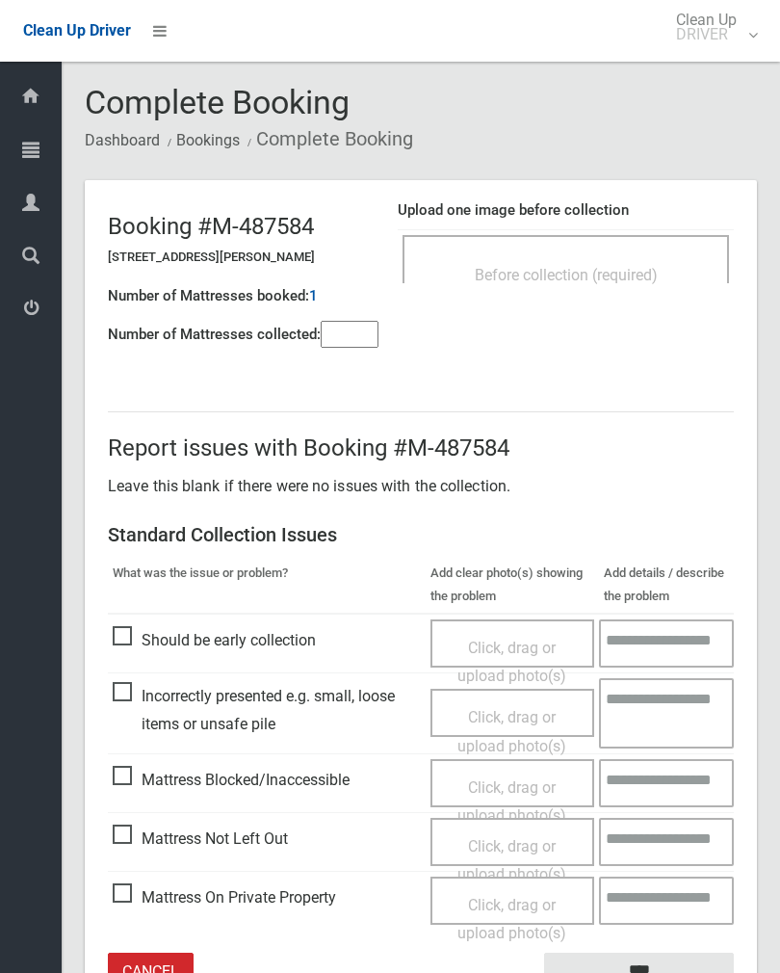
click at [343, 342] on input"] "number" at bounding box center [350, 334] width 58 height 27
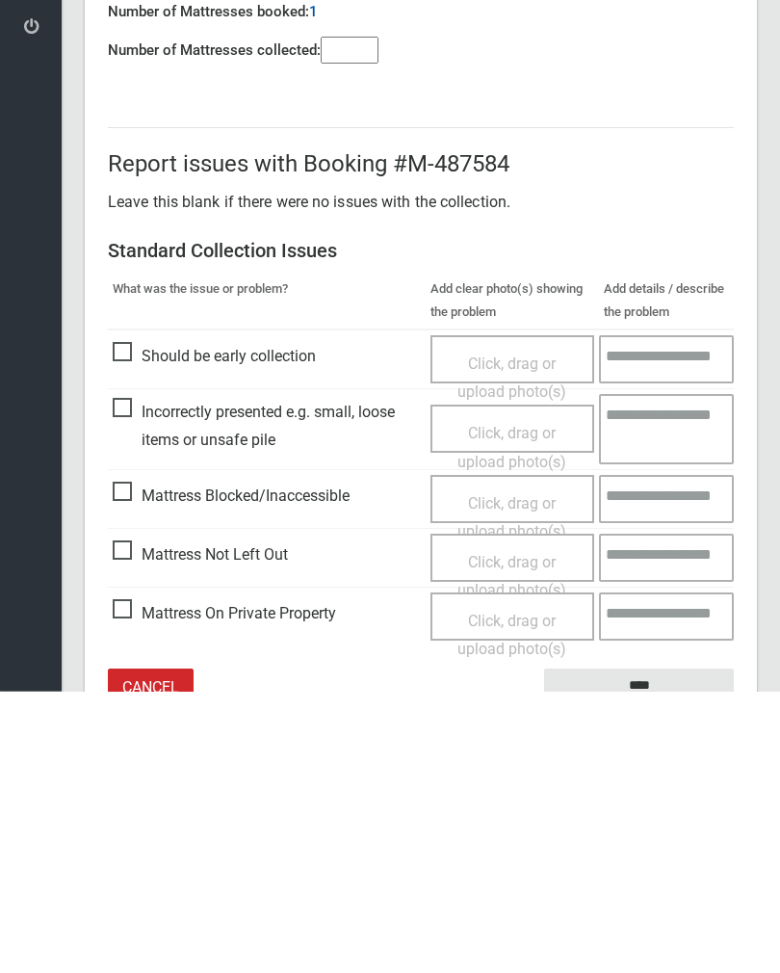
scroll to position [107, 0]
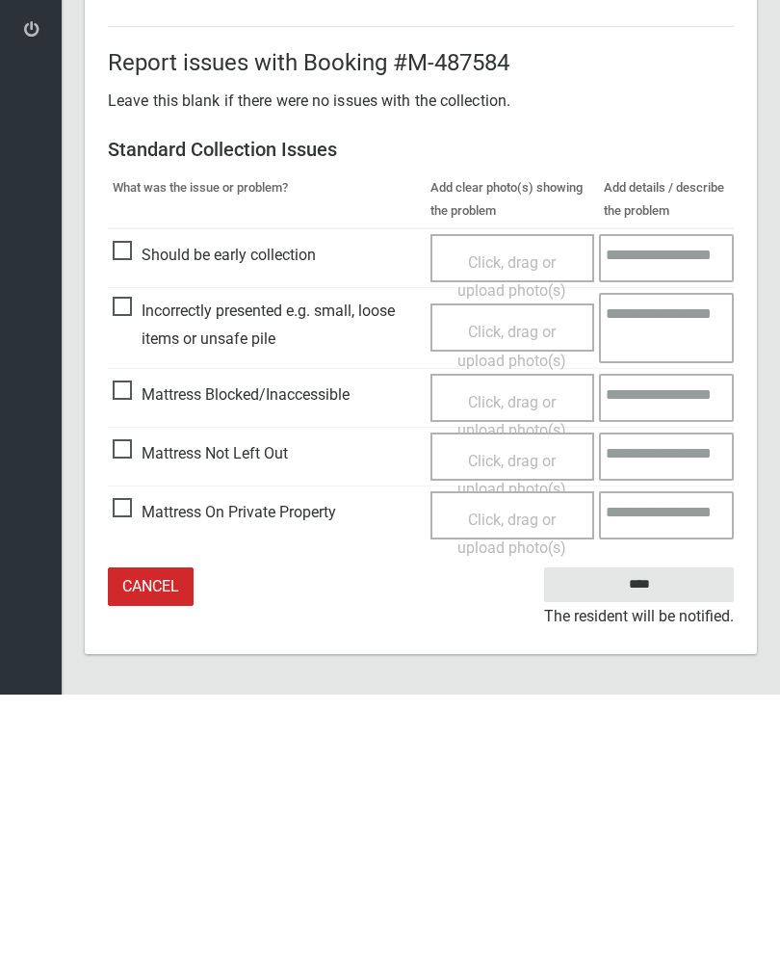
type input"] "*"
click at [521, 730] on span "Click, drag or upload photo(s)" at bounding box center [512, 753] width 109 height 47
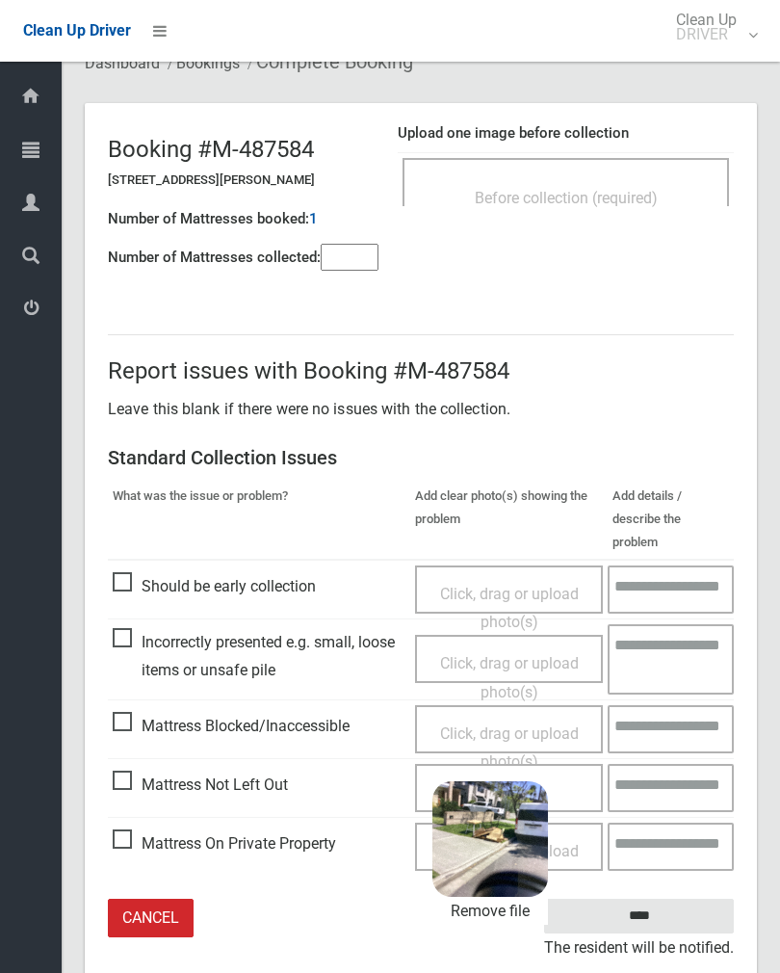
click at [673, 899] on input "****" at bounding box center [639, 917] width 190 height 36
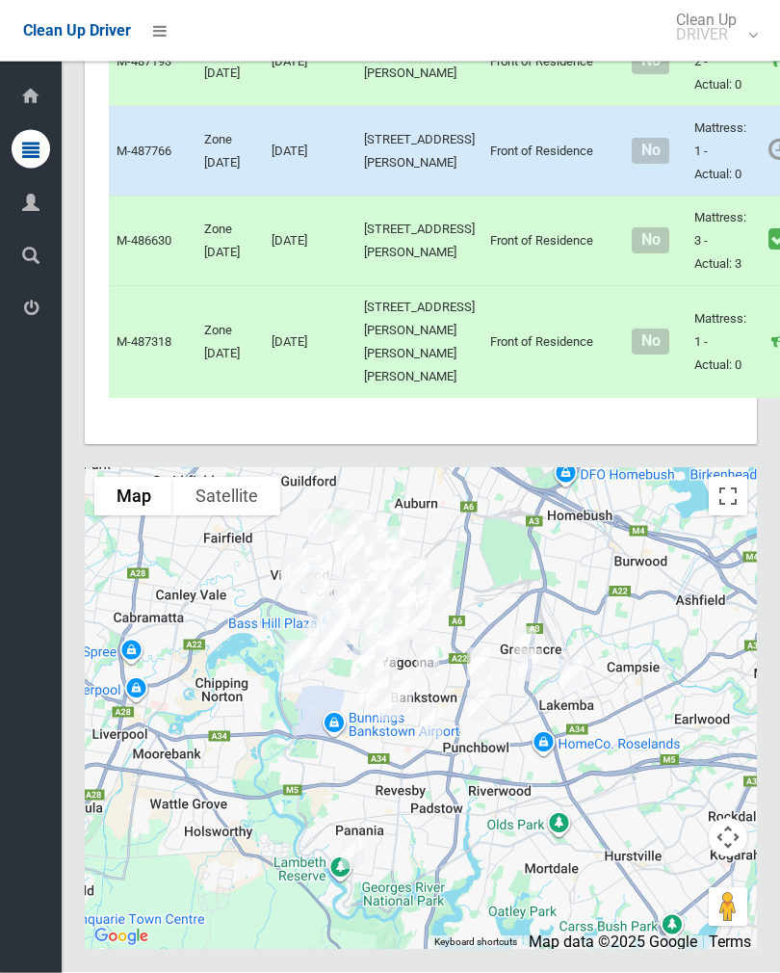
scroll to position [9240, 0]
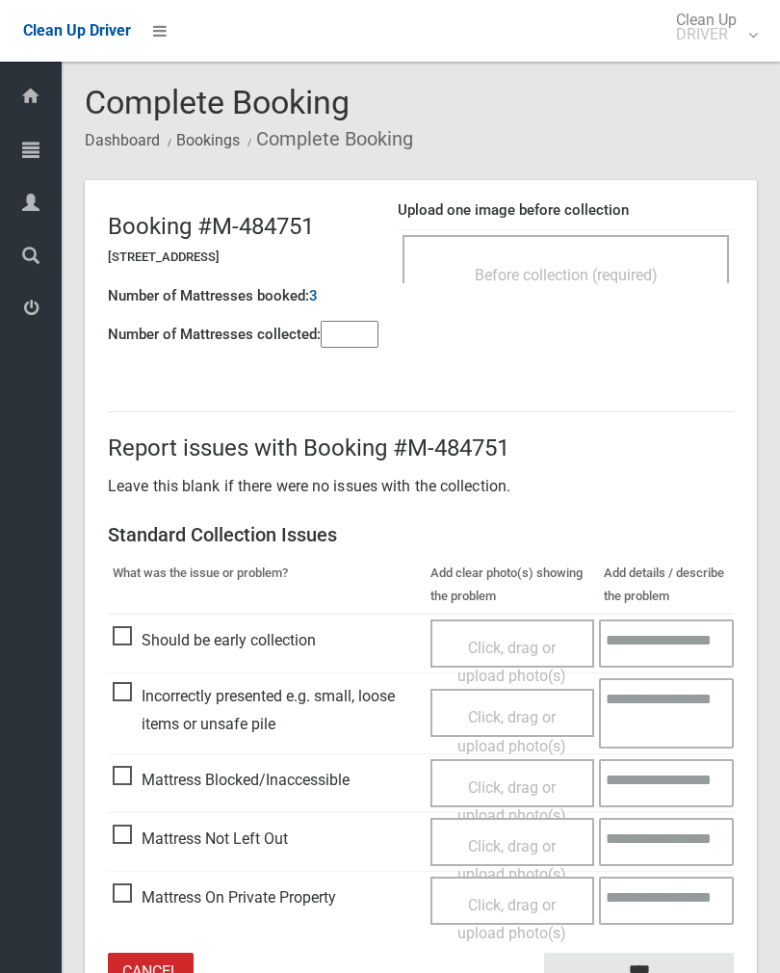
click at [614, 273] on span "Before collection (required)" at bounding box center [566, 275] width 183 height 18
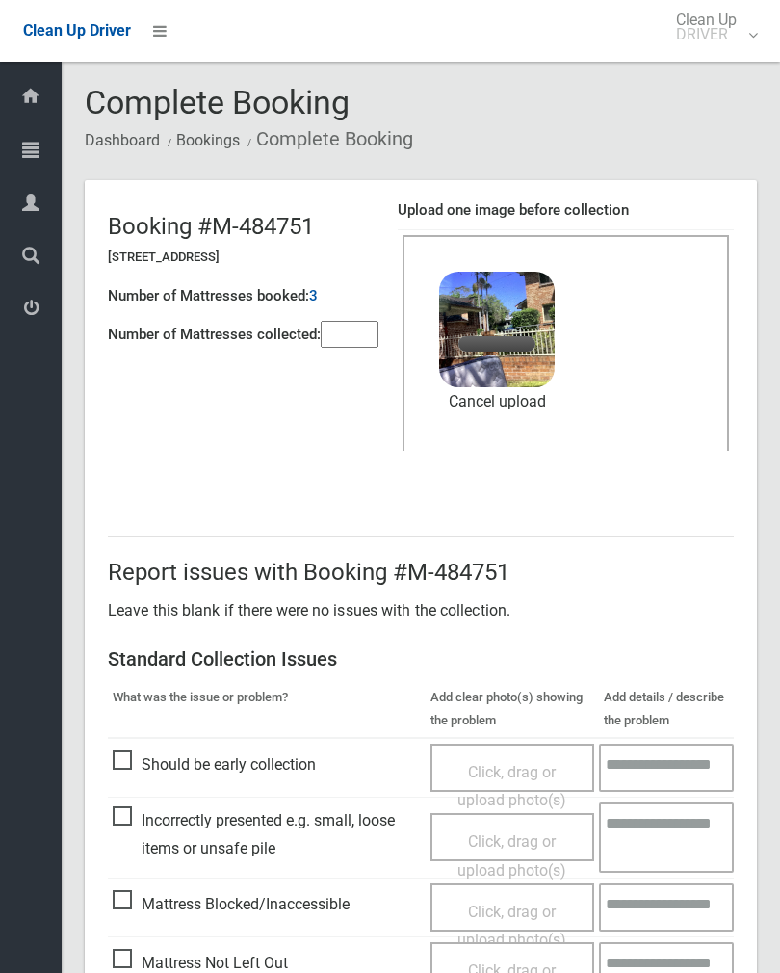
click at [360, 328] on input"] "number" at bounding box center [350, 334] width 58 height 27
type input"] "*"
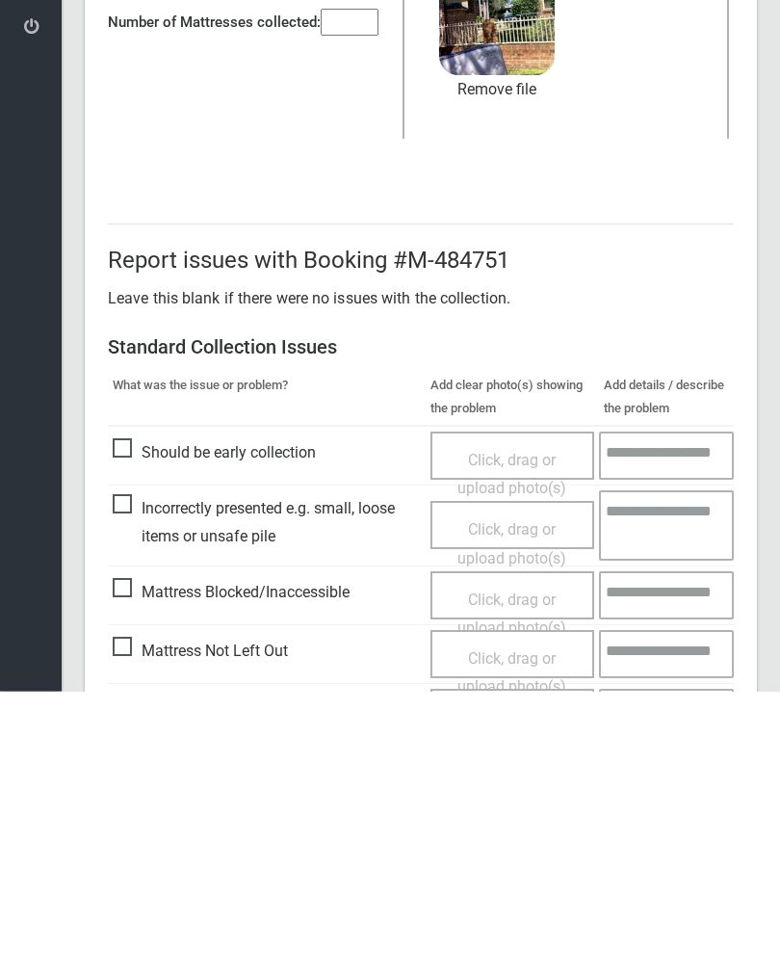
scroll to position [232, 0]
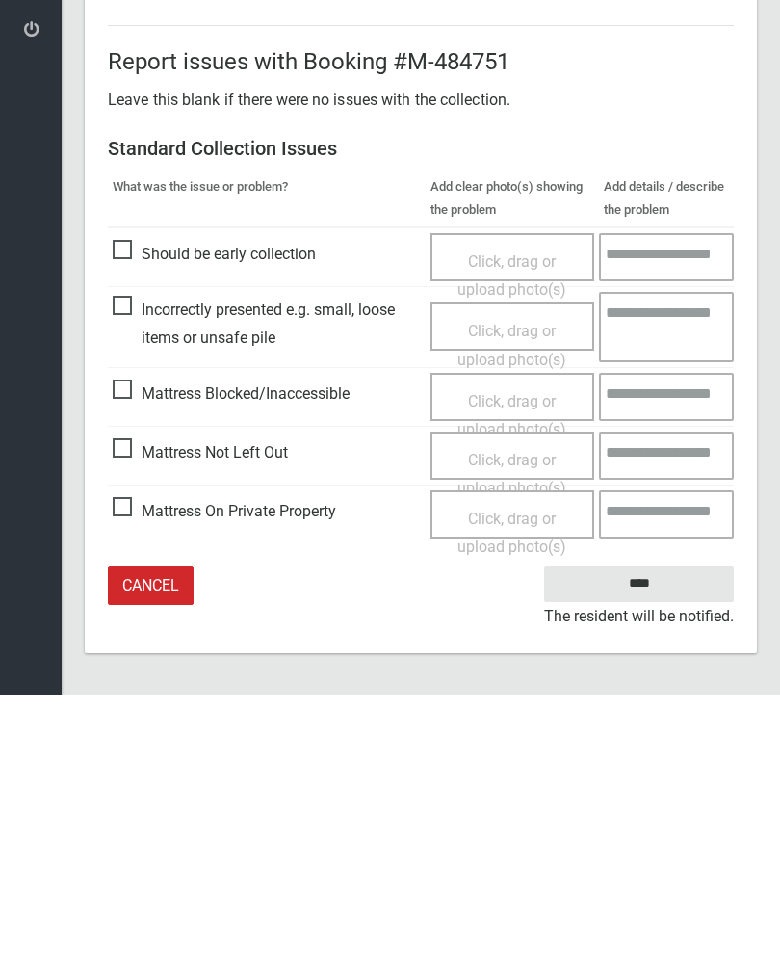
type input"] "*"
click at [662, 845] on input "****" at bounding box center [639, 863] width 190 height 36
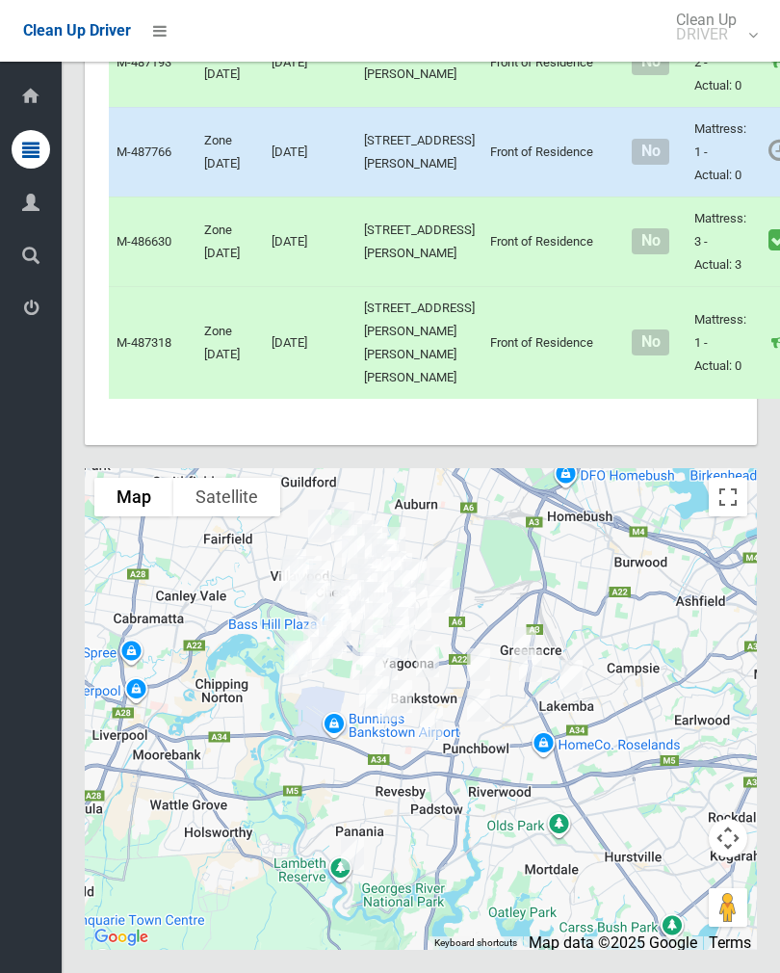
scroll to position [8866, 0]
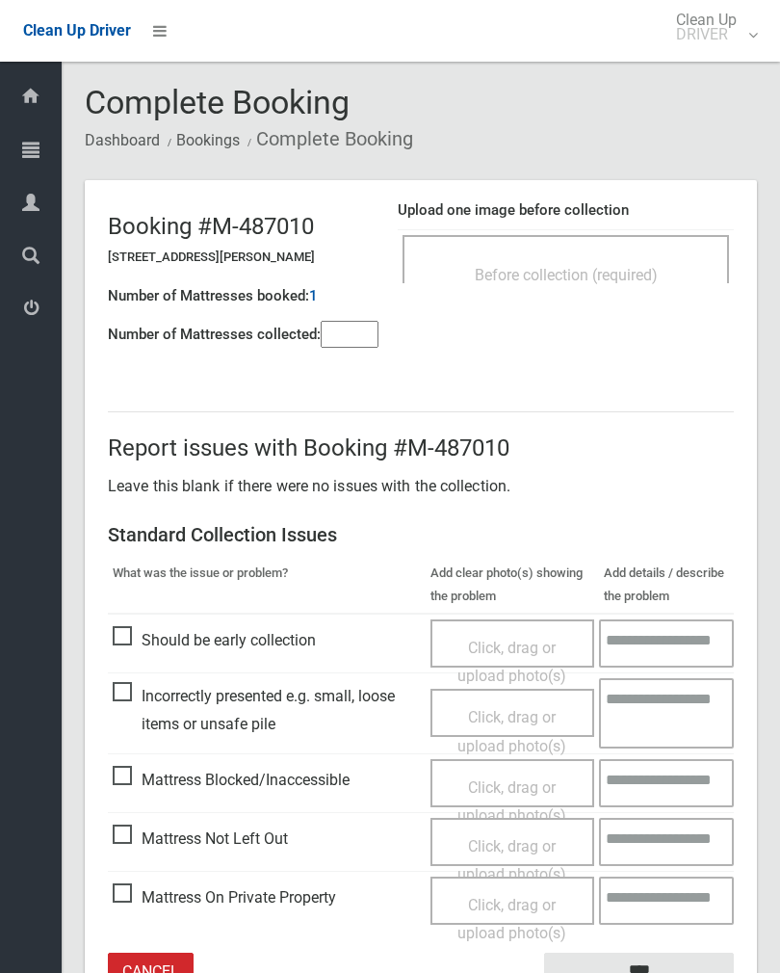
click at [637, 277] on span "Before collection (required)" at bounding box center [566, 275] width 183 height 18
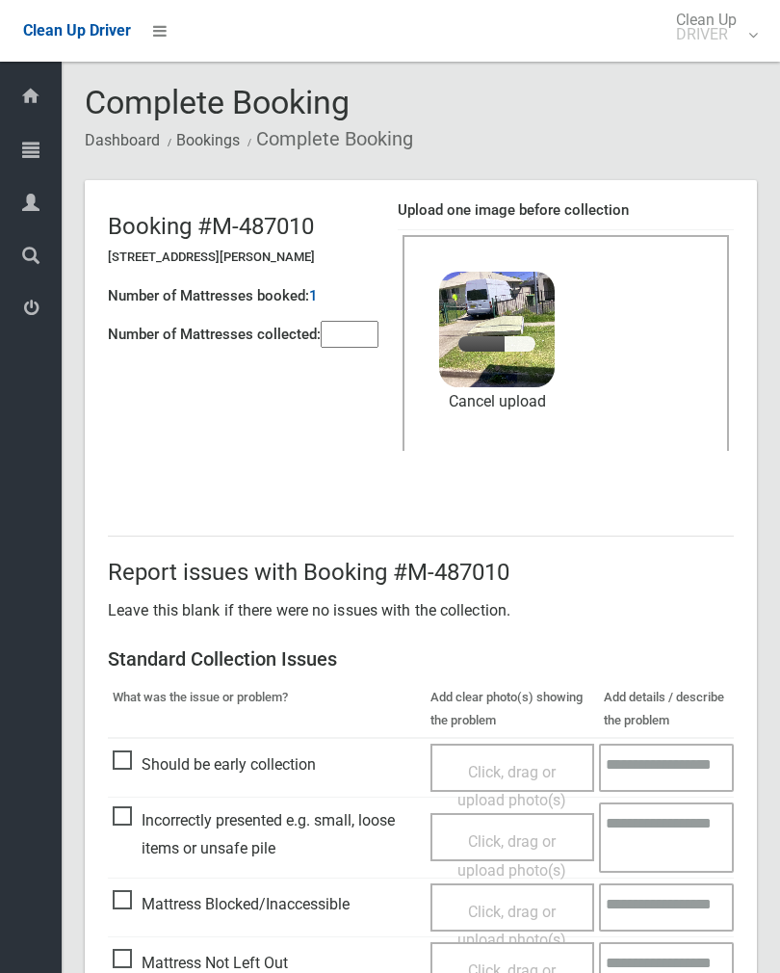
click at [359, 327] on input"] "number" at bounding box center [350, 334] width 58 height 27
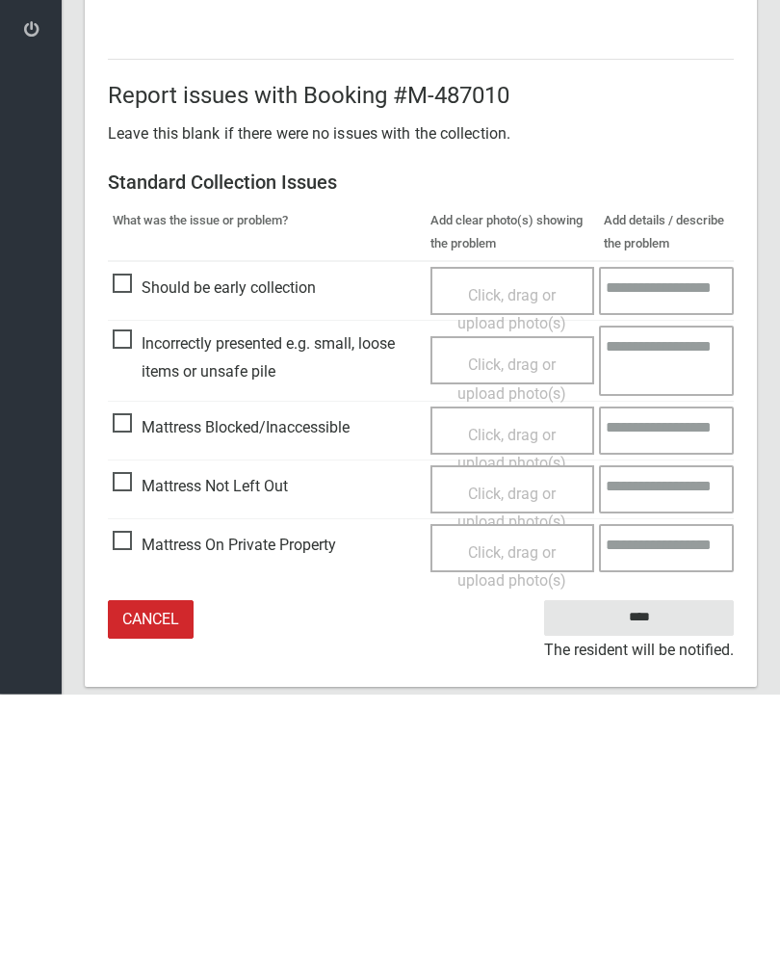
scroll to position [232, 0]
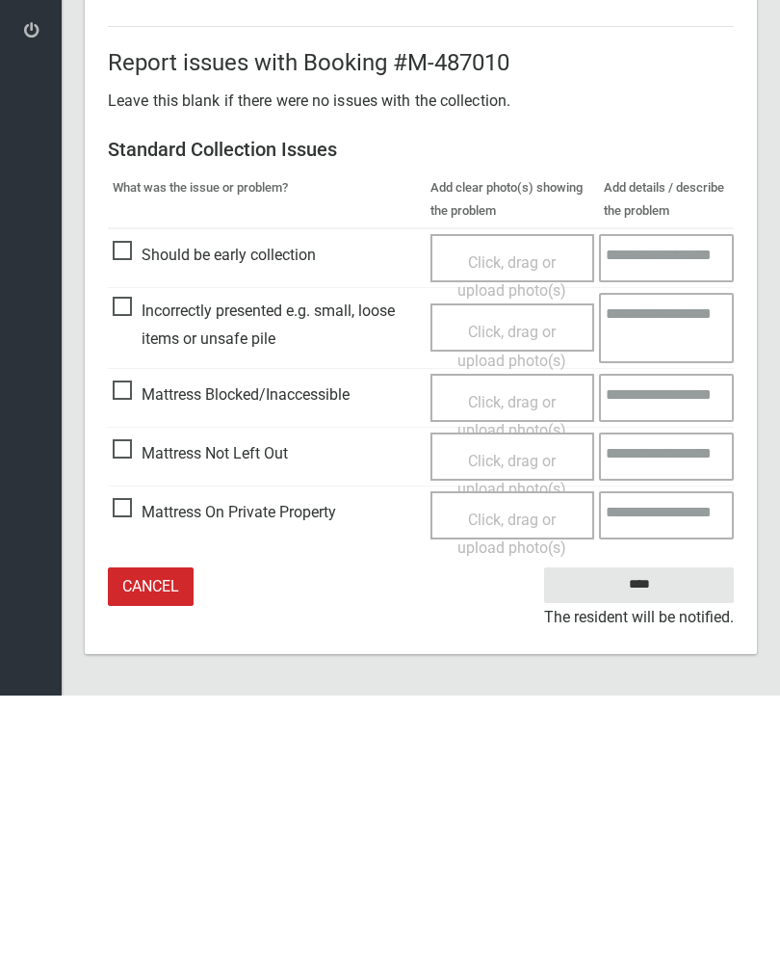
type input"] "*"
click at [658, 845] on input "****" at bounding box center [639, 863] width 190 height 36
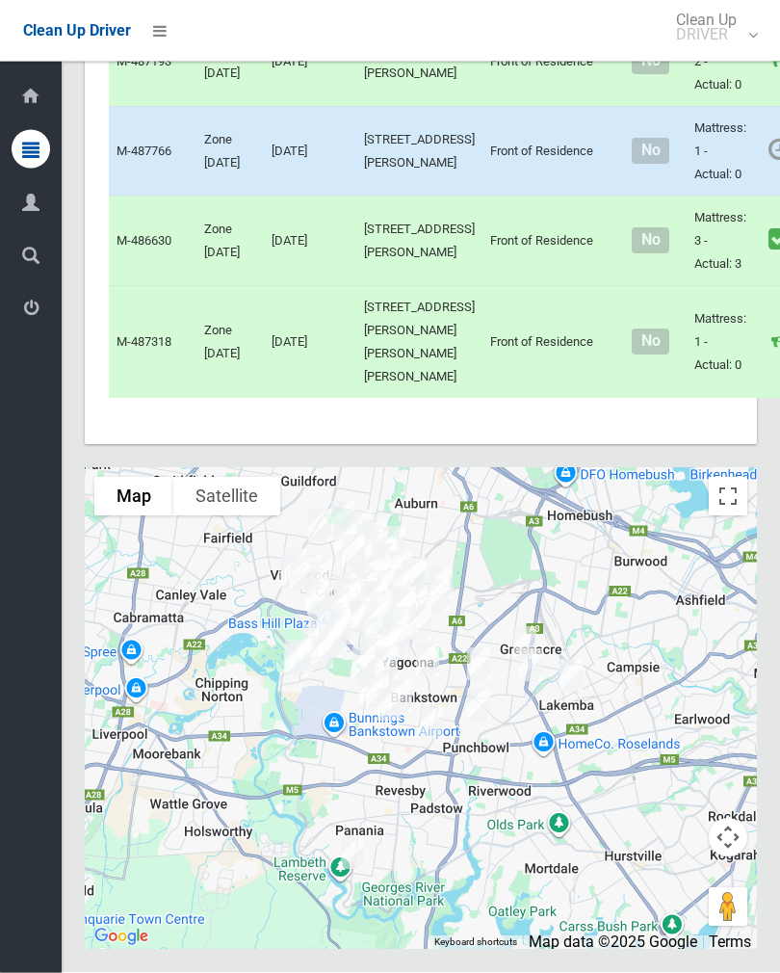
scroll to position [9730, 0]
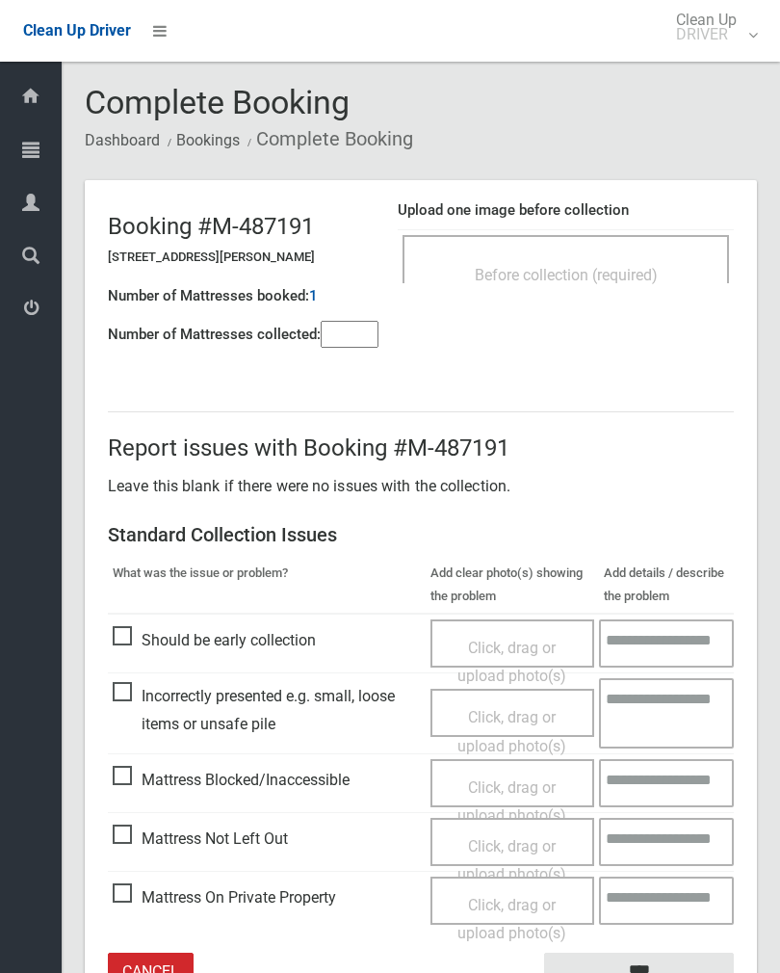
click at [647, 253] on div "Before collection (required)" at bounding box center [566, 259] width 327 height 48
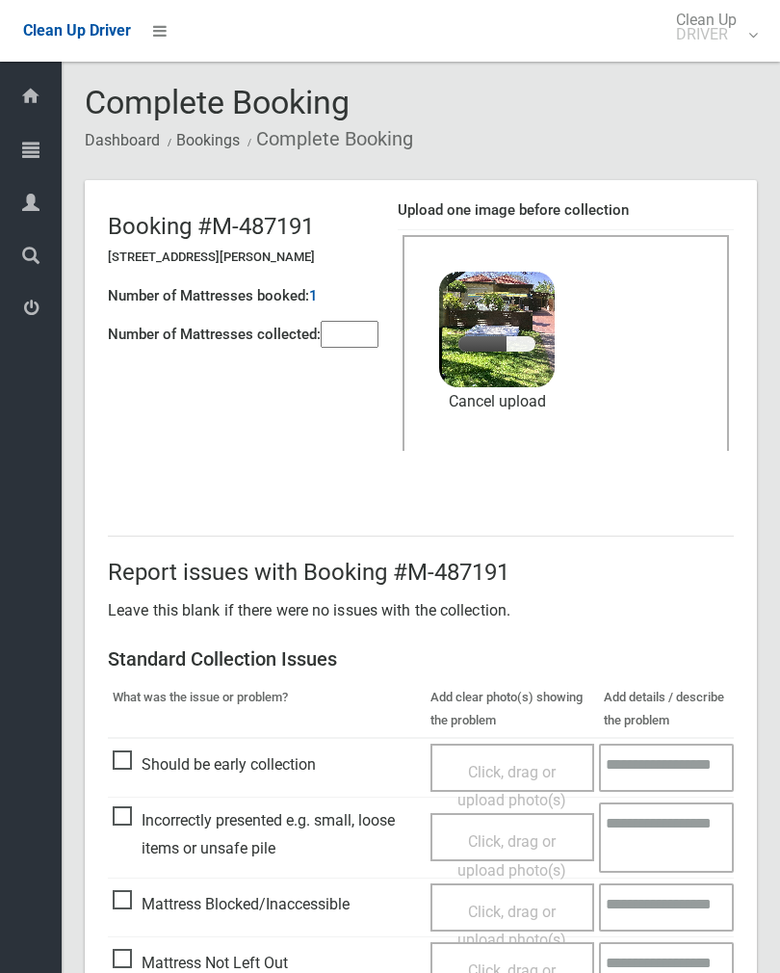
click at [379, 339] on input"] "number" at bounding box center [350, 334] width 58 height 27
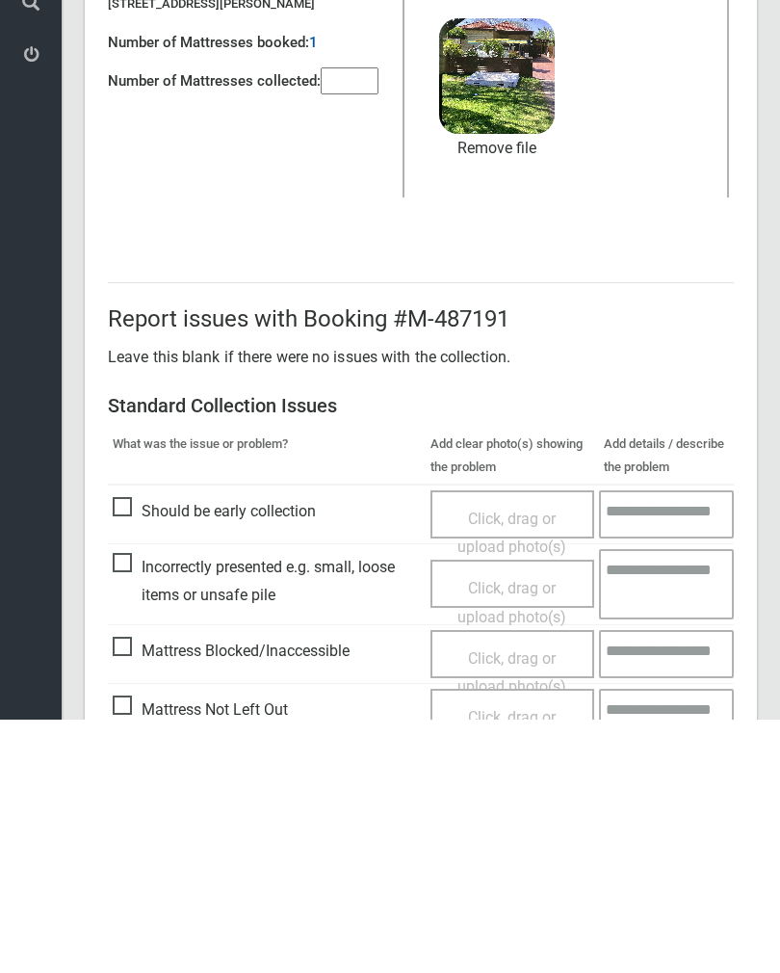
scroll to position [232, 0]
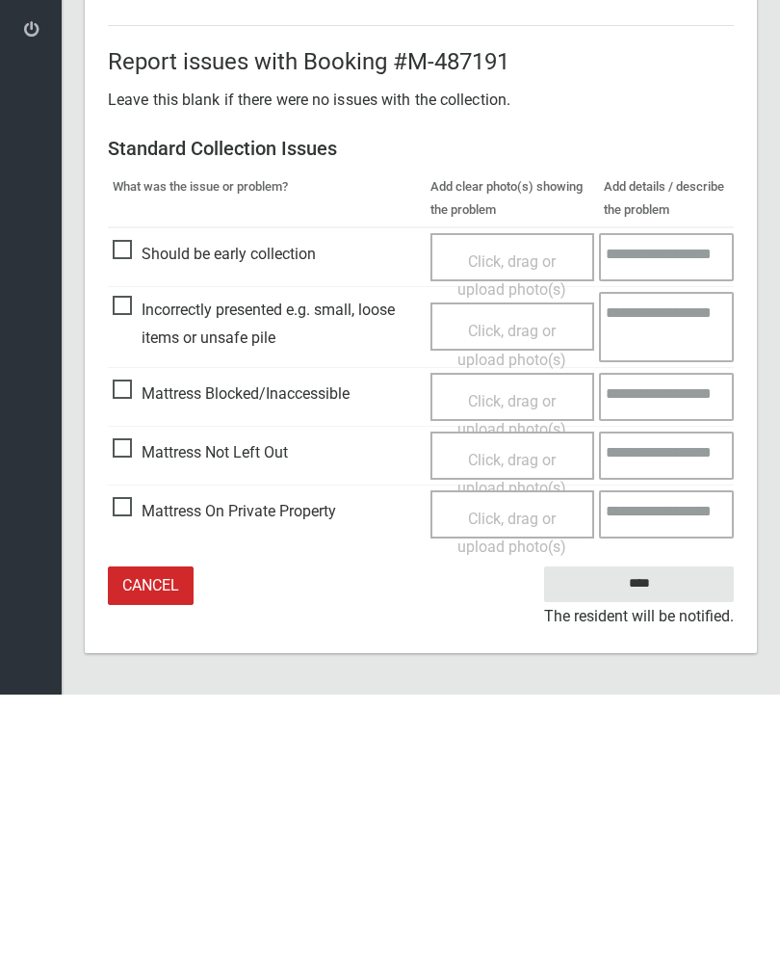
type input"] "*"
click at [652, 845] on input "****" at bounding box center [639, 863] width 190 height 36
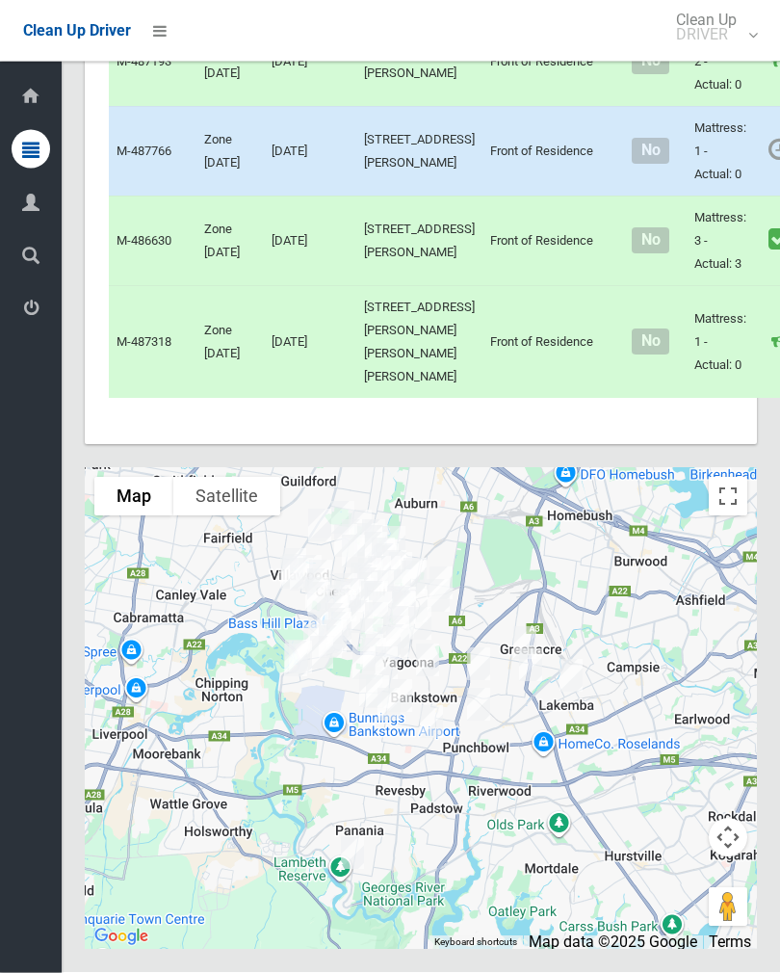
scroll to position [9778, 0]
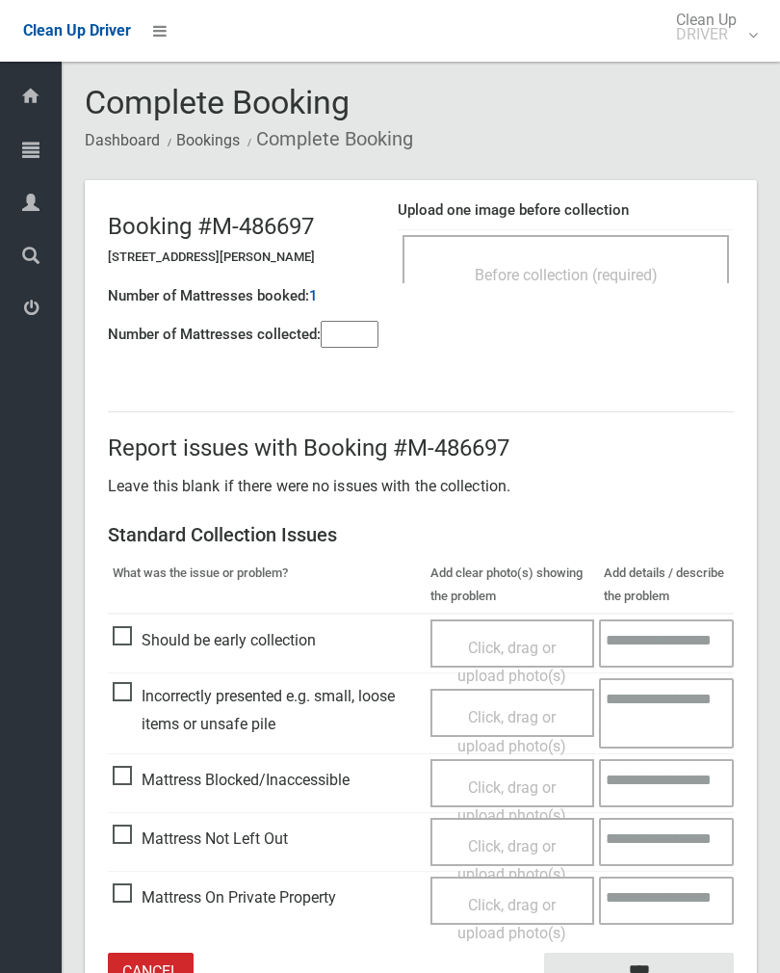
click at [353, 346] on input"] "number" at bounding box center [350, 334] width 58 height 27
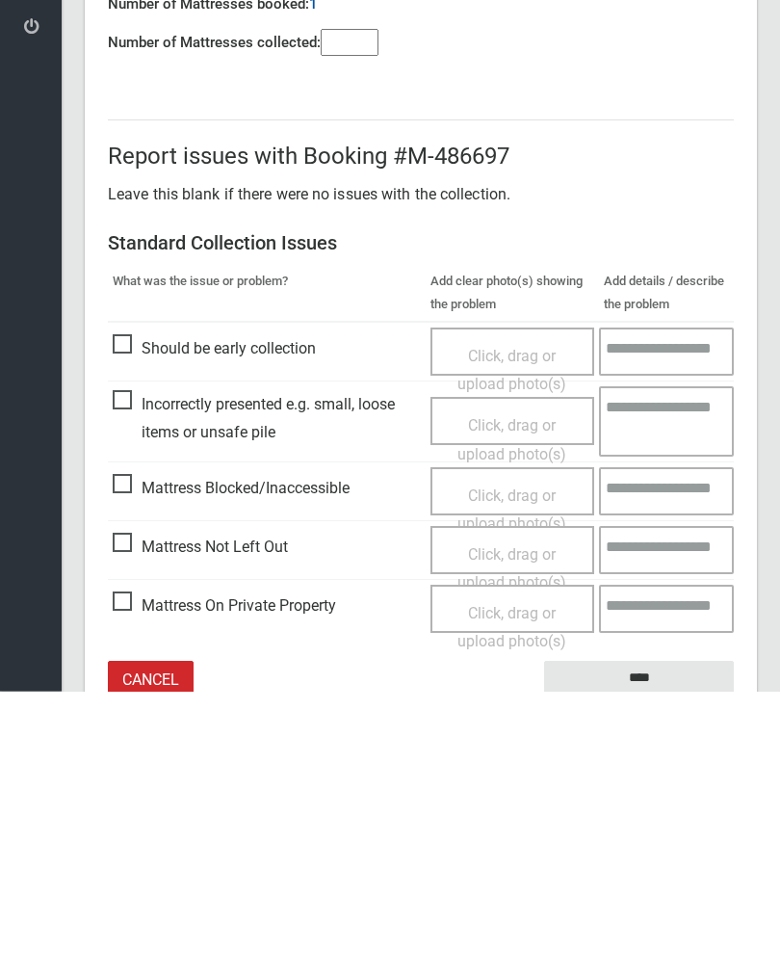
scroll to position [107, 0]
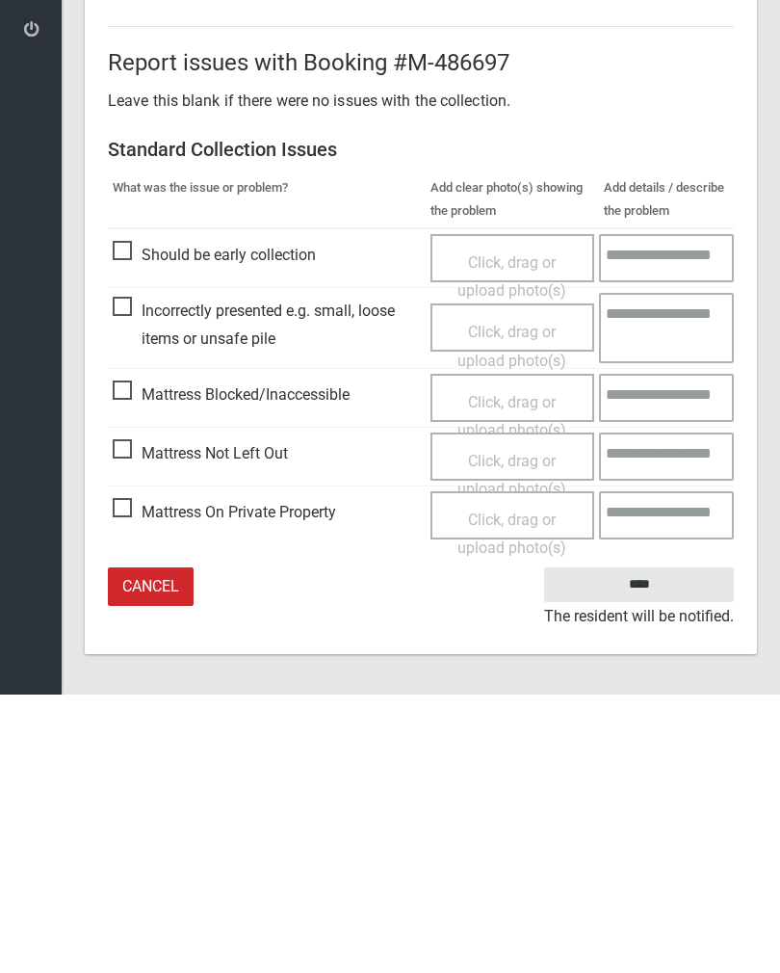
type input"] "*"
click at [536, 730] on span "Click, drag or upload photo(s)" at bounding box center [512, 753] width 109 height 47
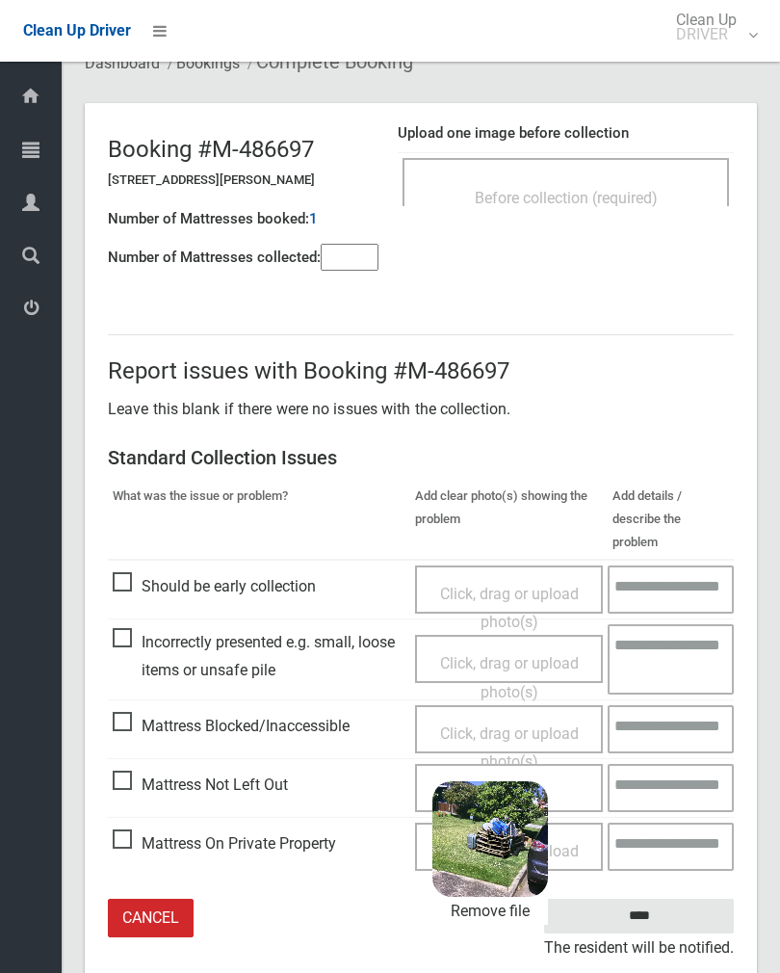
click at [662, 899] on input "****" at bounding box center [639, 917] width 190 height 36
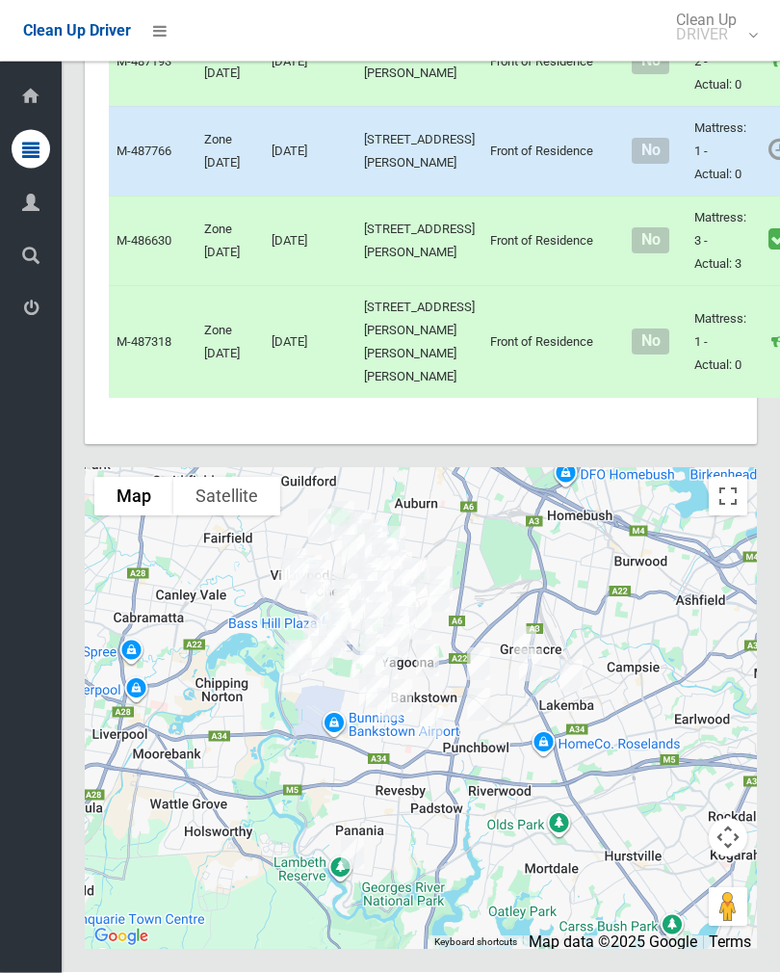
scroll to position [10238, 0]
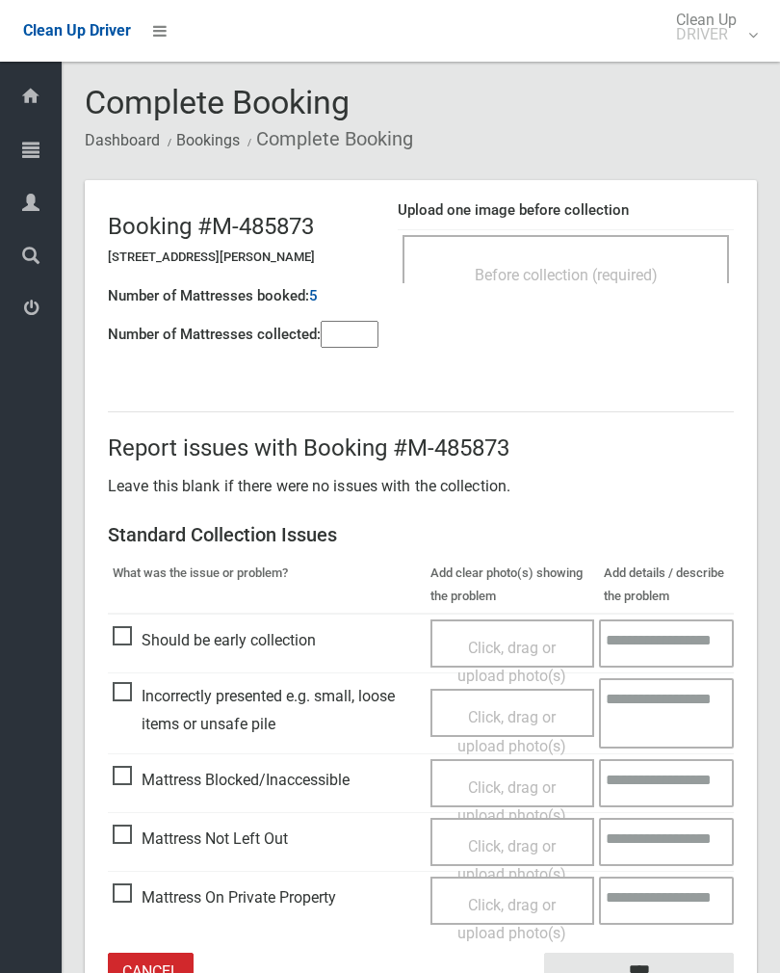
click at [622, 256] on div "Before collection (required)" at bounding box center [566, 274] width 284 height 36
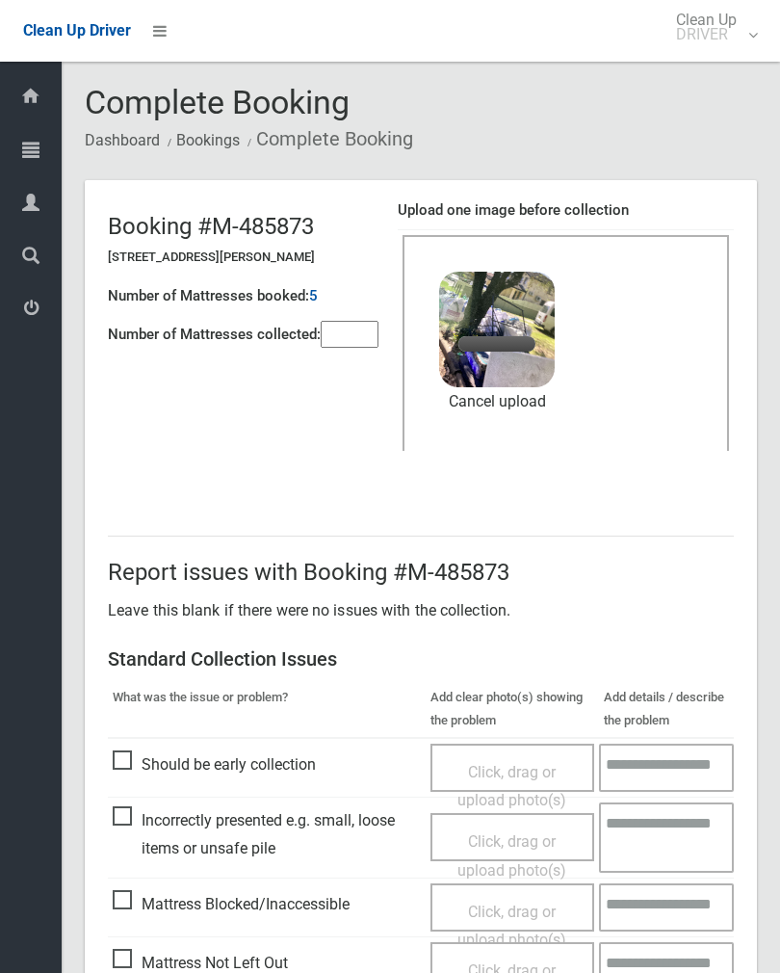
click at [383, 313] on div "Booking #M-485873 13 Tucker Street, BASS HILL NSW 2197 Number of Mattresses boo…" at bounding box center [253, 273] width 290 height 164
click at [371, 326] on input"] "number" at bounding box center [350, 334] width 58 height 27
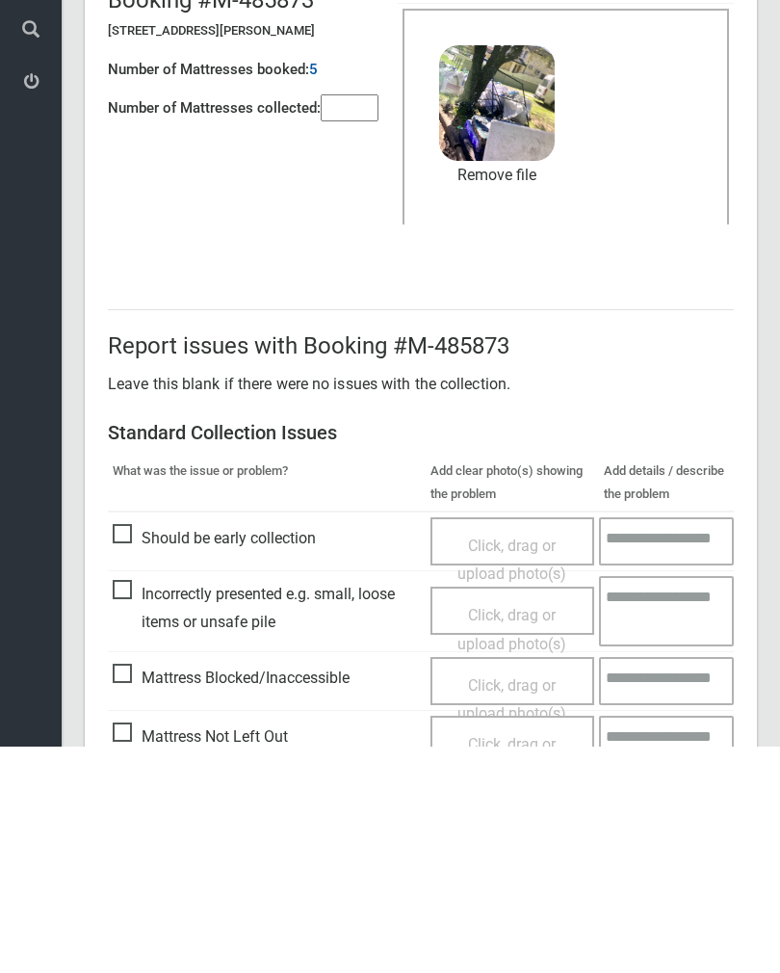
scroll to position [232, 0]
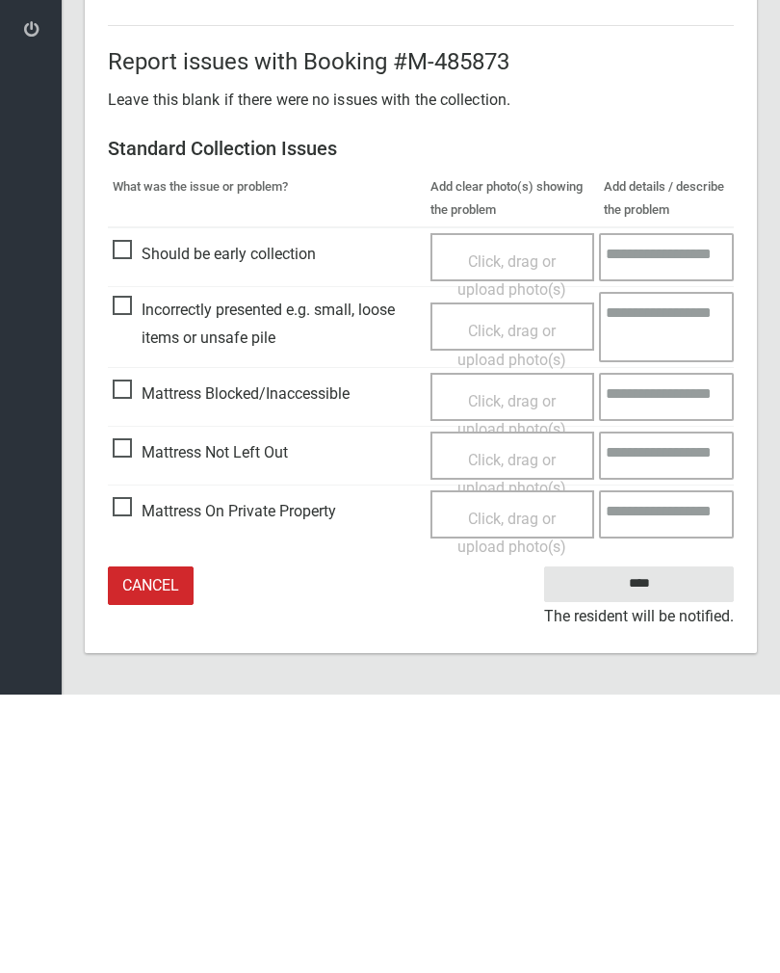
type input"] "*"
click at [639, 845] on input "****" at bounding box center [639, 863] width 190 height 36
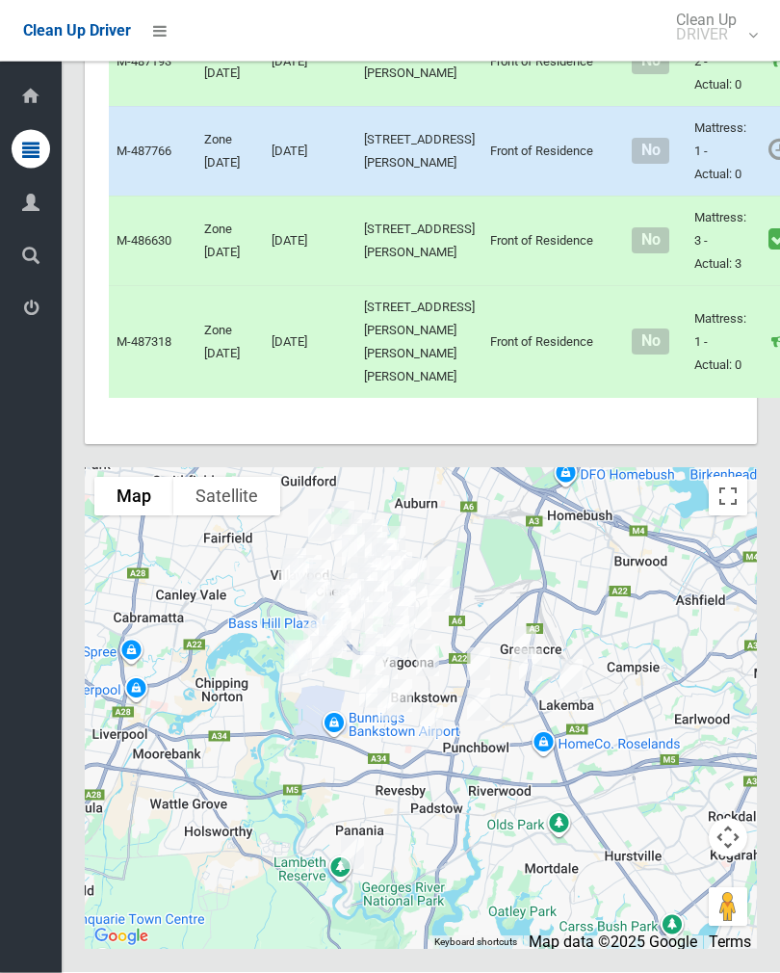
scroll to position [9906, 0]
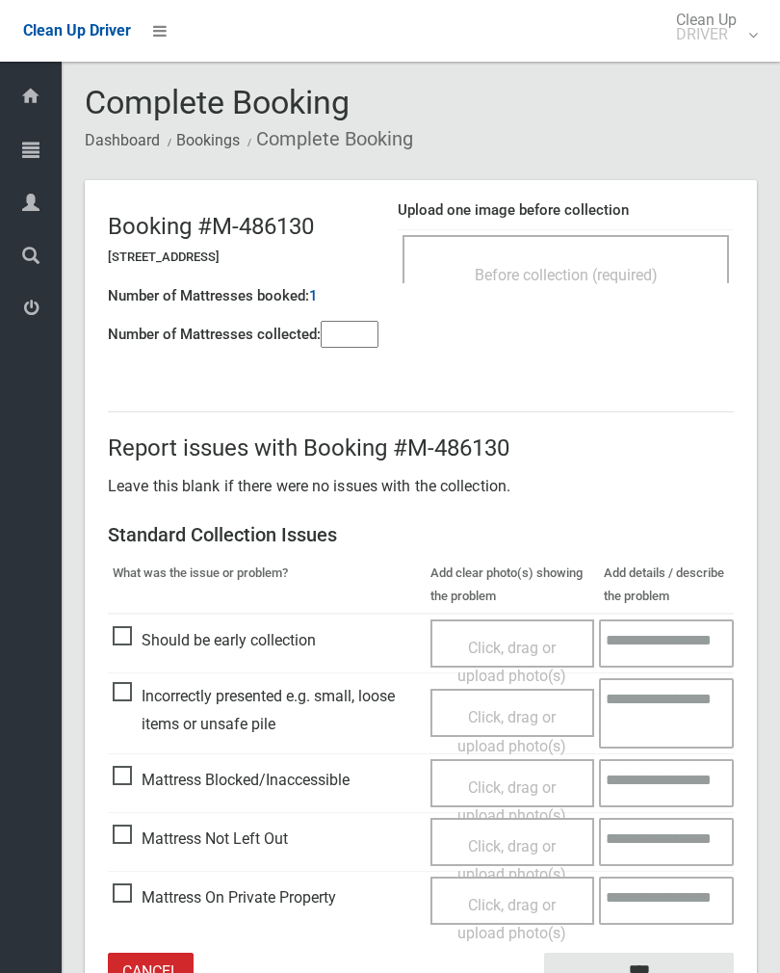
click at [649, 258] on div "Before collection (required)" at bounding box center [566, 274] width 284 height 36
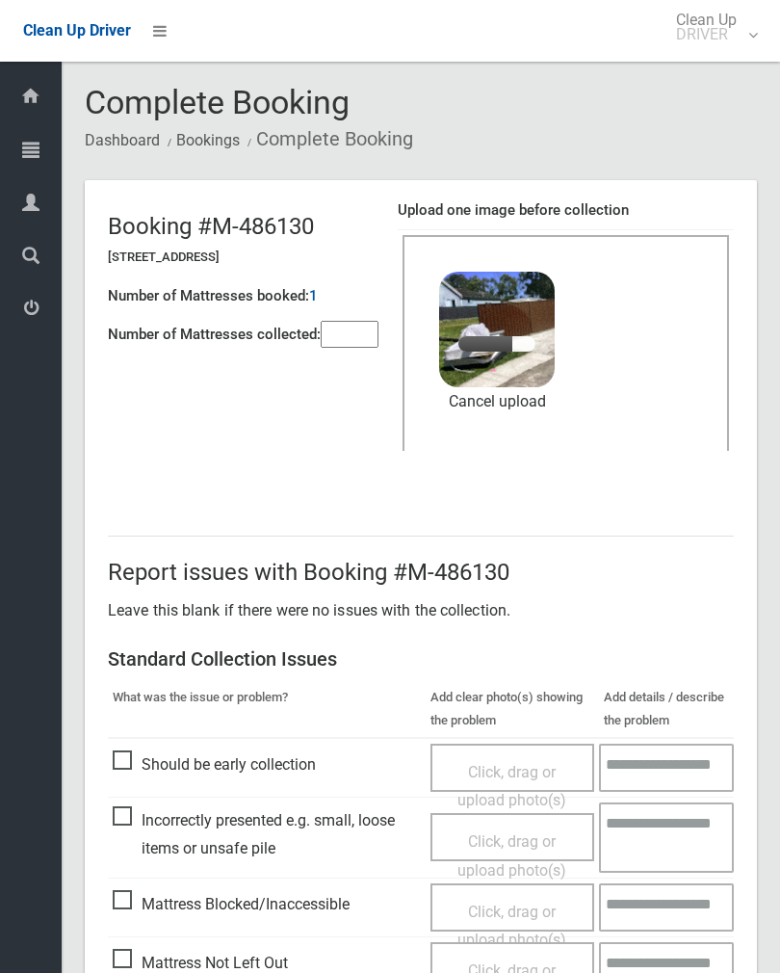
click at [333, 346] on input"] "number" at bounding box center [350, 334] width 58 height 27
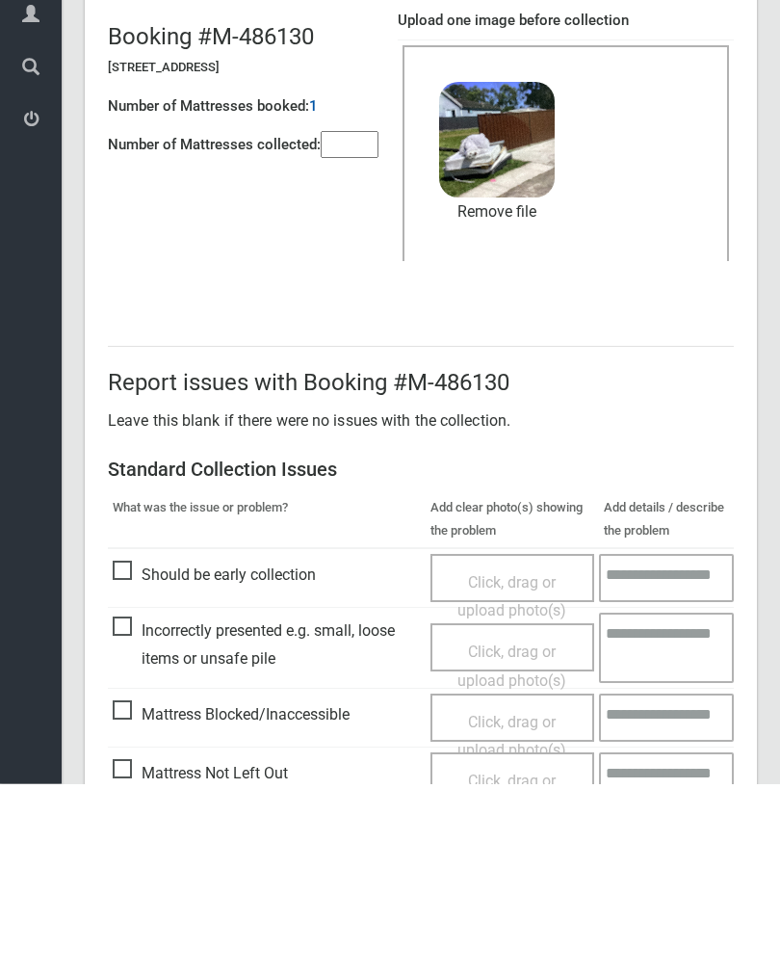
scroll to position [232, 0]
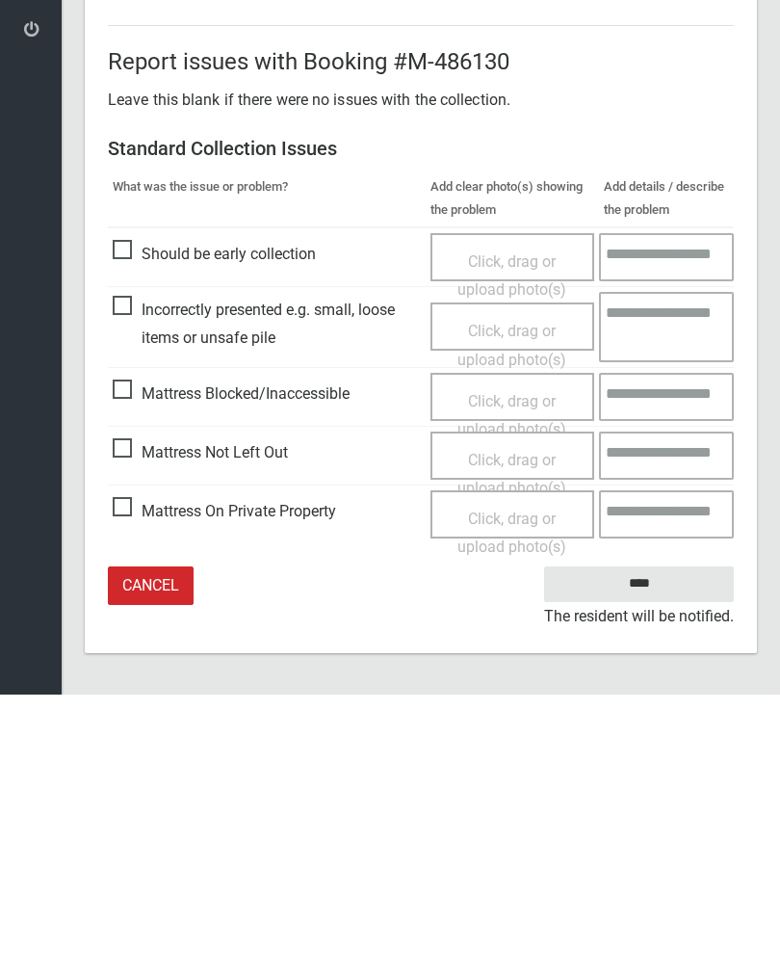
type input"] "*"
click at [661, 845] on input "****" at bounding box center [639, 863] width 190 height 36
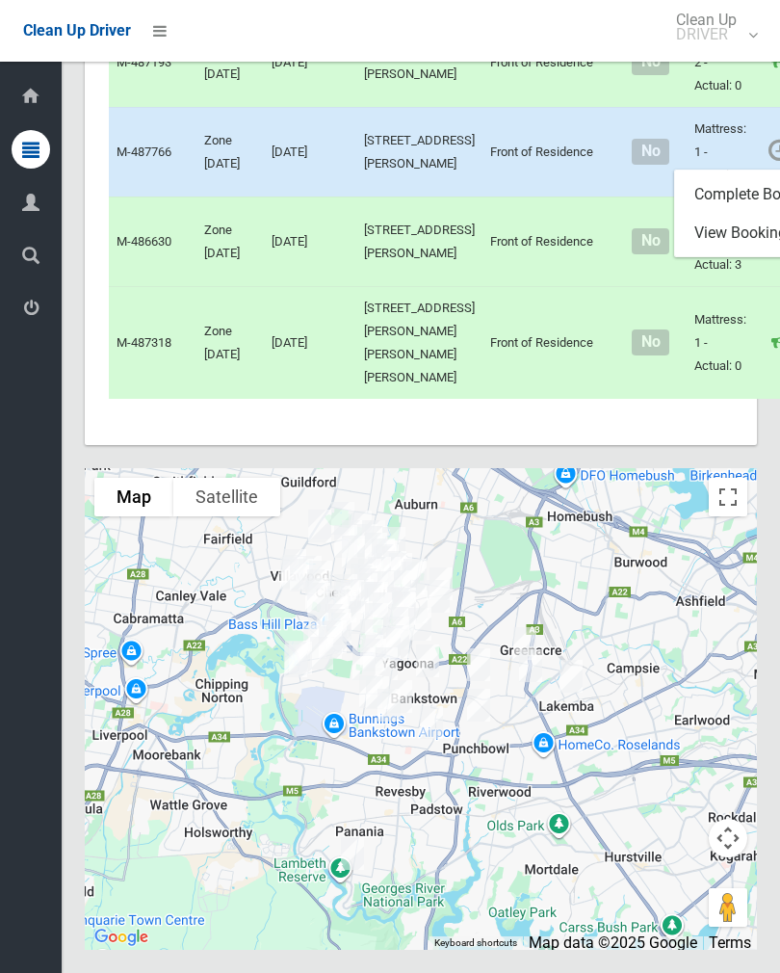
click at [703, 214] on link "Complete Booking" at bounding box center [789, 194] width 229 height 39
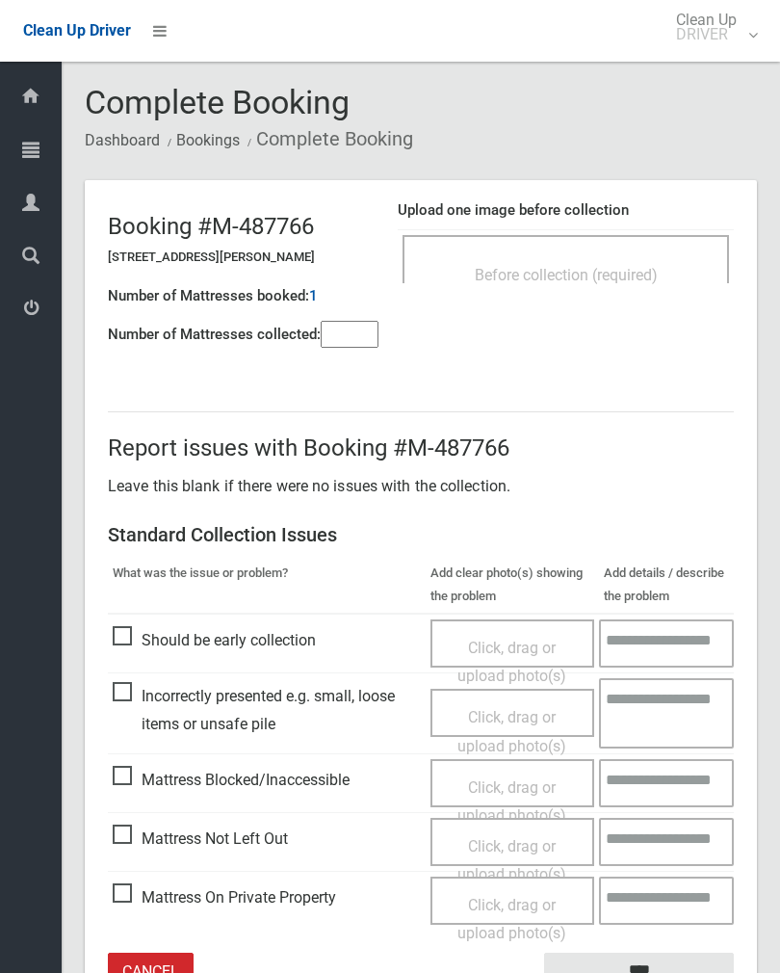
click at [654, 264] on div "Before collection (required)" at bounding box center [566, 274] width 284 height 36
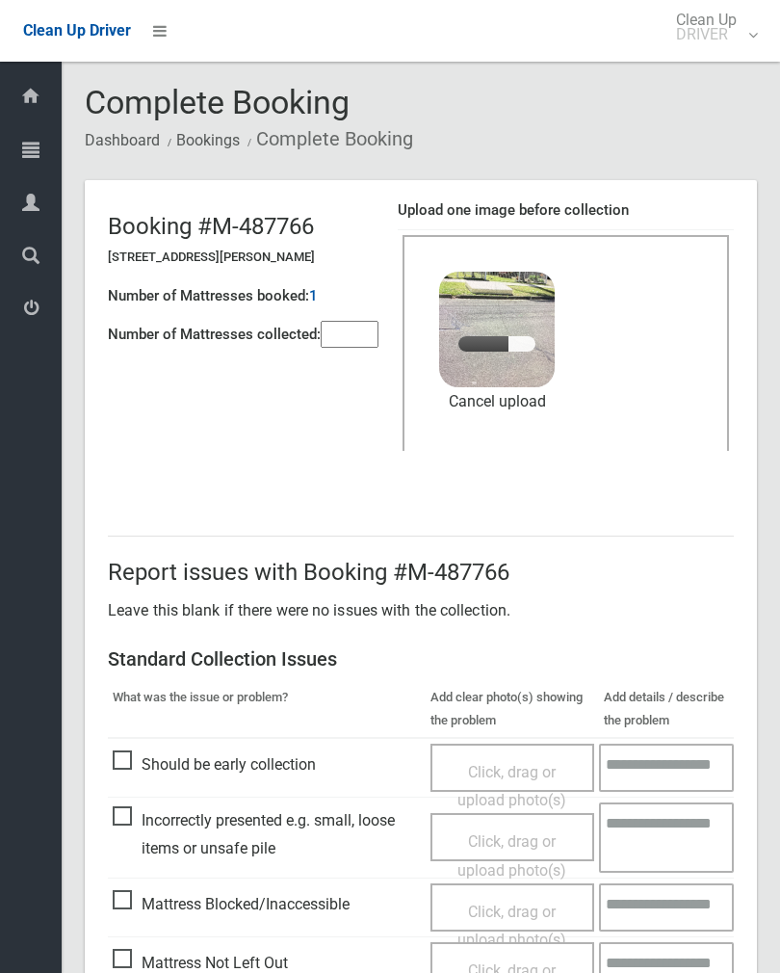
click at [356, 334] on input"] "number" at bounding box center [350, 334] width 58 height 27
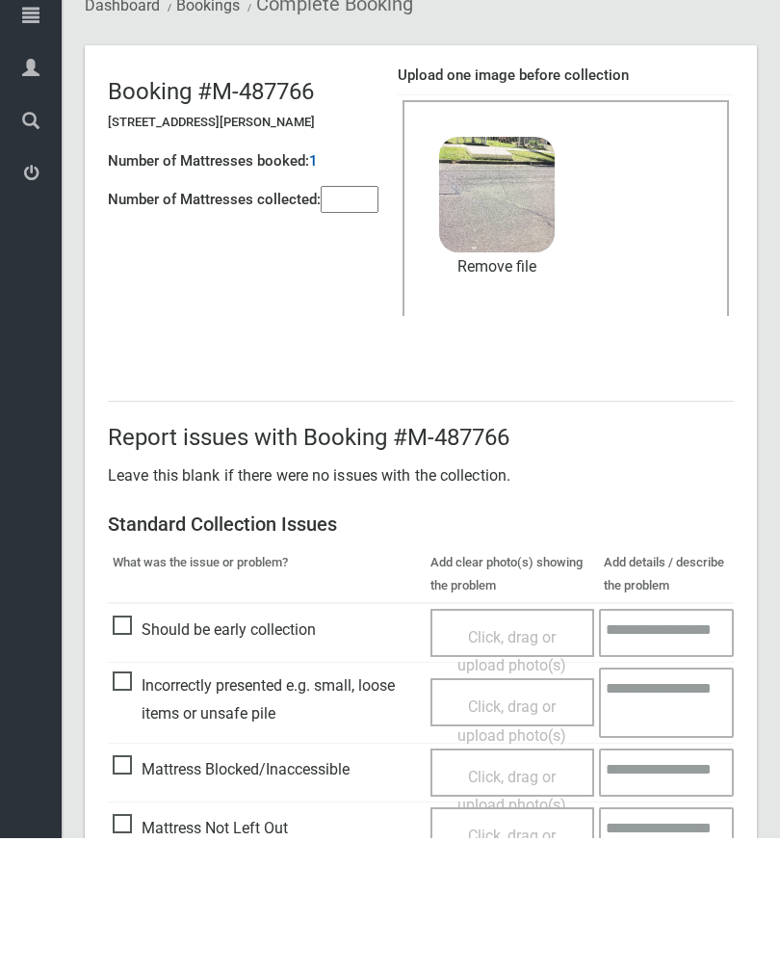
scroll to position [232, 0]
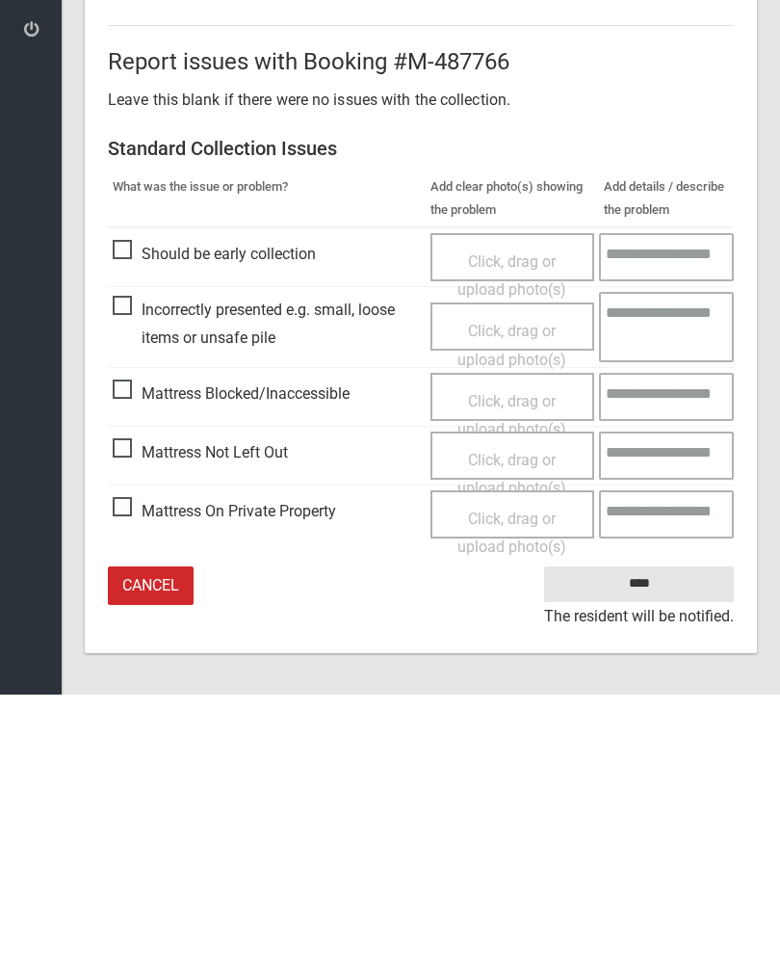
type input"] "*"
click at [647, 845] on input "****" at bounding box center [639, 863] width 190 height 36
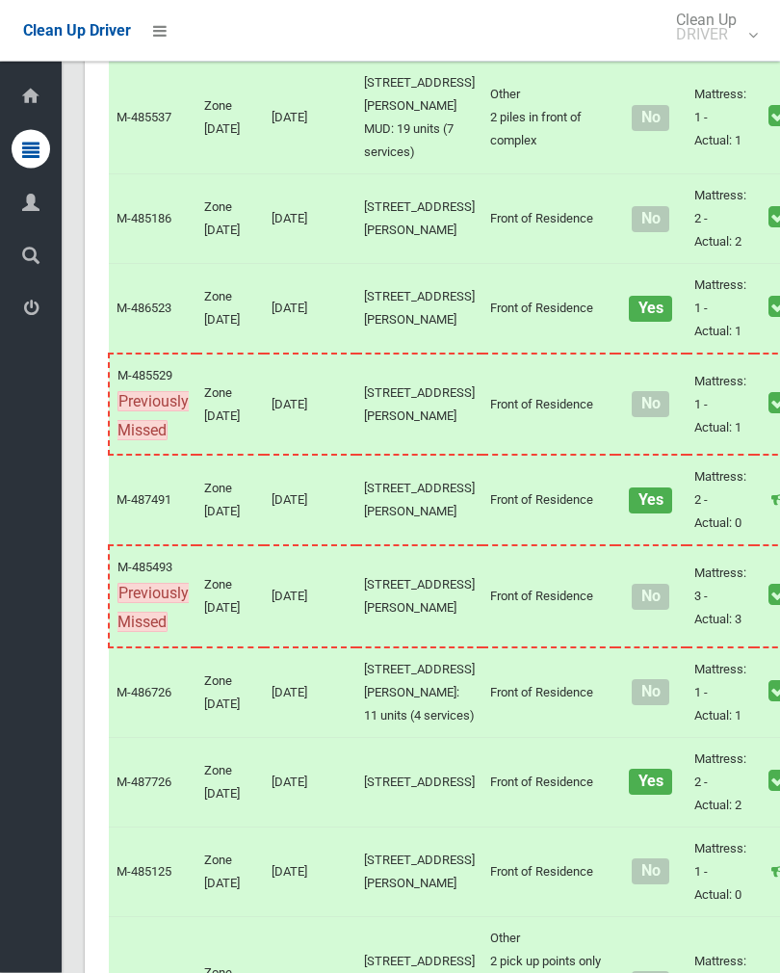
scroll to position [3935, 0]
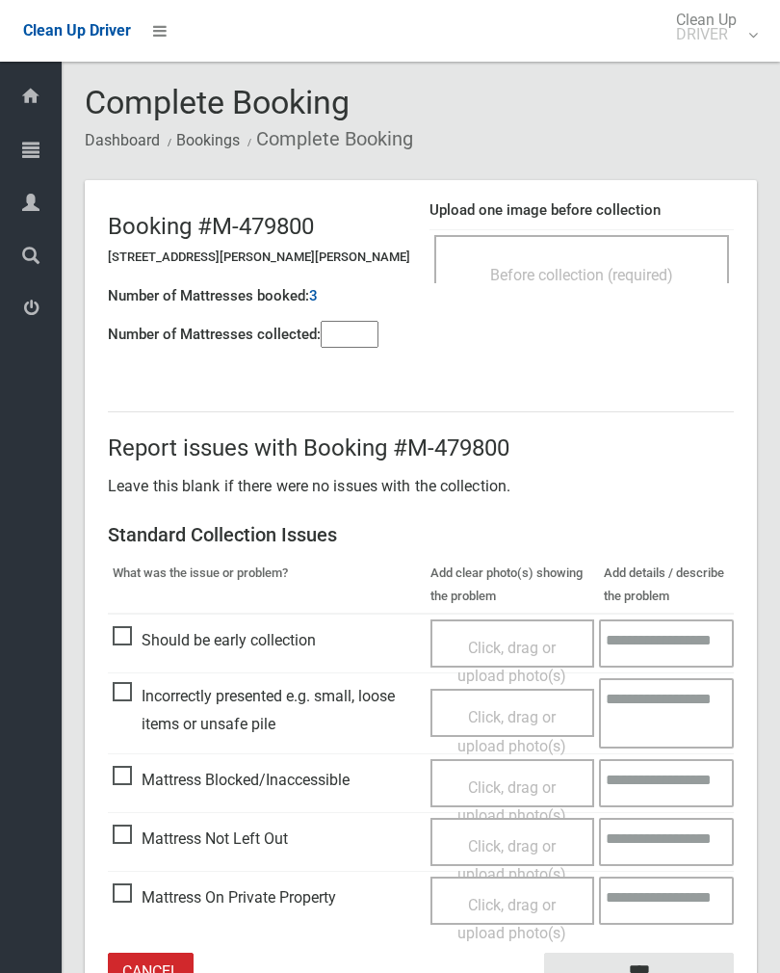
click at [683, 256] on div "Before collection (required)" at bounding box center [582, 274] width 252 height 36
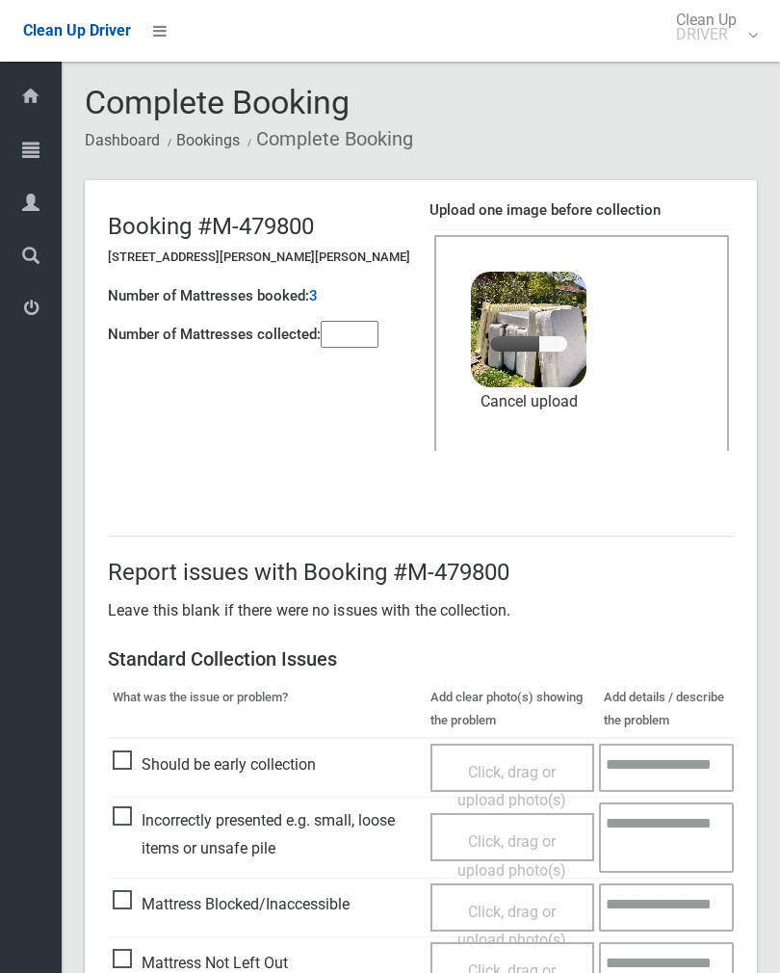
click at [360, 339] on input"] "number" at bounding box center [350, 334] width 58 height 27
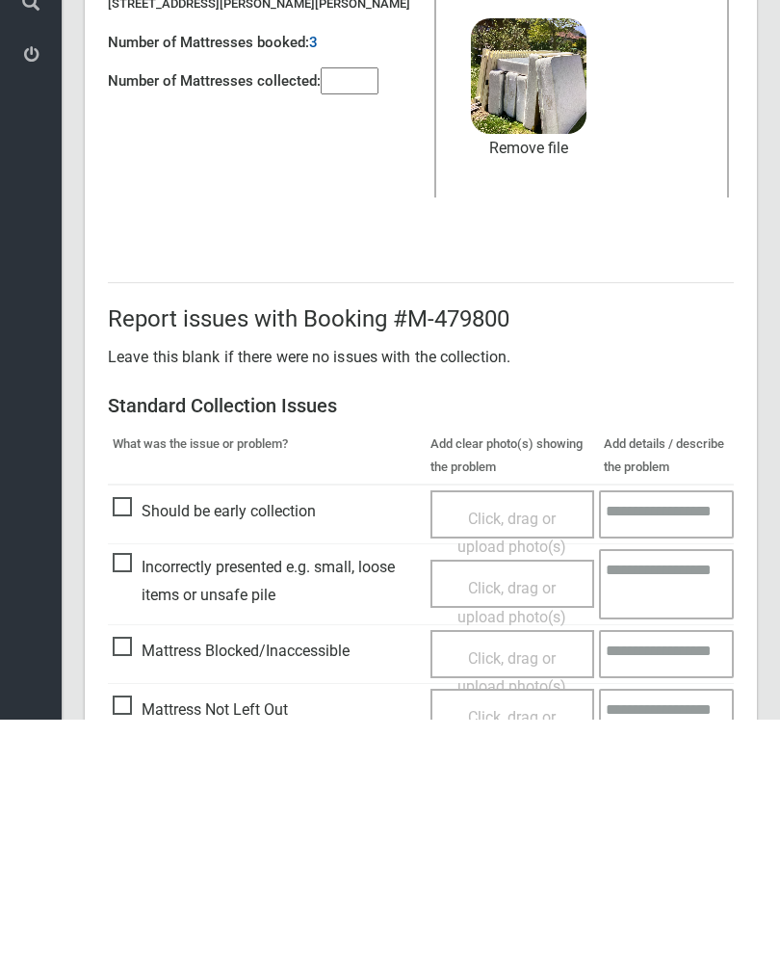
scroll to position [232, 0]
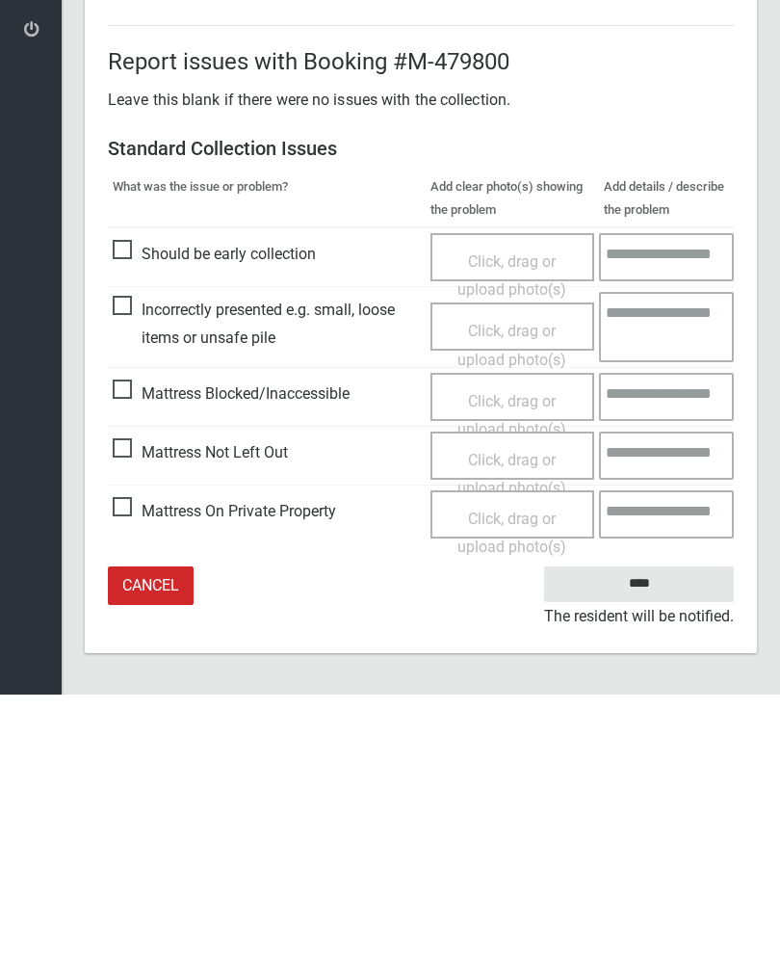
type input"] "*"
click at [650, 845] on input "****" at bounding box center [639, 863] width 190 height 36
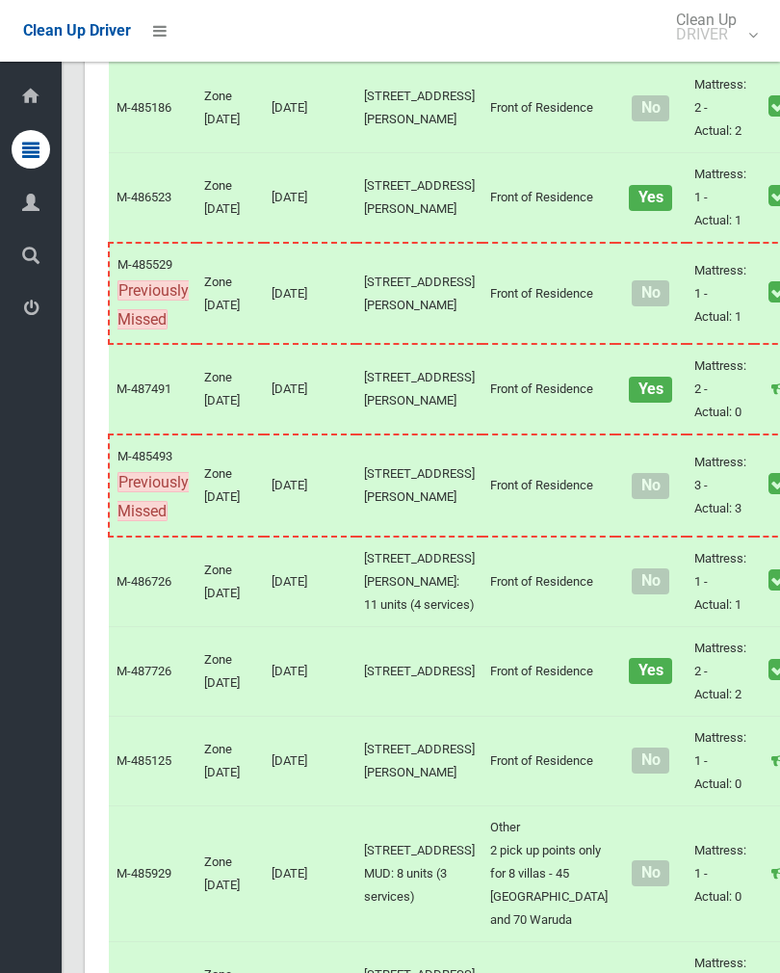
scroll to position [4041, 0]
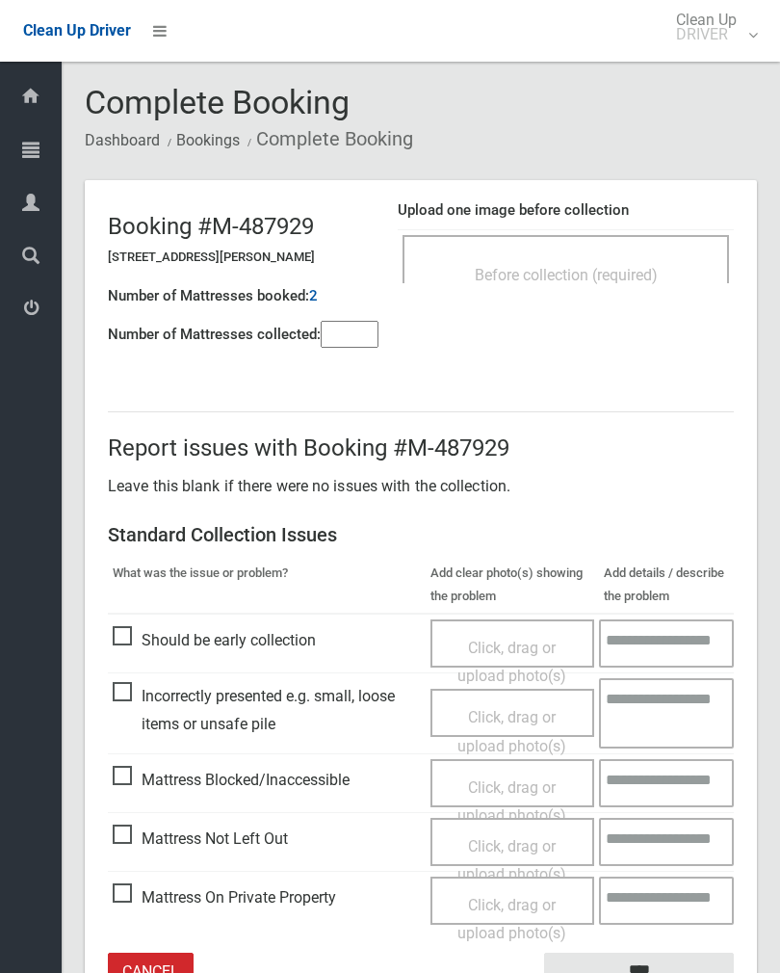
click at [610, 257] on div "Before collection (required)" at bounding box center [566, 274] width 284 height 36
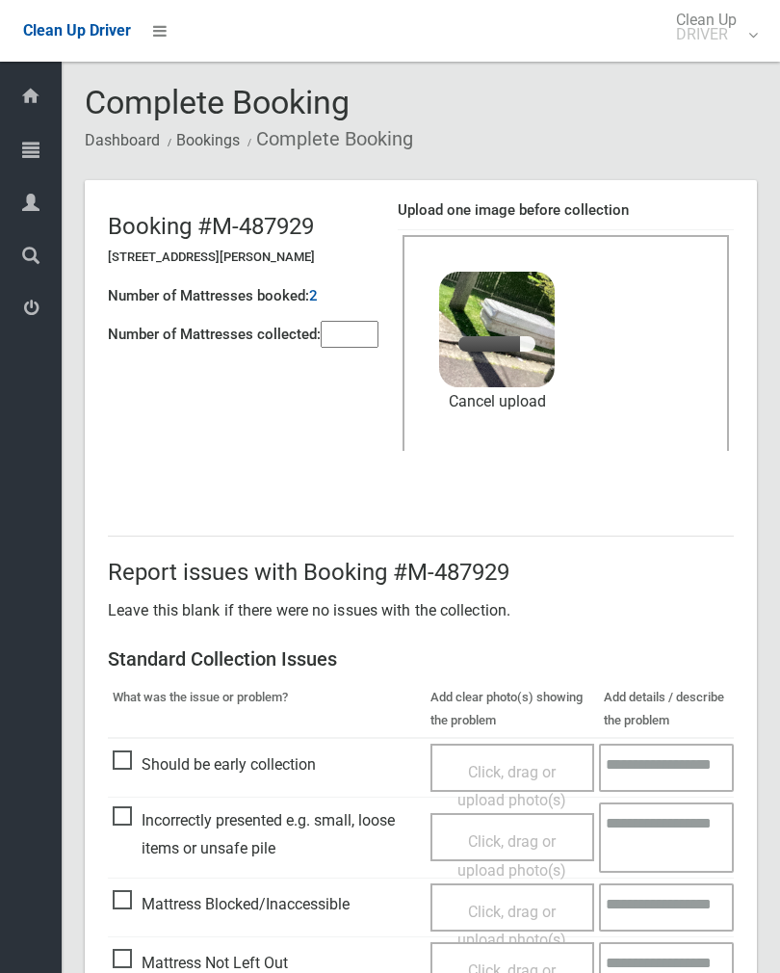
click at [345, 332] on input"] "number" at bounding box center [350, 334] width 58 height 27
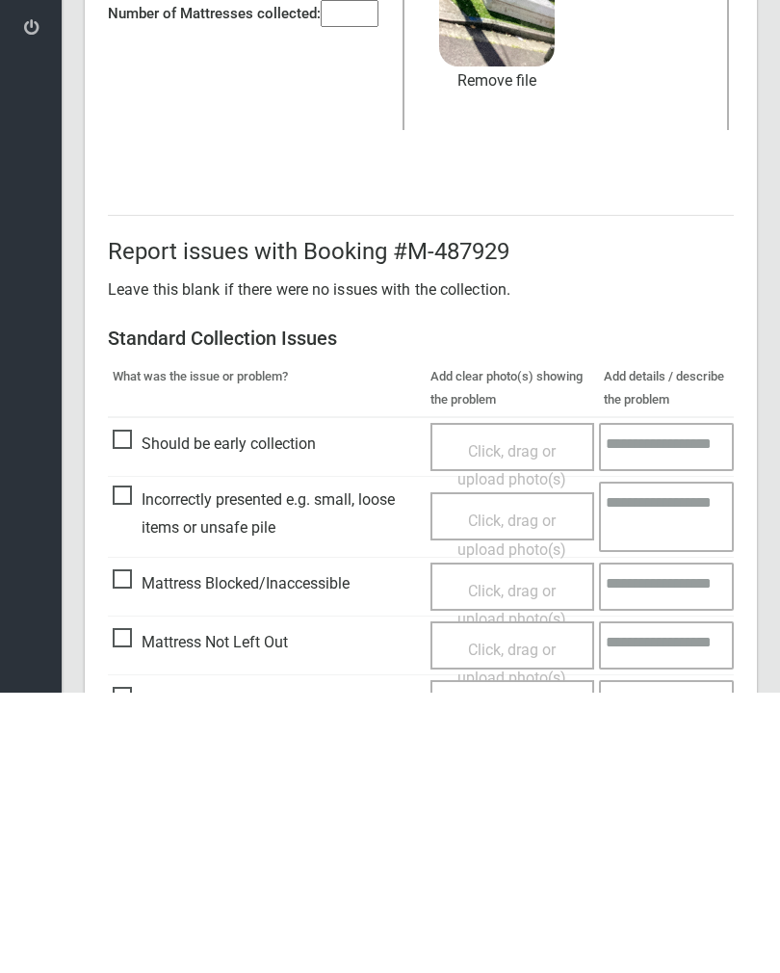
scroll to position [232, 0]
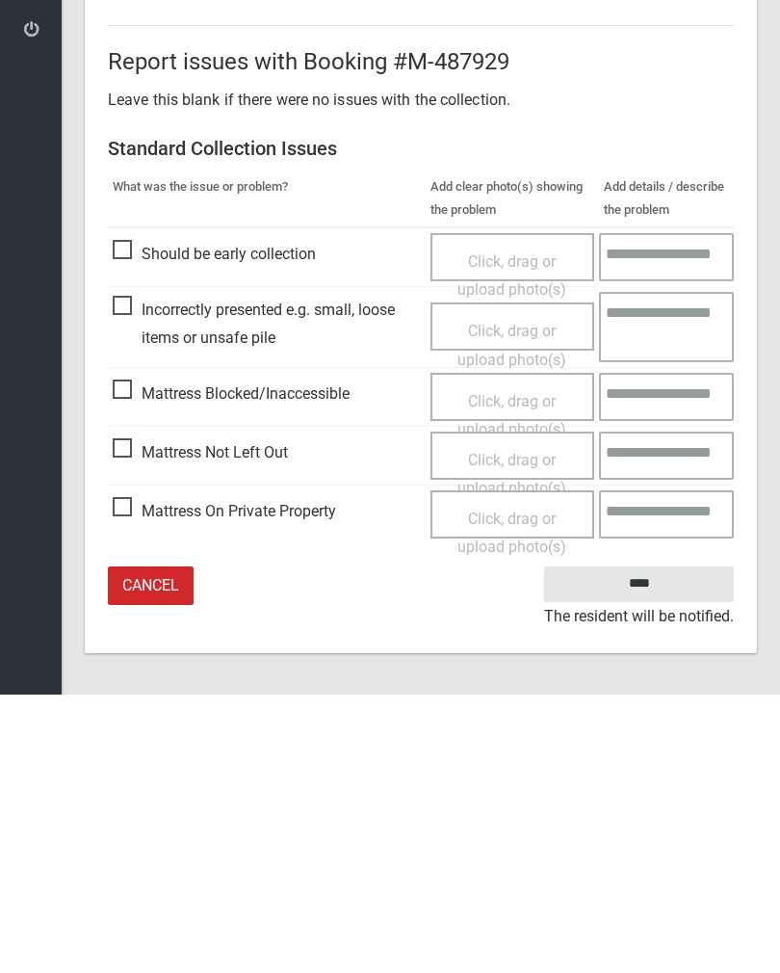
type input"] "*"
click at [672, 845] on input "****" at bounding box center [639, 863] width 190 height 36
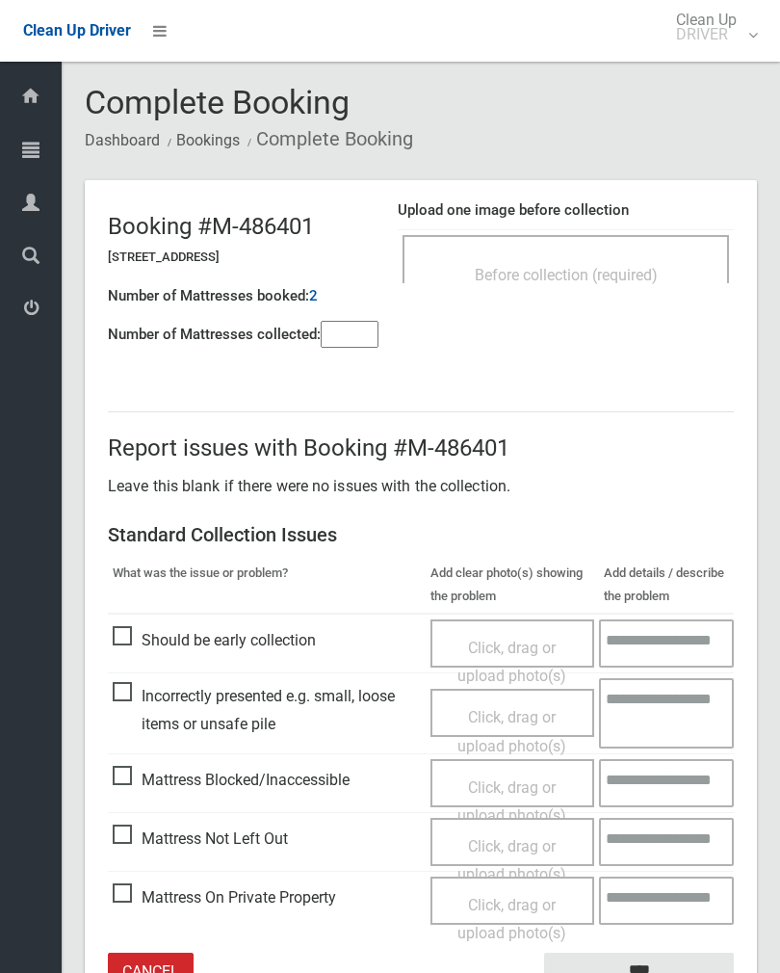
click at [630, 253] on div "Before collection (required)" at bounding box center [566, 259] width 327 height 48
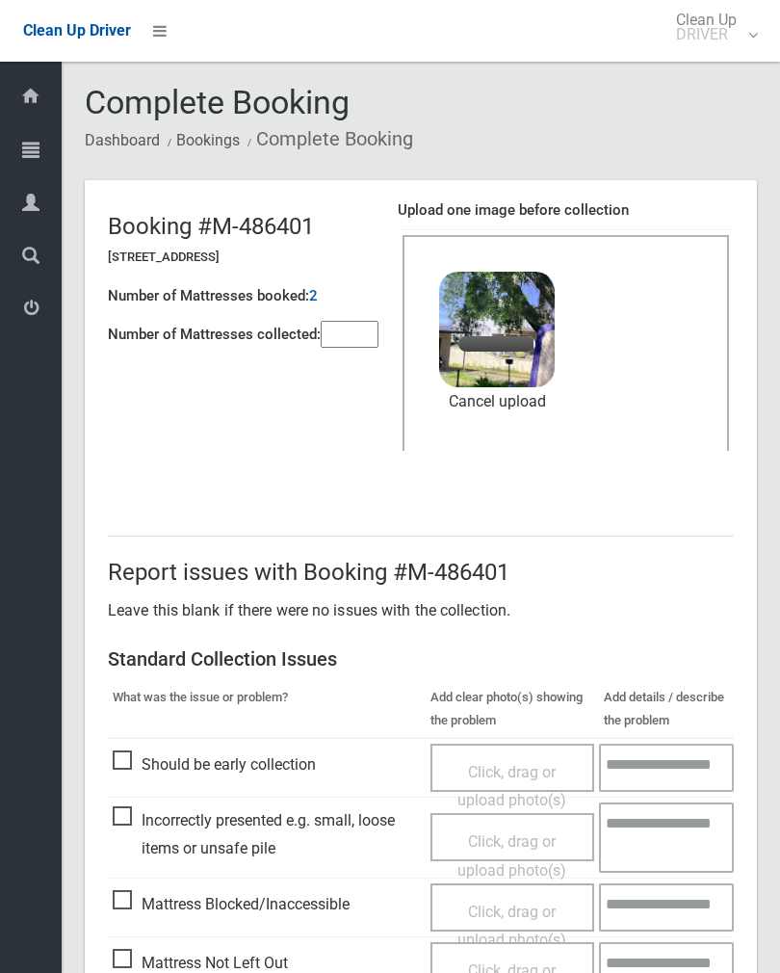
click at [349, 321] on input"] "number" at bounding box center [350, 334] width 58 height 27
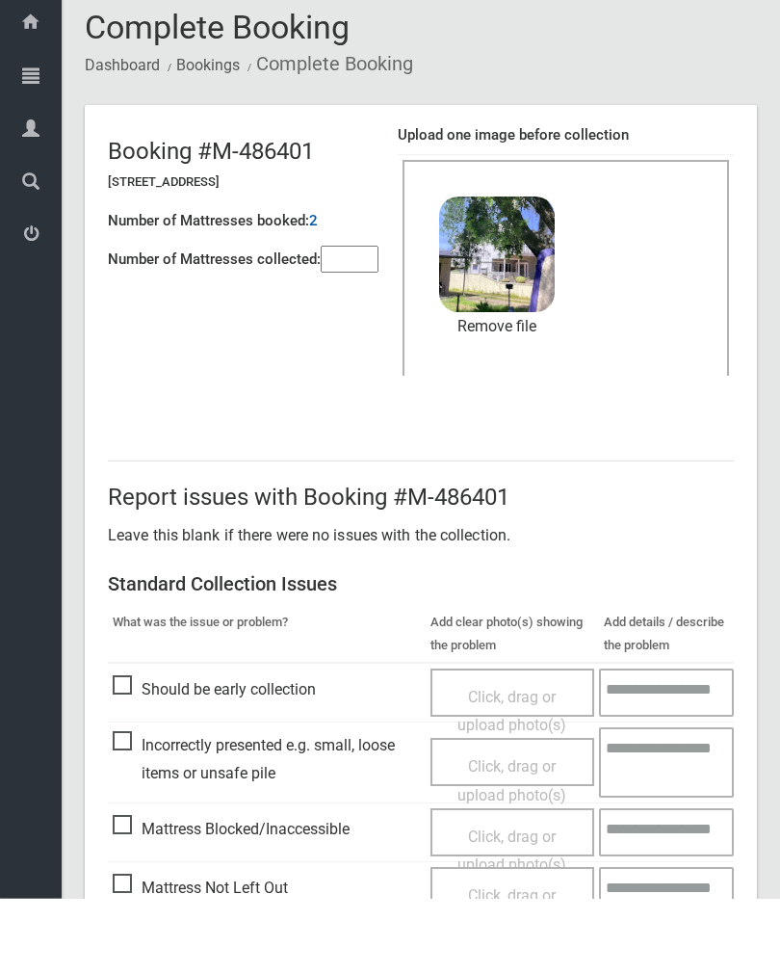
scroll to position [232, 0]
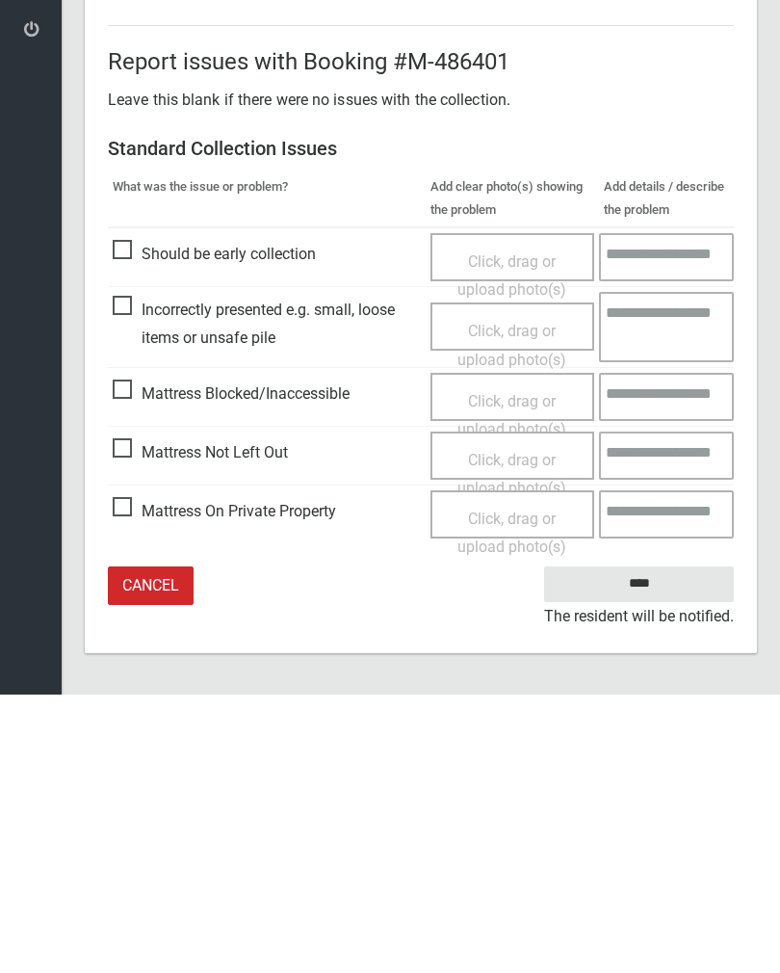
type input"] "*"
click at [648, 845] on input "****" at bounding box center [639, 863] width 190 height 36
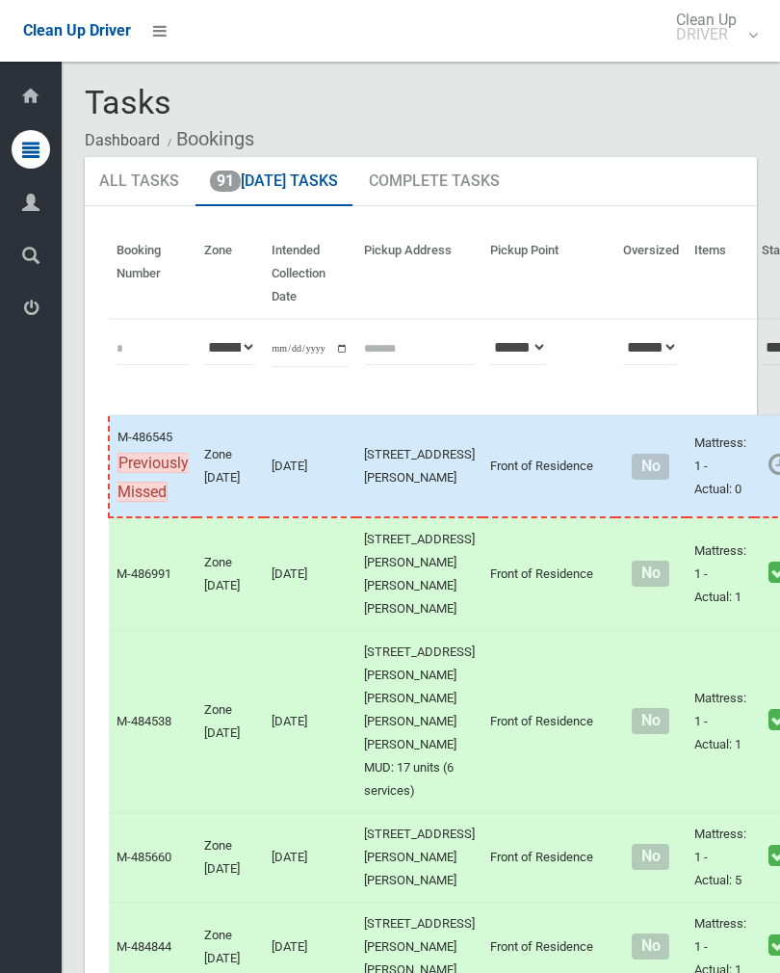
scroll to position [3995, 0]
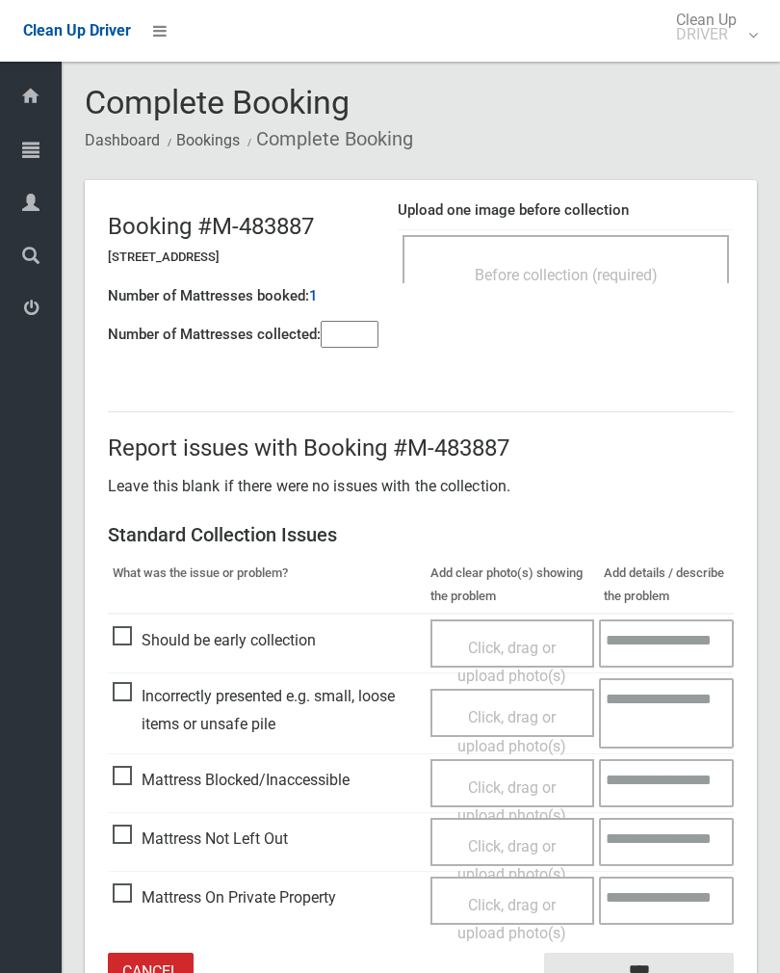
click at [356, 333] on input"] "number" at bounding box center [350, 334] width 58 height 27
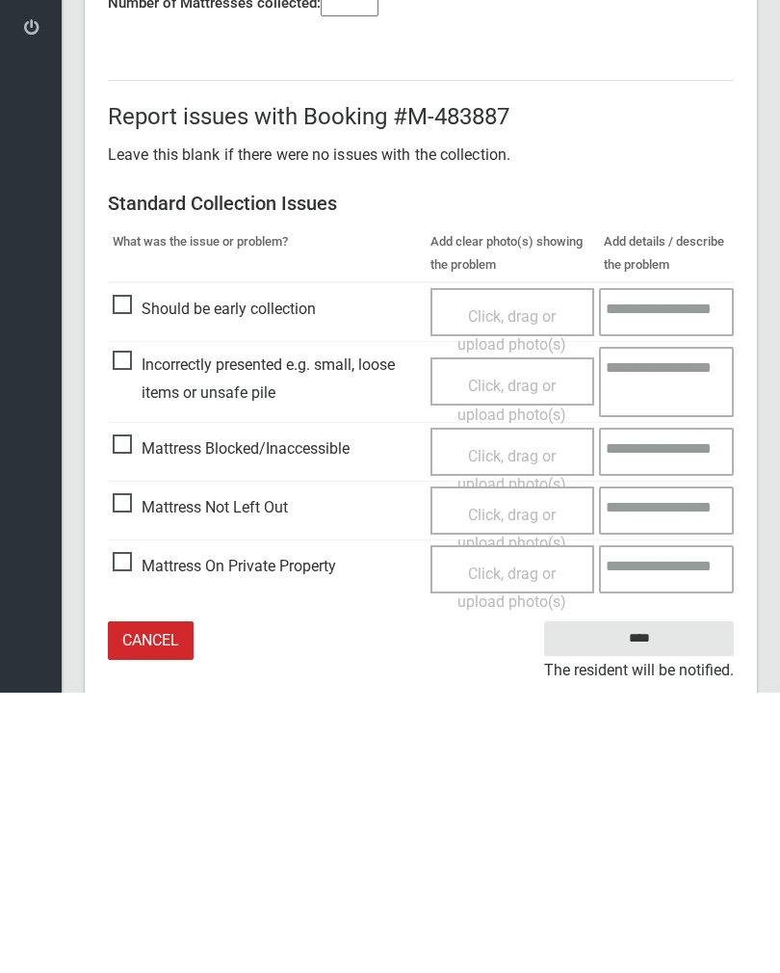
scroll to position [107, 0]
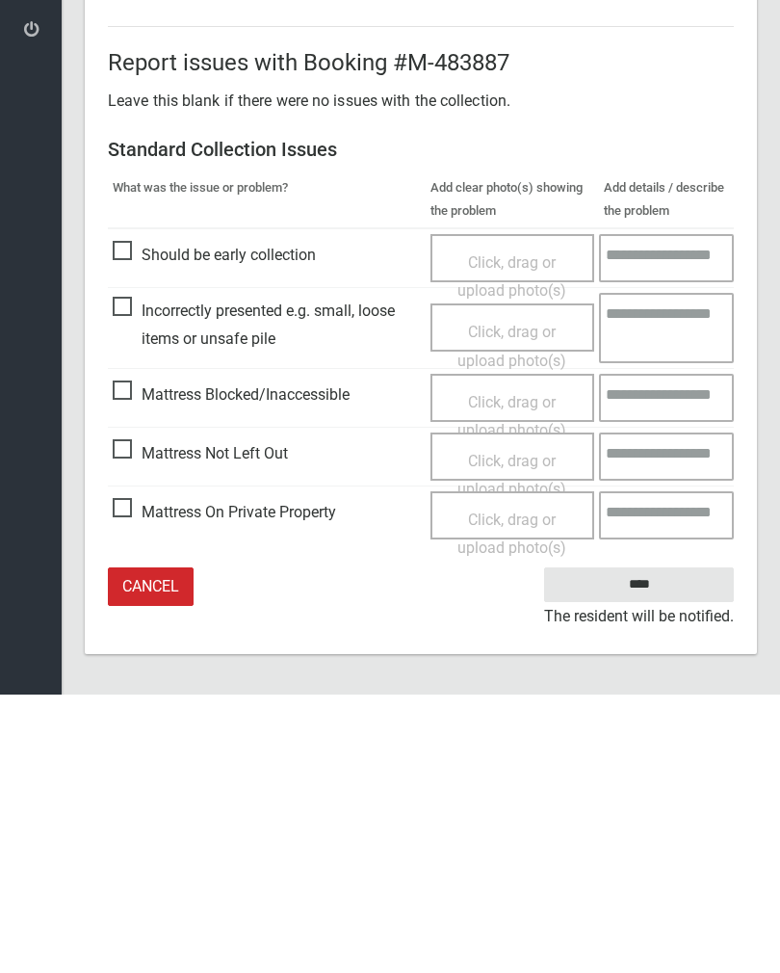
type input"] "*"
click at [527, 730] on span "Click, drag or upload photo(s)" at bounding box center [512, 753] width 109 height 47
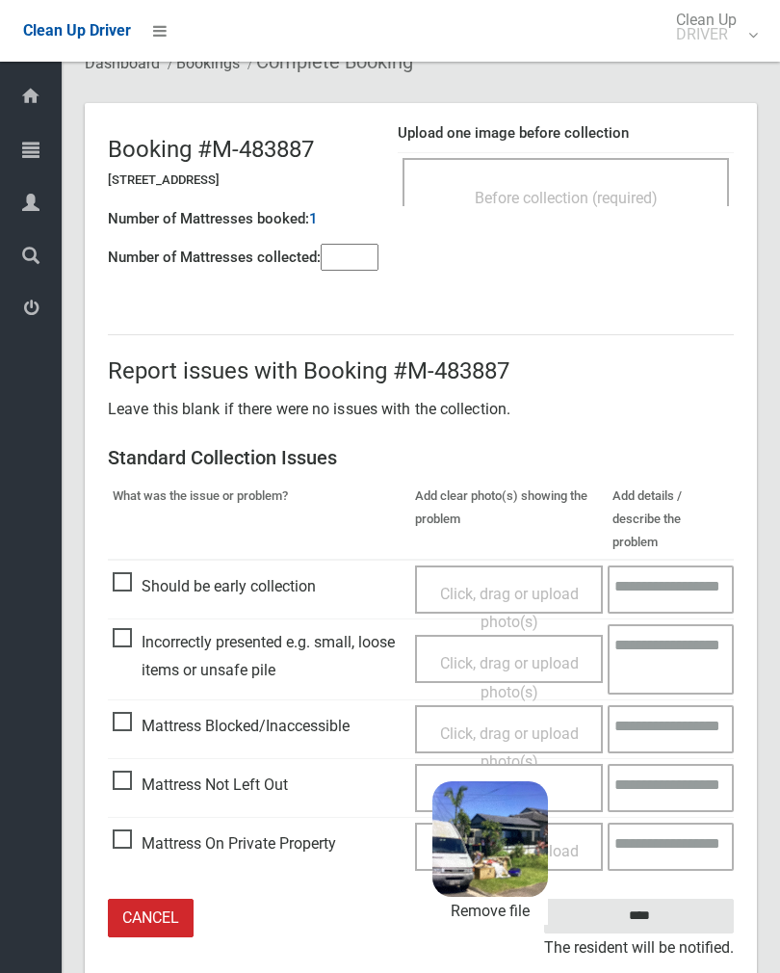
click at [685, 899] on input "****" at bounding box center [639, 917] width 190 height 36
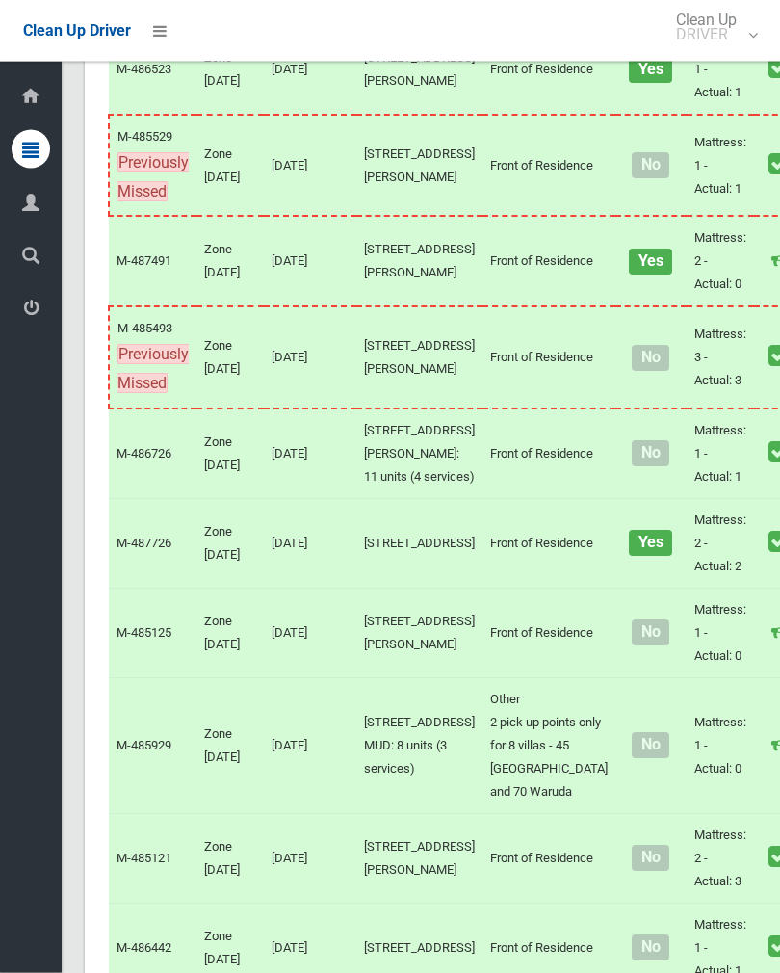
scroll to position [4173, 0]
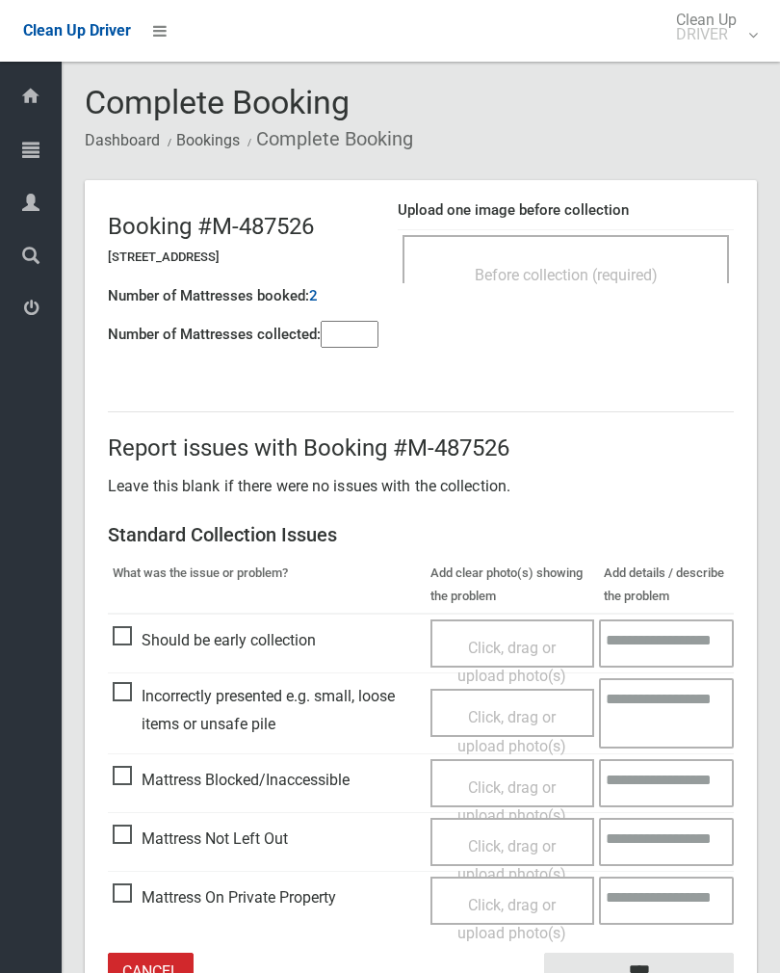
click at [636, 260] on div "Before collection (required)" at bounding box center [566, 274] width 284 height 36
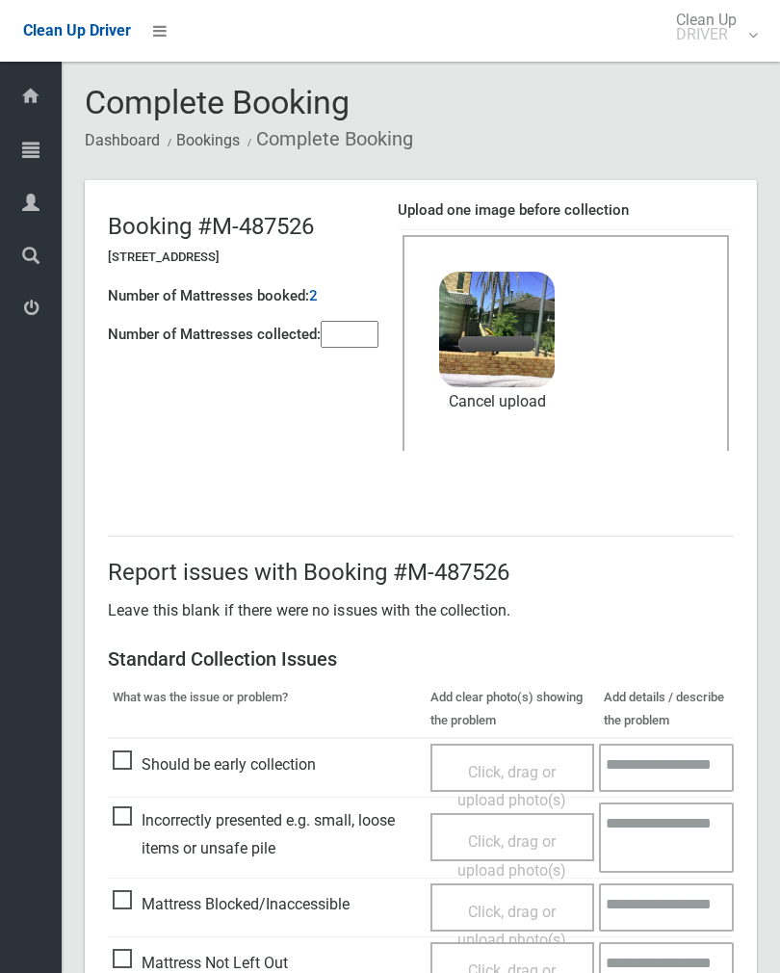
click at [339, 330] on input"] "number" at bounding box center [350, 334] width 58 height 27
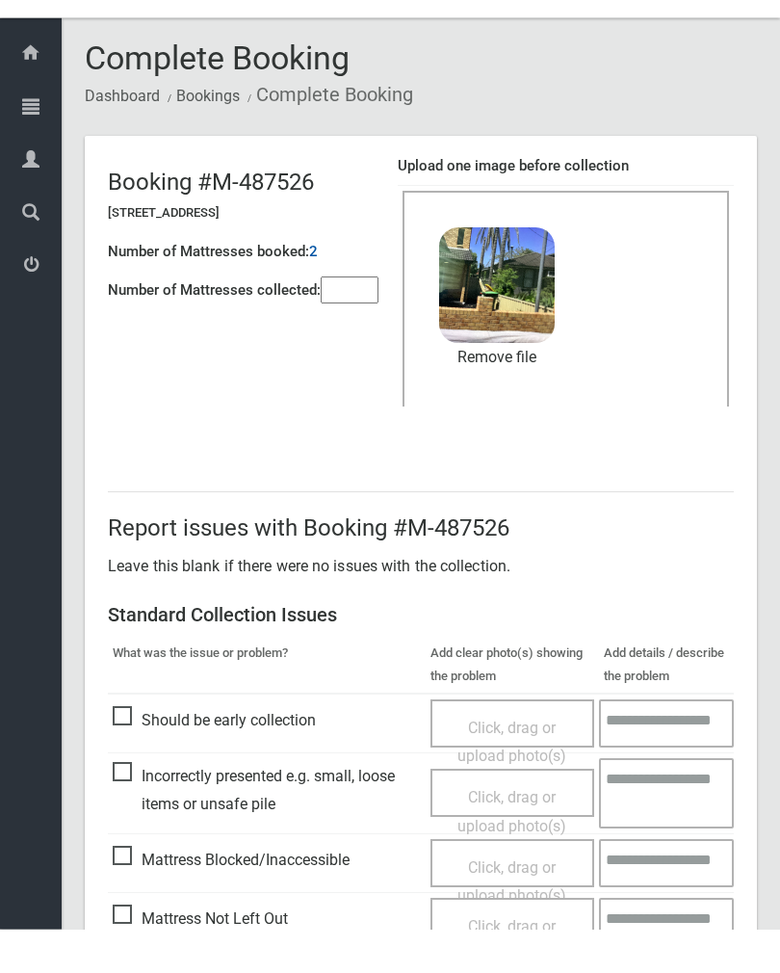
scroll to position [232, 0]
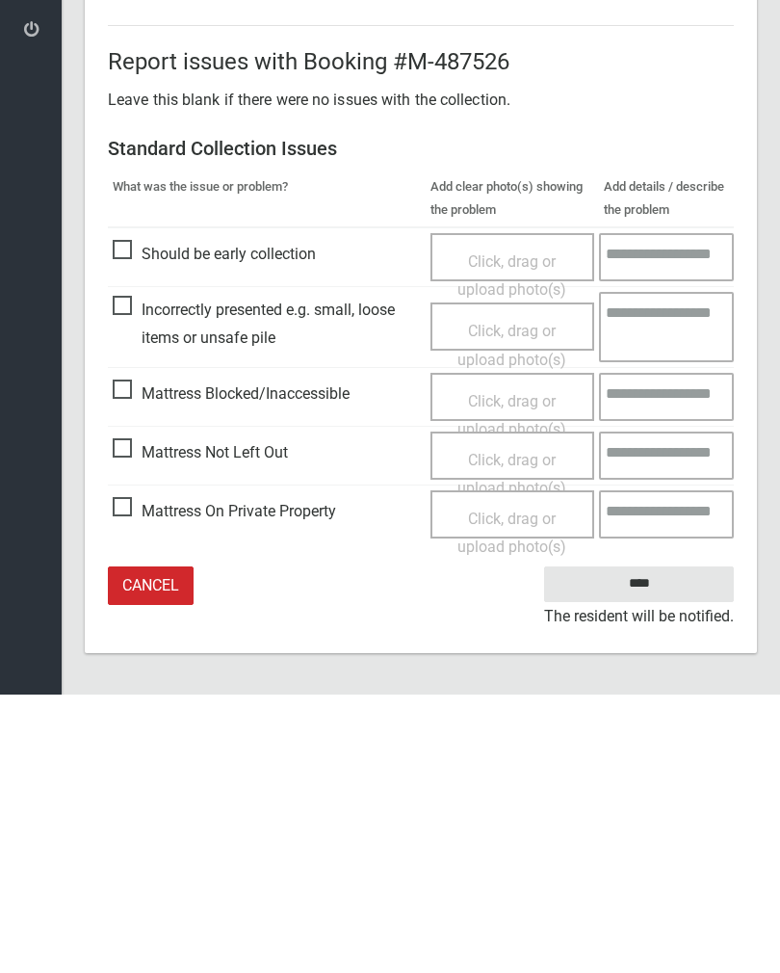
type input"] "*"
click at [655, 845] on input "****" at bounding box center [639, 863] width 190 height 36
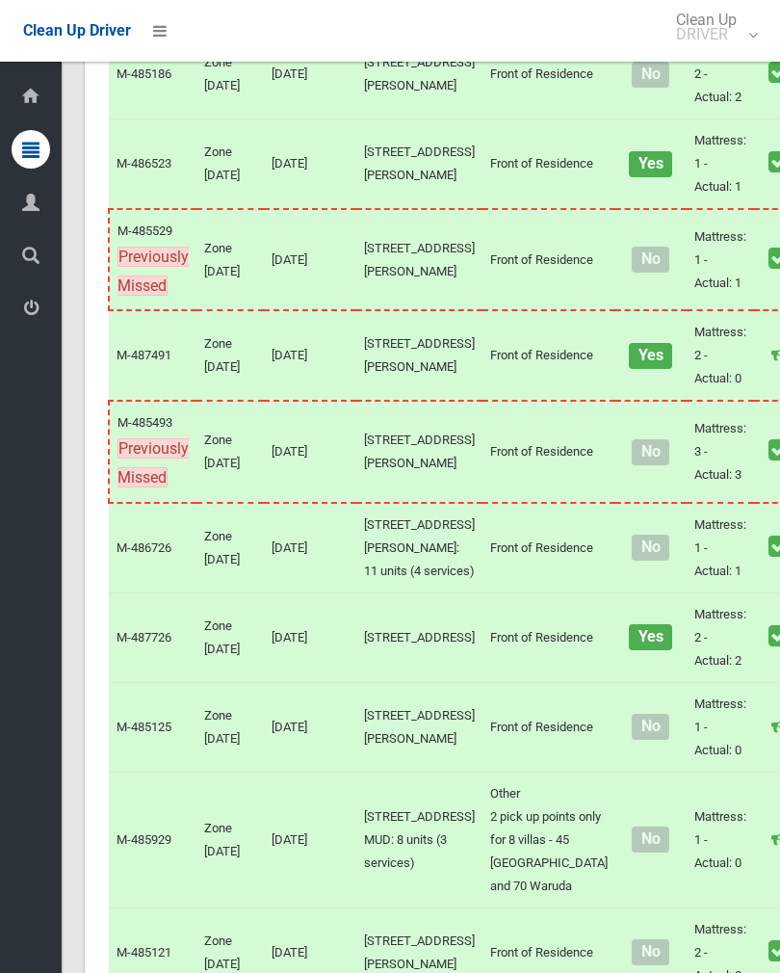
scroll to position [4332, 0]
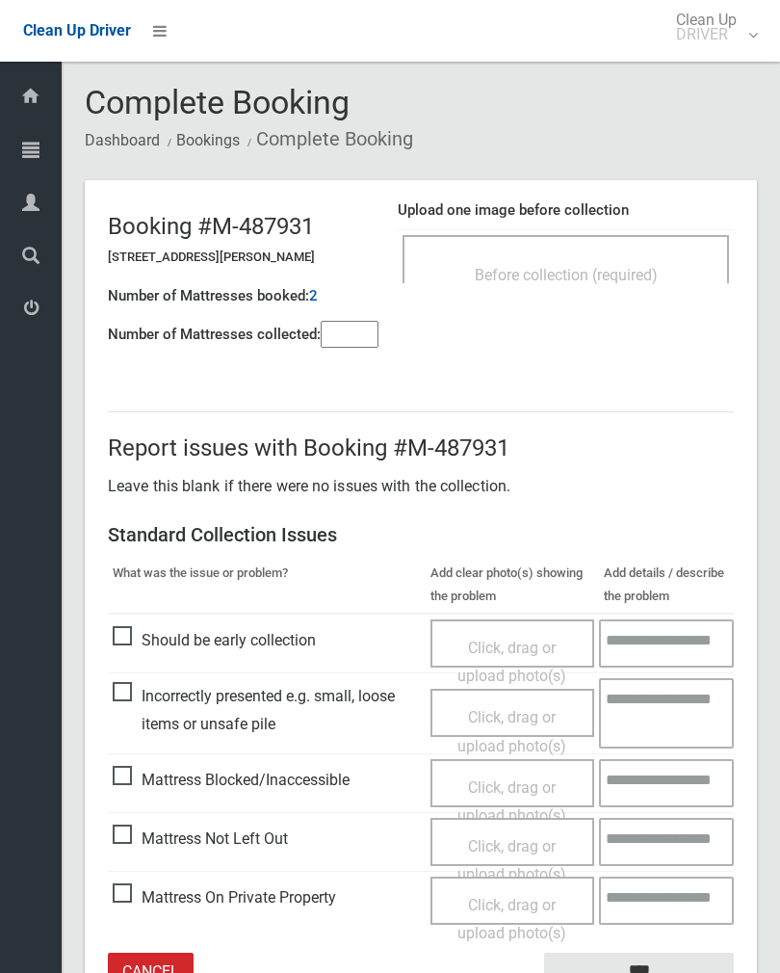
click at [643, 257] on div "Before collection (required)" at bounding box center [566, 274] width 284 height 36
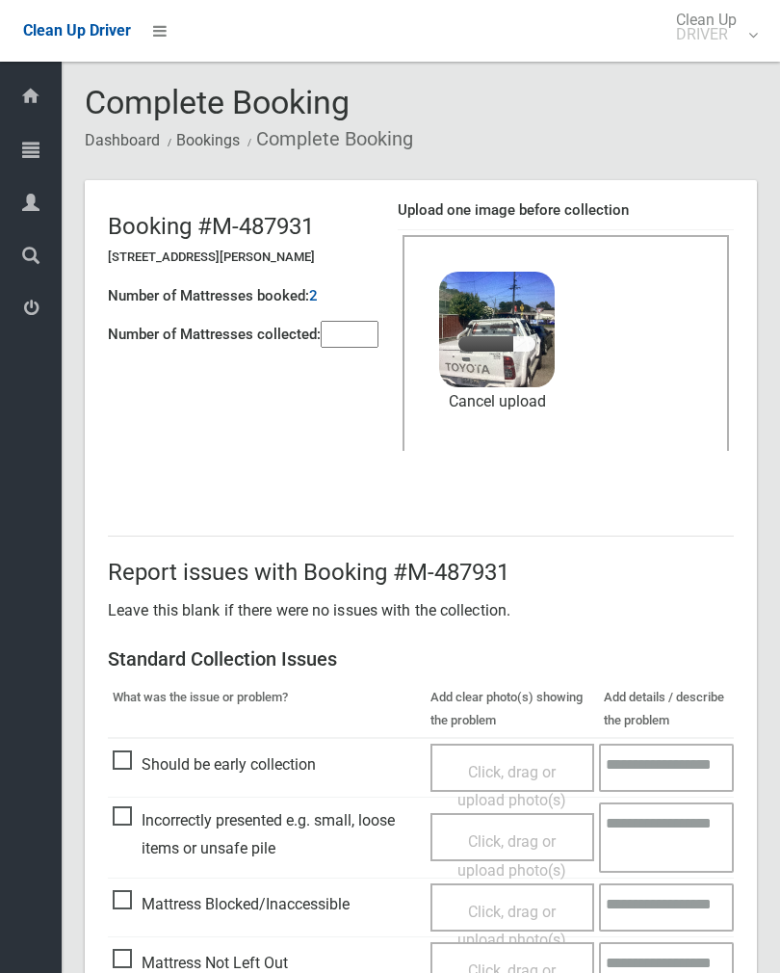
click at [346, 330] on input"] "number" at bounding box center [350, 334] width 58 height 27
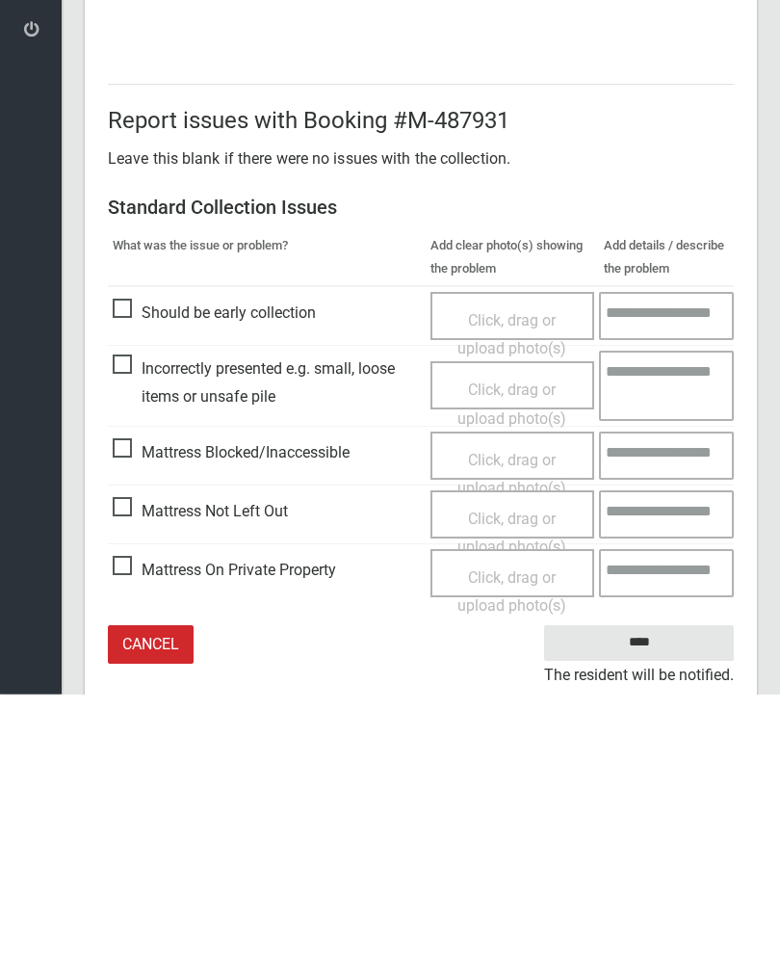
scroll to position [232, 0]
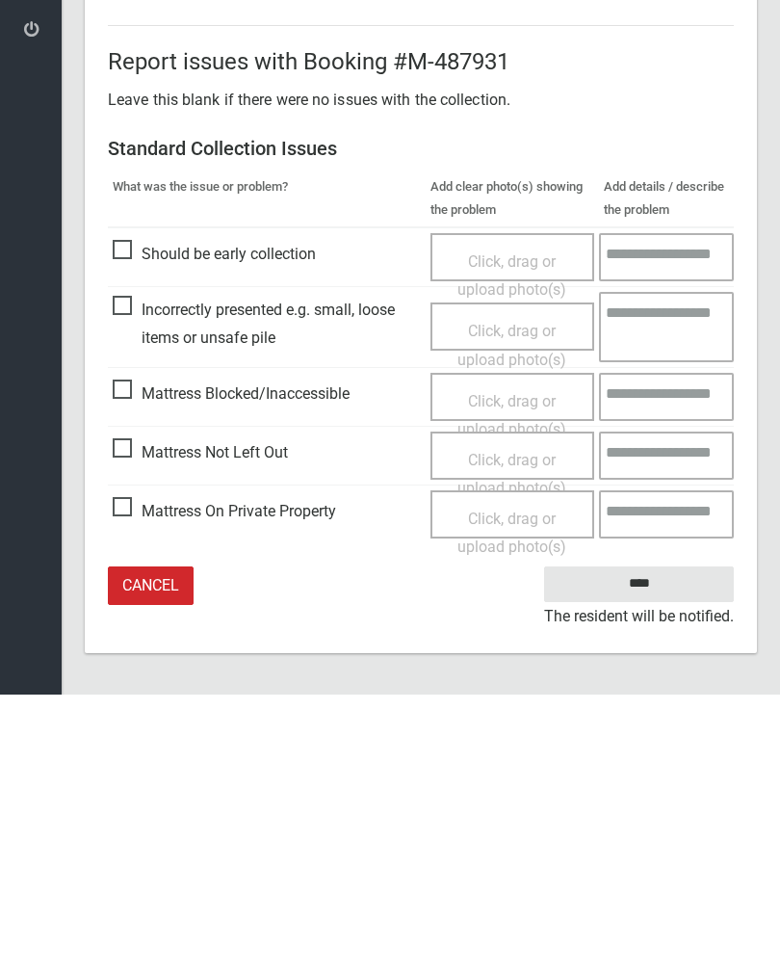
type input"] "*"
click at [651, 845] on input "****" at bounding box center [639, 863] width 190 height 36
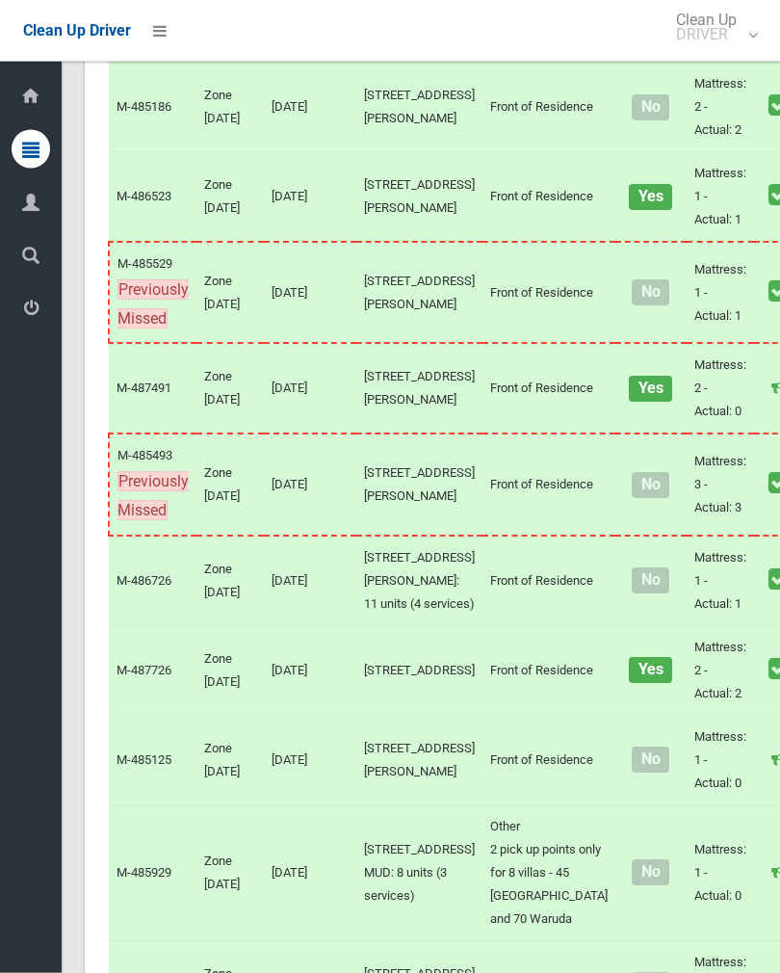
scroll to position [4110, 0]
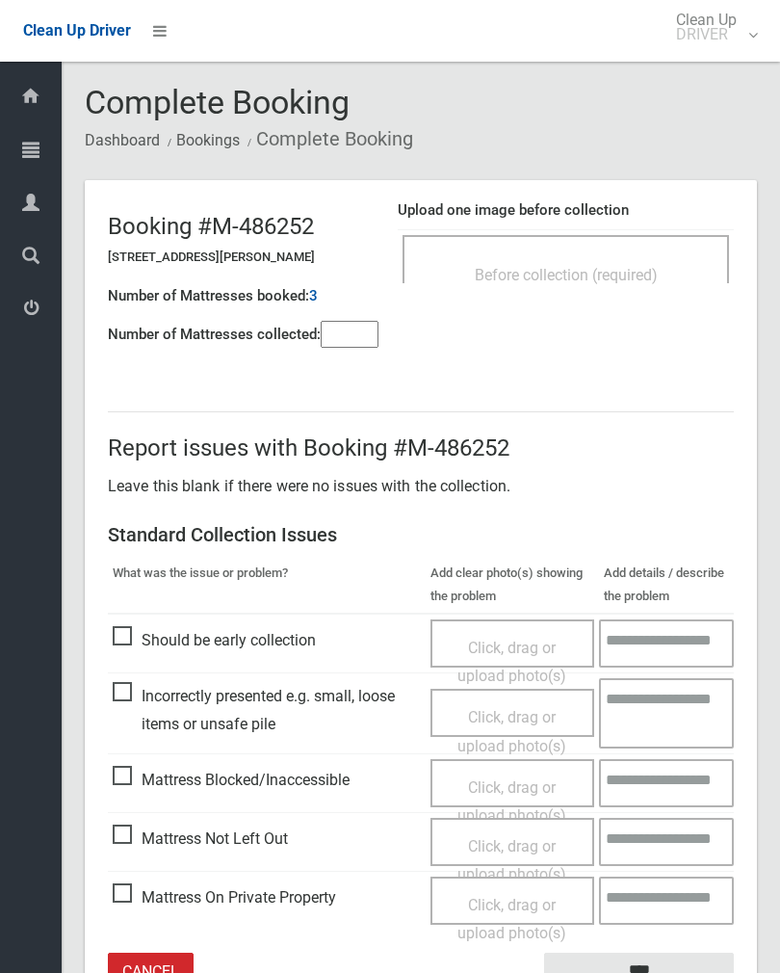
click at [629, 251] on div "Before collection (required)" at bounding box center [566, 259] width 327 height 48
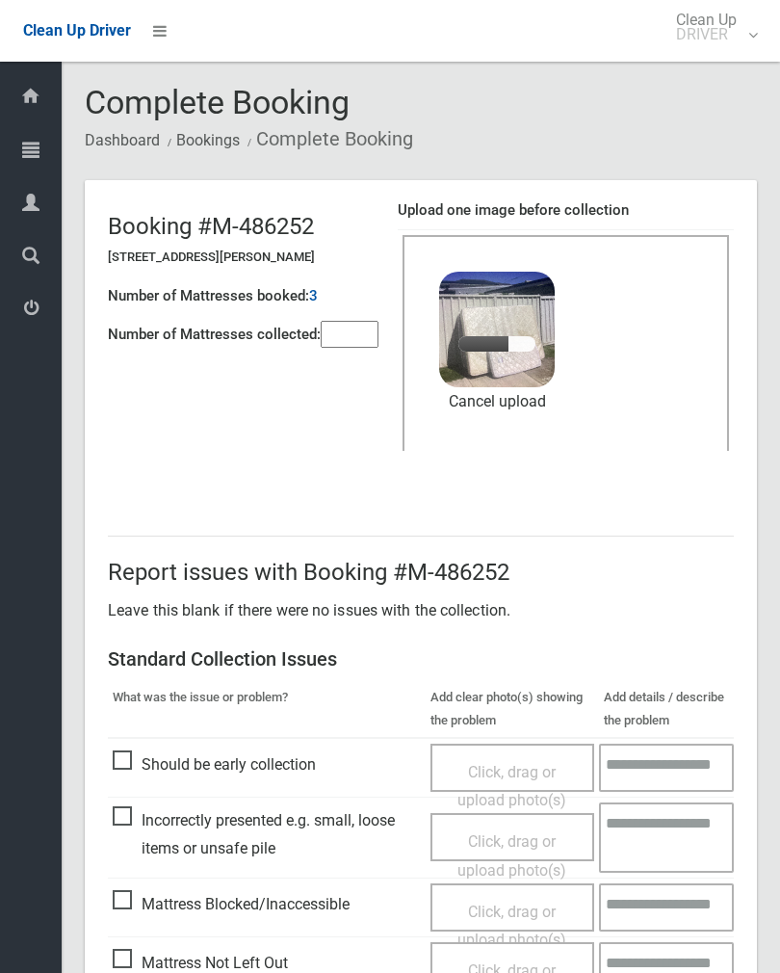
click at [361, 334] on input"] "number" at bounding box center [350, 334] width 58 height 27
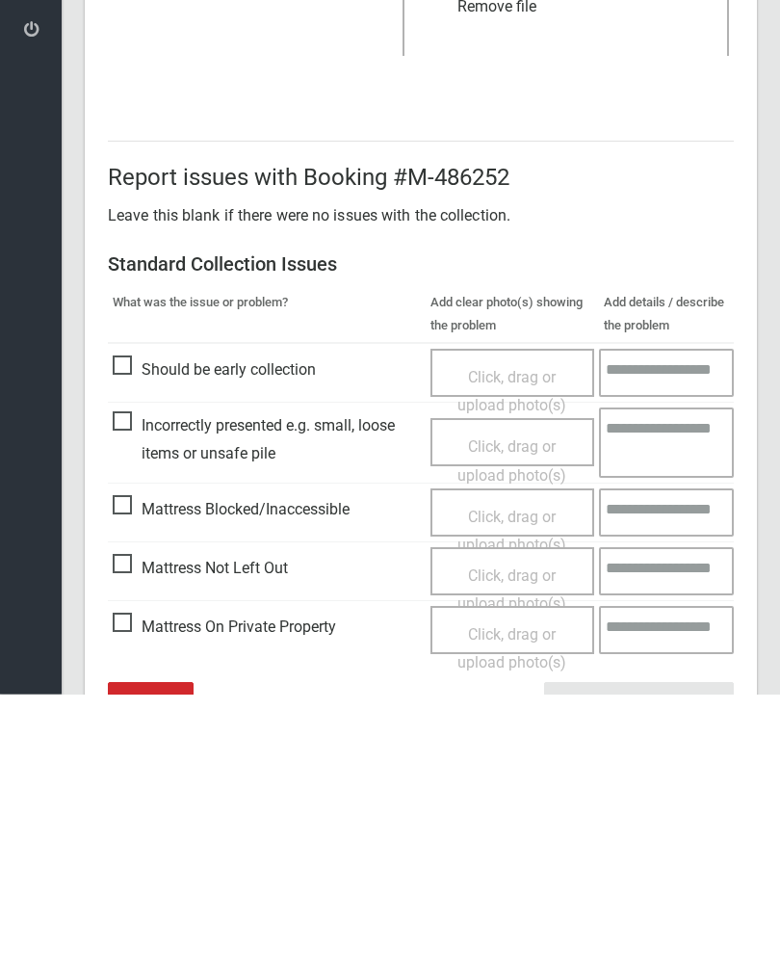
scroll to position [232, 0]
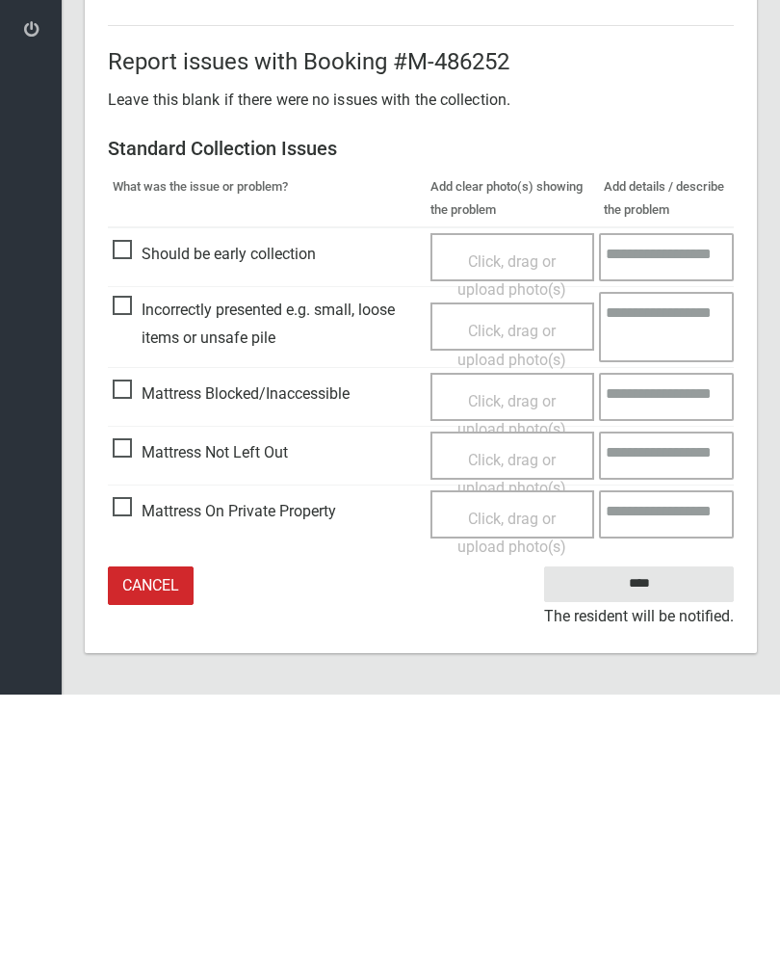
type input"] "*"
click at [661, 845] on input "****" at bounding box center [639, 863] width 190 height 36
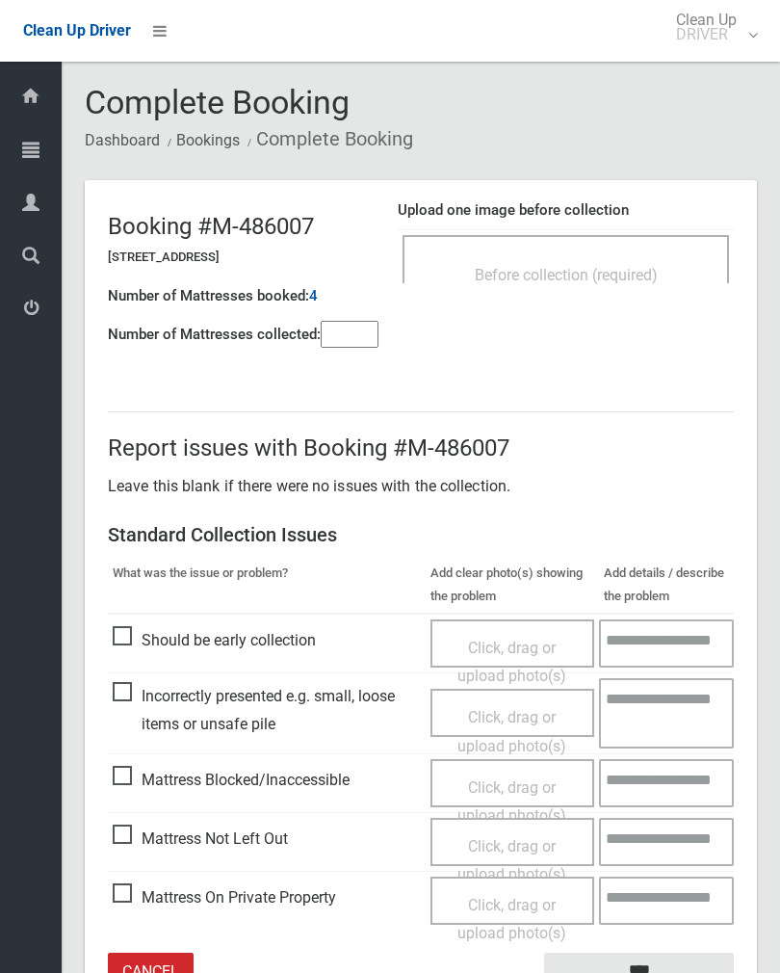
click at [649, 266] on span "Before collection (required)" at bounding box center [566, 275] width 183 height 18
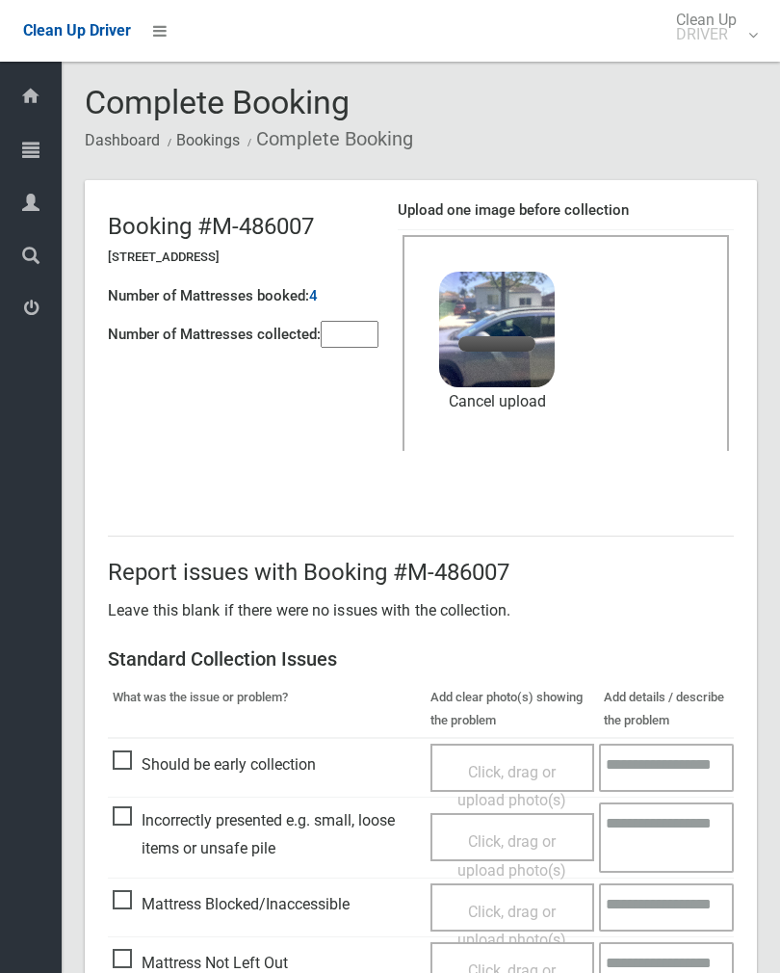
click at [346, 327] on input"] "number" at bounding box center [350, 334] width 58 height 27
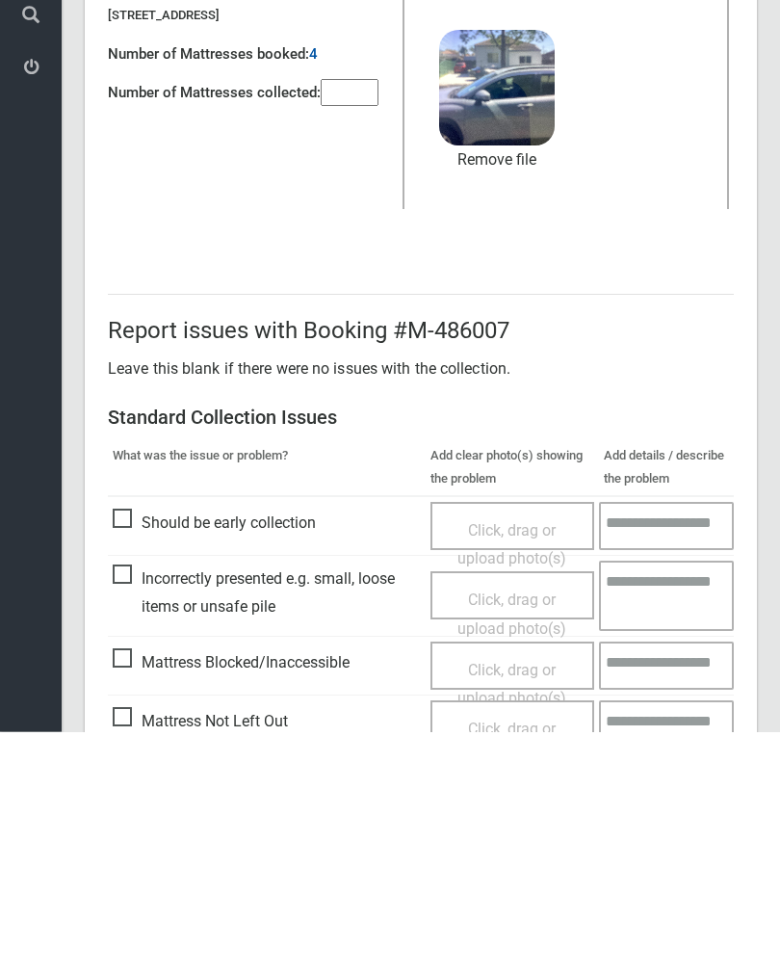
scroll to position [232, 0]
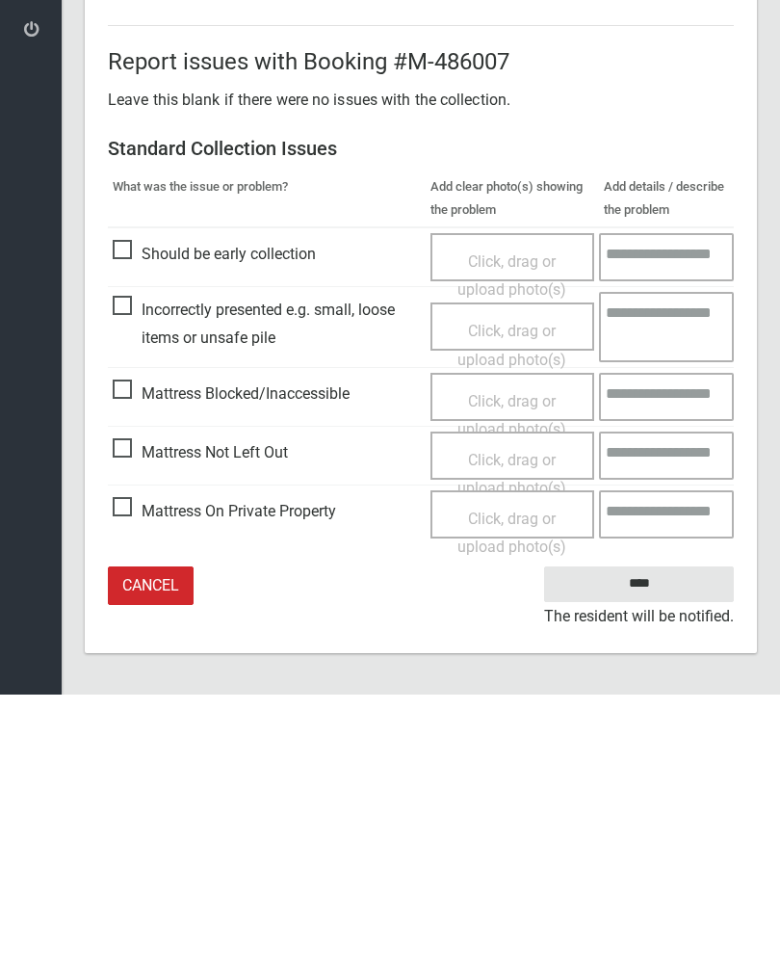
type input"] "*"
click at [660, 845] on input "****" at bounding box center [639, 863] width 190 height 36
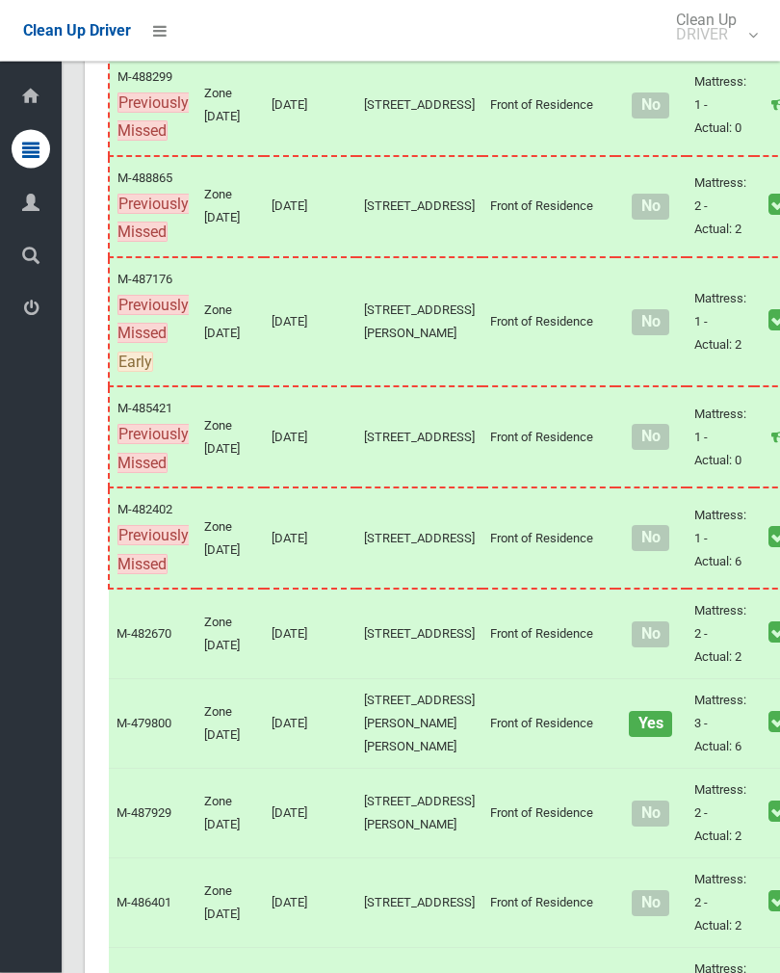
scroll to position [2600, 0]
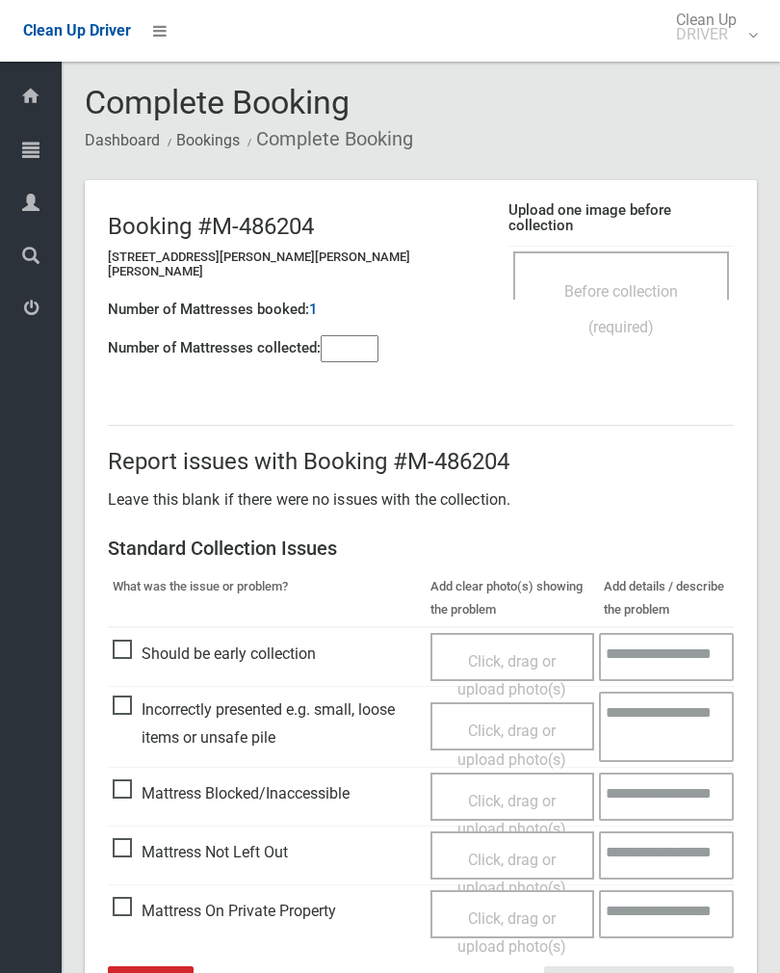
click at [647, 253] on div "Before collection (required)" at bounding box center [622, 275] width 216 height 48
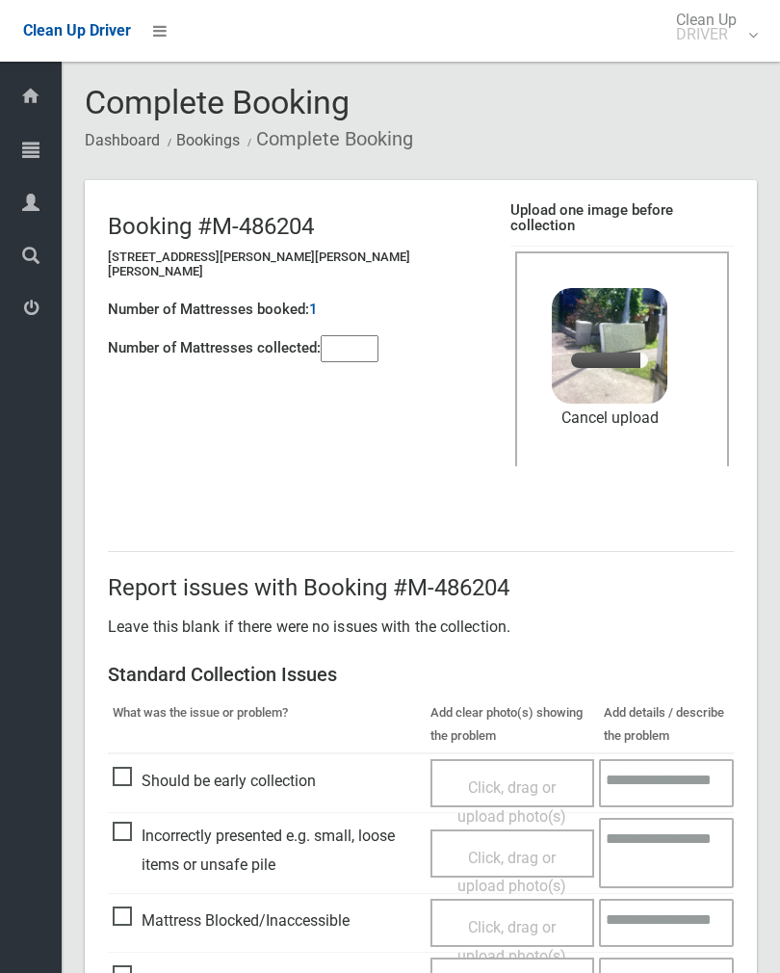
click at [349, 335] on input"] "number" at bounding box center [350, 348] width 58 height 27
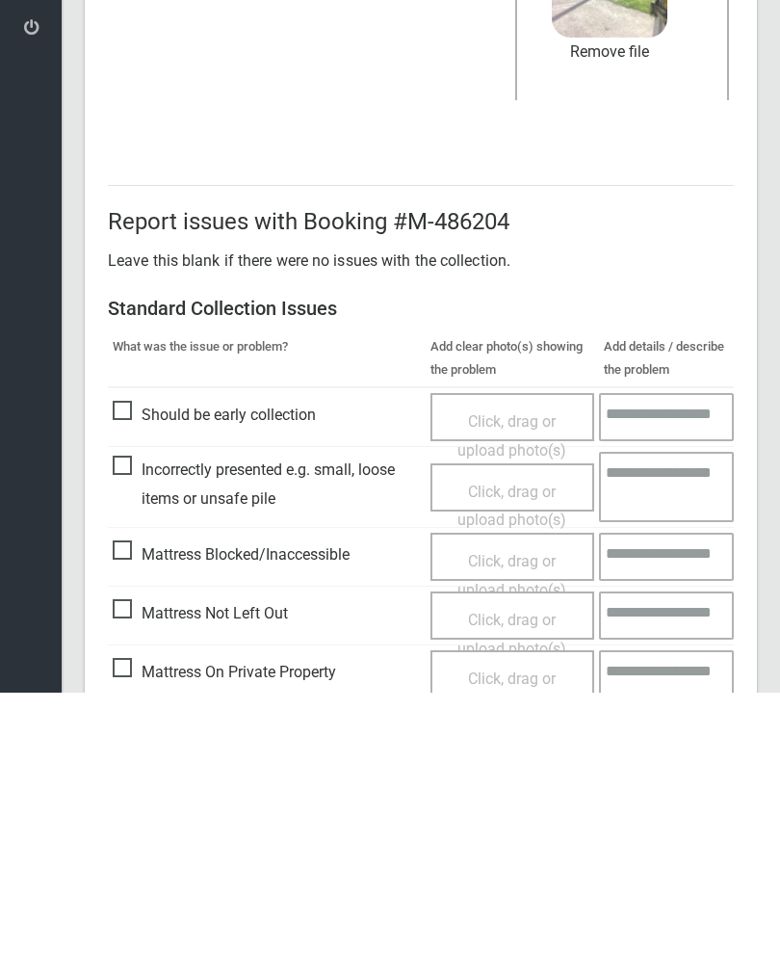
scroll to position [232, 0]
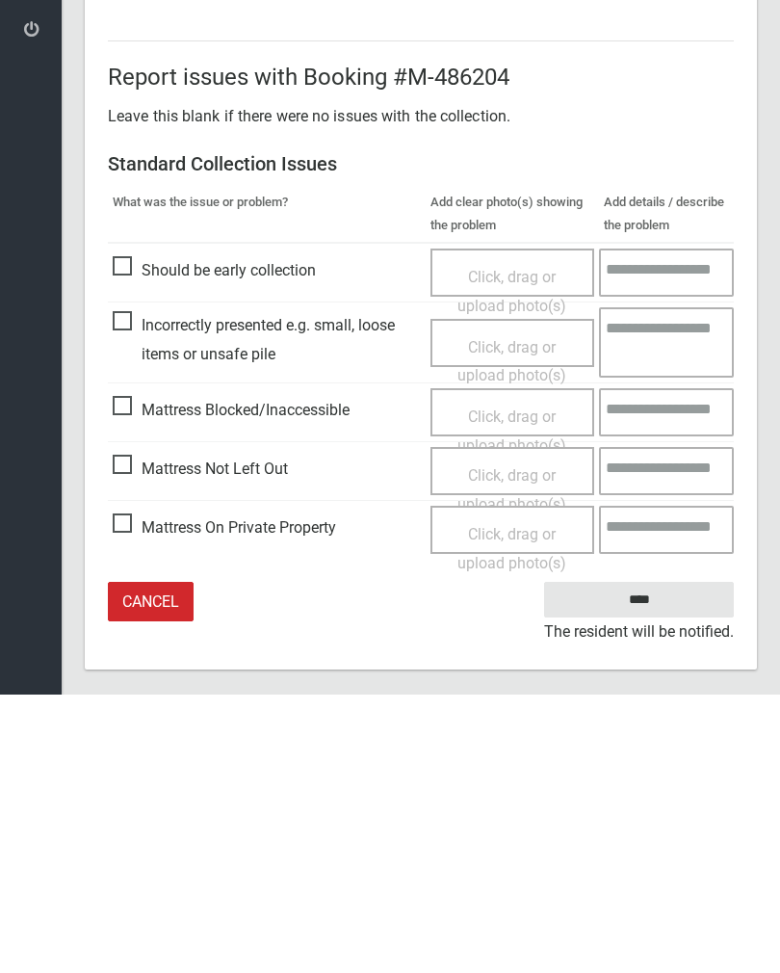
type input"] "*"
click at [643, 860] on input "****" at bounding box center [639, 878] width 190 height 36
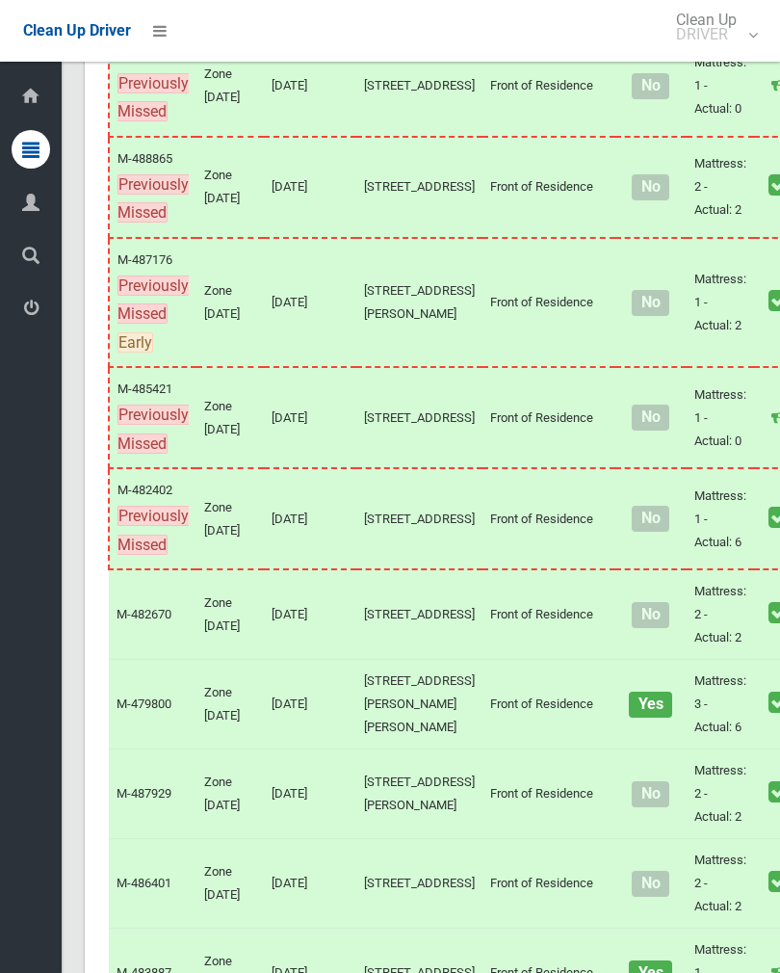
scroll to position [2666, 0]
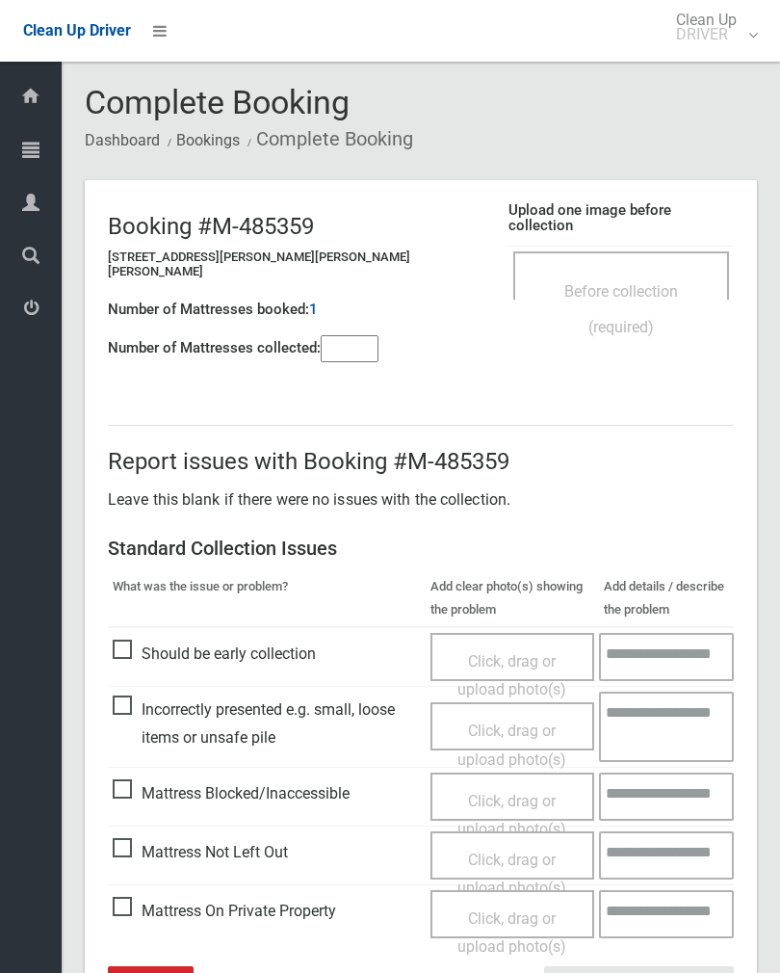
click at [651, 273] on div "Before collection (required)" at bounding box center [621, 308] width 173 height 71
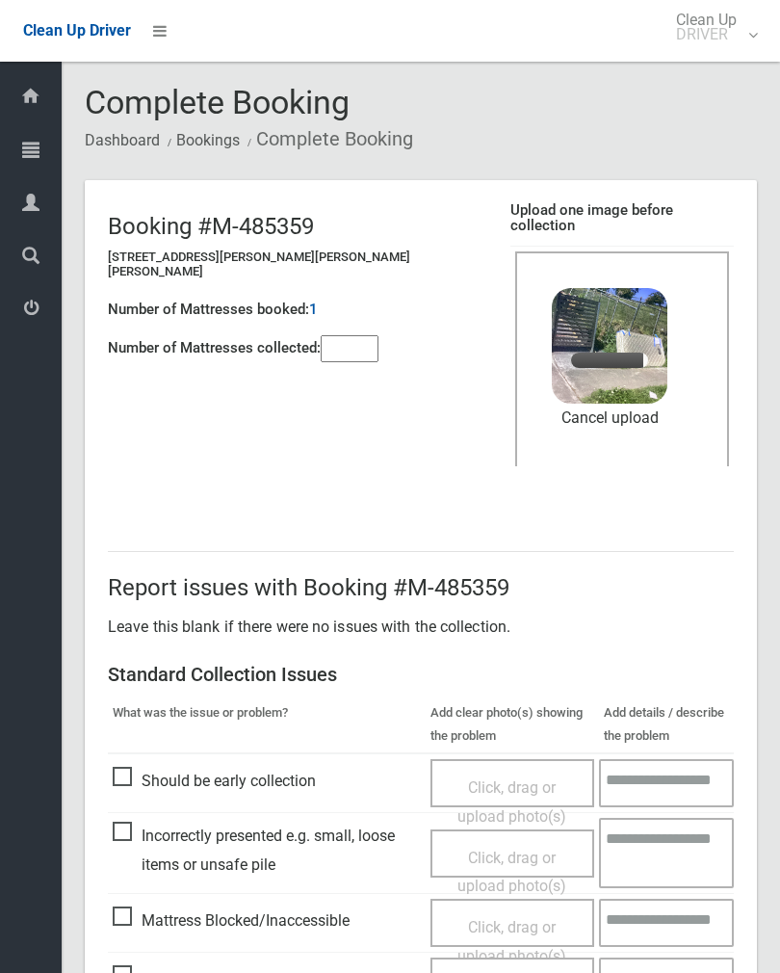
click at [370, 335] on input"] "number" at bounding box center [350, 348] width 58 height 27
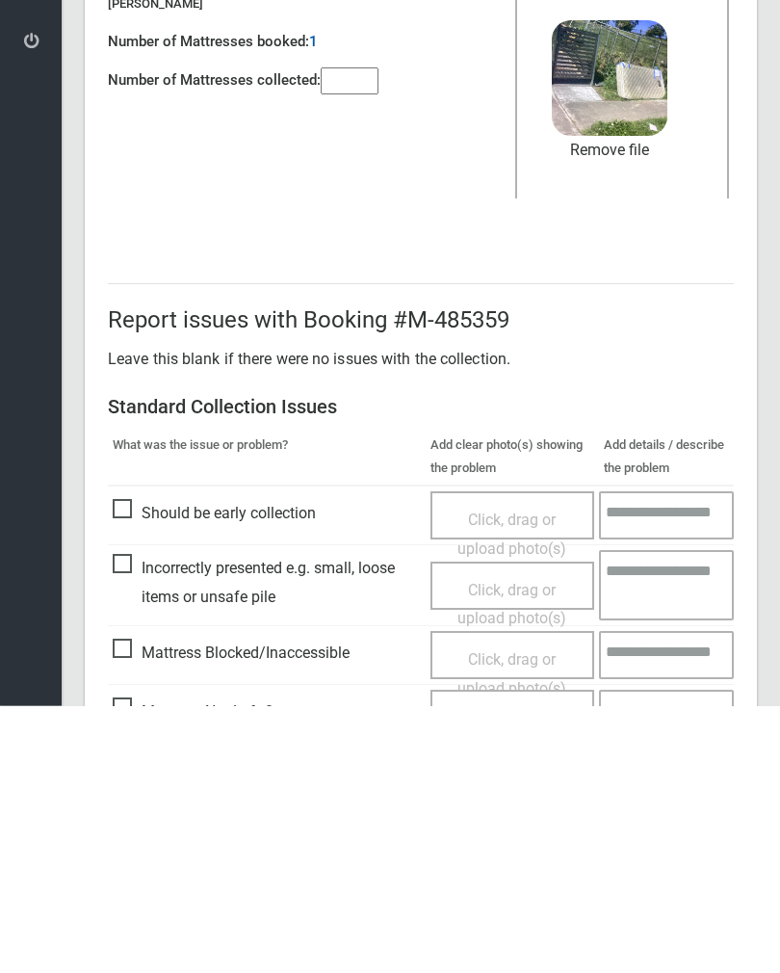
scroll to position [232, 0]
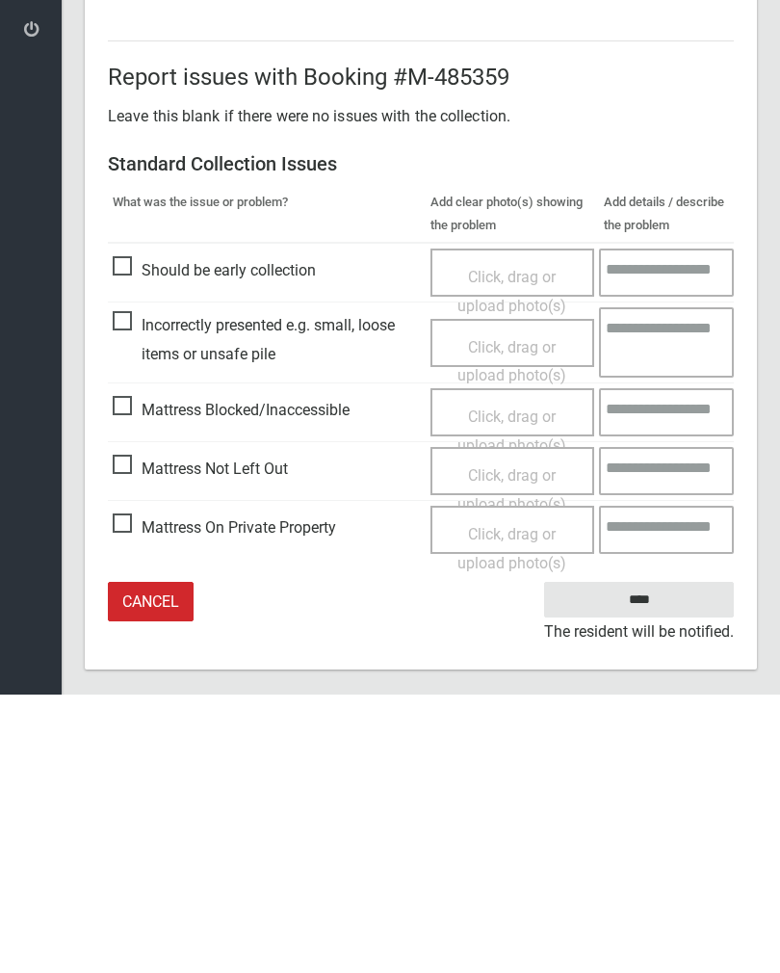
type input"] "*"
click at [649, 860] on input "****" at bounding box center [639, 878] width 190 height 36
